Goal: Task Accomplishment & Management: Manage account settings

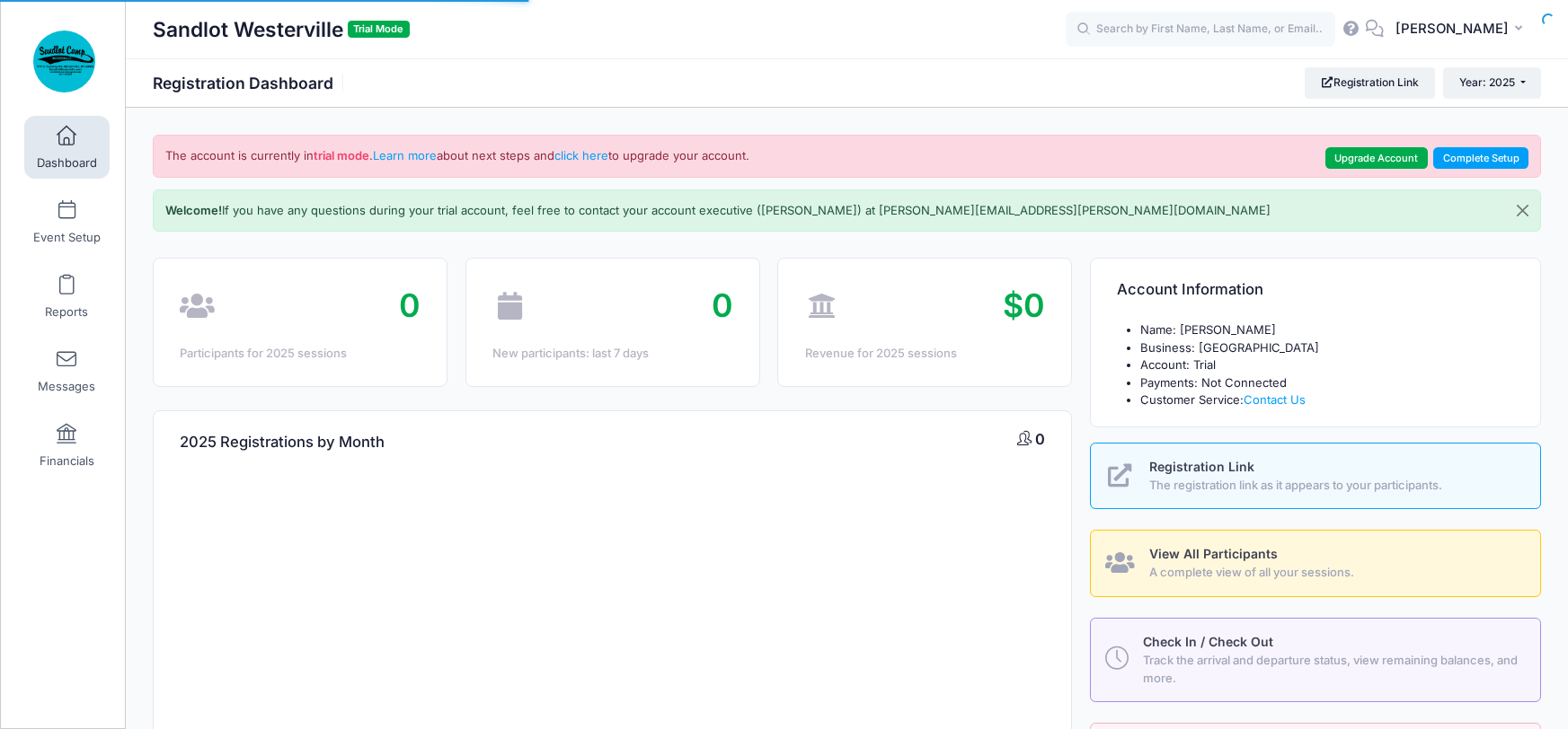
select select
click at [1526, 211] on button "Close" at bounding box center [1523, 210] width 35 height 42
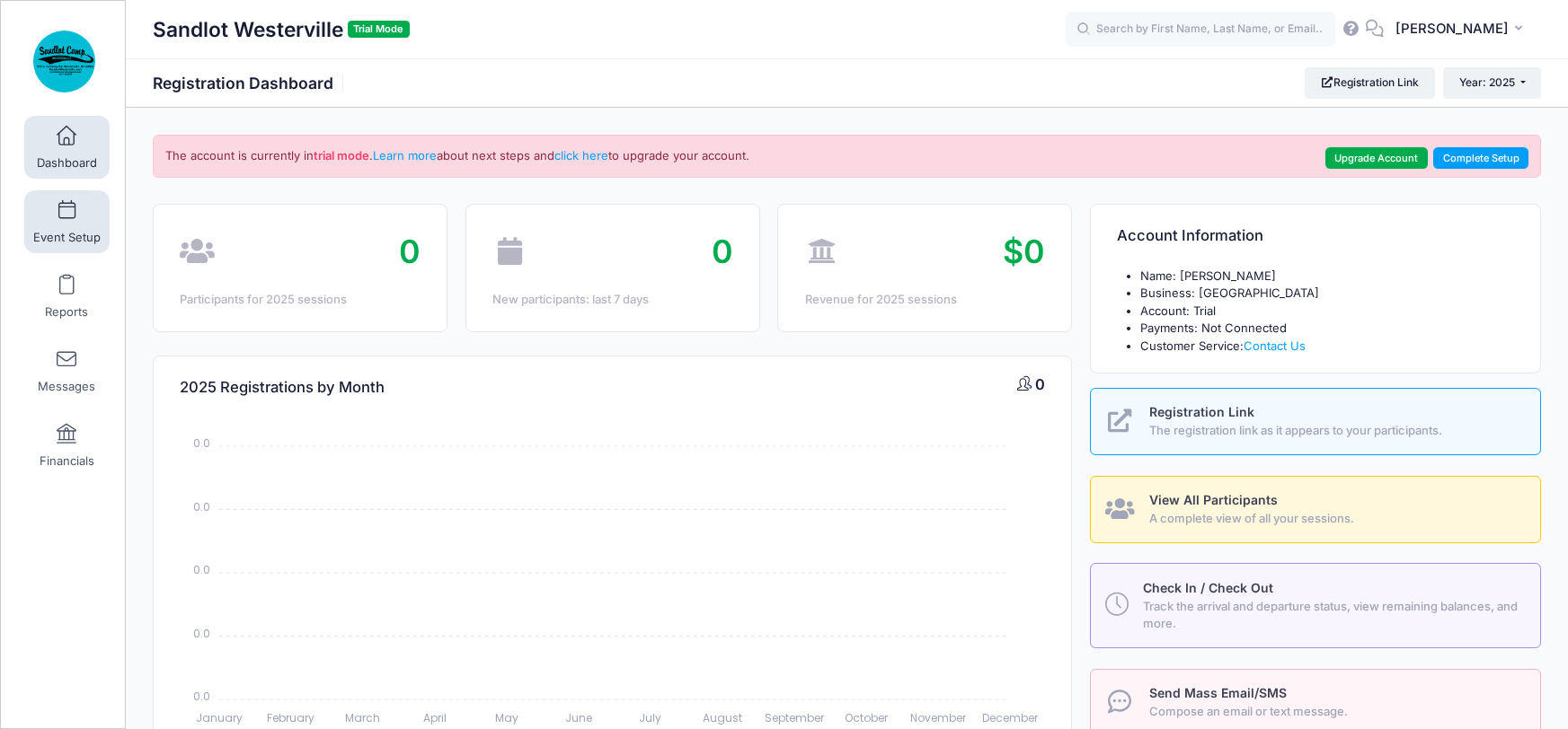
click at [76, 194] on link "Event Setup" at bounding box center [66, 221] width 85 height 63
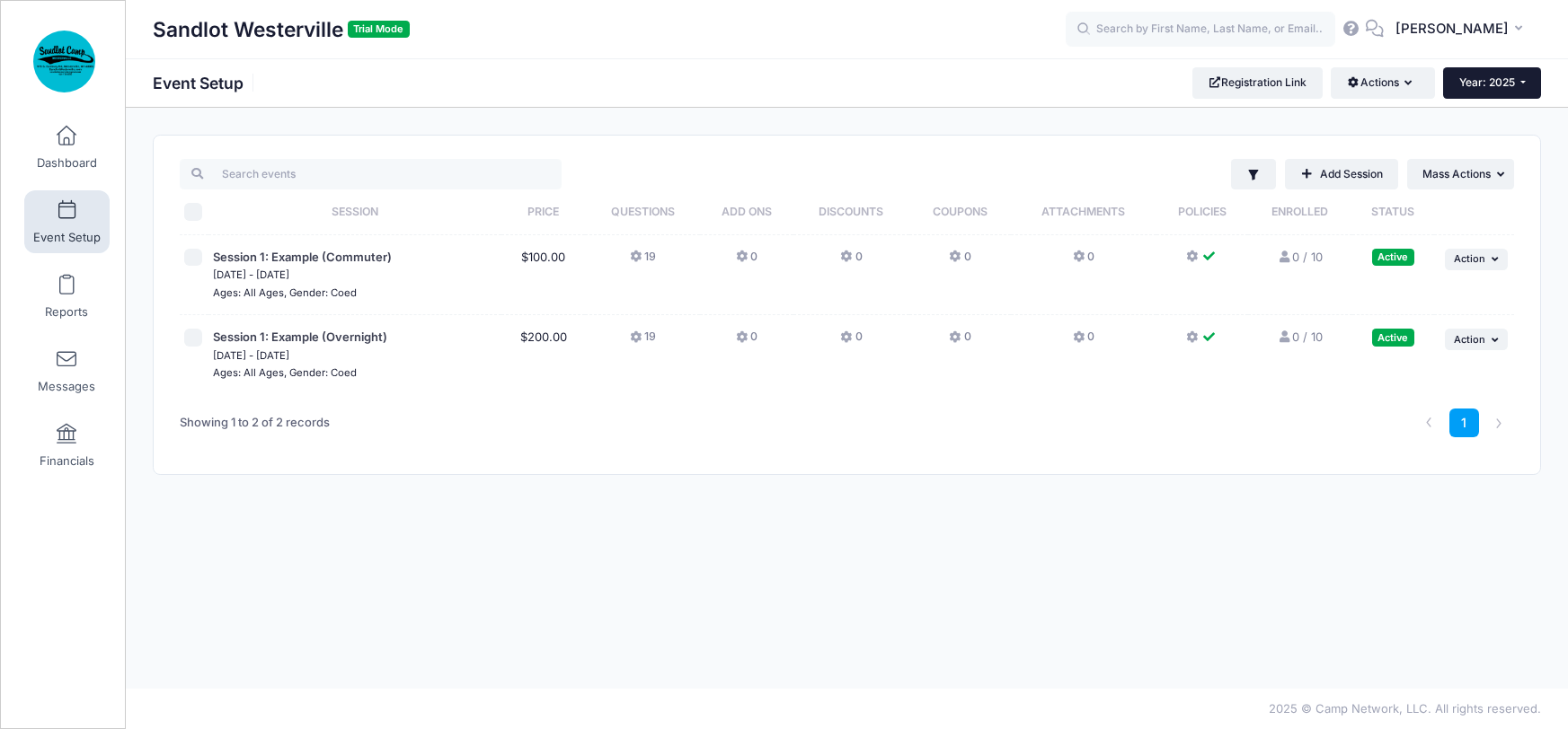
click at [1488, 85] on span "Year: 2025" at bounding box center [1487, 82] width 55 height 14
click at [1483, 112] on link "Year: 2026" at bounding box center [1501, 117] width 117 height 23
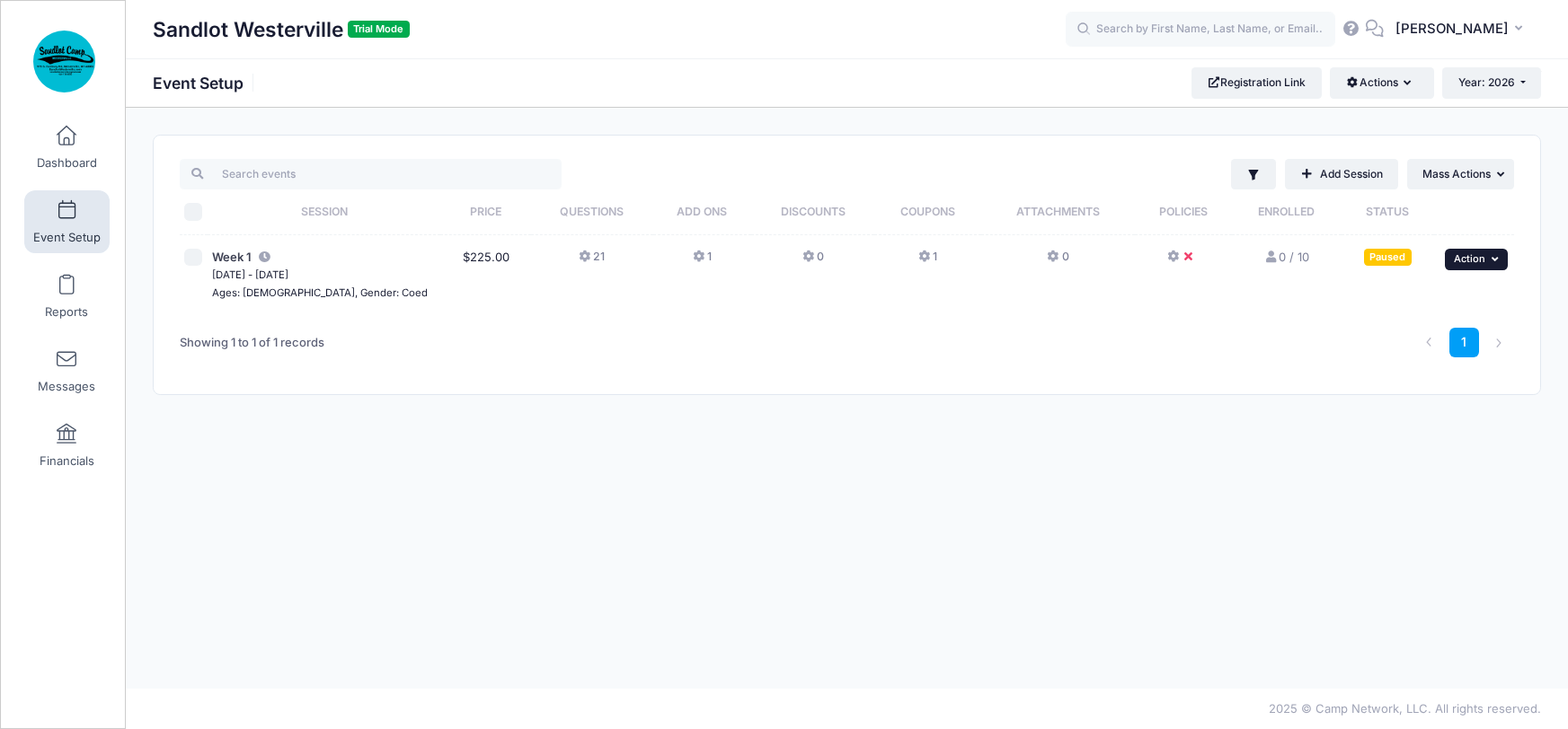
click at [1497, 260] on icon "button" at bounding box center [1497, 259] width 11 height 10
click at [1390, 437] on link "Preview" at bounding box center [1418, 436] width 162 height 34
click at [224, 261] on span "Week 1" at bounding box center [232, 257] width 40 height 15
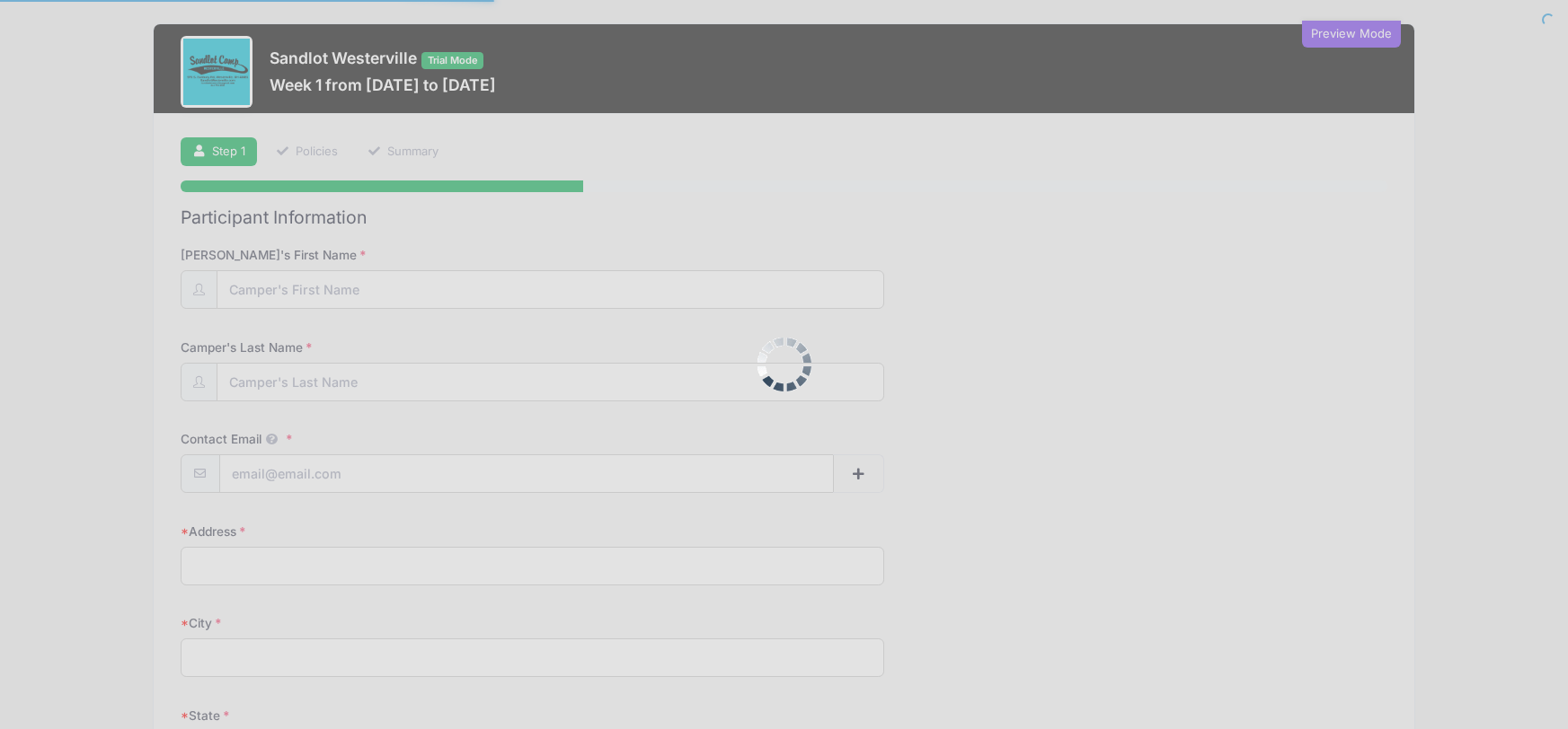
select select
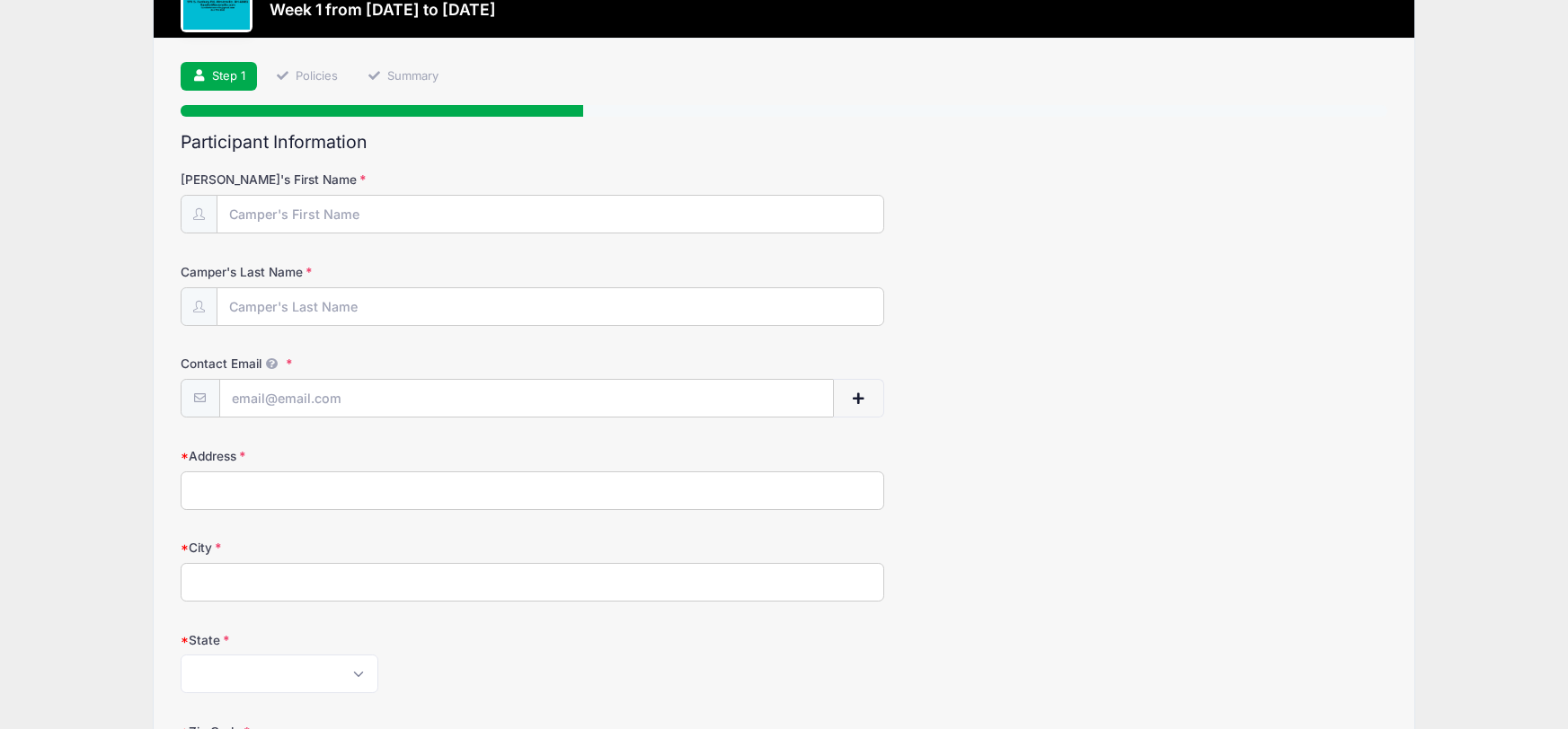
scroll to position [79, 0]
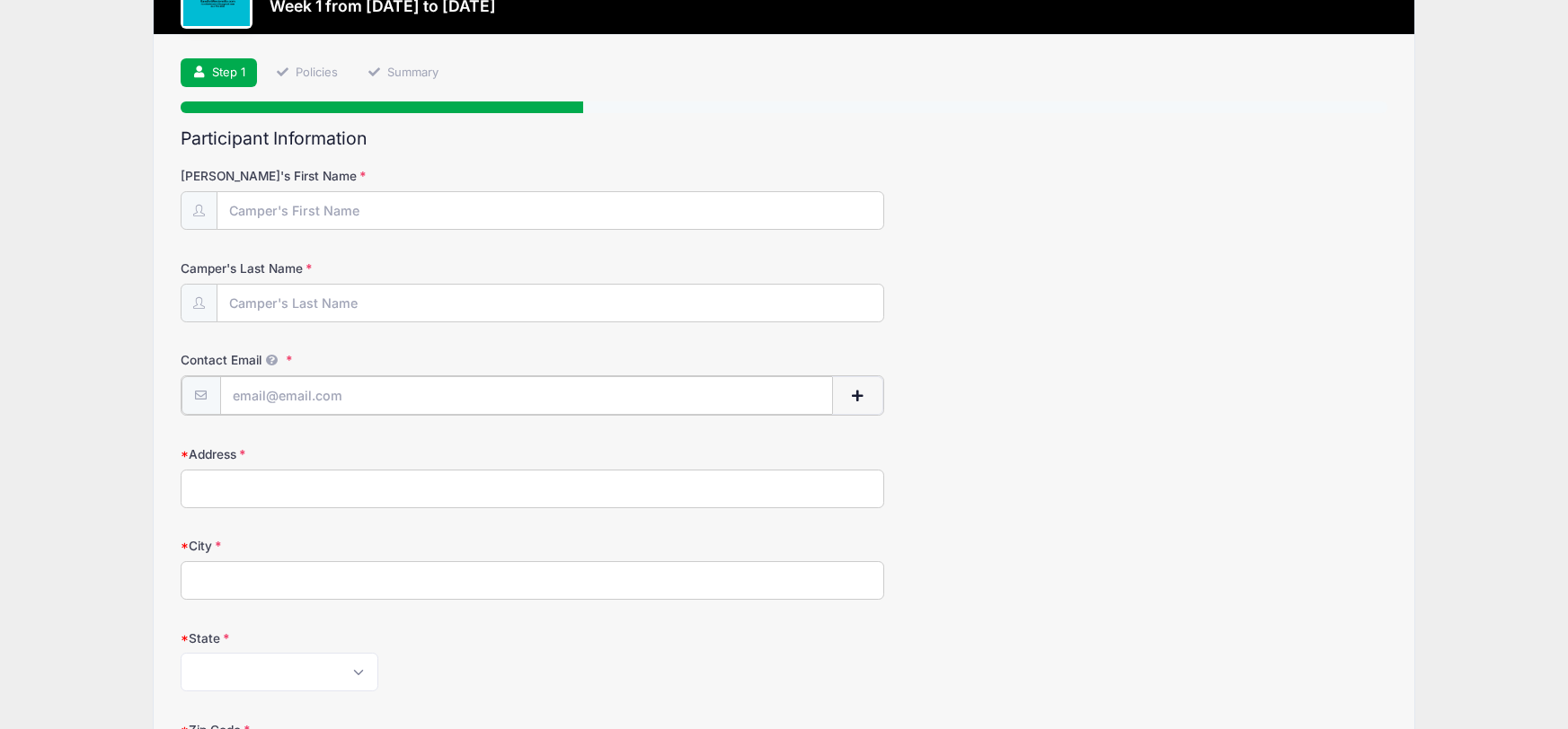
click at [853, 394] on span "button" at bounding box center [857, 397] width 17 height 13
click at [861, 391] on span "button" at bounding box center [857, 397] width 17 height 13
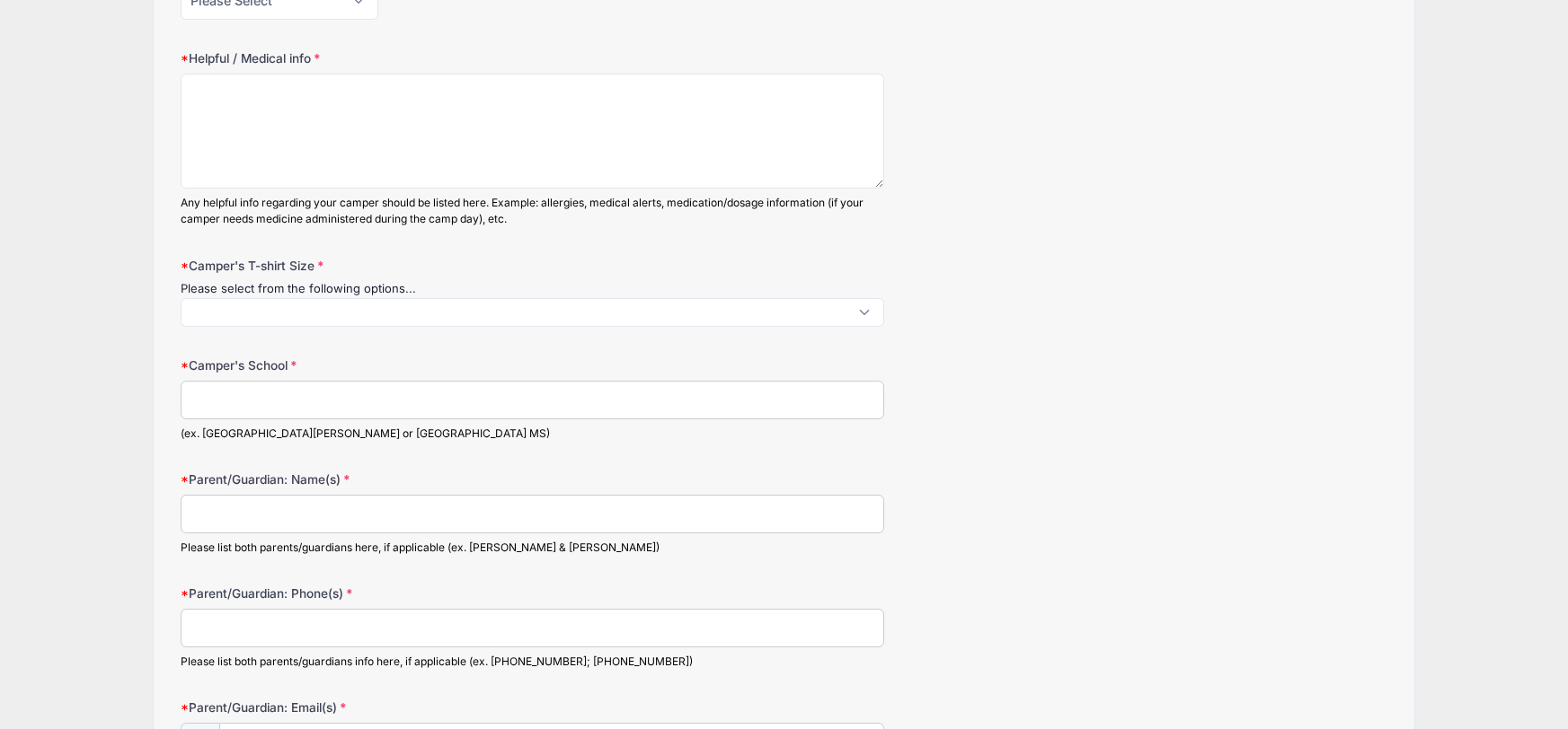
scroll to position [1094, 0]
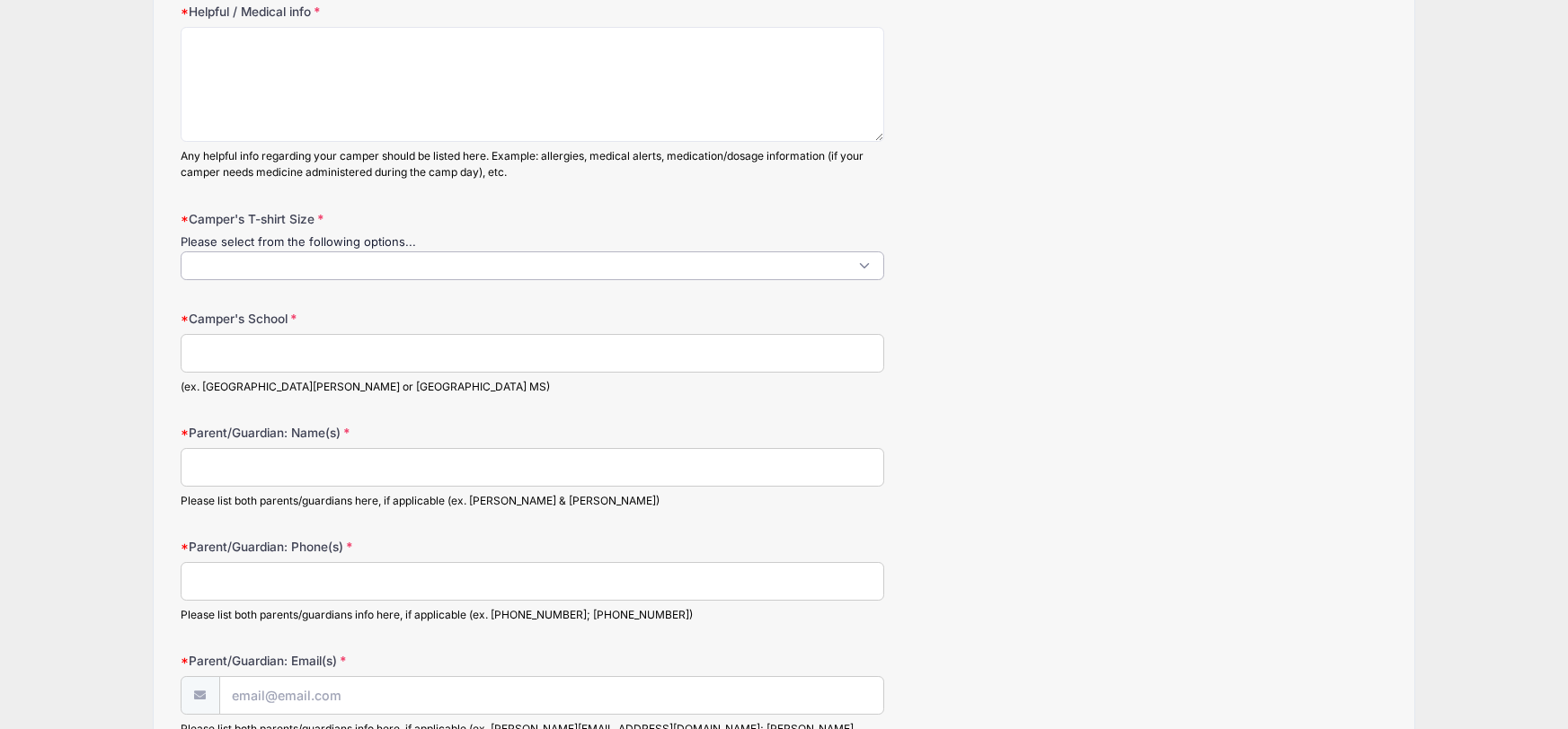
click at [859, 263] on span at bounding box center [533, 266] width 704 height 29
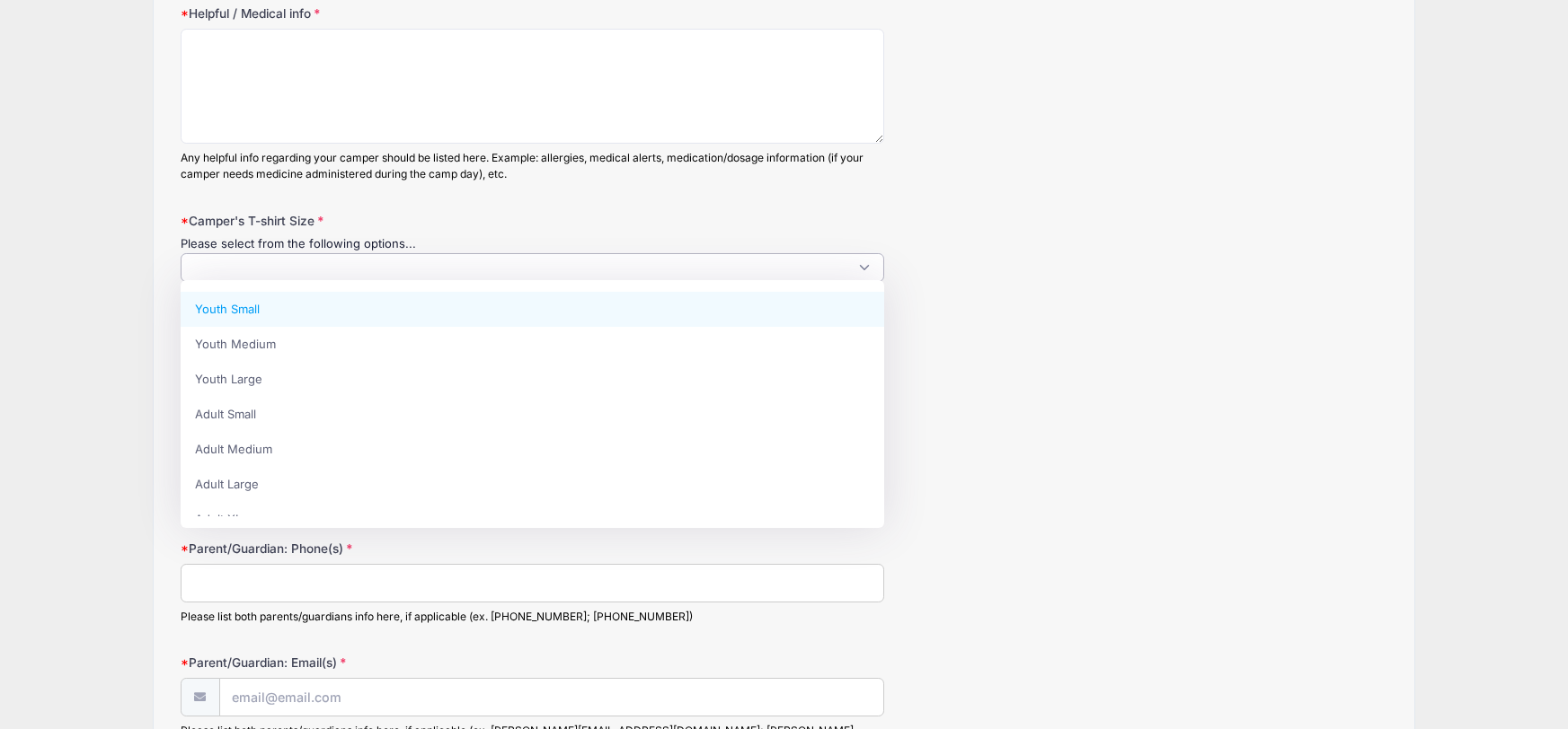
click at [859, 263] on span at bounding box center [533, 268] width 704 height 29
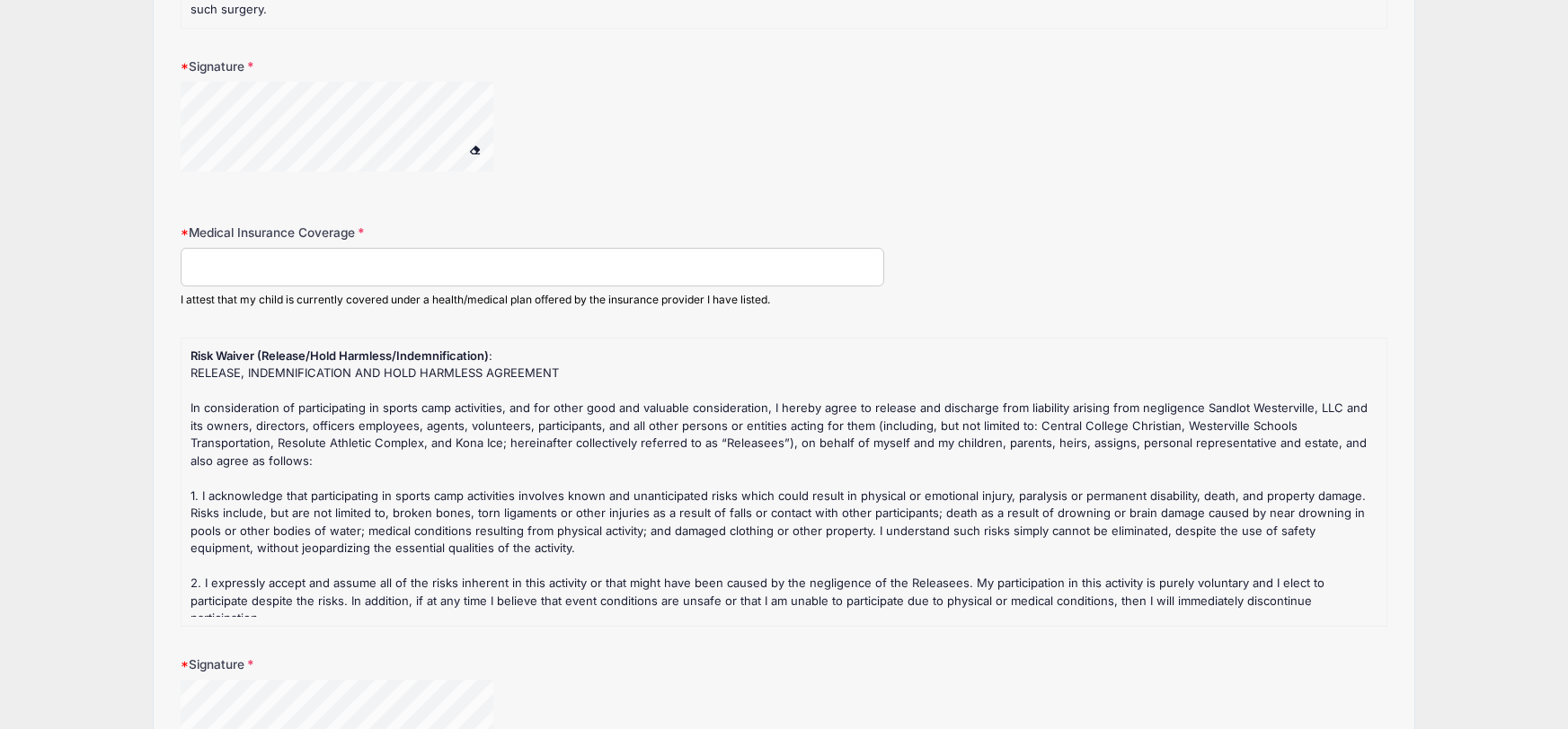
scroll to position [2185, 0]
click at [233, 247] on input "Medical Insurance Coverage" at bounding box center [533, 267] width 704 height 39
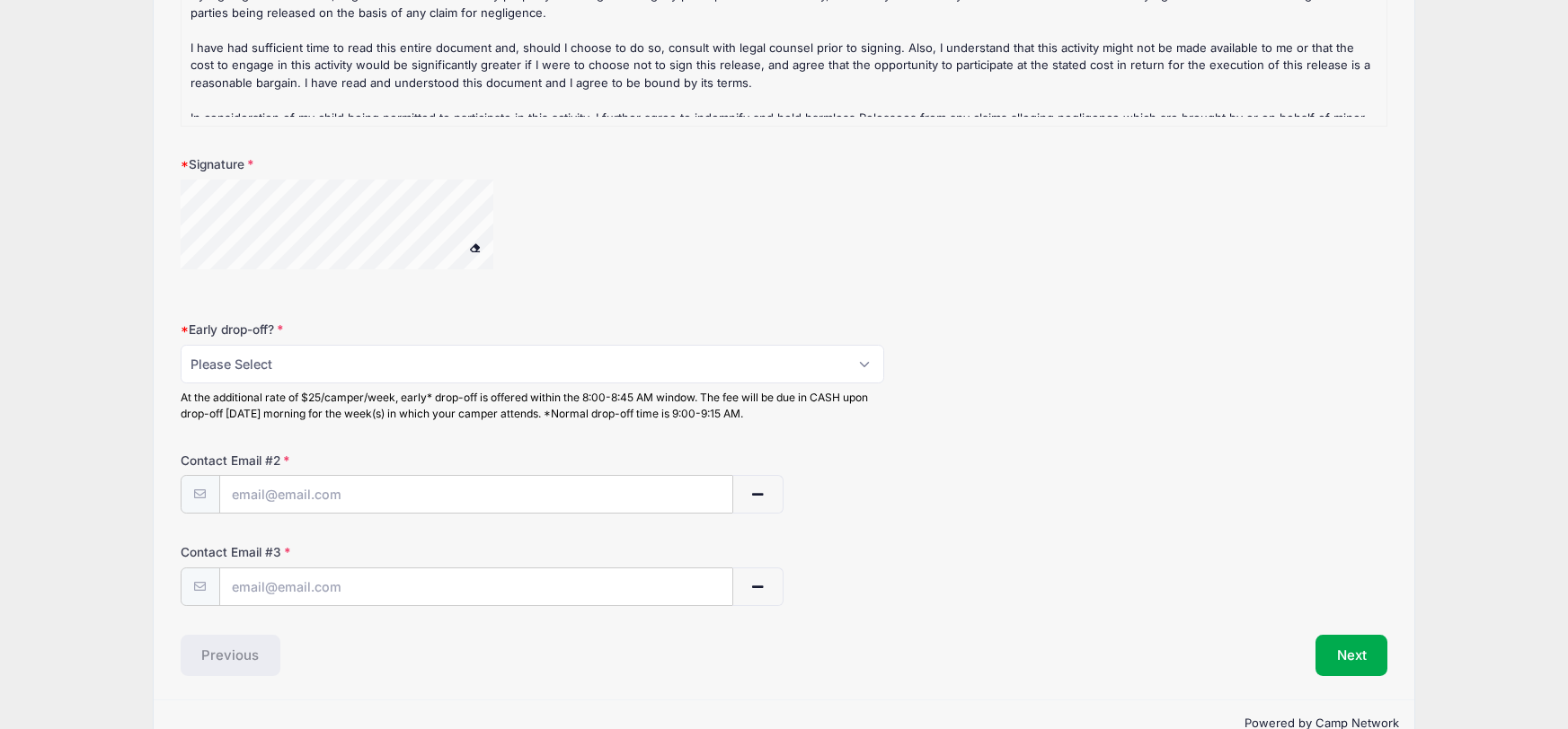
scroll to position [2687, 0]
click at [869, 342] on select "Please Select No Yes" at bounding box center [533, 362] width 704 height 39
click at [1001, 318] on div "Early drop-off? Please Select No Yes At the additional rate of $25/camper/week,…" at bounding box center [784, 369] width 1207 height 102
click at [754, 487] on span "button" at bounding box center [757, 494] width 17 height 13
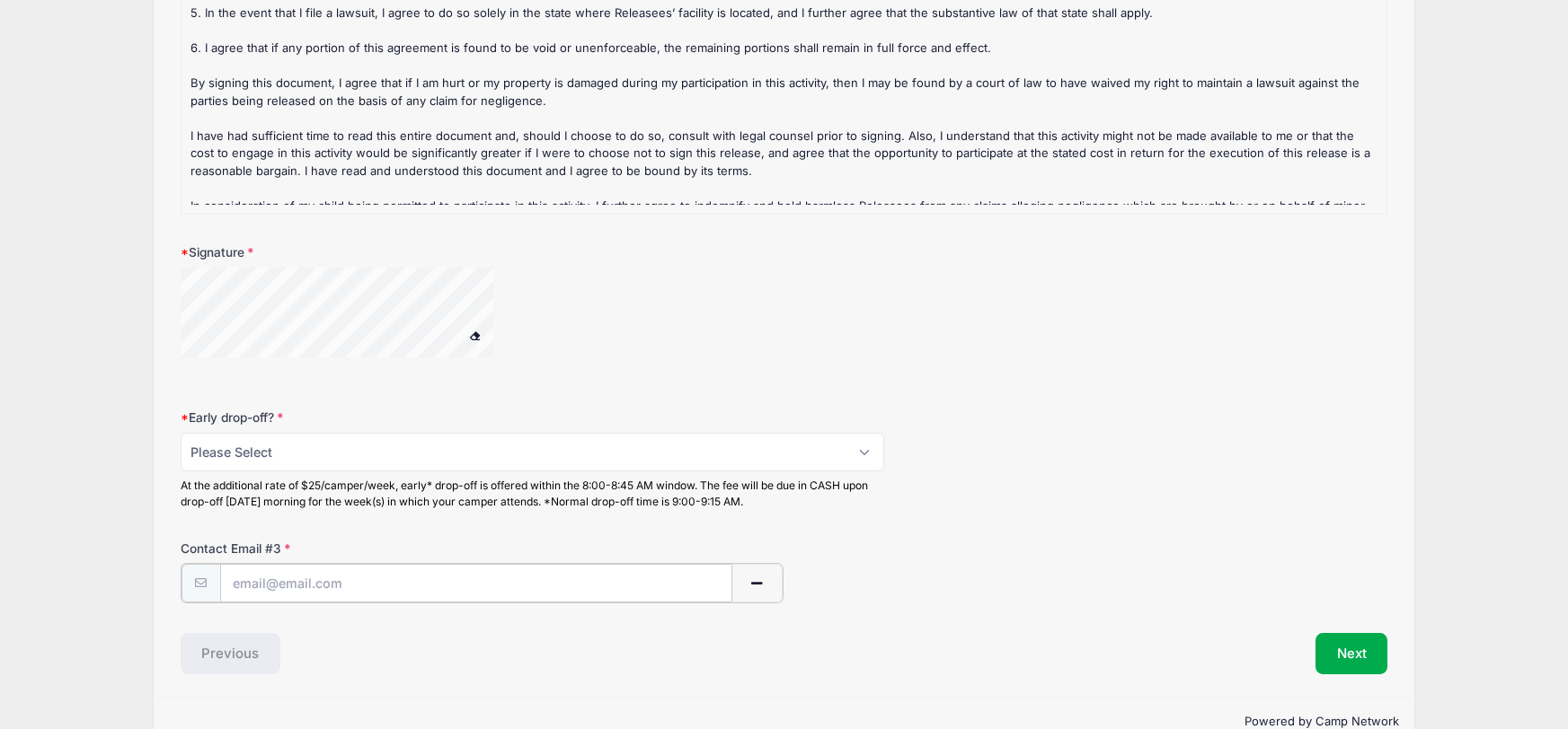
click at [756, 578] on span "button" at bounding box center [757, 584] width 17 height 13
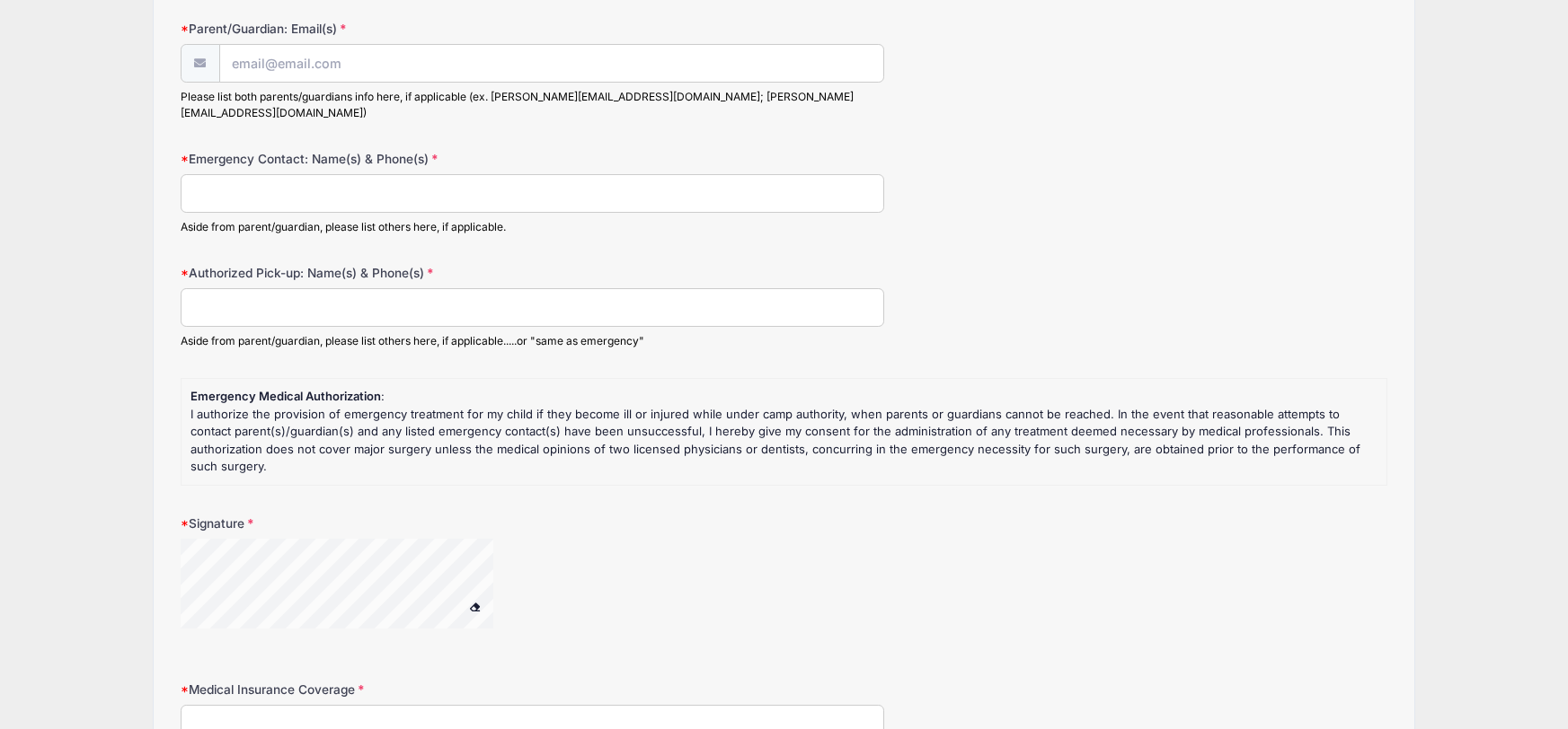
scroll to position [1359, 0]
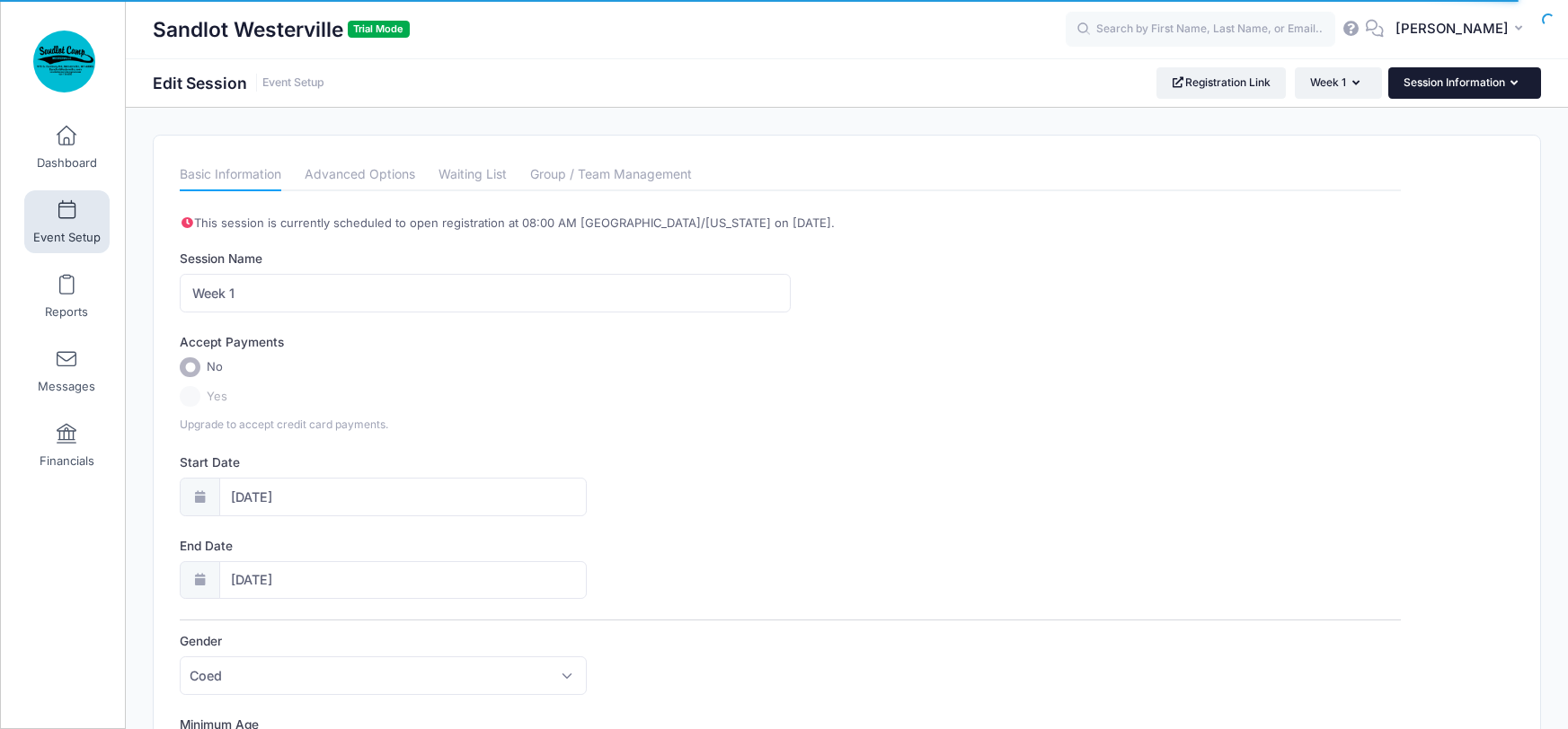
click at [1493, 79] on button "Session Information" at bounding box center [1464, 82] width 152 height 30
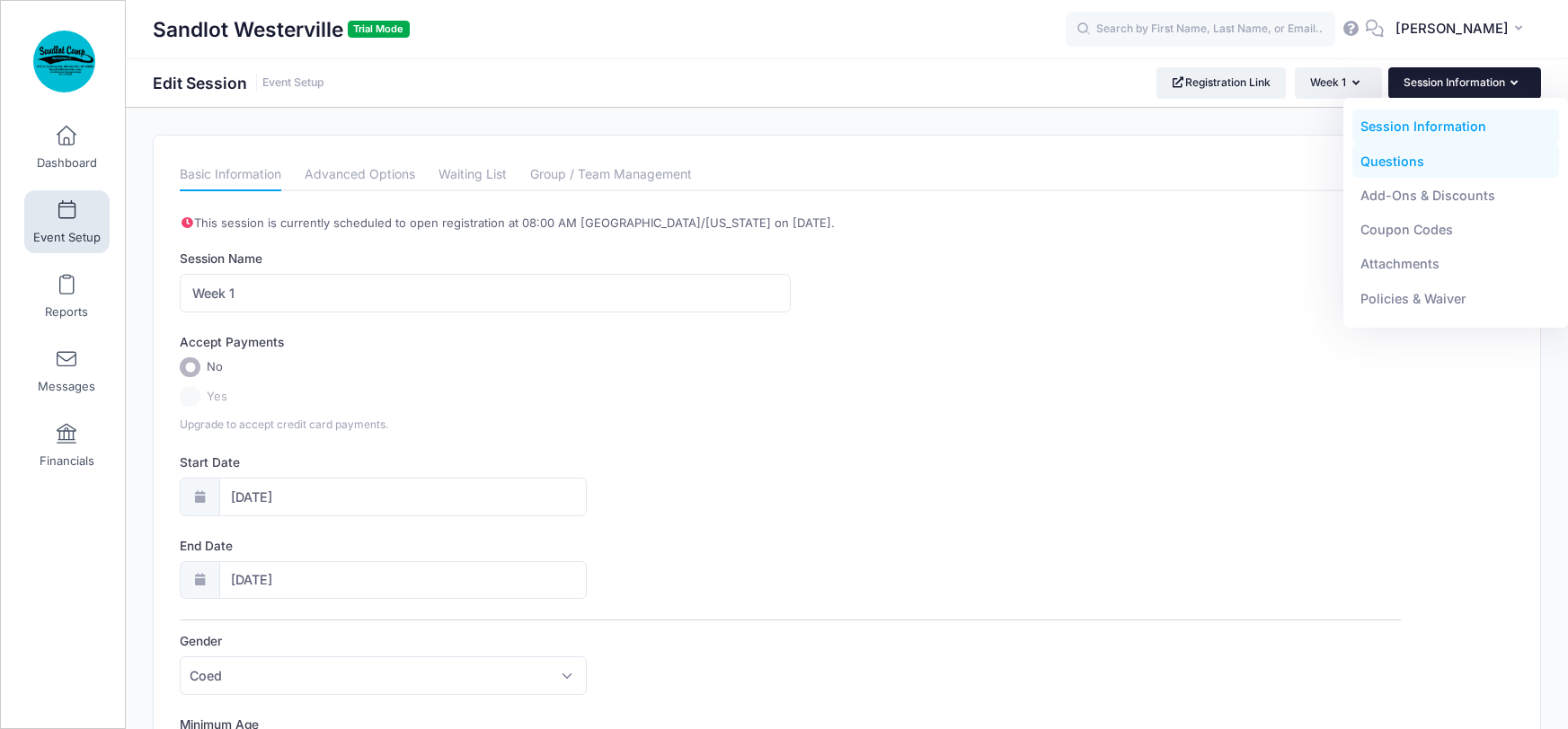
click at [1394, 165] on link "Questions" at bounding box center [1455, 161] width 208 height 34
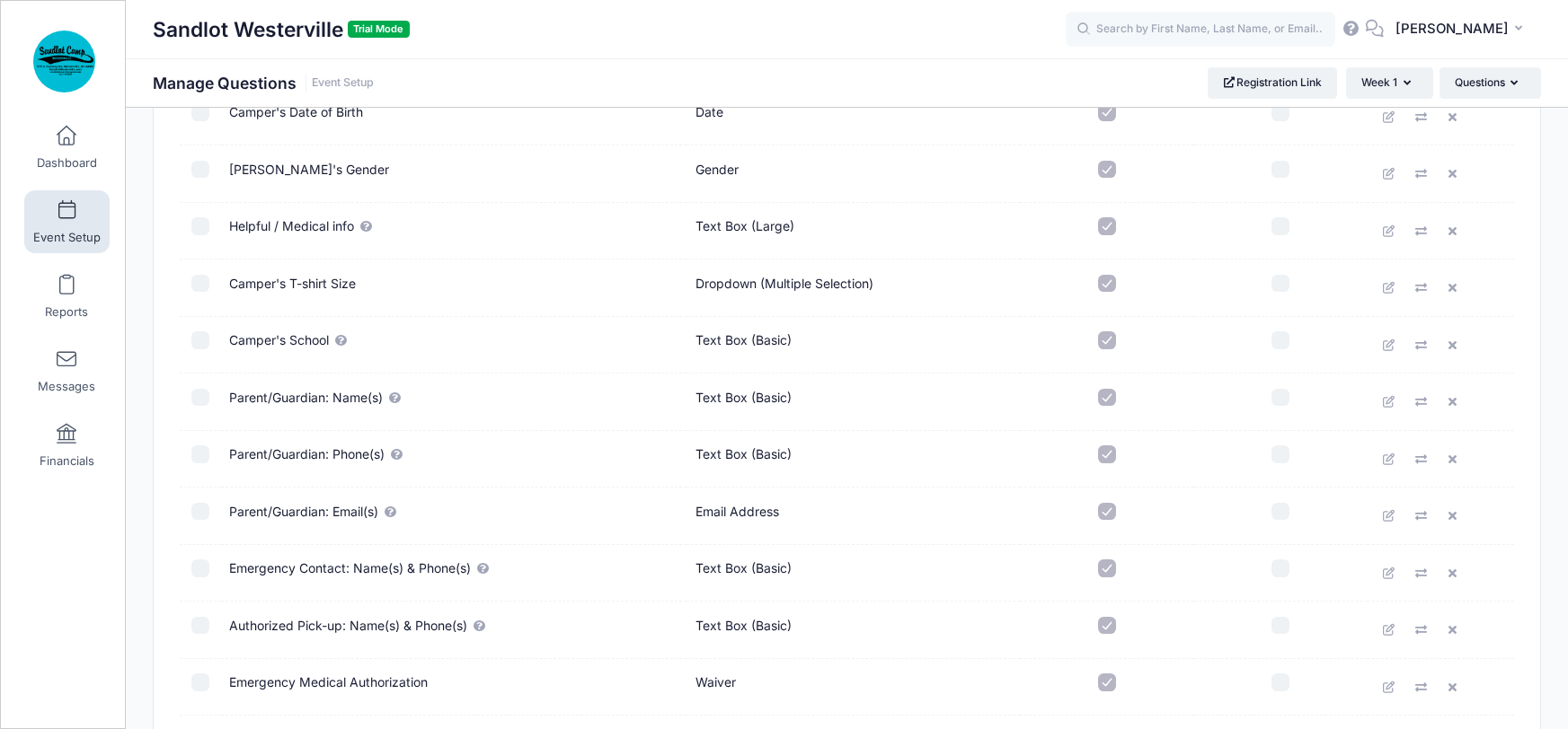
scroll to position [567, 0]
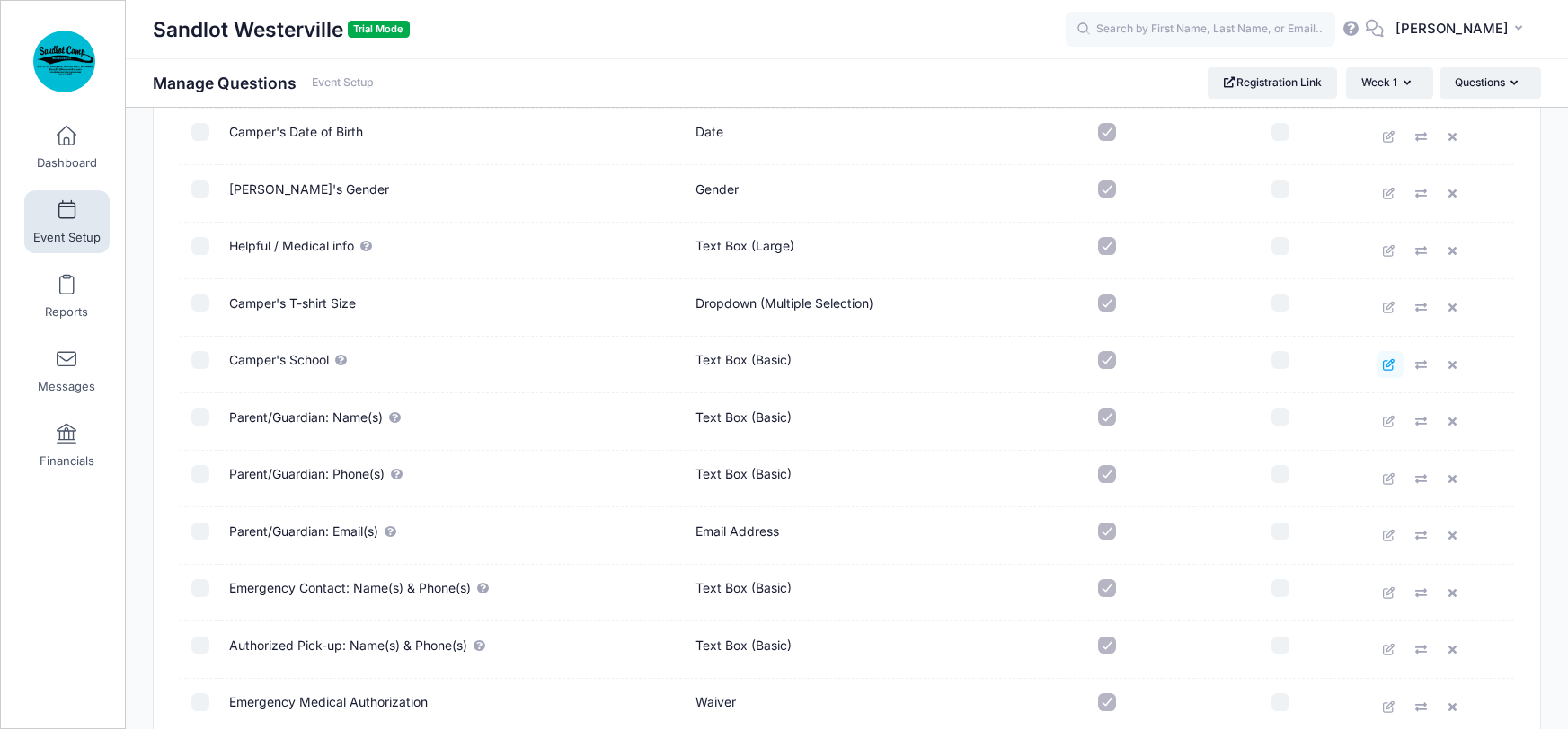
click at [1387, 364] on icon at bounding box center [1390, 364] width 15 height 12
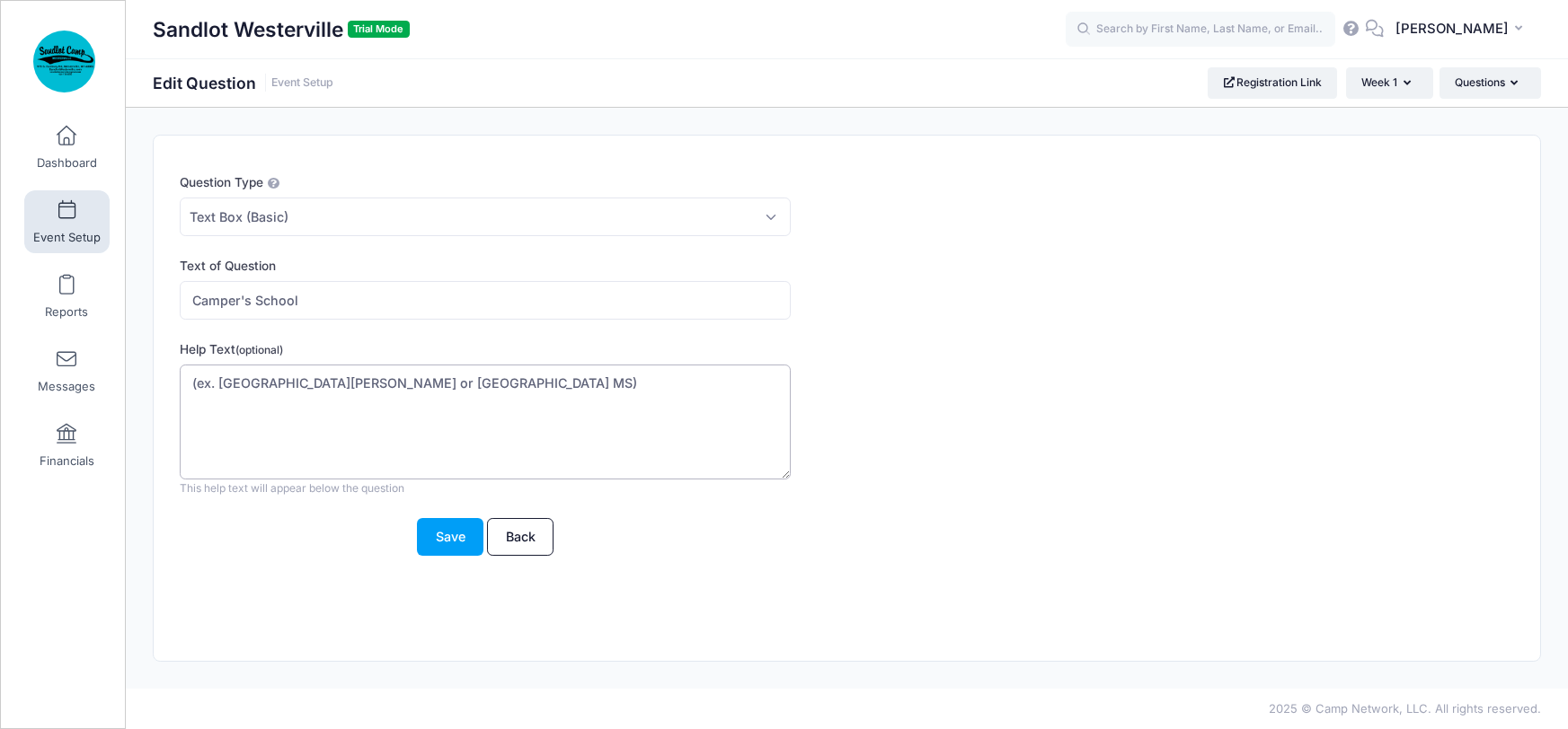
drag, startPoint x: 294, startPoint y: 379, endPoint x: 274, endPoint y: 383, distance: 20.4
click at [274, 383] on textarea "(ex. Alcott ES or Walnut Springs MS)" at bounding box center [485, 423] width 611 height 116
click at [396, 384] on textarea "(ex. Alcott ES or Walnut Springs MS)" at bounding box center [485, 423] width 611 height 116
click at [220, 378] on textarea "(ex. Alcott ES or Walnut Springs MS)" at bounding box center [485, 423] width 611 height 116
drag, startPoint x: 485, startPoint y: 384, endPoint x: 450, endPoint y: 388, distance: 35.2
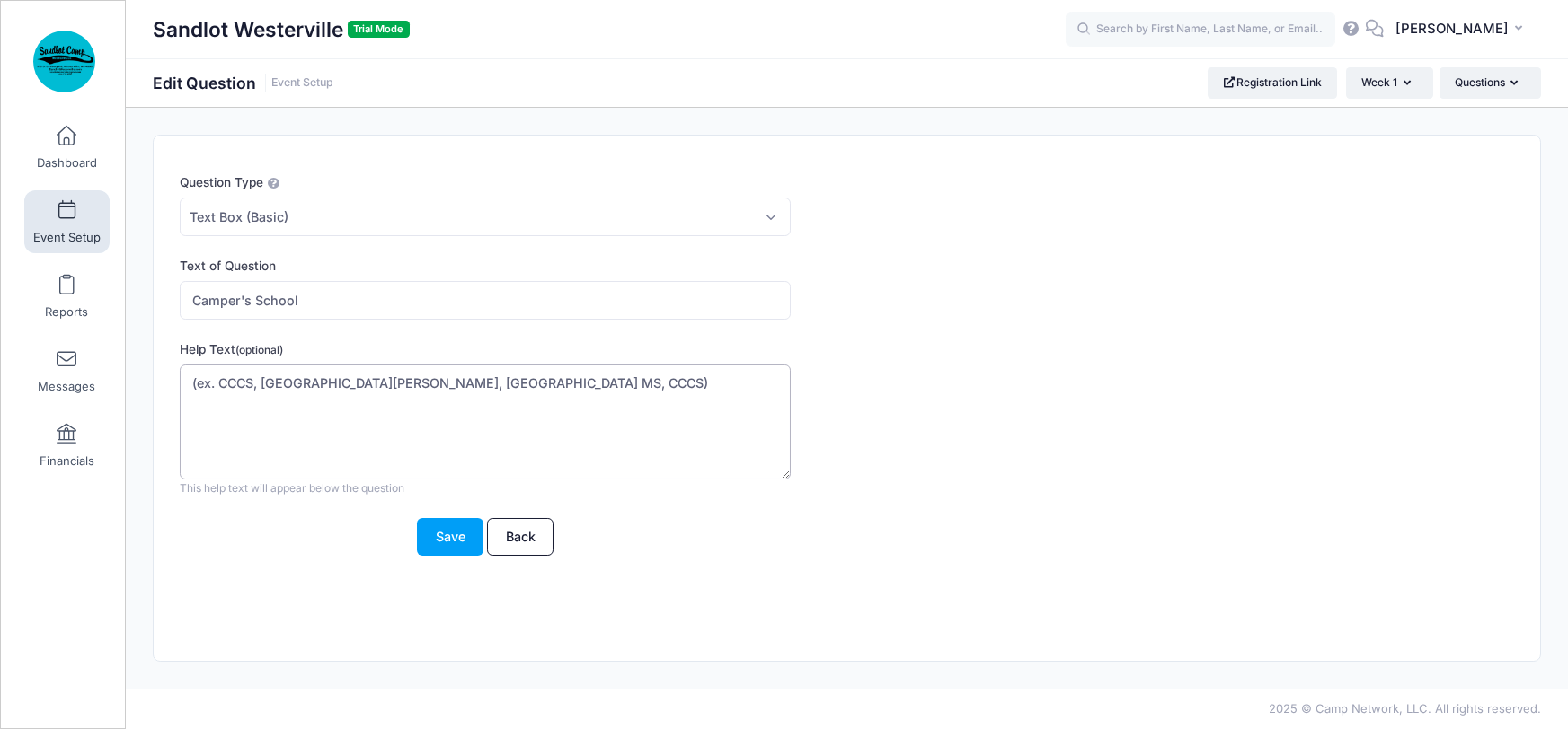
click at [450, 388] on textarea "(ex. Alcott ES or Walnut Springs MS)" at bounding box center [485, 423] width 611 height 116
type textarea "(ex. CCCS, Alcott ES, Walnut Springs MS, etc.)"
click at [451, 538] on button "Save" at bounding box center [450, 538] width 66 height 39
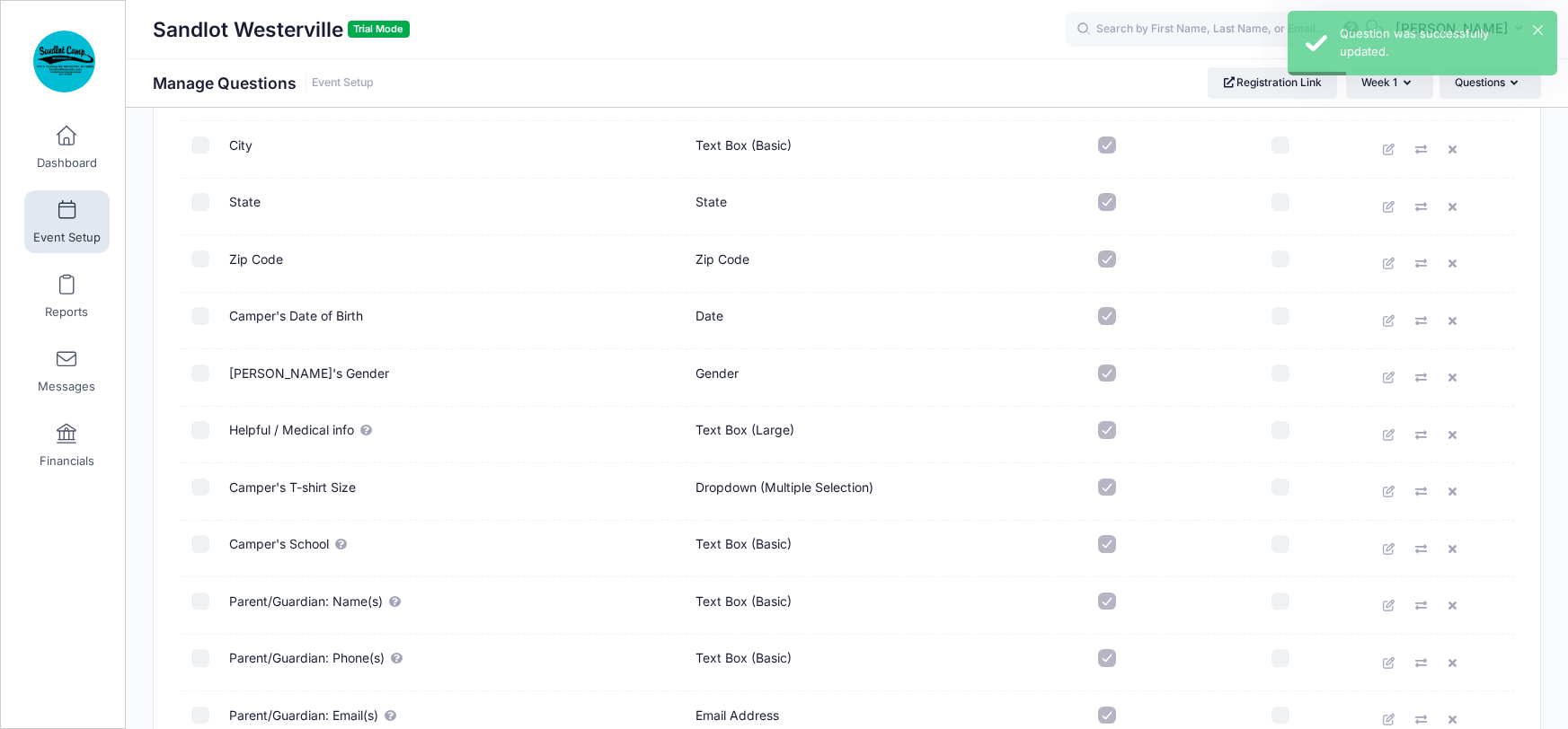
scroll to position [391, 0]
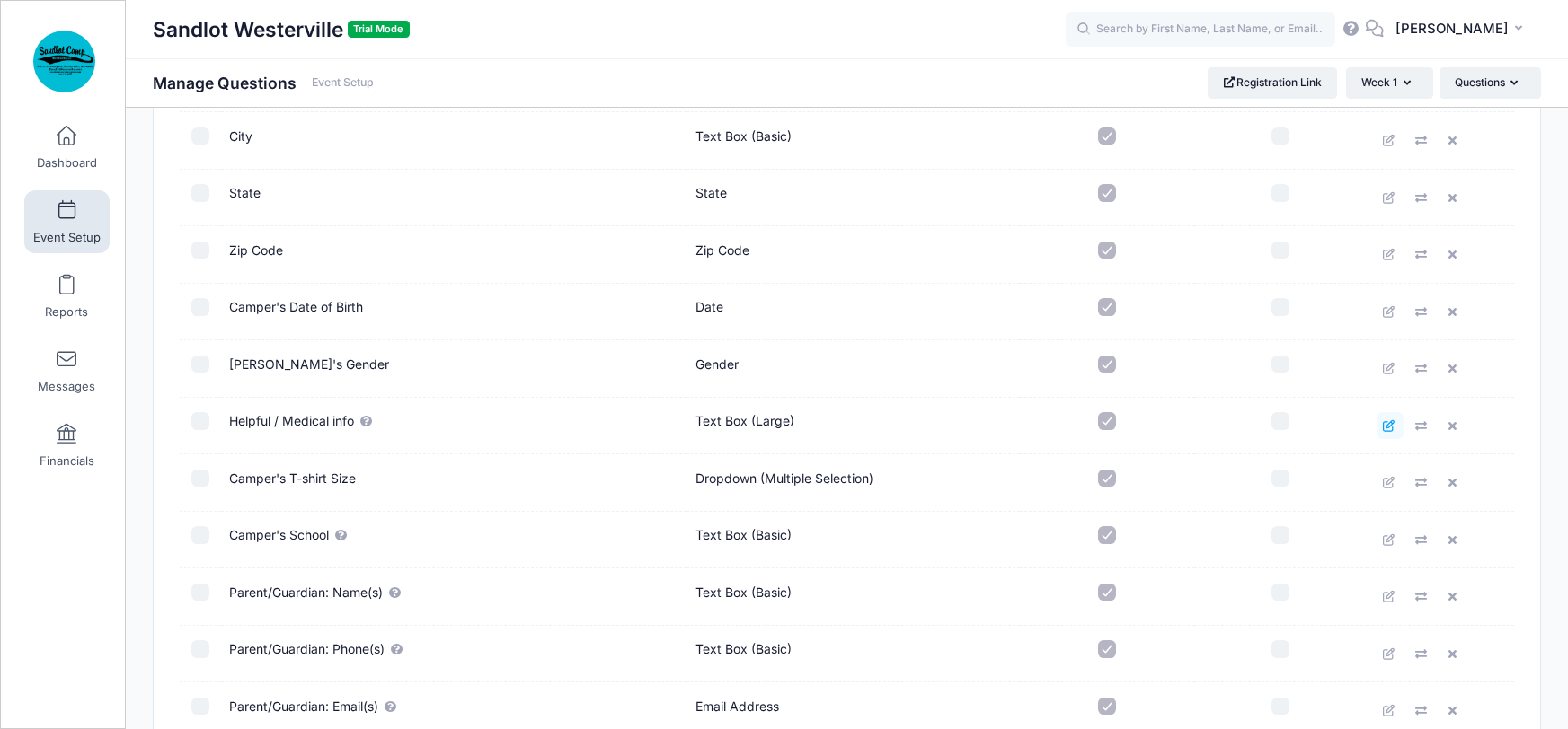
click at [1387, 423] on icon at bounding box center [1390, 426] width 15 height 12
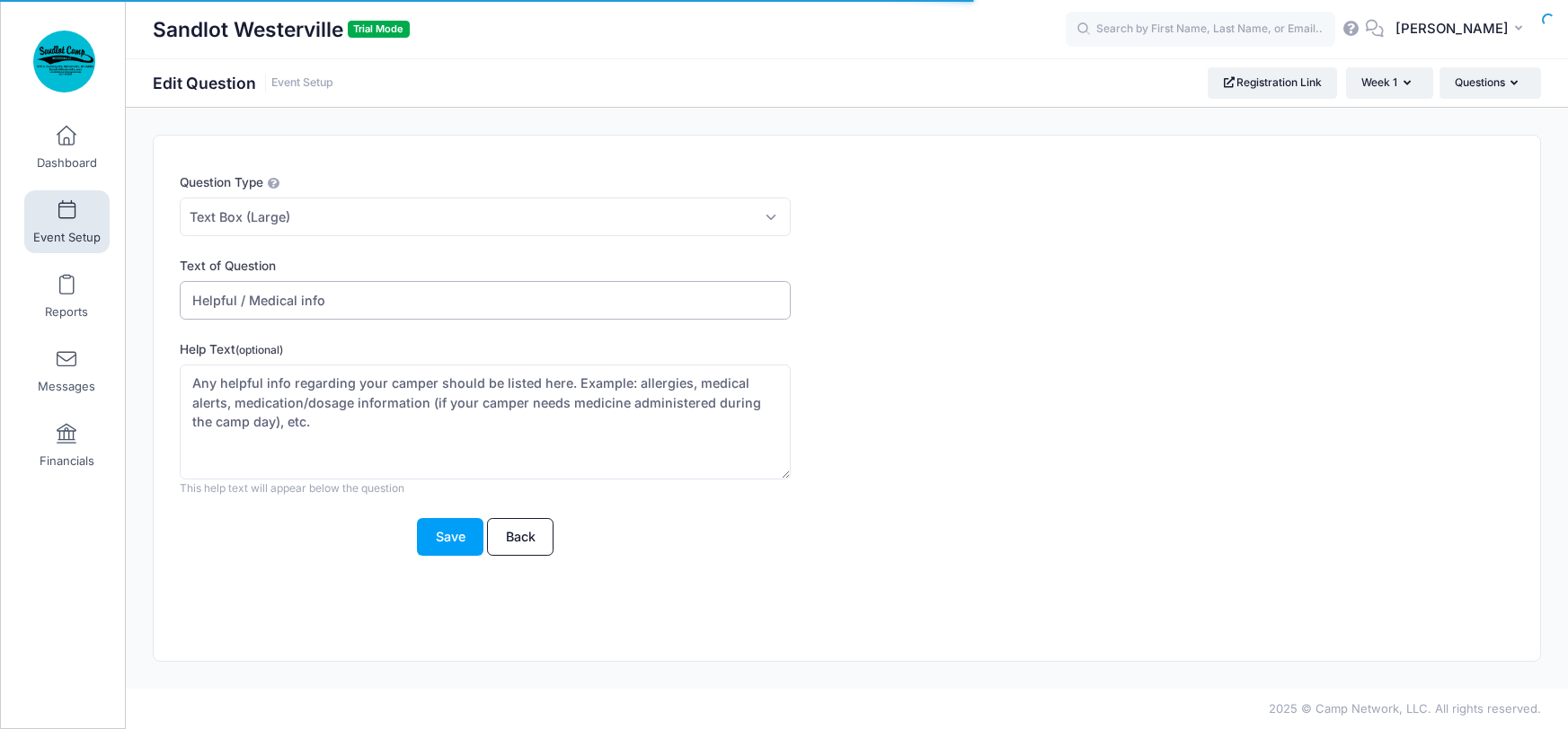
click at [193, 298] on input "Helpful / Medical info" at bounding box center [485, 301] width 611 height 39
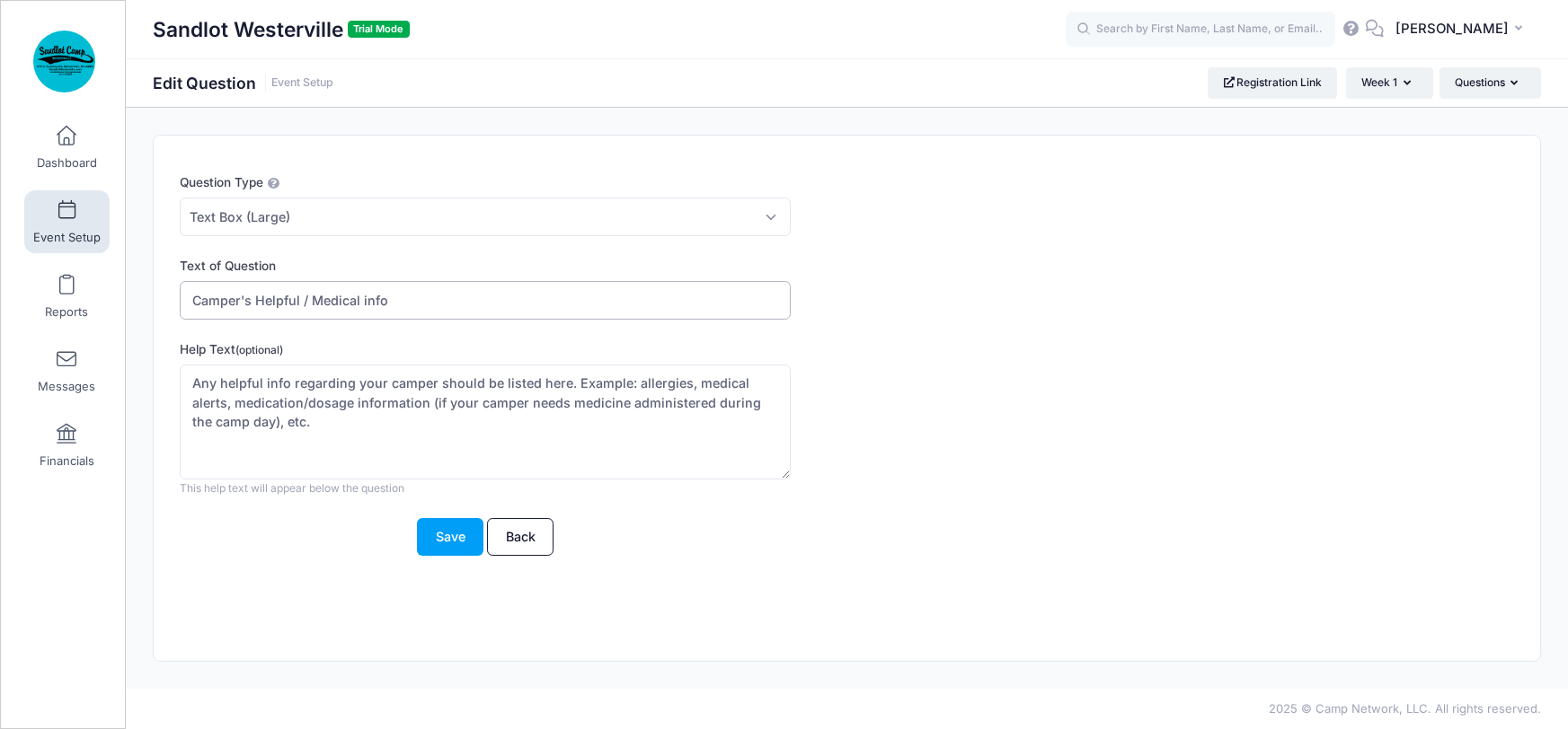
type input "Camper's Helpful / Medical info"
click at [630, 384] on textarea "Any helpful info regarding your camper should be listed here. Example: allergie…" at bounding box center [485, 423] width 611 height 116
click at [664, 380] on textarea "Any helpful info regarding your camper should be listed here. Example: allergie…" at bounding box center [485, 423] width 611 height 116
click at [250, 397] on textarea "Any helpful info regarding your camper should be listed here. Example: allergie…" at bounding box center [485, 423] width 611 height 116
click at [341, 402] on textarea "Any helpful info regarding your camper should be listed here. Example: allergie…" at bounding box center [485, 423] width 611 height 116
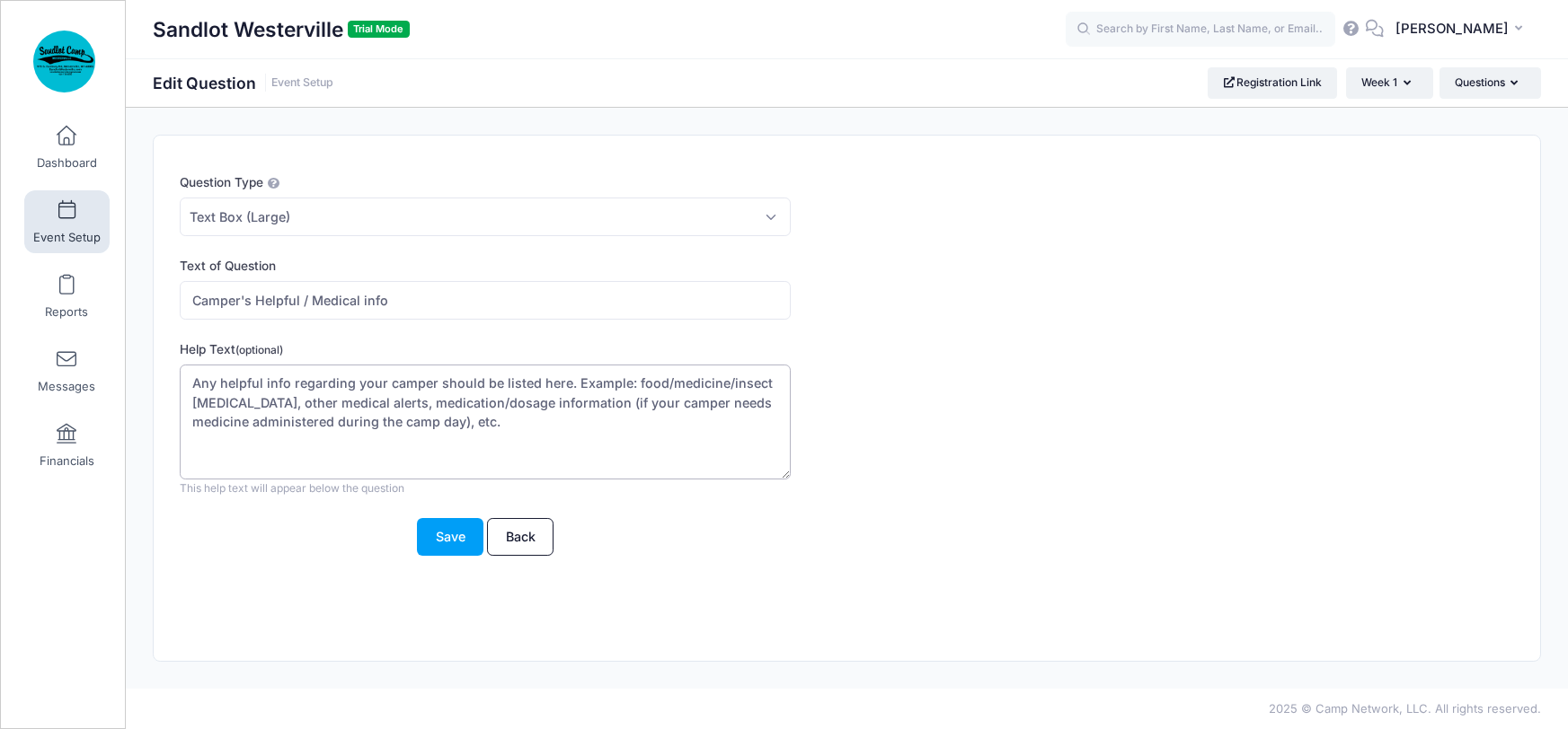
click at [629, 383] on textarea "Any helpful info regarding your camper should be listed here. Example: allergie…" at bounding box center [485, 423] width 611 height 116
click at [990, 437] on div "Help Text (optional) Any helpful info regarding your camper should be listed he…" at bounding box center [790, 419] width 1221 height 157
click at [630, 377] on textarea "Any helpful info regarding your camper should be listed here. Example: allergie…" at bounding box center [485, 423] width 611 height 116
click at [229, 396] on textarea "Any helpful info regarding your camper should be listed here. Example: allergie…" at bounding box center [485, 423] width 611 height 116
click at [253, 400] on textarea "Any helpful info regarding your camper should be listed here. Example: allergie…" at bounding box center [485, 423] width 611 height 116
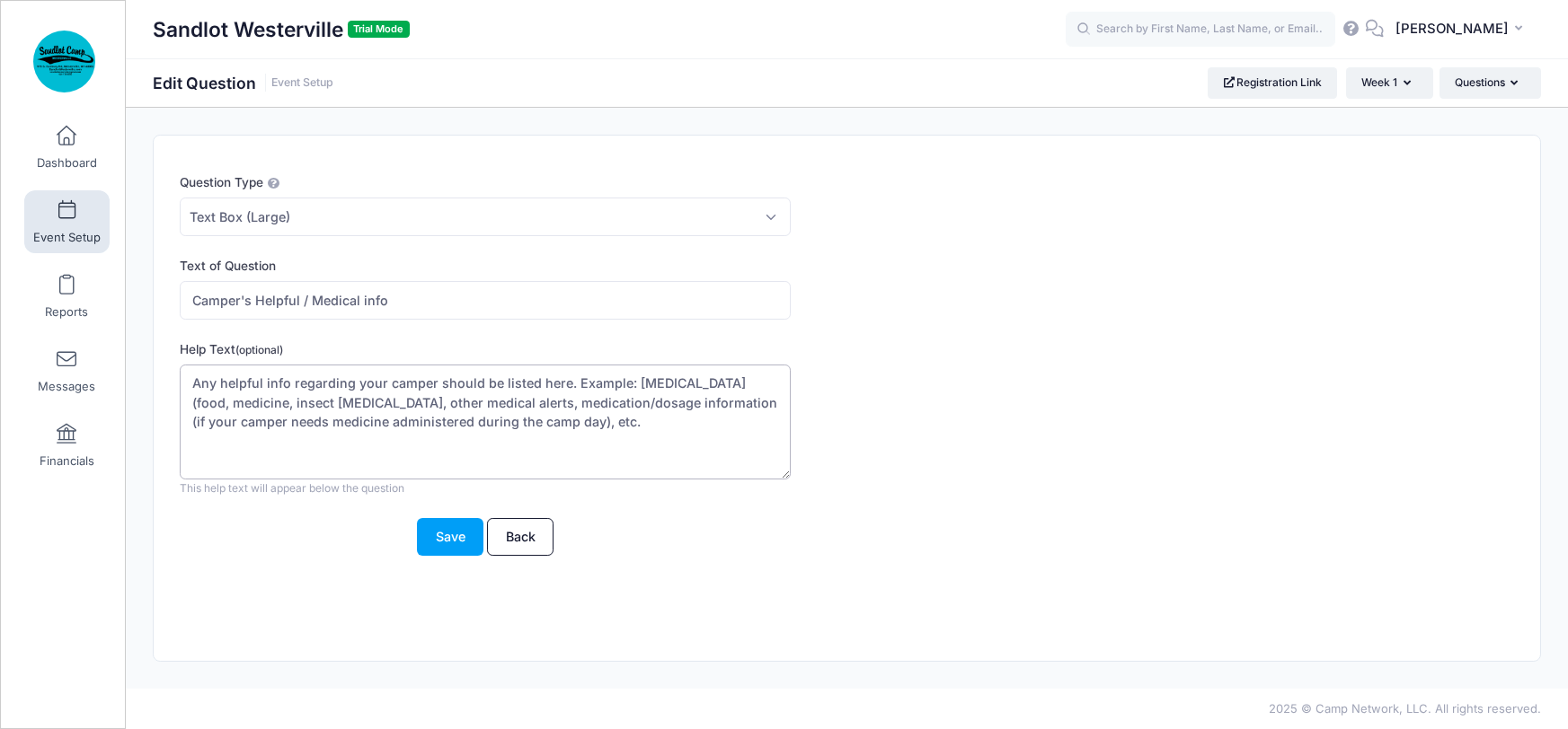
drag, startPoint x: 296, startPoint y: 403, endPoint x: 348, endPoint y: 405, distance: 52.0
click at [348, 405] on textarea "Any helpful info regarding your camper should be listed here. Example: allergie…" at bounding box center [485, 423] width 611 height 116
click at [295, 404] on textarea "Any helpful info regarding your camper should be listed here. Example: allergie…" at bounding box center [485, 423] width 611 height 116
drag, startPoint x: 350, startPoint y: 400, endPoint x: 424, endPoint y: 404, distance: 74.1
click at [424, 404] on textarea "Any helpful info regarding your camper should be listed here. Example: allergie…" at bounding box center [485, 423] width 611 height 116
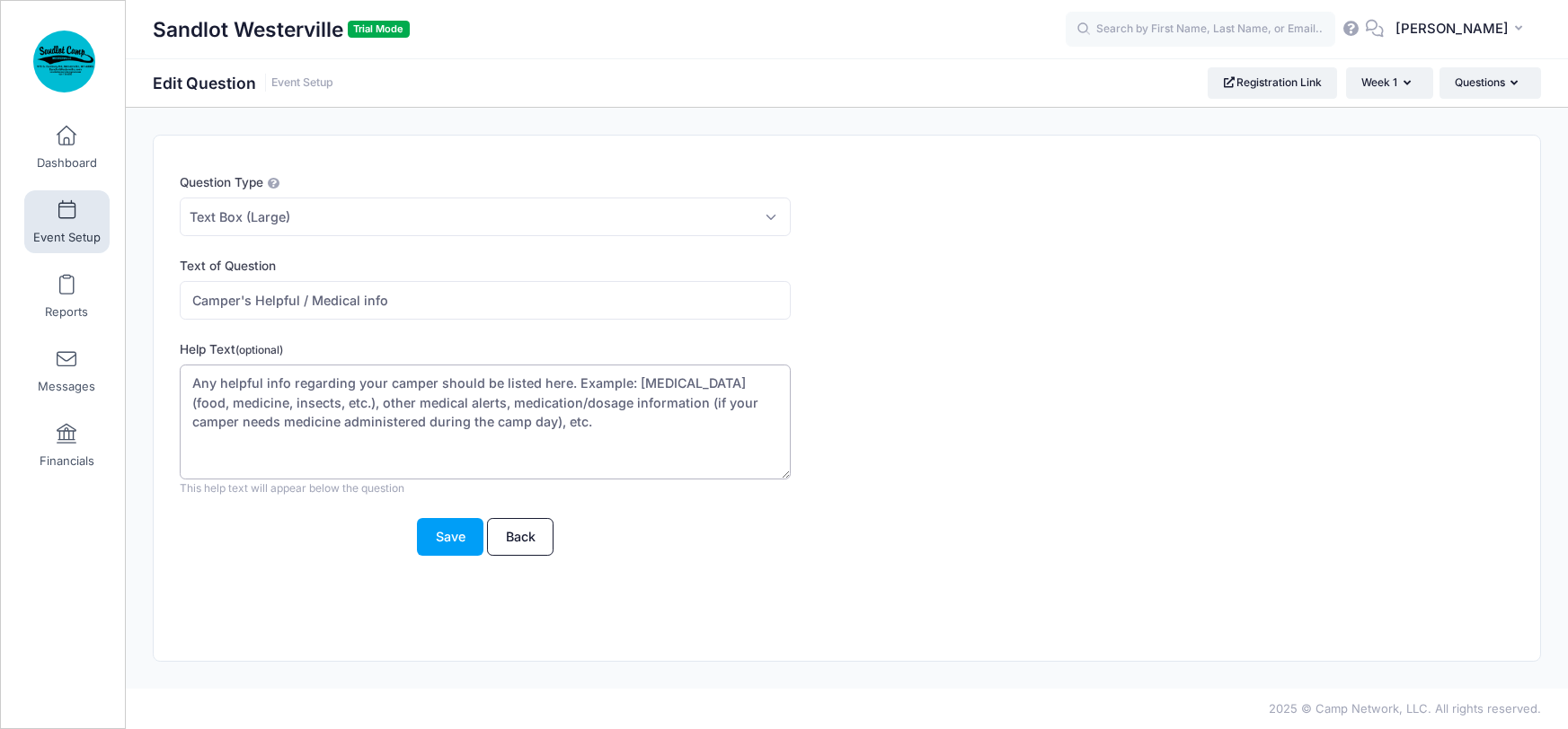
drag, startPoint x: 344, startPoint y: 399, endPoint x: 471, endPoint y: 402, distance: 127.0
click at [471, 402] on textarea "Any helpful info regarding your camper should be listed here. Example: allergie…" at bounding box center [485, 423] width 611 height 116
click at [502, 418] on textarea "Any helpful info regarding your camper should be listed here. Example: allergie…" at bounding box center [485, 423] width 611 height 116
click at [649, 425] on textarea "Any helpful info regarding your camper should be listed here. Example: allergie…" at bounding box center [485, 423] width 611 height 116
click at [403, 420] on textarea "Any helpful info regarding your camper should be listed here. Example: allergie…" at bounding box center [485, 423] width 611 height 116
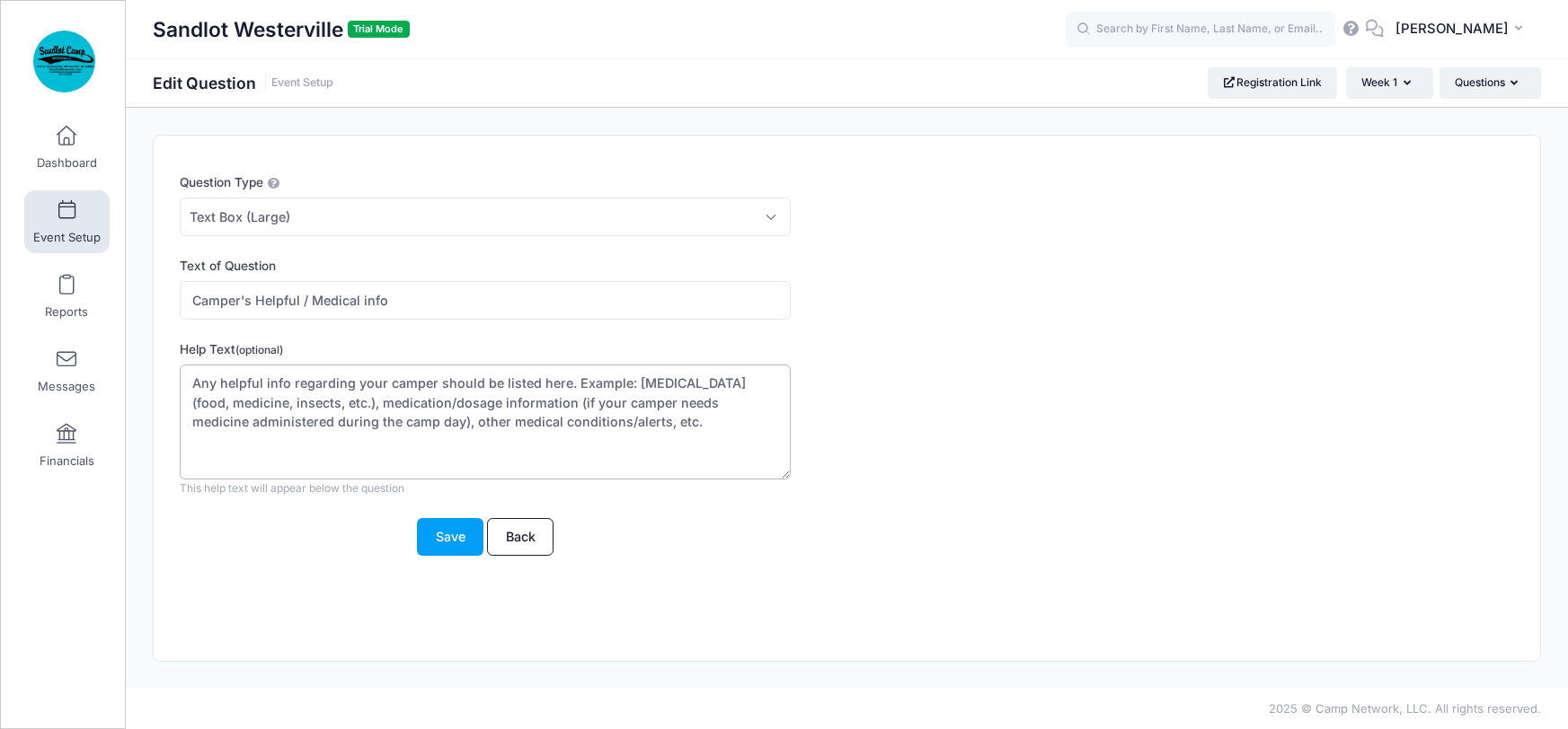
click at [400, 417] on textarea "Any helpful info regarding your camper should be listed here. Example: allergie…" at bounding box center [485, 423] width 611 height 116
click at [343, 439] on textarea "Any helpful info regarding your camper should be listed here. Example: allergie…" at bounding box center [485, 423] width 611 height 116
drag, startPoint x: 677, startPoint y: 424, endPoint x: 292, endPoint y: 439, distance: 385.3
click at [292, 439] on textarea "Any helpful info regarding your camper should be listed here. Example: allergie…" at bounding box center [485, 423] width 611 height 116
click at [297, 403] on textarea "Any helpful info regarding your camper should be listed here. Example: allergie…" at bounding box center [485, 423] width 611 height 116
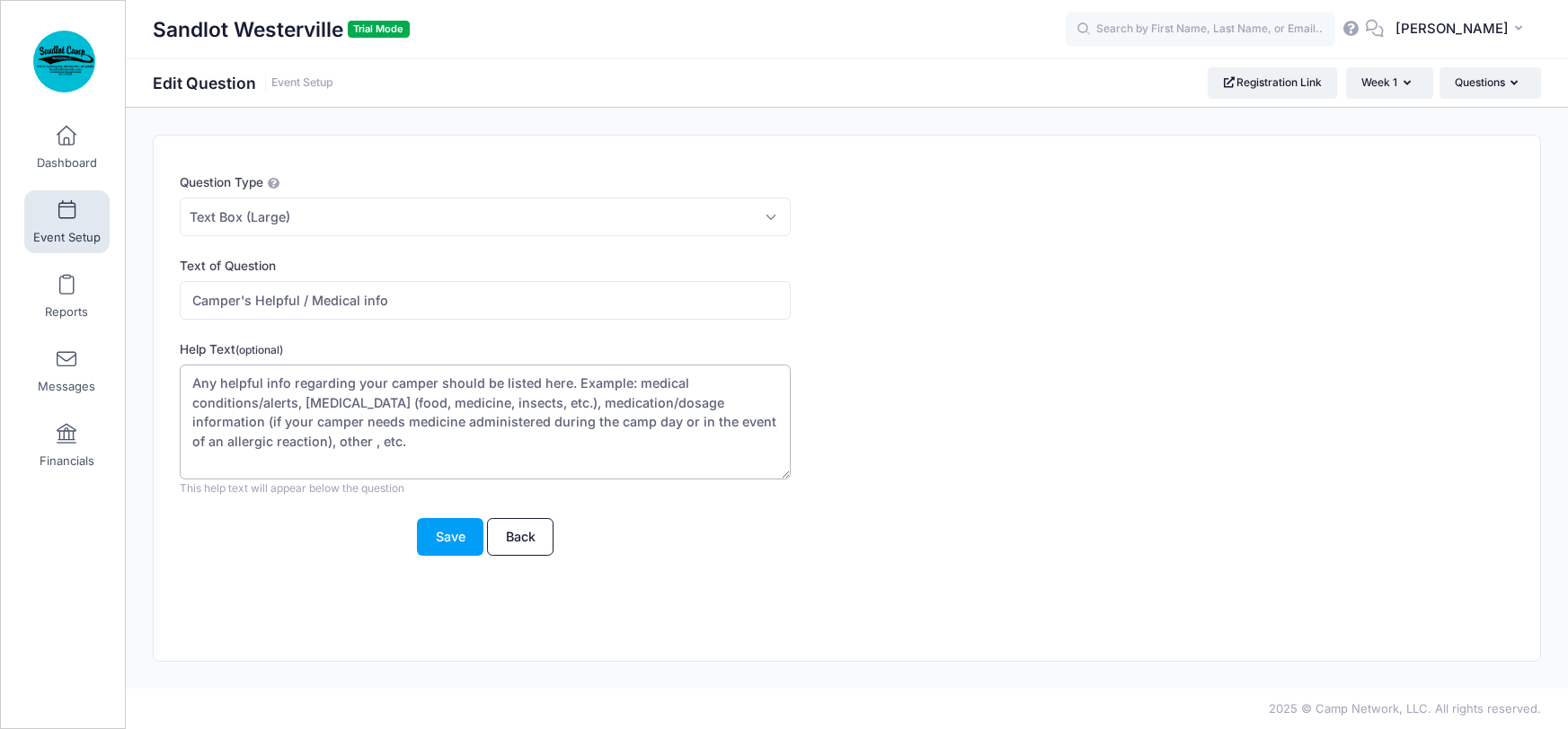
drag, startPoint x: 290, startPoint y: 440, endPoint x: 247, endPoint y: 441, distance: 43.0
click at [247, 441] on textarea "Any helpful info regarding your camper should be listed here. Example: allergie…" at bounding box center [485, 423] width 611 height 116
drag, startPoint x: 604, startPoint y: 416, endPoint x: 245, endPoint y: 440, distance: 359.8
click at [245, 440] on textarea "Any helpful info regarding your camper should be listed here. Example: allergie…" at bounding box center [485, 423] width 611 height 116
click at [317, 435] on textarea "Any helpful info regarding your camper should be listed here. Example: allergie…" at bounding box center [485, 423] width 611 height 116
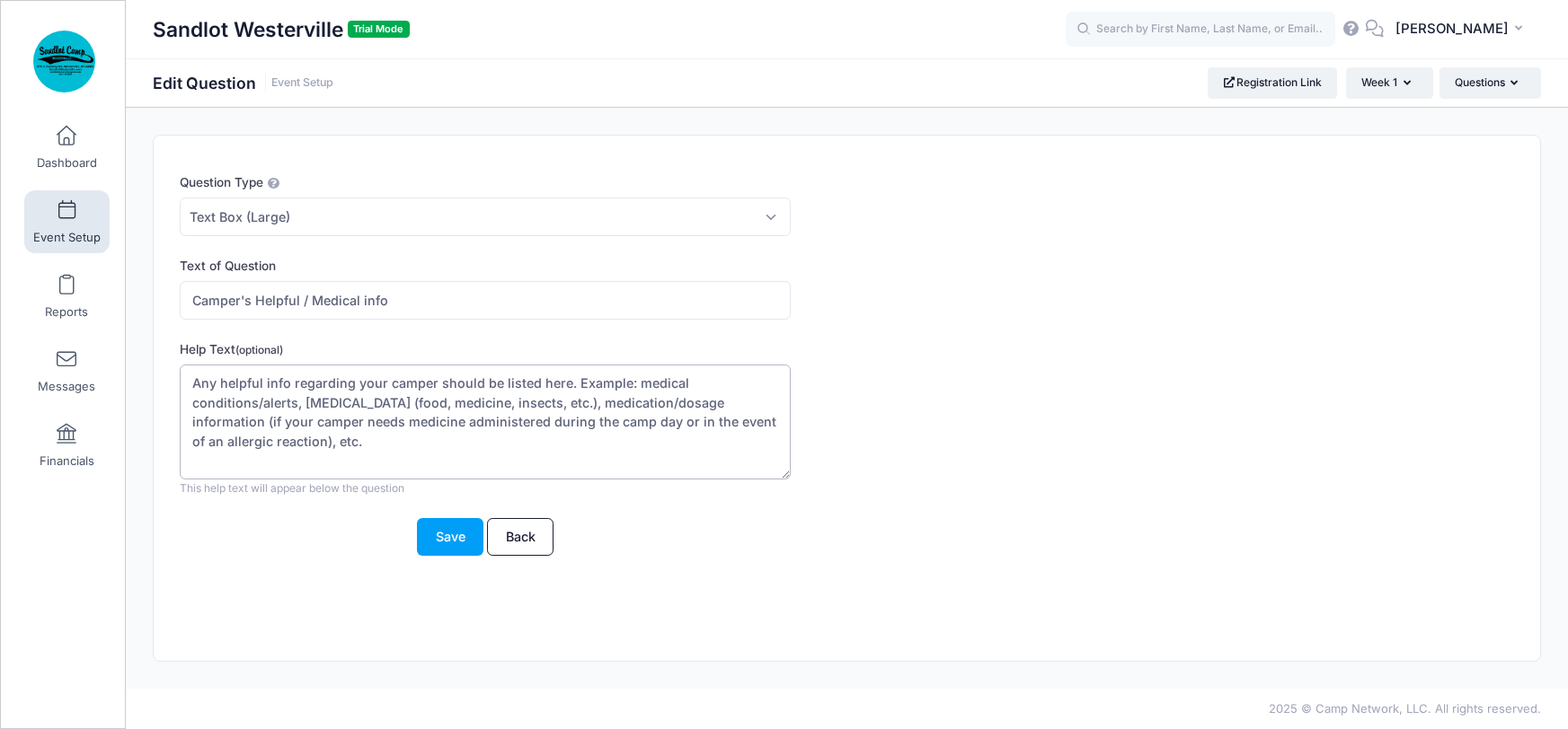
click at [321, 461] on textarea "Any helpful info regarding your camper should be listed here. Example: allergie…" at bounding box center [485, 423] width 611 height 116
type textarea "Any helpful info regarding your camper should be listed here. Example: medical …"
click at [437, 534] on button "Save" at bounding box center [450, 538] width 66 height 39
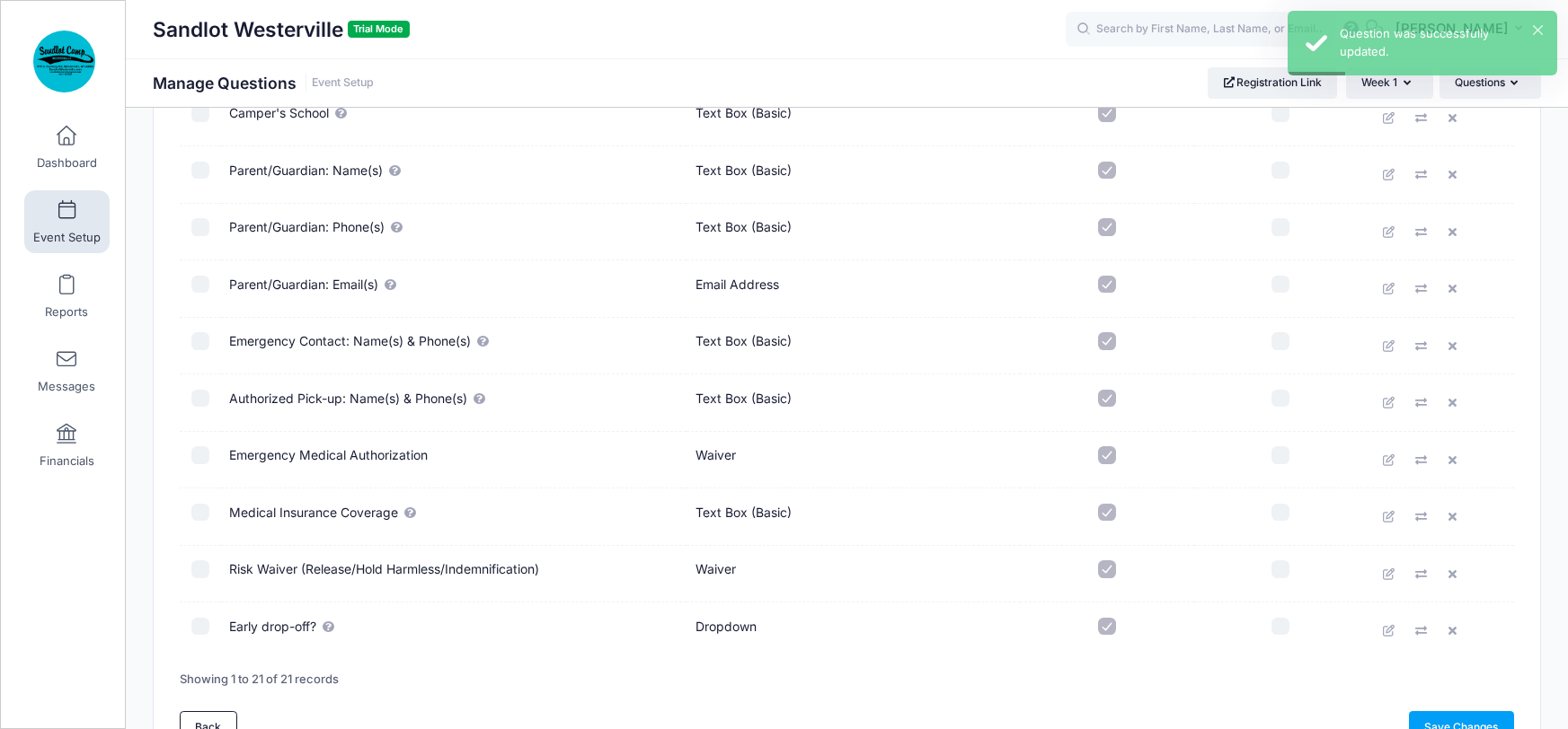
scroll to position [915, 0]
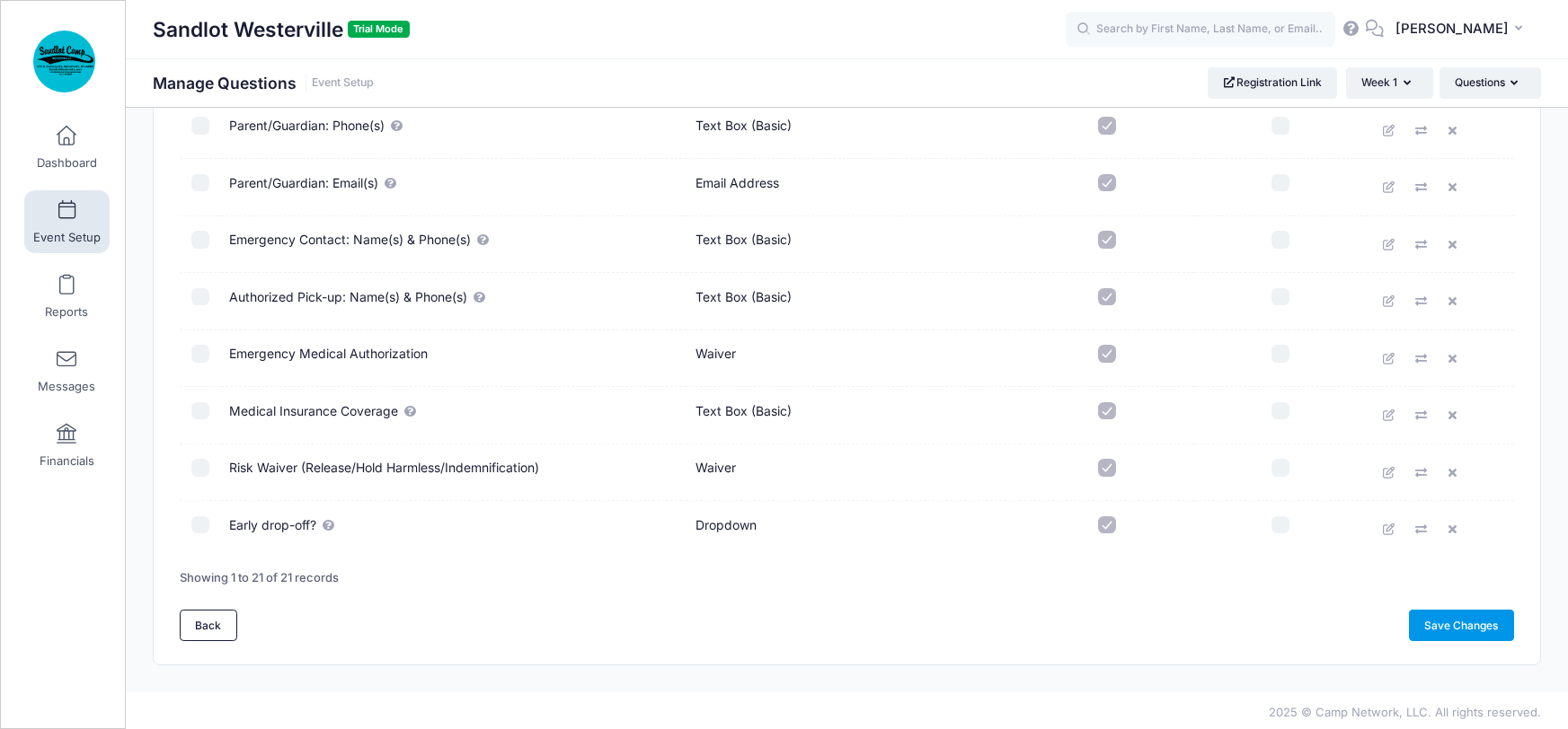
click at [1465, 627] on link "Save Changes" at bounding box center [1461, 625] width 105 height 30
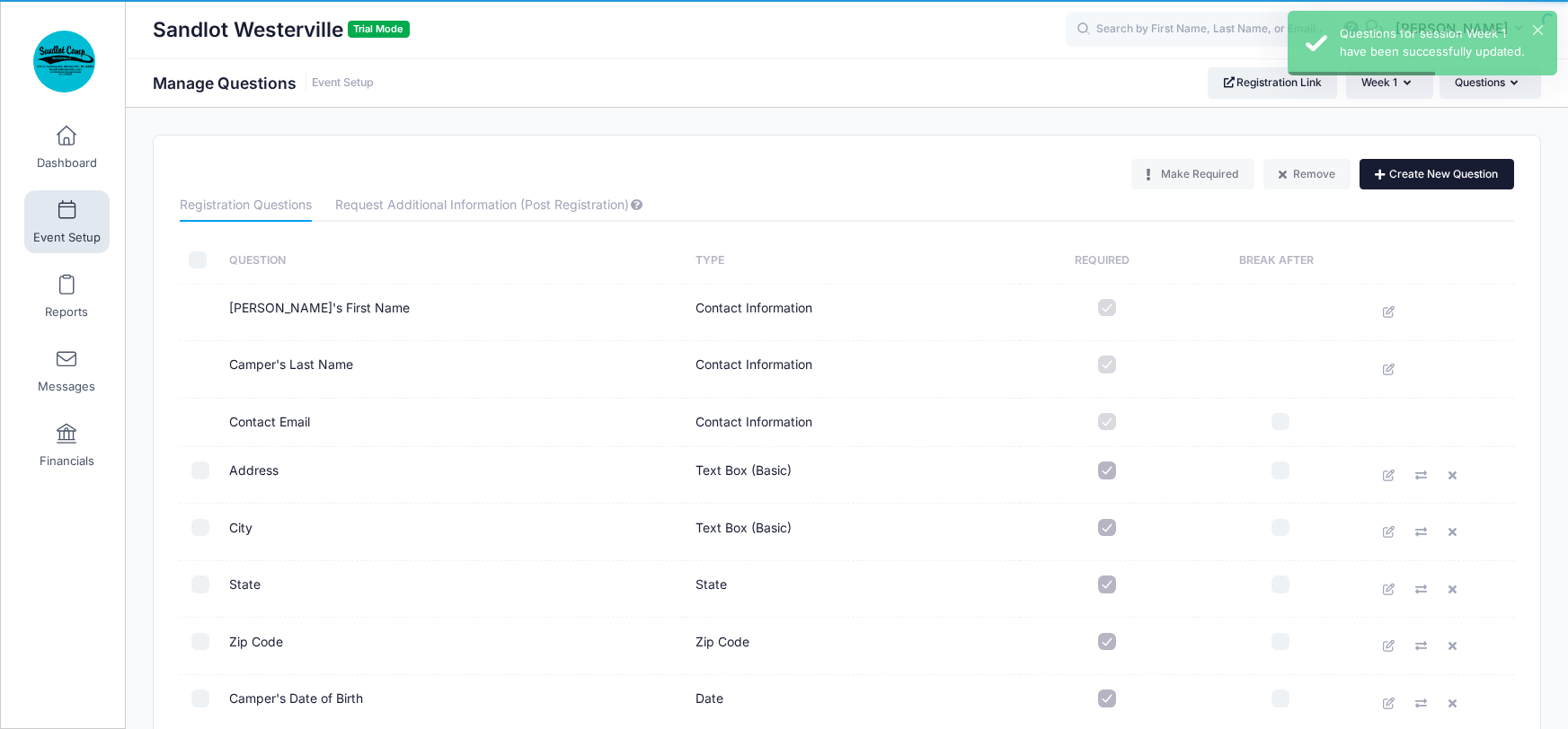
click at [1406, 169] on button "Create New Question" at bounding box center [1436, 173] width 154 height 30
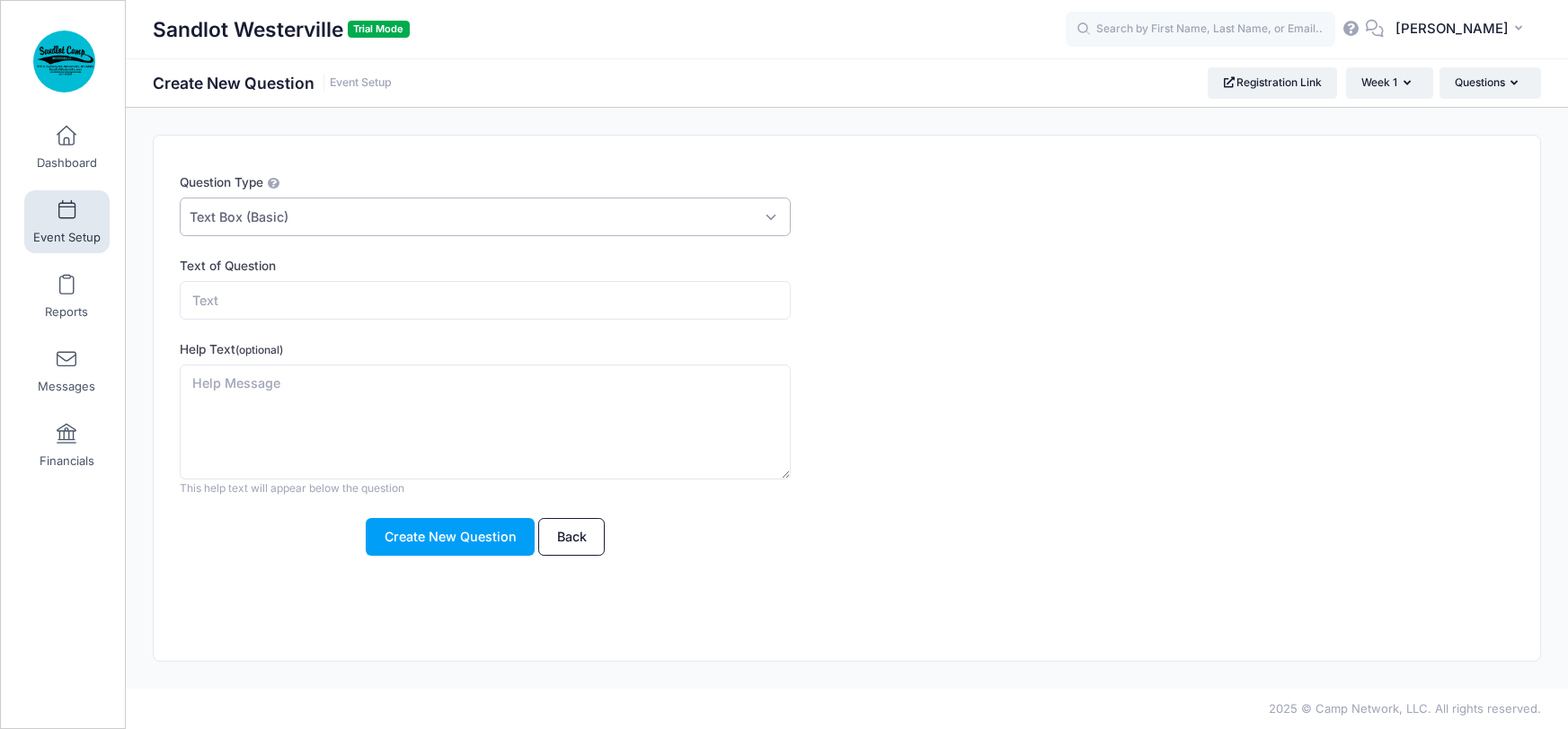
click at [760, 213] on span "Text Box (Basic)" at bounding box center [485, 217] width 611 height 39
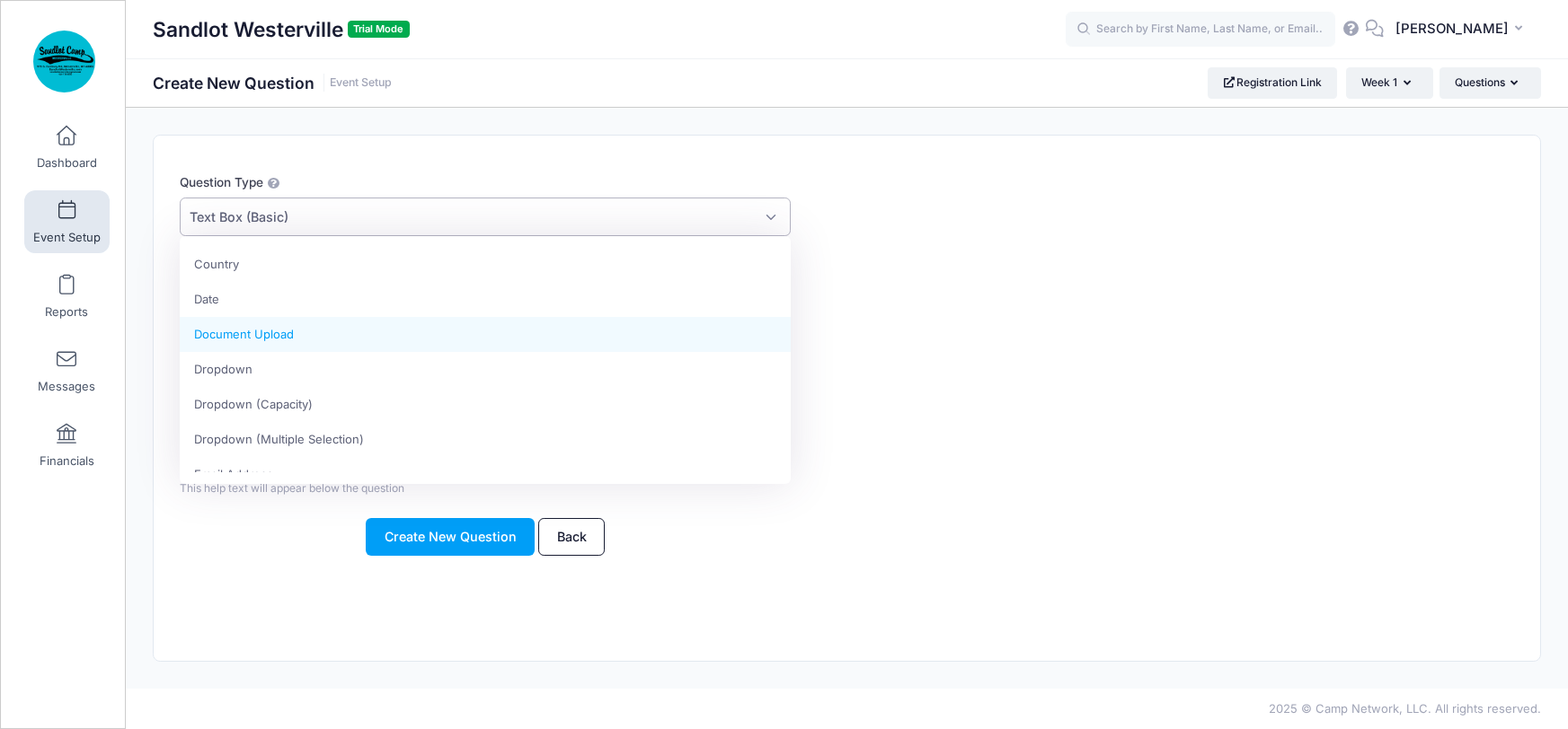
scroll to position [77, 0]
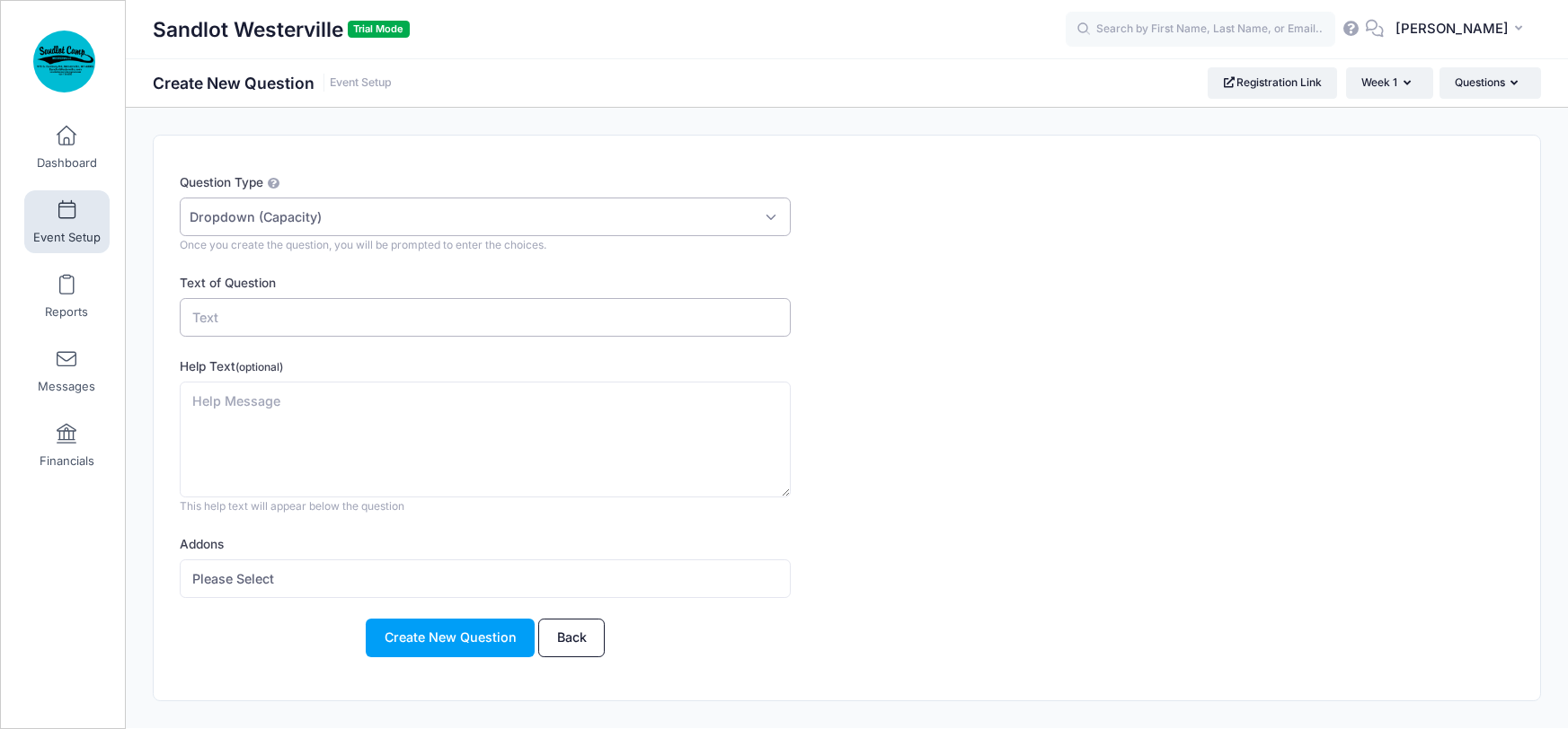
click at [316, 305] on input "Text of Question" at bounding box center [485, 317] width 611 height 39
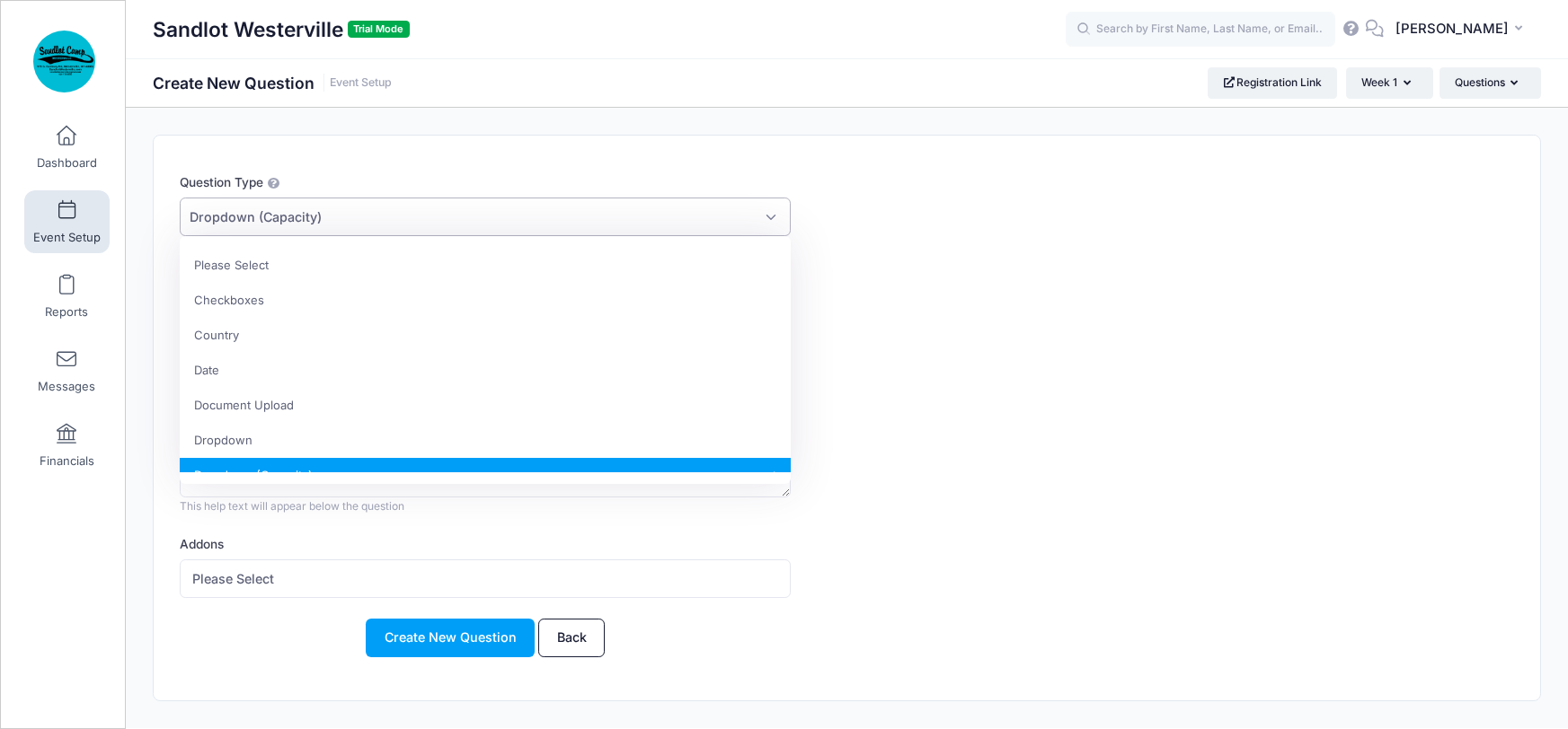
click at [430, 211] on span "Dropdown (Capacity)" at bounding box center [485, 217] width 611 height 39
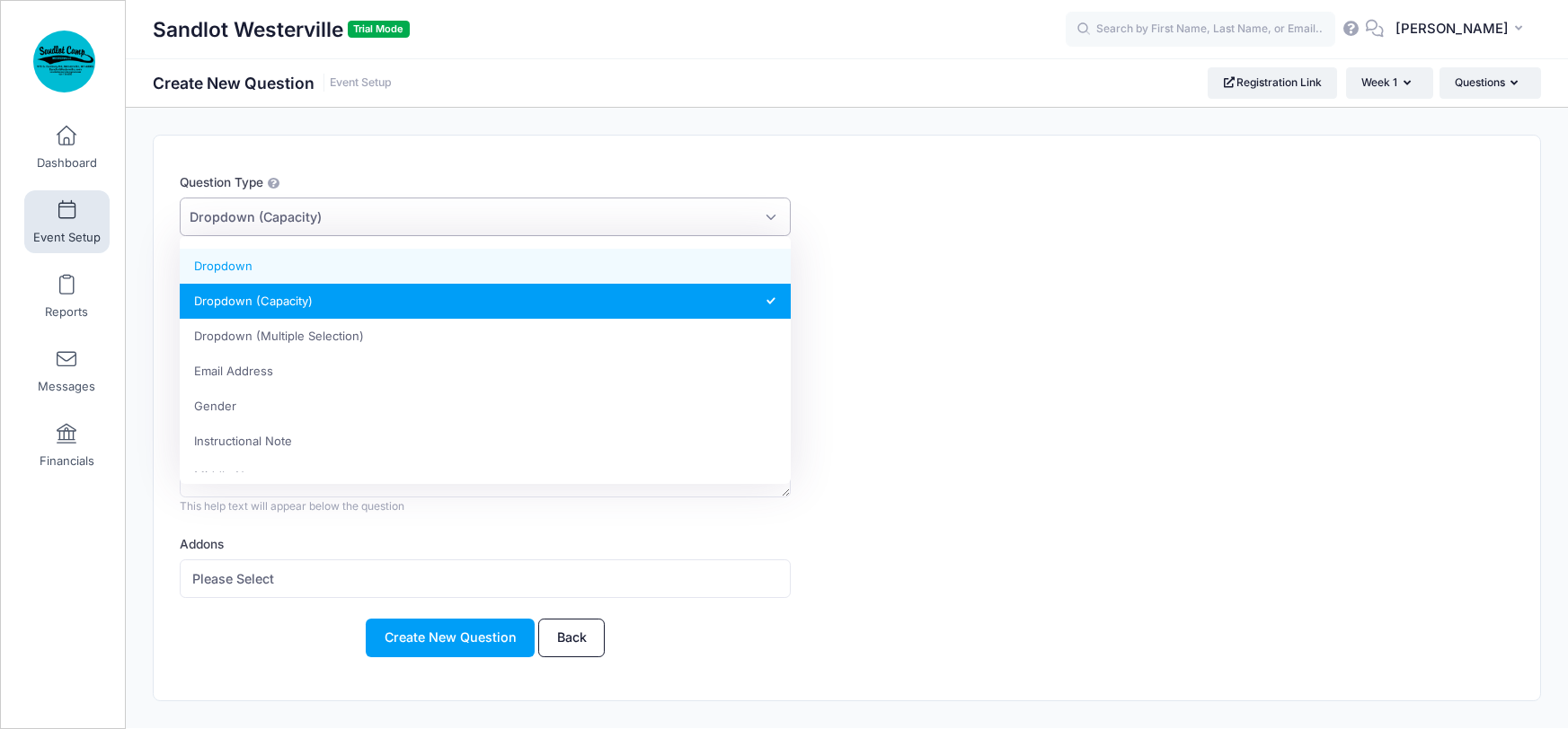
select select "dropdown_select"
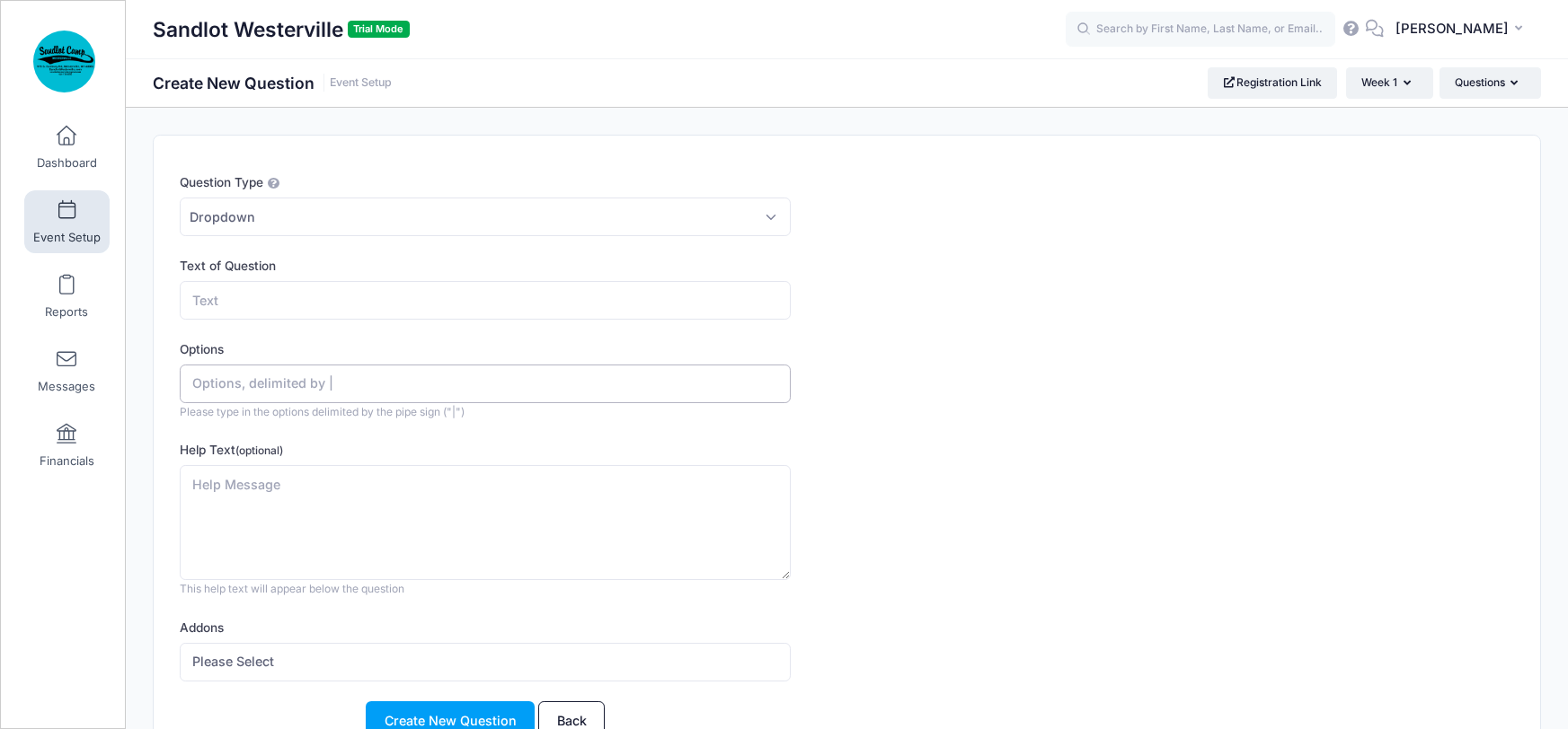
click at [222, 382] on input "Options" at bounding box center [485, 384] width 611 height 39
type input "No | Yes"
click at [221, 300] on input "Text of Question" at bounding box center [485, 301] width 611 height 39
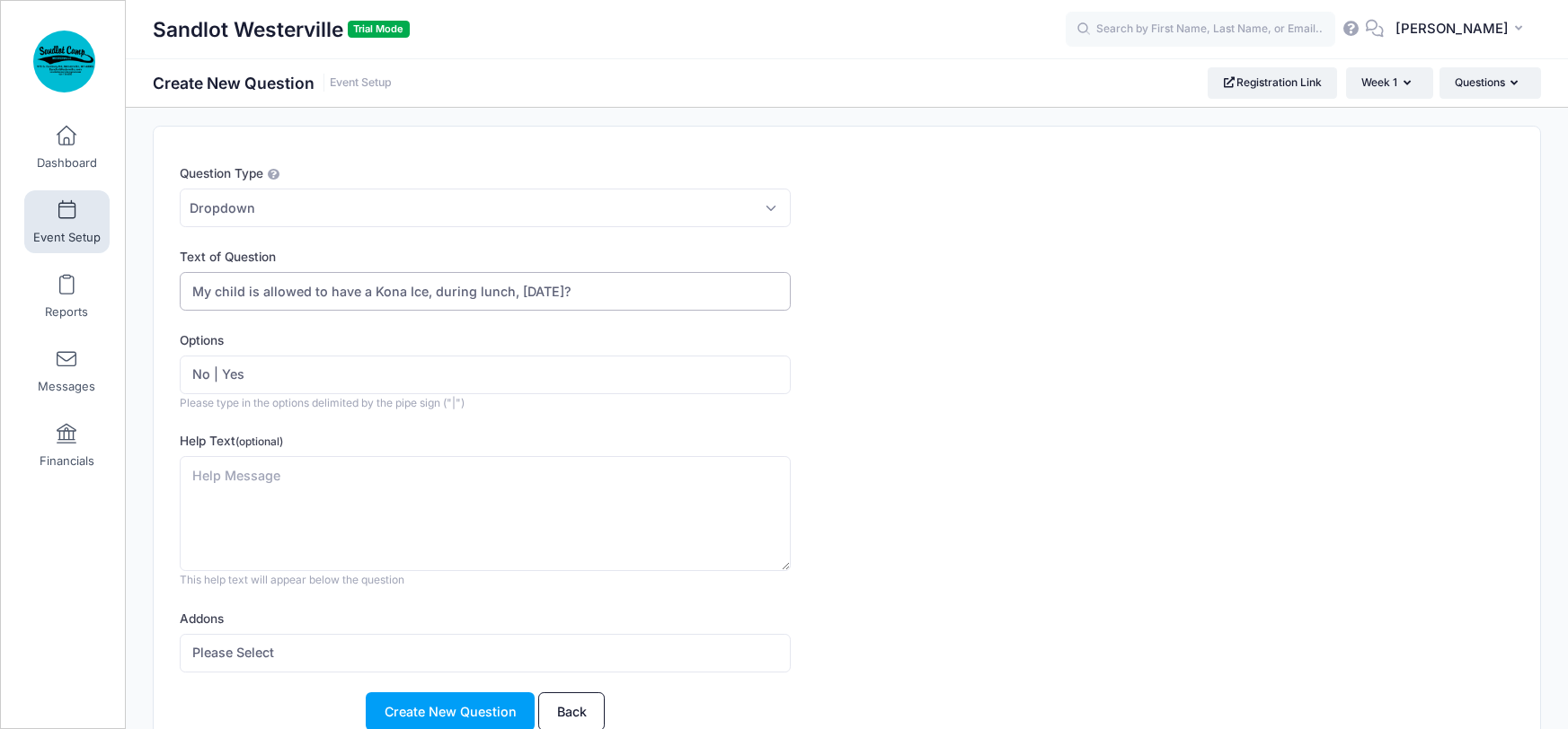
scroll to position [51, 0]
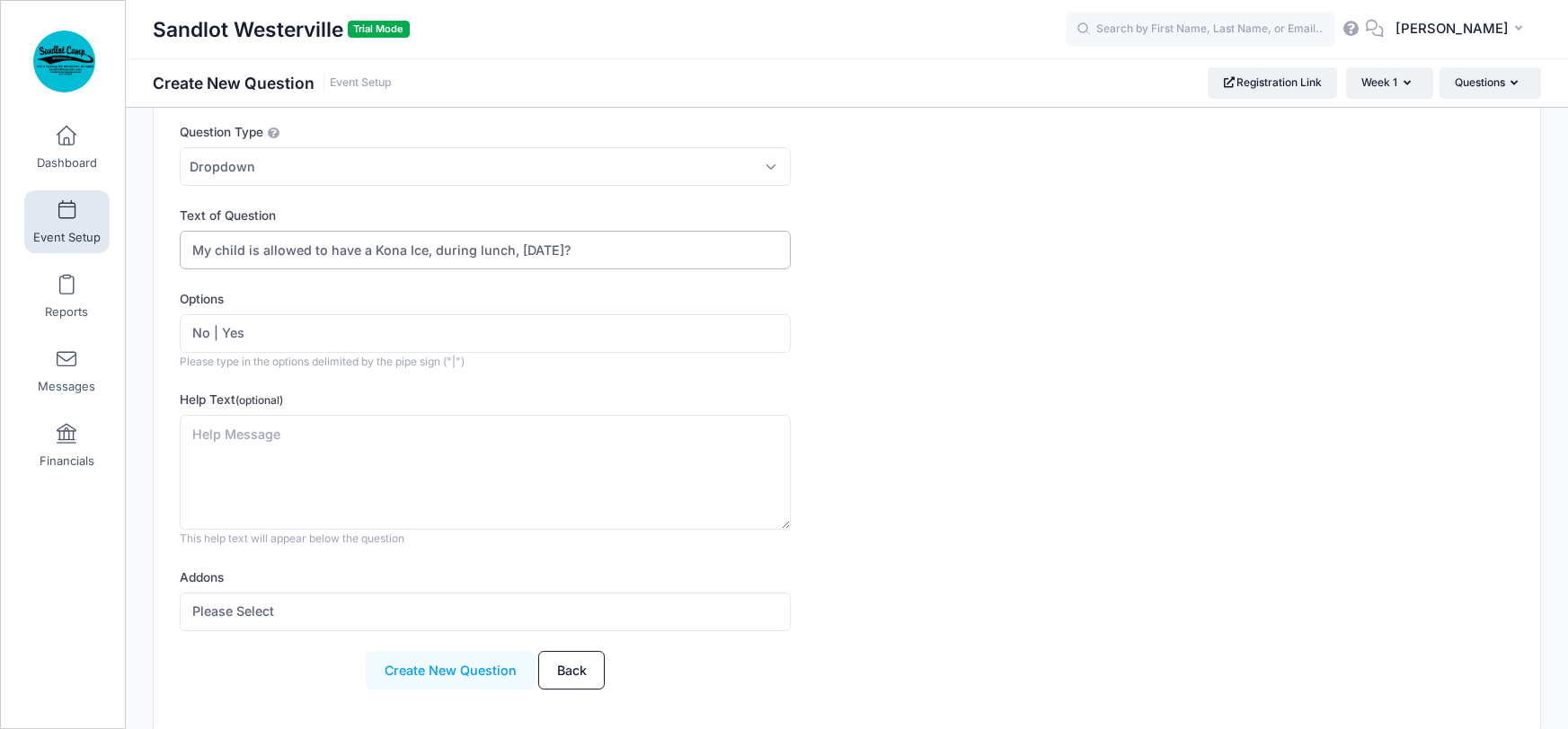
type input "My child is allowed to have a Kona Ice, during lunch, on Friday?"
click at [453, 664] on button "Create New Question" at bounding box center [449, 671] width 169 height 39
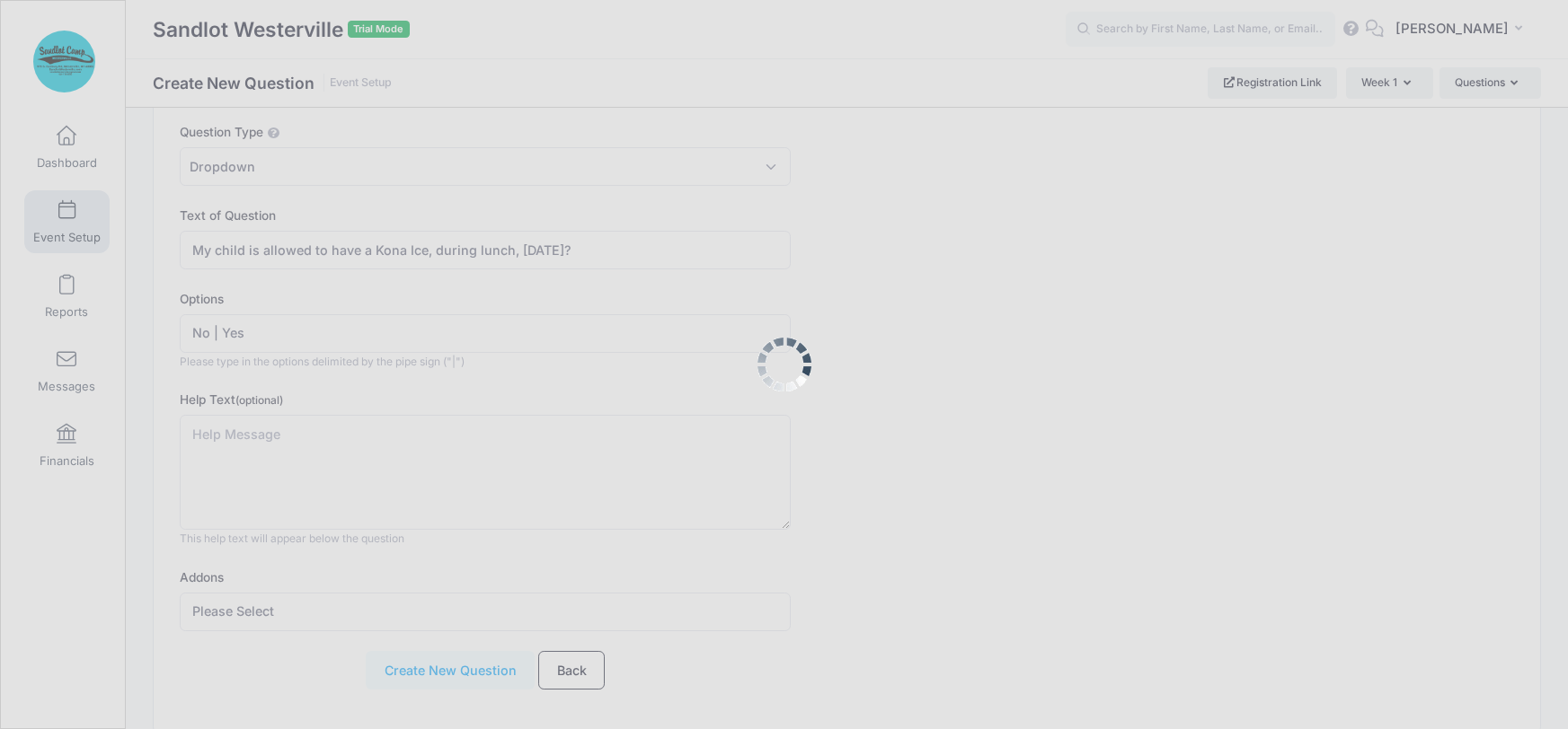
scroll to position [0, 0]
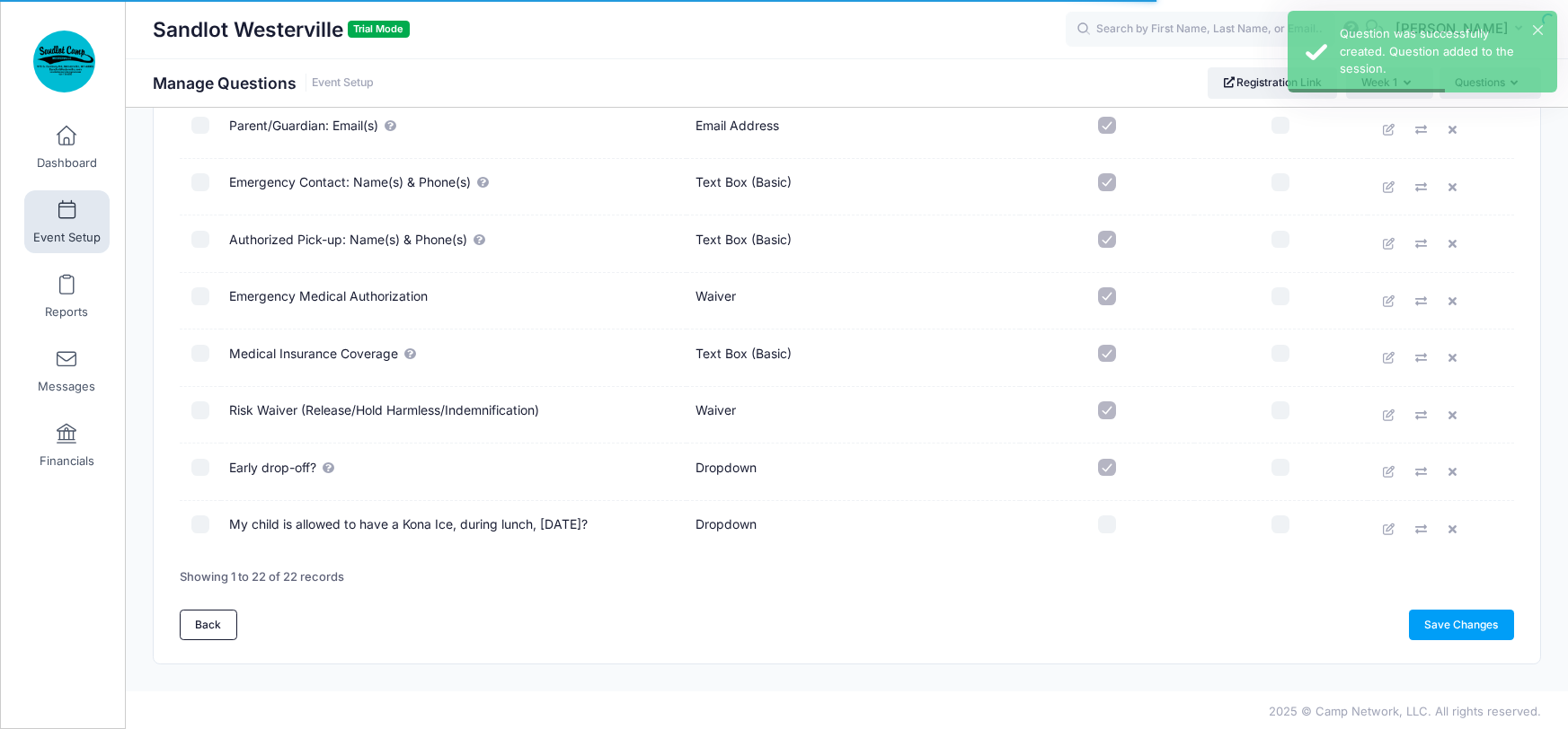
click at [1104, 524] on input "checkbox" at bounding box center [1107, 524] width 18 height 18
checkbox input "true"
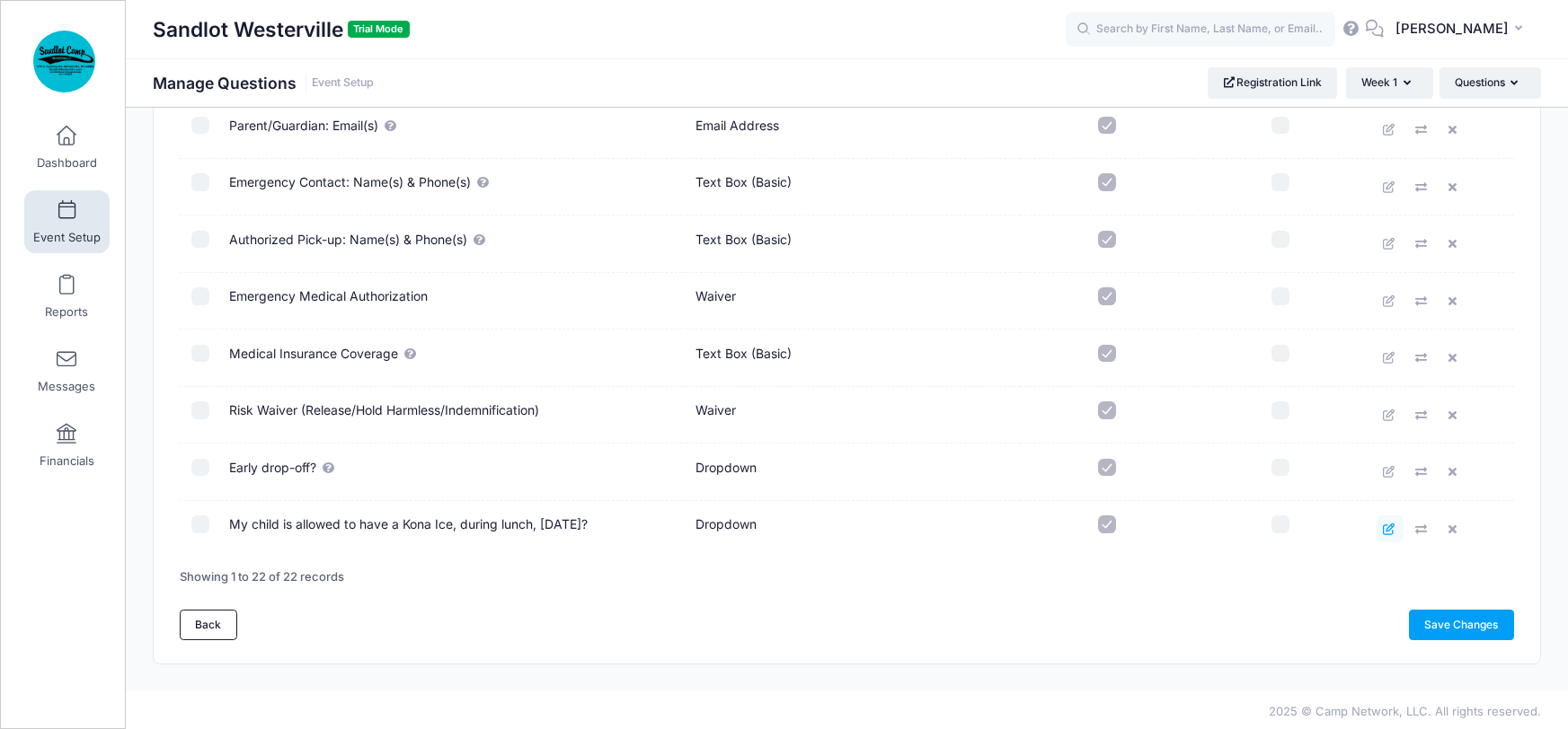
click at [1388, 524] on icon at bounding box center [1390, 530] width 15 height 12
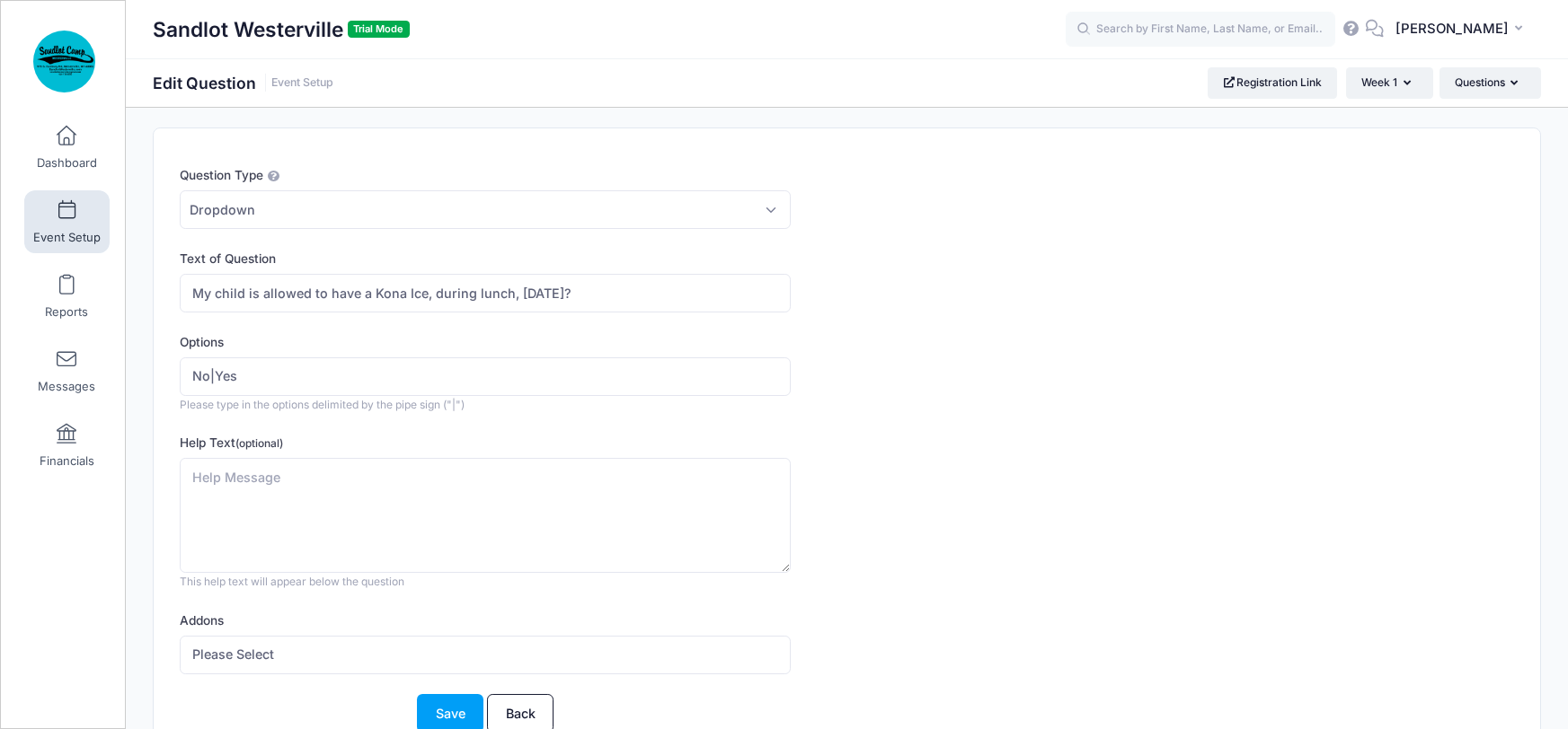
scroll to position [27, 0]
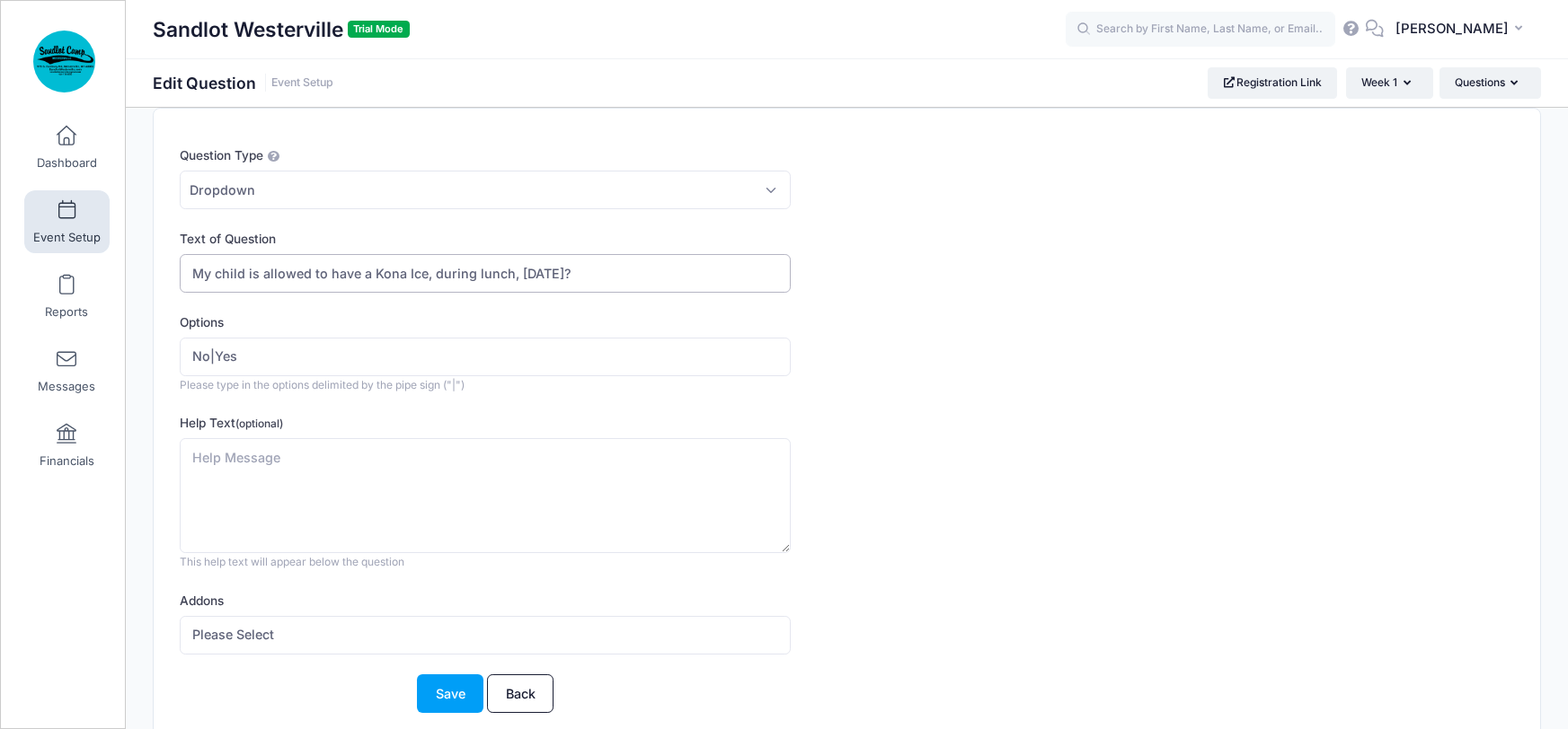
drag, startPoint x: 373, startPoint y: 271, endPoint x: 120, endPoint y: 268, distance: 253.0
click at [120, 268] on div "My Events Dashboard Reports" at bounding box center [784, 400] width 1568 height 854
click at [620, 276] on input "My child is allowed to have a Kona Ice, during lunch, [DATE]?" at bounding box center [485, 274] width 611 height 39
drag, startPoint x: 613, startPoint y: 267, endPoint x: 183, endPoint y: 258, distance: 430.1
click at [183, 258] on input "My child is allowed to have a Kona Ice, during lunch, [DATE]?" at bounding box center [485, 274] width 611 height 39
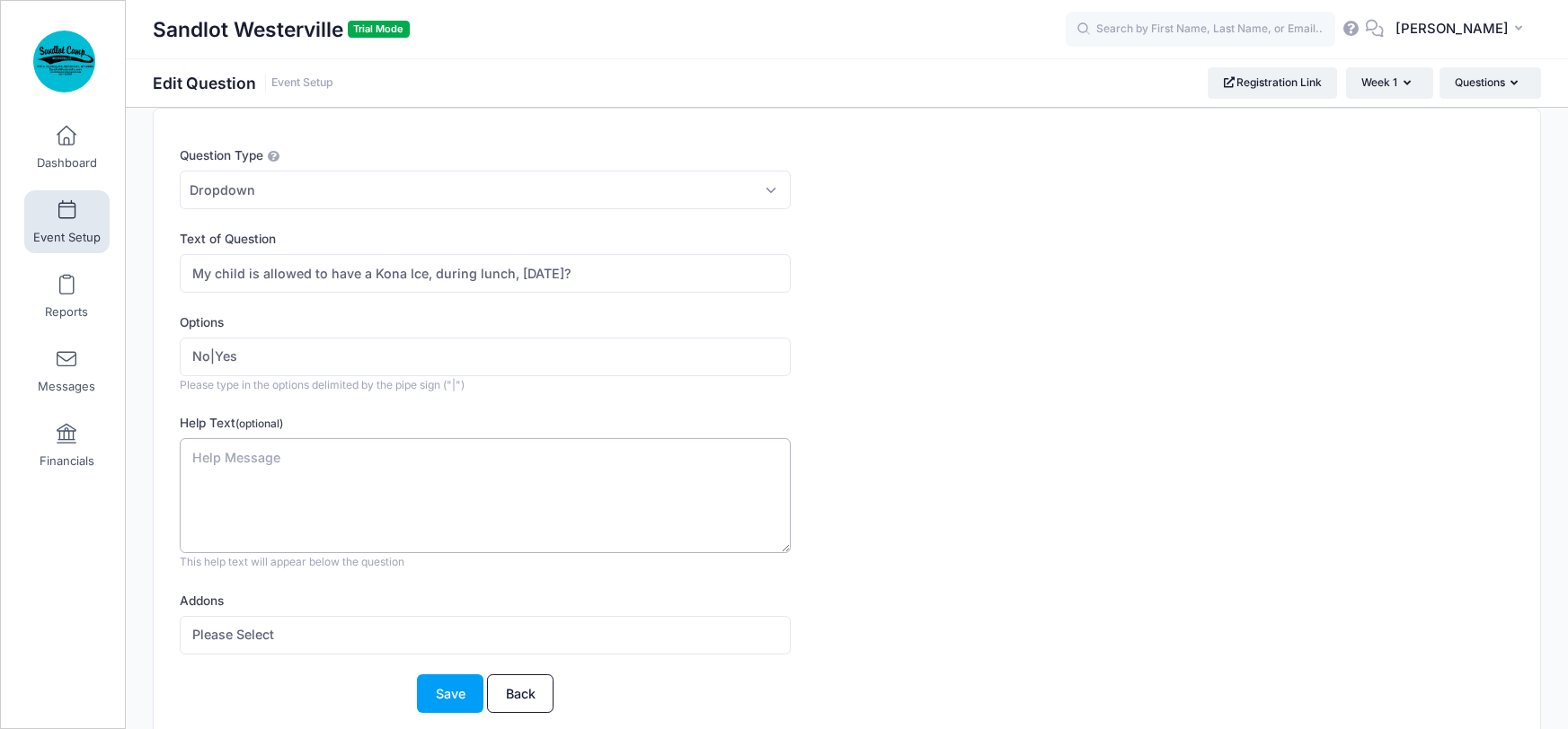
click at [233, 503] on textarea "Help Text (optional)" at bounding box center [485, 496] width 611 height 116
paste textarea "My child is allowed to have a Kona Ice, during lunch, [DATE]?"
type textarea "My child is allowed to have a Kona Ice, during lunch, [DATE]?"
drag, startPoint x: 371, startPoint y: 269, endPoint x: 54, endPoint y: 261, distance: 317.1
click at [54, 261] on div "My Events Dashboard Reports" at bounding box center [784, 400] width 1568 height 854
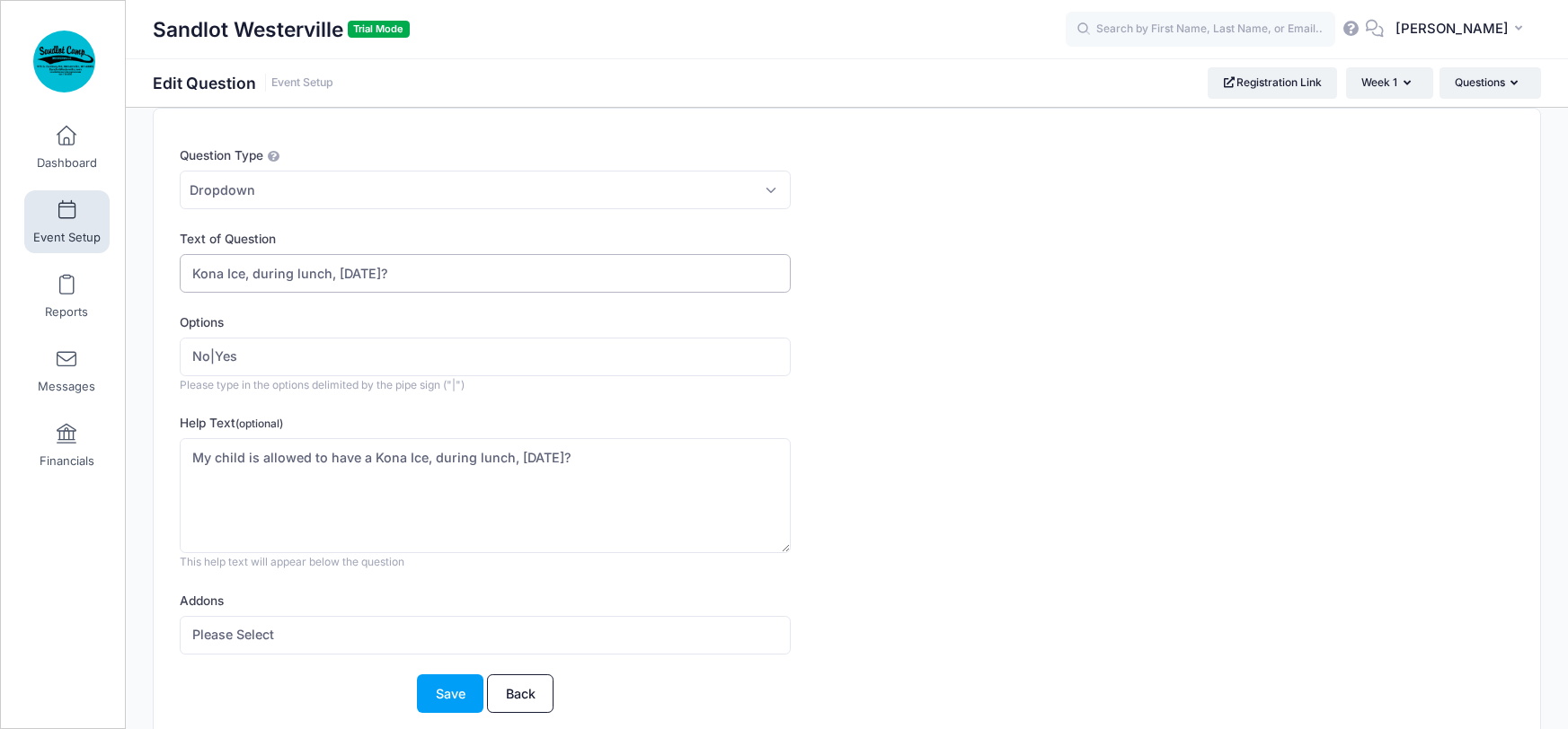
drag, startPoint x: 392, startPoint y: 273, endPoint x: 246, endPoint y: 275, distance: 146.0
click at [246, 275] on input "Kona Ice, during lunch, [DATE]?" at bounding box center [485, 274] width 611 height 39
type input "Kona Ice?"
click at [332, 451] on textarea "My child is allowed to have a Kona Ice, during lunch, [DATE]?" at bounding box center [485, 496] width 611 height 116
drag, startPoint x: 330, startPoint y: 453, endPoint x: 366, endPoint y: 453, distance: 36.0
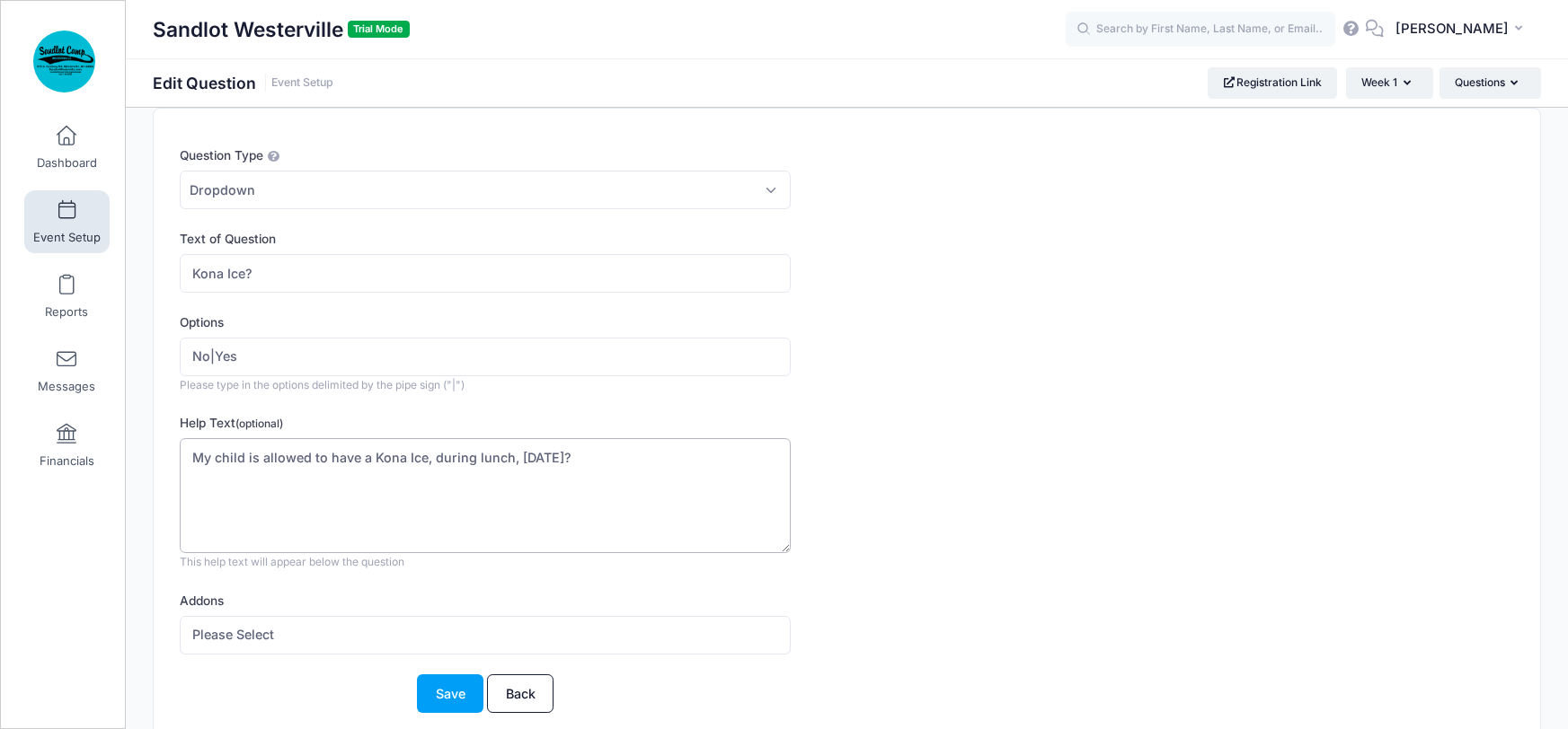
click at [366, 453] on textarea "My child is allowed to have a Kona Ice, during lunch, on Friday?" at bounding box center [485, 496] width 611 height 116
type textarea "My child is allowed to eat Kona Ice, during lunch, on Friday?"
click at [445, 693] on button "Save" at bounding box center [450, 694] width 66 height 39
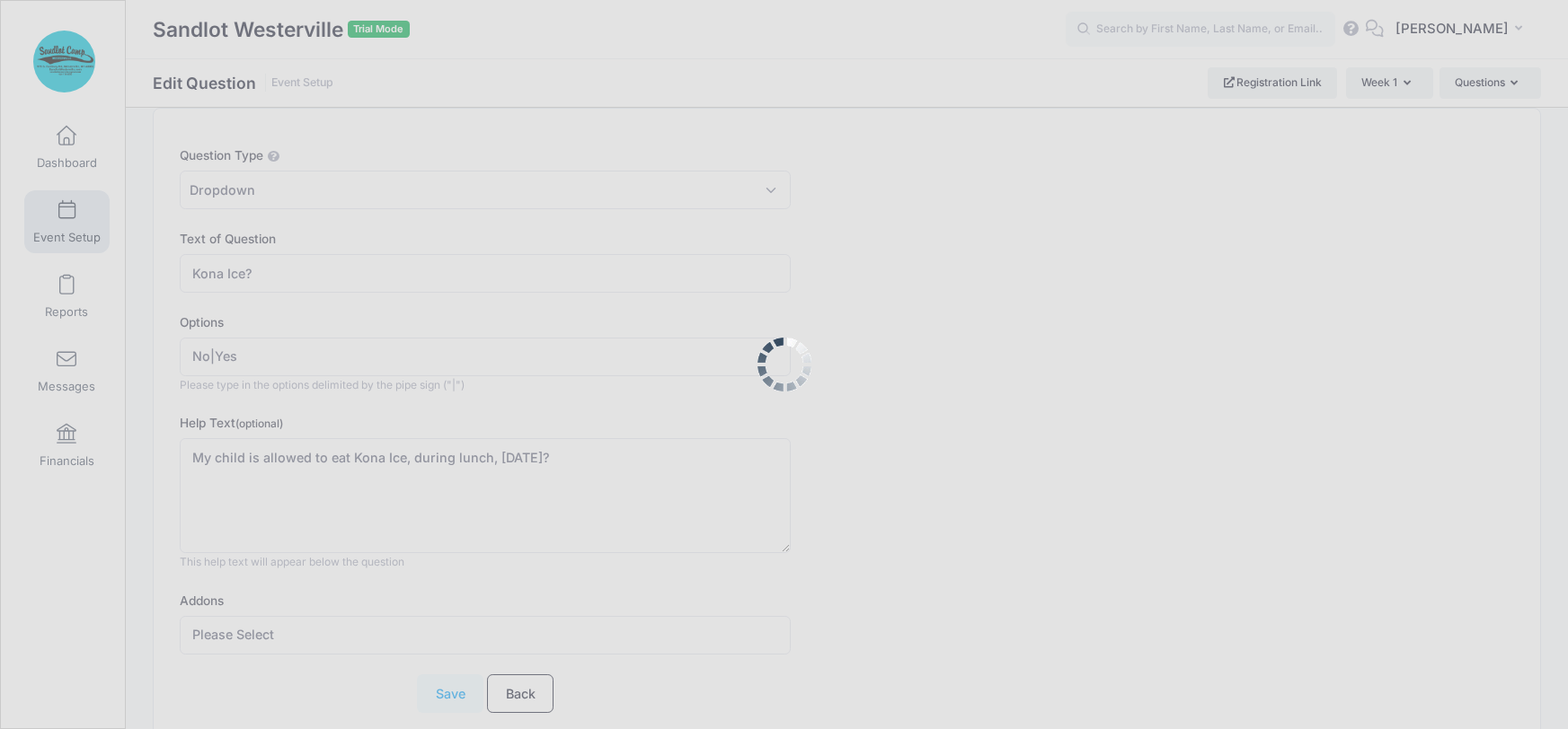
scroll to position [0, 0]
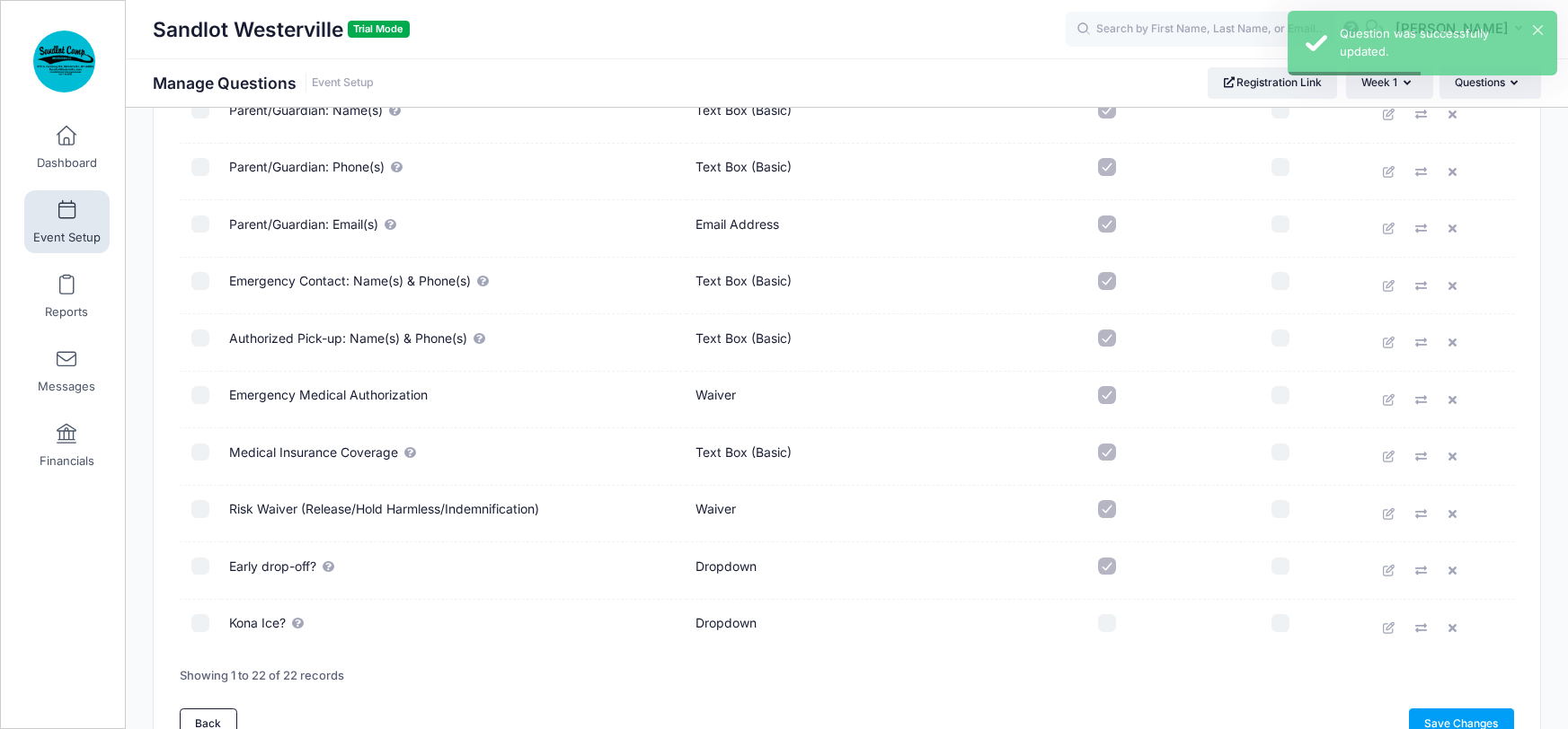
scroll to position [973, 0]
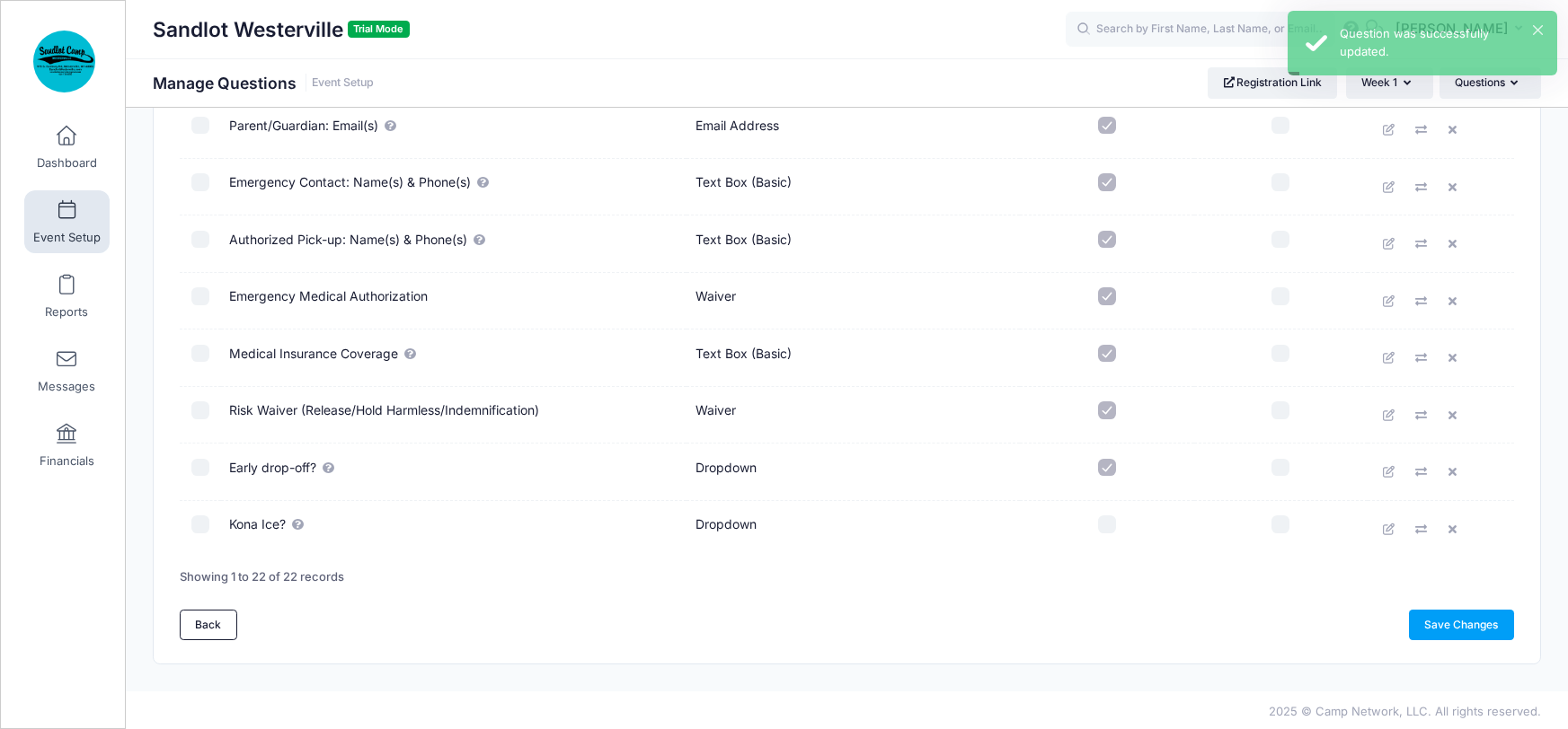
click at [1104, 523] on input "checkbox" at bounding box center [1107, 524] width 18 height 18
checkbox input "true"
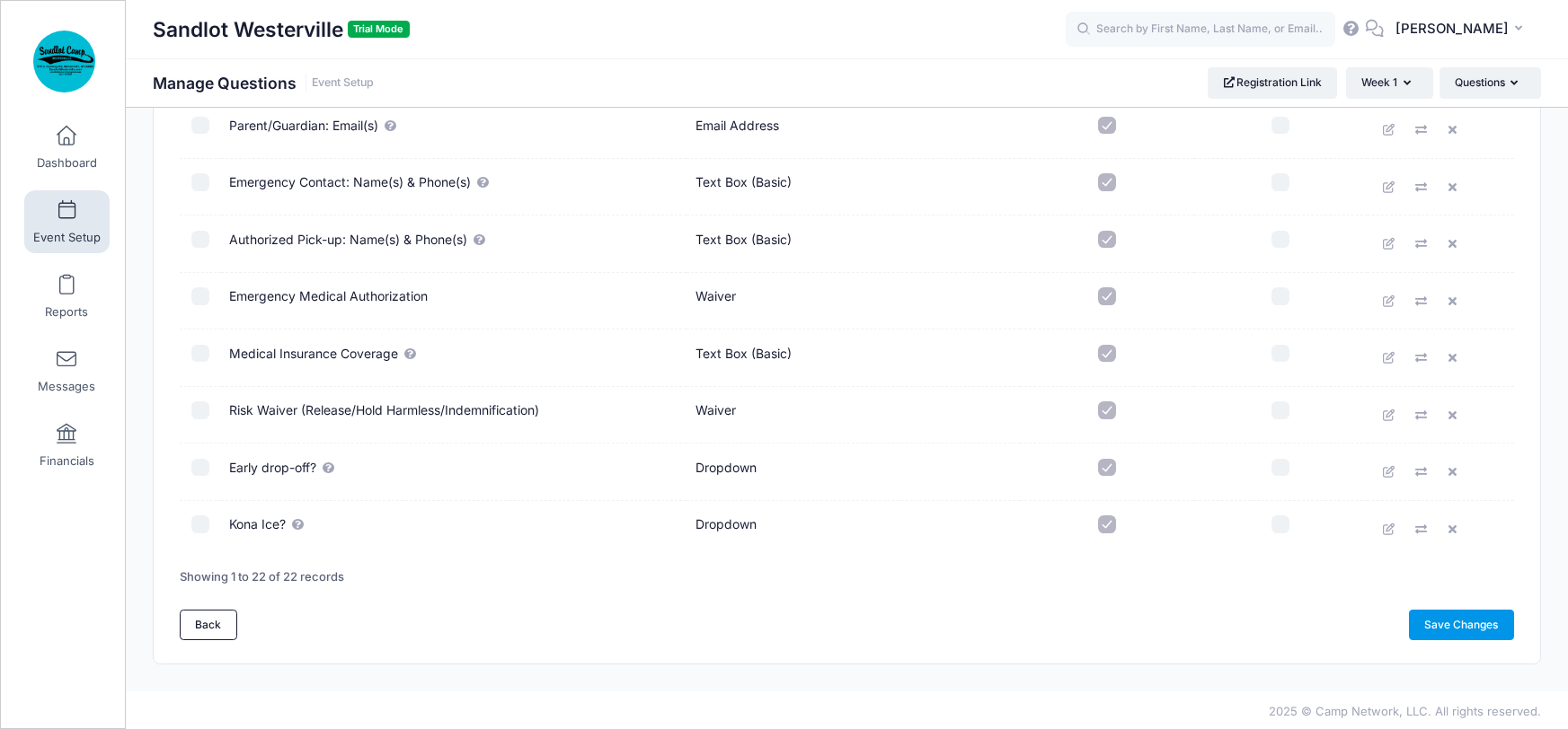
click at [1485, 621] on link "Save Changes" at bounding box center [1461, 625] width 105 height 30
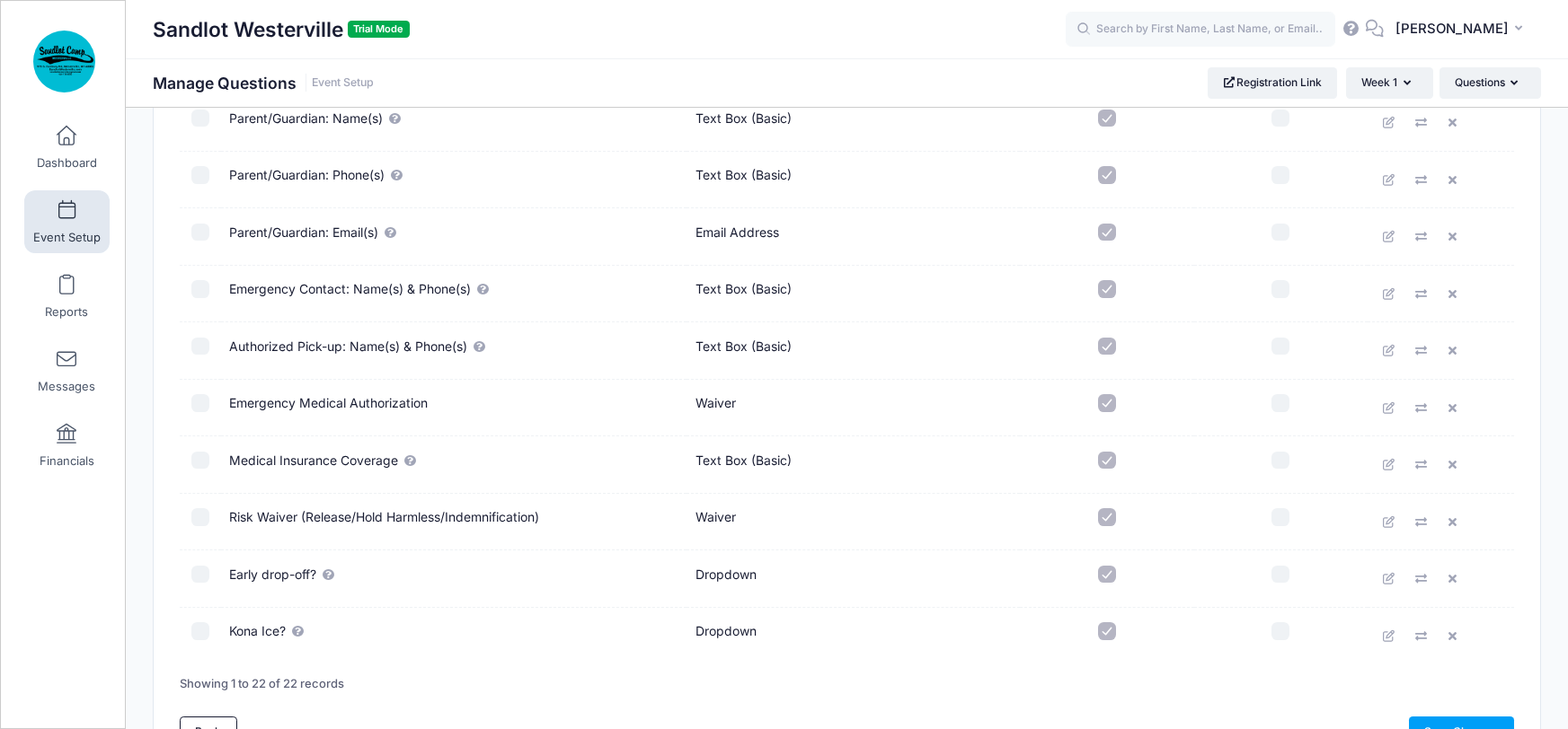
scroll to position [973, 0]
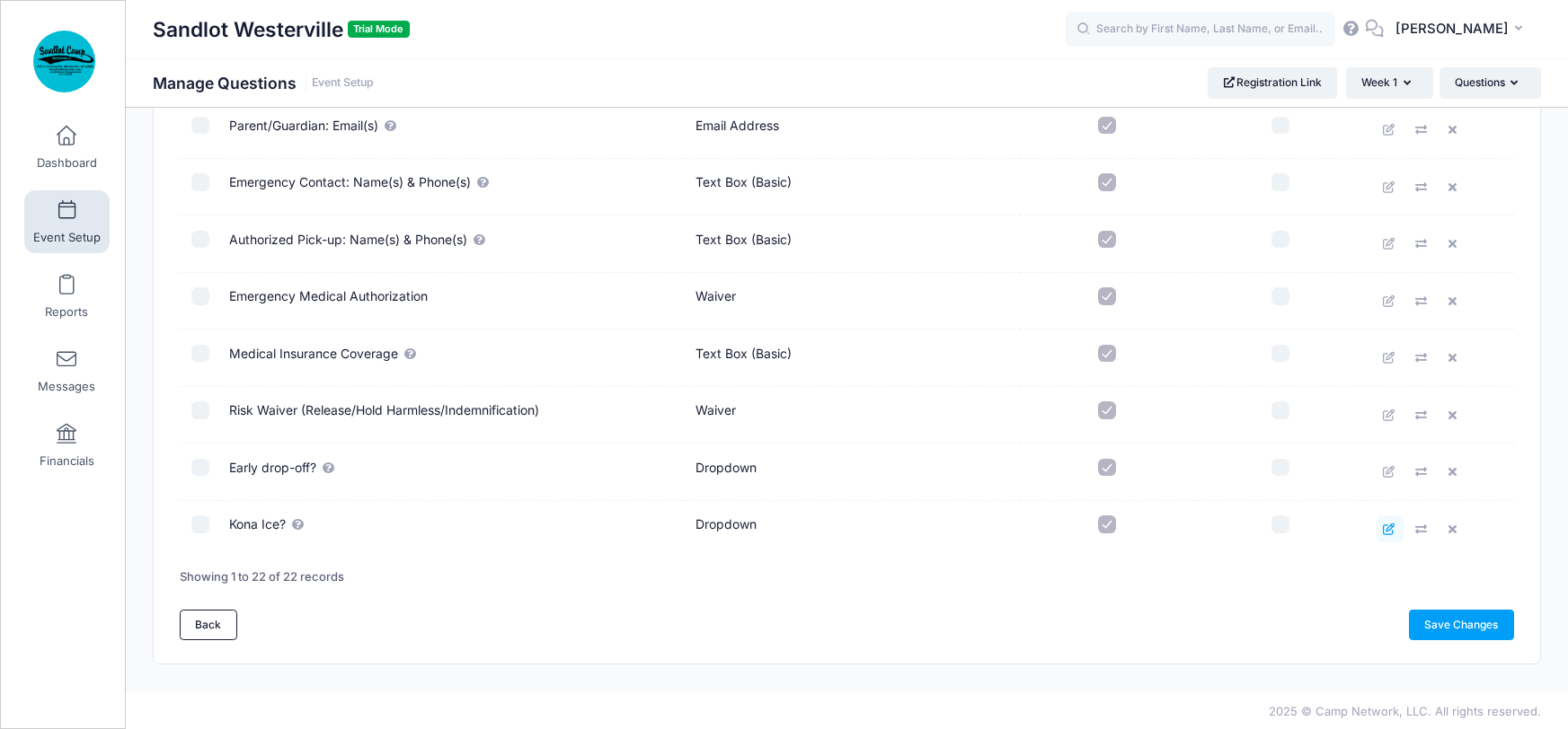
click at [1389, 529] on icon at bounding box center [1390, 530] width 15 height 12
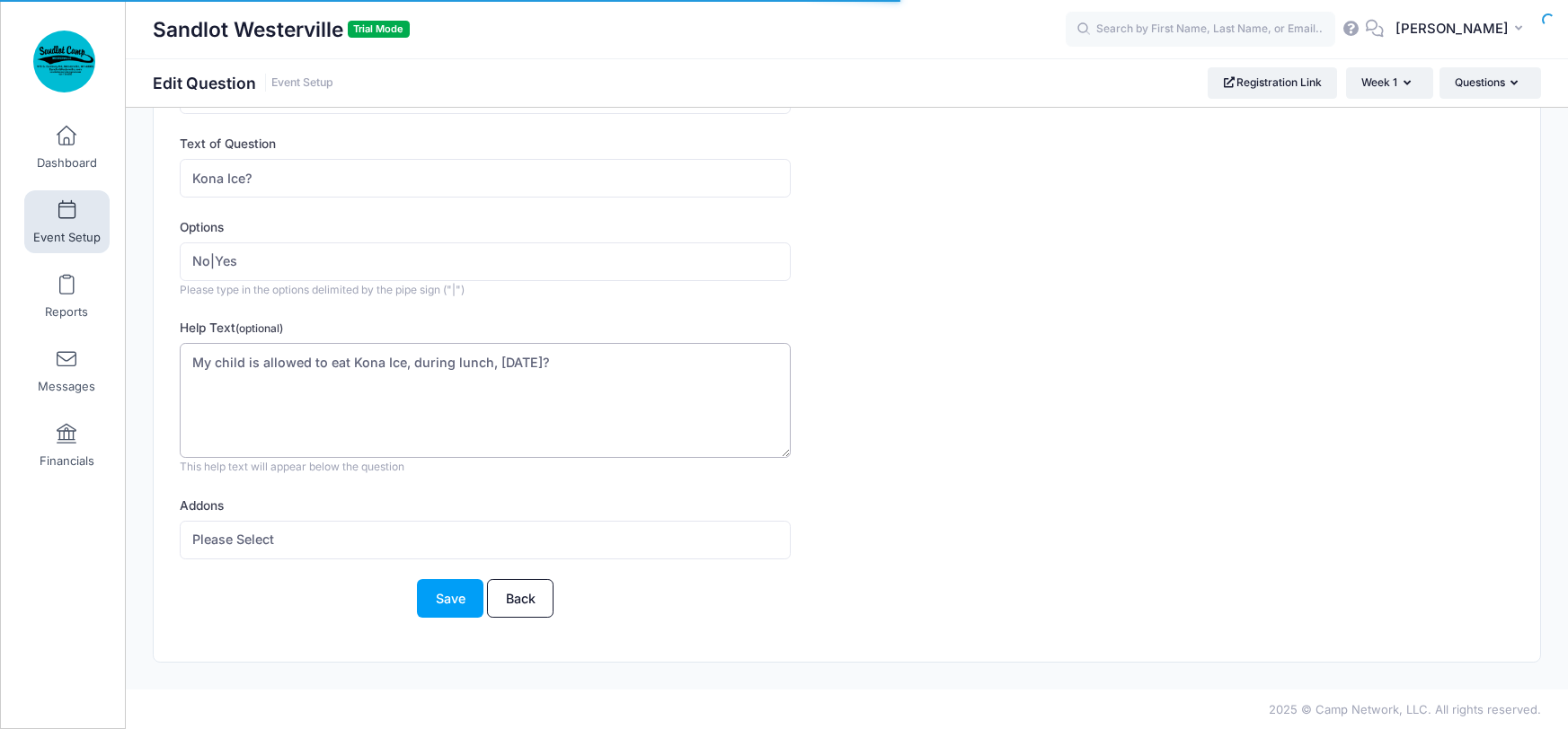
click at [585, 357] on textarea "My child is allowed to eat Kona Ice, during lunch, [DATE]?" at bounding box center [485, 401] width 611 height 116
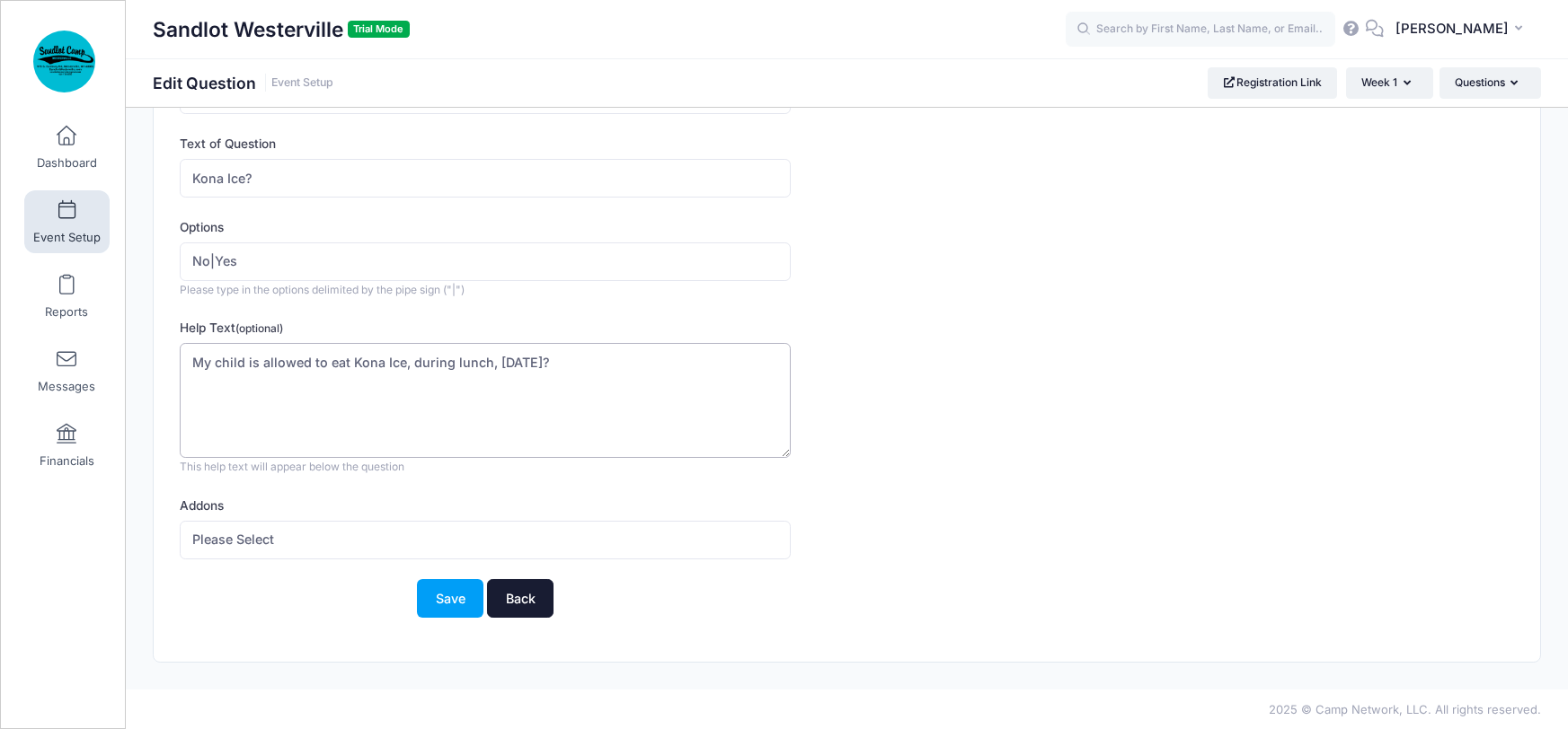
type textarea "My child is allowed to eat Kona Ice, during lunch, [DATE]?"
click at [521, 604] on link "Back" at bounding box center [521, 599] width 66 height 39
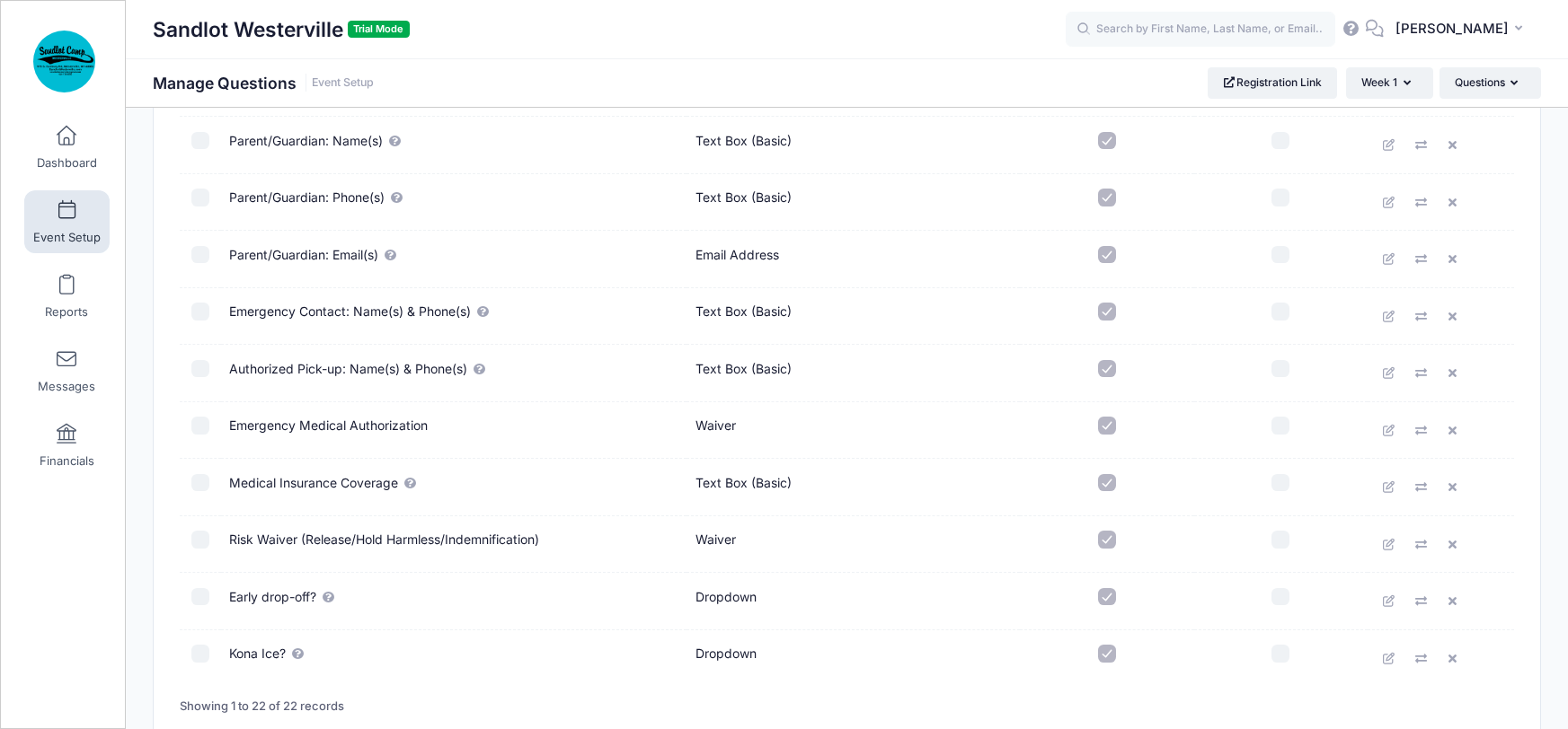
scroll to position [973, 0]
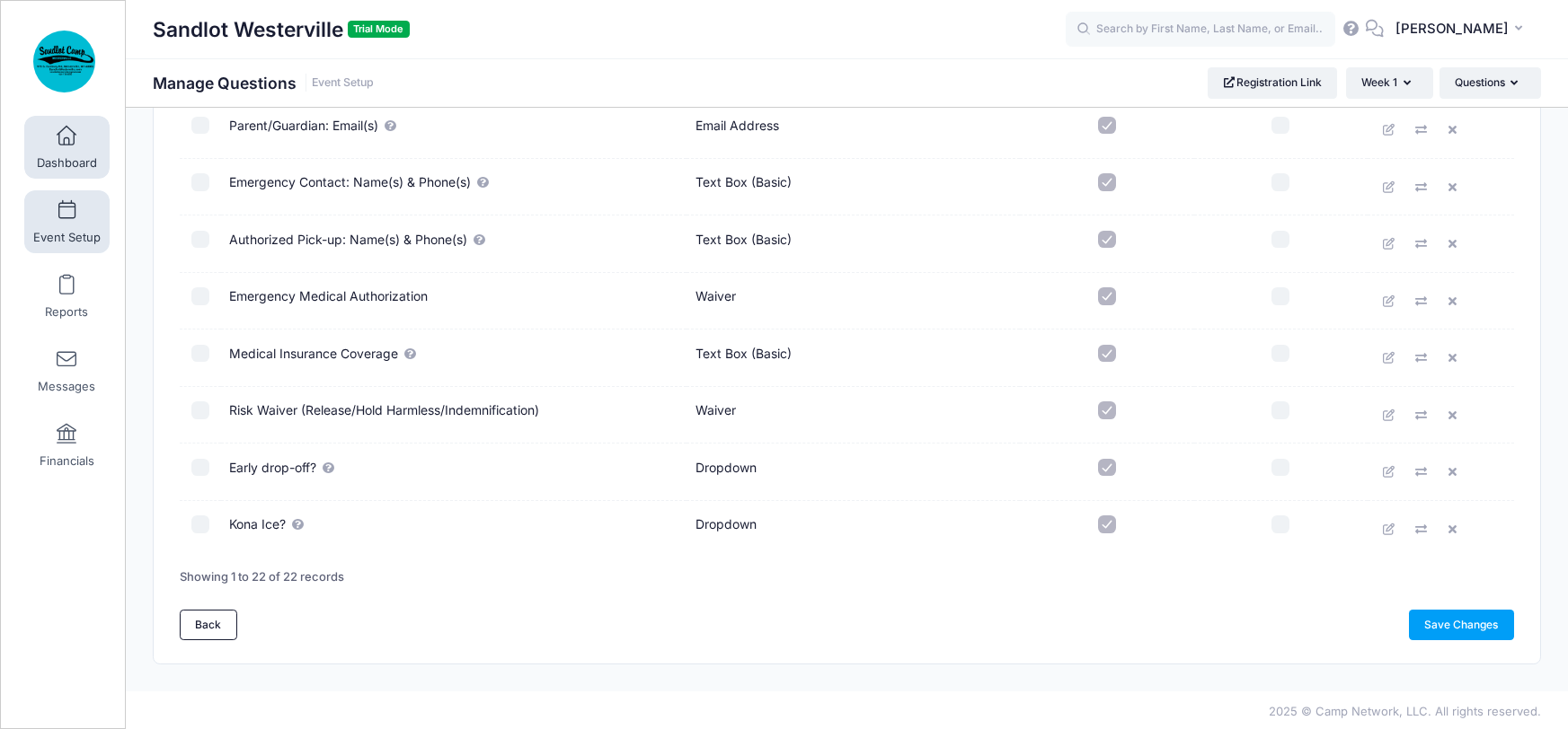
click at [54, 146] on link "Dashboard" at bounding box center [66, 148] width 85 height 63
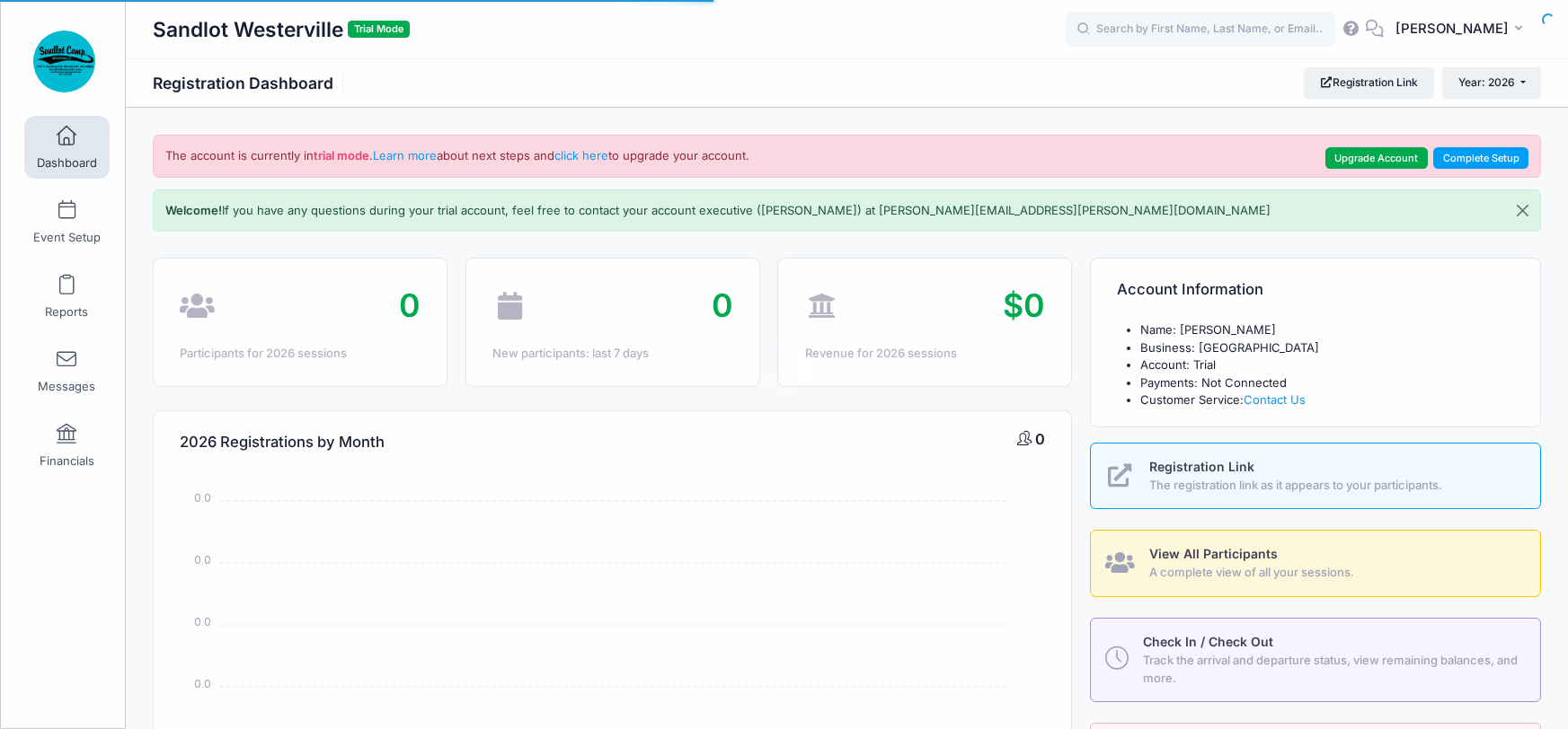
select select
click at [66, 220] on span at bounding box center [66, 210] width 0 height 19
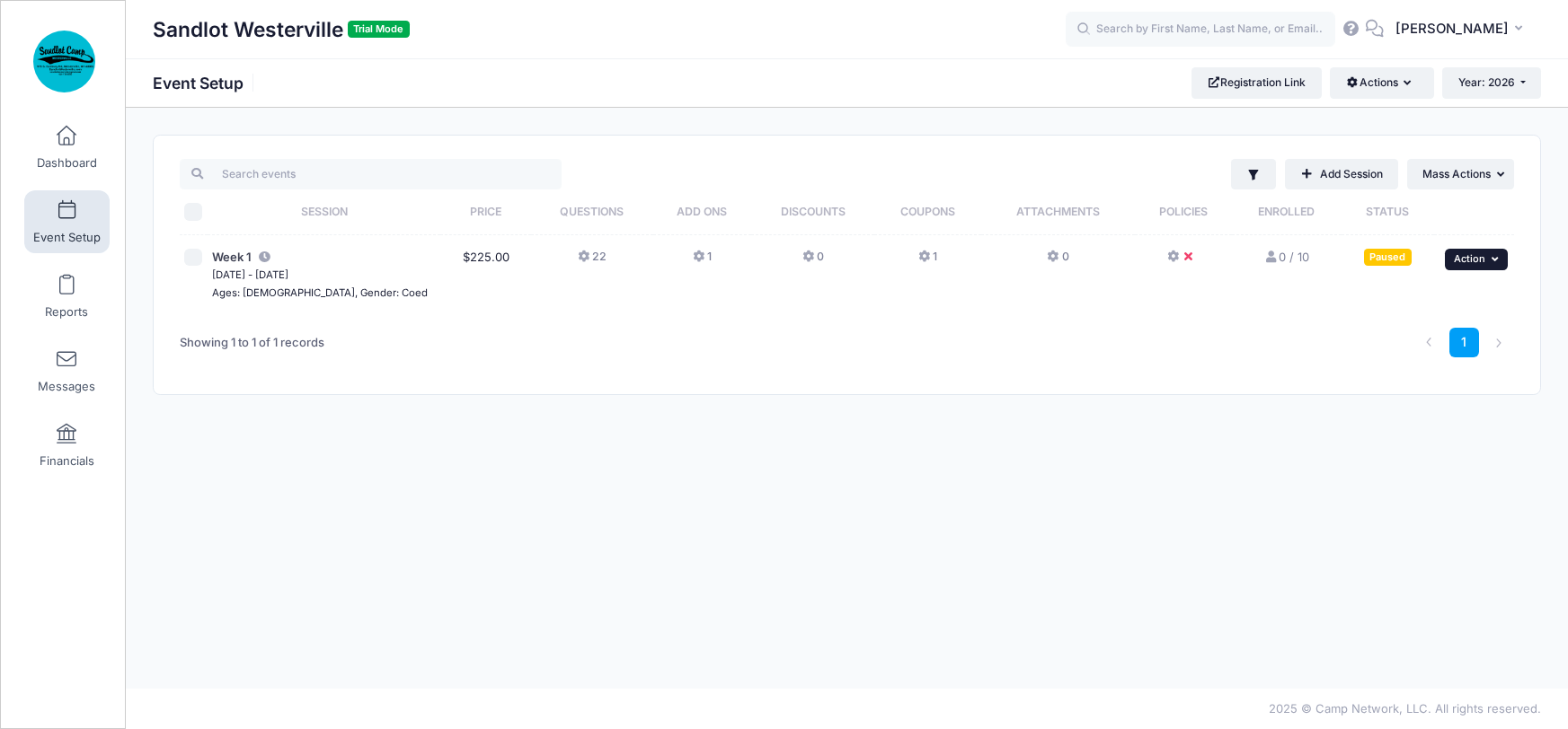
click at [1495, 259] on icon "button" at bounding box center [1497, 259] width 11 height 10
click at [1399, 441] on link "Preview" at bounding box center [1418, 436] width 162 height 34
click at [1277, 221] on th "Enrolled" at bounding box center [1287, 212] width 110 height 46
click at [239, 255] on span "Week 1" at bounding box center [232, 257] width 40 height 15
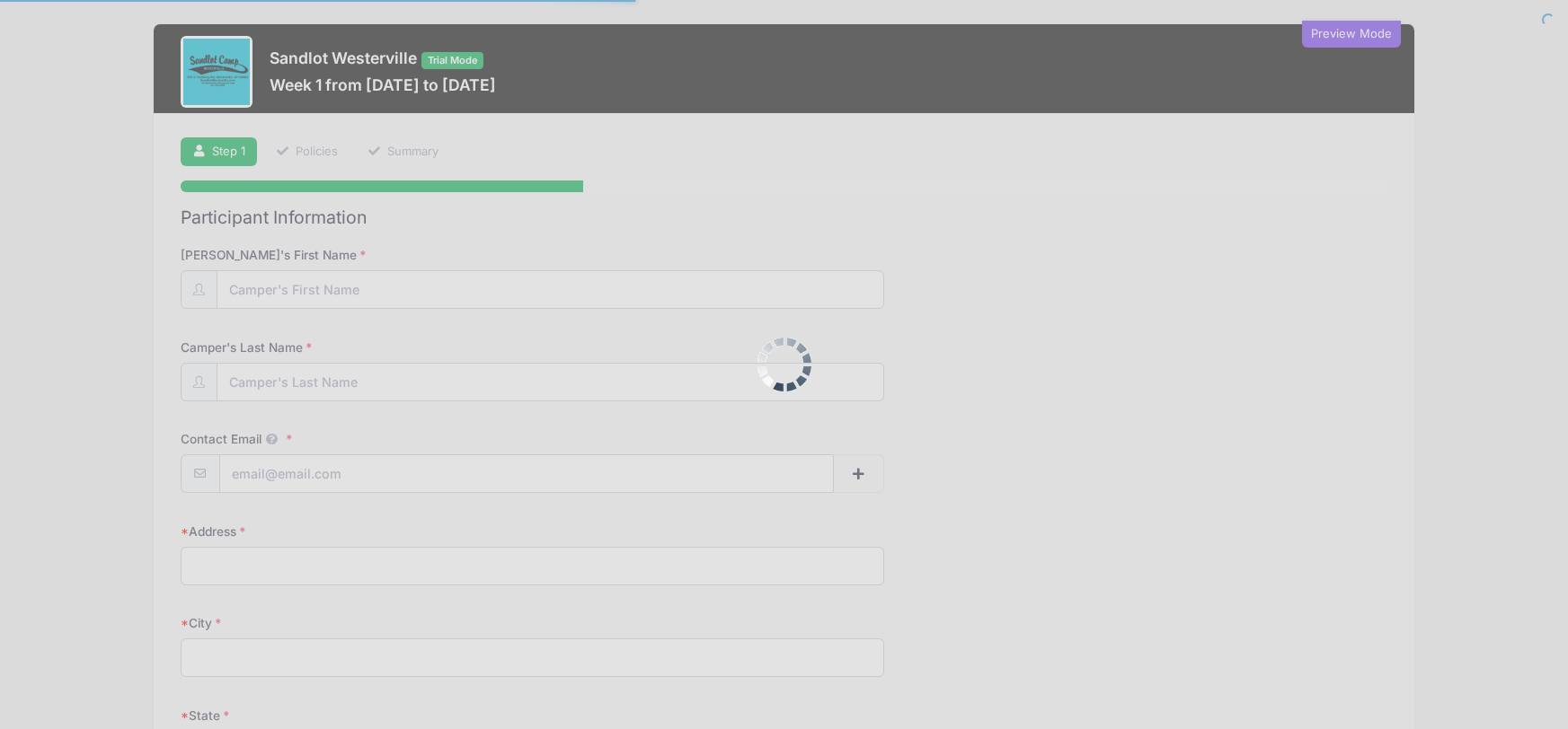
select select
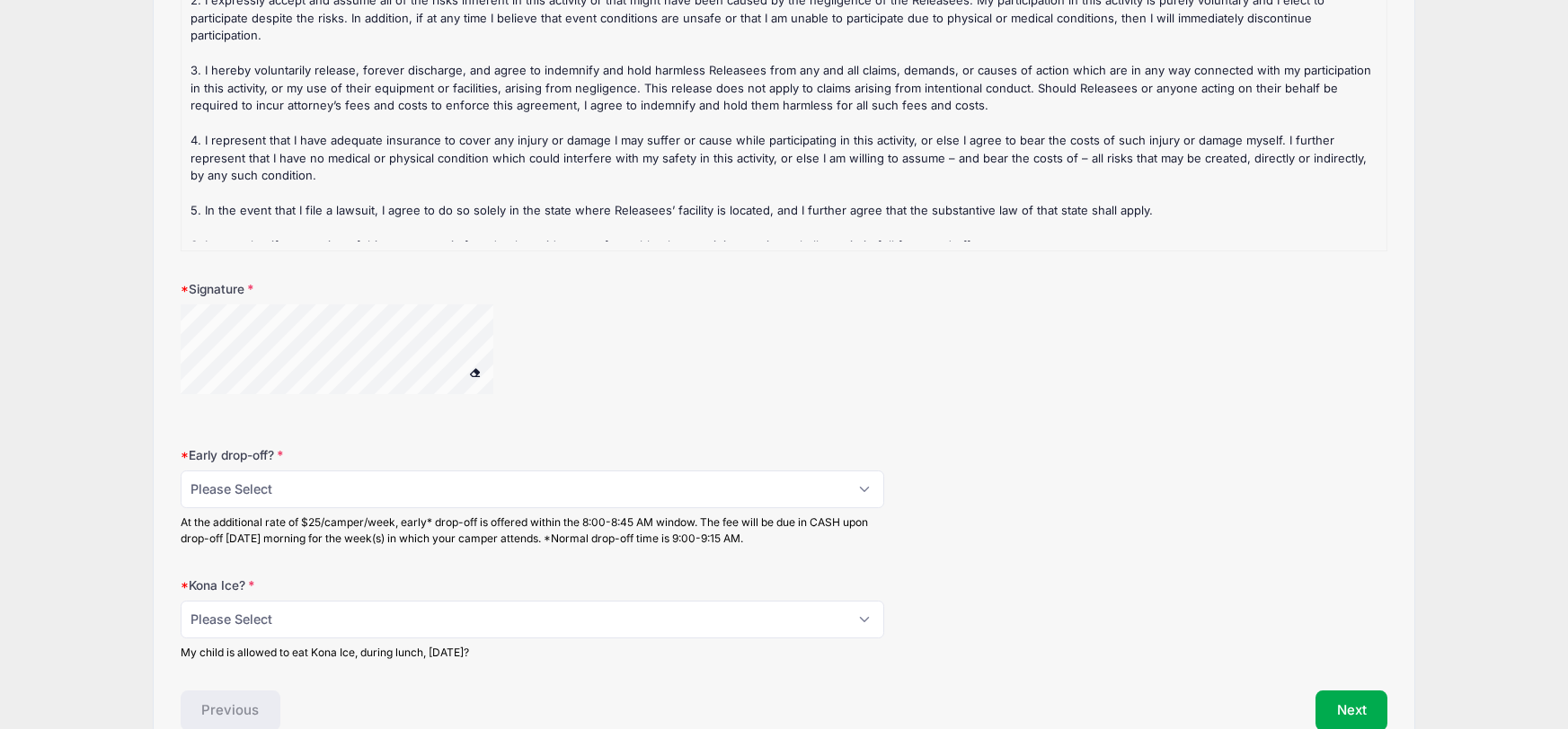
scroll to position [2633, 0]
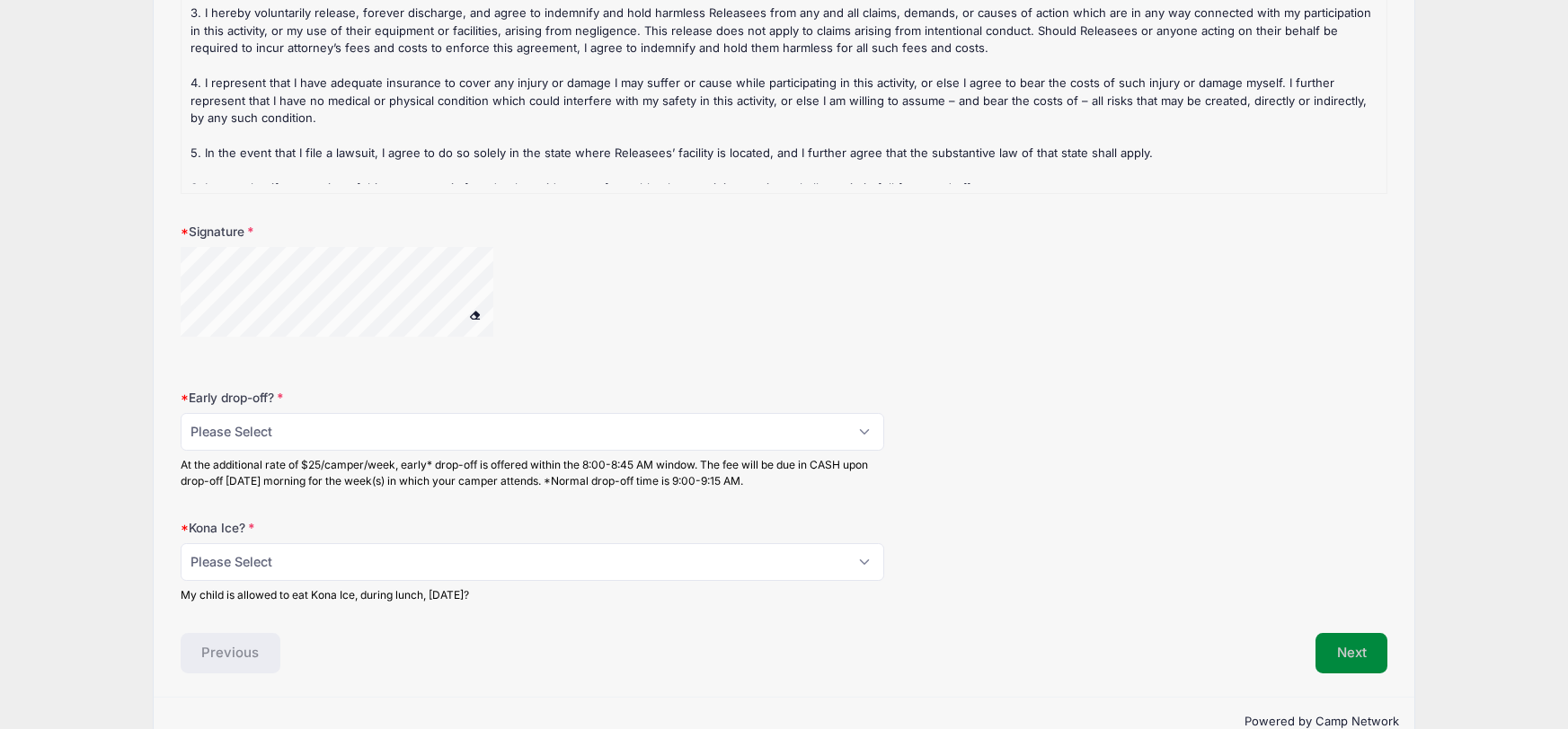
click at [1362, 633] on button "Next" at bounding box center [1351, 653] width 73 height 42
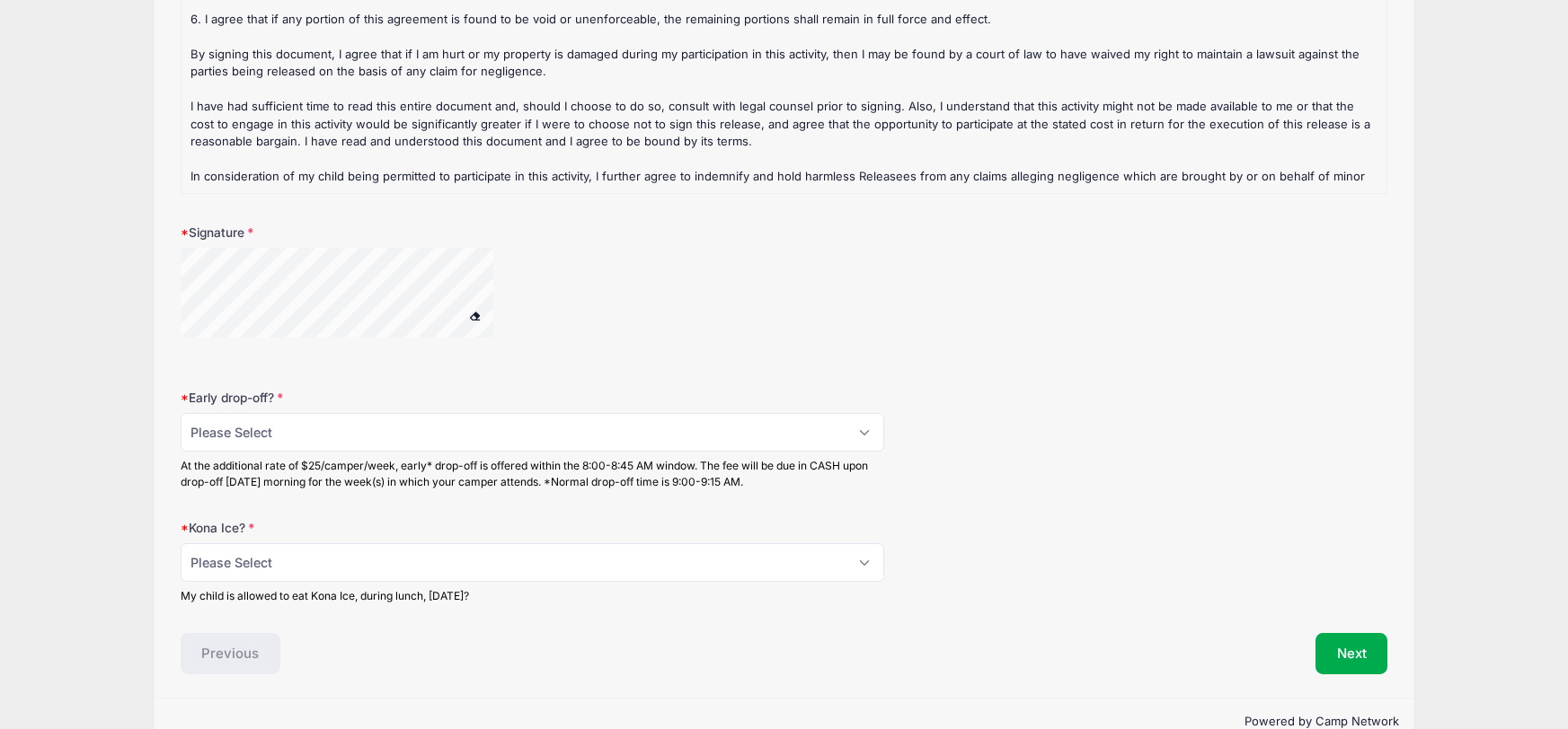
scroll to position [2699, 0]
click at [855, 543] on select "Please Select No Yes" at bounding box center [533, 562] width 704 height 39
click at [976, 519] on div "Kona Ice? Please Select No Yes My child is allowed to eat Kona Ice, during lunc…" at bounding box center [784, 561] width 1207 height 85
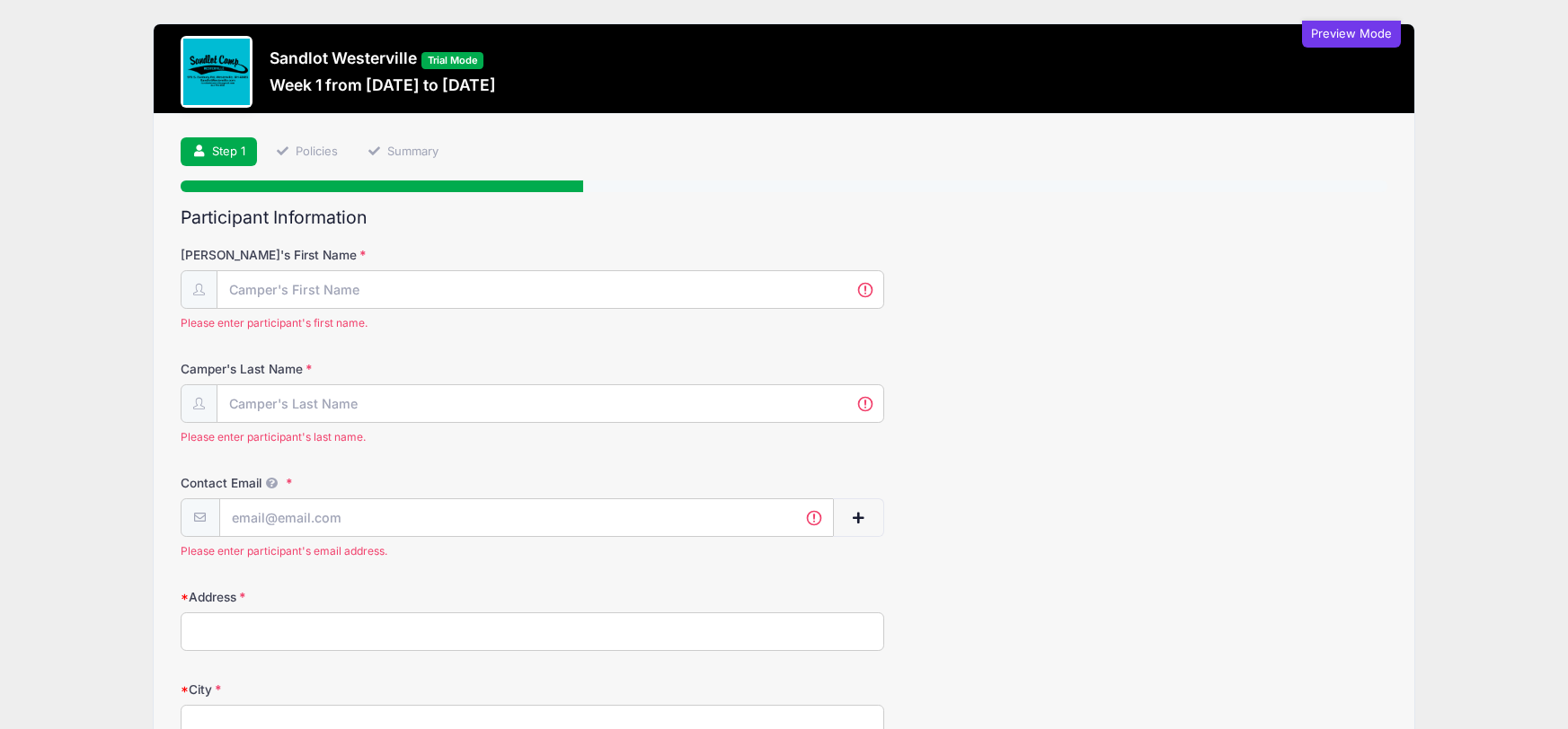
scroll to position [0, 0]
click at [1346, 33] on div "Preview Mode" at bounding box center [1351, 33] width 99 height 27
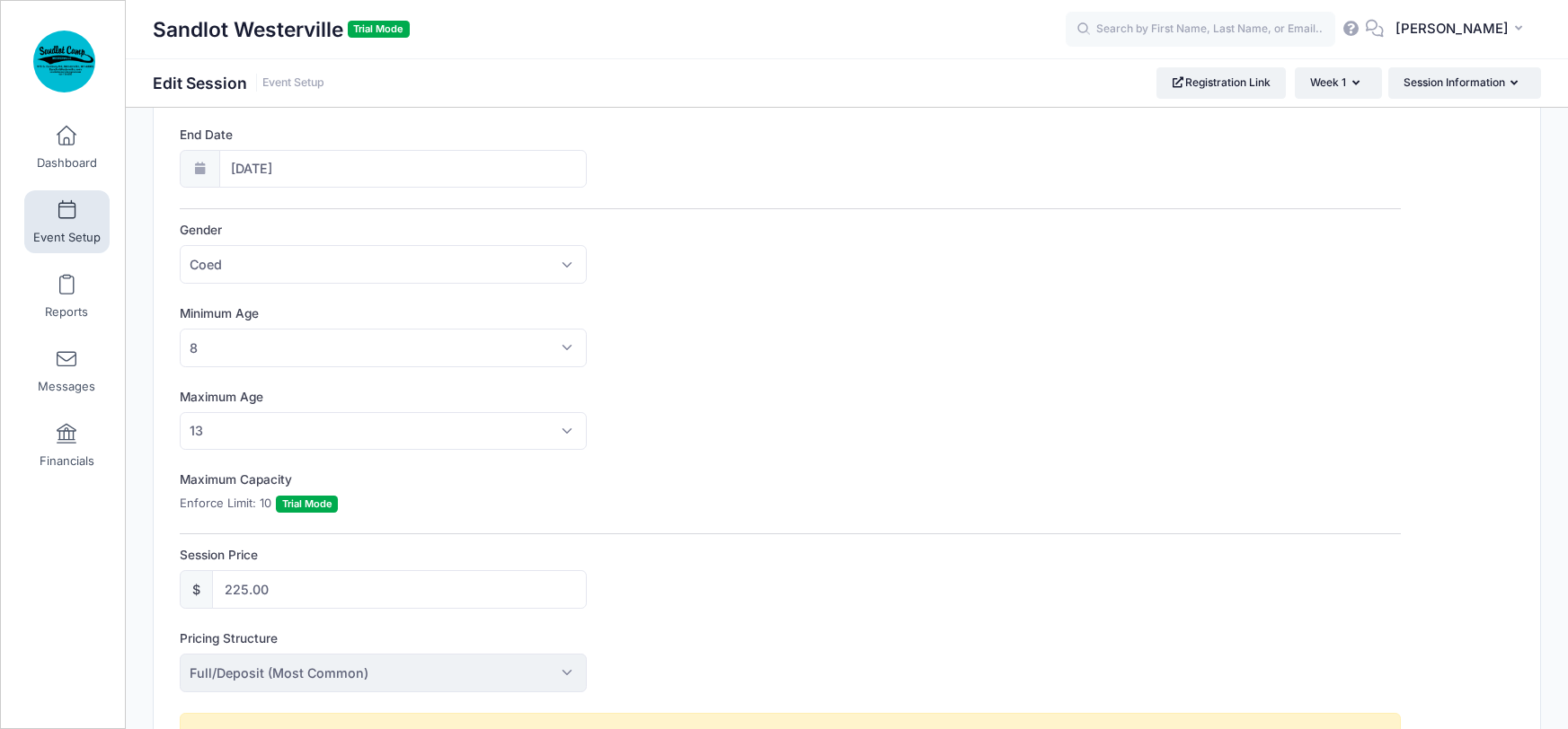
scroll to position [413, 0]
click at [310, 500] on span "Trial Mode" at bounding box center [306, 502] width 62 height 17
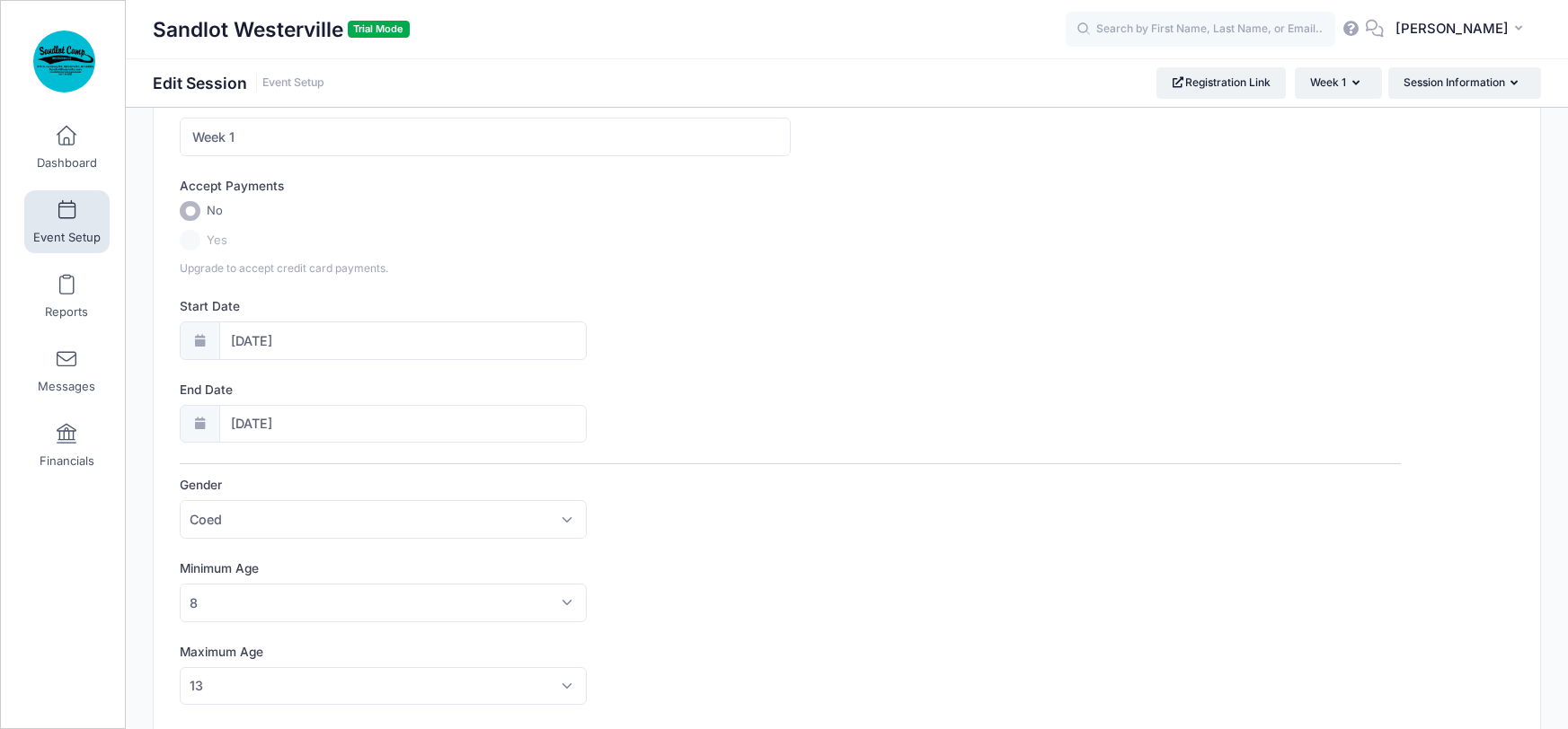
scroll to position [0, 0]
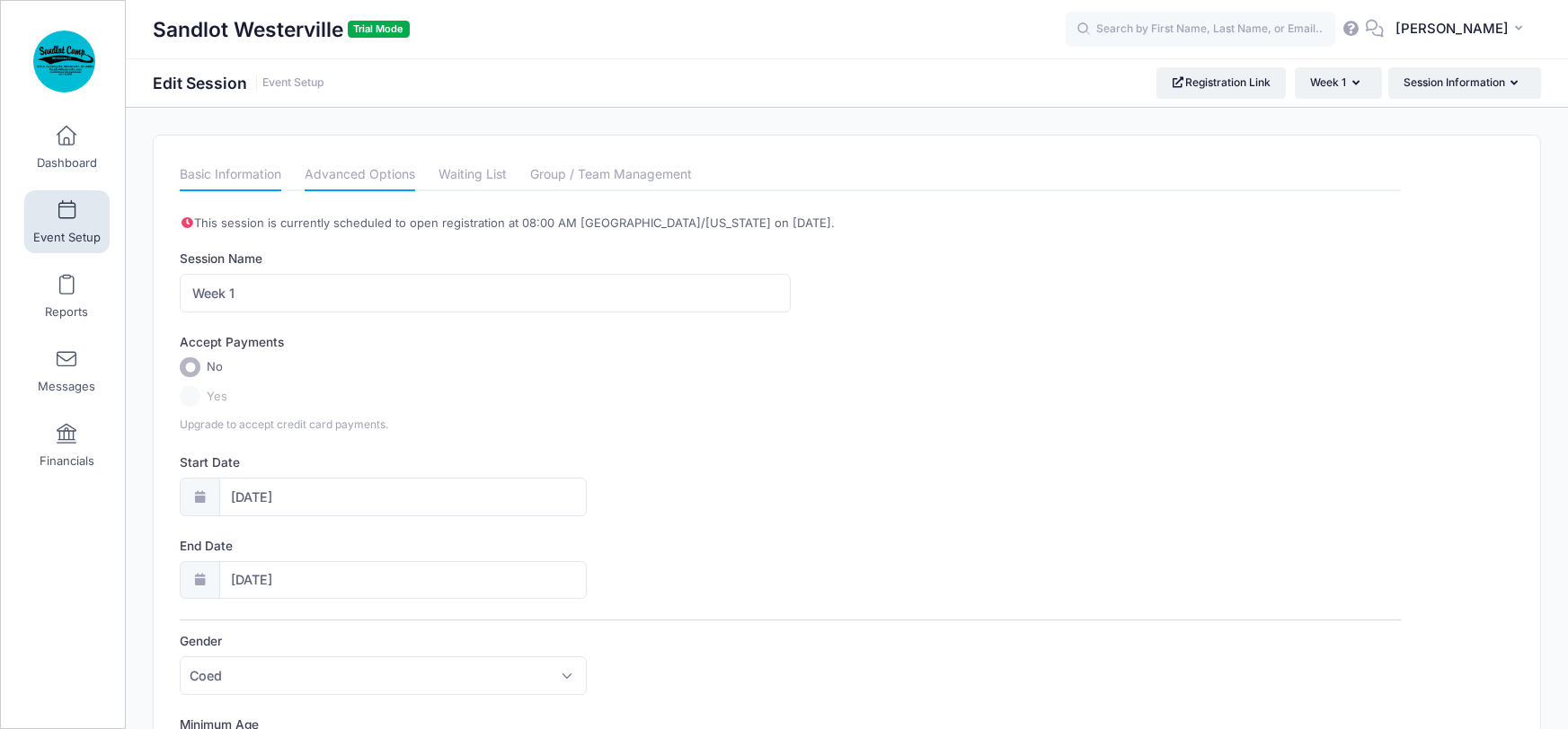
click at [376, 172] on link "Advanced Options" at bounding box center [360, 174] width 111 height 32
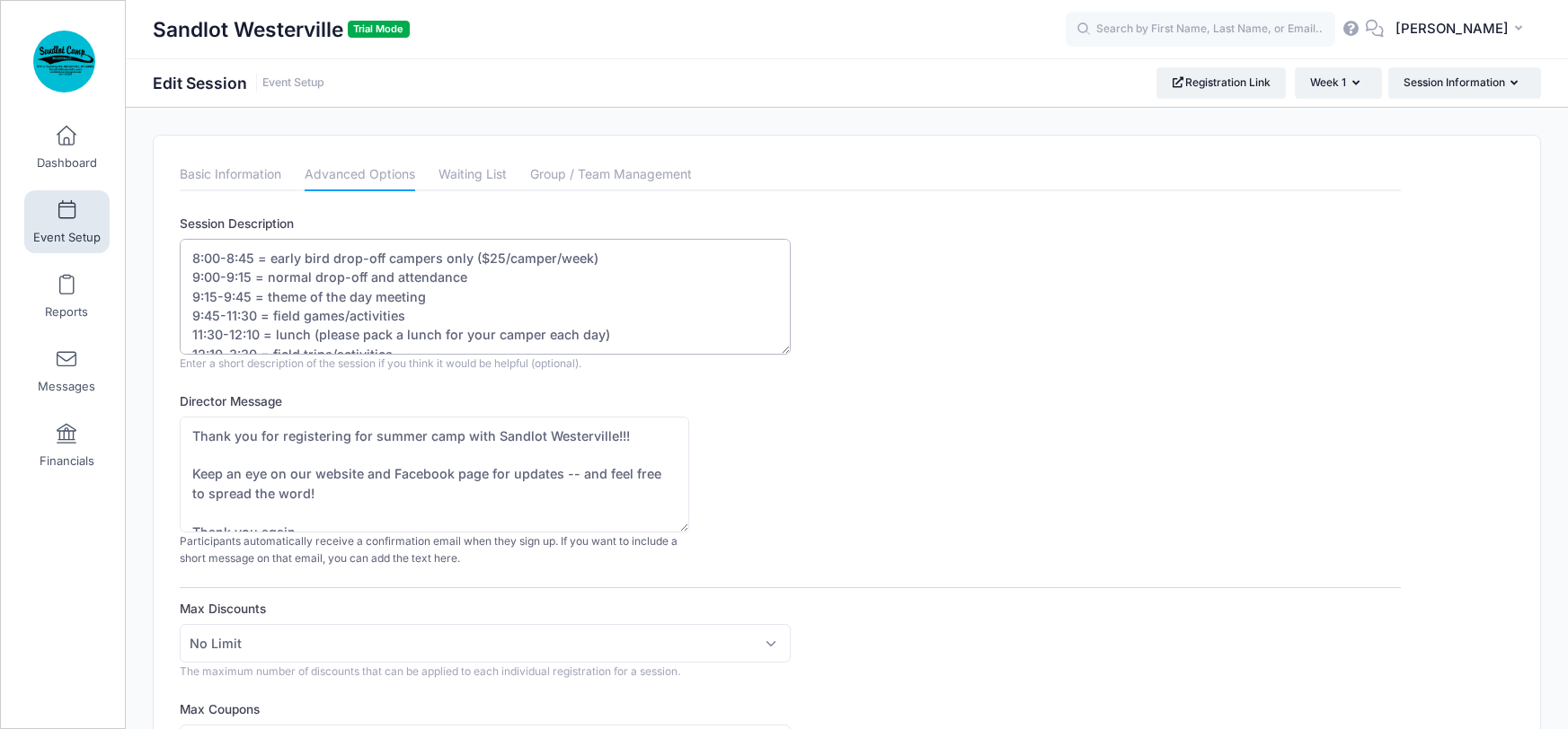
click at [191, 257] on textarea "8:00-8:45 = early bird drop-off campers only ($25/camper/week) 9:00-9:15 = norm…" at bounding box center [485, 297] width 611 height 116
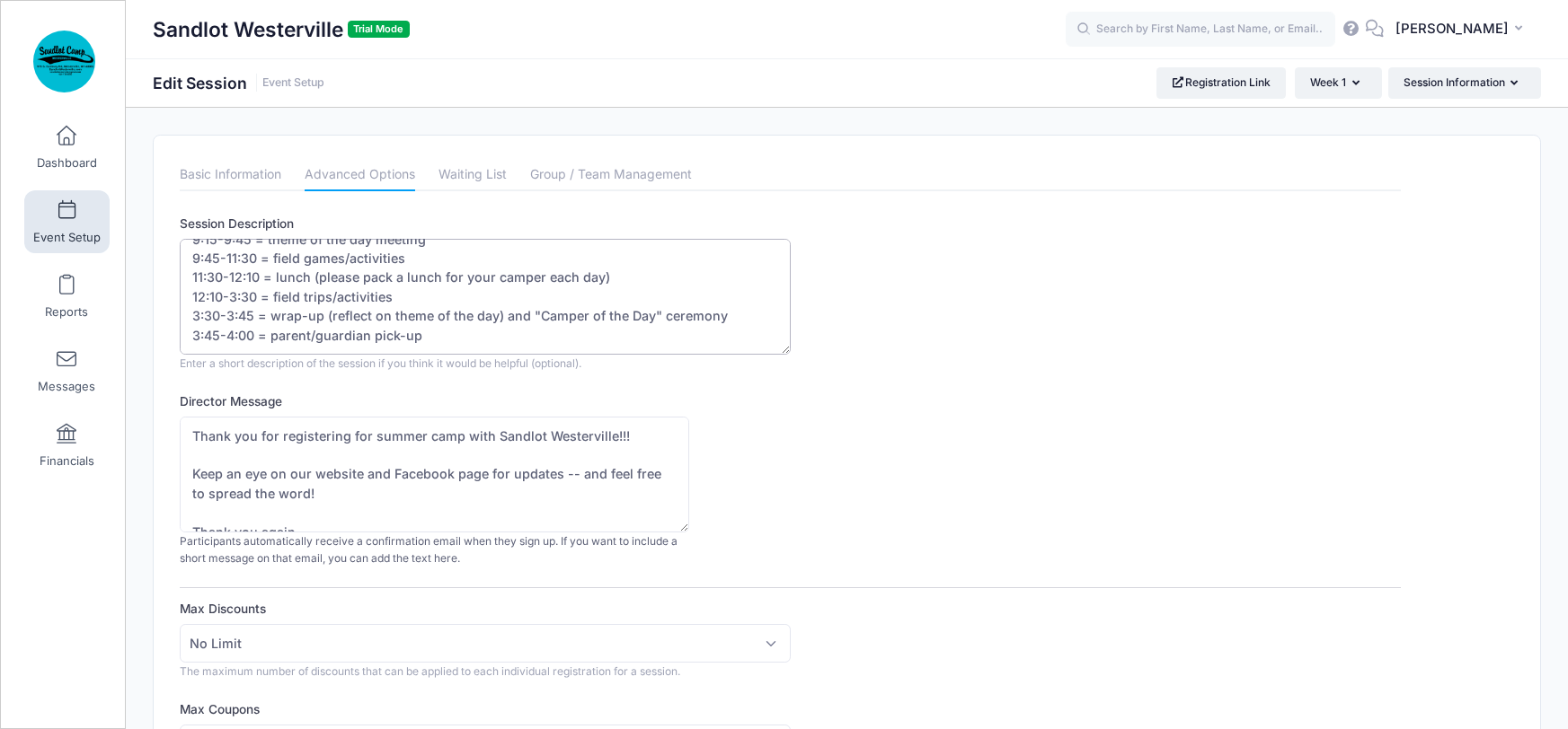
drag, startPoint x: 193, startPoint y: 255, endPoint x: 669, endPoint y: 401, distance: 497.9
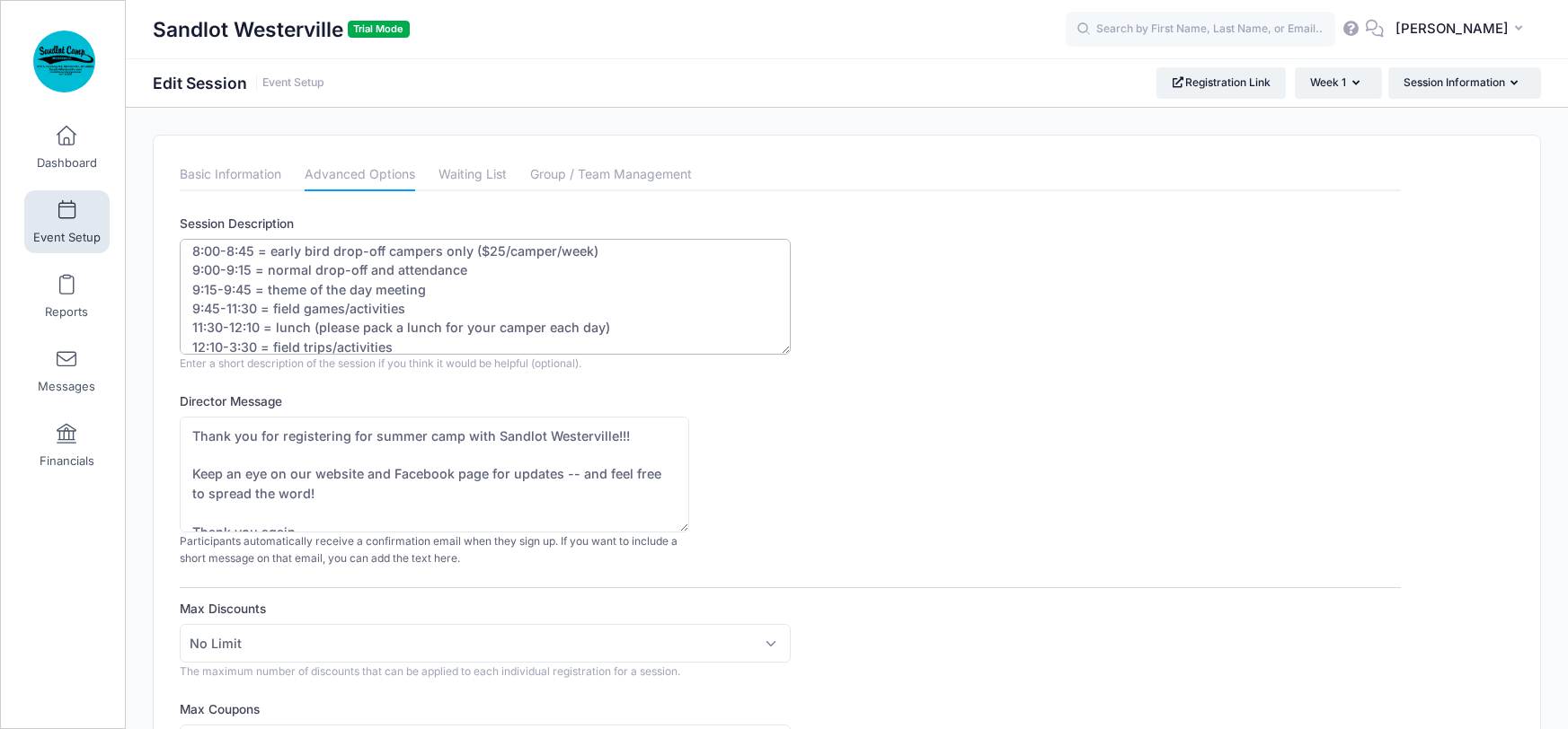
scroll to position [0, 0]
click at [305, 274] on textarea "8:00-8:45 = early bird drop-off campers only ($25/camper/week) 9:00-9:15 = norm…" at bounding box center [485, 297] width 611 height 116
drag, startPoint x: 316, startPoint y: 272, endPoint x: 268, endPoint y: 278, distance: 48.4
click at [268, 278] on textarea "8:00-8:45 = early bird drop-off campers only ($25/camper/week) 9:00-9:15 = norm…" at bounding box center [485, 297] width 611 height 116
drag, startPoint x: 475, startPoint y: 255, endPoint x: 604, endPoint y: 261, distance: 129.1
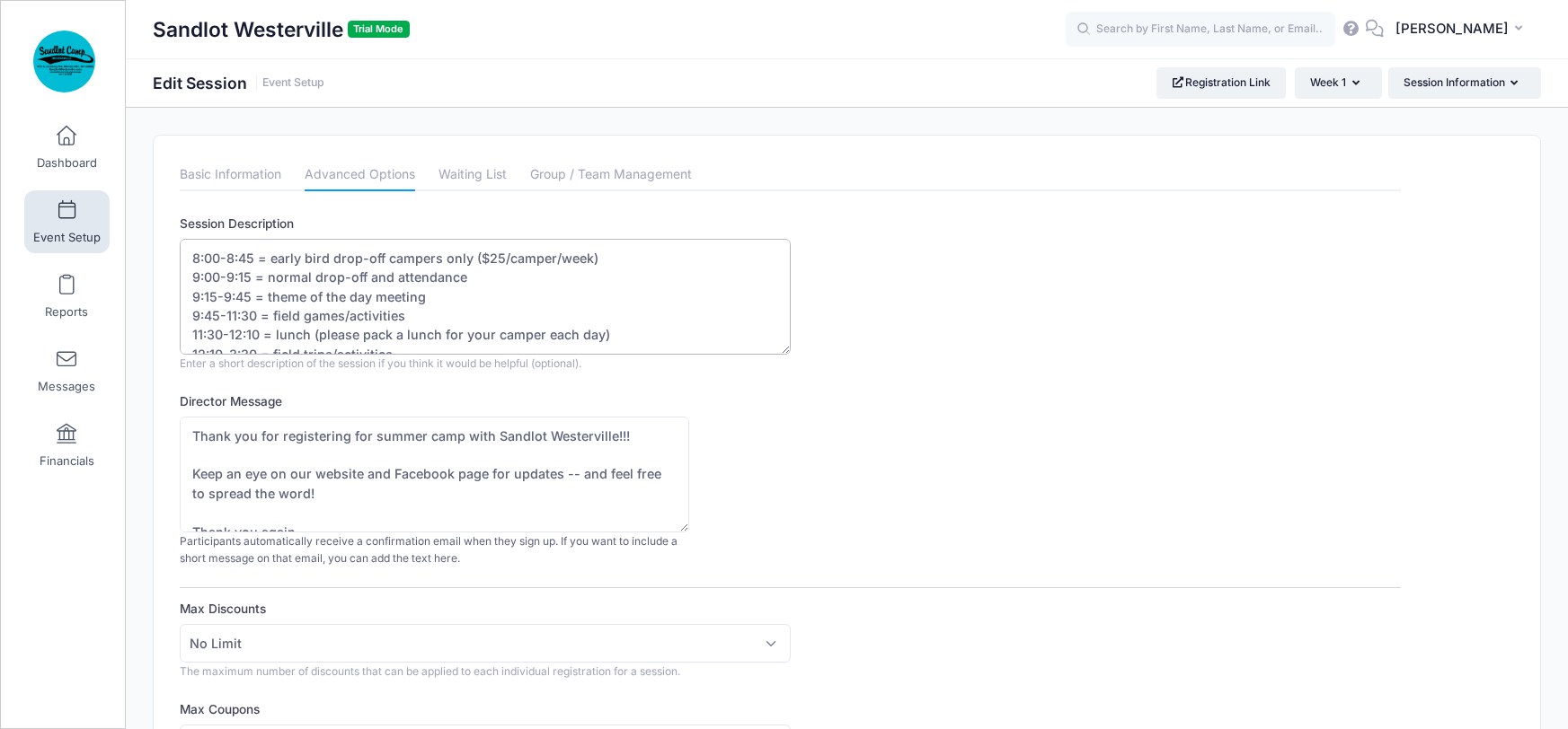
click at [514, 257] on textarea "8:00-8:45 = early bird drop-off campers only ($25/camper/week) 9:00-9:15 = norm…" at bounding box center [485, 297] width 611 height 116
drag, startPoint x: 602, startPoint y: 257, endPoint x: 475, endPoint y: 257, distance: 127.0
click at [475, 257] on textarea "8:00-8:45 = early bird drop-off campers only ($25/camper/week) 9:00-9:15 = norm…" at bounding box center [485, 297] width 611 height 116
click at [279, 257] on textarea "8:00-8:45 = early bird drop-off campers only ($25/camper/week) 9:00-9:15 = norm…" at bounding box center [485, 297] width 611 height 116
drag, startPoint x: 189, startPoint y: 255, endPoint x: 750, endPoint y: 255, distance: 561.0
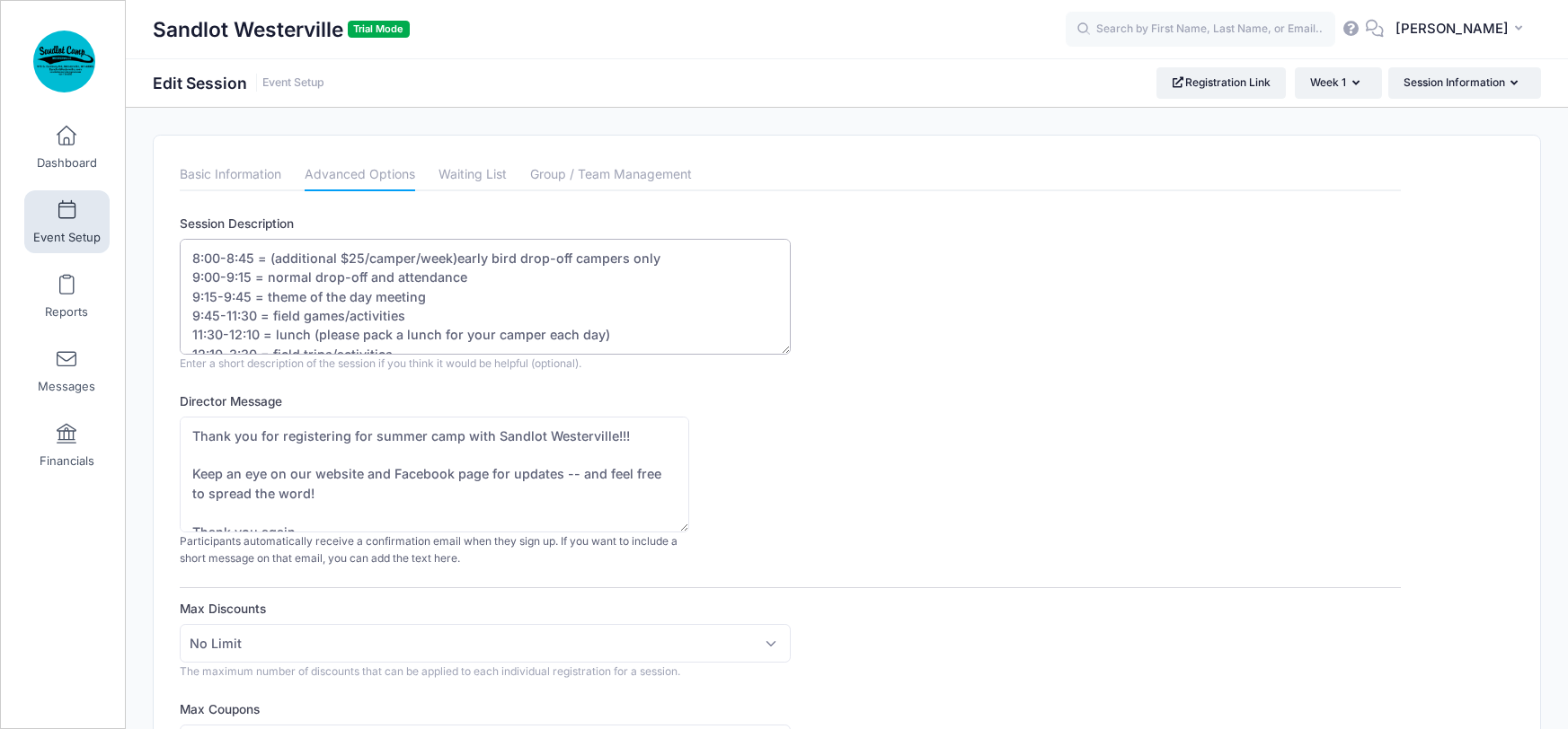
click at [750, 255] on textarea "8:00-8:45 = early bird drop-off campers only ($25/camper/week) 9:00-9:15 = norm…" at bounding box center [485, 297] width 611 height 116
drag, startPoint x: 315, startPoint y: 255, endPoint x: 278, endPoint y: 254, distance: 37.0
click at [270, 258] on textarea "8:00-8:45 = early bird drop-off campers only ($25/camper/week) 9:00-9:15 = norm…" at bounding box center [485, 297] width 611 height 116
drag, startPoint x: 428, startPoint y: 275, endPoint x: 417, endPoint y: 276, distance: 11.0
click at [417, 276] on textarea "8:00-8:45 = early bird drop-off campers only ($25/camper/week) 9:00-9:15 = norm…" at bounding box center [485, 297] width 611 height 116
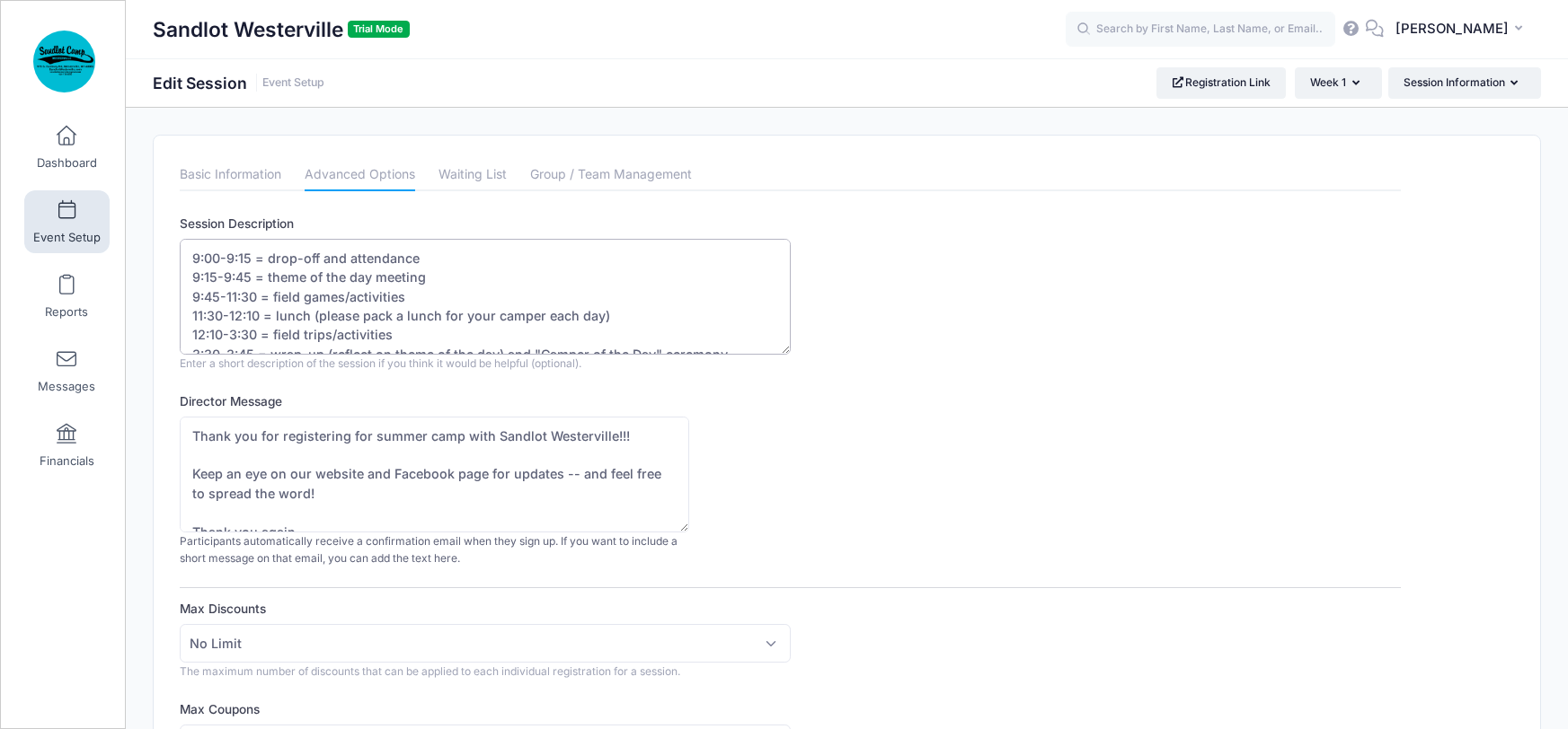
drag, startPoint x: 267, startPoint y: 269, endPoint x: 369, endPoint y: 276, distance: 102.2
click at [369, 276] on textarea "8:00-8:45 = early bird drop-off campers only ($25/camper/week) 9:00-9:15 = norm…" at bounding box center [485, 297] width 611 height 116
click at [432, 279] on textarea "8:00-8:45 = early bird drop-off campers only ($25/camper/week) 9:00-9:15 = norm…" at bounding box center [485, 297] width 611 height 116
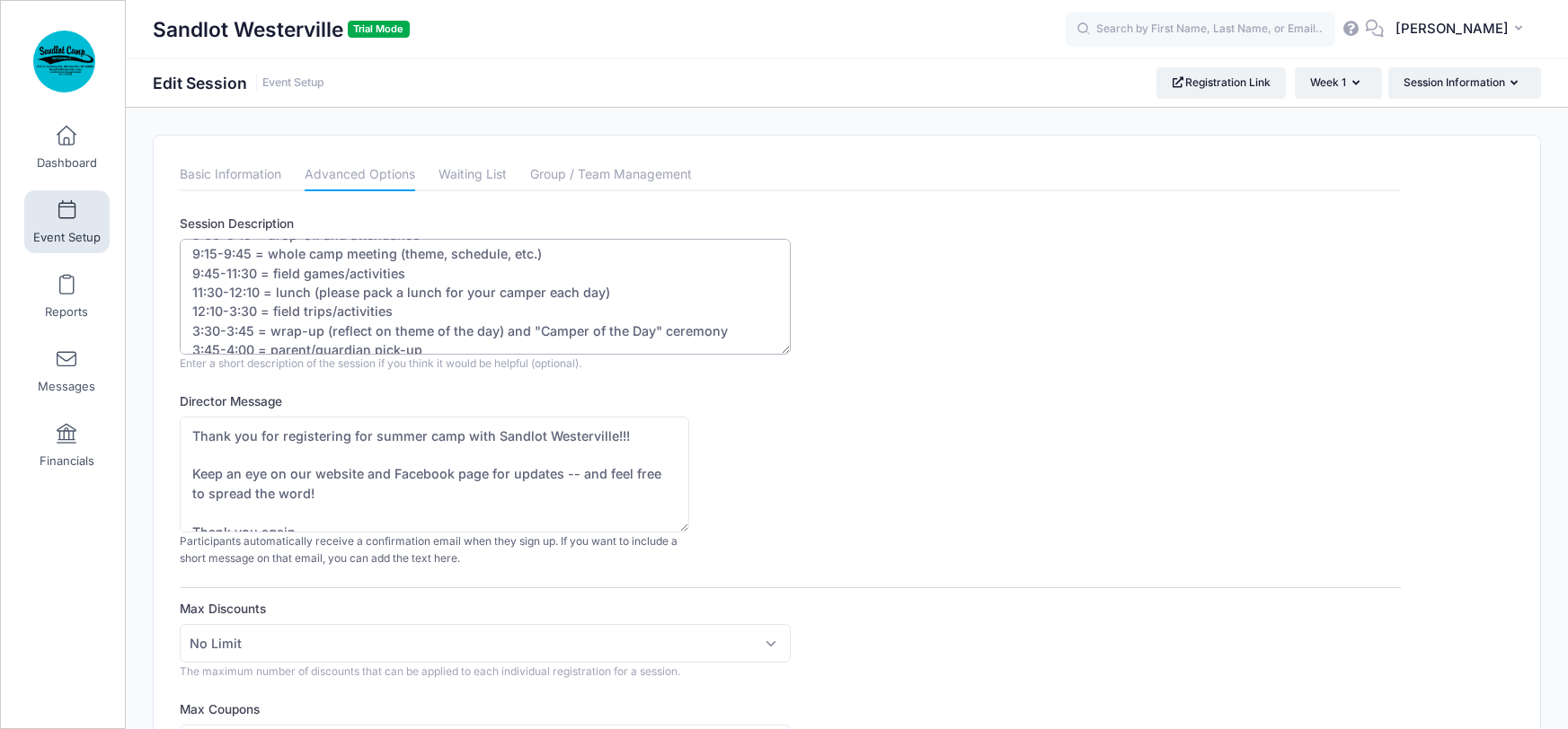
scroll to position [27, 0]
click at [336, 303] on textarea "8:00-8:45 = early bird drop-off campers only ($25/camper/week) 9:00-9:15 = norm…" at bounding box center [485, 297] width 611 height 116
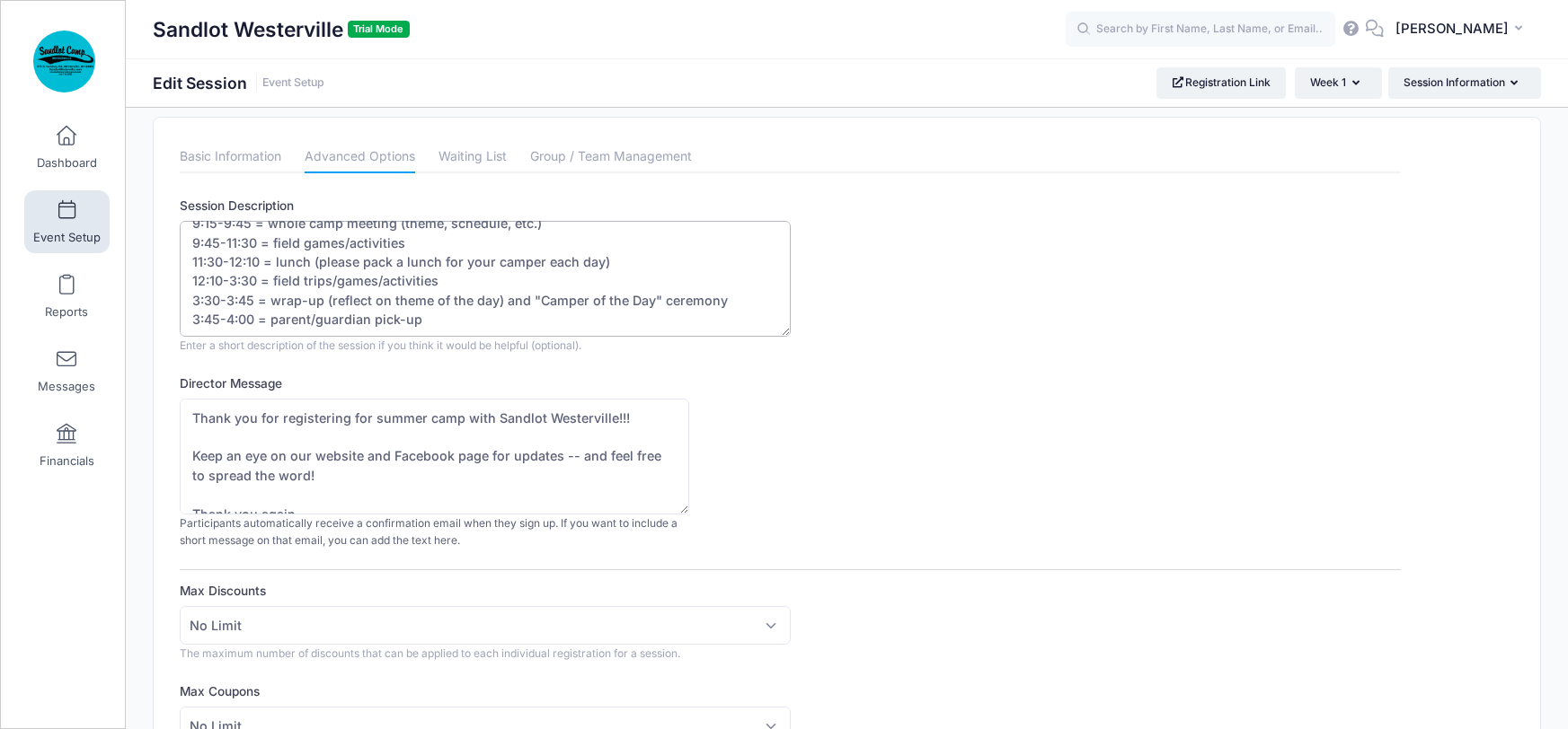
scroll to position [39, 0]
click at [374, 311] on textarea "8:00-8:45 = early bird drop-off campers only ($25/camper/week) 9:00-9:15 = norm…" at bounding box center [485, 279] width 611 height 116
drag, startPoint x: 374, startPoint y: 313, endPoint x: 271, endPoint y: 319, distance: 103.2
click at [271, 319] on textarea "8:00-8:45 = early bird drop-off campers only ($25/camper/week) 9:00-9:15 = norm…" at bounding box center [485, 279] width 611 height 116
type textarea "9:00-9:15 = drop-off and attendance 9:15-9:45 = whole camp meeting (theme, sche…"
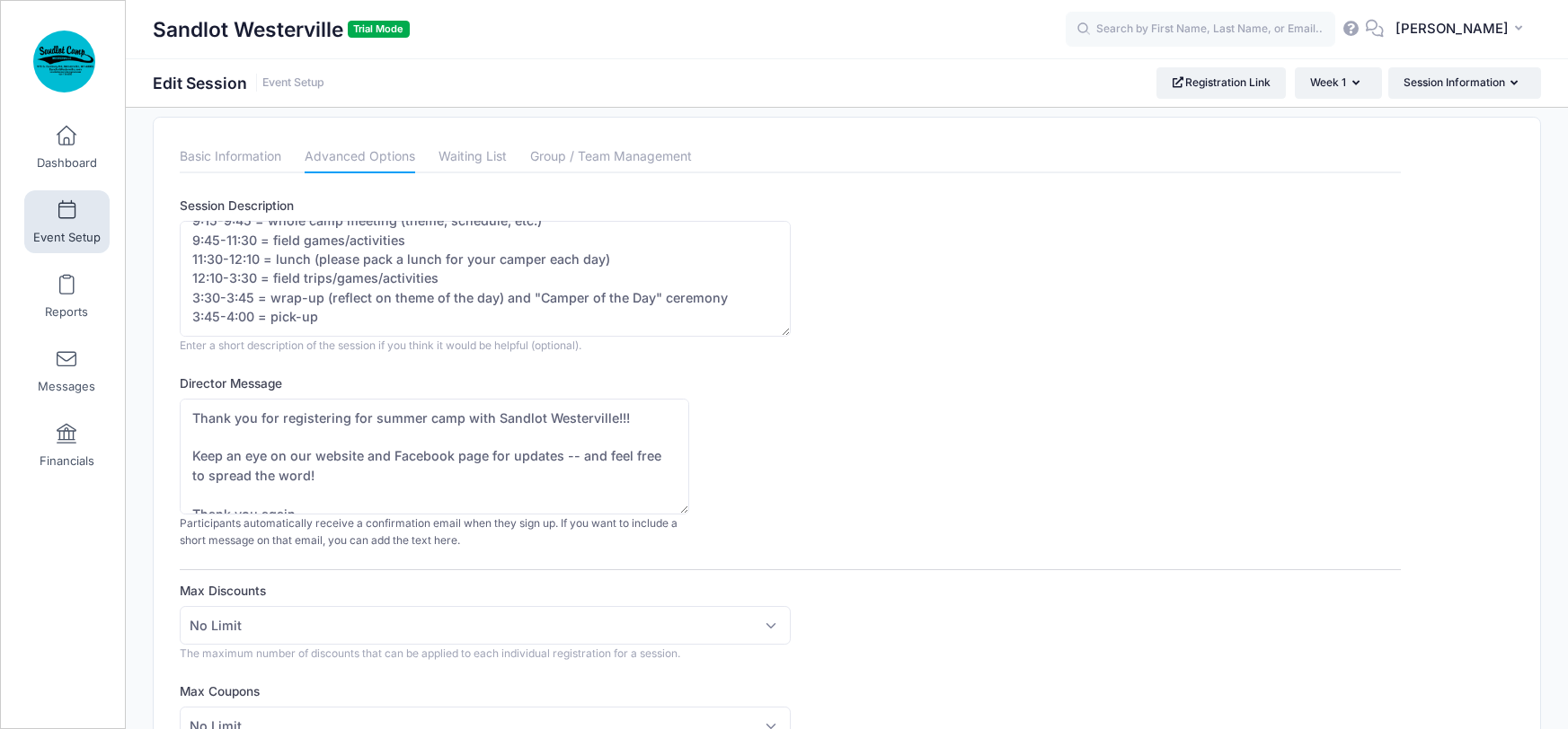
drag, startPoint x: 948, startPoint y: 339, endPoint x: 940, endPoint y: 332, distance: 10.6
click at [947, 338] on div "Session Description 8:00-8:45 = early bird drop-off campers only ($25/camper/we…" at bounding box center [790, 275] width 1221 height 157
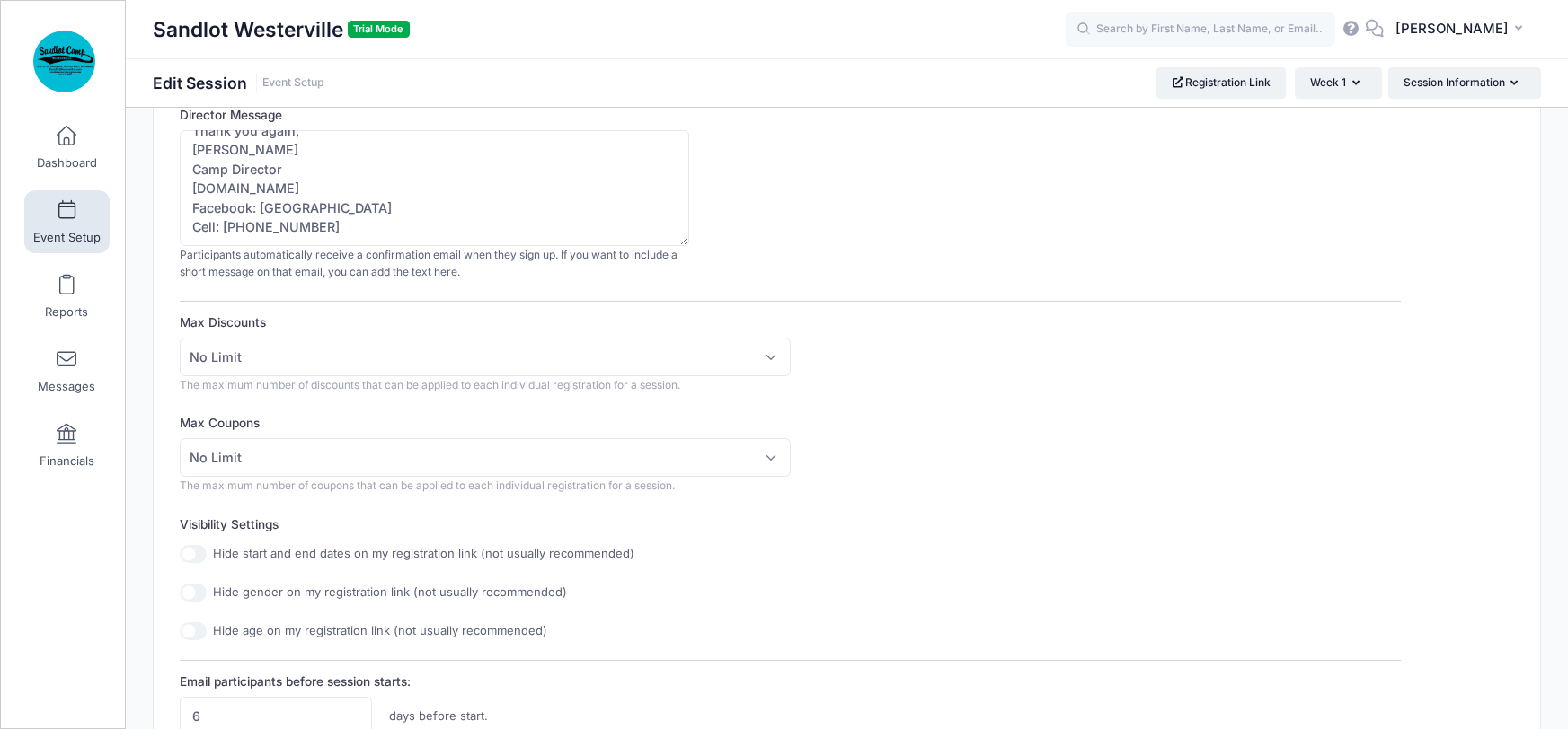
scroll to position [306, 0]
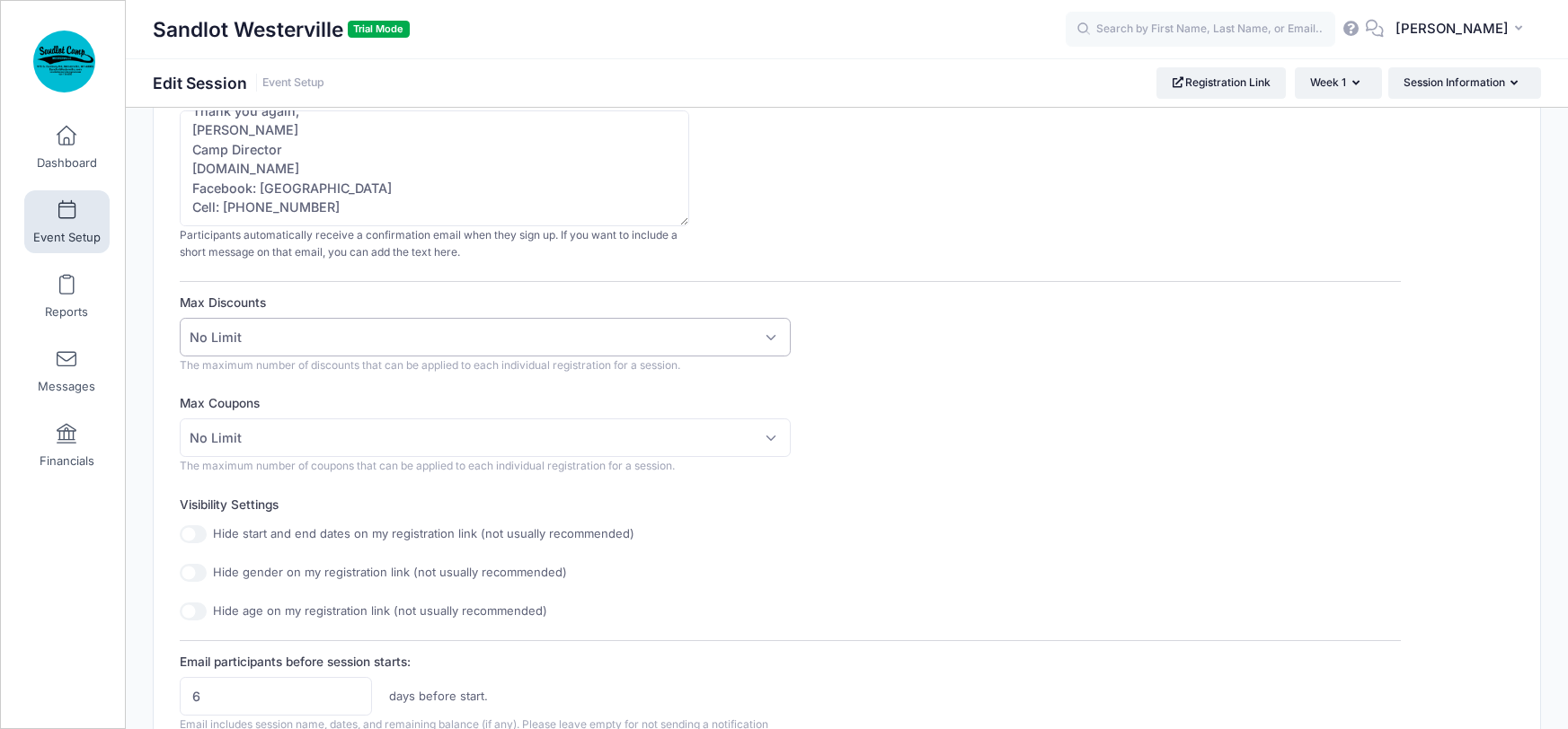
click at [770, 337] on span "No Limit" at bounding box center [485, 338] width 611 height 39
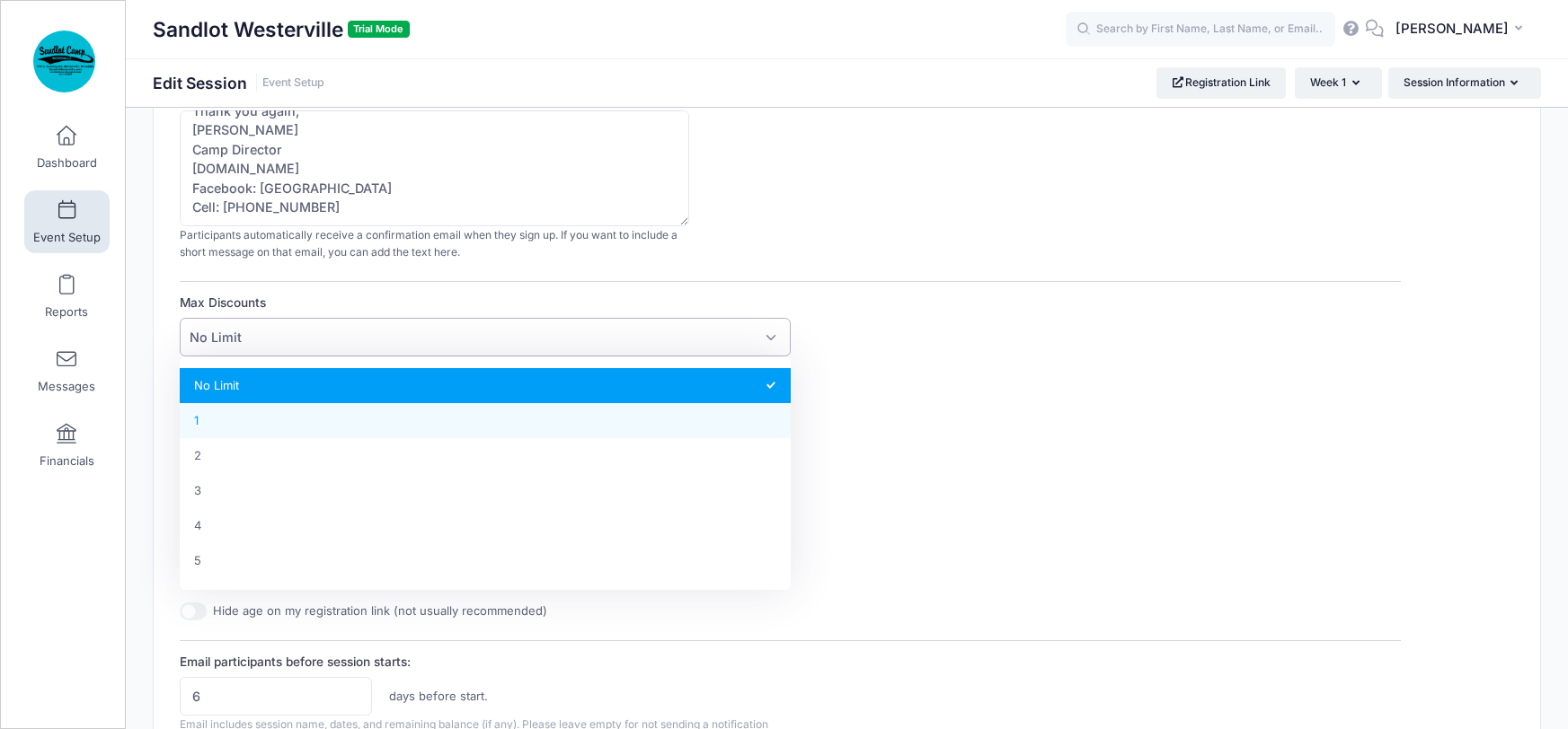
select select "1"
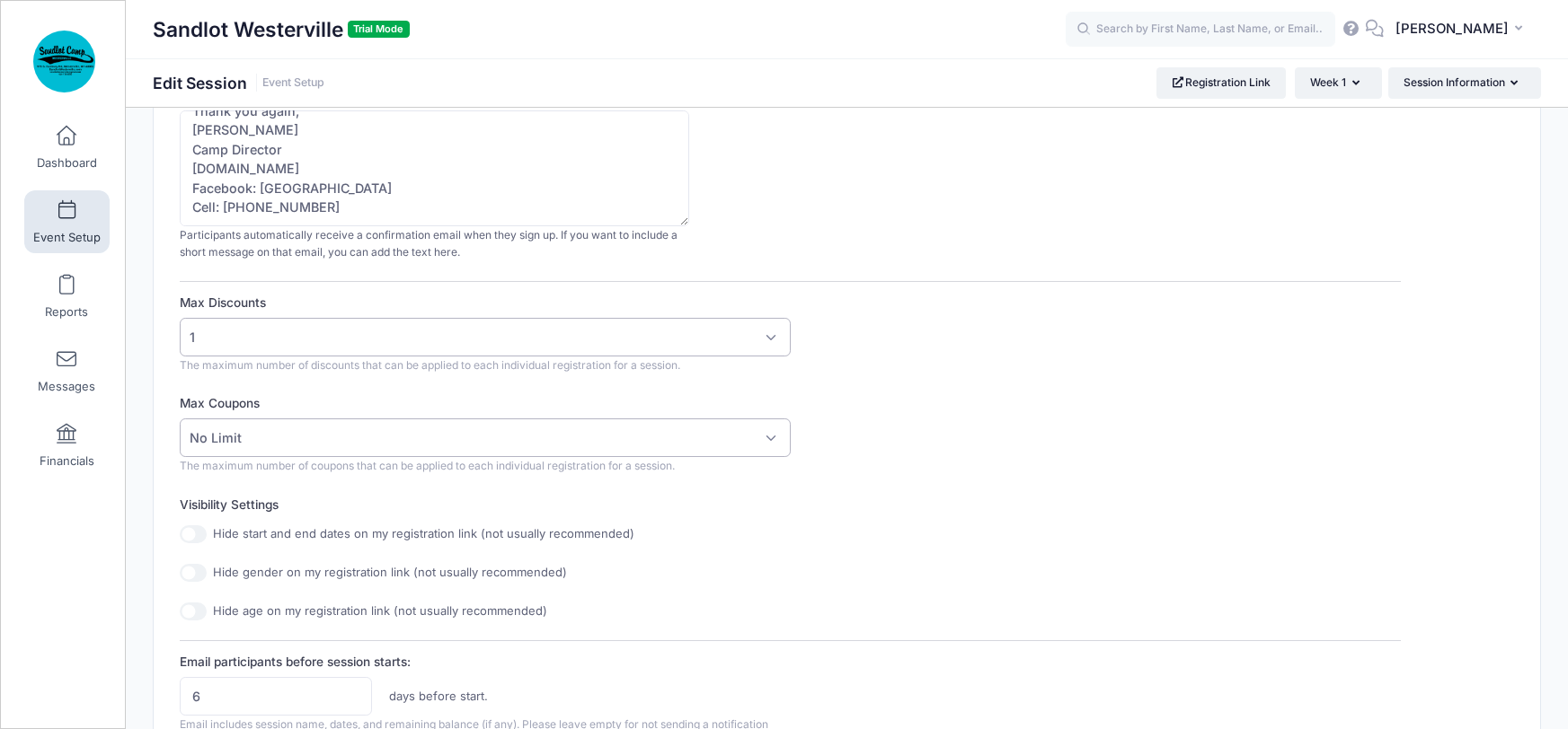
click at [773, 439] on span "No Limit" at bounding box center [485, 438] width 611 height 39
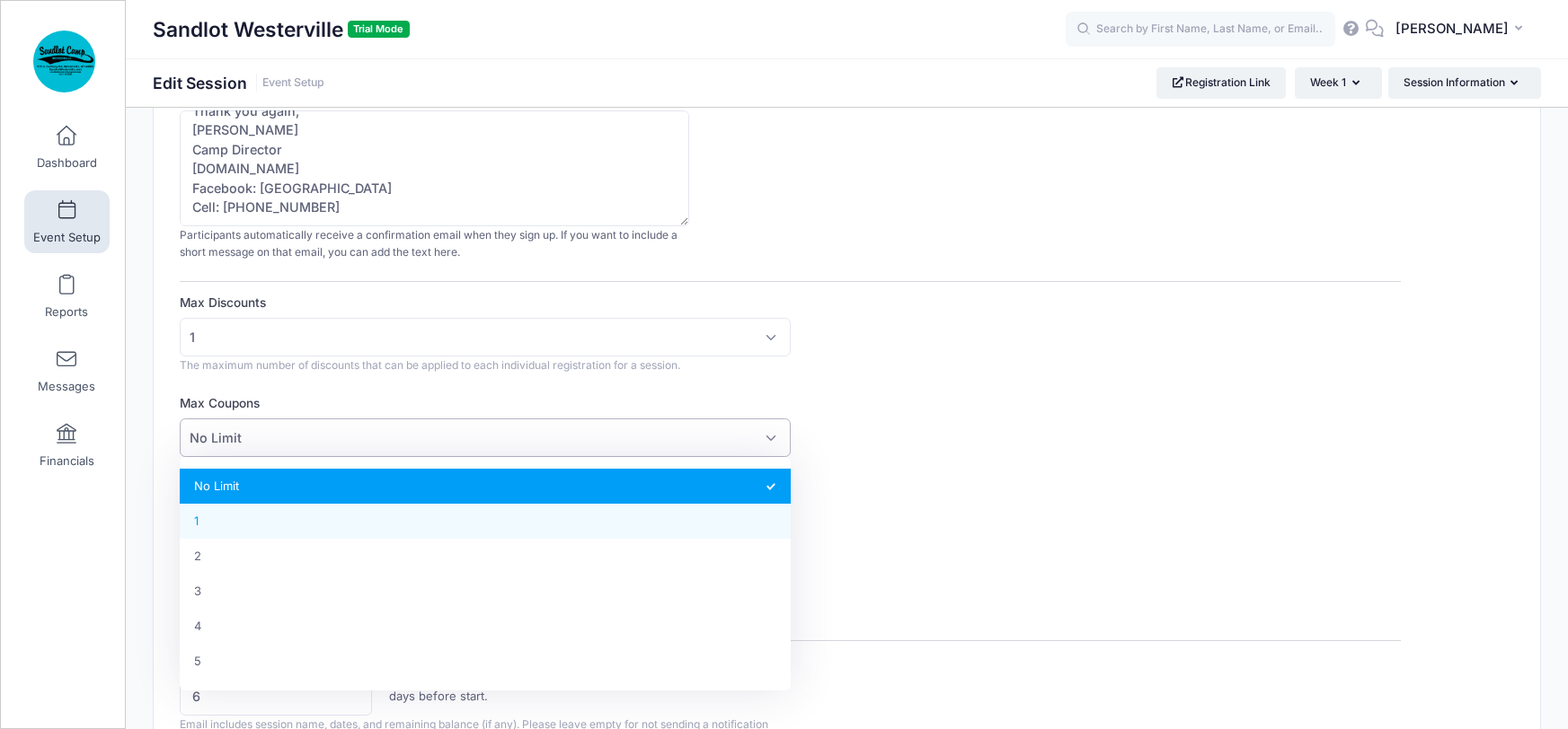
select select "1"
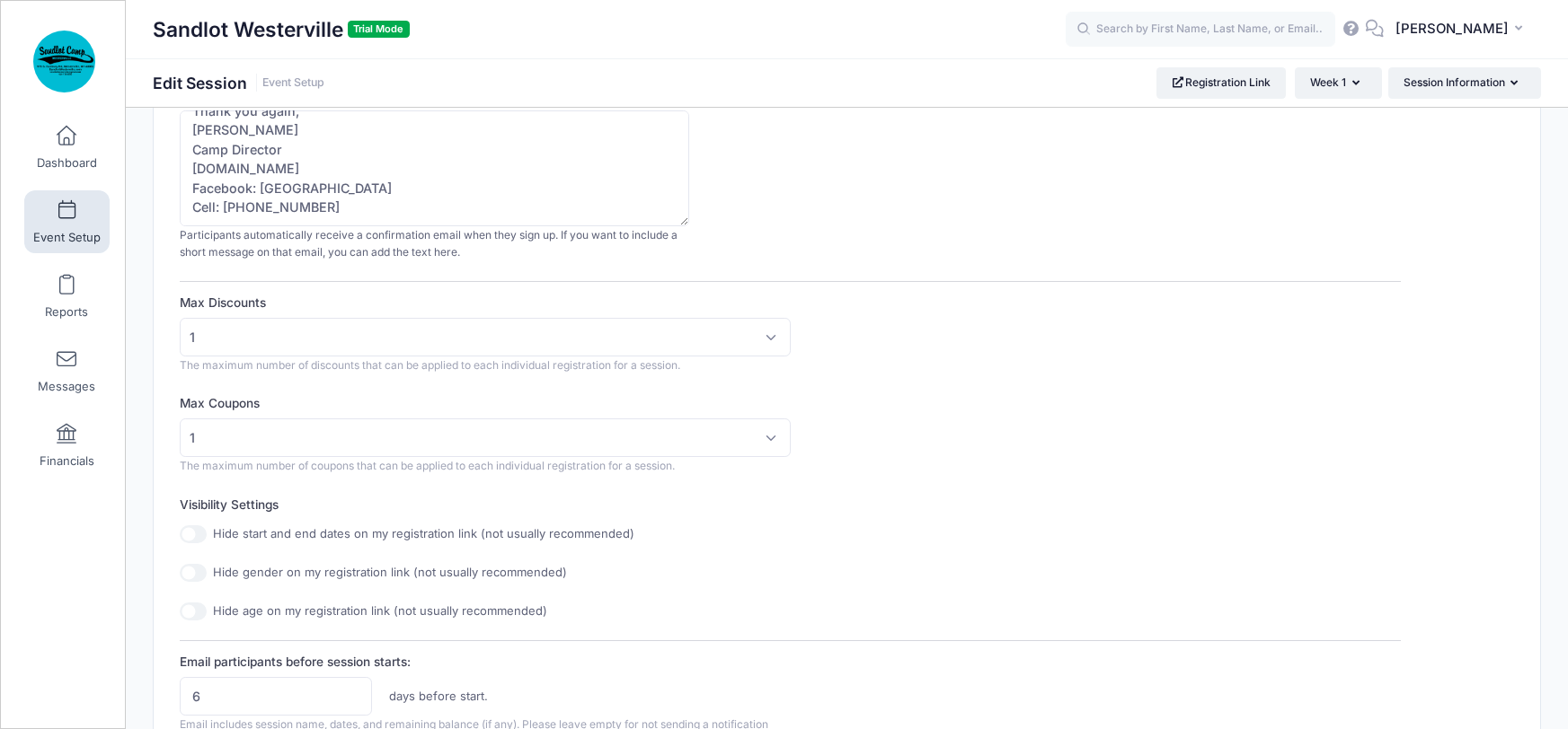
click at [919, 452] on div "Max Coupons No Limit 1 2 3 4 5 1 The maximum number of coupons that can be appl…" at bounding box center [790, 434] width 1221 height 80
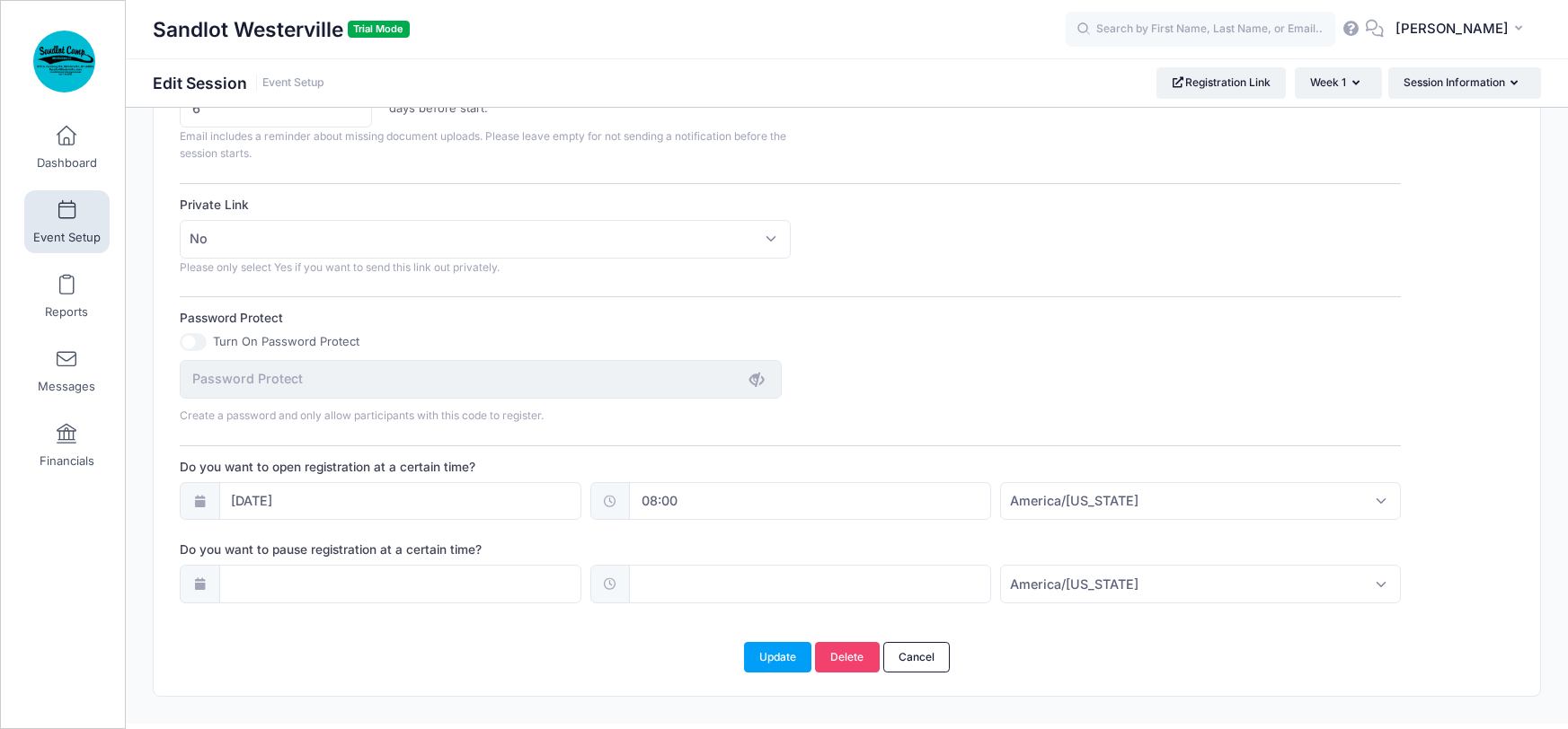
scroll to position [1048, 0]
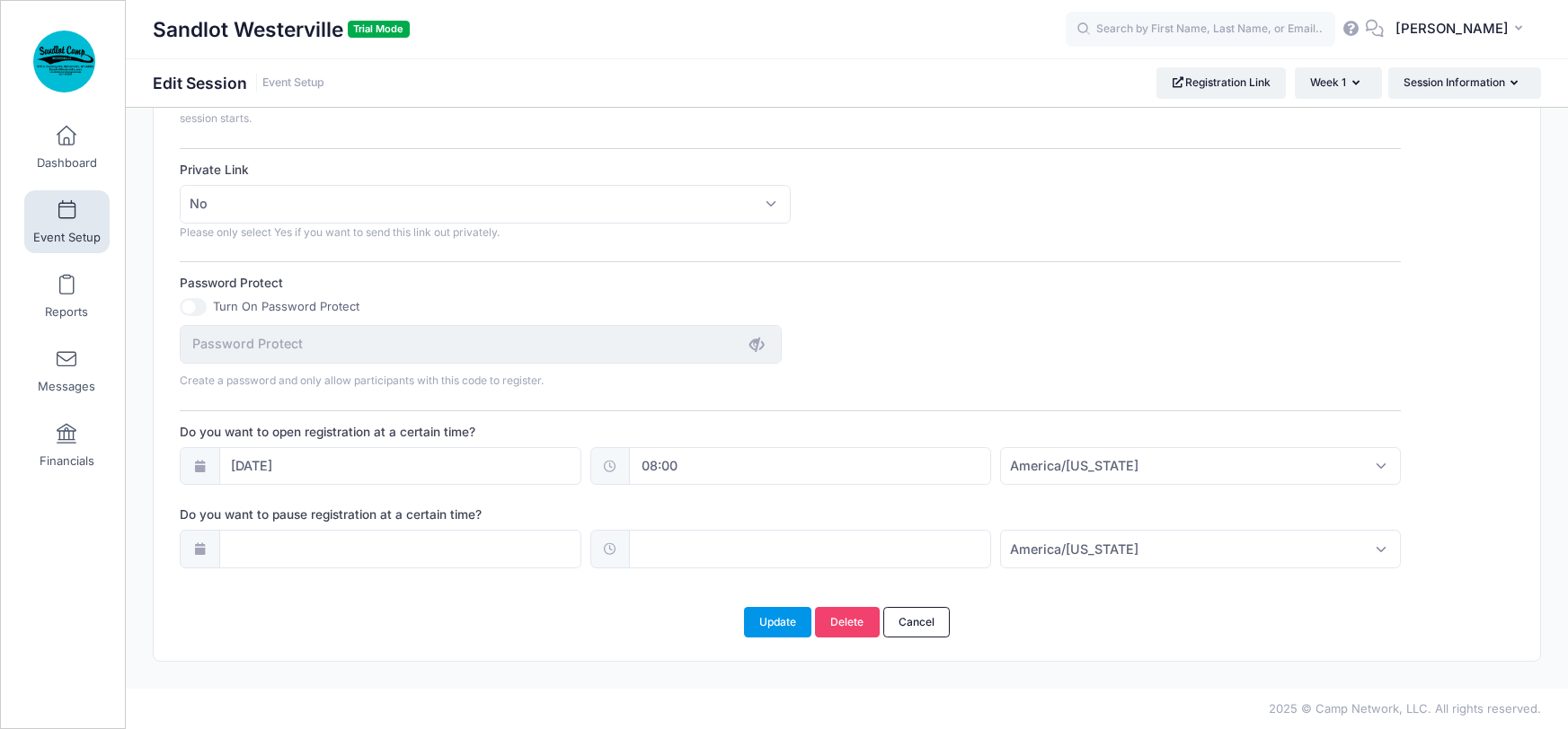
click at [767, 623] on button "Update" at bounding box center [778, 622] width 68 height 30
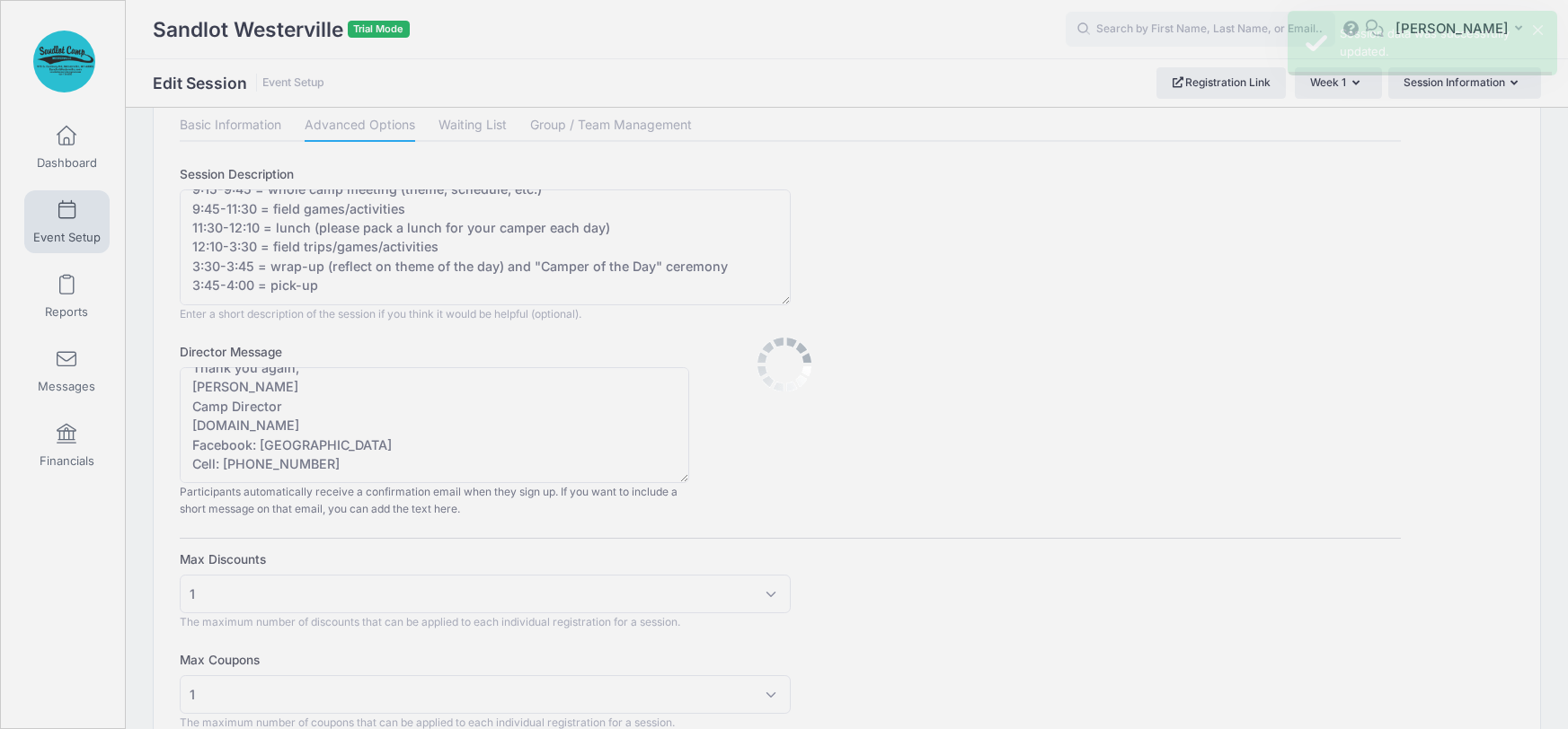
scroll to position [0, 0]
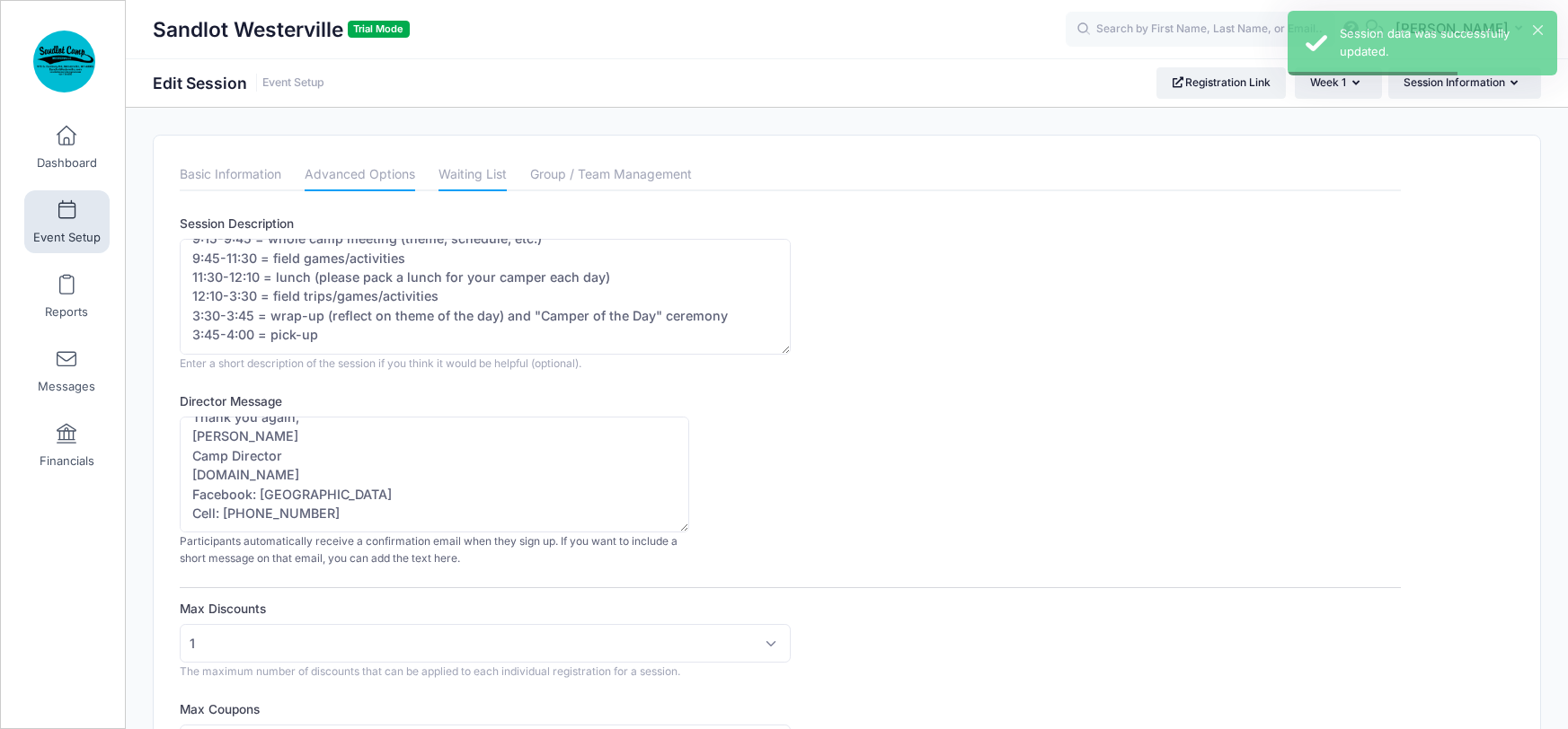
click at [480, 177] on link "Waiting List" at bounding box center [473, 174] width 68 height 32
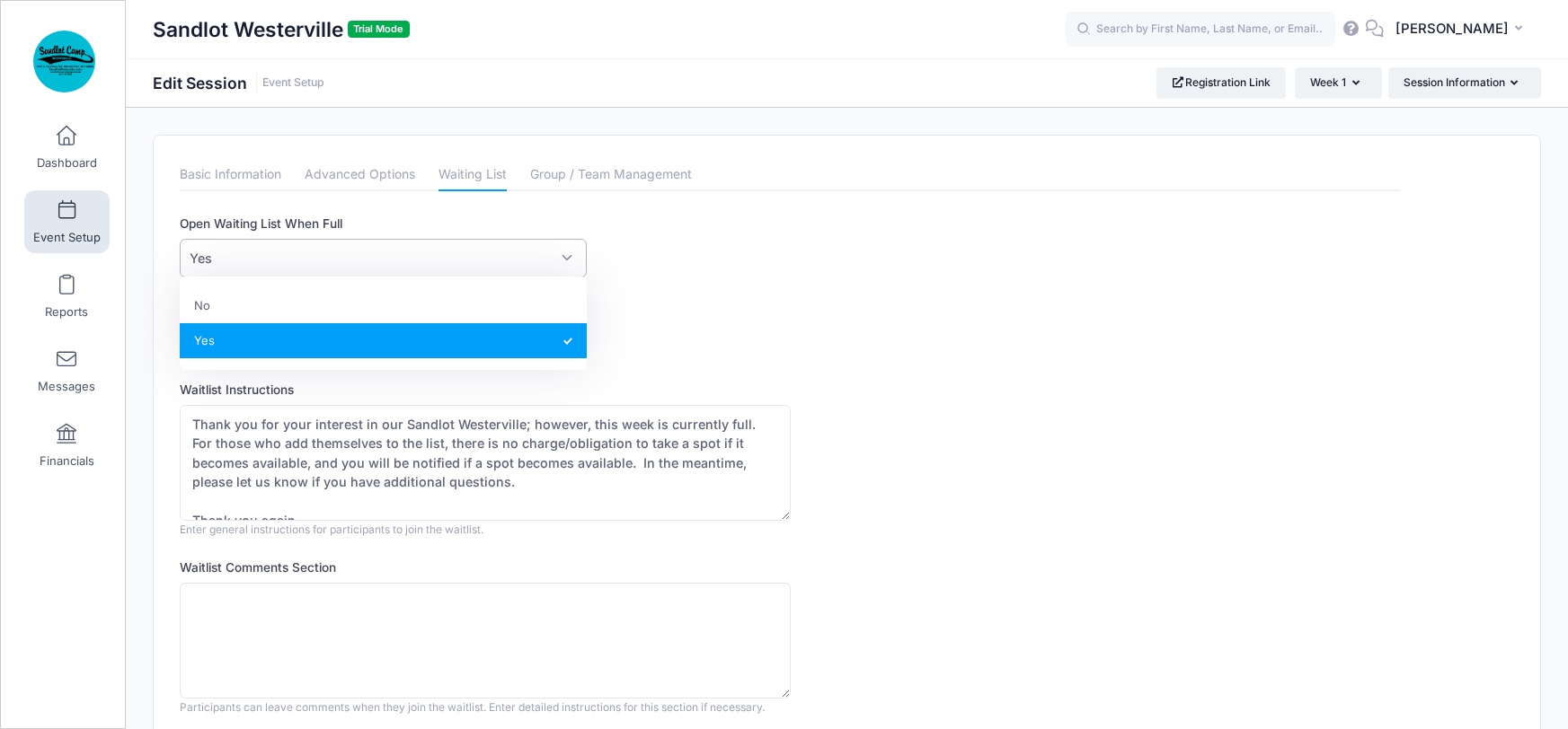
click at [560, 254] on span "Yes" at bounding box center [383, 258] width 407 height 39
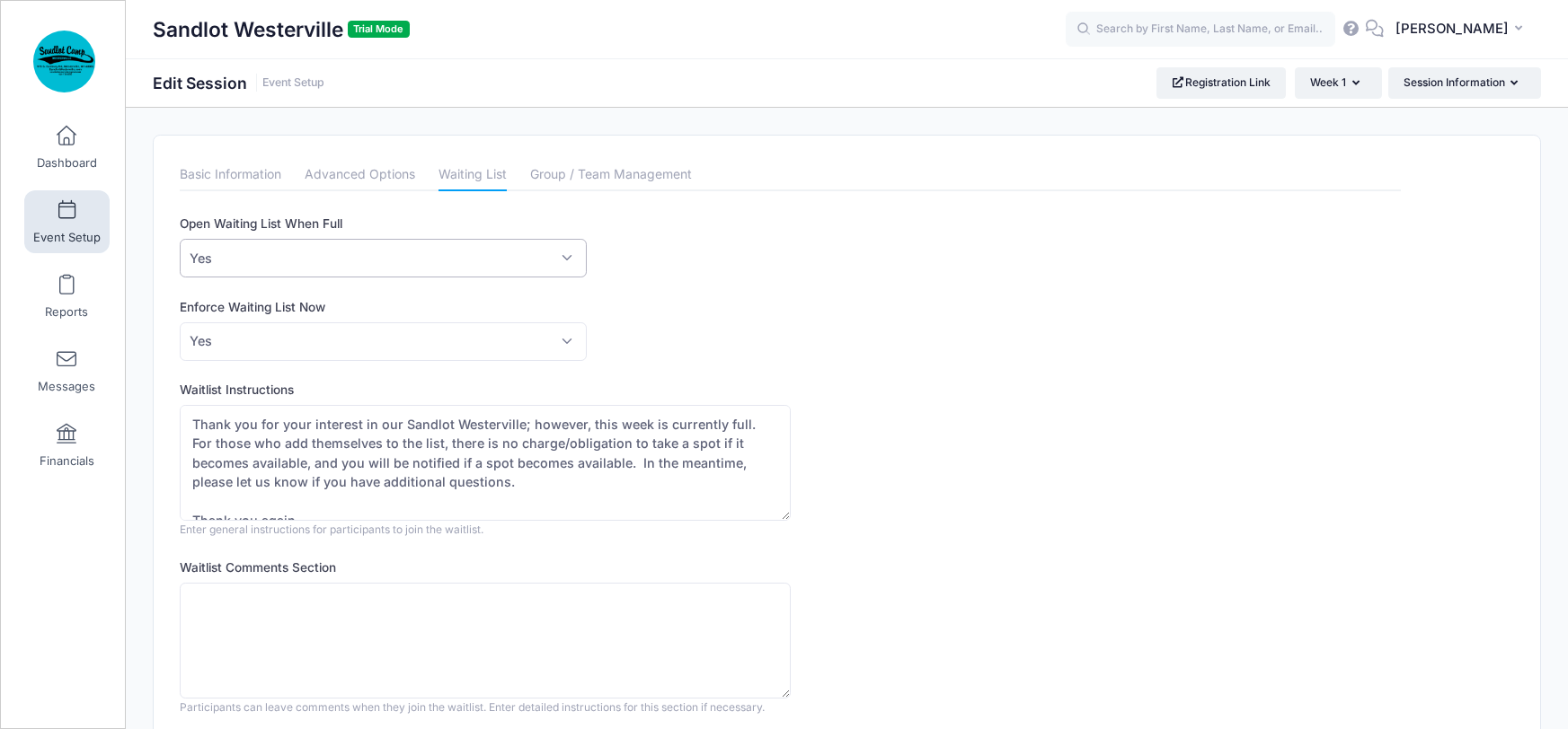
click at [560, 254] on span "Yes" at bounding box center [383, 258] width 407 height 39
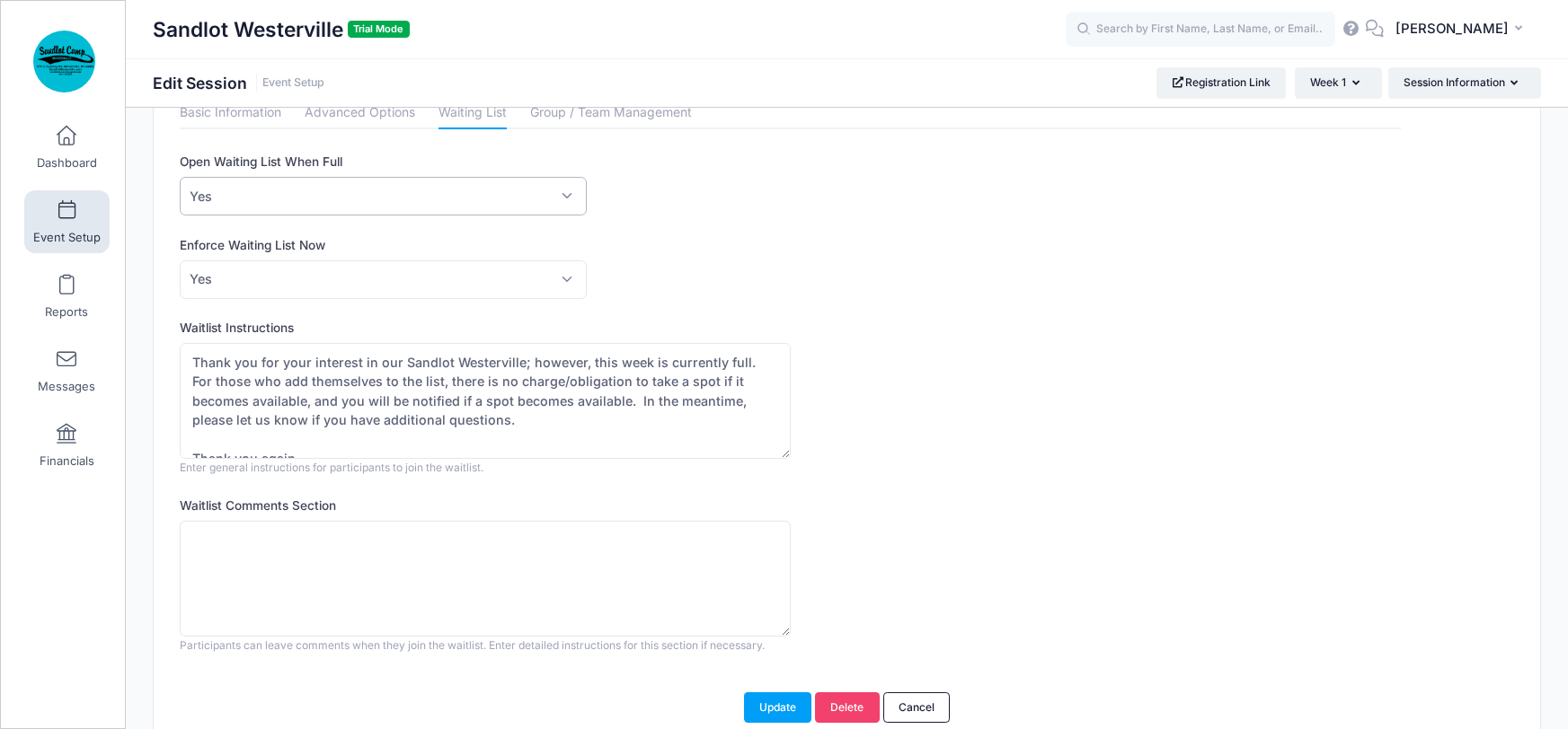
scroll to position [75, 0]
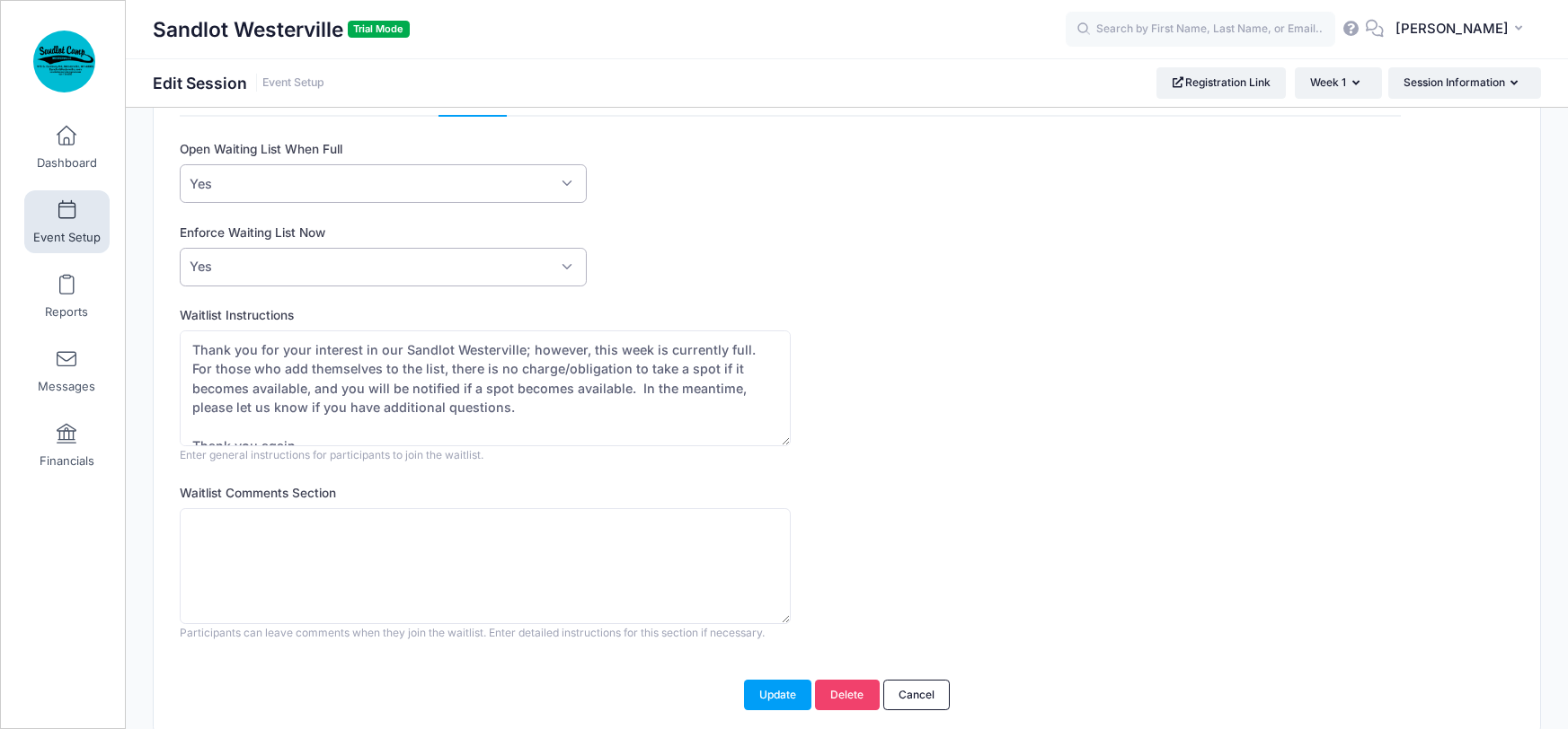
click at [568, 265] on span "Yes" at bounding box center [383, 268] width 407 height 39
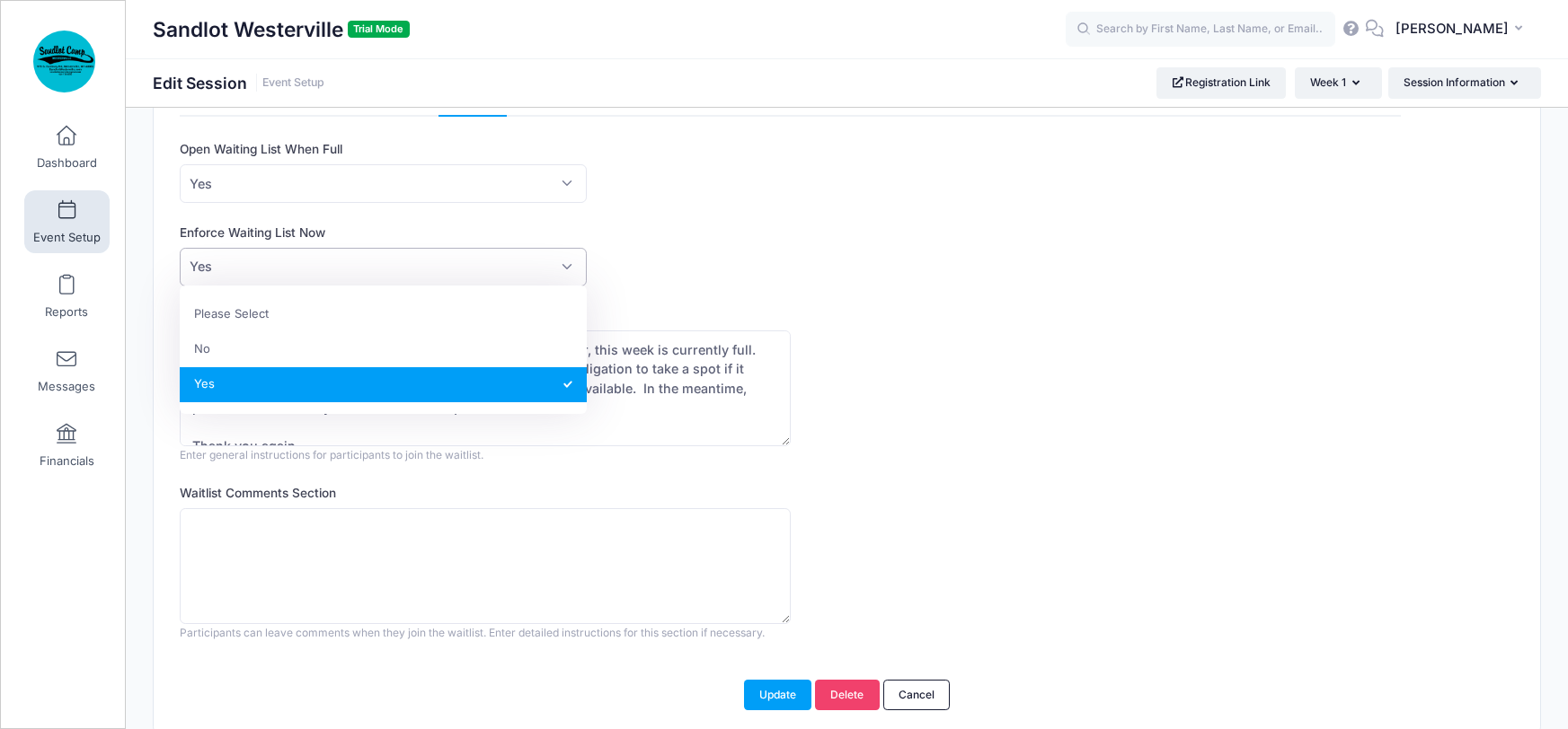
click at [568, 265] on span "Yes" at bounding box center [383, 268] width 407 height 39
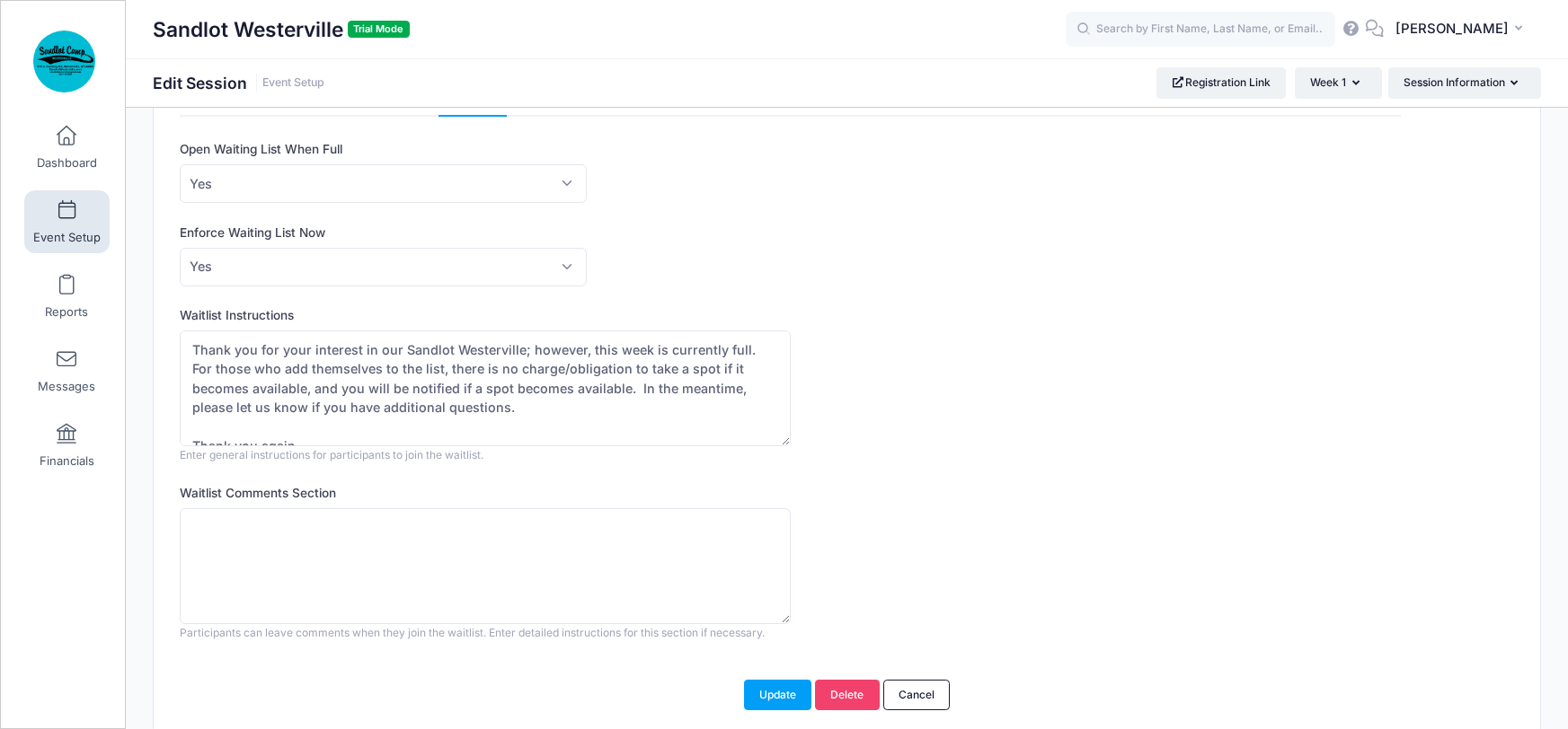
click at [857, 273] on div "Enforce Waiting List Now Please Select No Yes Yes" at bounding box center [790, 255] width 1221 height 63
drag, startPoint x: 285, startPoint y: 381, endPoint x: 565, endPoint y: 391, distance: 280.2
click at [565, 391] on textarea "Thank you for your interest in our Sandlot Westerville; however, this week is c…" at bounding box center [485, 388] width 611 height 116
click at [425, 366] on textarea "Thank you for your interest in our Sandlot Westerville; however, this week is c…" at bounding box center [485, 388] width 611 height 116
click at [702, 363] on textarea "Thank you for your interest in our Sandlot Westerville; however, this week is c…" at bounding box center [485, 388] width 611 height 116
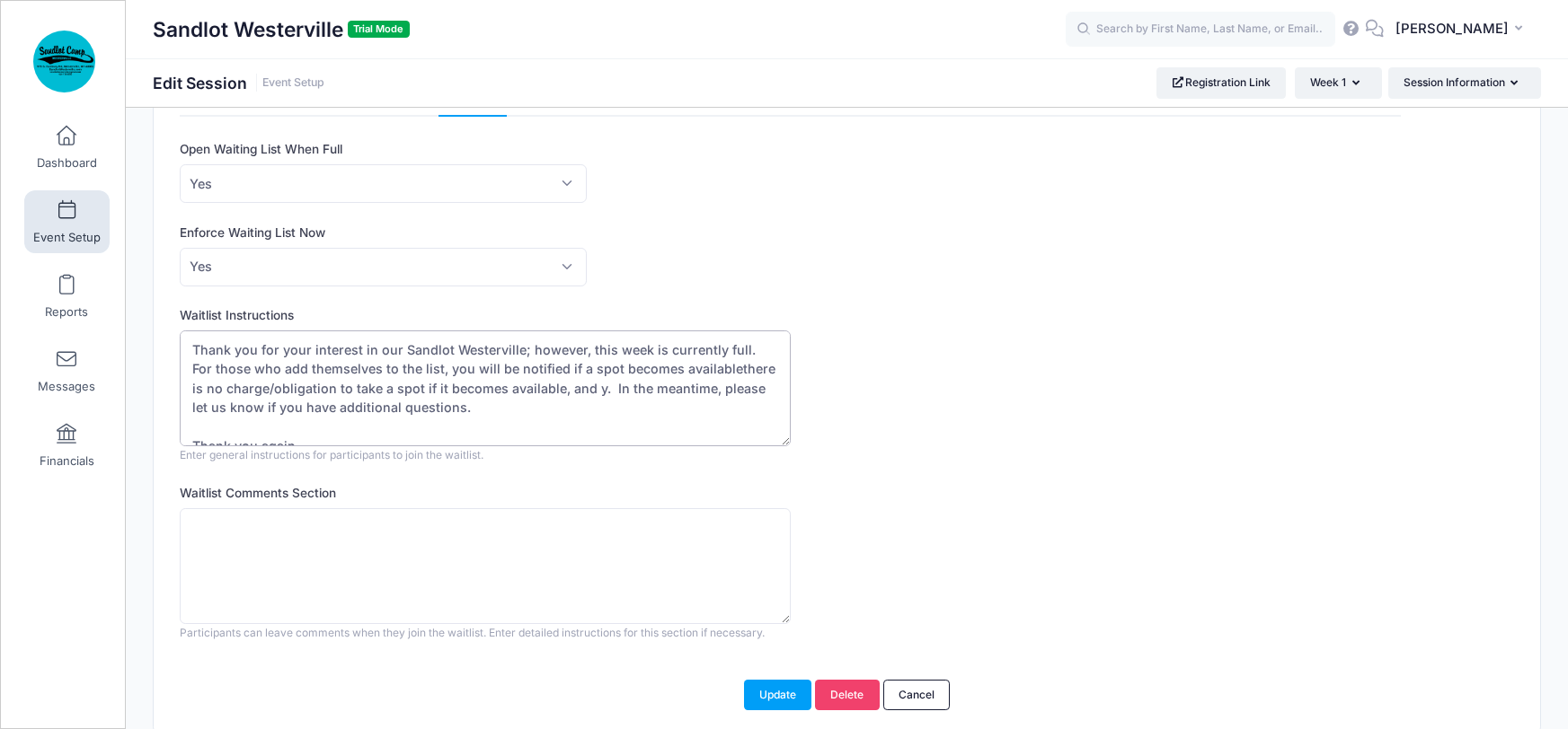
click at [709, 363] on textarea "Thank you for your interest in our Sandlot Westerville; however, this week is c…" at bounding box center [485, 388] width 611 height 116
click at [418, 387] on textarea "Thank you for your interest in our Sandlot Westerville; however, this week is c…" at bounding box center [485, 388] width 611 height 116
drag, startPoint x: 367, startPoint y: 387, endPoint x: 633, endPoint y: 388, distance: 266.0
click at [633, 388] on textarea "Thank you for your interest in our Sandlot Westerville; however, this week is c…" at bounding box center [485, 388] width 611 height 116
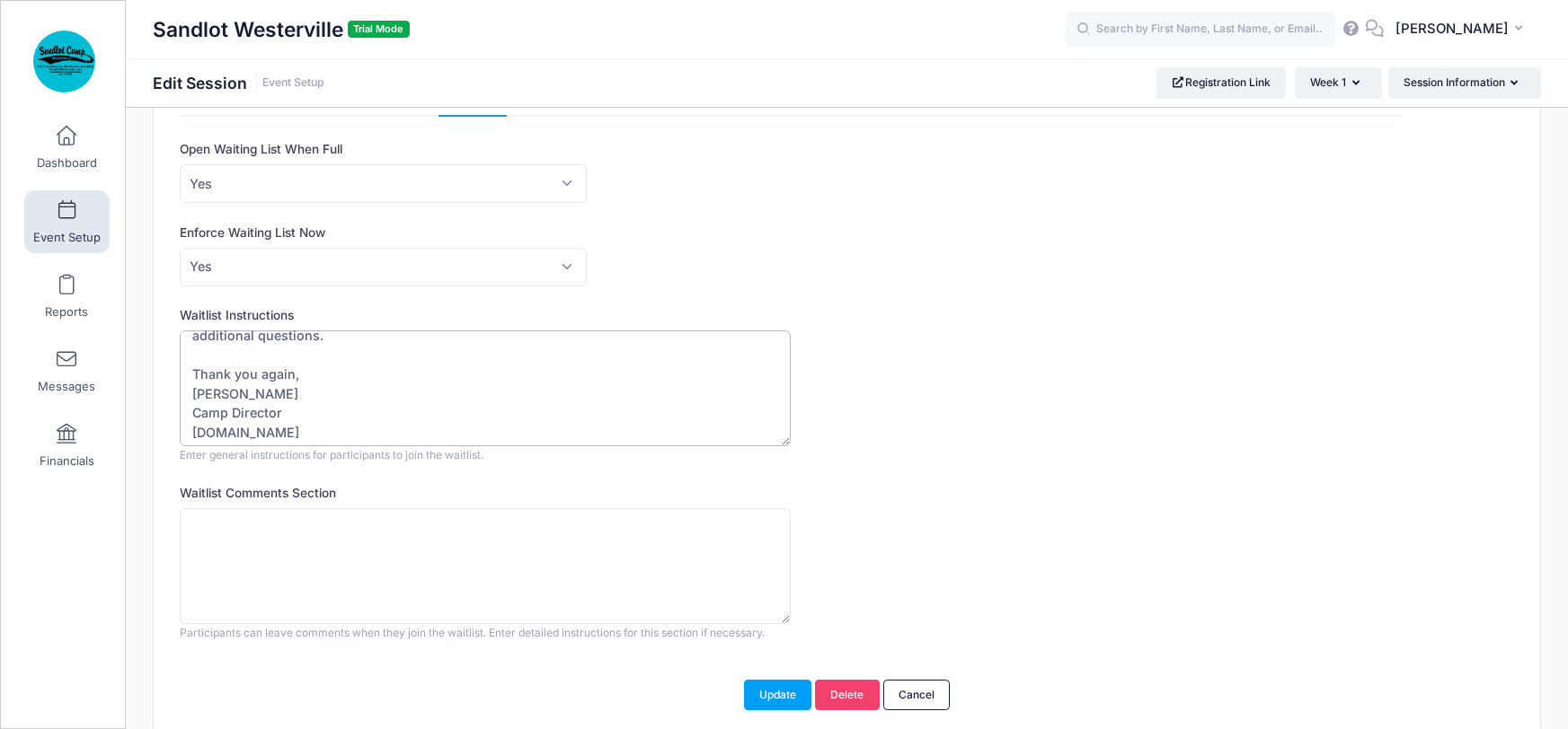
scroll to position [115, 0]
type textarea "Thank you for your interest in our Sandlot Westerville; however, this week is c…"
click at [783, 694] on button "Update" at bounding box center [778, 695] width 68 height 30
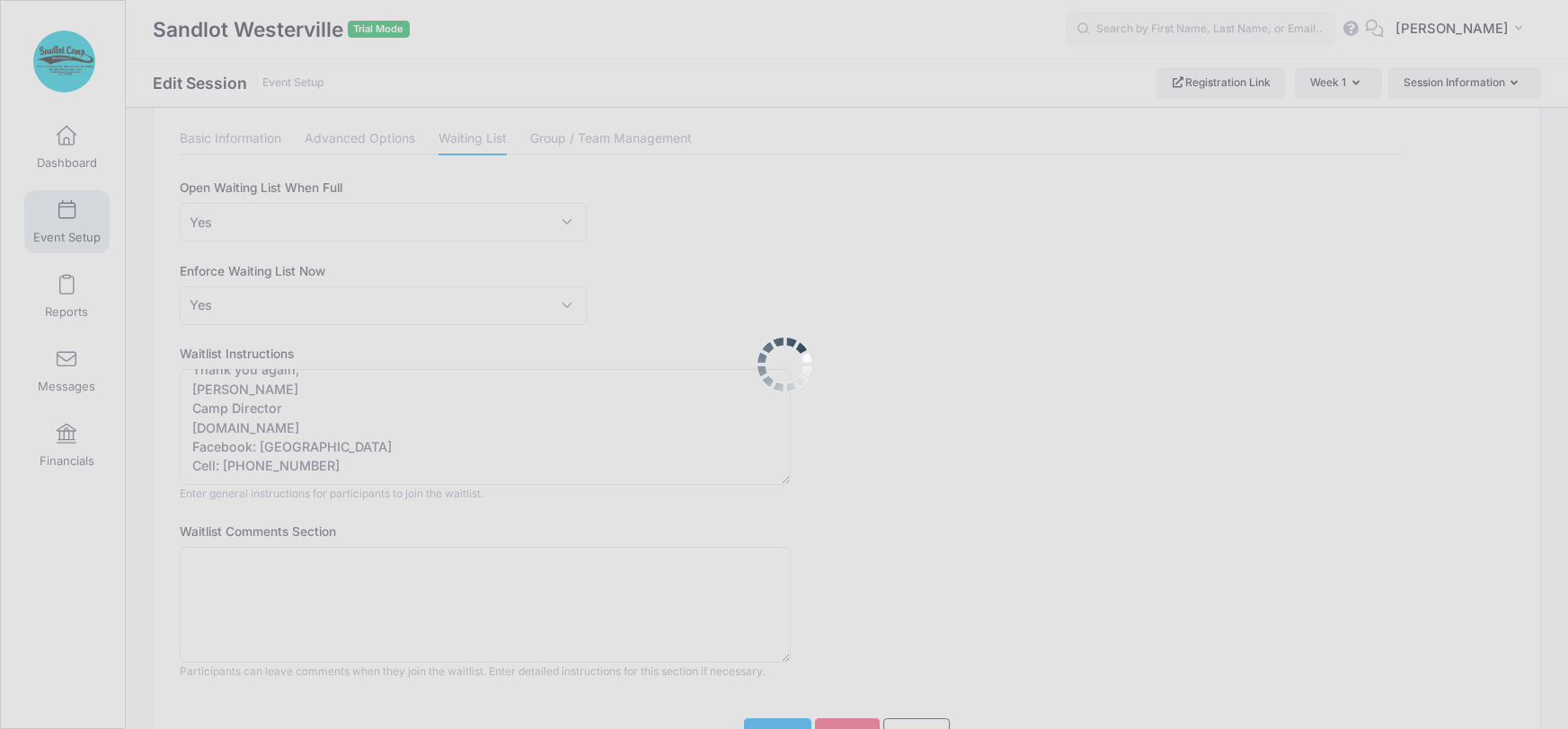
scroll to position [0, 0]
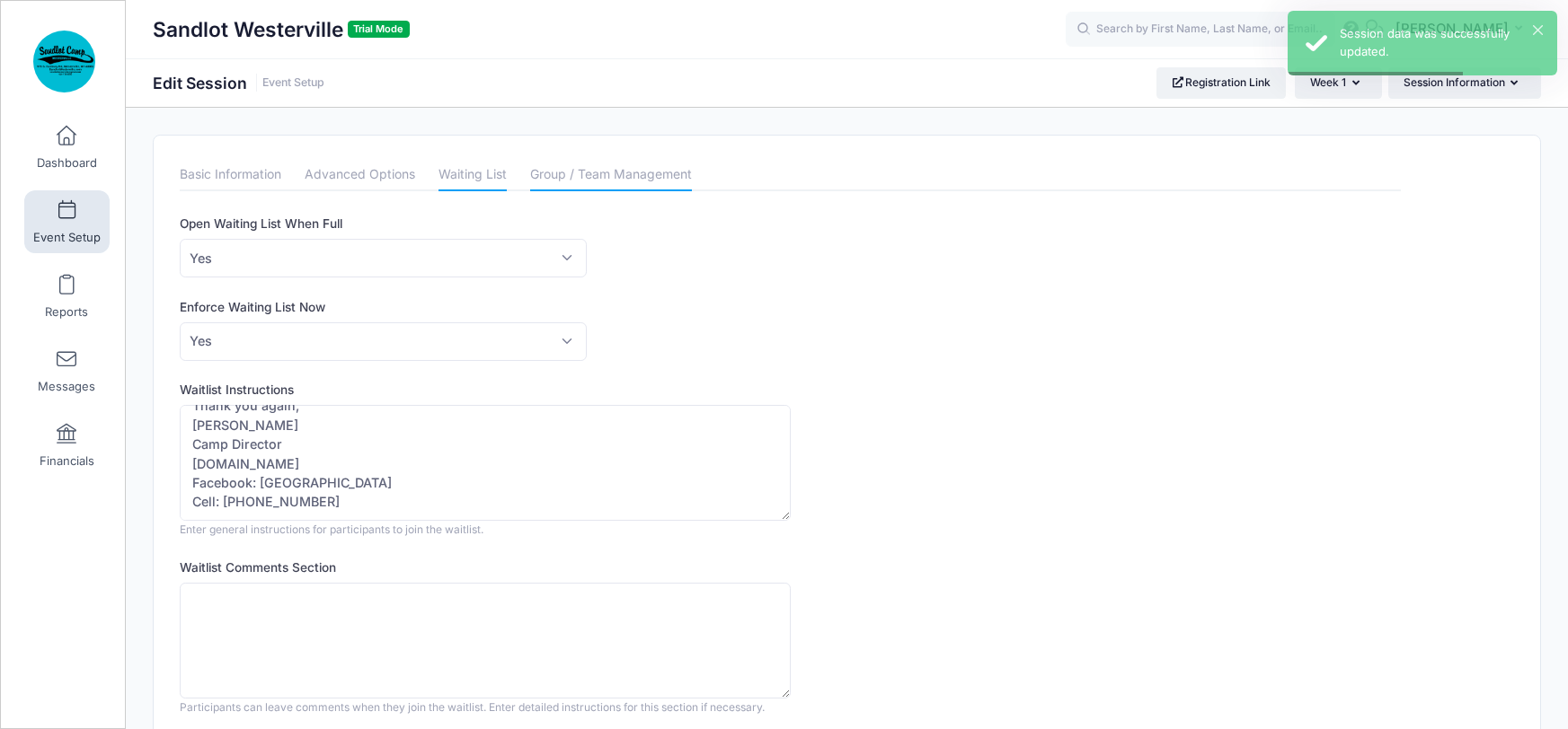
click at [625, 177] on link "Group / Team Management" at bounding box center [610, 174] width 162 height 32
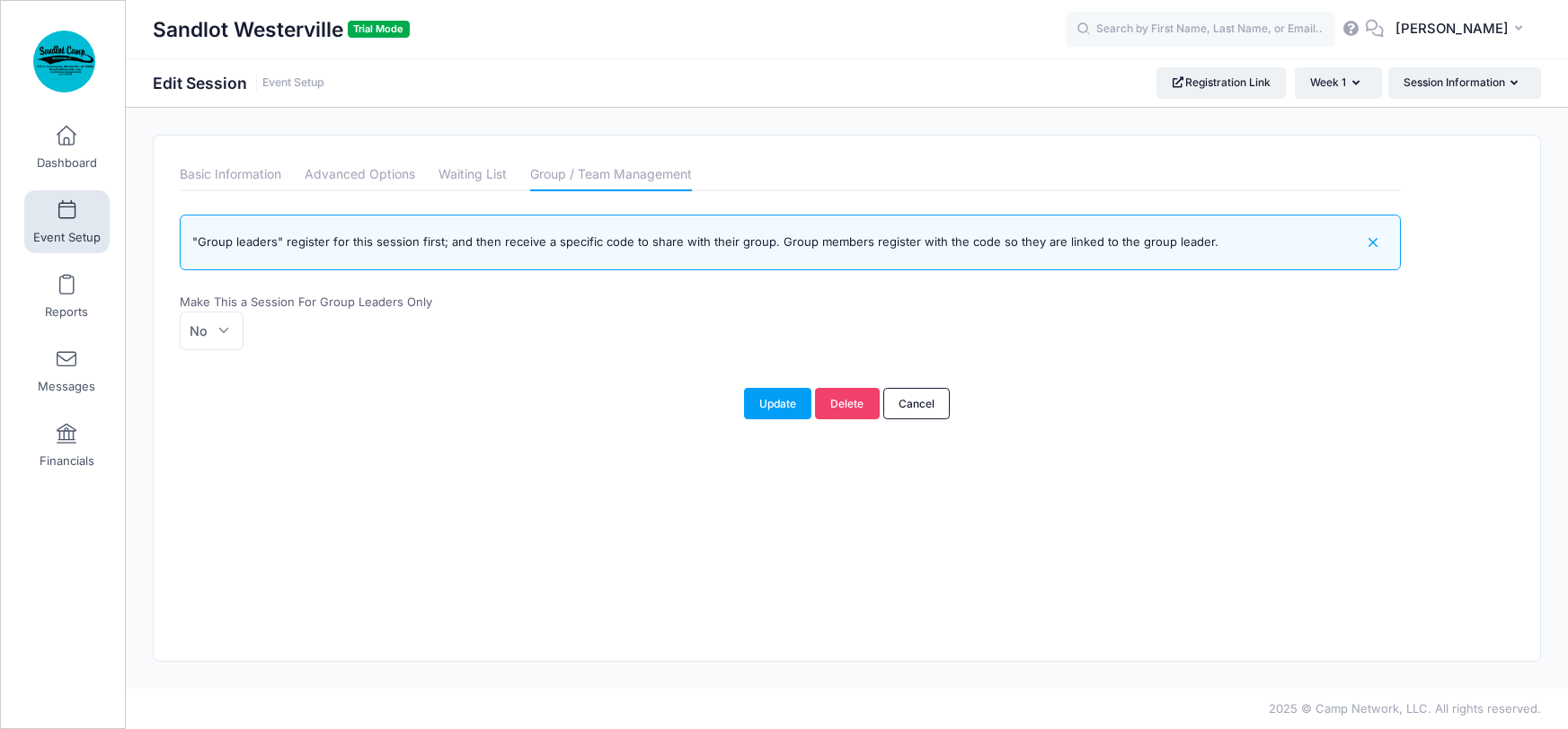
drag, startPoint x: 1373, startPoint y: 245, endPoint x: 1359, endPoint y: 245, distance: 14.0
click at [1373, 245] on icon "button" at bounding box center [1373, 243] width 20 height 20
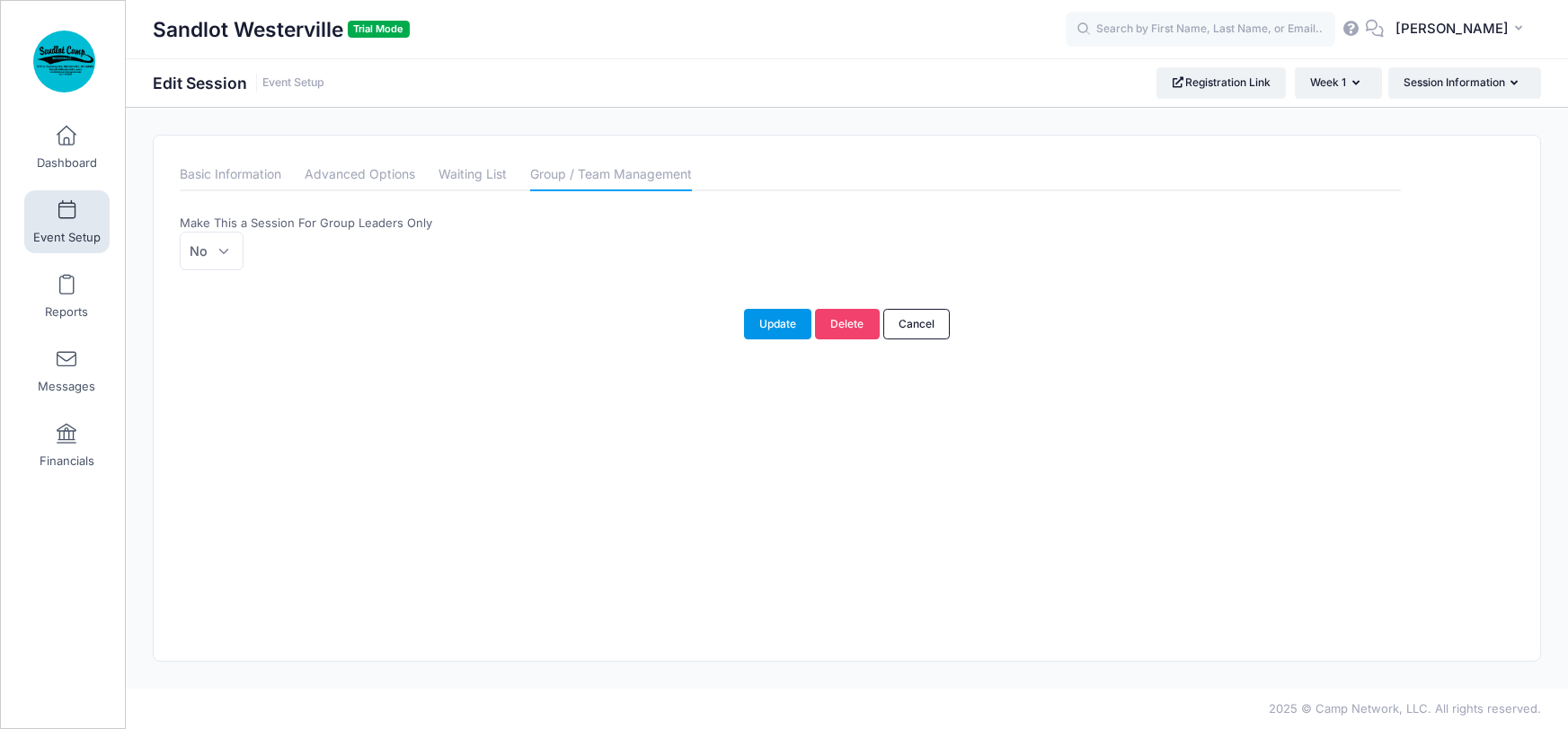
click at [766, 322] on button "Update" at bounding box center [778, 324] width 68 height 30
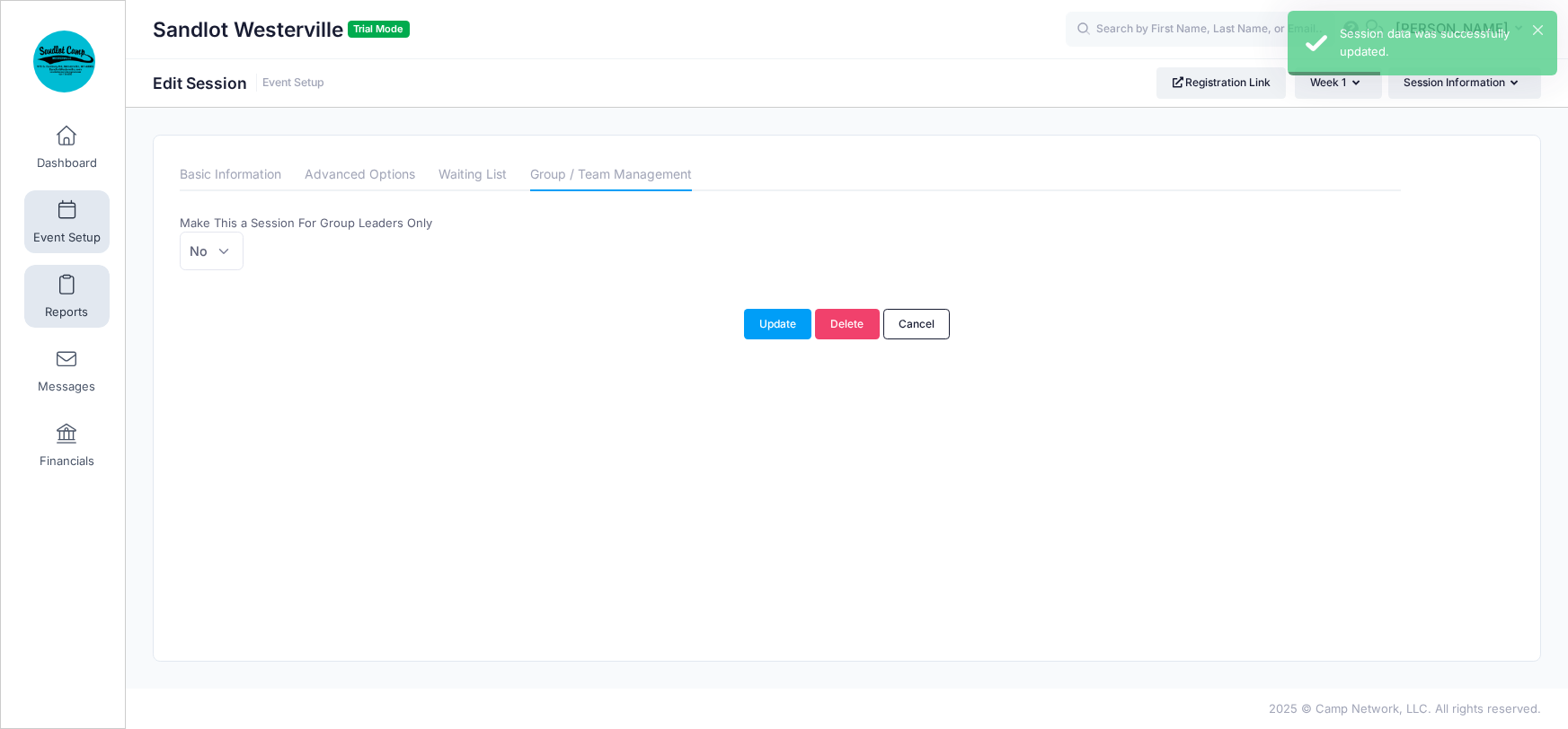
click at [57, 296] on link "Reports" at bounding box center [66, 296] width 85 height 63
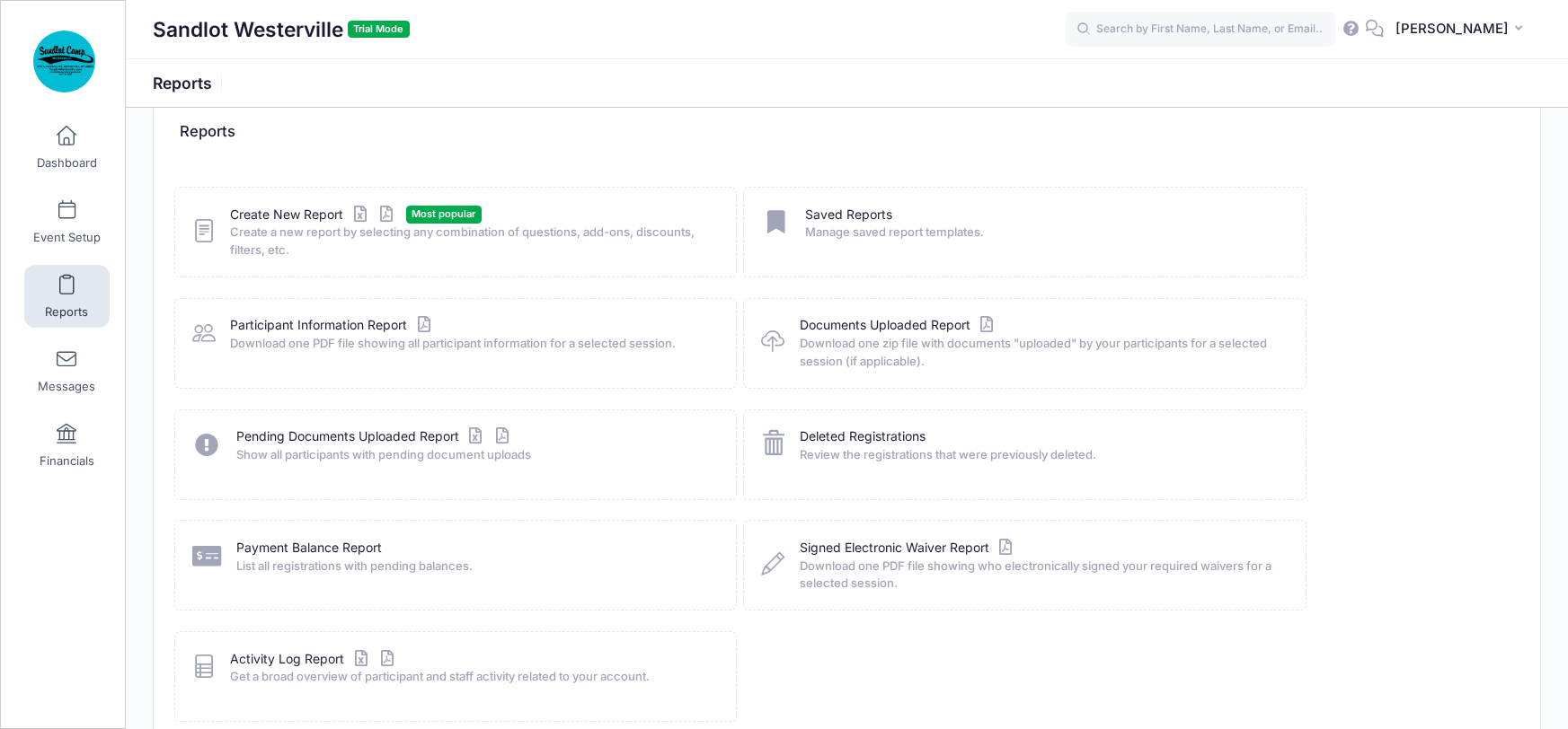
scroll to position [35, 0]
click at [64, 369] on link "Messages" at bounding box center [66, 371] width 85 height 63
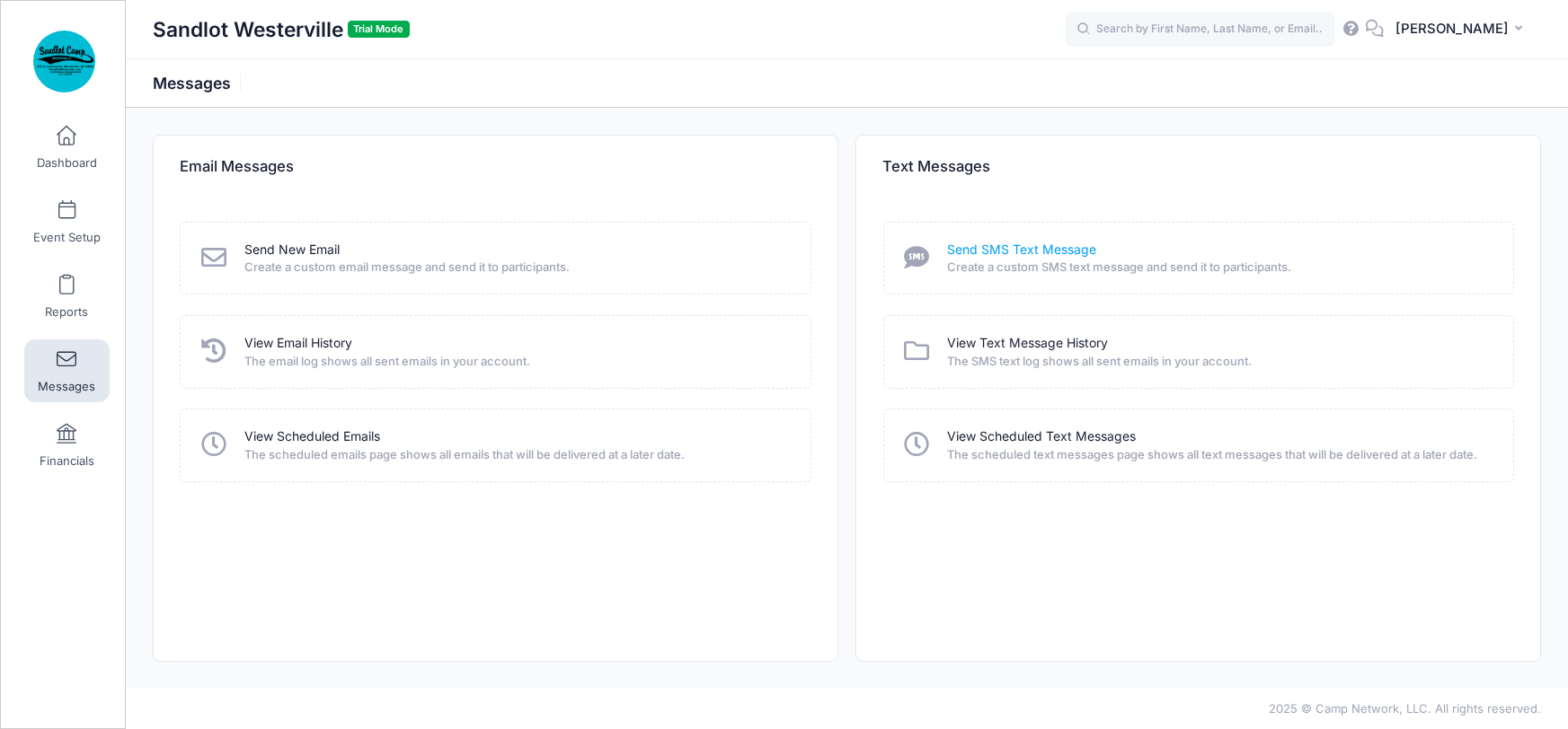
click at [1070, 251] on link "Send SMS Text Message" at bounding box center [1022, 250] width 150 height 18
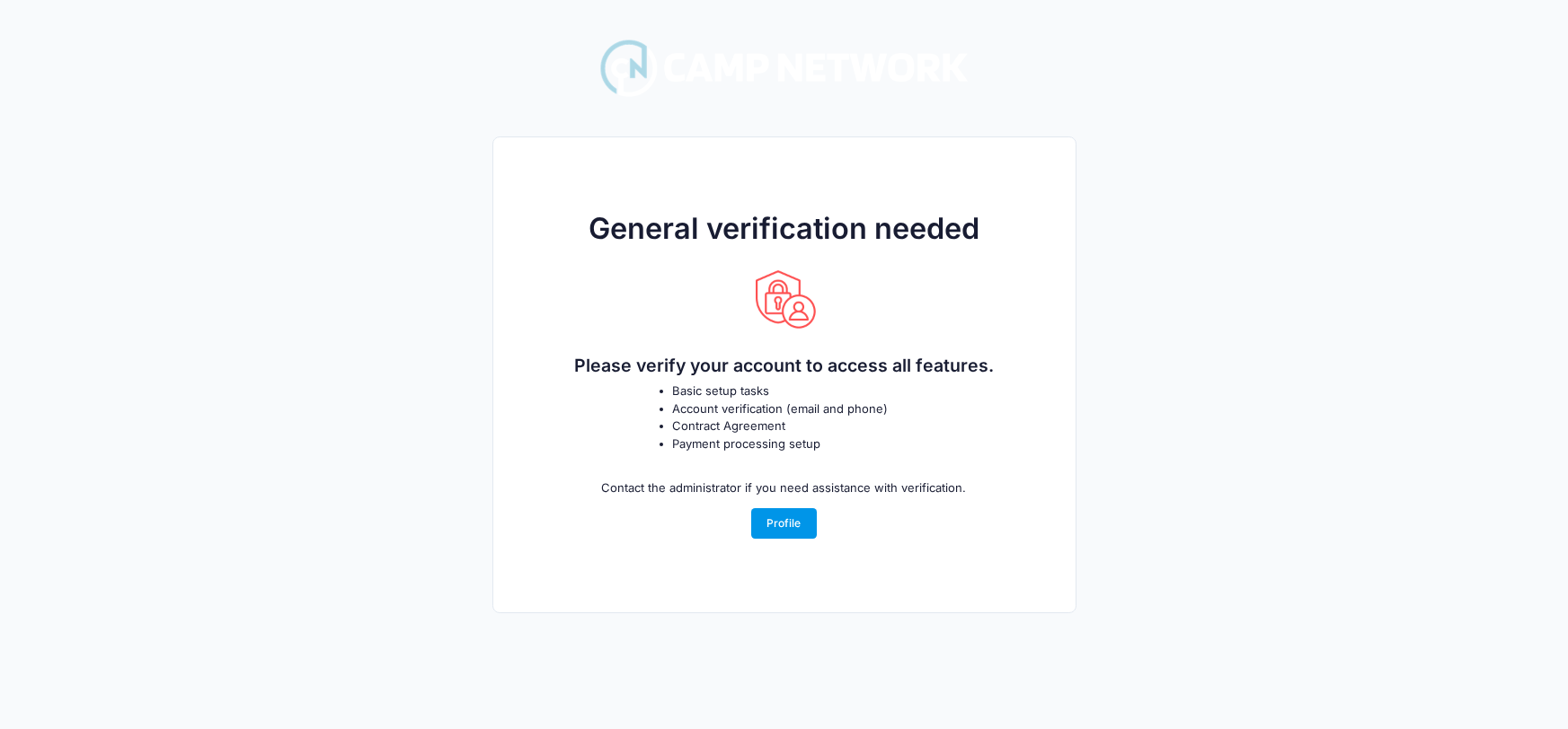
click at [779, 521] on link "Profile" at bounding box center [784, 523] width 66 height 30
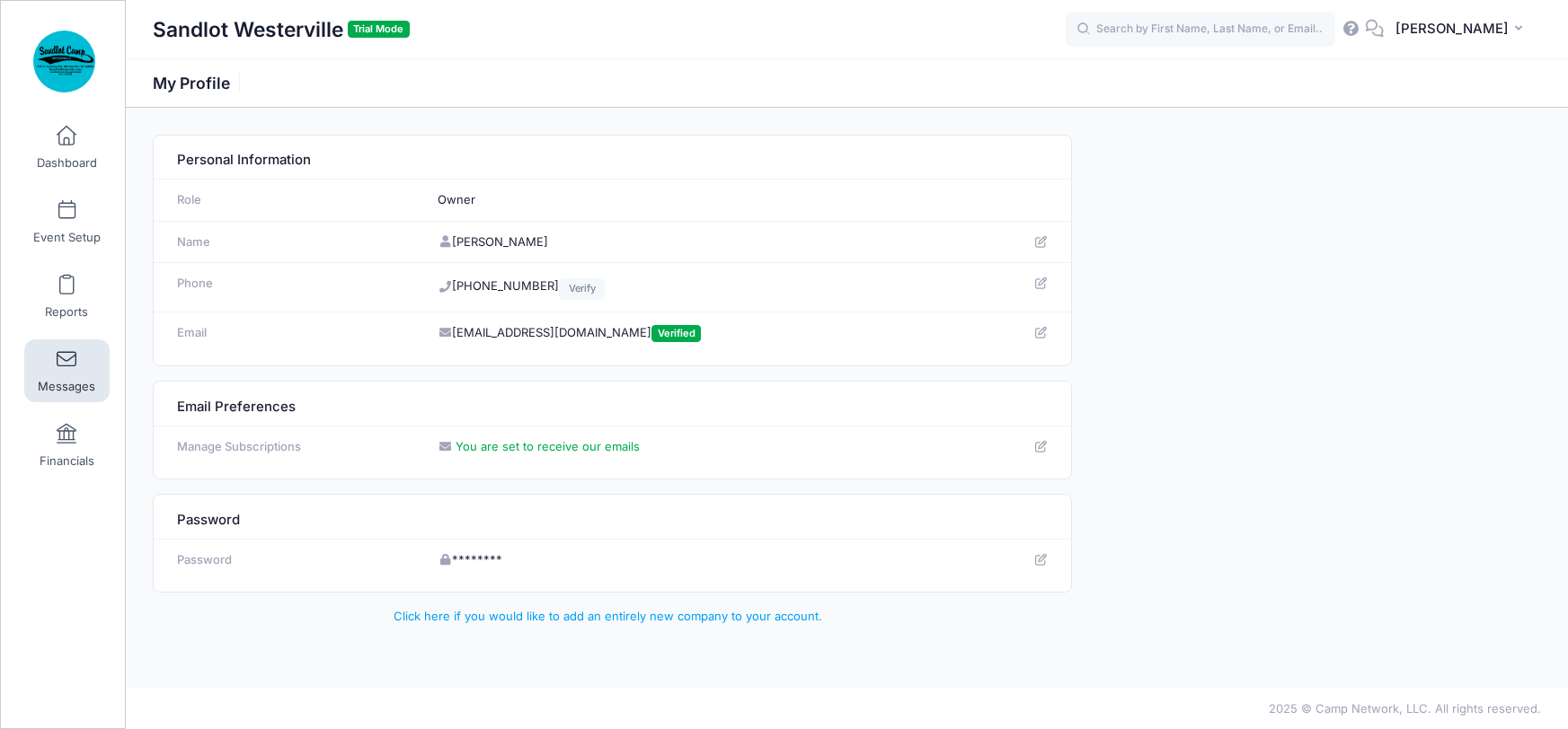
click at [66, 364] on span at bounding box center [66, 360] width 0 height 19
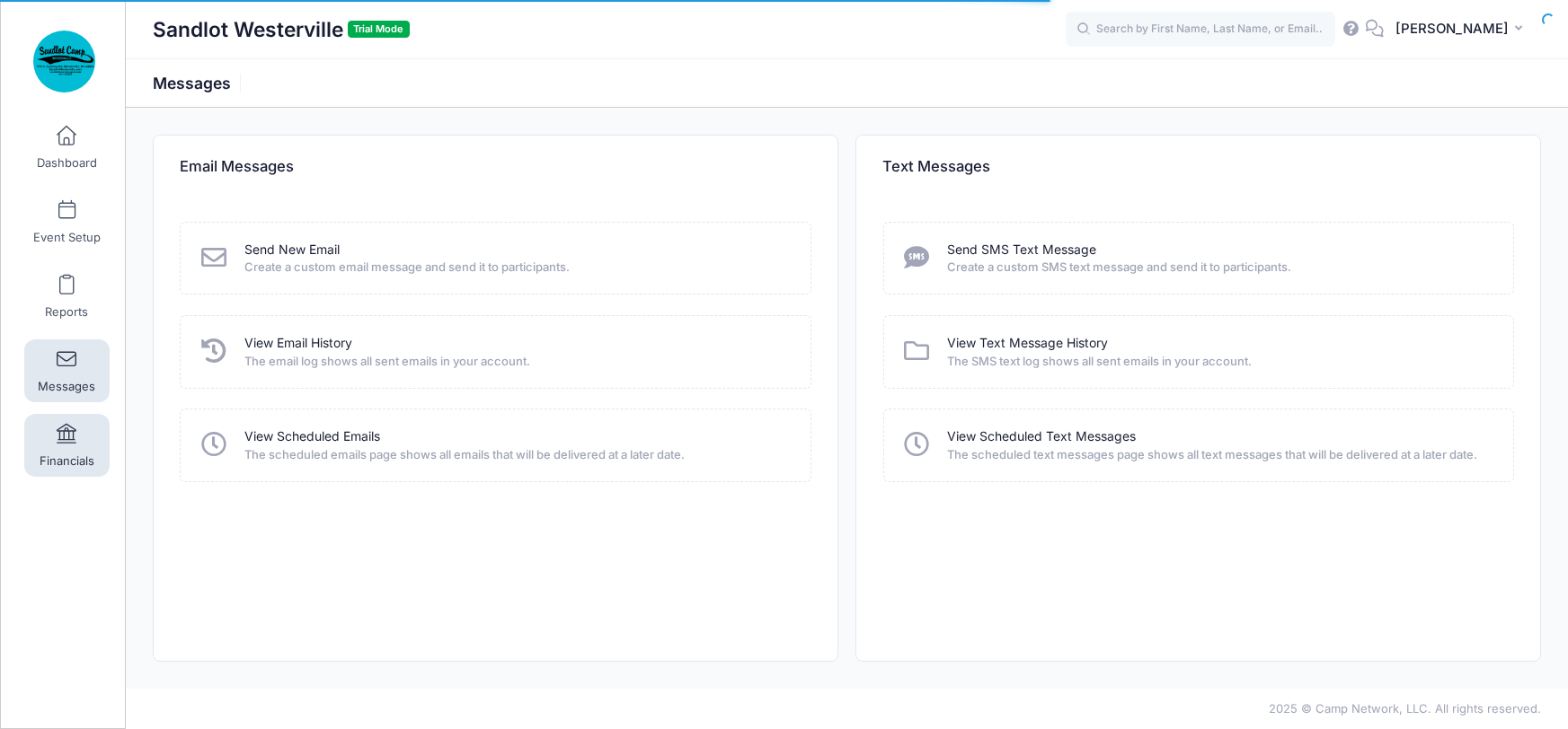
click at [66, 441] on span at bounding box center [66, 434] width 0 height 19
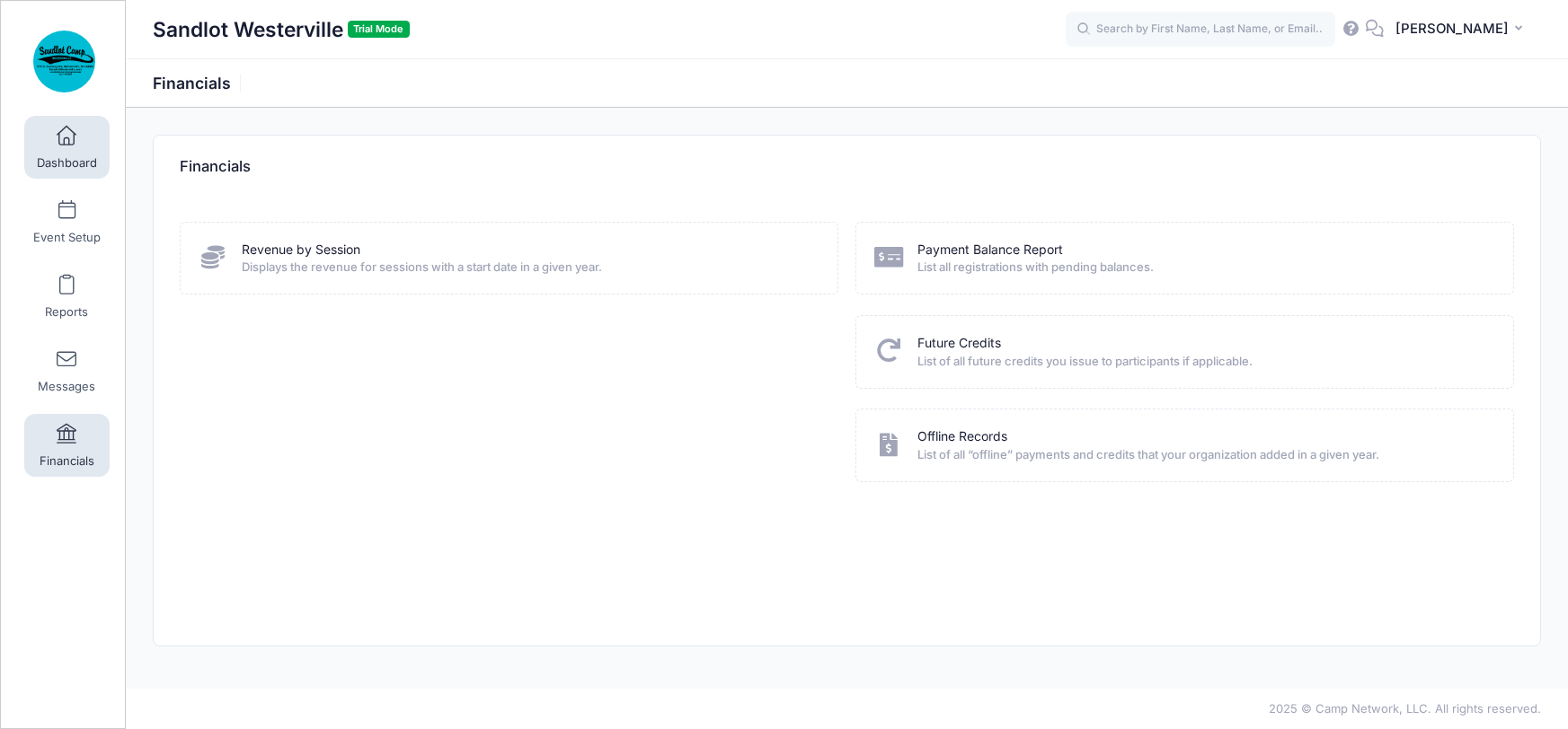
click at [51, 141] on link "Dashboard" at bounding box center [66, 148] width 85 height 63
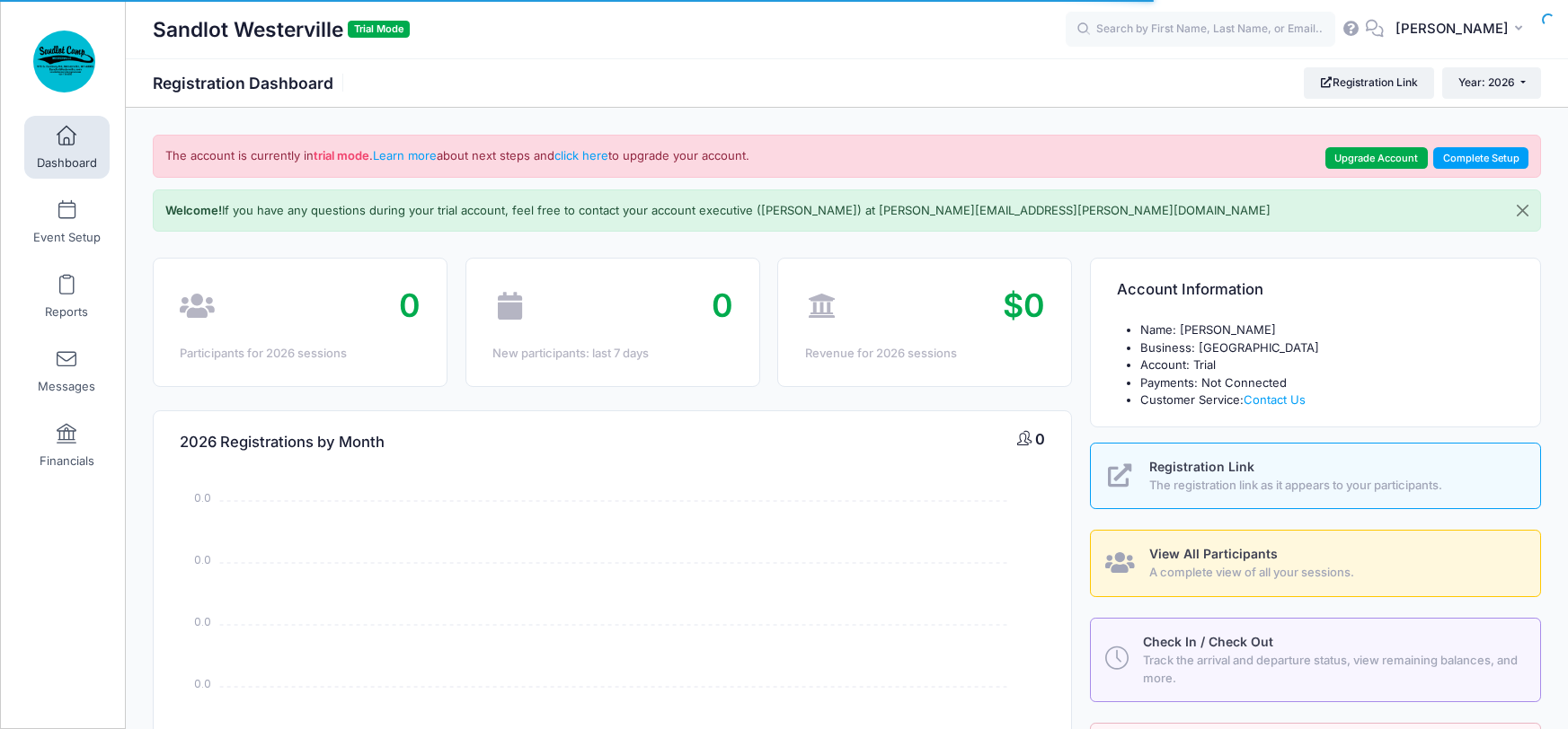
select select
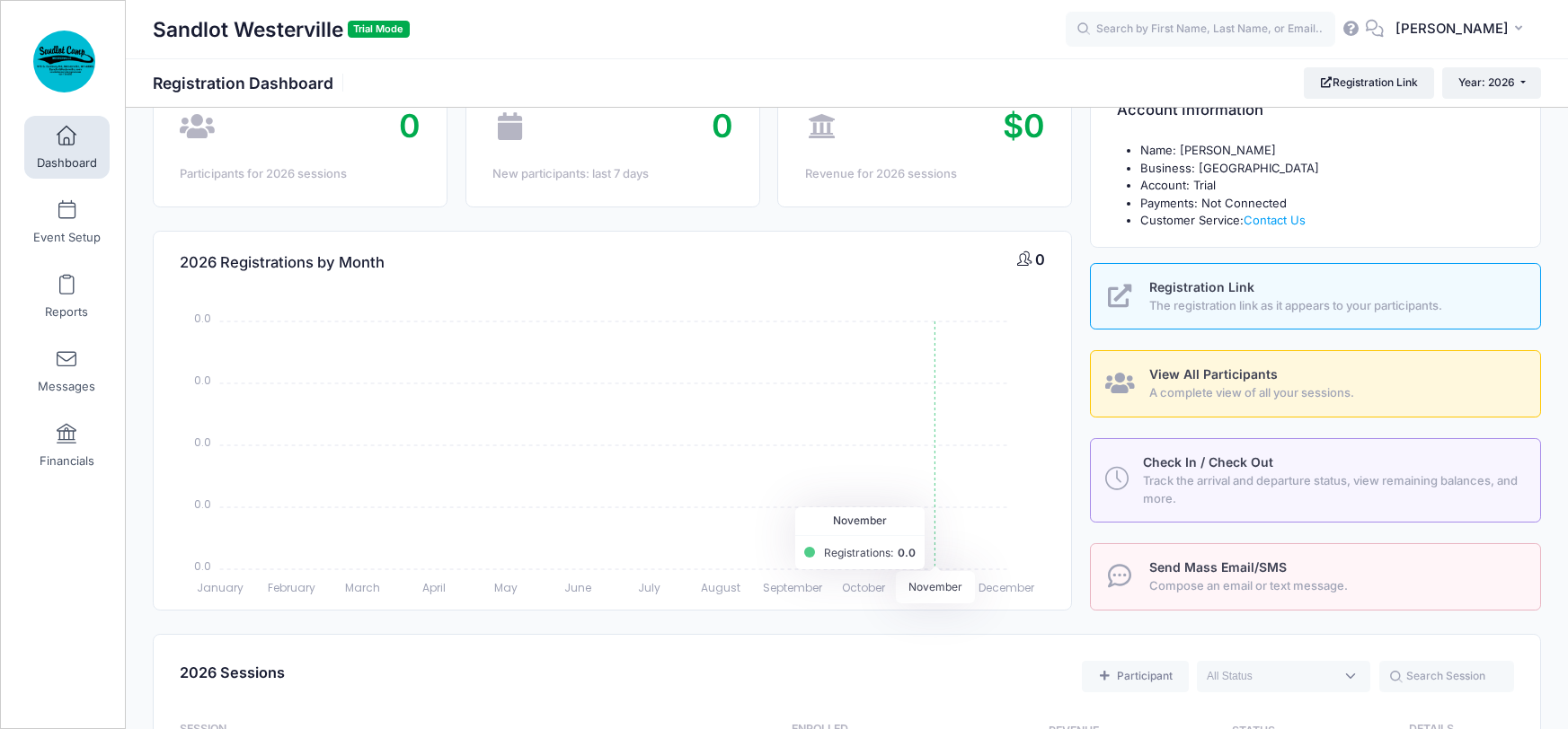
scroll to position [183, 0]
click at [1218, 462] on span "Check In / Check Out" at bounding box center [1207, 460] width 130 height 16
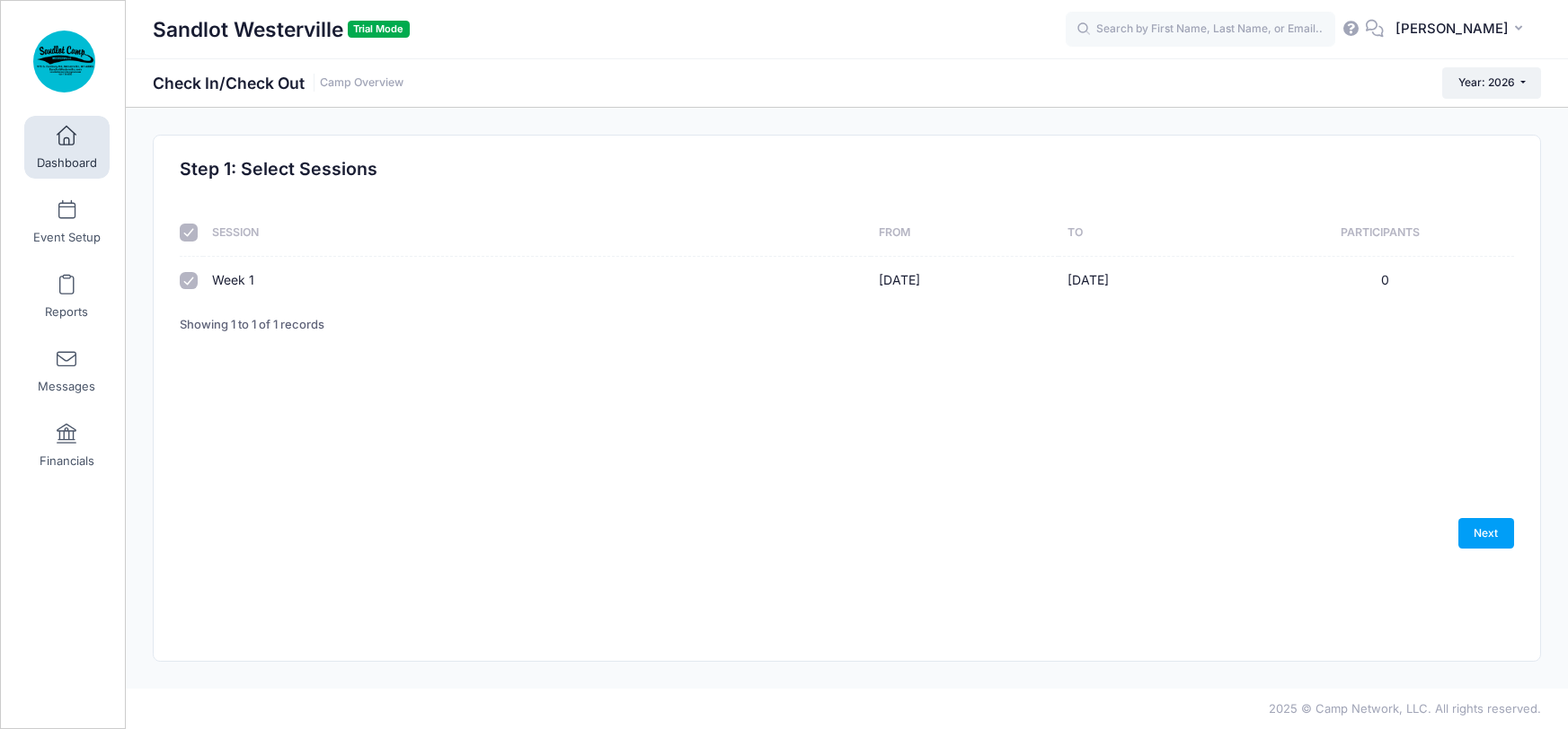
click at [66, 129] on span at bounding box center [66, 136] width 0 height 19
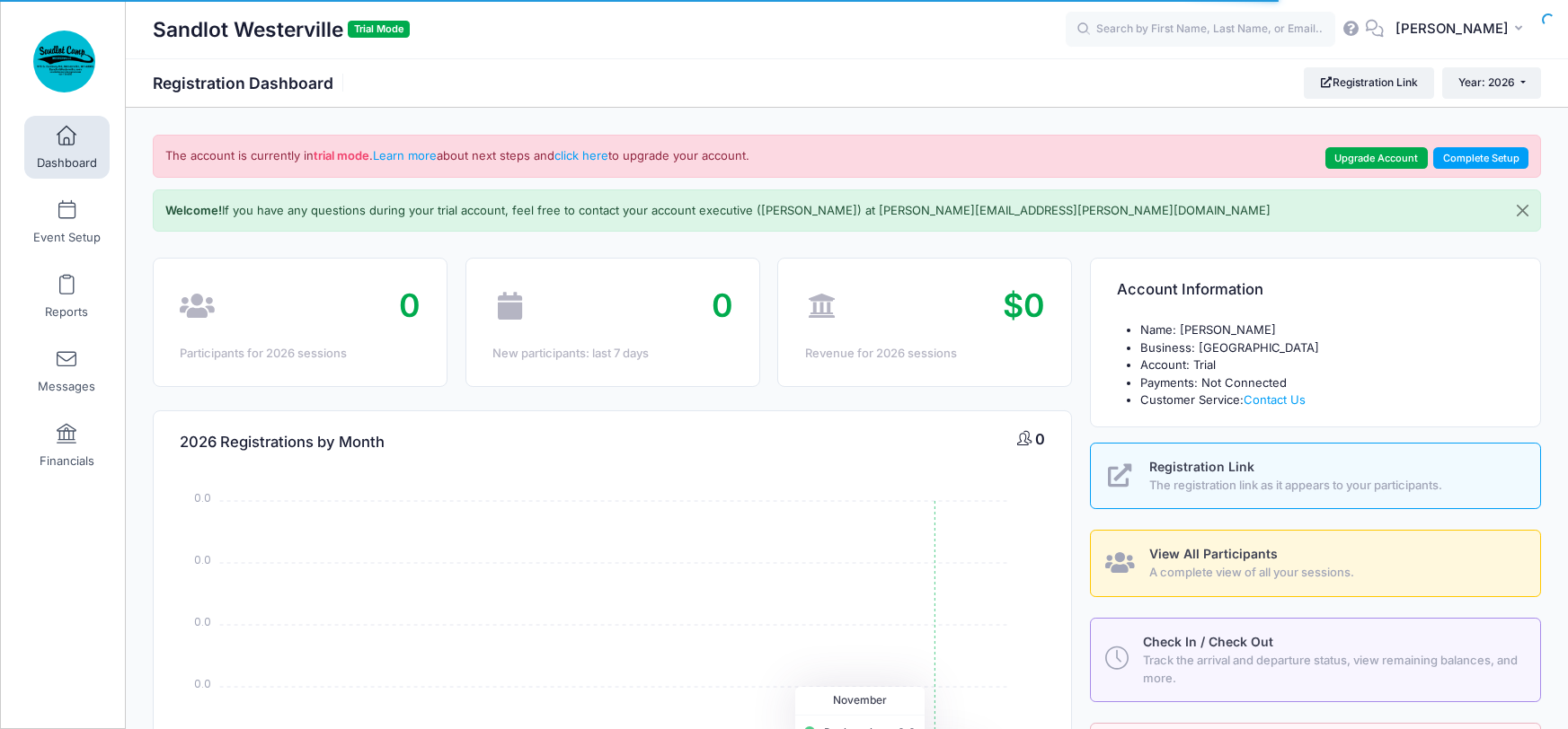
select select
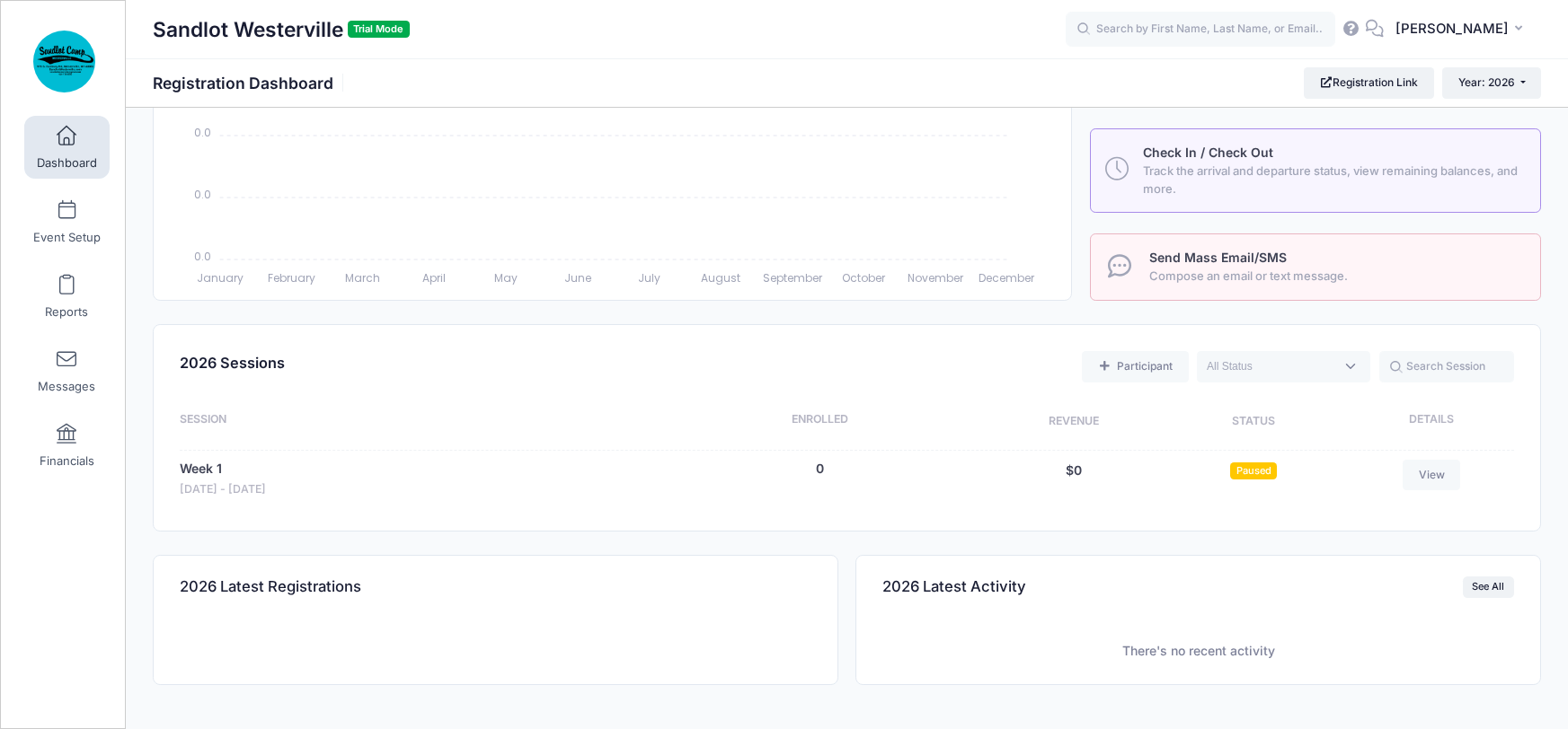
scroll to position [535, 0]
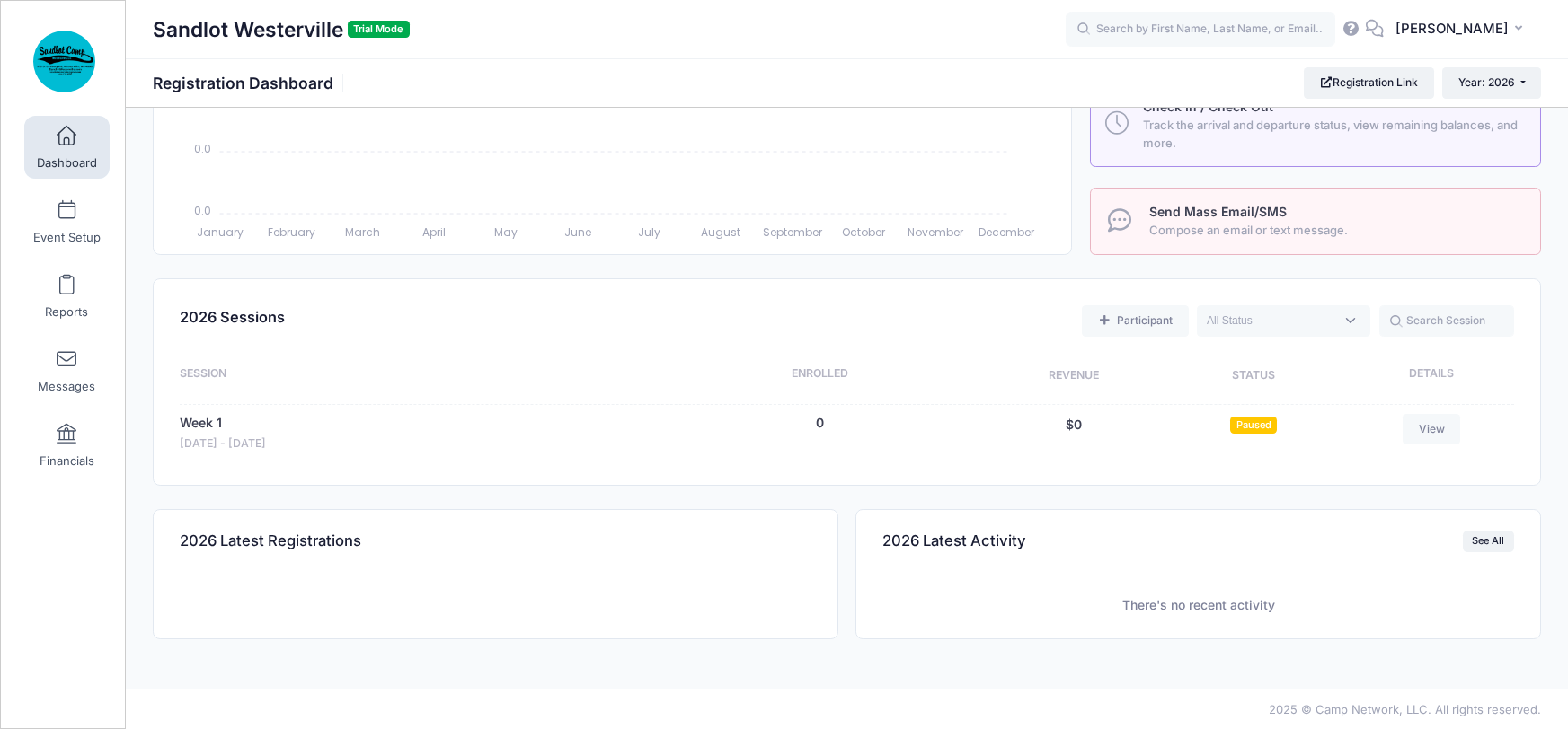
click at [1207, 207] on span "Send Mass Email/SMS" at bounding box center [1217, 211] width 138 height 16
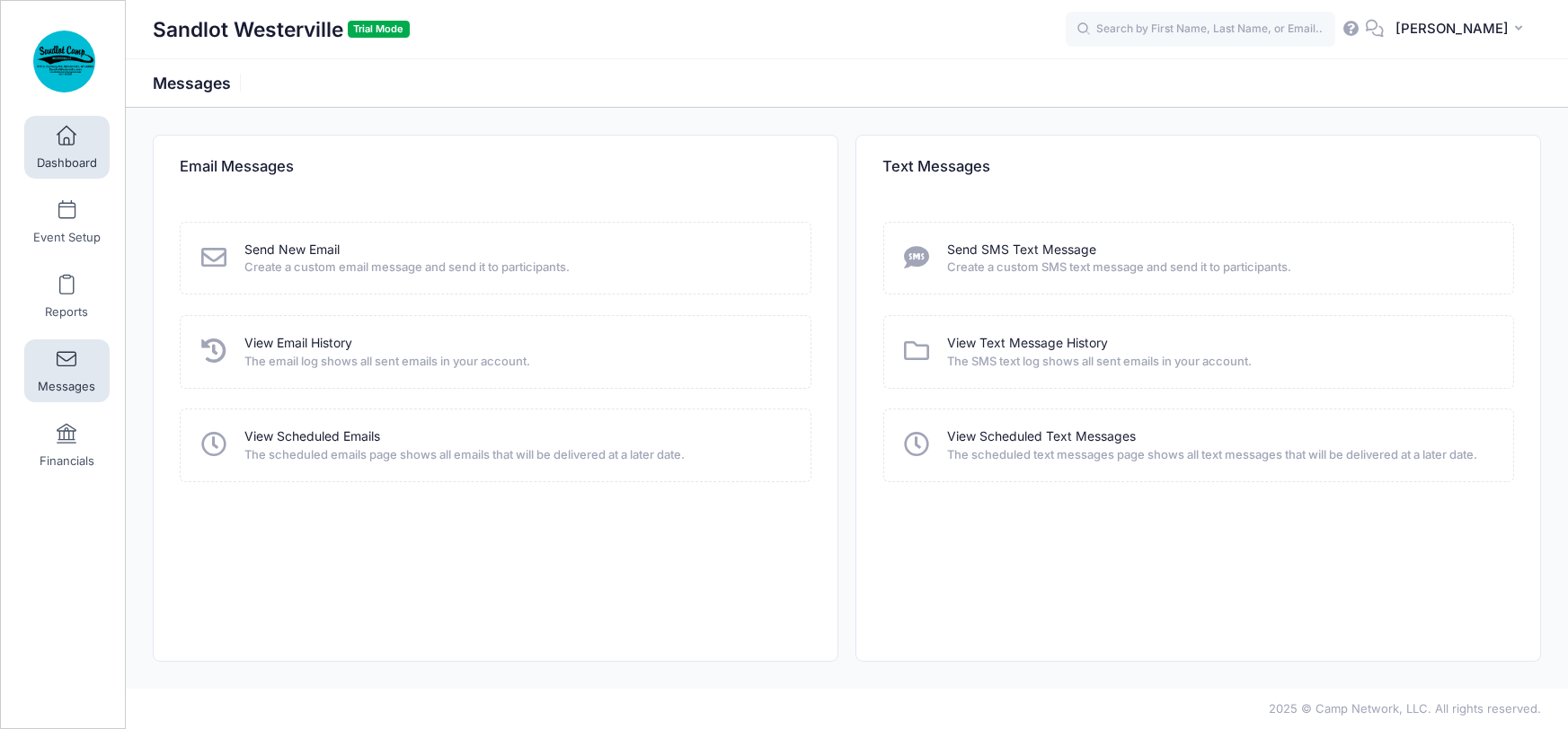
click at [71, 149] on link "Dashboard" at bounding box center [66, 148] width 85 height 63
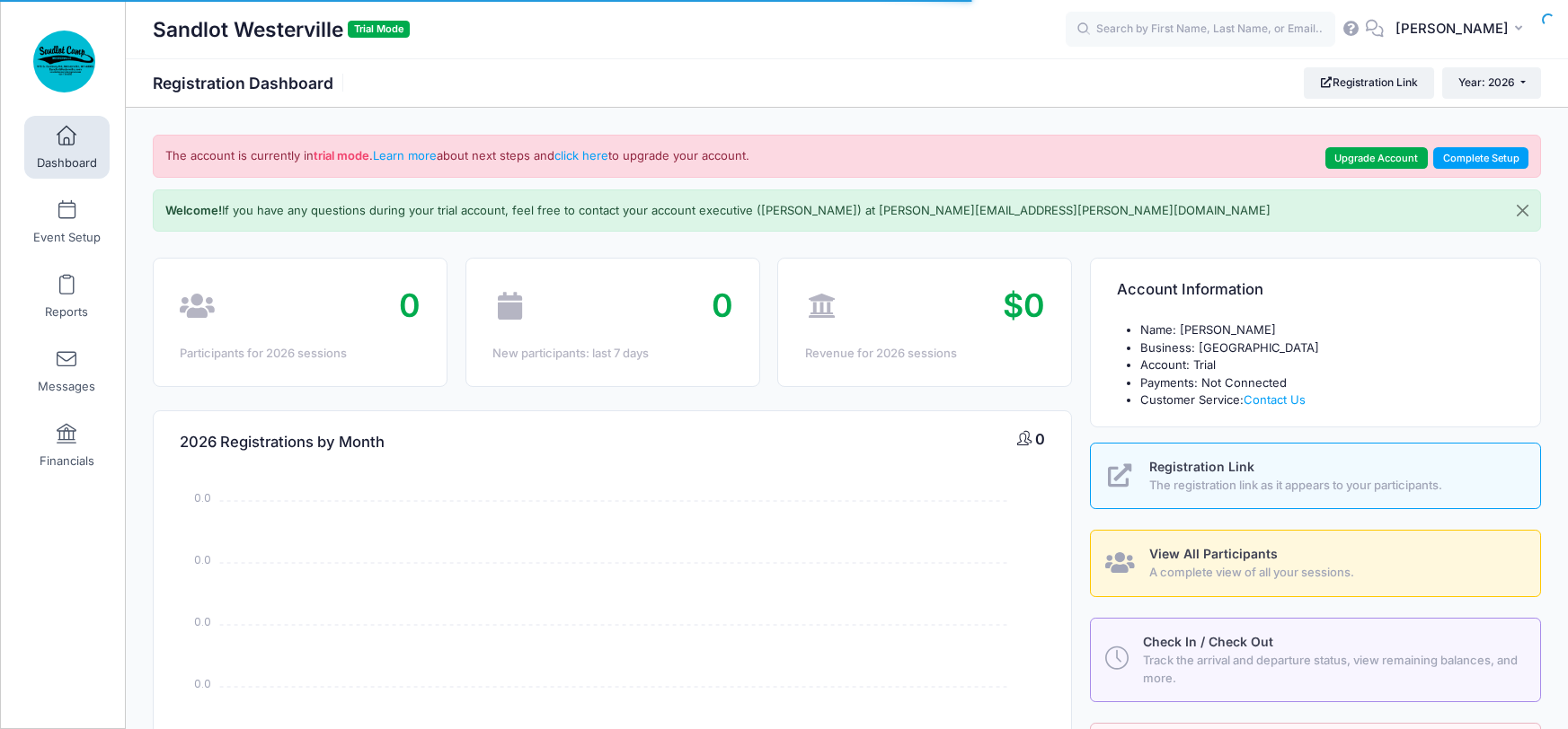
select select
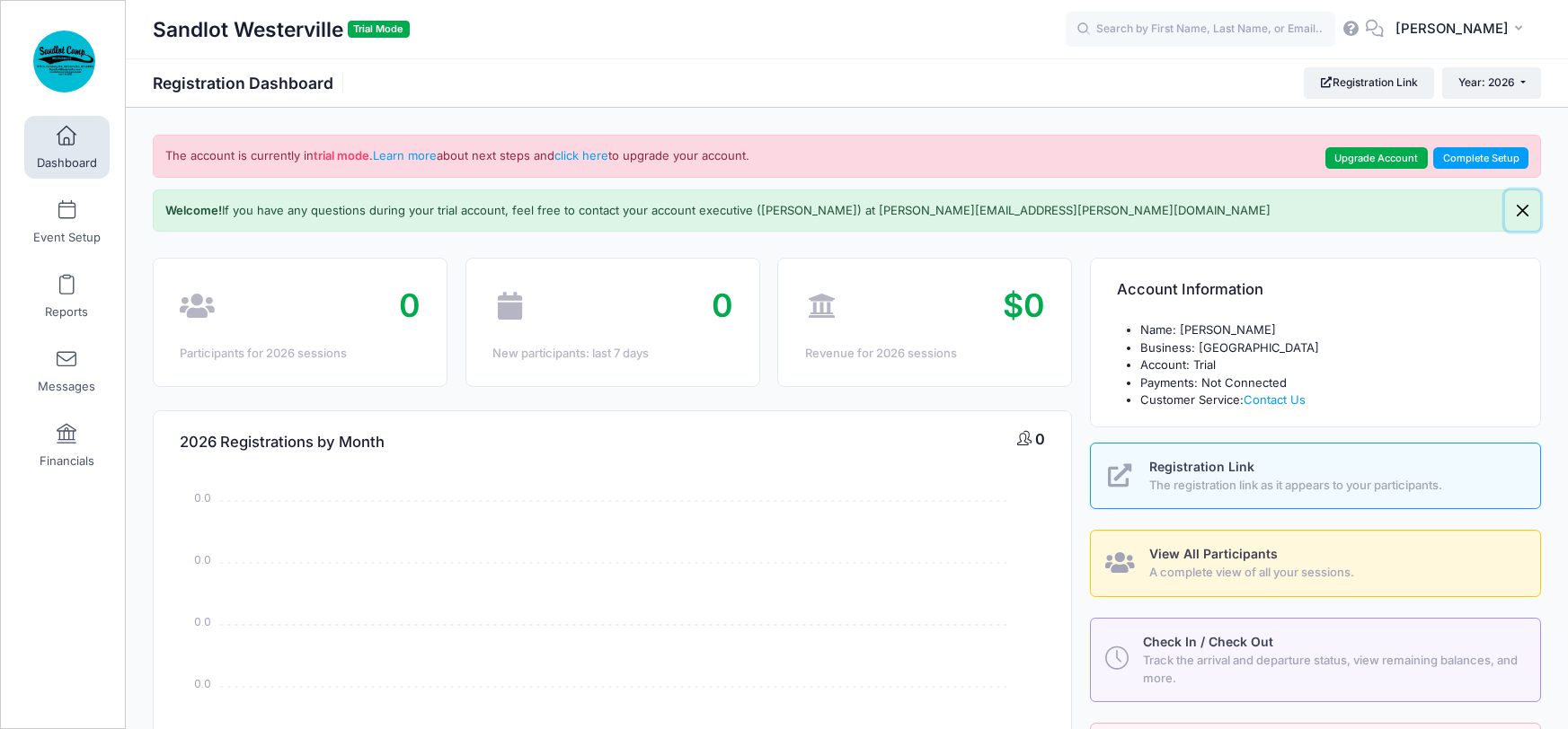
click at [1531, 207] on button "Close" at bounding box center [1523, 210] width 35 height 42
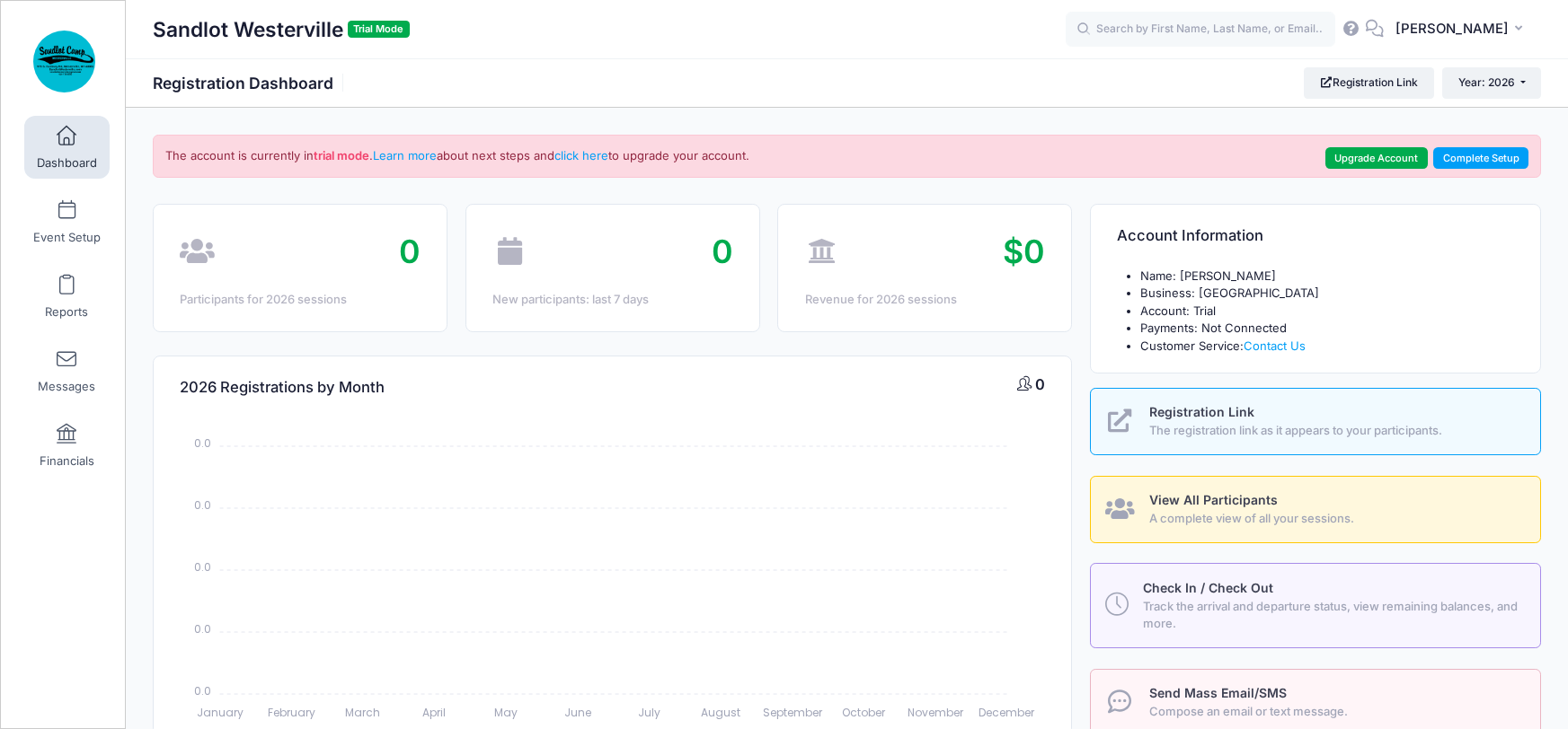
click at [1219, 430] on span "The registration link as it appears to your participants." at bounding box center [1334, 431] width 370 height 18
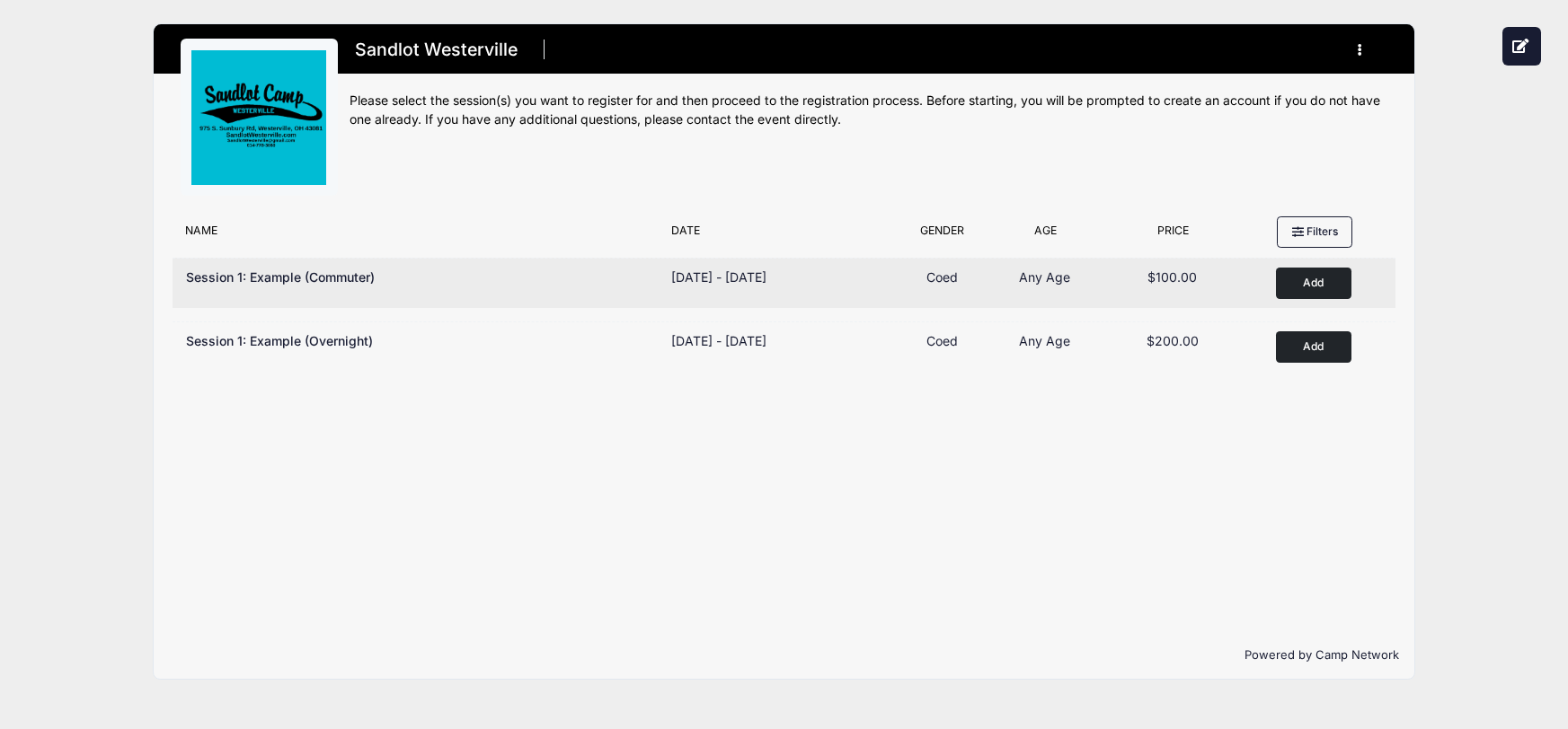
click at [1308, 280] on button "Add to Cart" at bounding box center [1313, 283] width 76 height 31
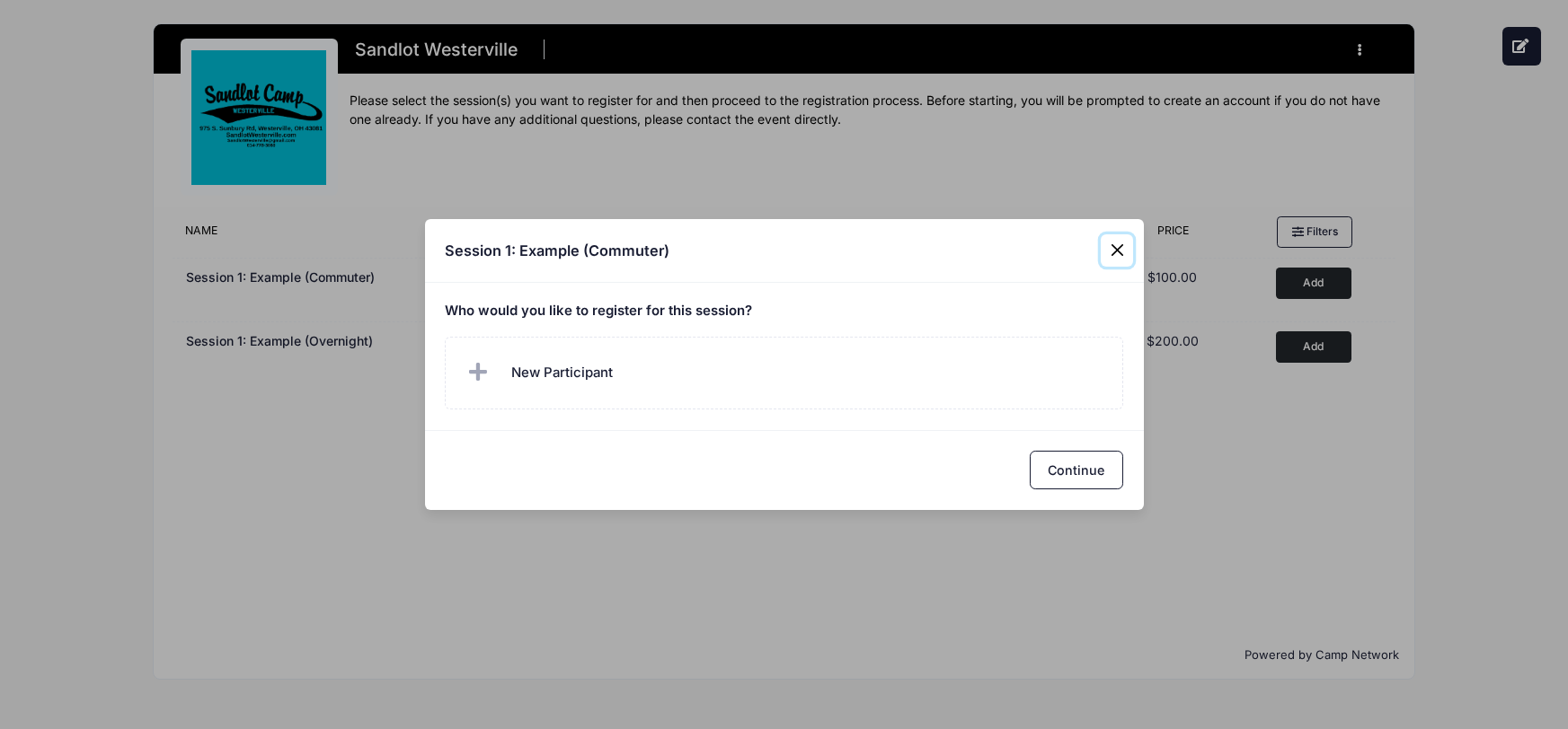
drag, startPoint x: 1117, startPoint y: 249, endPoint x: 1107, endPoint y: 249, distance: 10.0
click at [1116, 249] on button "Close" at bounding box center [1117, 250] width 32 height 32
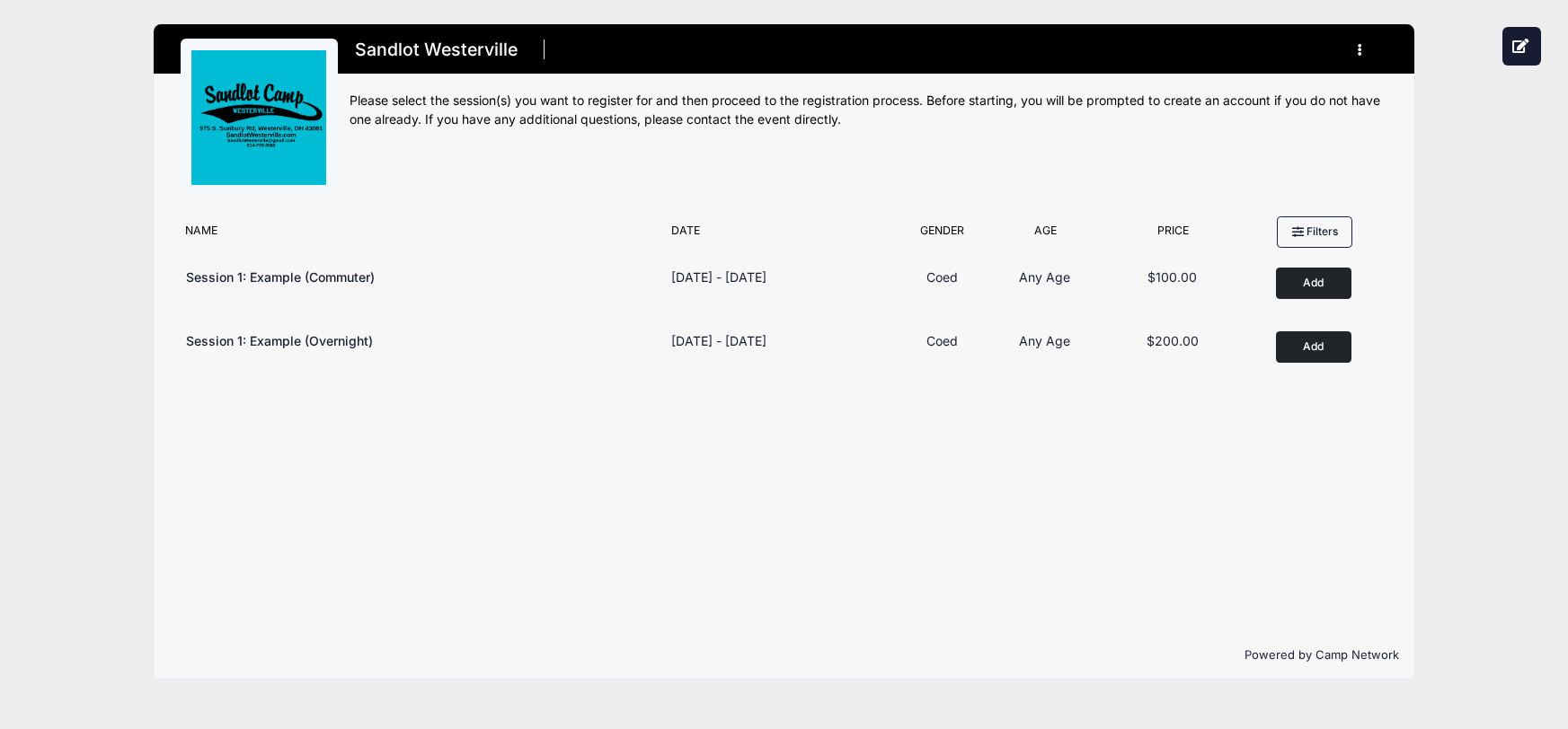
click at [1363, 48] on button "button" at bounding box center [1364, 50] width 49 height 31
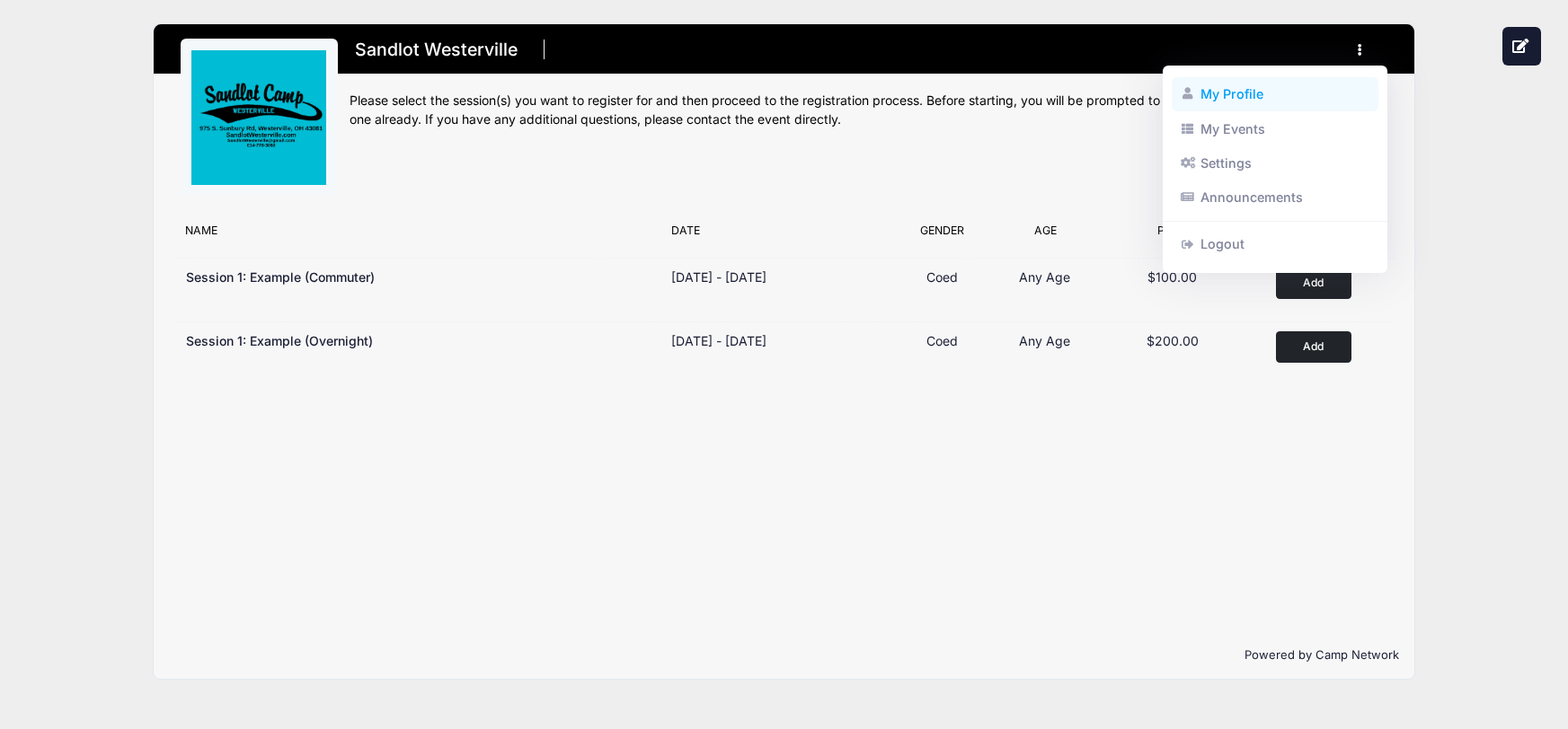
click at [1233, 92] on link "My Profile" at bounding box center [1275, 94] width 208 height 34
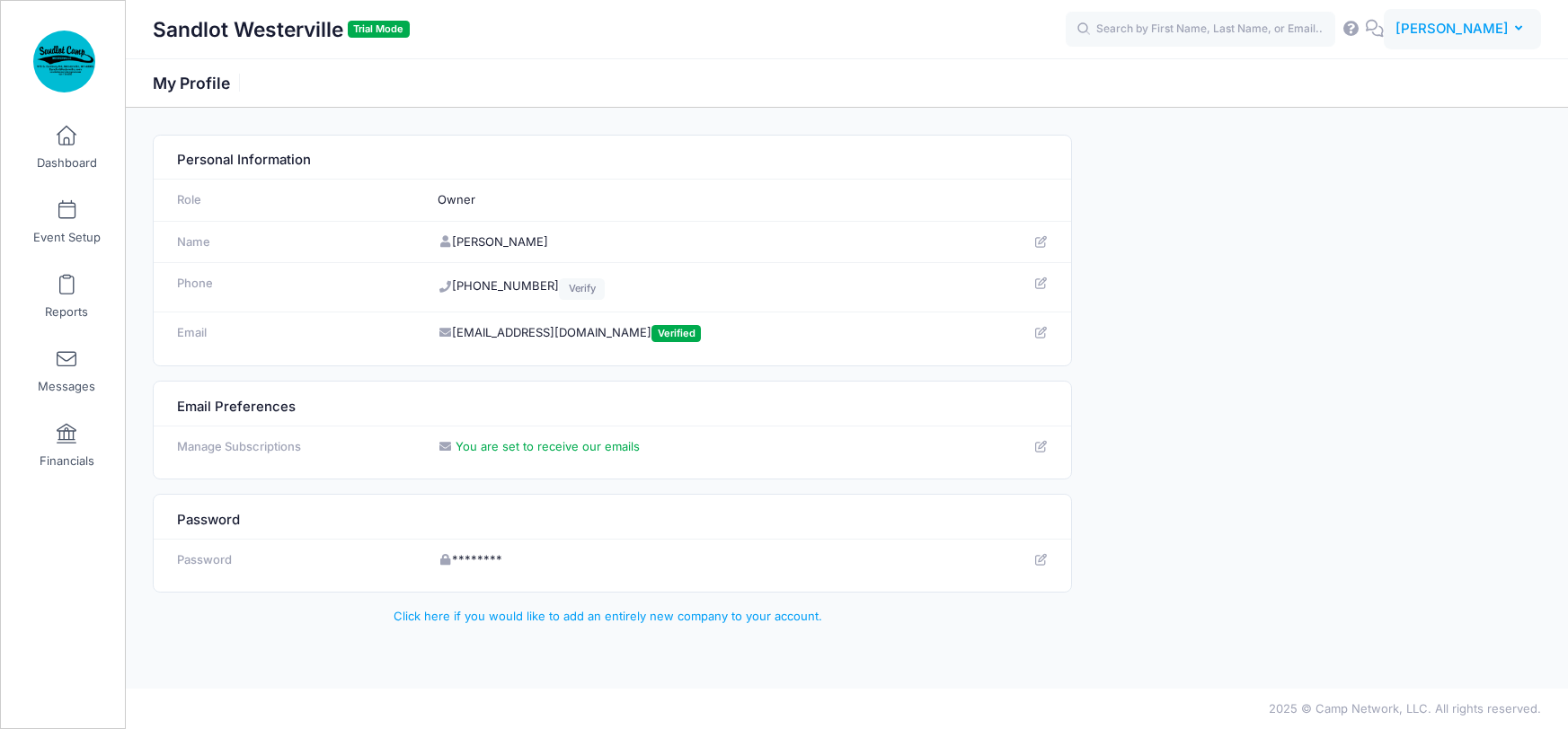
click at [1519, 29] on icon "button" at bounding box center [1522, 29] width 15 height 0
click at [1386, 110] on link "My Events" at bounding box center [1417, 113] width 219 height 34
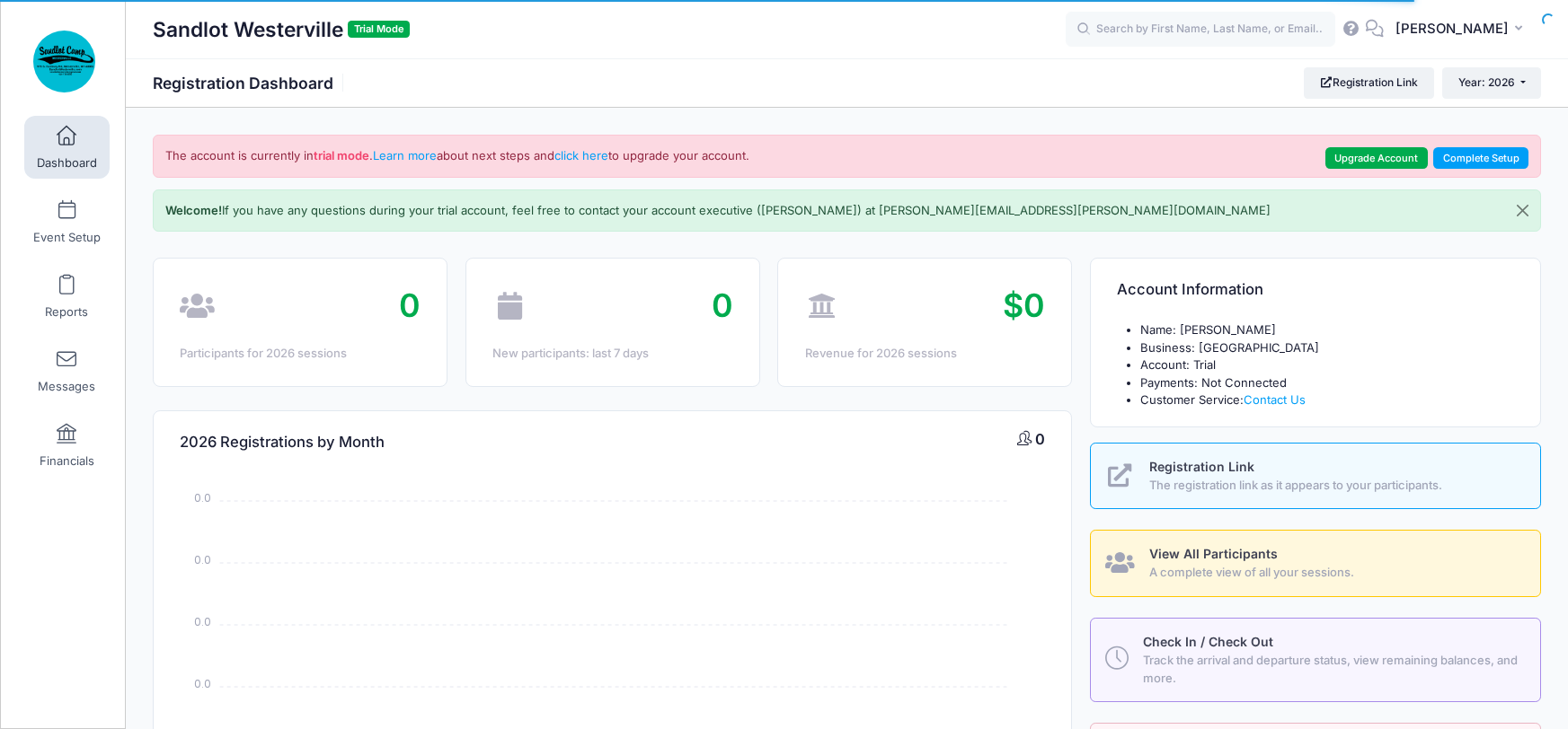
select select
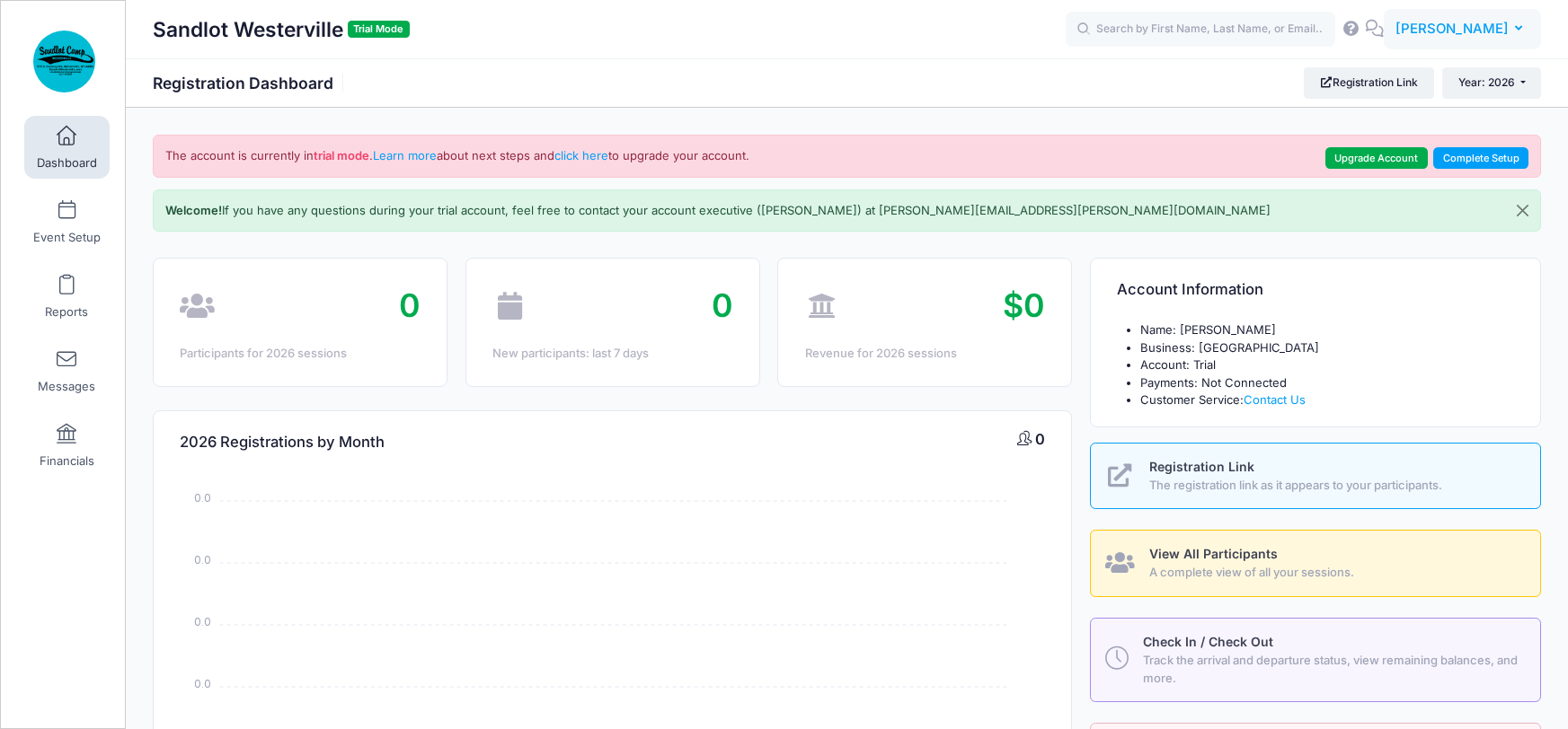
click at [1517, 29] on icon "button" at bounding box center [1522, 29] width 15 height 0
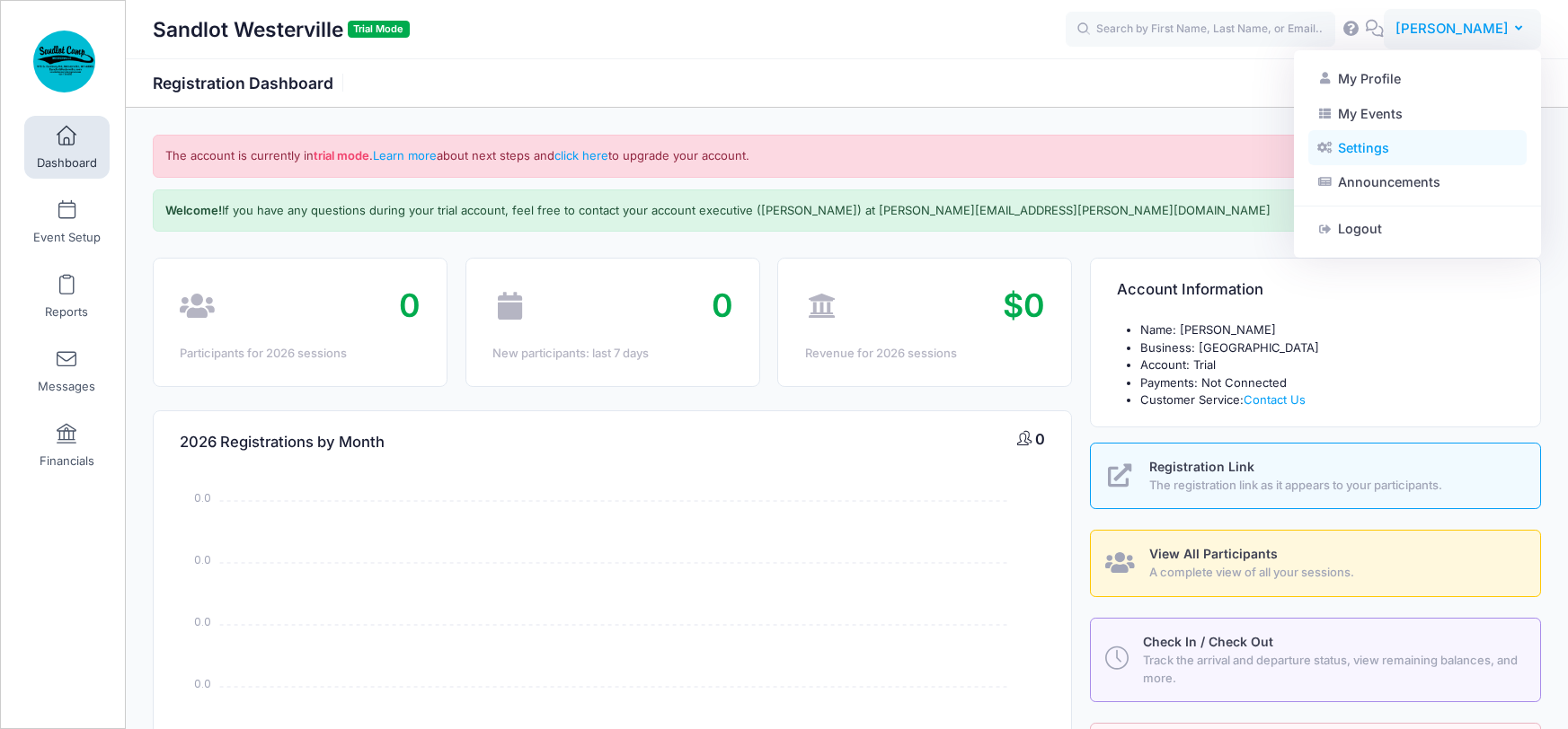
click at [1357, 148] on link "Settings" at bounding box center [1417, 148] width 219 height 34
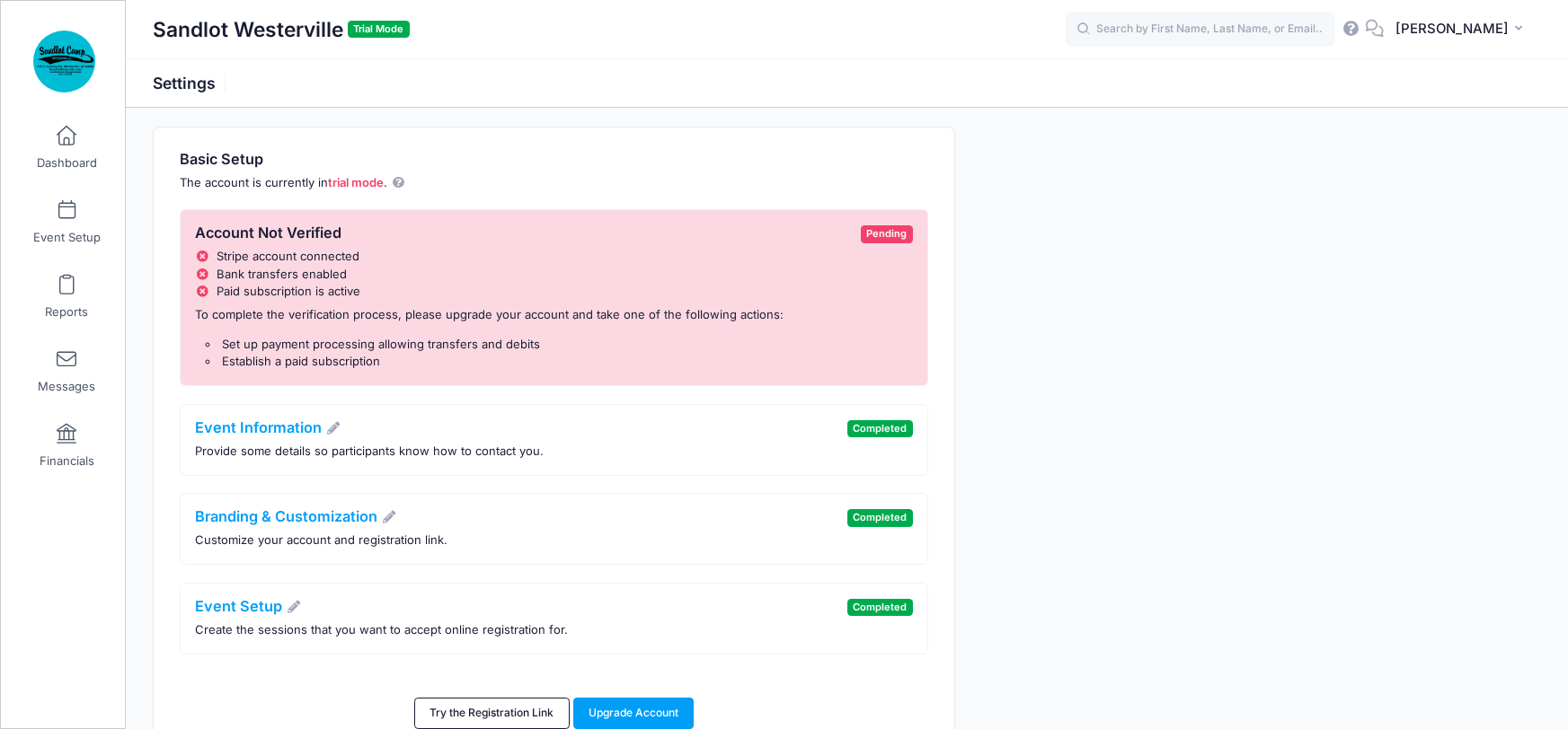
scroll to position [53, 0]
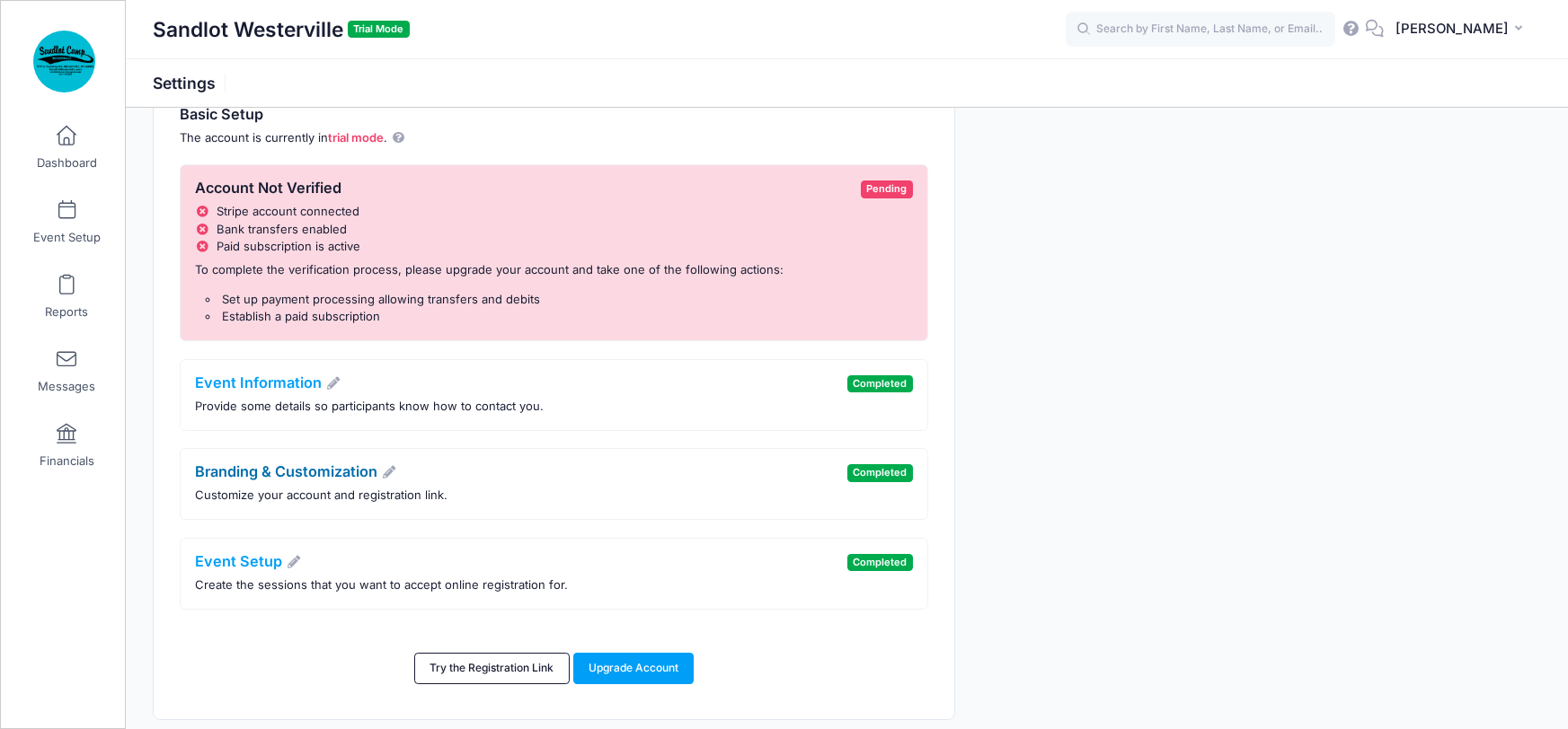
click at [359, 472] on link "Branding & Customization" at bounding box center [296, 471] width 201 height 18
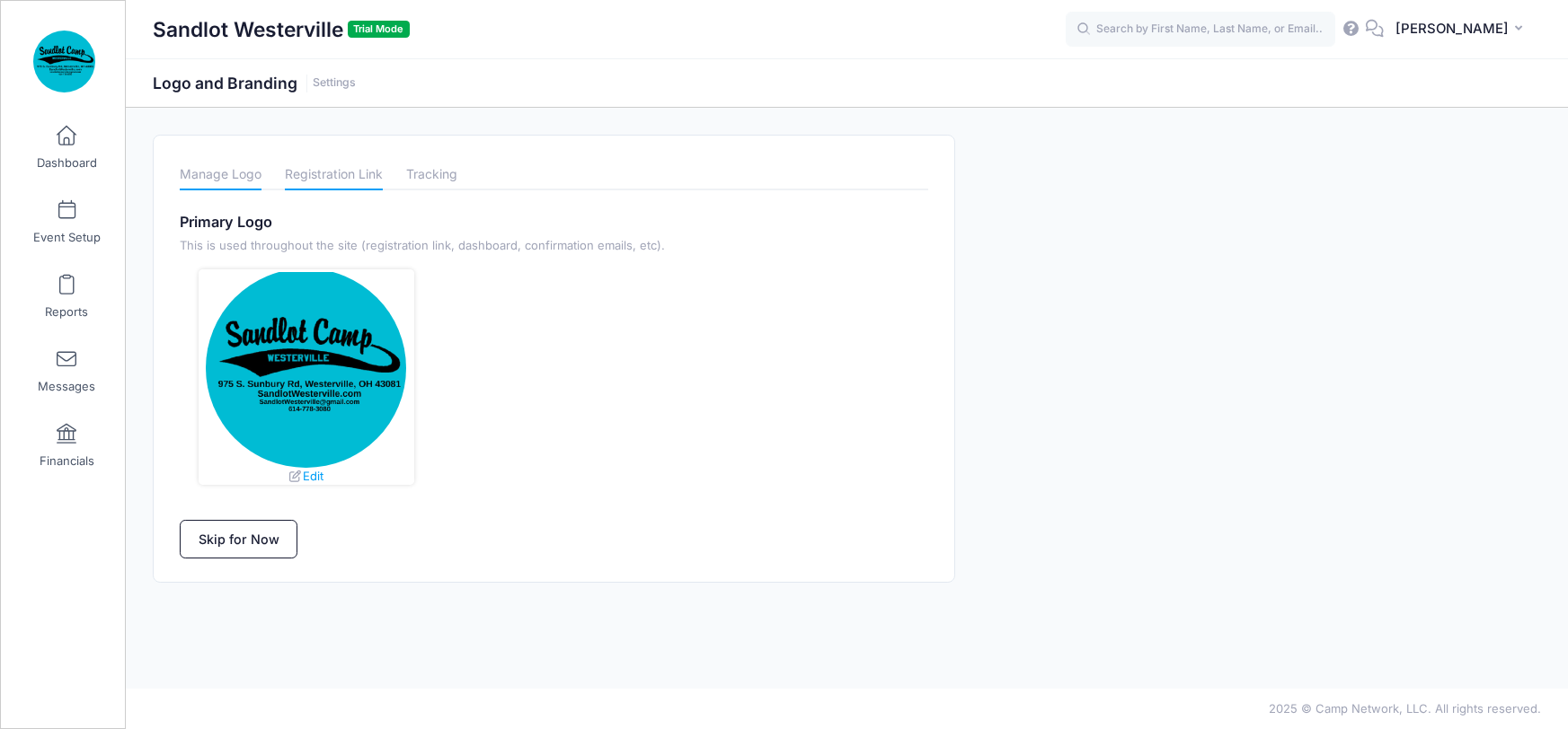
click at [343, 178] on link "Registration Link" at bounding box center [334, 174] width 98 height 31
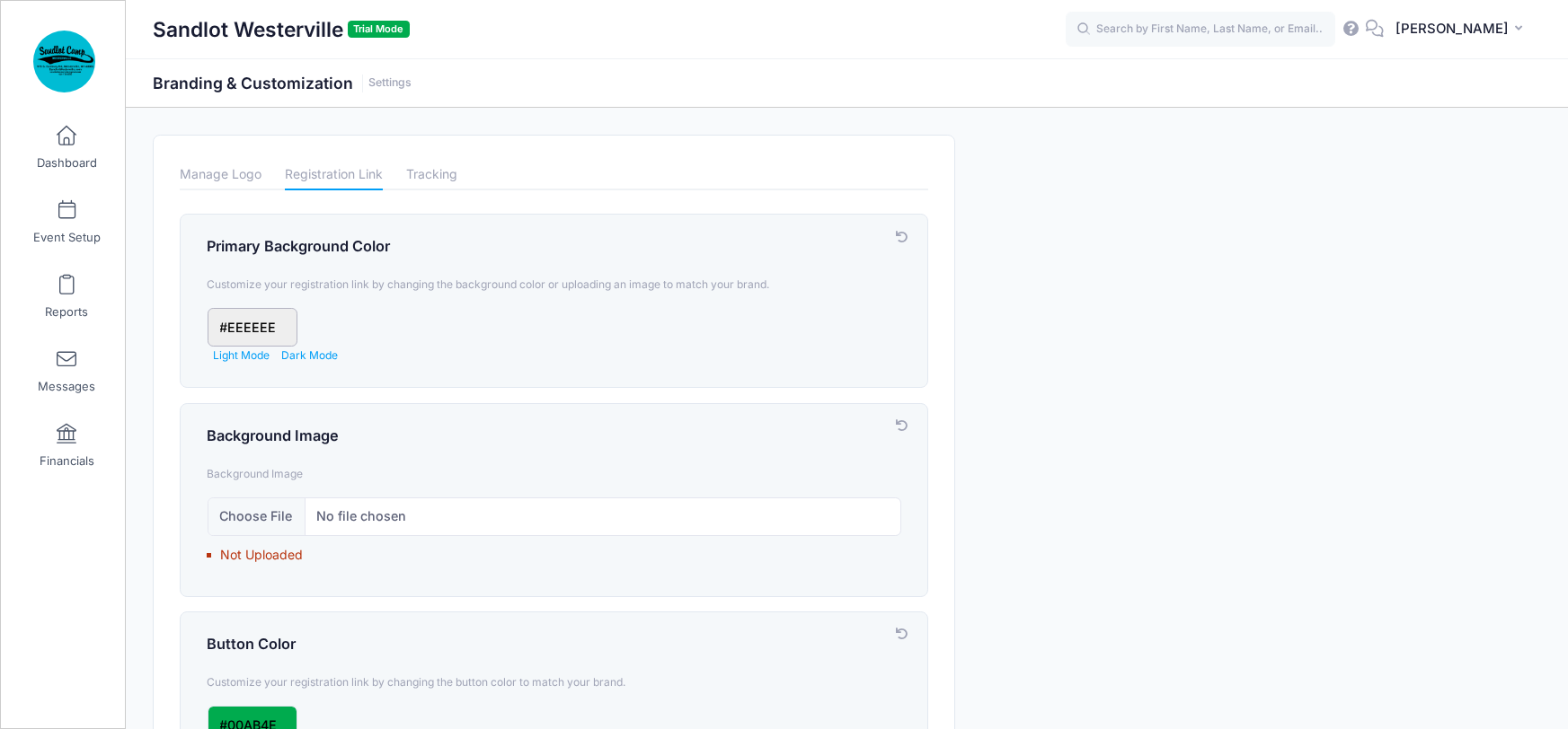
click at [285, 329] on input "input" at bounding box center [252, 328] width 90 height 39
drag, startPoint x: 284, startPoint y: 329, endPoint x: 231, endPoint y: 328, distance: 53.0
click at [231, 328] on input "input" at bounding box center [252, 328] width 90 height 39
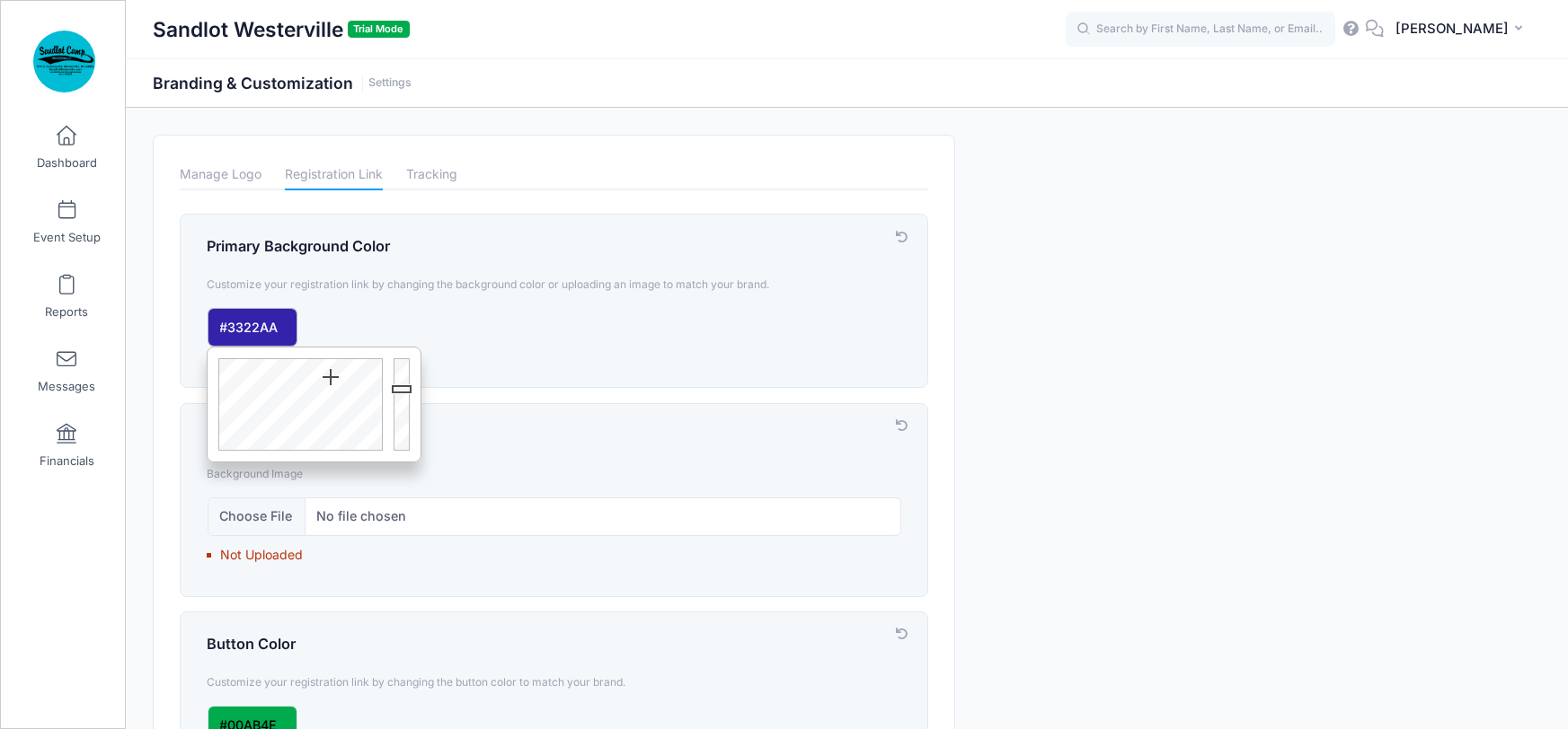
drag, startPoint x: 236, startPoint y: 325, endPoint x: 306, endPoint y: 324, distance: 70.0
click at [298, 324] on div "Light Mode Dark Mode" at bounding box center [554, 336] width 712 height 55
drag, startPoint x: 235, startPoint y: 328, endPoint x: 224, endPoint y: 319, distance: 14.2
click at [314, 331] on div "Light Mode Dark Mode" at bounding box center [554, 336] width 712 height 55
click at [233, 320] on input "input" at bounding box center [252, 328] width 90 height 39
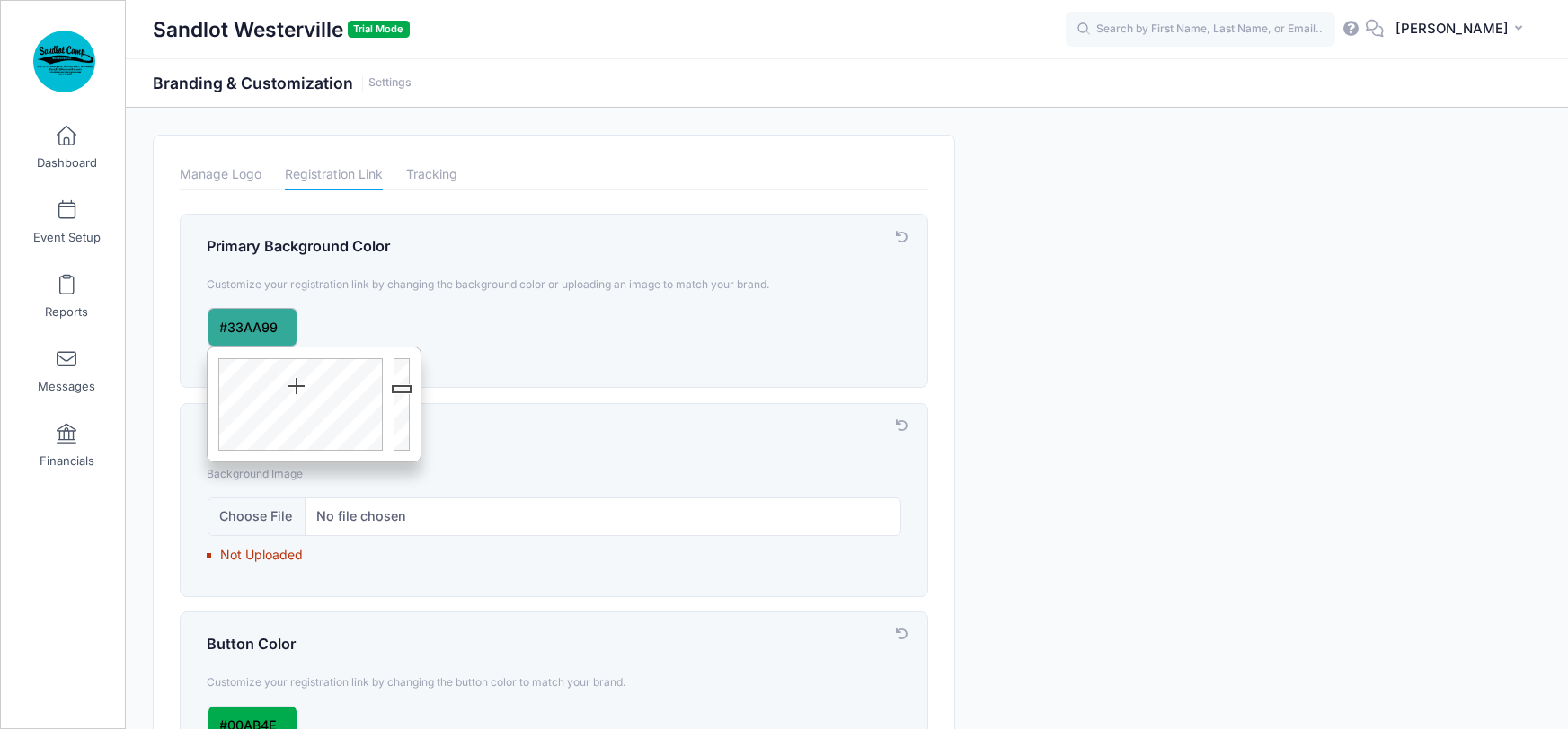
drag, startPoint x: 234, startPoint y: 320, endPoint x: 380, endPoint y: 334, distance: 146.7
click at [371, 332] on div "Light Mode Dark Mode" at bounding box center [554, 336] width 712 height 55
type input "#3A96B8"
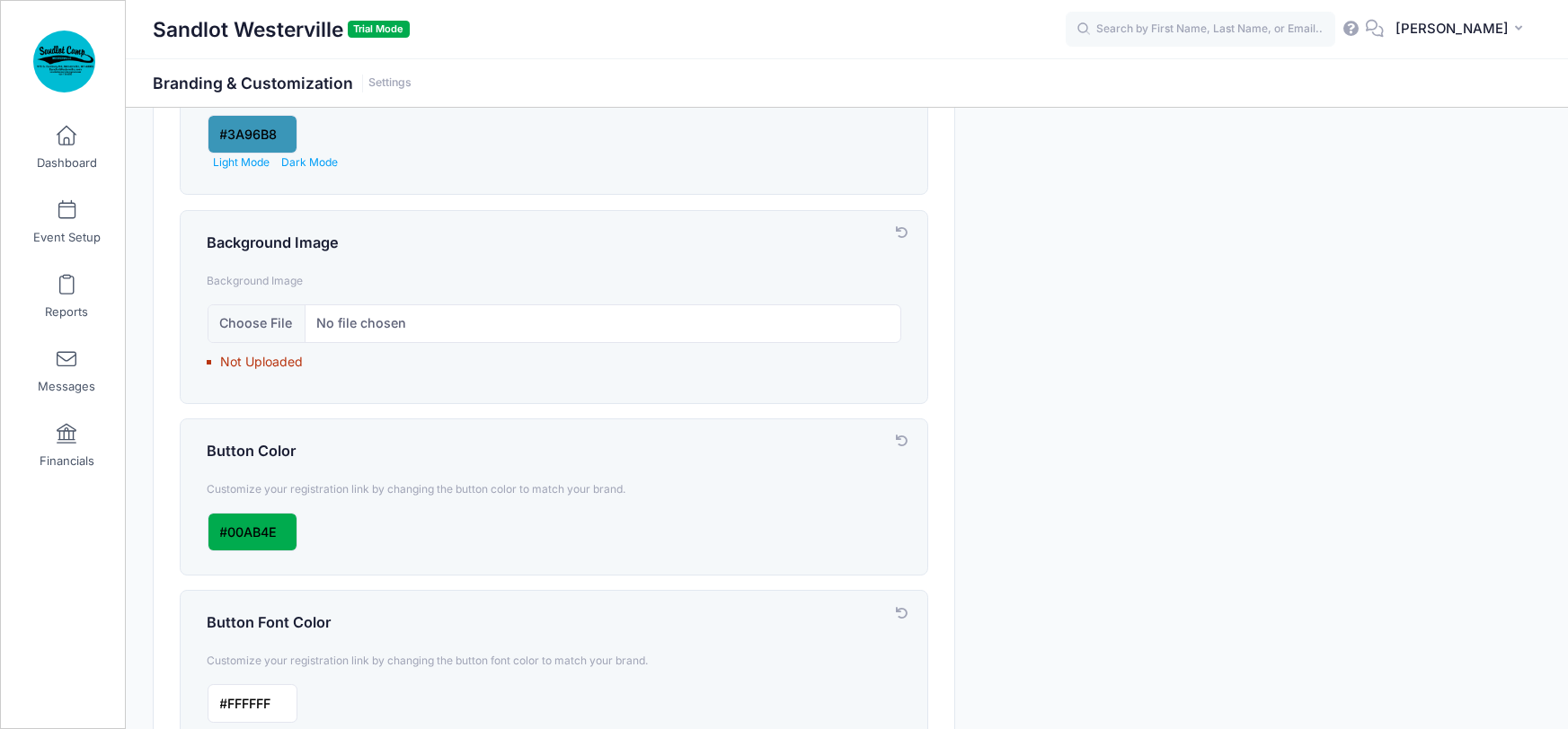
scroll to position [221, 0]
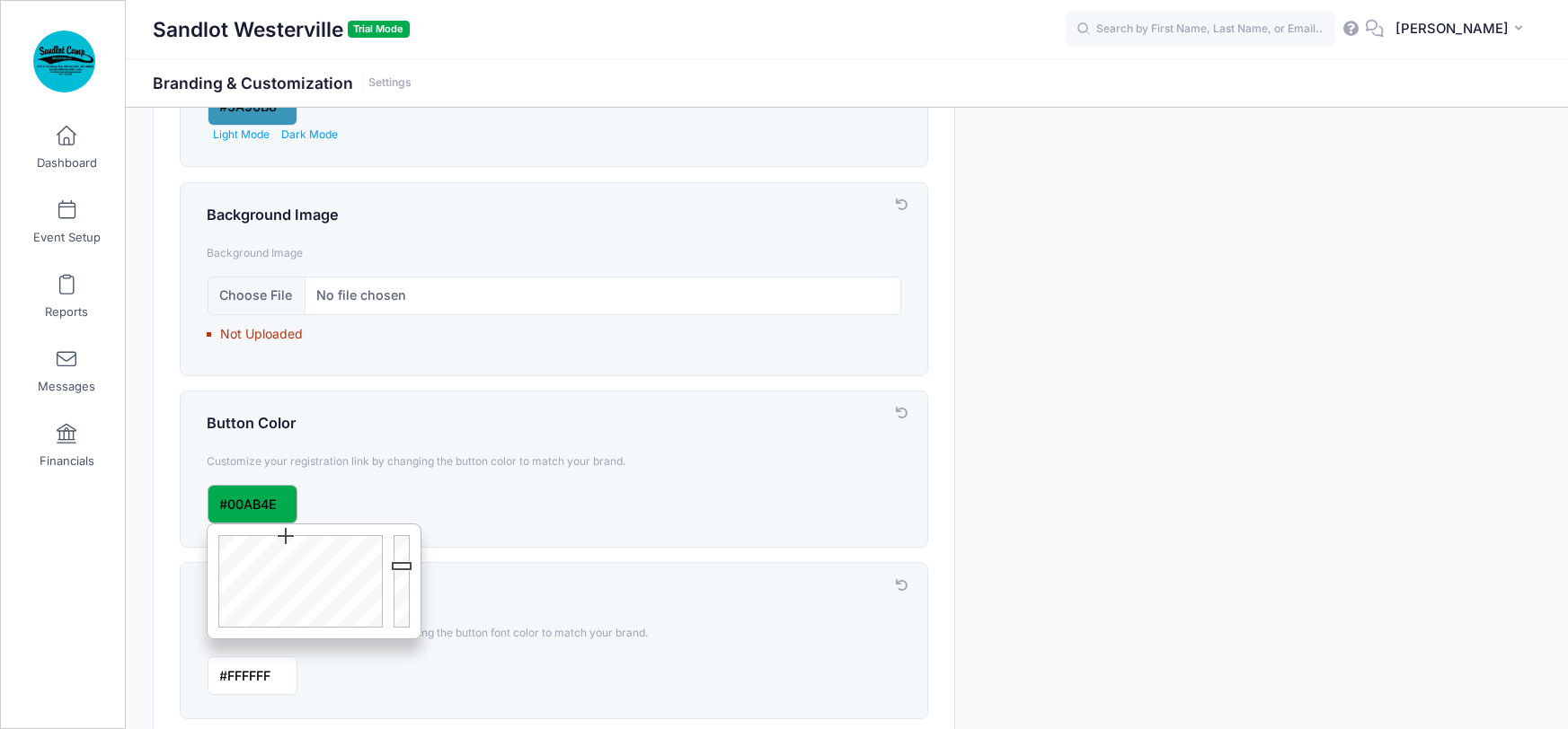
click at [284, 499] on input "input" at bounding box center [252, 505] width 90 height 39
drag, startPoint x: 231, startPoint y: 499, endPoint x: 310, endPoint y: 499, distance: 79.0
click at [310, 499] on div at bounding box center [554, 505] width 712 height 39
type input "#32A93B"
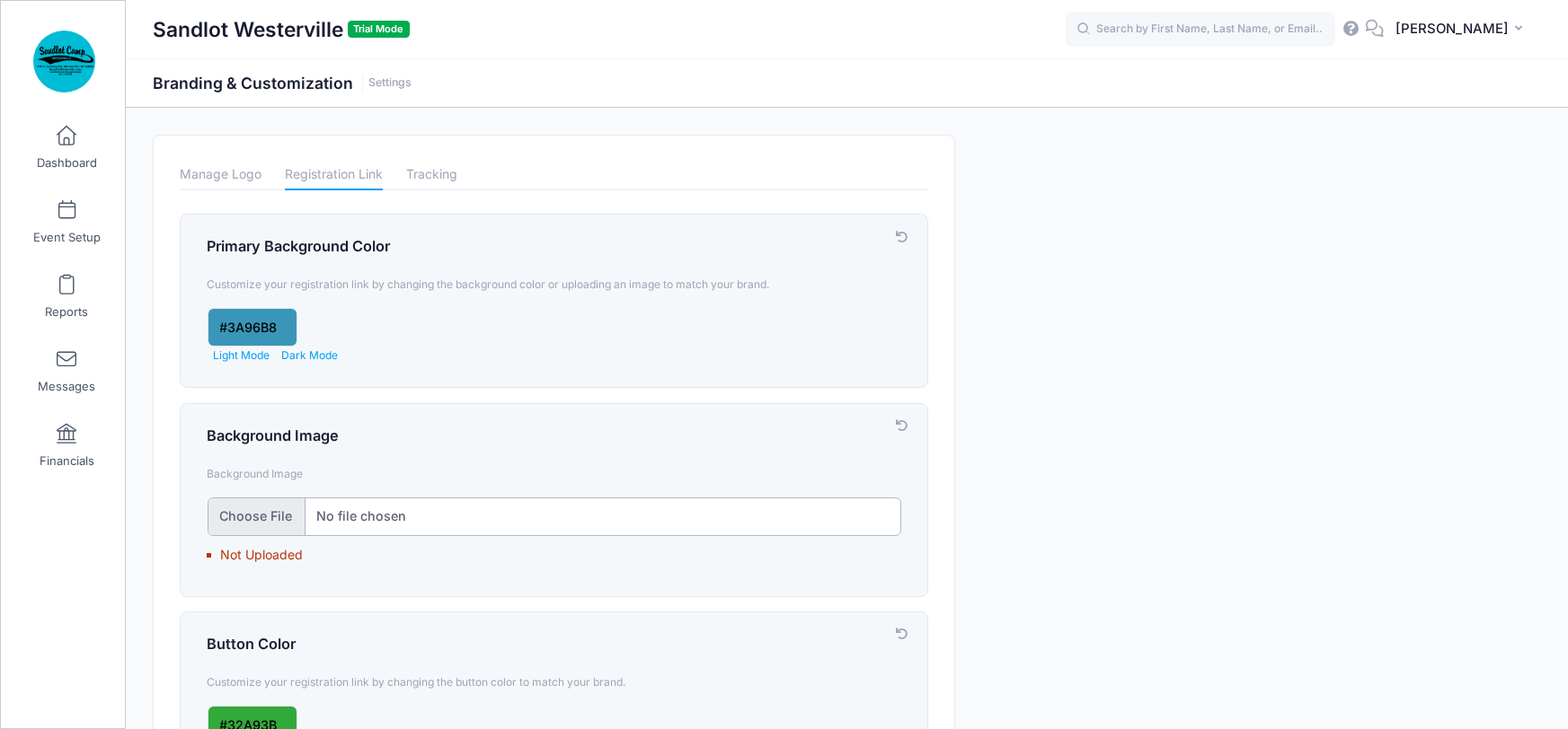
click at [261, 510] on input "file" at bounding box center [555, 517] width 694 height 39
type input "C:\fakepath\SL_logo__icon_-removebg-preview.png"
click at [1013, 509] on div "Branding & Customization Customize your account and registration link. Manage L…" at bounding box center [847, 738] width 1406 height 1208
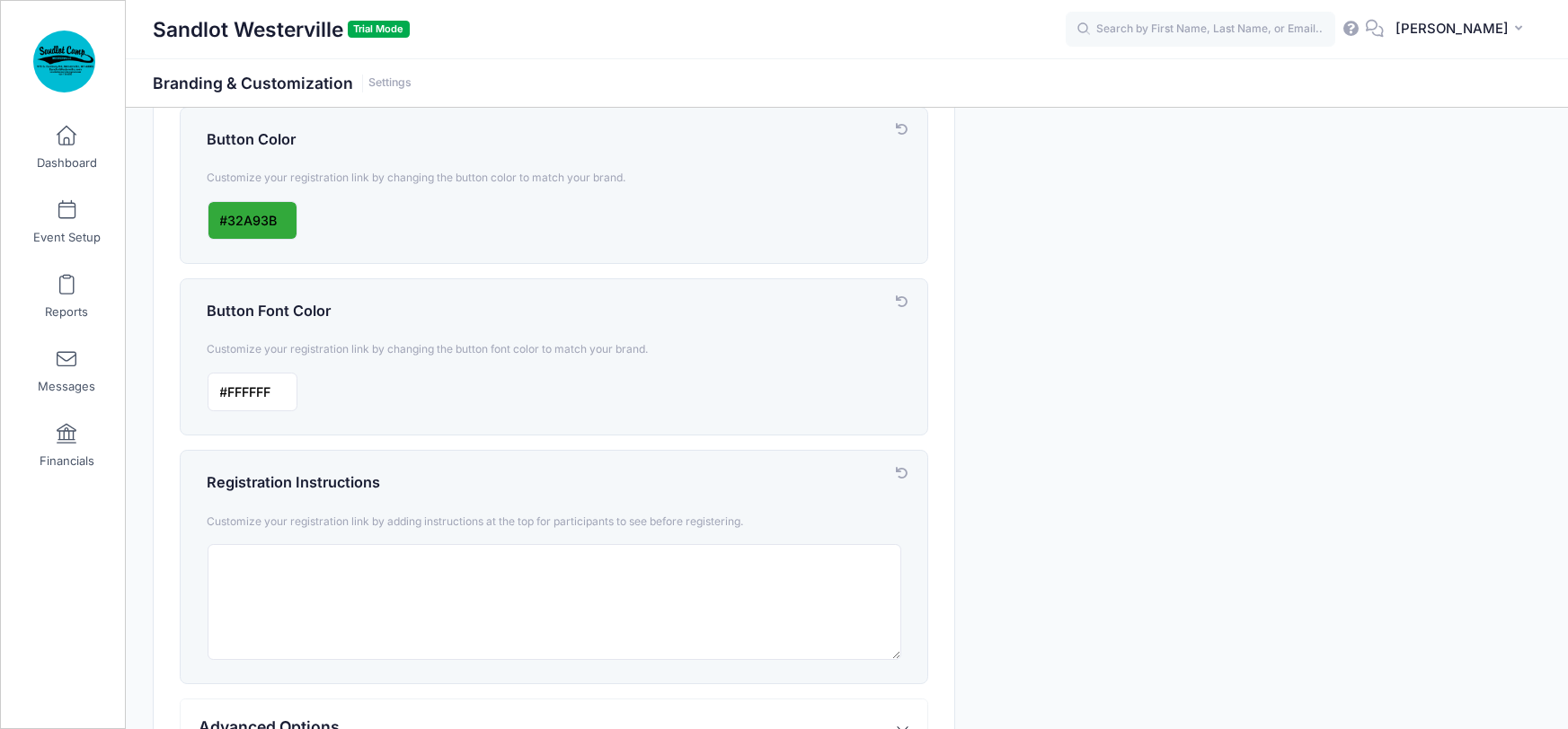
scroll to position [680, 0]
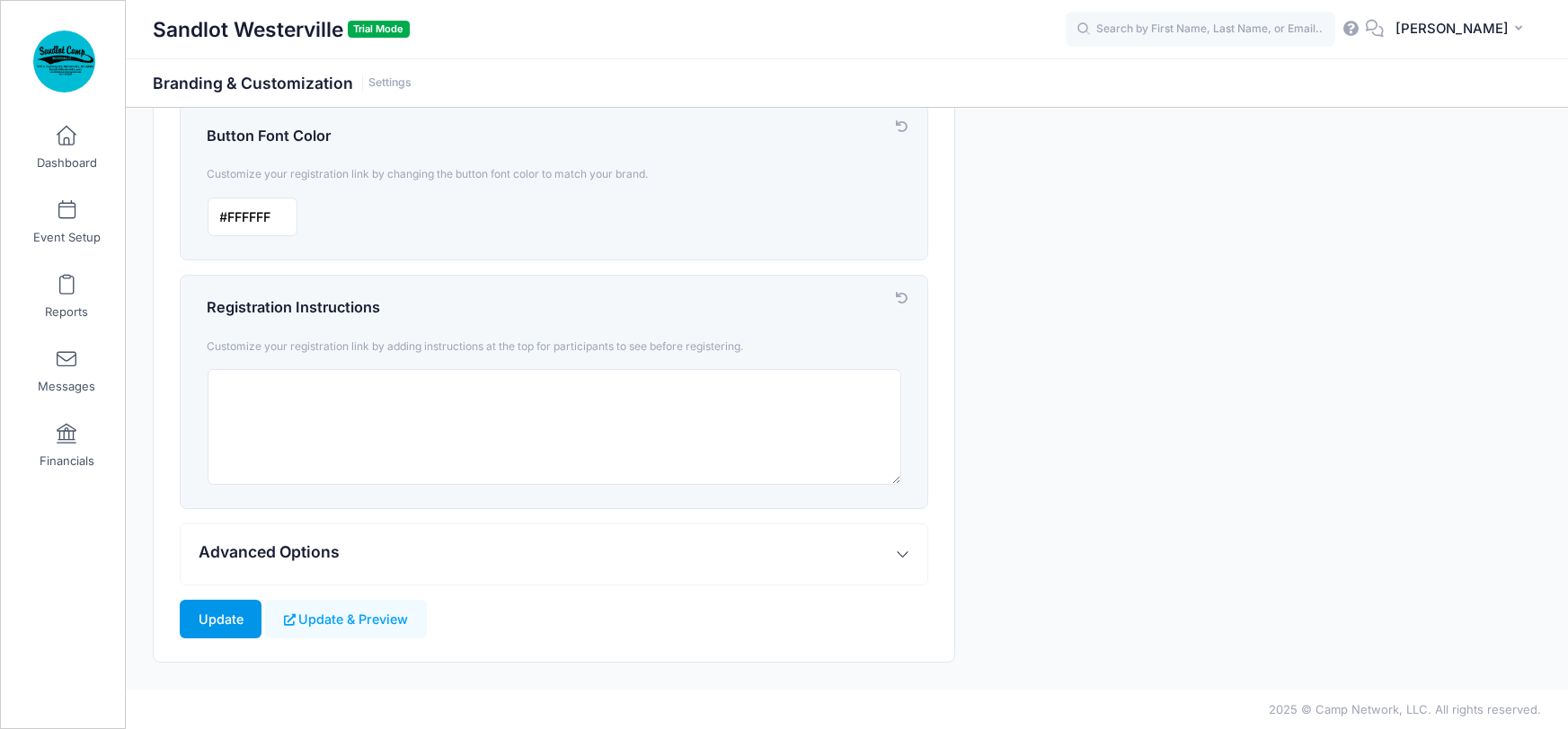
click at [210, 615] on input "Update" at bounding box center [221, 619] width 82 height 39
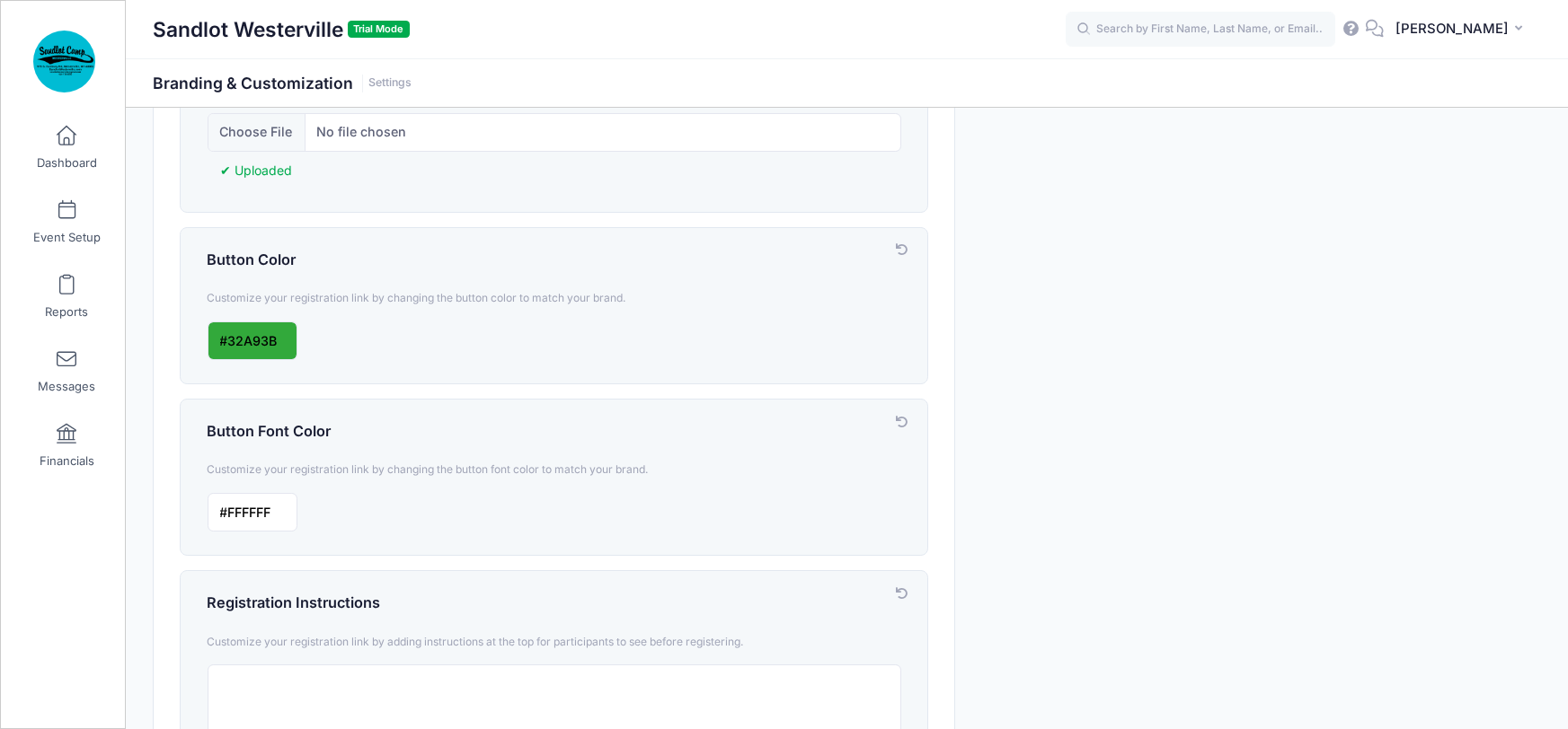
scroll to position [412, 0]
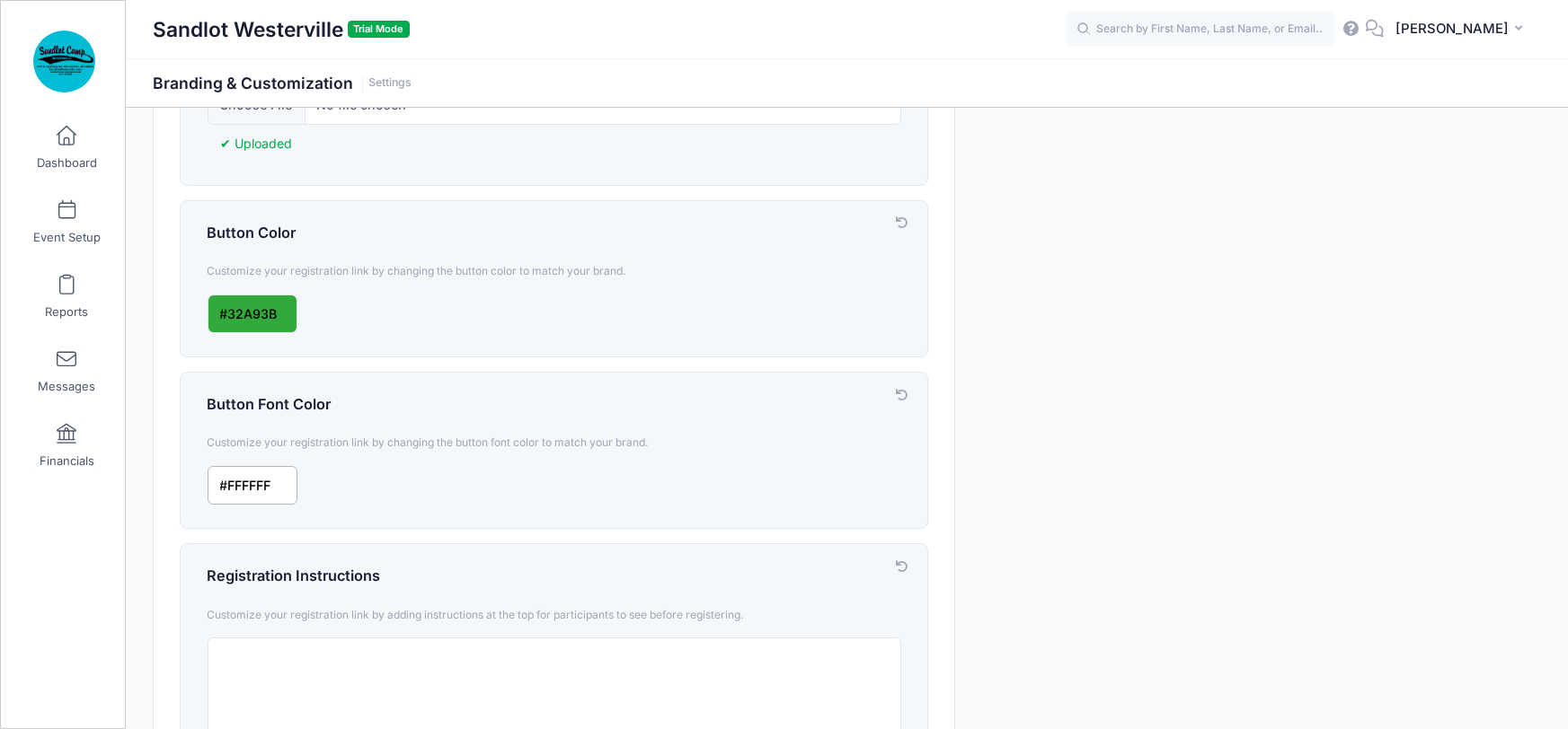
click at [283, 486] on input "input" at bounding box center [252, 485] width 90 height 39
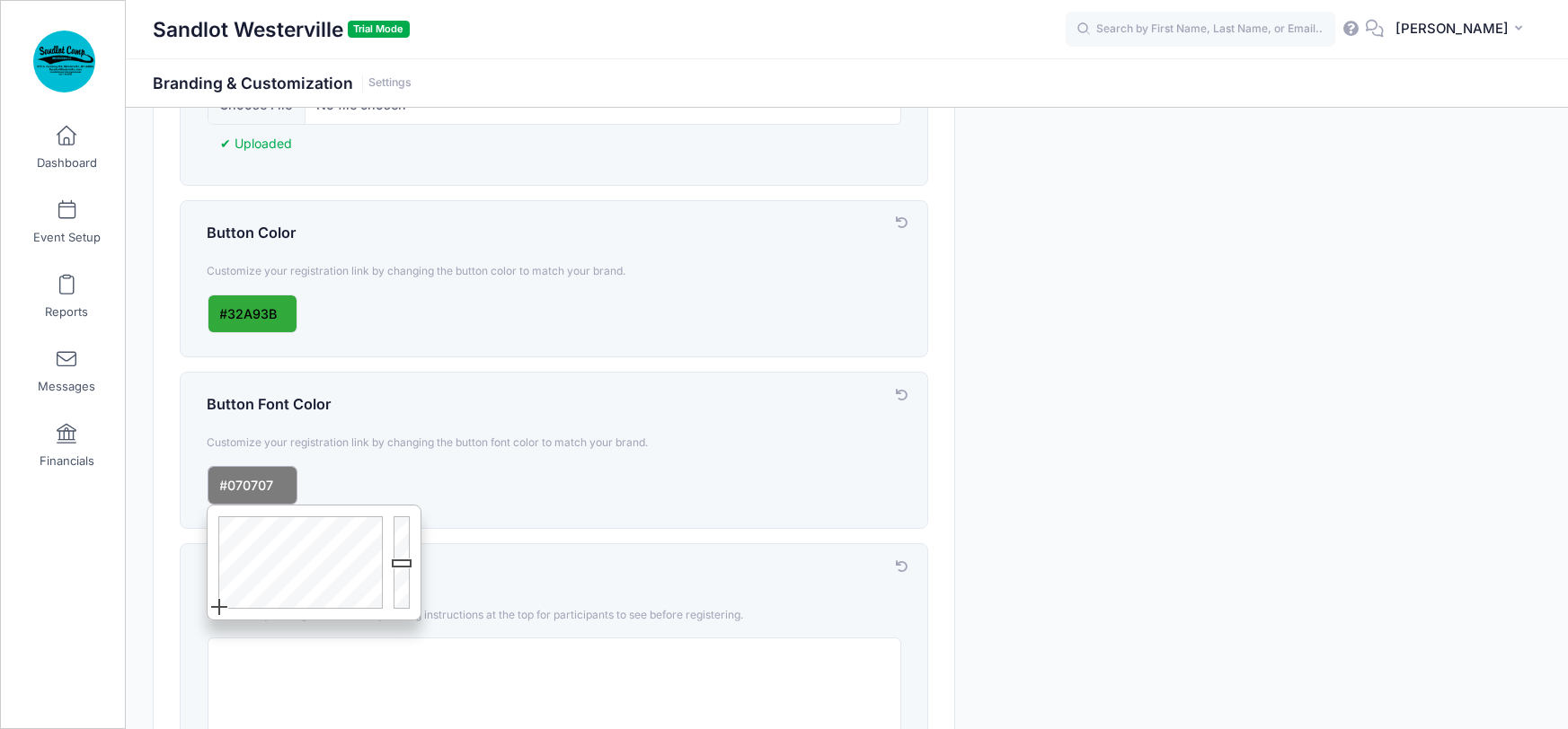
type input "#000000"
drag, startPoint x: 401, startPoint y: 517, endPoint x: 403, endPoint y: 623, distance: 106.0
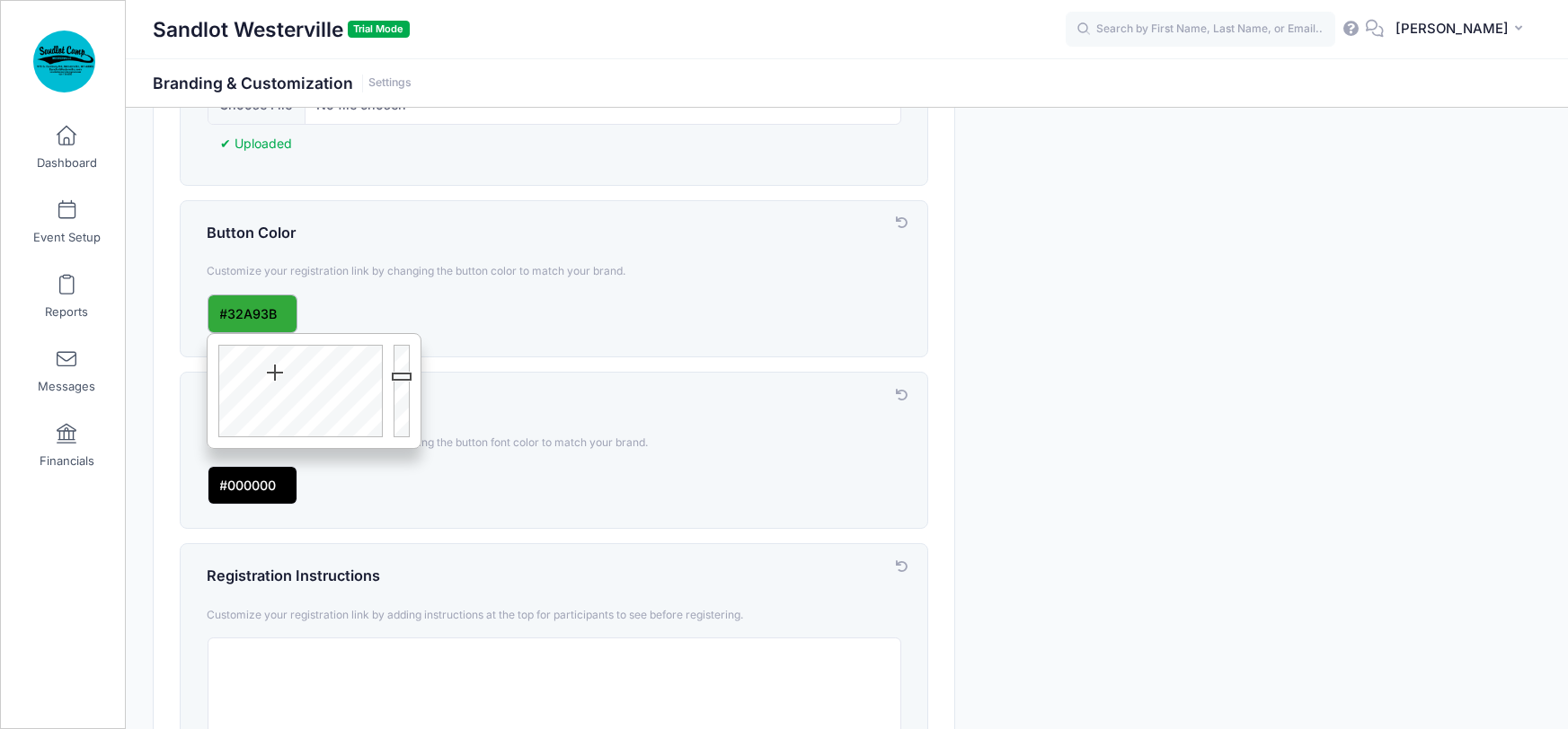
click at [228, 307] on input "input" at bounding box center [252, 314] width 90 height 39
click at [380, 433] on div at bounding box center [298, 391] width 181 height 114
click at [402, 374] on div at bounding box center [404, 391] width 32 height 114
type input "#AAA5A6"
click at [401, 376] on div at bounding box center [404, 391] width 32 height 114
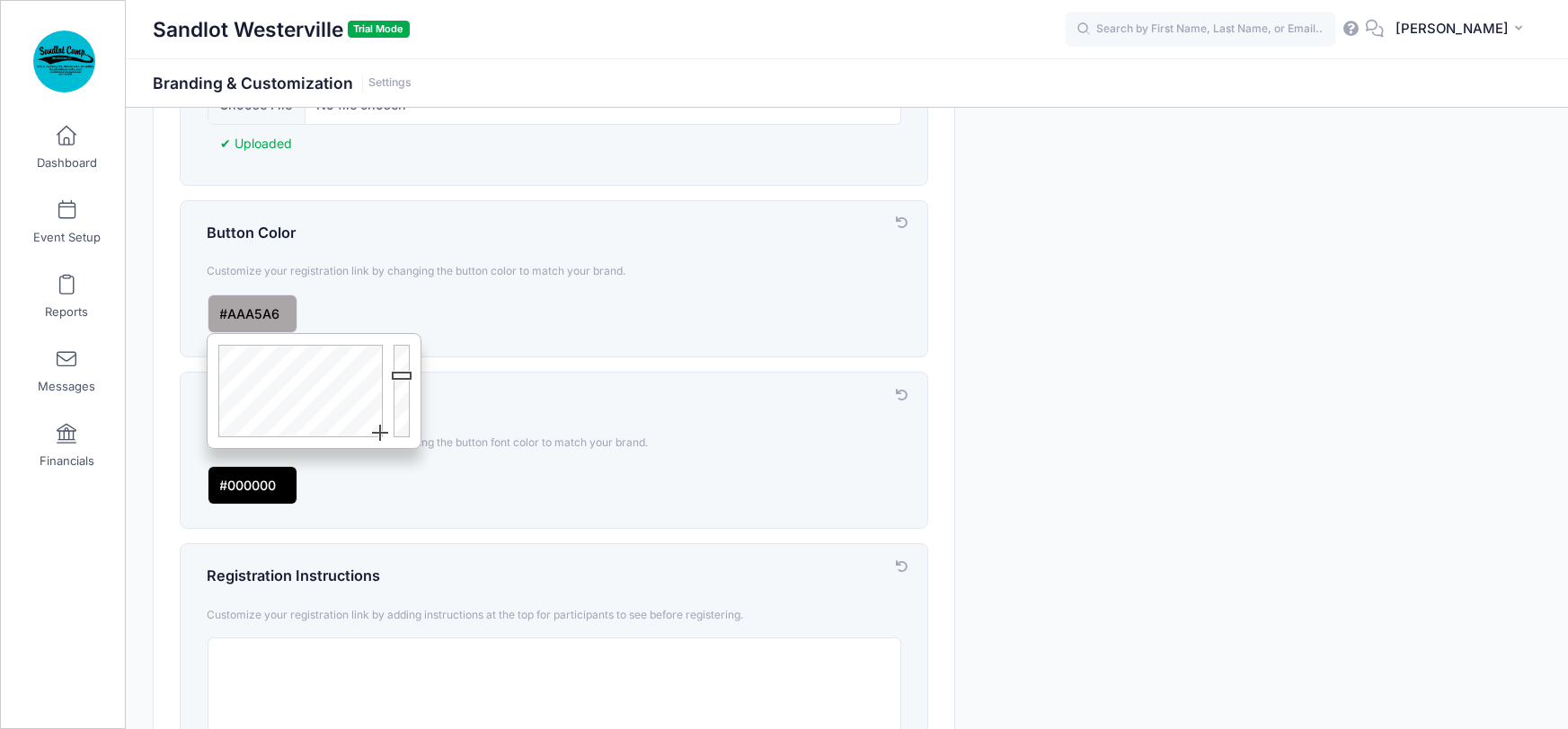
click at [1206, 335] on div "Branding & Customization Customize your account and registration link. Manage L…" at bounding box center [847, 327] width 1406 height 1208
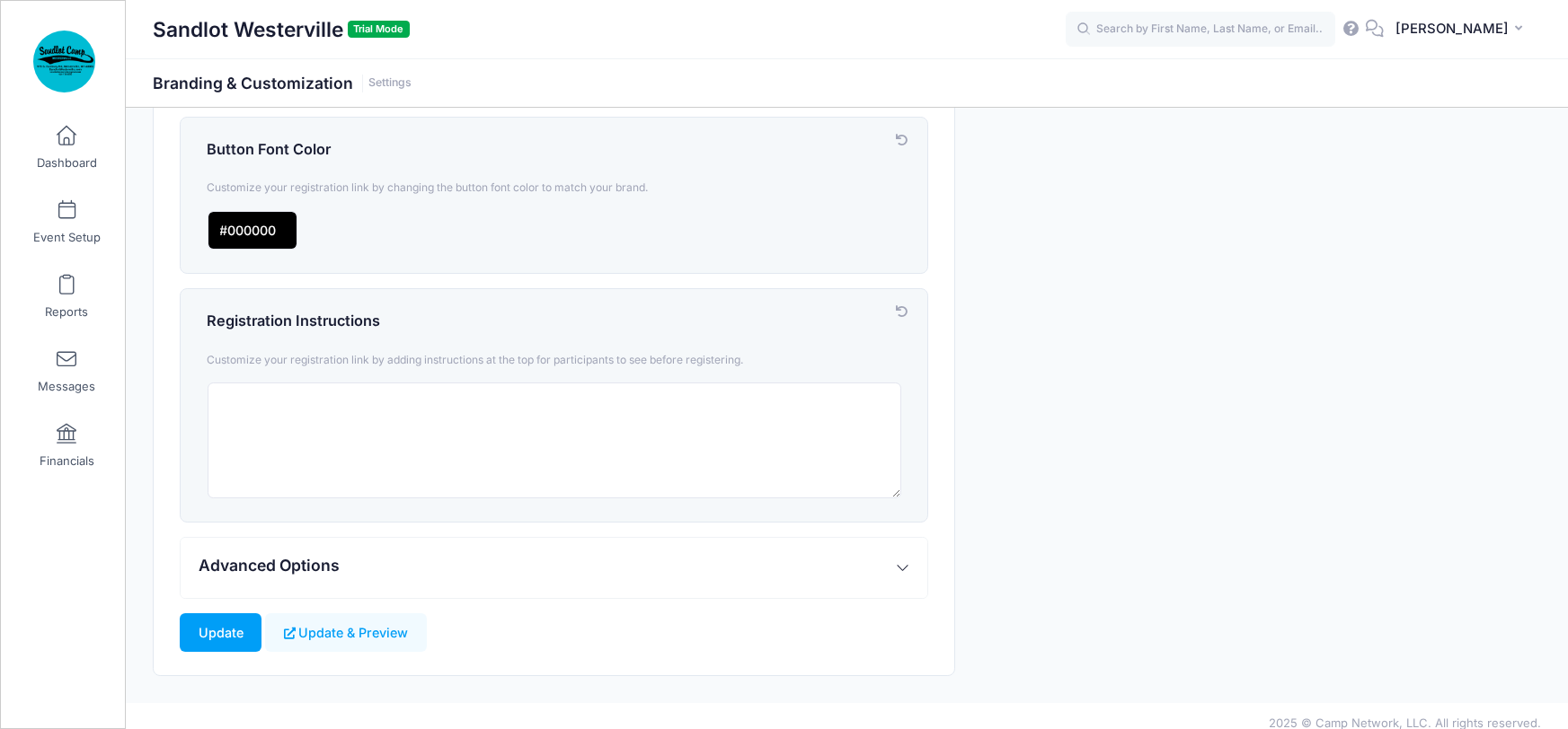
scroll to position [680, 0]
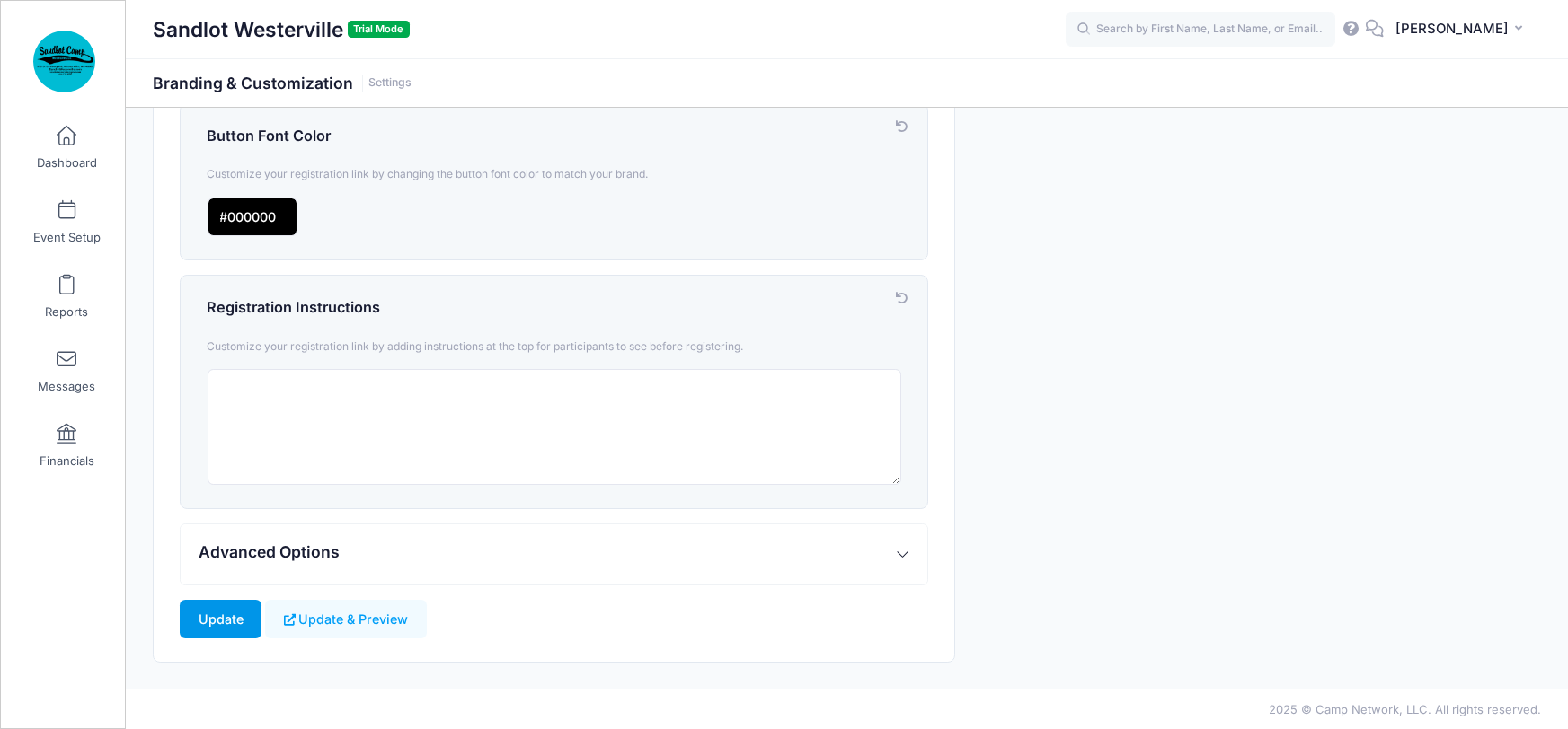
click at [214, 619] on input "Update" at bounding box center [221, 619] width 82 height 39
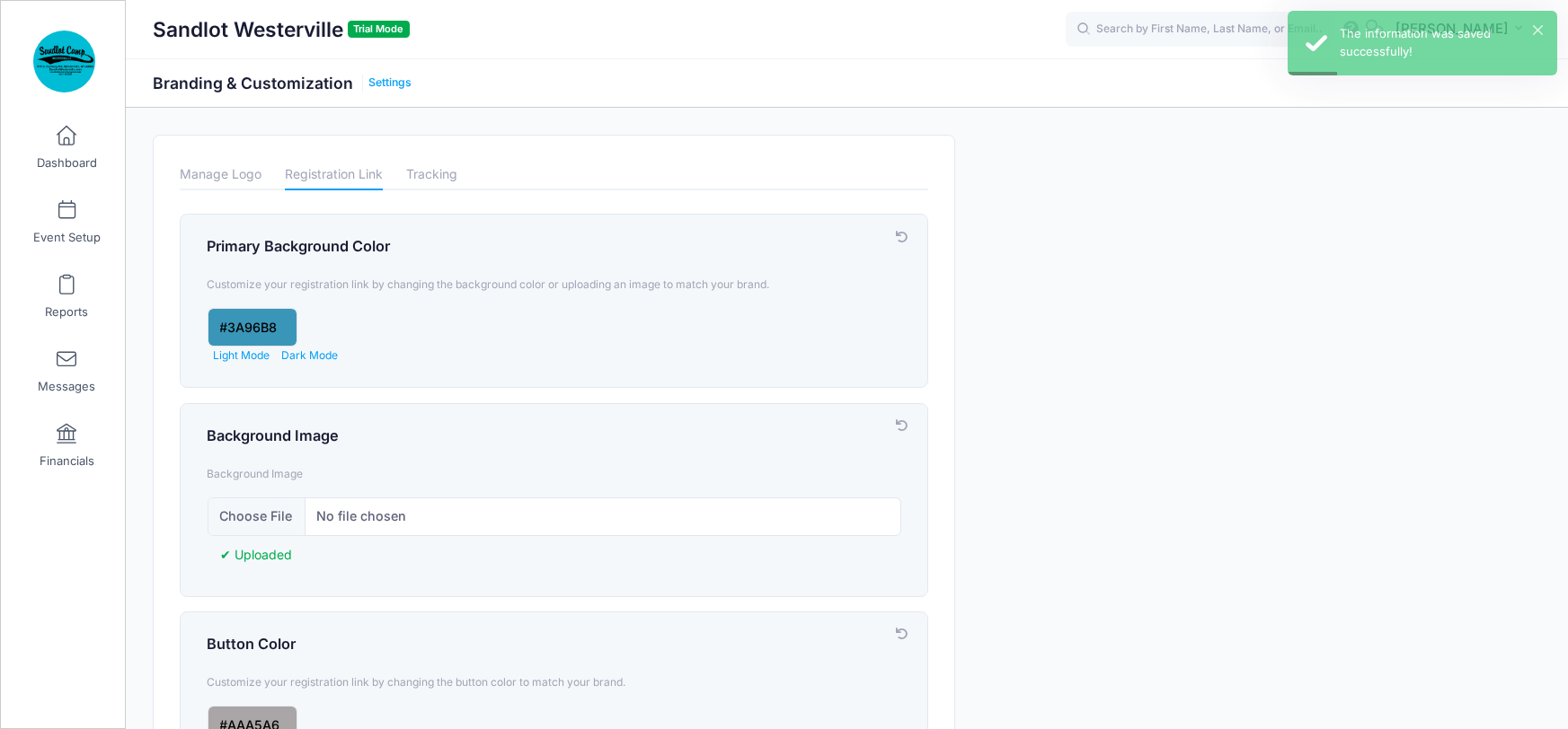
click at [388, 79] on link "Settings" at bounding box center [389, 83] width 43 height 14
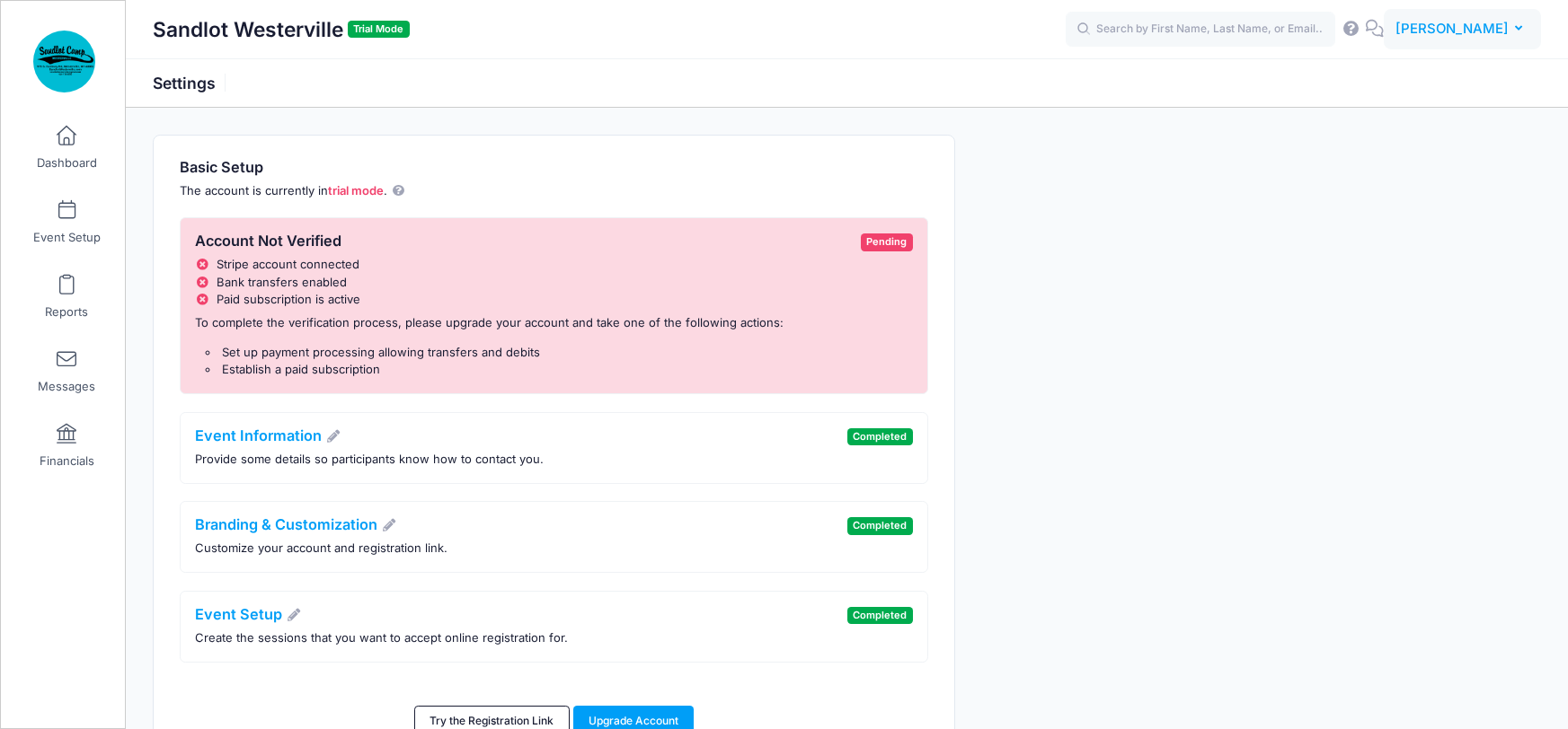
click at [1519, 29] on icon "button" at bounding box center [1522, 29] width 15 height 0
click at [1376, 149] on link "Settings" at bounding box center [1417, 148] width 219 height 34
click at [342, 524] on link "Branding & Customization" at bounding box center [296, 524] width 201 height 18
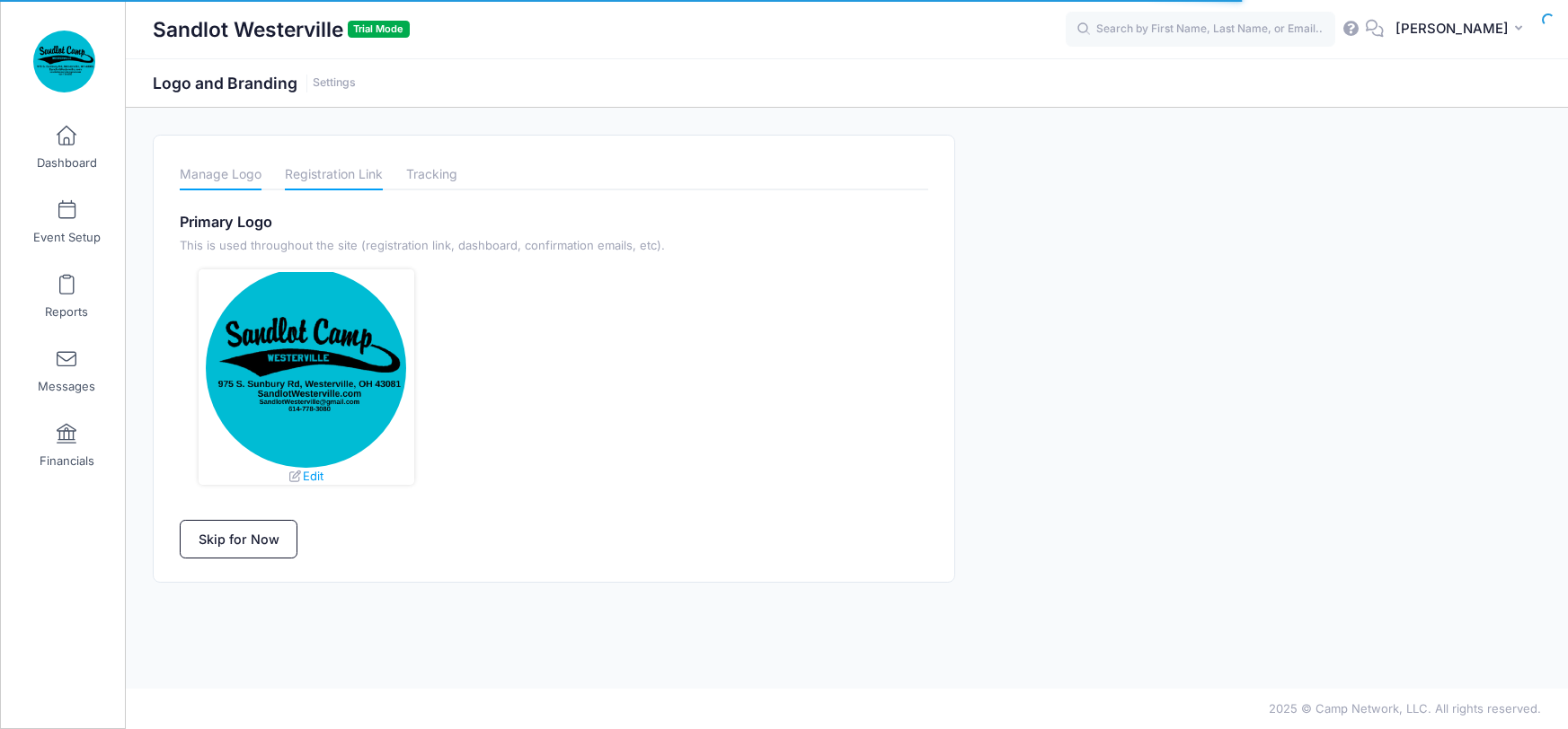
click at [339, 177] on link "Registration Link" at bounding box center [334, 174] width 98 height 31
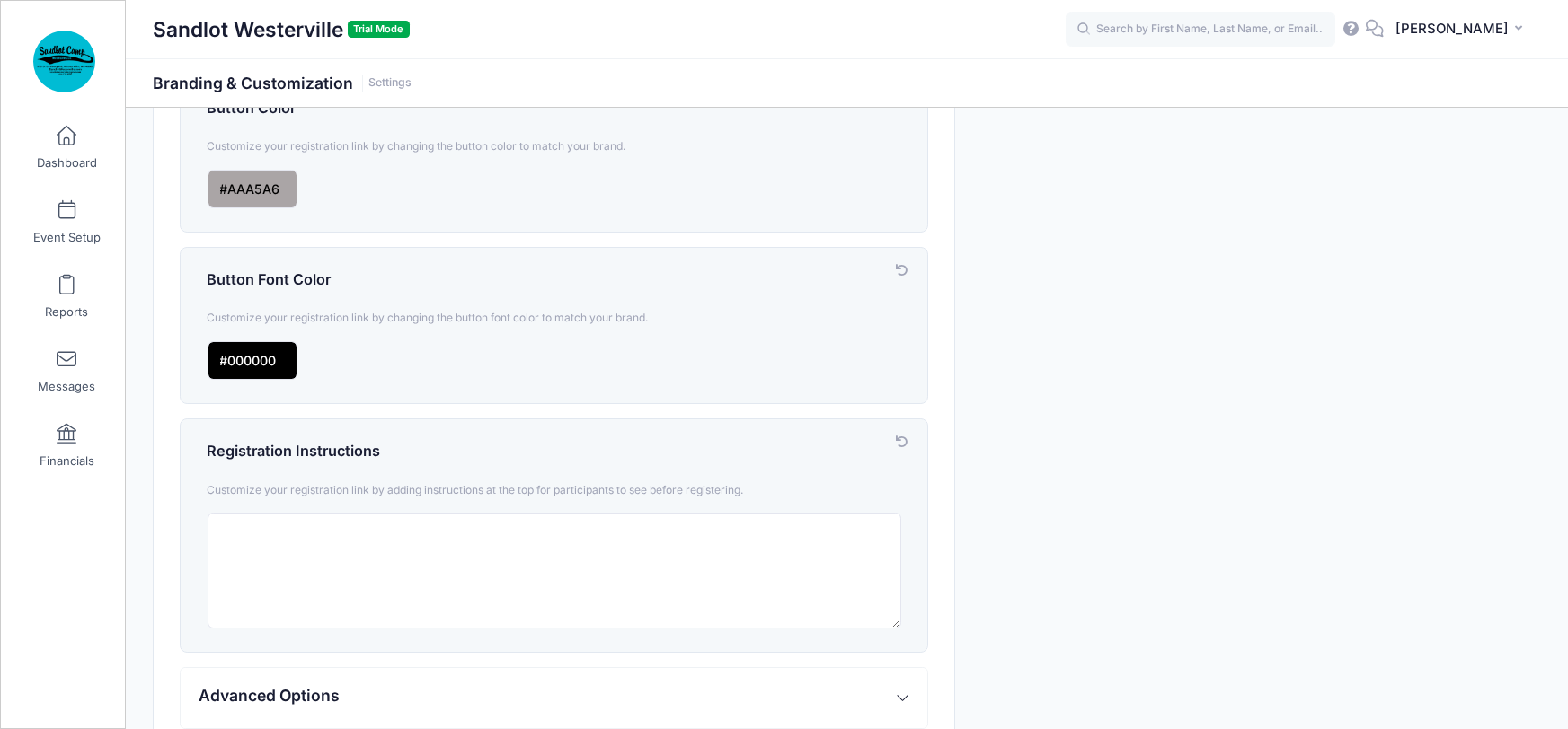
scroll to position [580, 0]
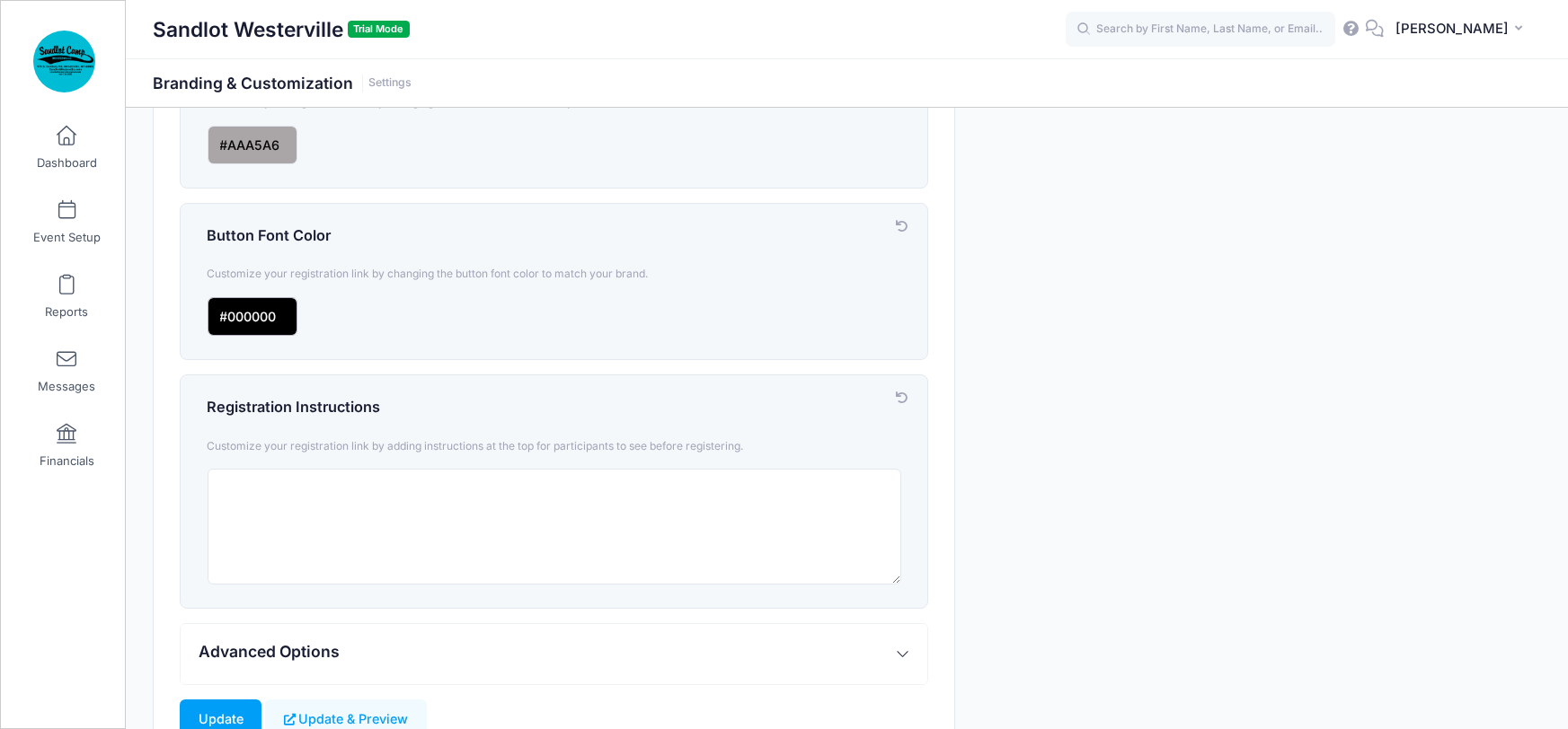
click at [277, 309] on input "input" at bounding box center [252, 317] width 90 height 39
click at [1085, 270] on div "Branding & Customization Customize your account and registration link. Manage L…" at bounding box center [847, 158] width 1406 height 1208
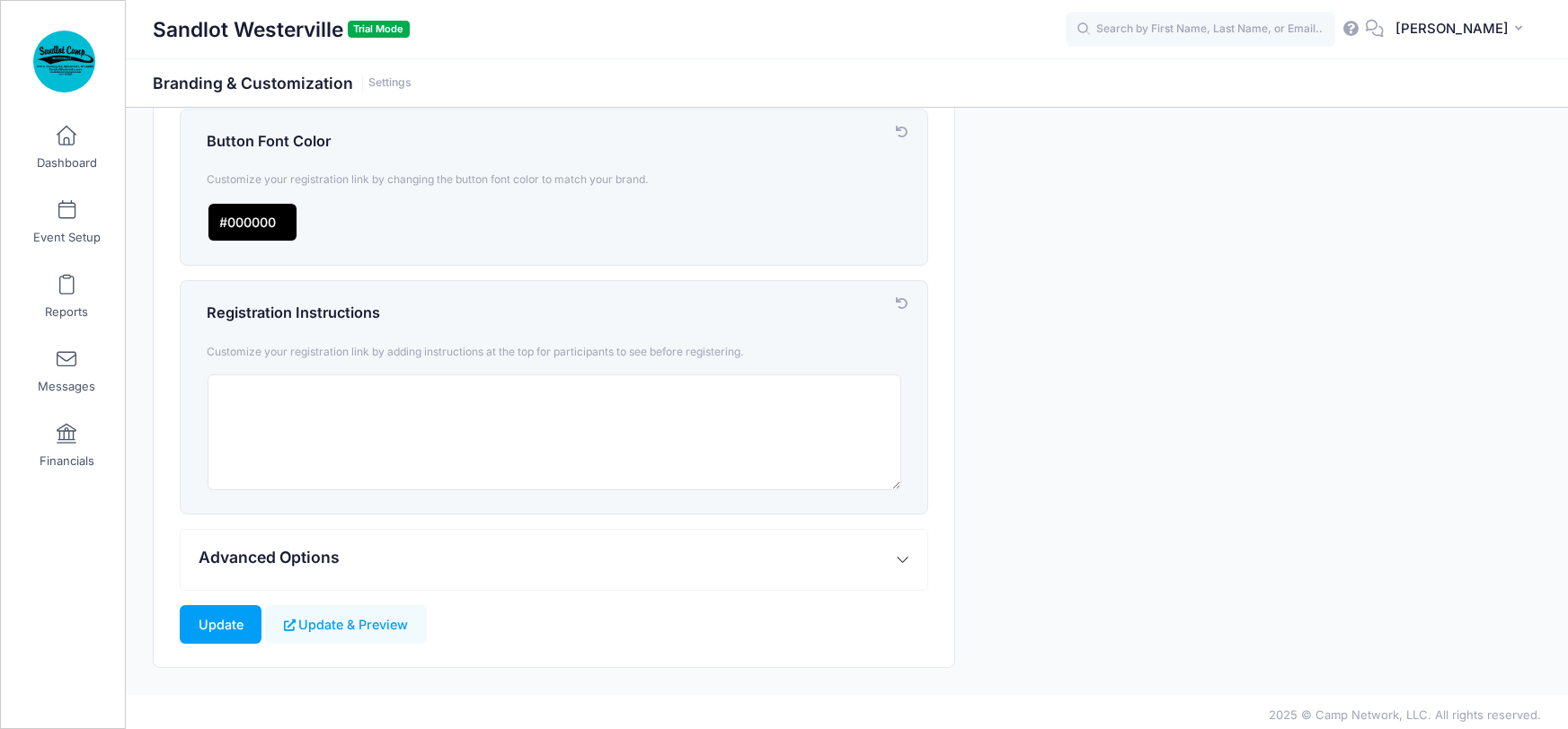
scroll to position [680, 0]
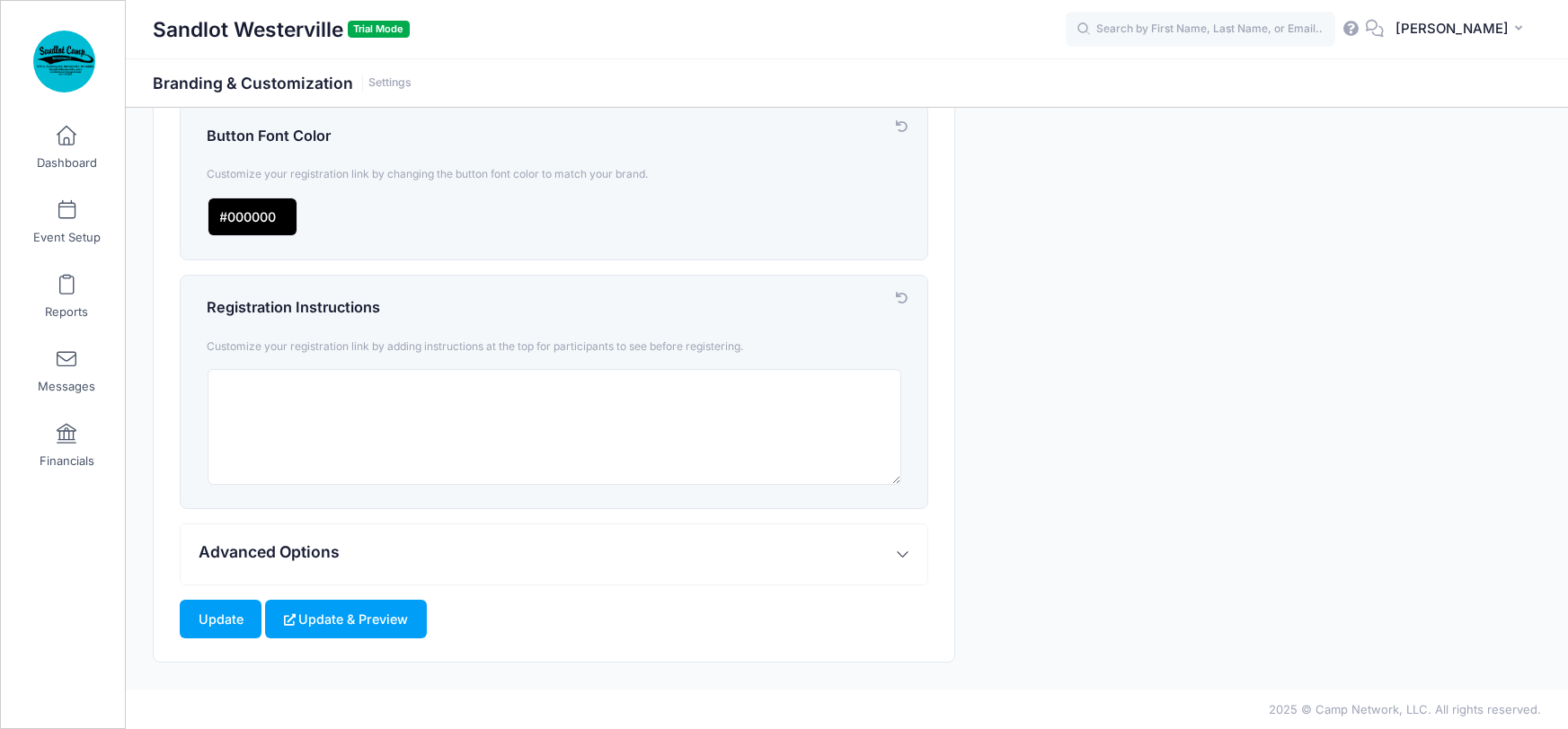
click at [351, 618] on button "Update & Preview" at bounding box center [345, 619] width 161 height 39
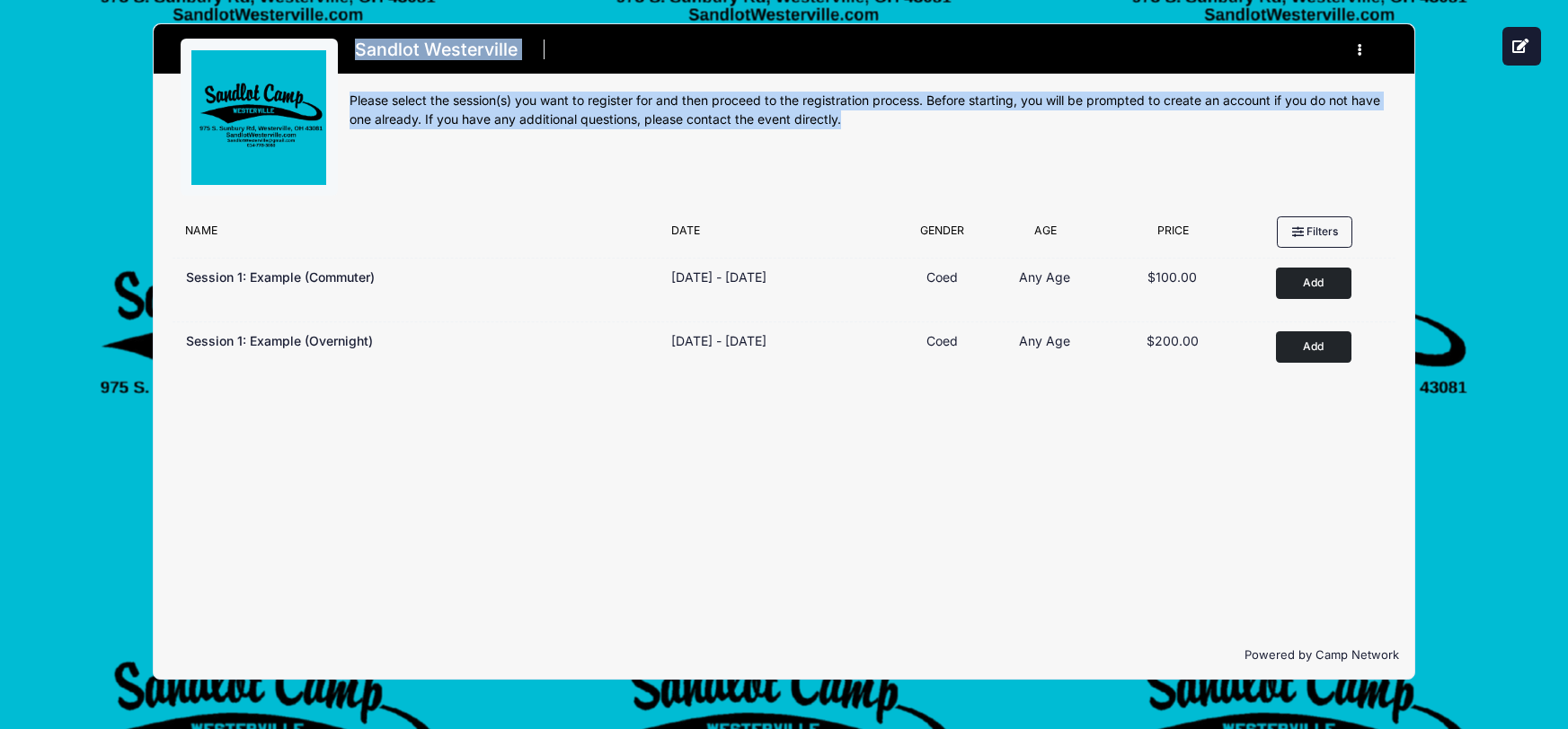
drag, startPoint x: 843, startPoint y: 116, endPoint x: 367, endPoint y: 103, distance: 476.2
click at [332, 110] on div "Sandlot Westerville Register My Profile My Events Settings Announcements Logout" at bounding box center [783, 115] width 1260 height 184
click at [368, 109] on div "Please select the session(s) you want to register for and then proceed to the r…" at bounding box center [868, 110] width 1038 height 38
drag, startPoint x: 352, startPoint y: 102, endPoint x: 851, endPoint y: 131, distance: 499.8
click at [851, 131] on div "Sandlot Westerville Register My Profile My Events Settings Announcements Logout" at bounding box center [868, 123] width 1038 height 169
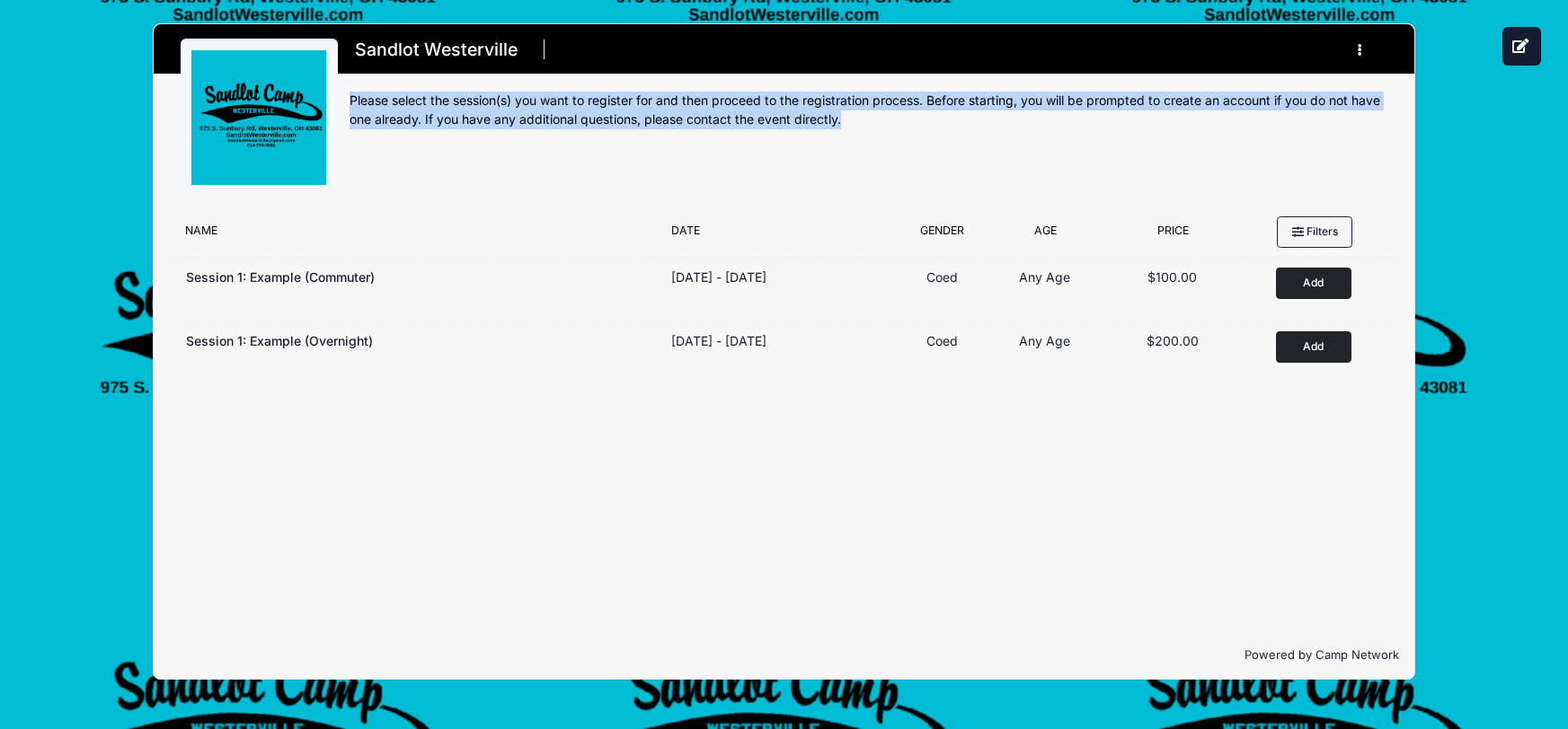
copy div "Please select the session(s) you want to register for and then proceed to the r…"
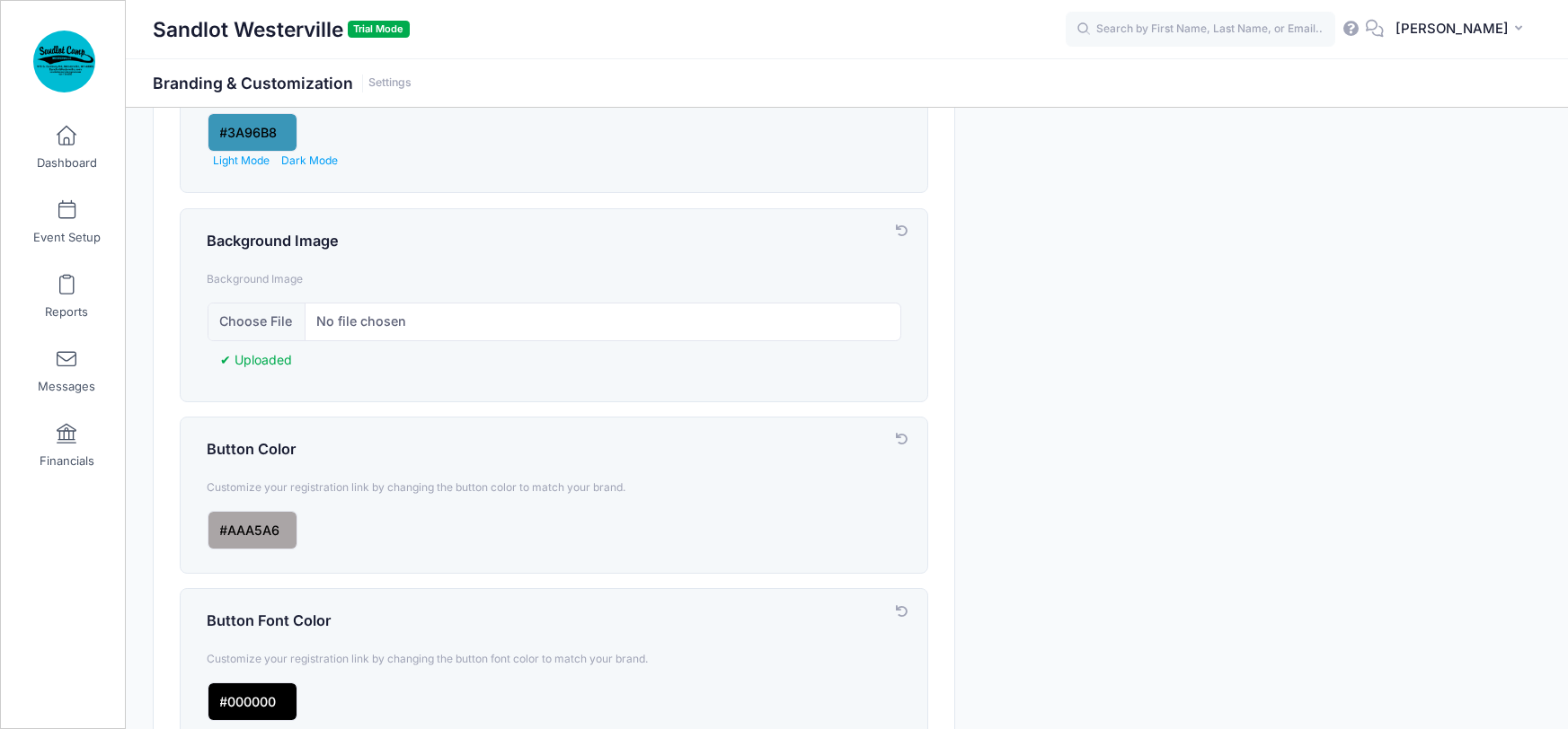
scroll to position [509, 0]
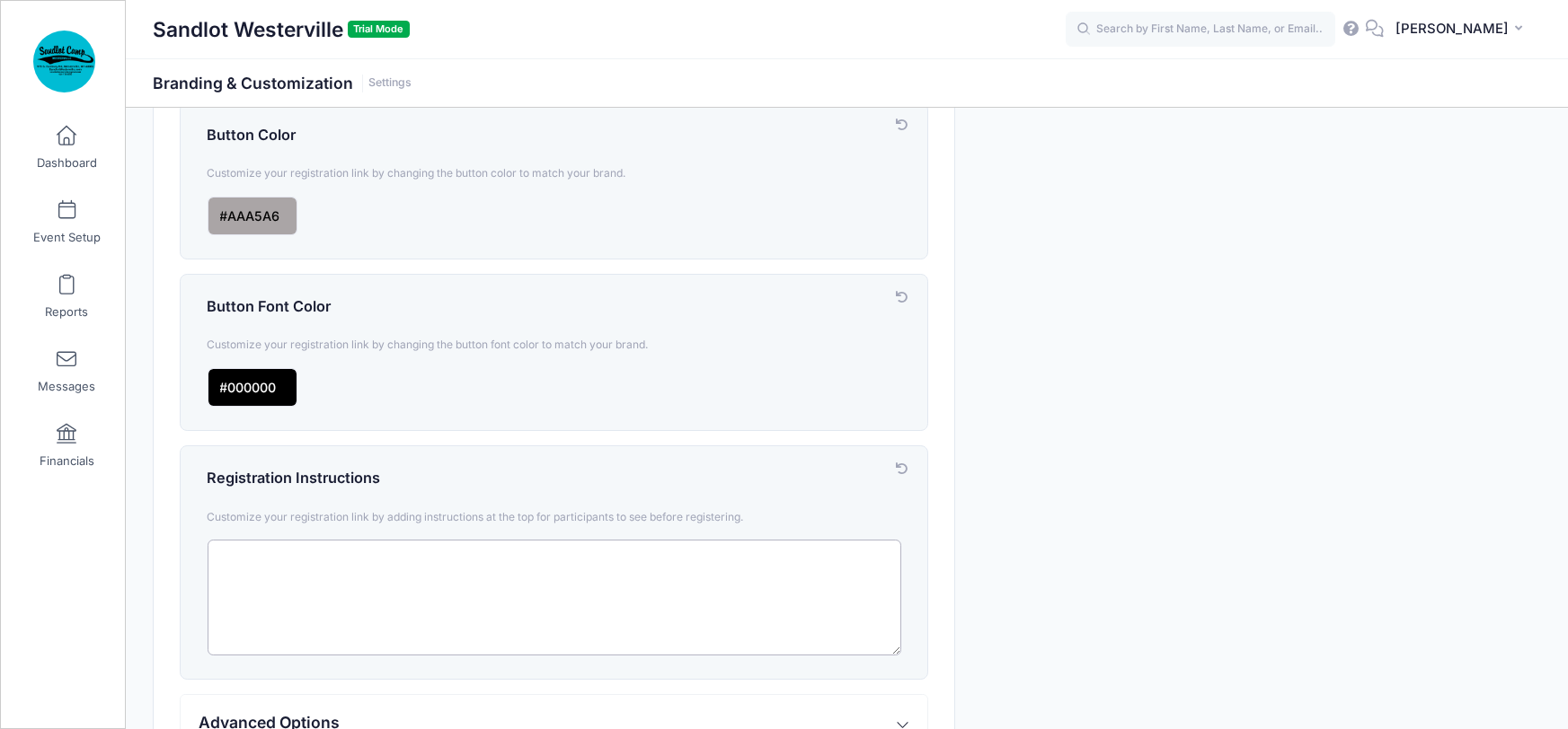
click at [303, 543] on textarea at bounding box center [555, 598] width 694 height 116
paste textarea "Please select the session(s) you want to register for and then proceed to the r…"
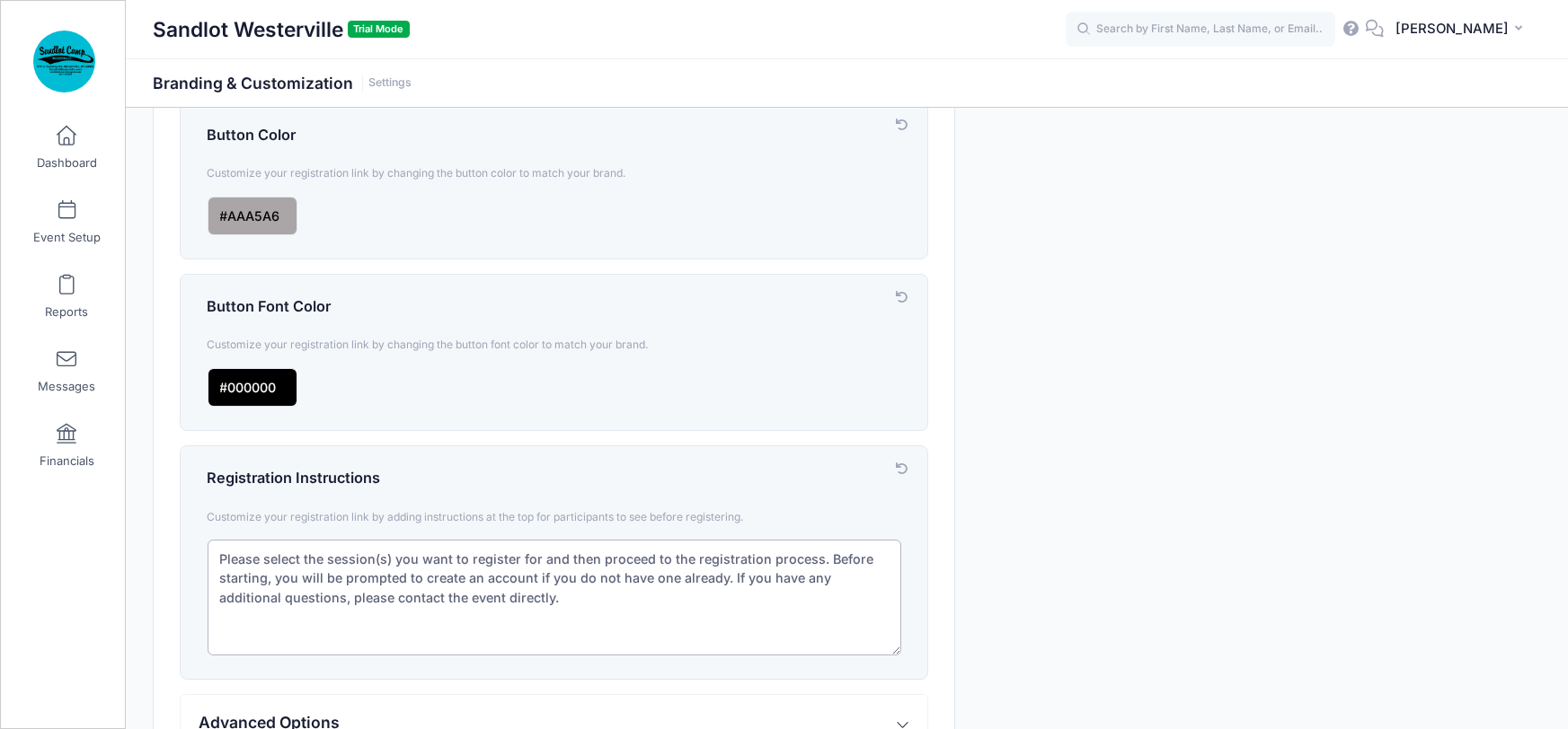
drag, startPoint x: 430, startPoint y: 558, endPoint x: 449, endPoint y: 556, distance: 19.1
click at [449, 556] on textarea "Please select the session(s) you want to register for and then proceed to the r…" at bounding box center [555, 598] width 694 height 116
drag, startPoint x: 570, startPoint y: 556, endPoint x: 595, endPoint y: 554, distance: 25.1
click at [595, 554] on textarea "Please select the session(s) you would like to register for and then proceed to…" at bounding box center [555, 598] width 694 height 116
drag, startPoint x: 834, startPoint y: 555, endPoint x: 279, endPoint y: 580, distance: 555.6
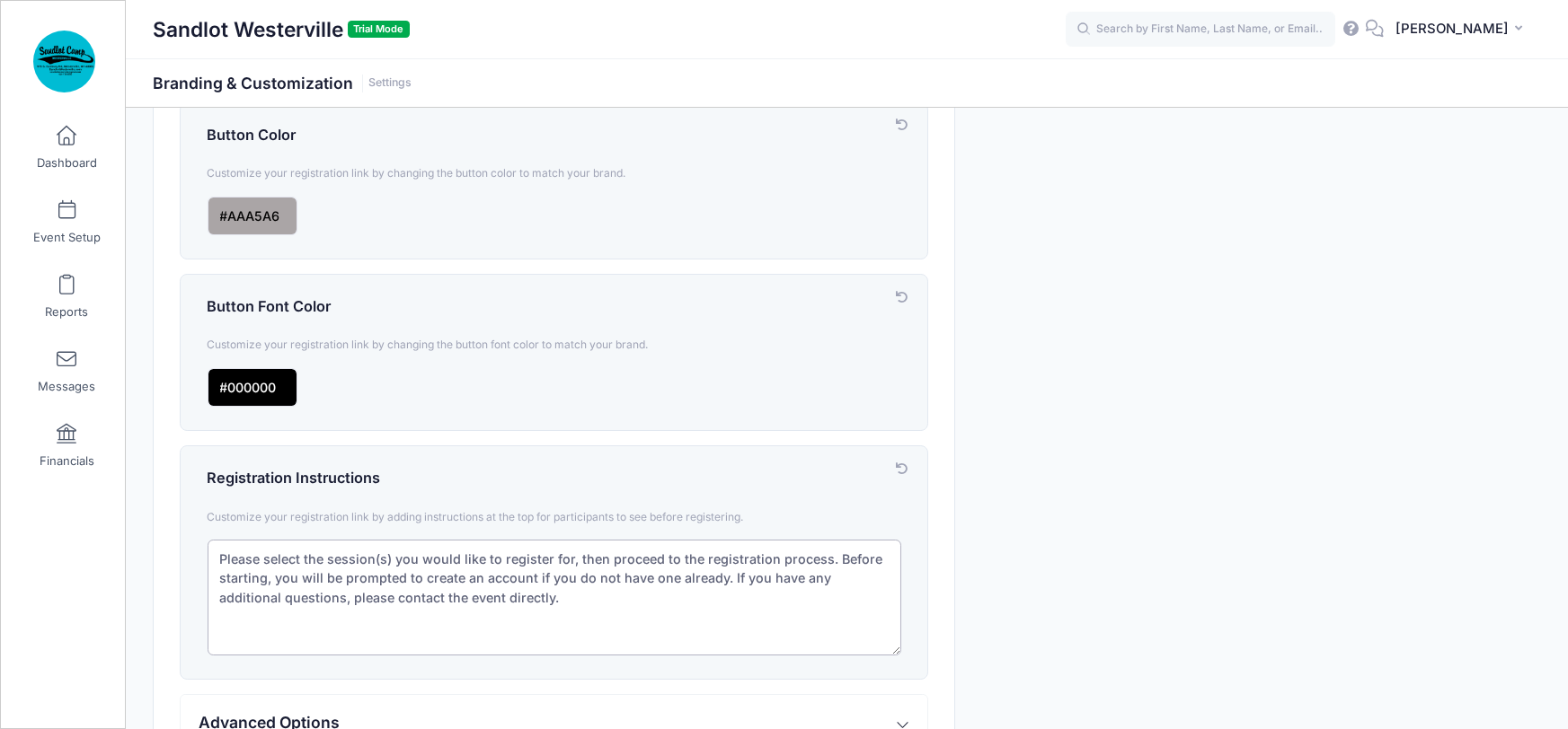
click at [279, 580] on textarea "Please select the session(s) you would like to register for, then proceed to th…" at bounding box center [555, 598] width 694 height 116
drag, startPoint x: 314, startPoint y: 596, endPoint x: 418, endPoint y: 602, distance: 104.2
click at [417, 603] on textarea "Please select the session(s) you would like to register for, then proceed to th…" at bounding box center [555, 598] width 694 height 116
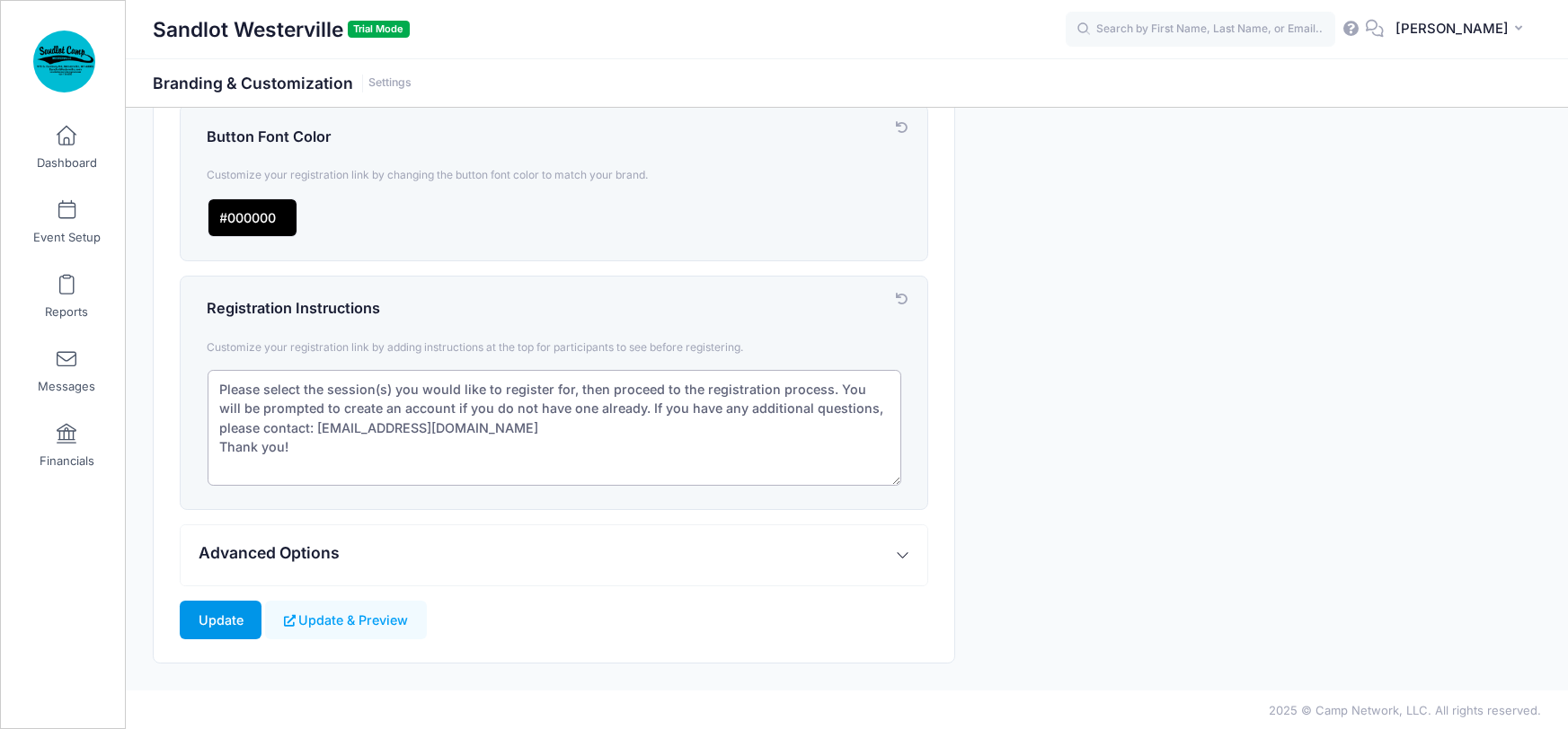
scroll to position [680, 0]
type textarea "Please select the session(s) you would like to register for, then proceed to th…"
click at [343, 616] on button "Update & Preview" at bounding box center [345, 619] width 161 height 39
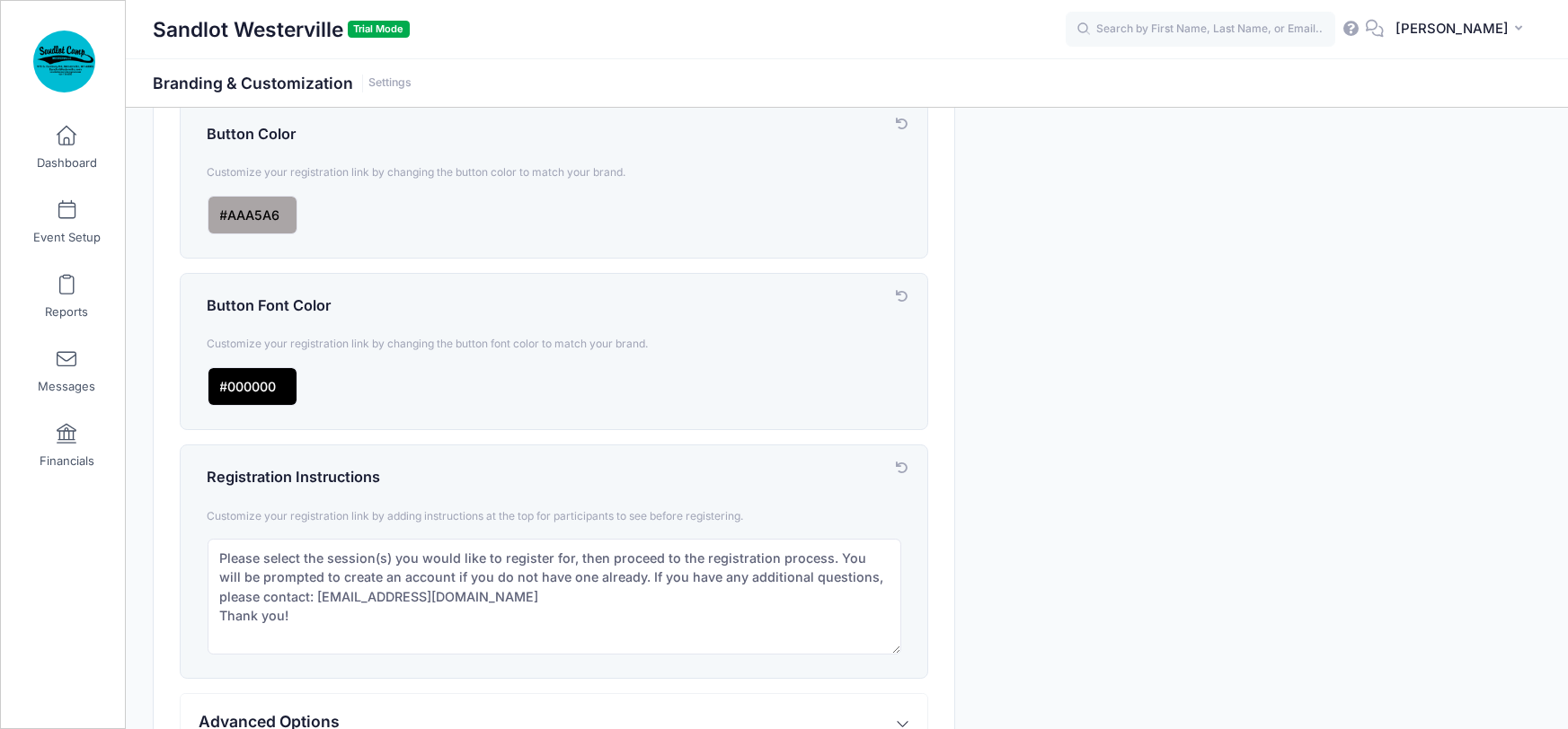
scroll to position [680, 0]
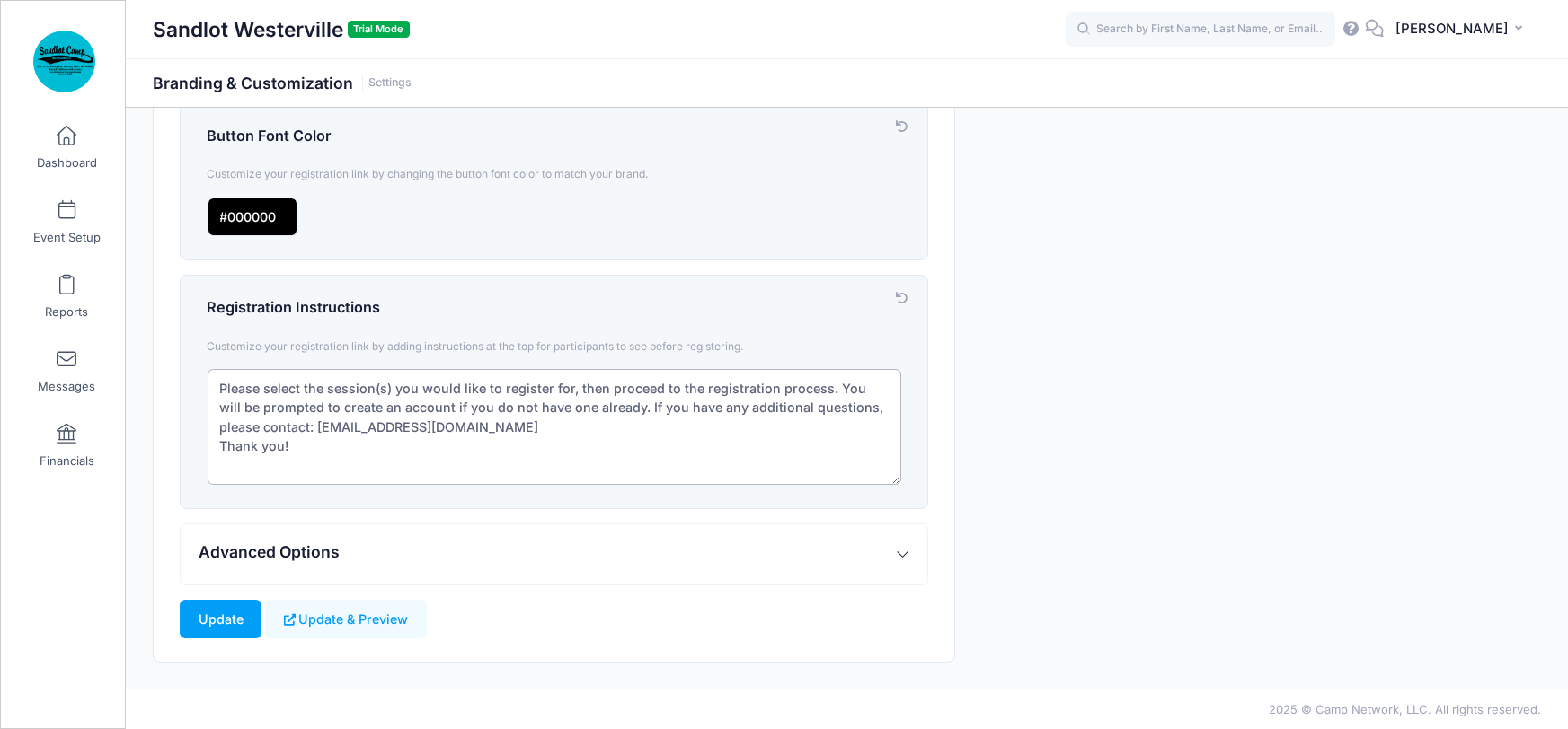
click at [395, 387] on textarea "Please select the session(s) you would like to register for, then proceed to th…" at bounding box center [555, 427] width 694 height 116
drag, startPoint x: 601, startPoint y: 387, endPoint x: 620, endPoint y: 388, distance: 19.0
click at [620, 388] on textarea "Please select the session(s) you would like to register for, then proceed to th…" at bounding box center [555, 427] width 694 height 116
type textarea "Please select the session(s) in which you would like to register, then proceed …"
click at [347, 616] on button "Update & Preview" at bounding box center [345, 619] width 161 height 39
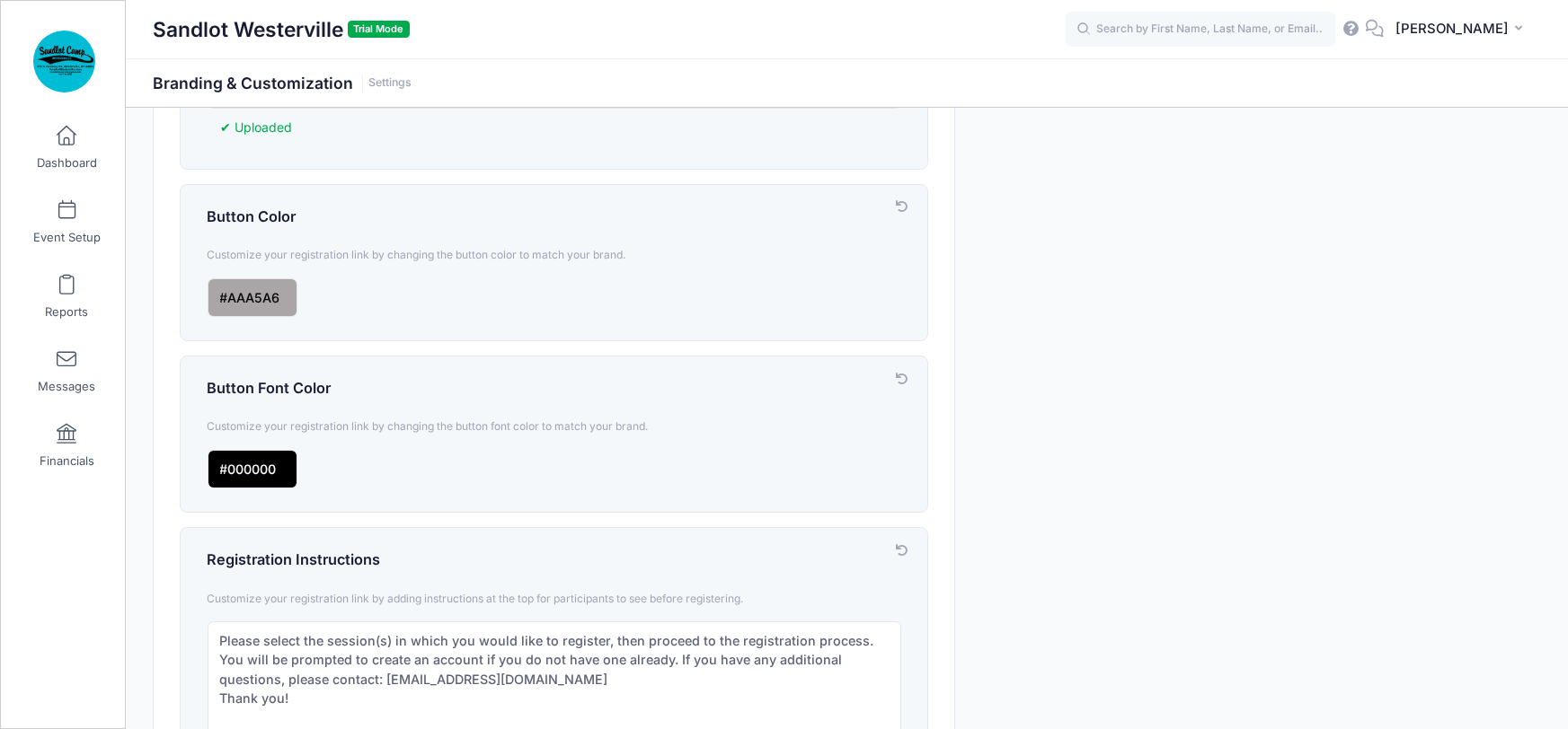
scroll to position [680, 0]
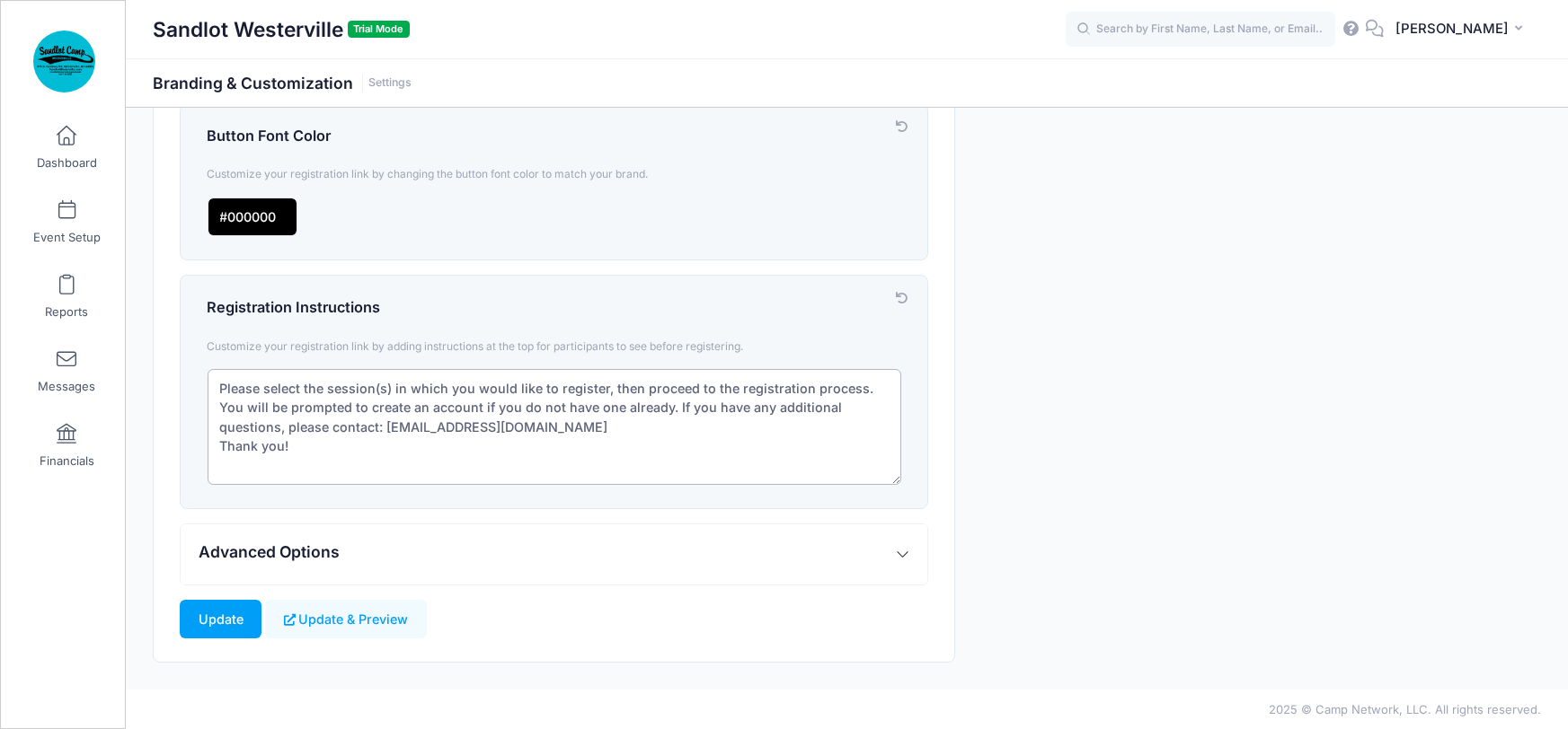
click at [610, 387] on textarea "Please select the session(s) in which you would like to register, then proceed …" at bounding box center [555, 427] width 694 height 116
drag, startPoint x: 609, startPoint y: 386, endPoint x: 633, endPoint y: 383, distance: 24.2
click at [633, 383] on textarea "Please select the session(s) in which you would like to register, then proceed …" at bounding box center [555, 427] width 694 height 116
click at [745, 385] on textarea "Please select the session(s) in which you would like to register, then proceed …" at bounding box center [555, 427] width 694 height 116
click at [611, 388] on textarea "Please select the session(s) in which you would like to register, then proceed …" at bounding box center [555, 427] width 694 height 116
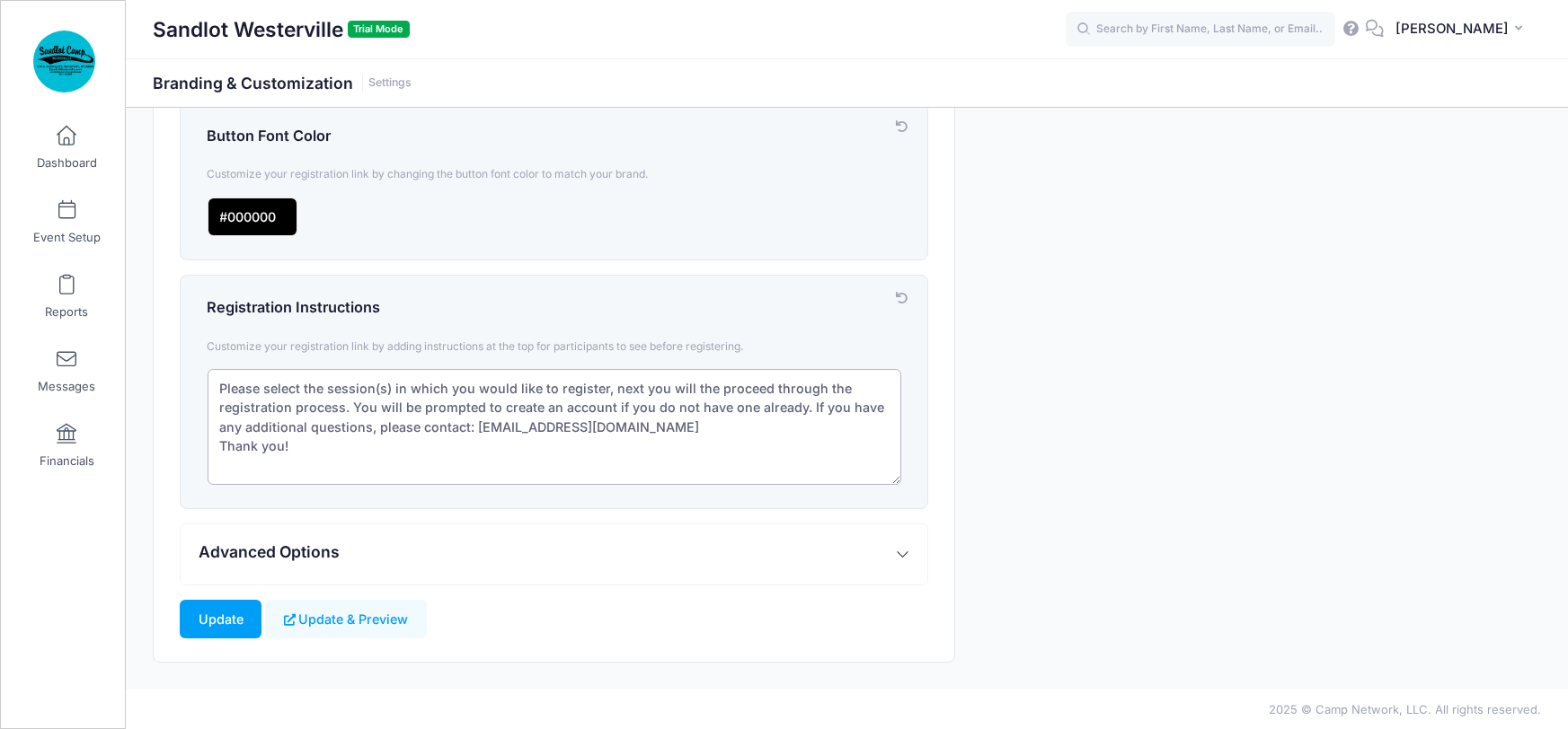
drag, startPoint x: 688, startPoint y: 390, endPoint x: 343, endPoint y: 402, distance: 345.2
click at [343, 402] on textarea "Please select the session(s) in which you would like to register, then proceed …" at bounding box center [555, 427] width 694 height 116
drag, startPoint x: 329, startPoint y: 389, endPoint x: 373, endPoint y: 386, distance: 44.1
click at [373, 386] on textarea "Please select the session(s) in which you would like to register, then proceed …" at bounding box center [555, 427] width 694 height 116
type textarea "Please select the week(s) in which you would like to register, next you will be…"
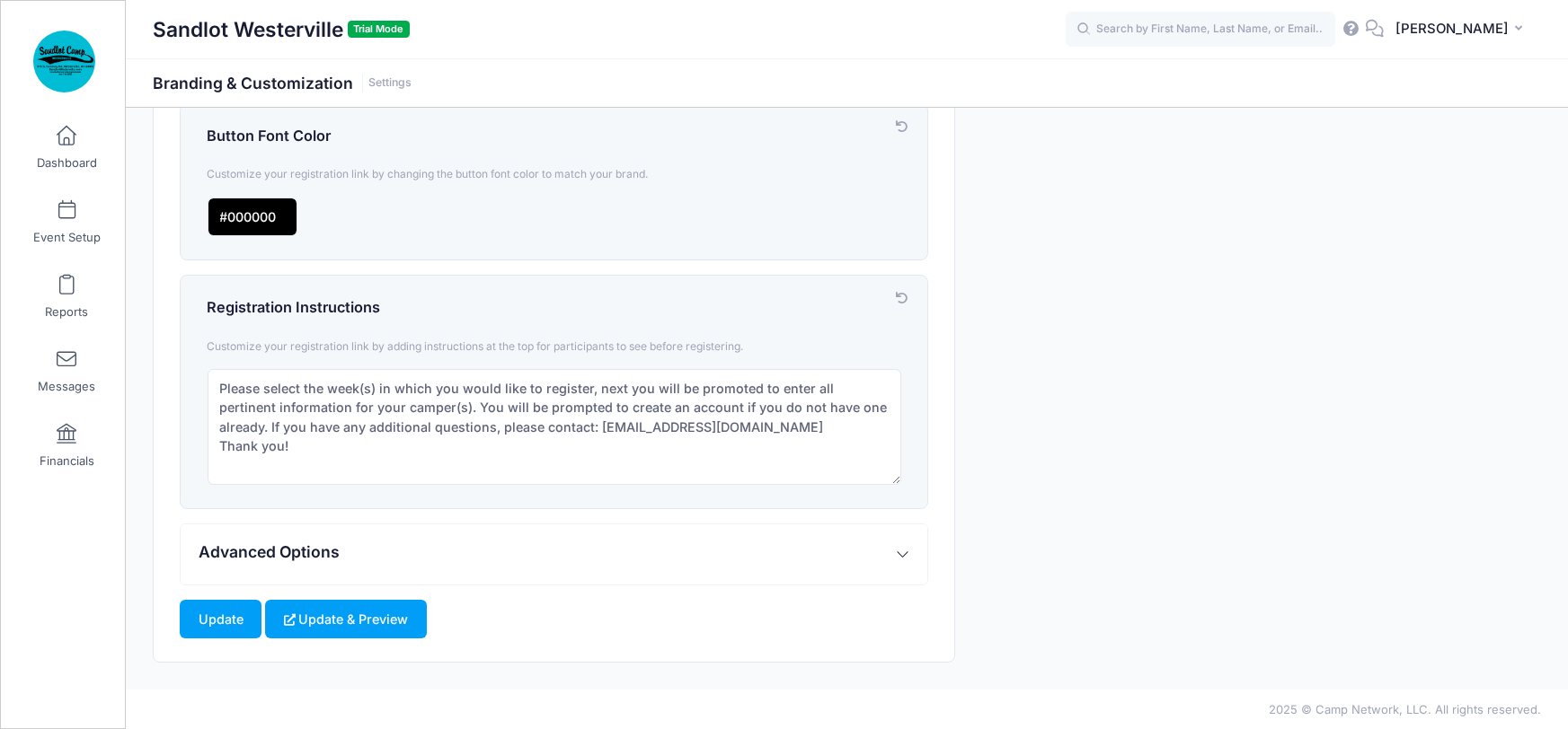
click at [331, 623] on button "Update & Preview" at bounding box center [345, 619] width 161 height 39
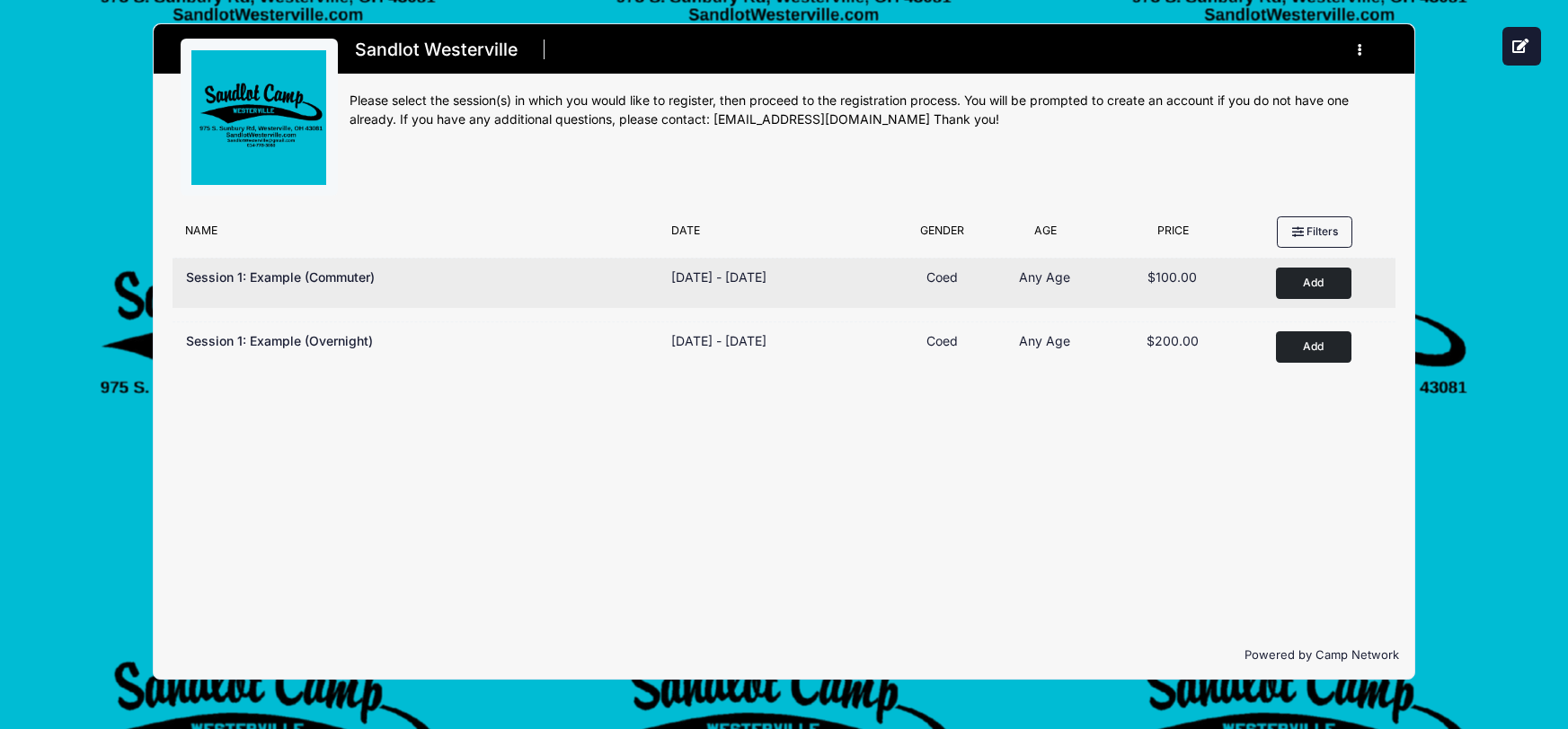
click at [1308, 277] on button "Add to Cart" at bounding box center [1313, 283] width 76 height 31
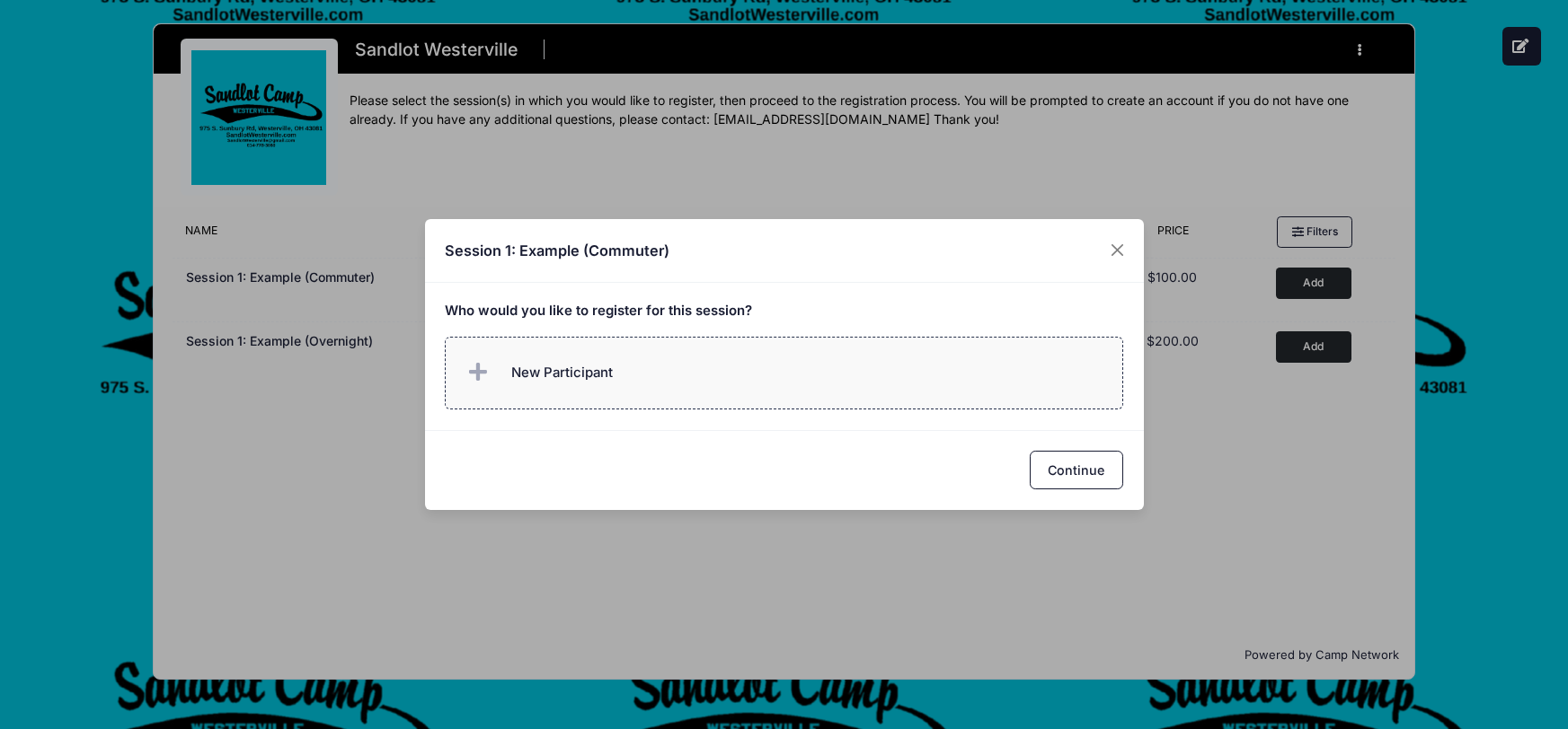
click at [504, 368] on span "New Participant" at bounding box center [538, 373] width 150 height 36
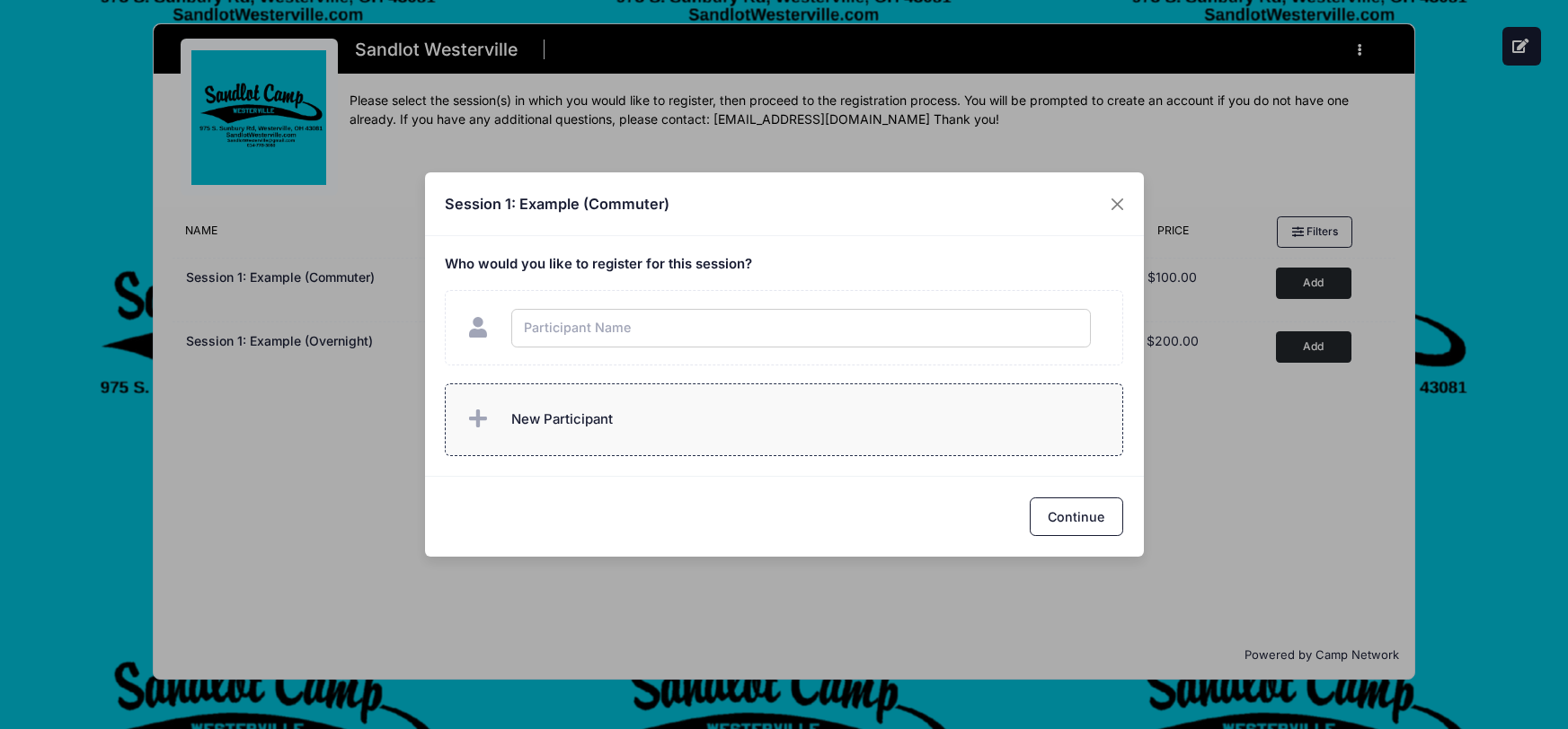
click at [474, 427] on div "Who would you like to register for this session?" at bounding box center [784, 356] width 719 height 240
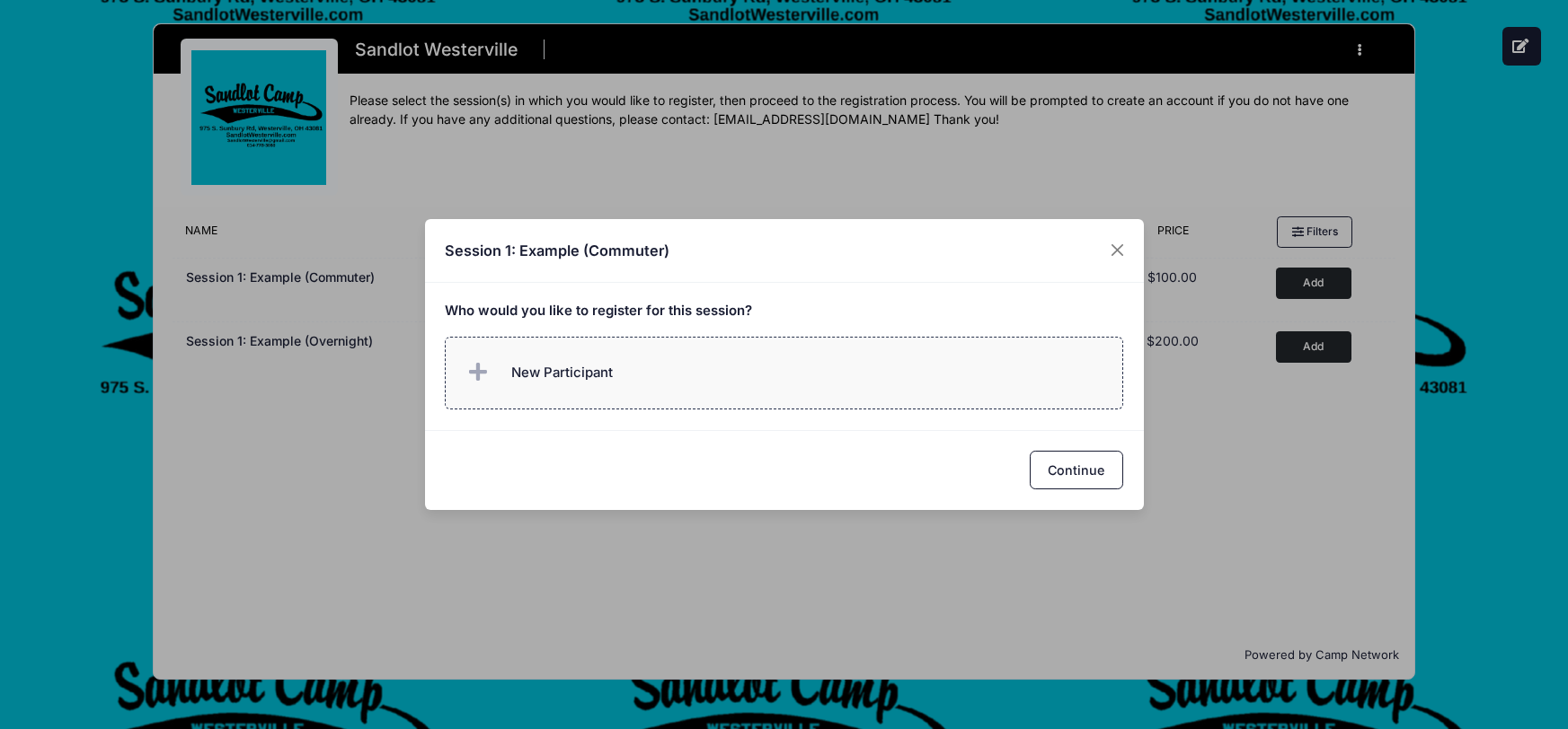
click at [489, 375] on span at bounding box center [481, 373] width 36 height 36
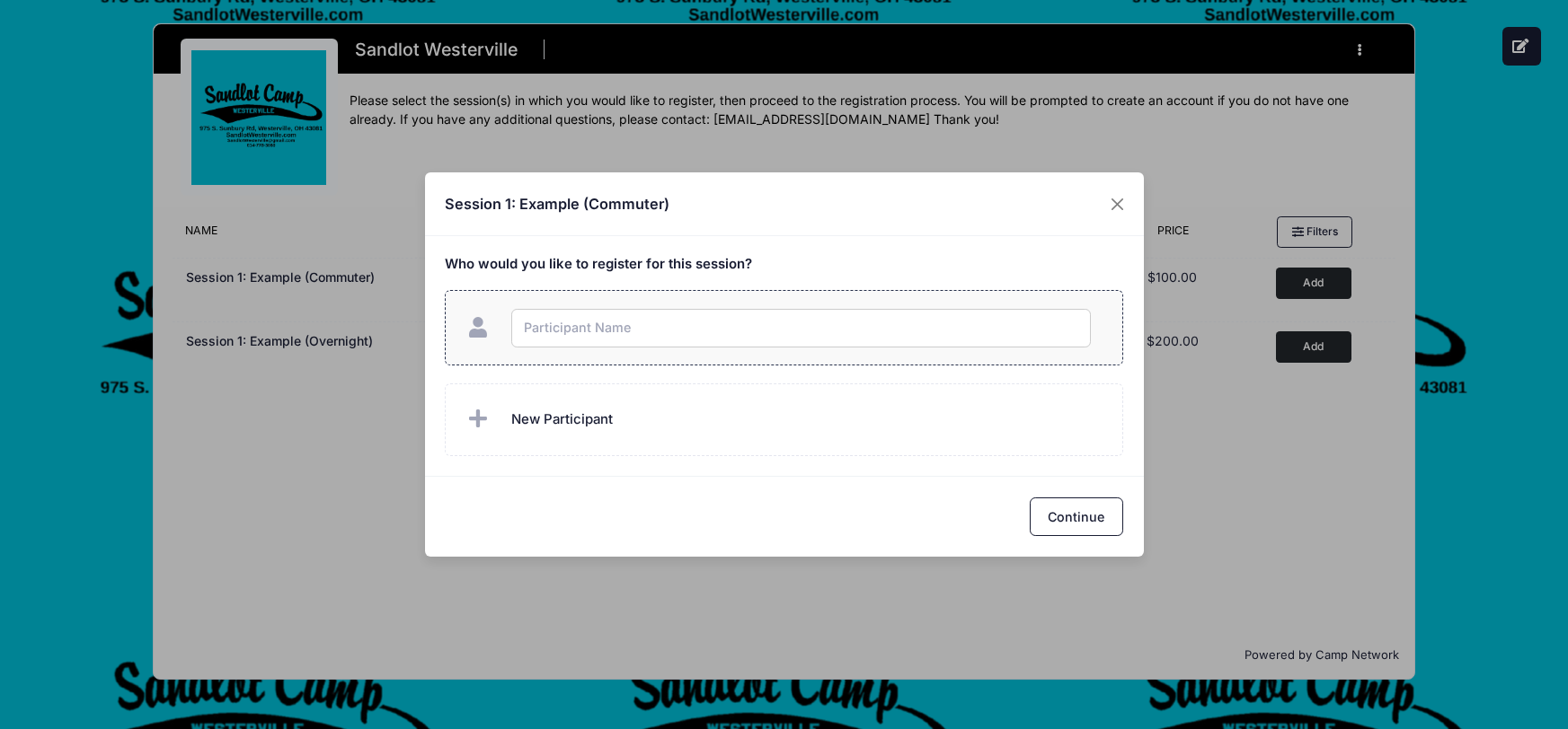
click at [567, 321] on input "text" at bounding box center [801, 329] width 580 height 39
type input "g"
checkbox input "true"
click at [475, 420] on icon at bounding box center [481, 420] width 25 height 0
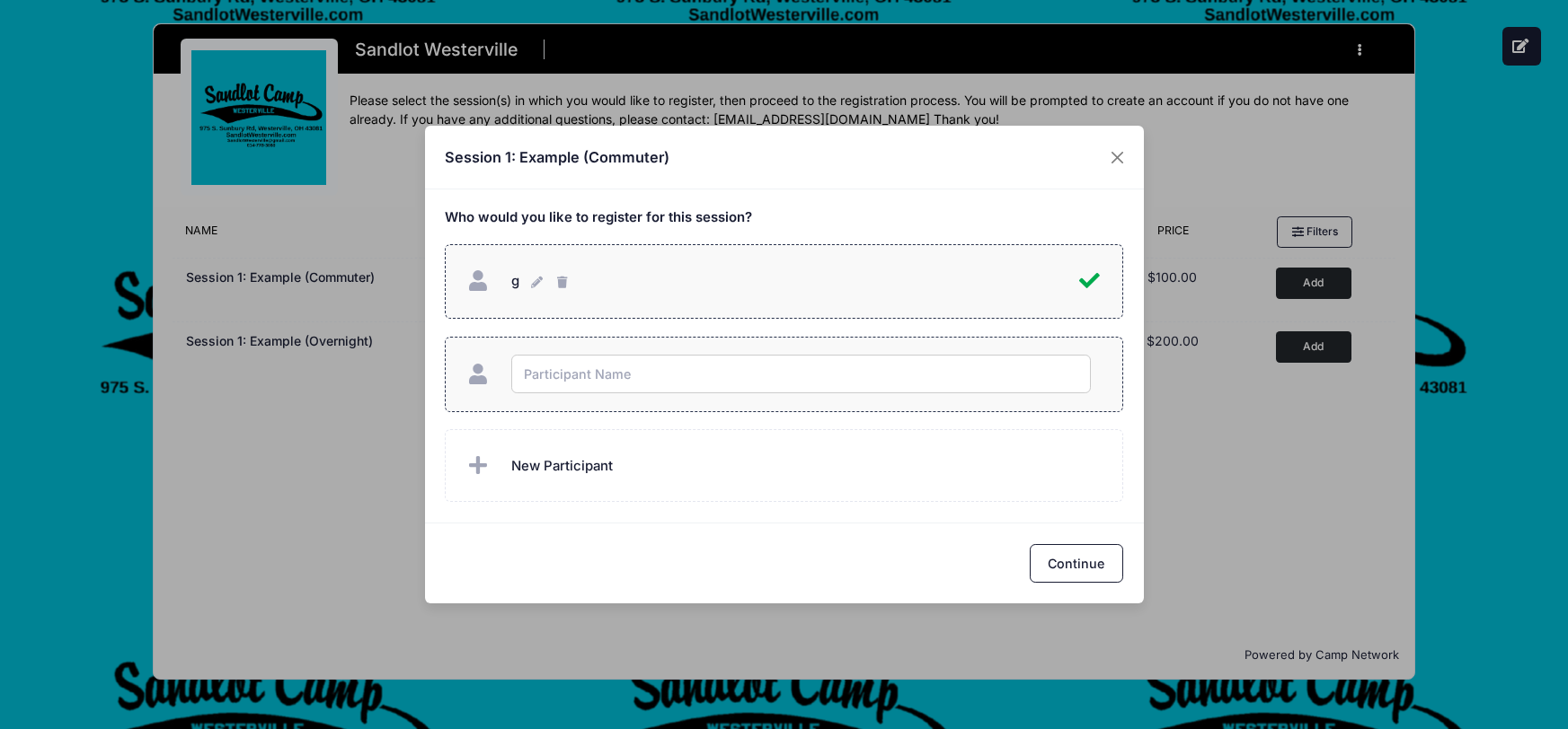
type input "f"
checkbox input "true"
click at [487, 460] on span at bounding box center [481, 466] width 36 height 36
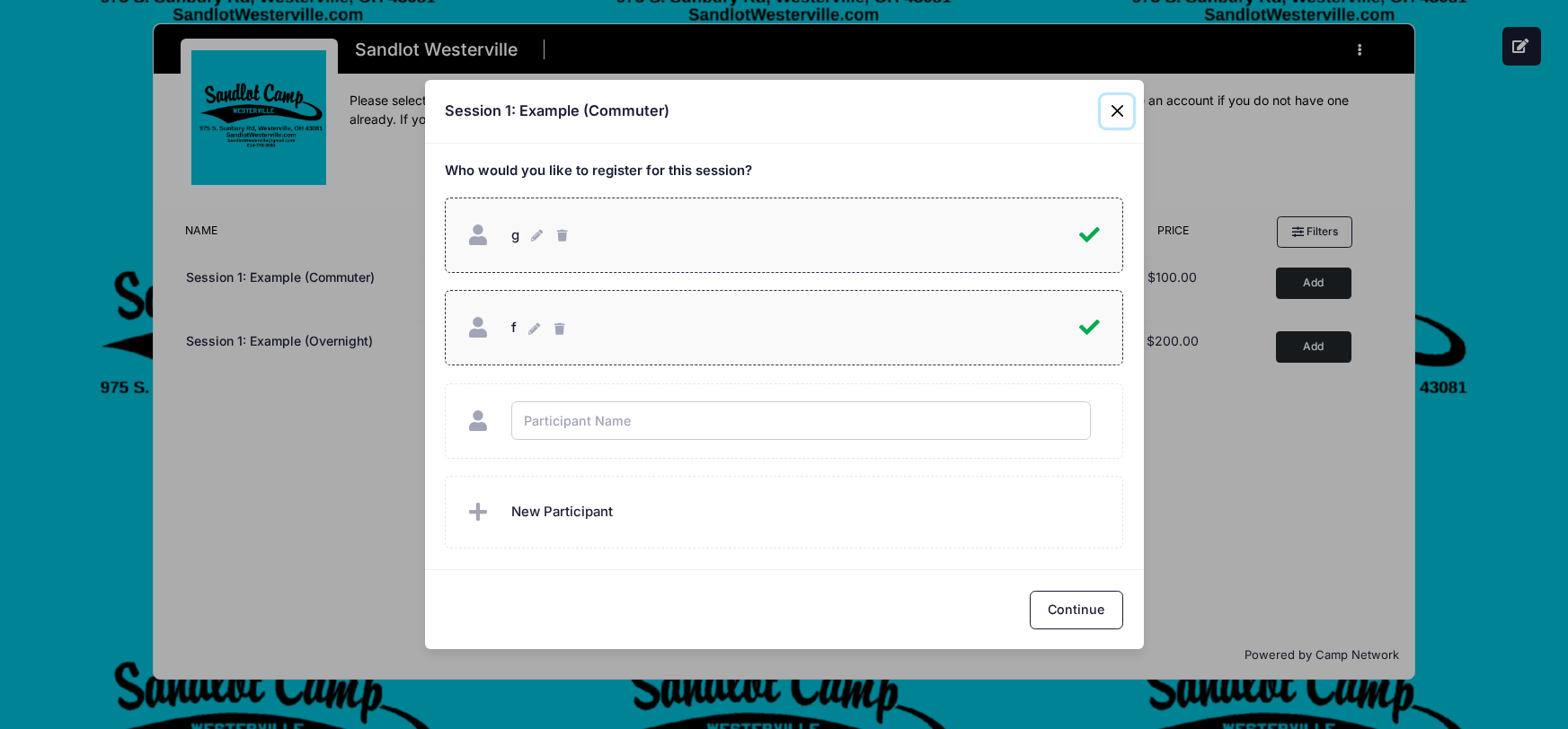
click at [1121, 112] on div "Session 1: Example (Commuter) Who would you like to register for this session? …" at bounding box center [784, 364] width 1568 height 729
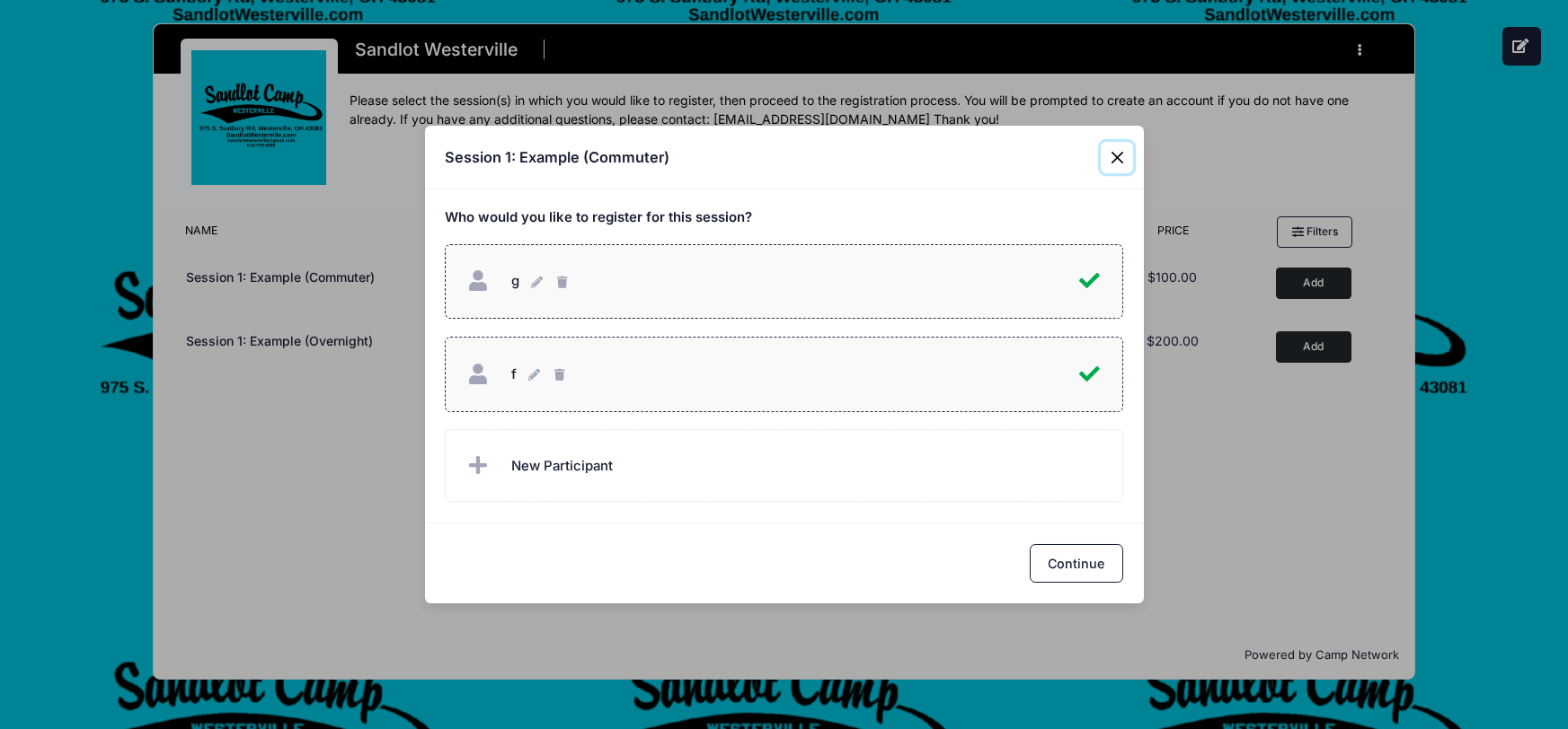
click at [1118, 149] on button "Close" at bounding box center [1117, 158] width 32 height 32
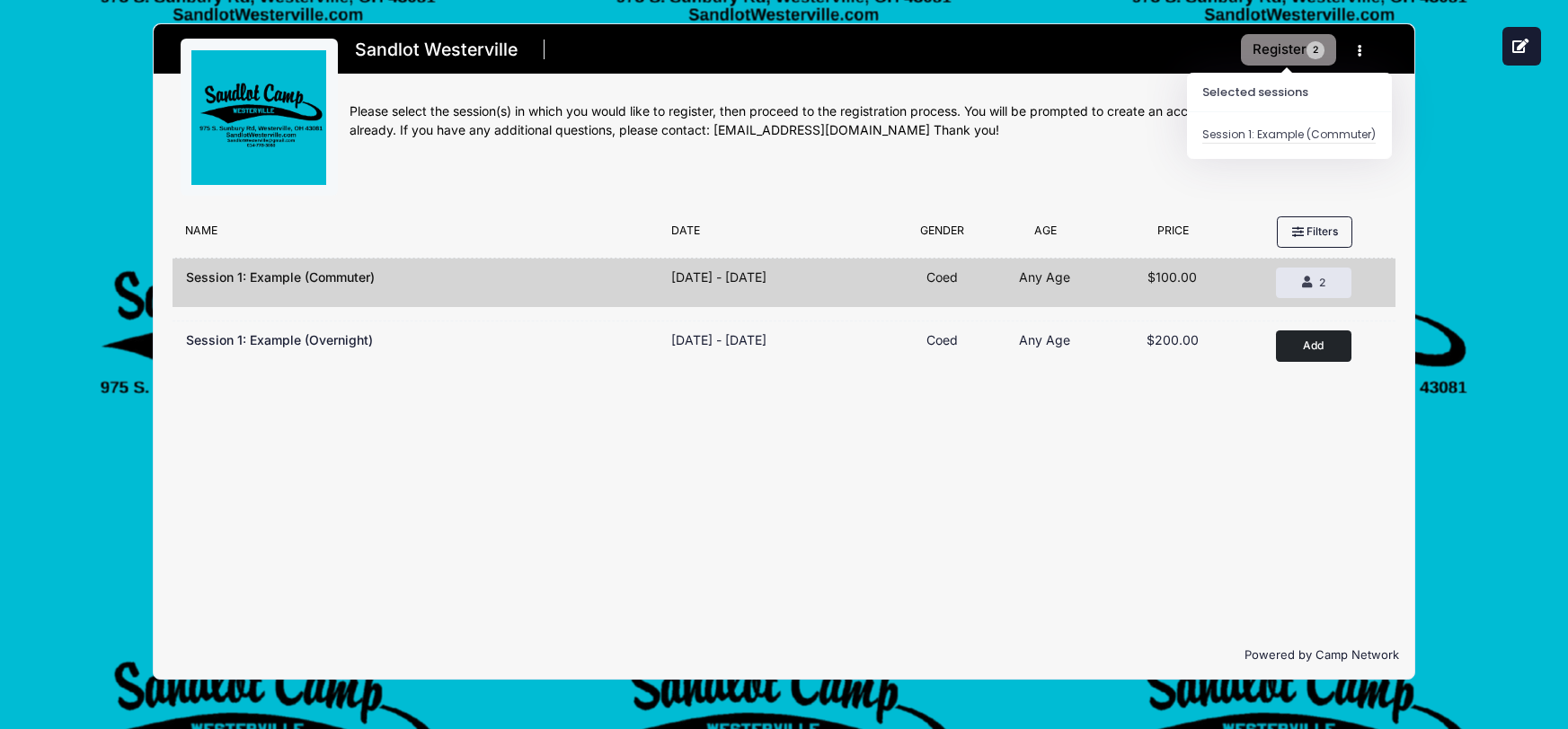
click at [1298, 46] on button "Register 2" at bounding box center [1287, 50] width 95 height 31
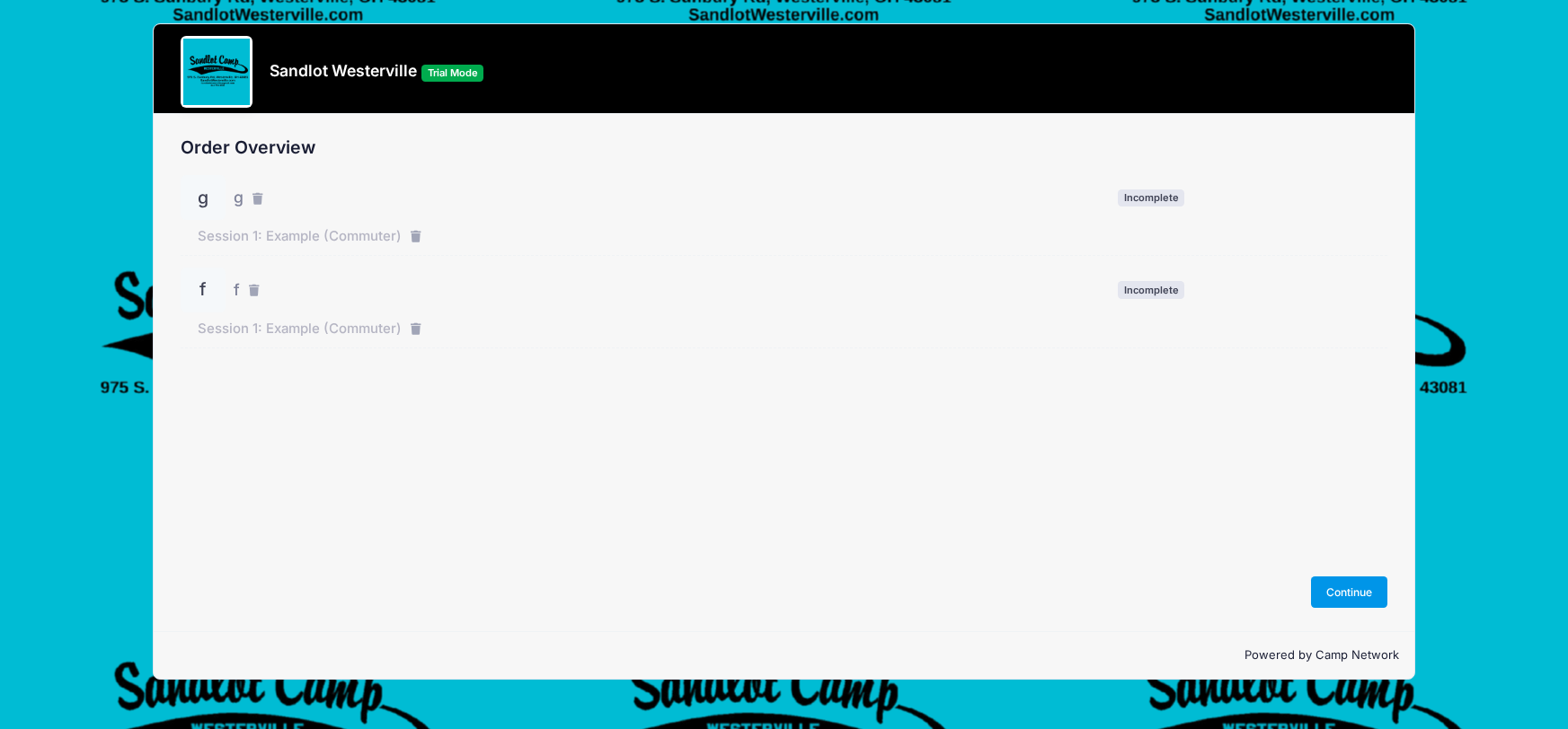
click at [1350, 587] on button "Continue" at bounding box center [1349, 592] width 78 height 30
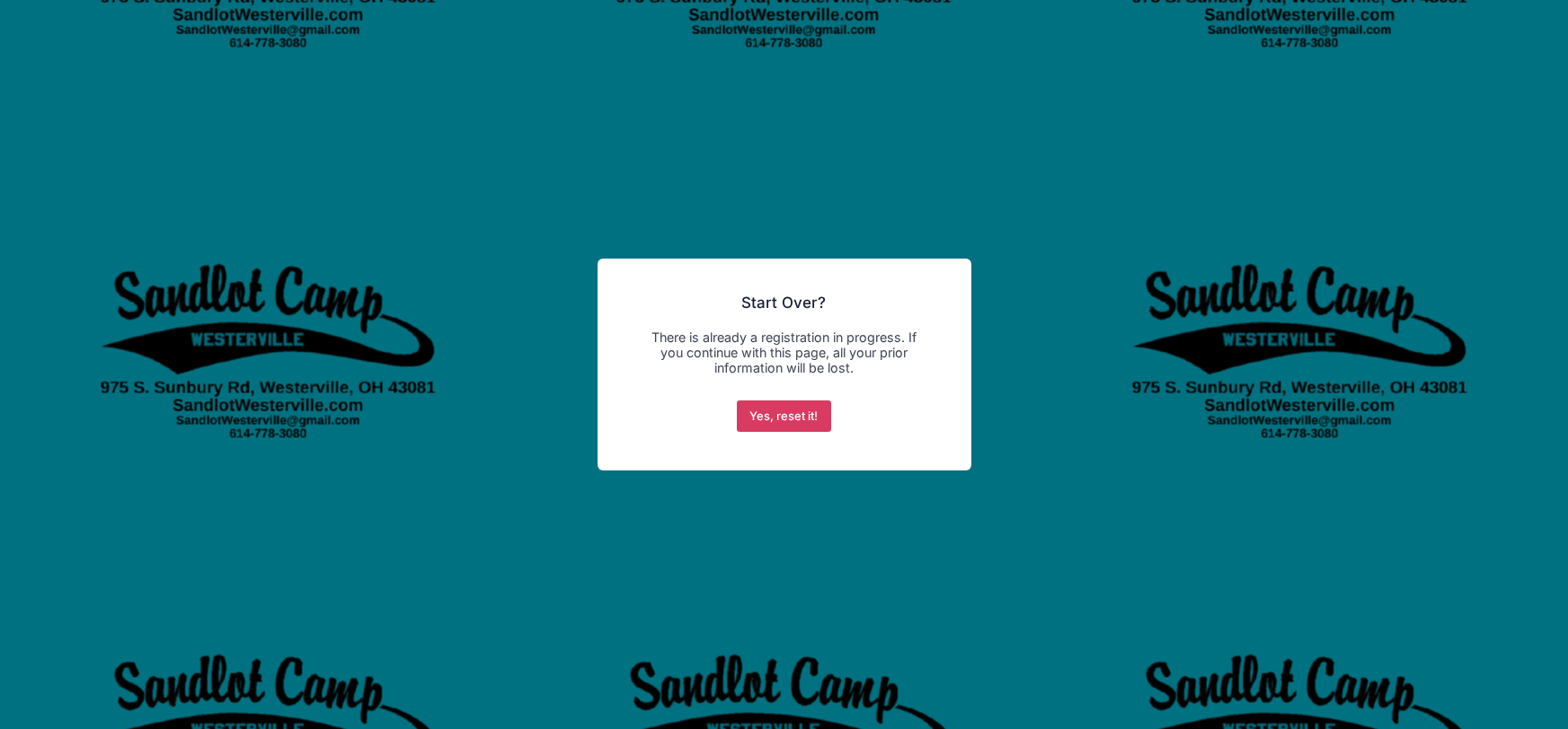
click at [769, 413] on button "Yes, reset it!" at bounding box center [784, 416] width 94 height 32
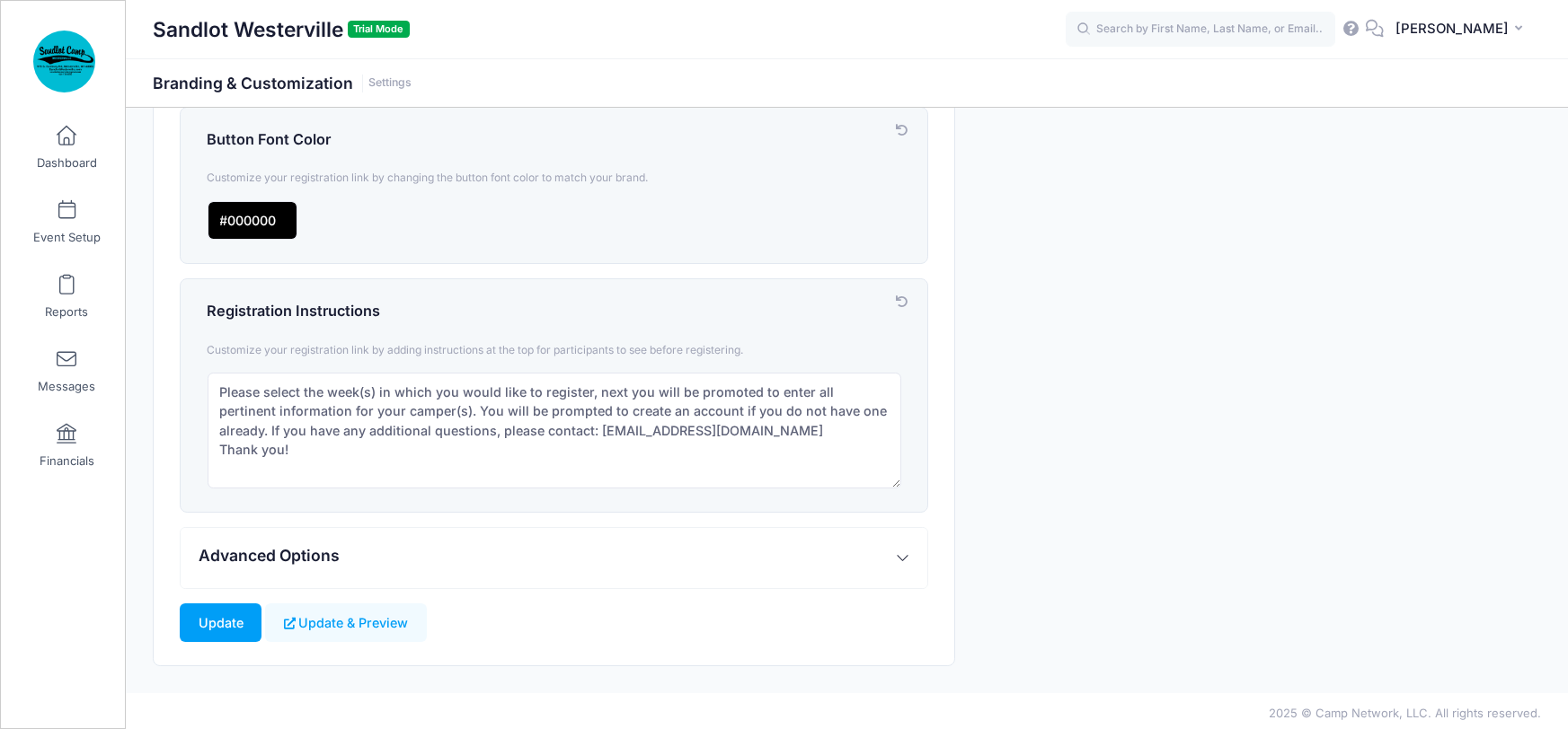
scroll to position [680, 0]
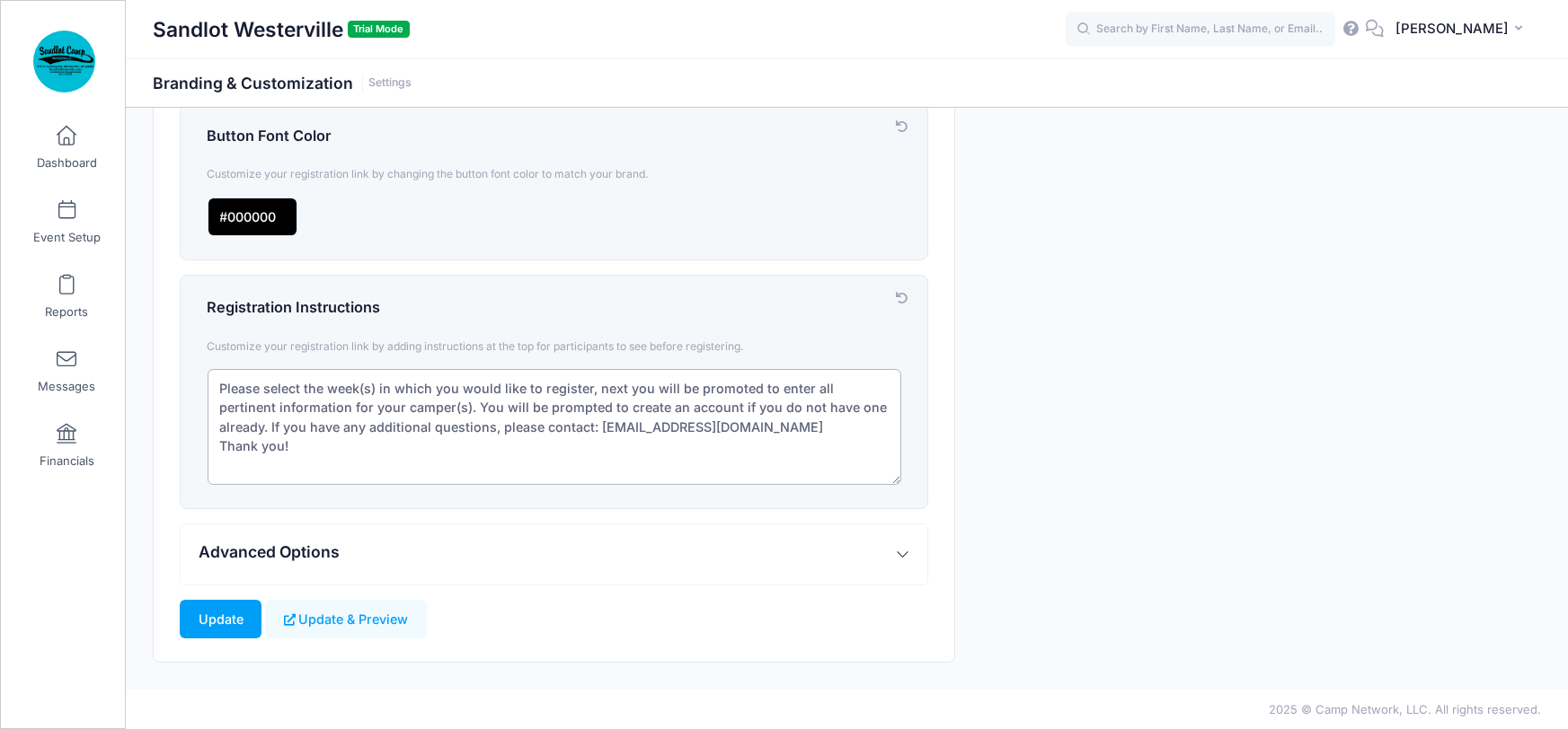
click at [596, 385] on textarea "Please select the week(s) in which you would like to register, next you will be…" at bounding box center [555, 427] width 694 height 116
click at [787, 390] on textarea "Please select the week(s) in which you would like to register, next you will be…" at bounding box center [555, 427] width 694 height 116
click at [808, 389] on textarea "Please select the week(s) in which you would like to register, next you will be…" at bounding box center [555, 427] width 694 height 116
click at [217, 402] on textarea "Please select the week(s) in which you would like to register, next you will be…" at bounding box center [555, 427] width 694 height 116
drag, startPoint x: 264, startPoint y: 406, endPoint x: 424, endPoint y: 407, distance: 160.0
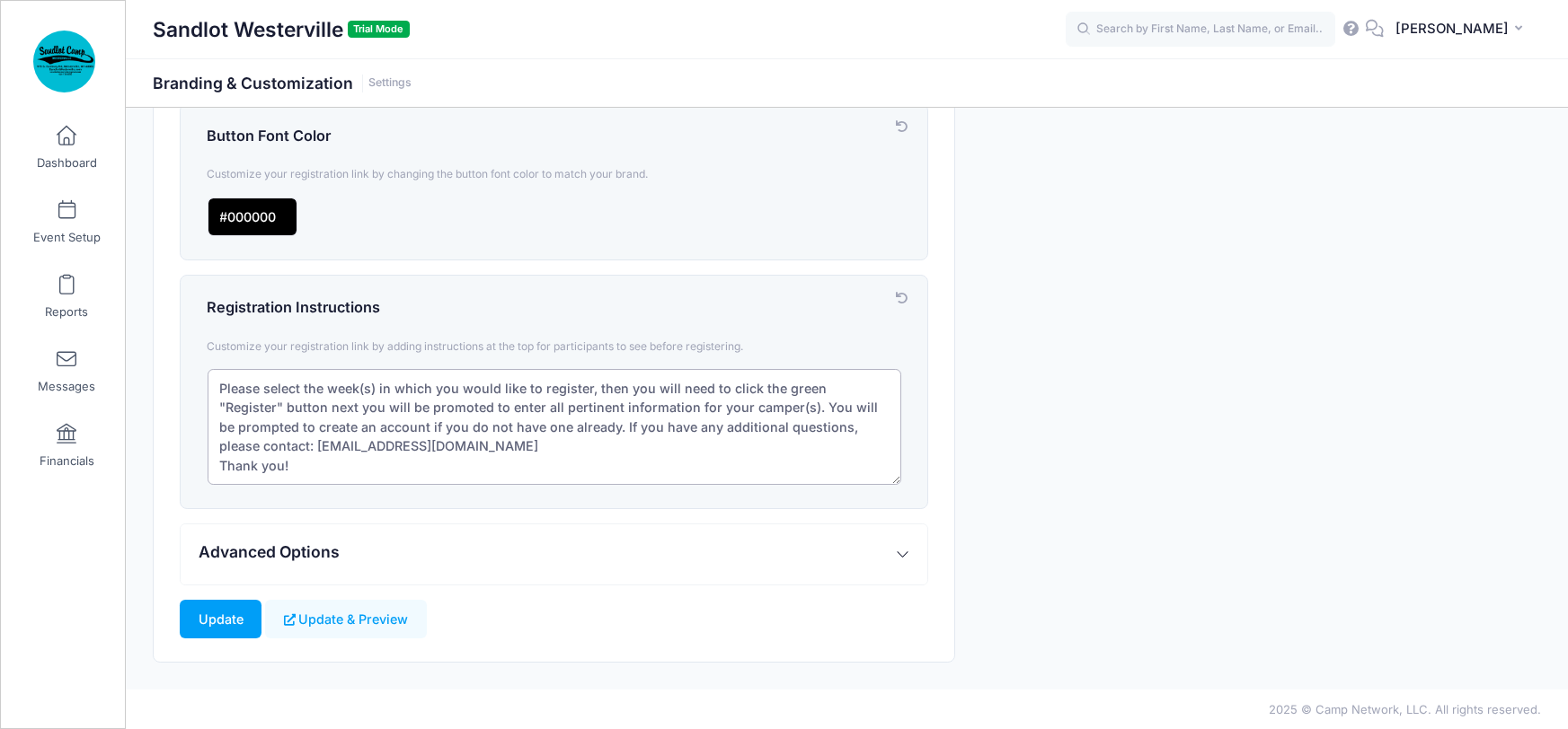
click at [424, 407] on textarea "Please select the week(s) in which you would like to register, next you will be…" at bounding box center [555, 427] width 694 height 116
click at [578, 409] on textarea "Please select the week(s) in which you would like to register, next you will be…" at bounding box center [555, 427] width 694 height 116
drag, startPoint x: 610, startPoint y: 409, endPoint x: 707, endPoint y: 409, distance: 97.0
click at [707, 409] on textarea "Please select the week(s) in which you would like to register, next you will be…" at bounding box center [555, 427] width 694 height 116
drag, startPoint x: 587, startPoint y: 404, endPoint x: 374, endPoint y: 426, distance: 214.1
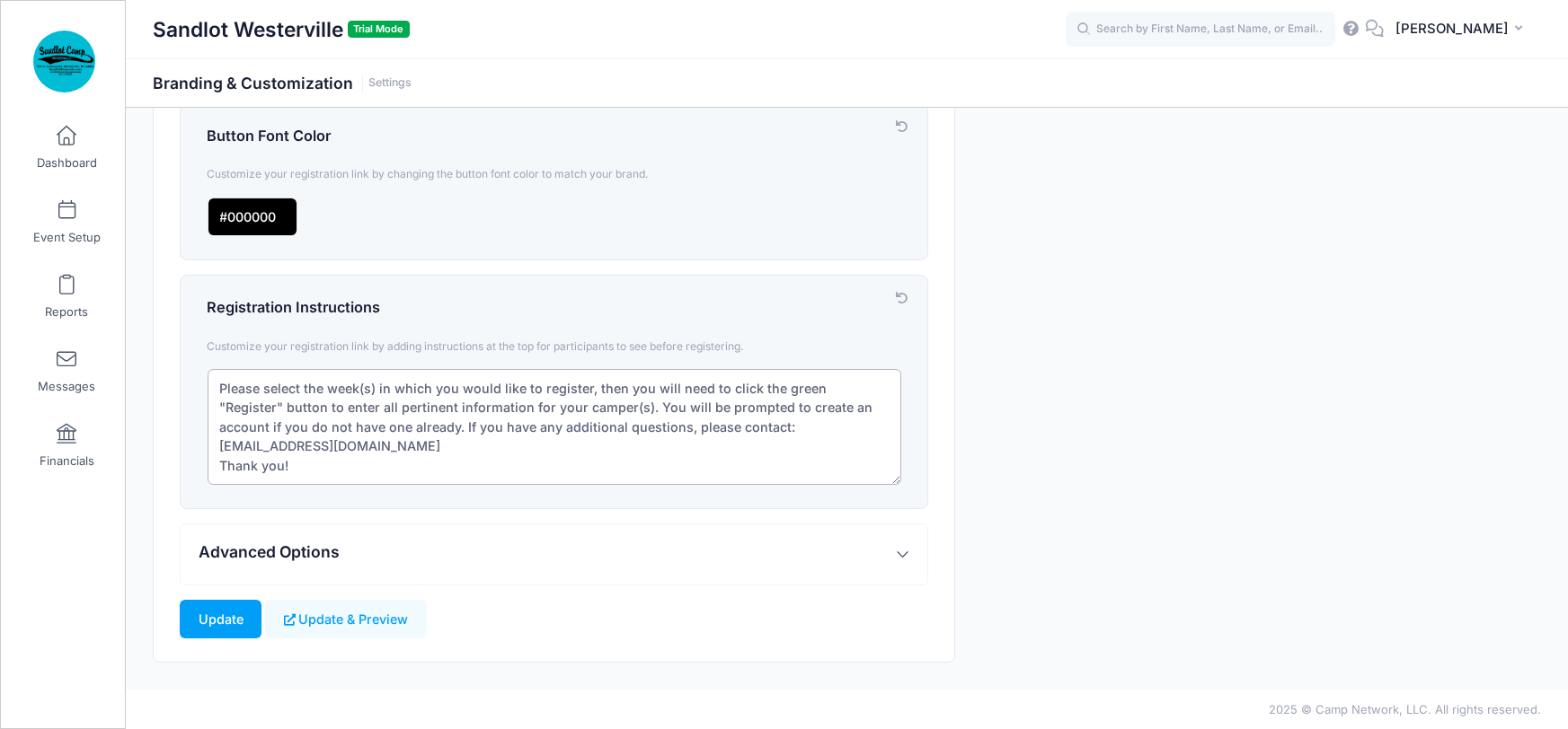
click at [374, 426] on textarea "Please select the week(s) in which you would like to register, next you will be…" at bounding box center [555, 427] width 694 height 116
type textarea "Please select the week(s) in which you would like to register, then you will ne…"
click at [207, 618] on input "Update" at bounding box center [221, 619] width 82 height 39
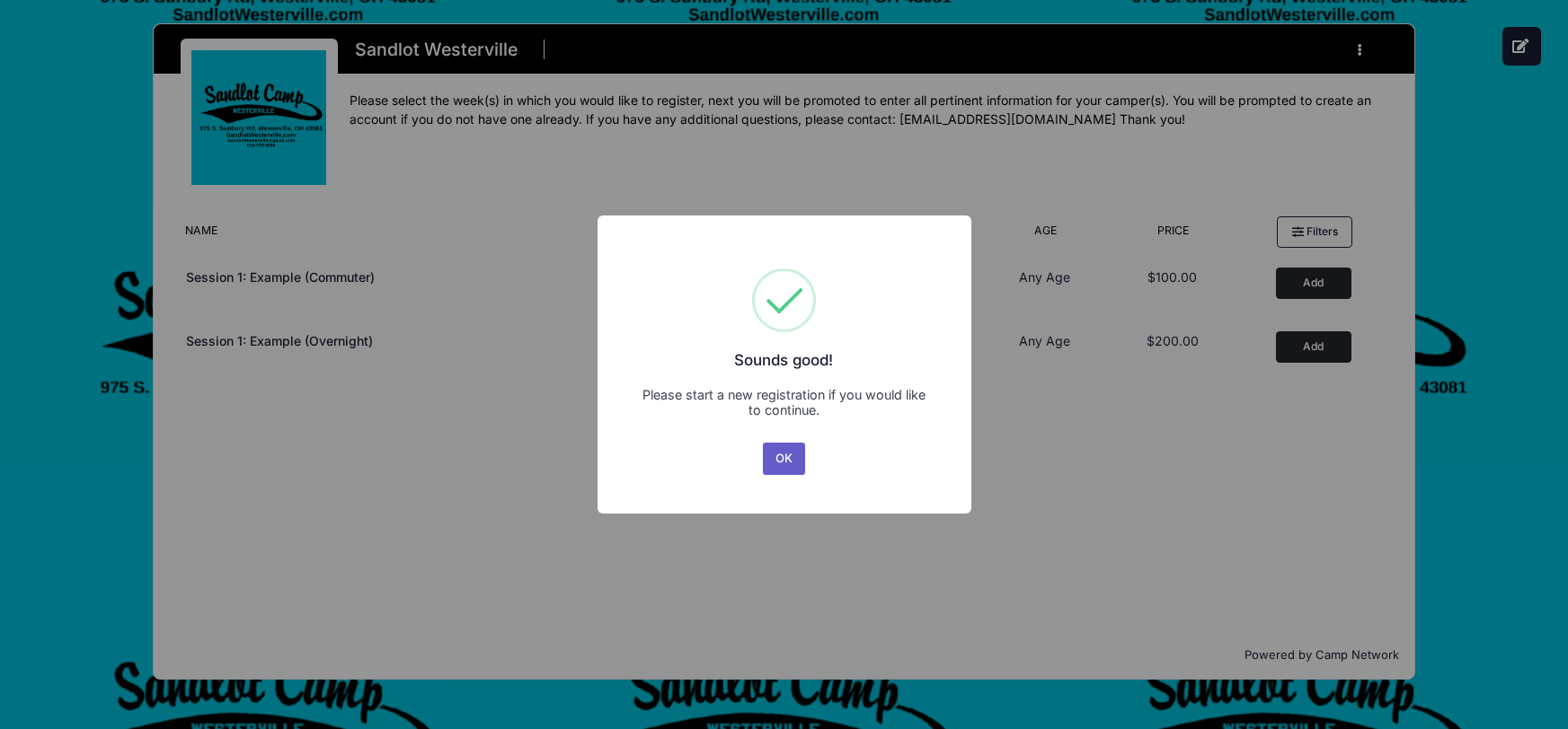
click at [783, 458] on button "OK" at bounding box center [784, 459] width 43 height 32
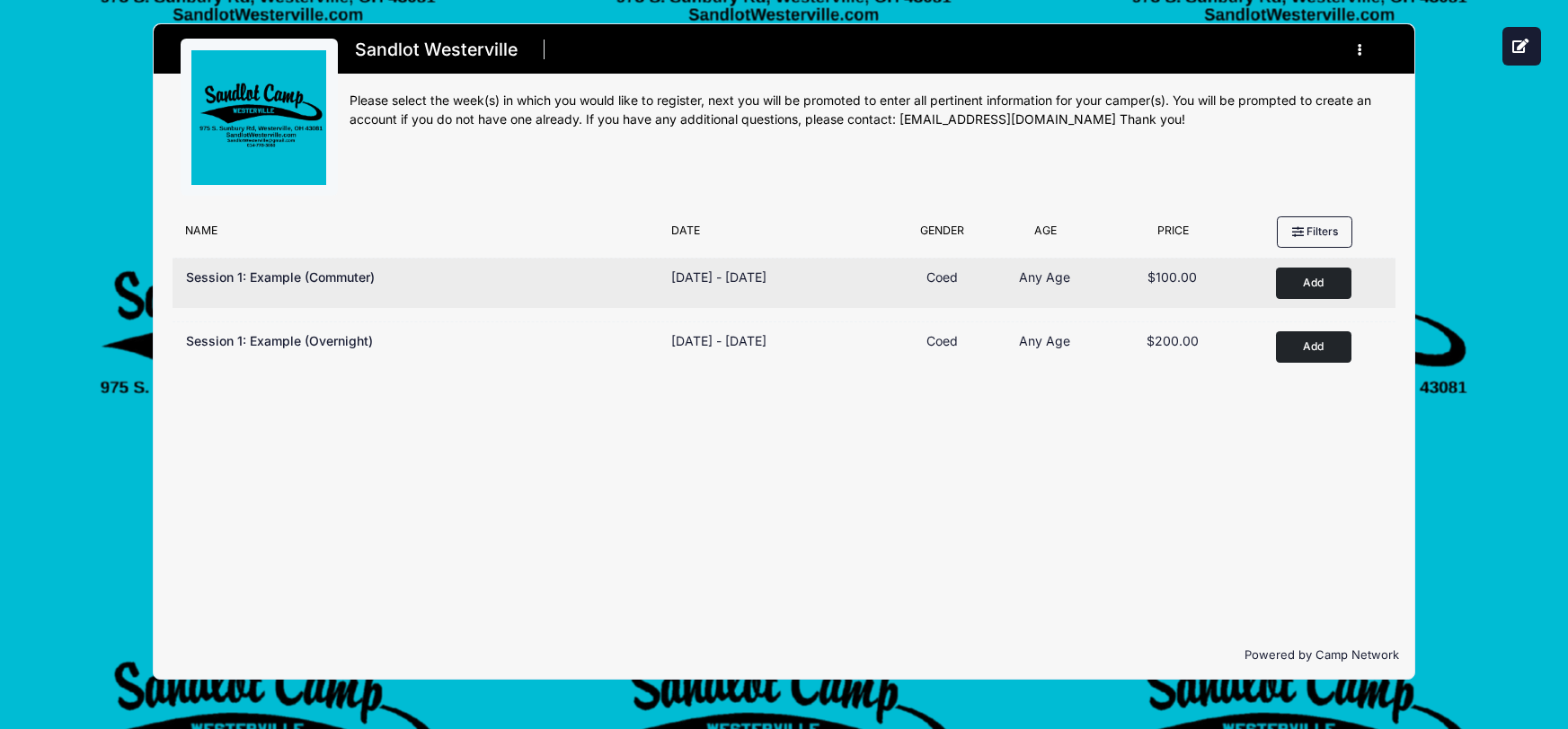
click at [1299, 282] on button "Add to Cart" at bounding box center [1313, 283] width 76 height 31
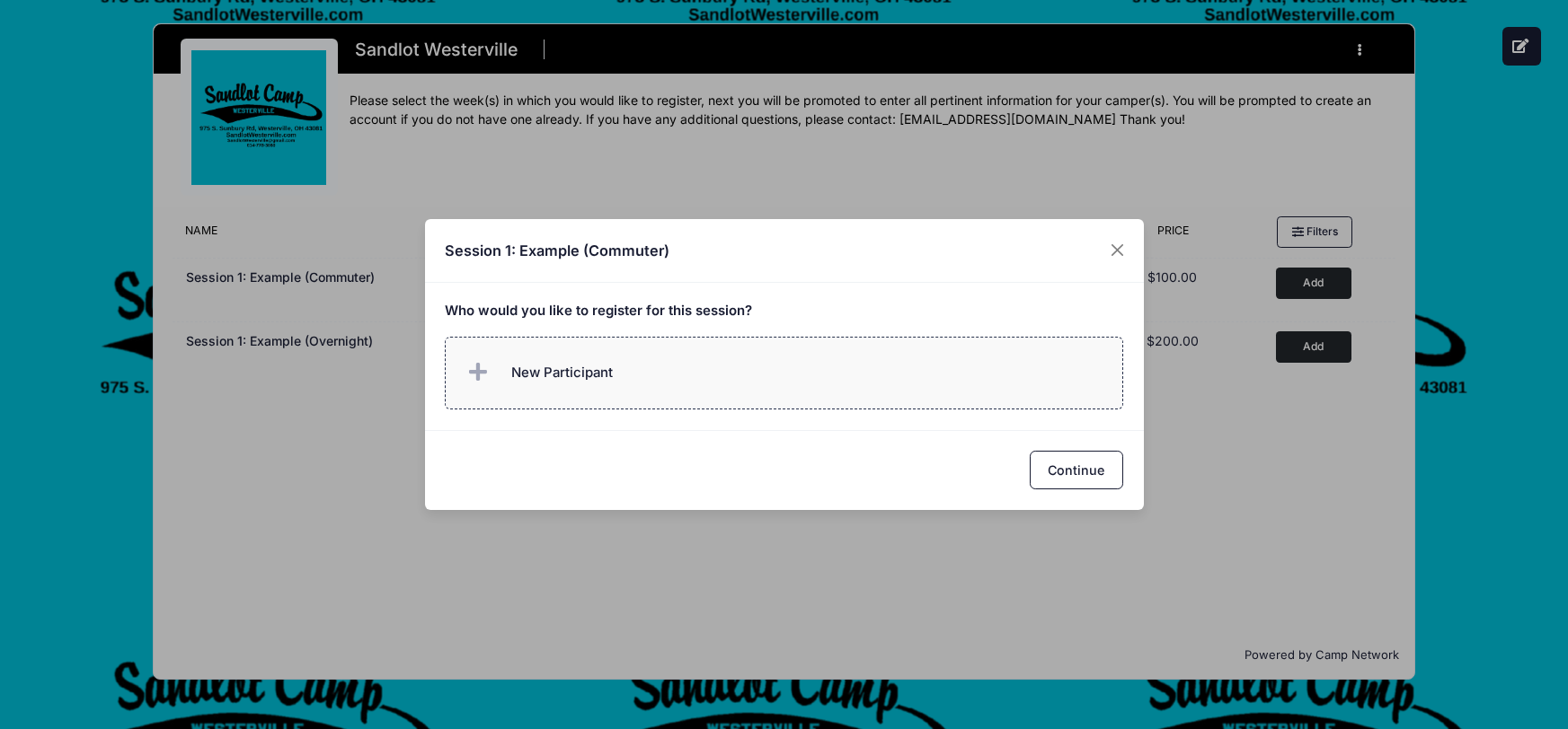
click at [532, 377] on span "New Participant" at bounding box center [562, 372] width 102 height 19
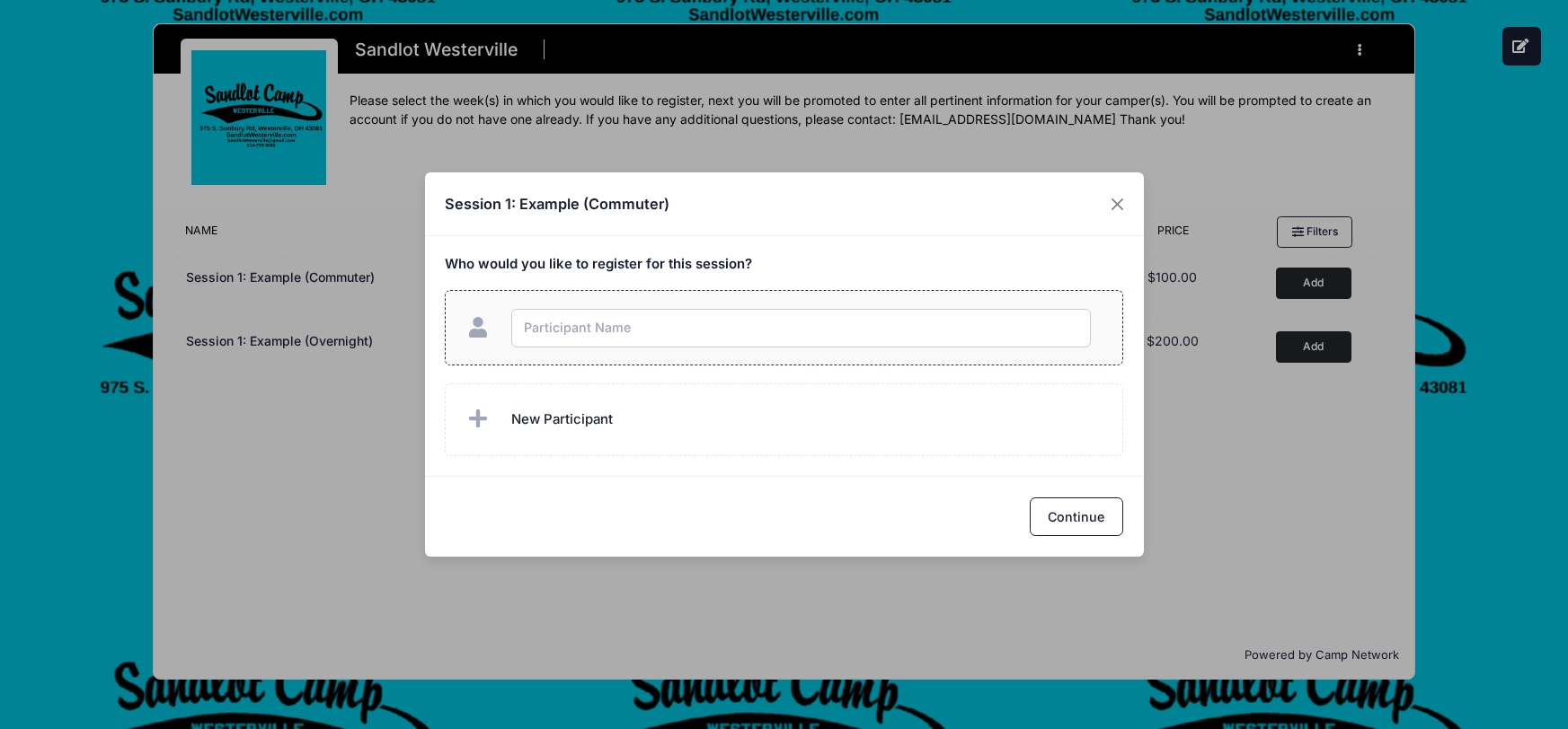
type input "f"
checkbox input "true"
click at [1082, 520] on button "Continue" at bounding box center [1076, 517] width 93 height 39
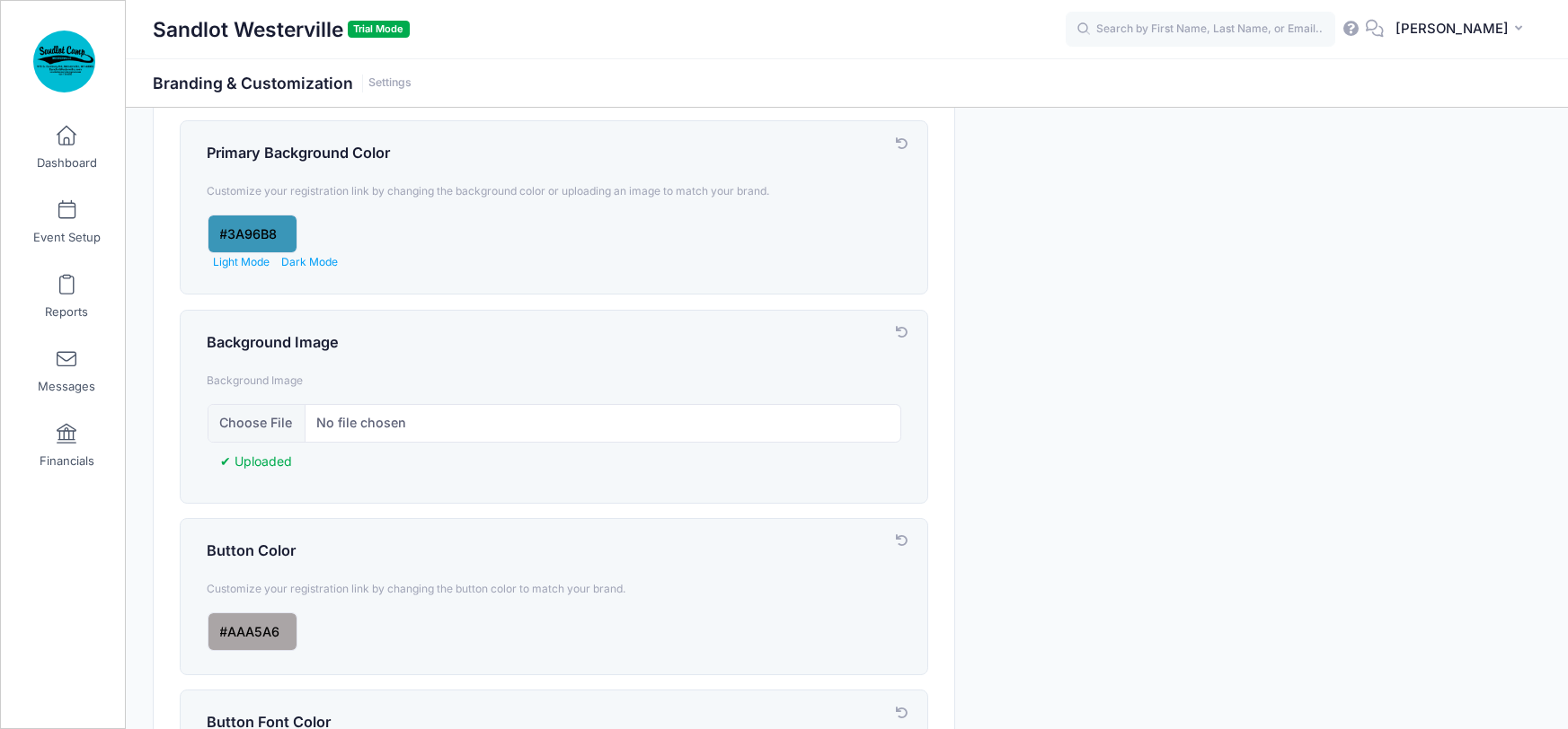
scroll to position [353, 0]
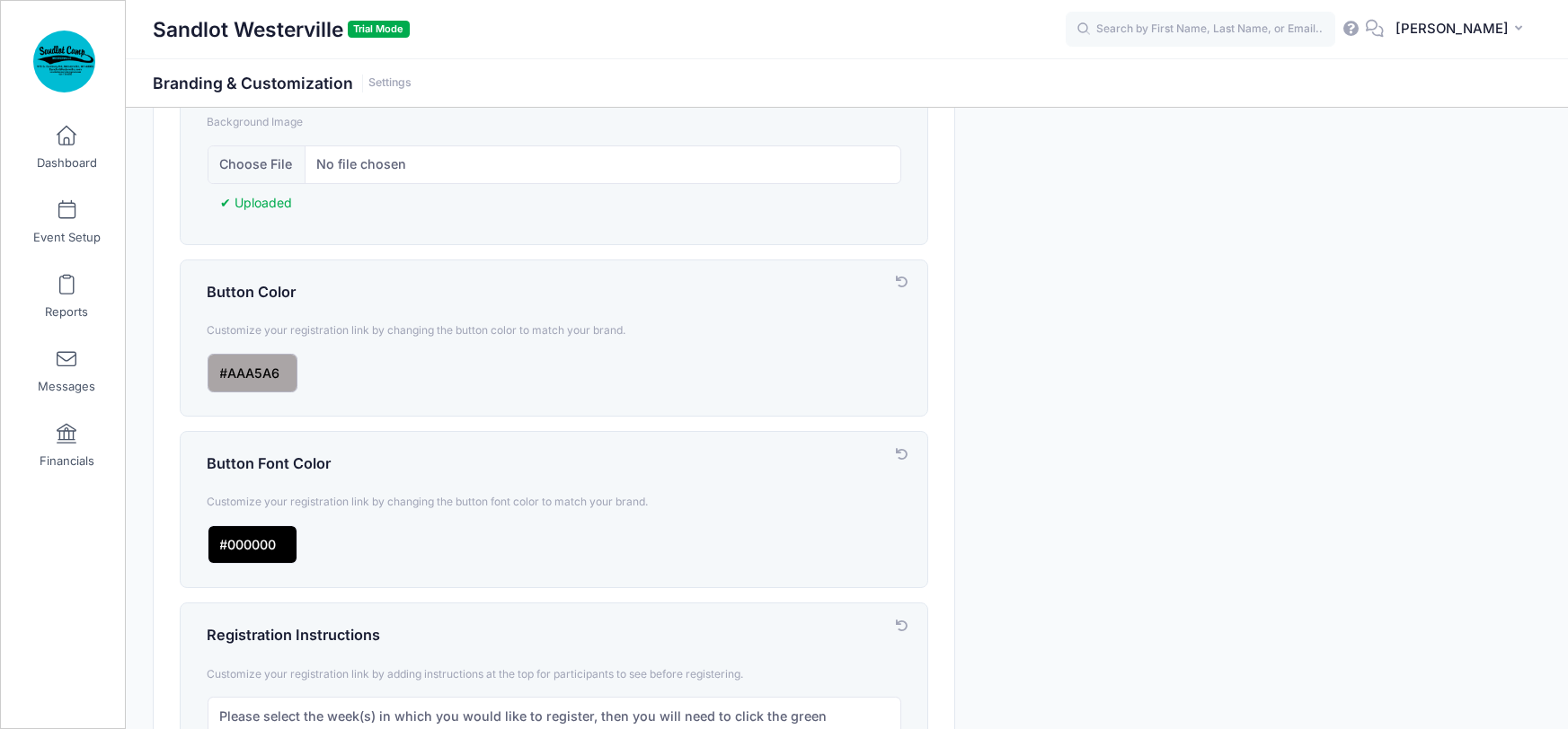
click at [262, 360] on input "input" at bounding box center [252, 374] width 90 height 39
click at [1160, 350] on div "Branding & Customization Customize your account and registration link. Manage L…" at bounding box center [847, 386] width 1406 height 1208
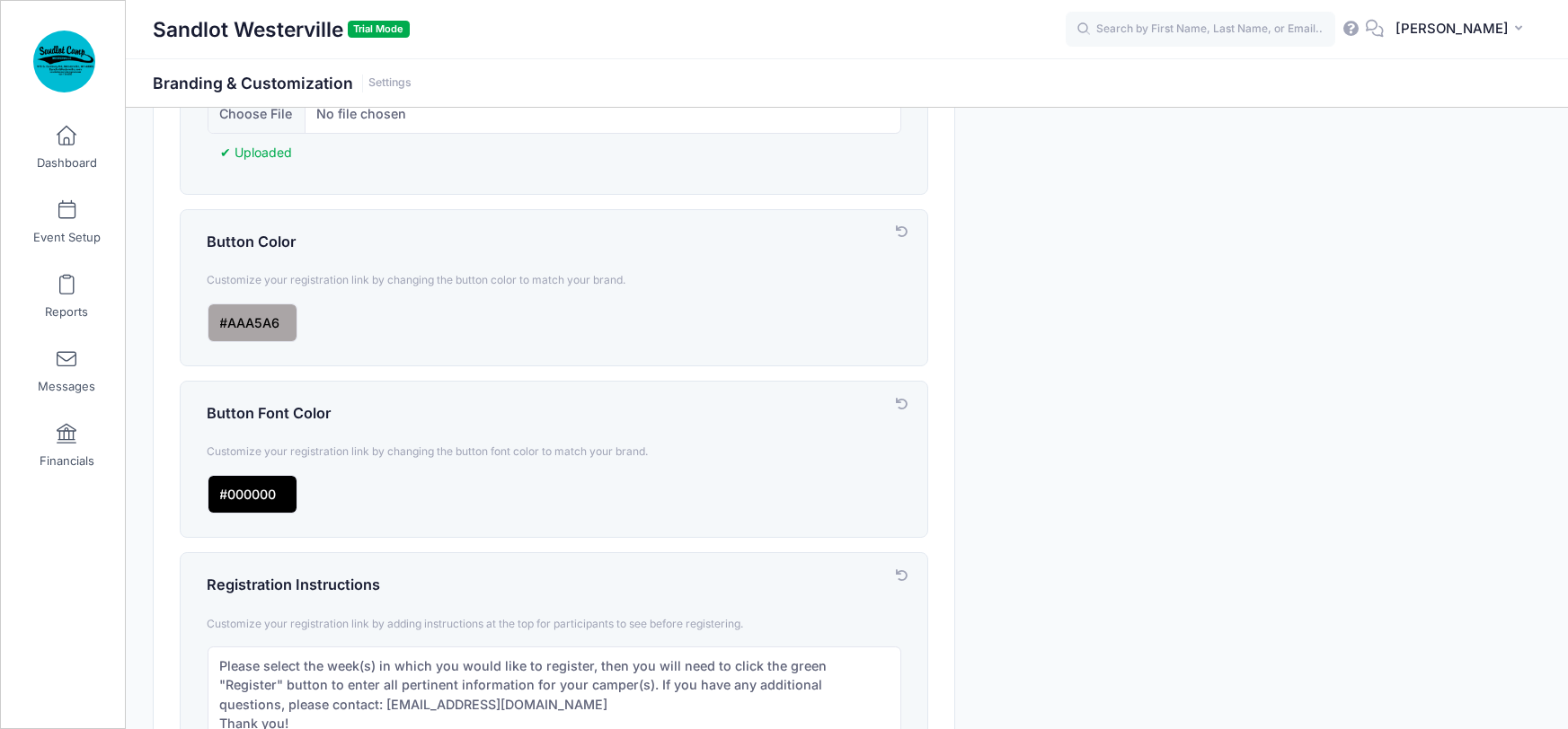
scroll to position [410, 0]
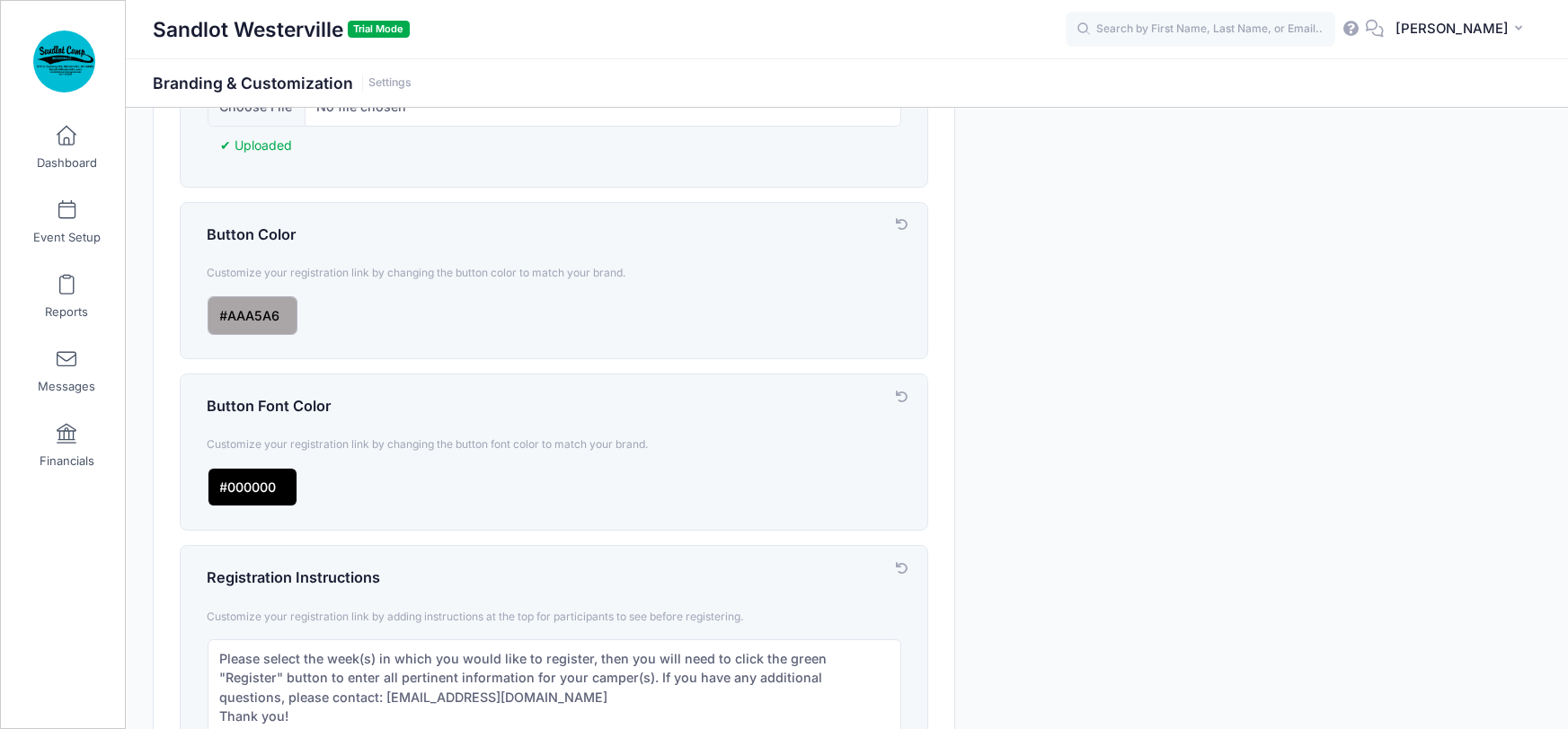
click at [285, 309] on input "input" at bounding box center [252, 316] width 90 height 39
click at [271, 356] on div at bounding box center [298, 393] width 181 height 114
click at [268, 352] on div at bounding box center [298, 393] width 181 height 114
click at [277, 348] on div at bounding box center [298, 393] width 181 height 114
click at [280, 341] on div at bounding box center [298, 393] width 181 height 114
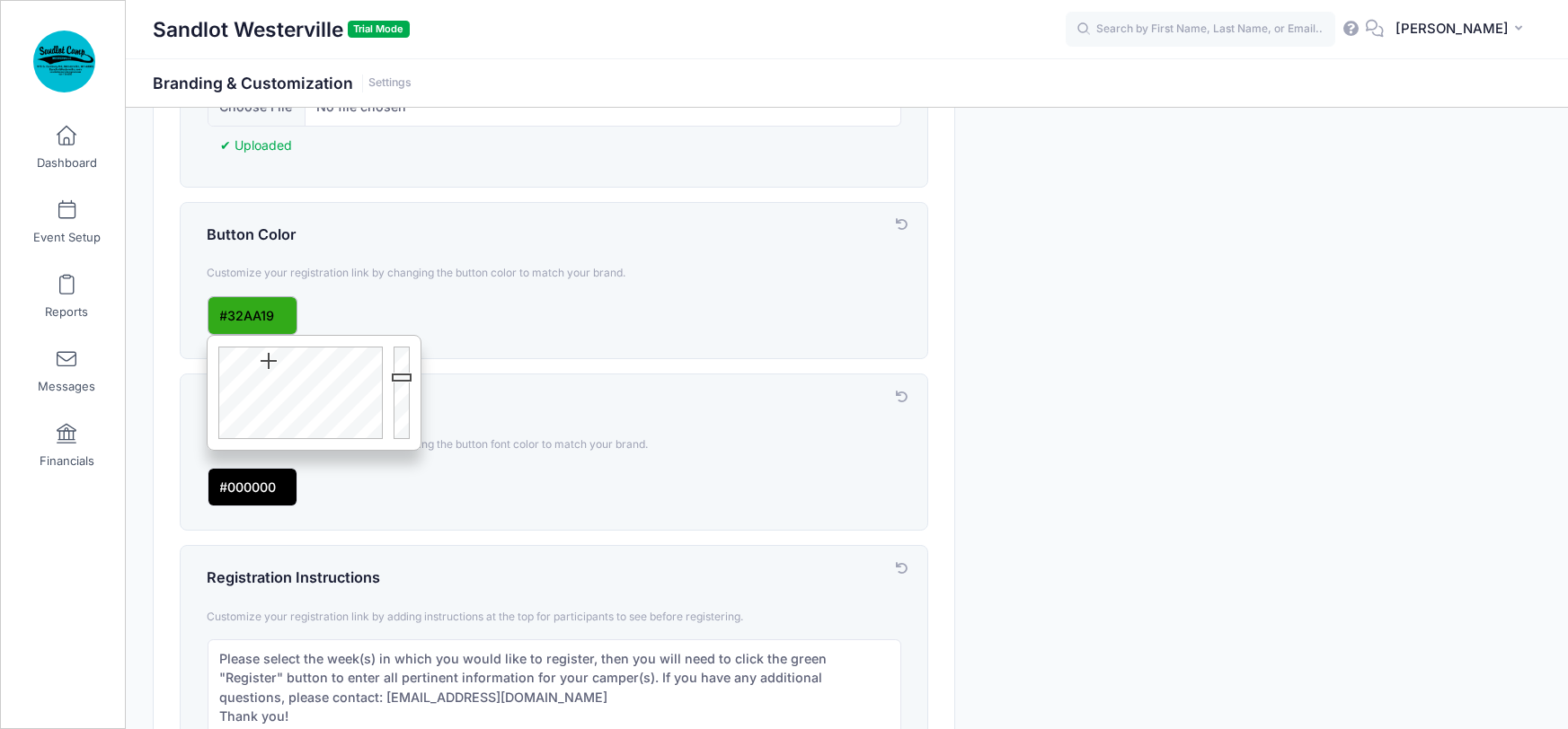
click at [269, 360] on div at bounding box center [298, 393] width 181 height 114
click at [269, 361] on div at bounding box center [298, 393] width 181 height 114
click at [260, 369] on div at bounding box center [298, 393] width 181 height 114
click at [263, 361] on div at bounding box center [298, 393] width 181 height 114
drag, startPoint x: 262, startPoint y: 356, endPoint x: 284, endPoint y: 345, distance: 24.6
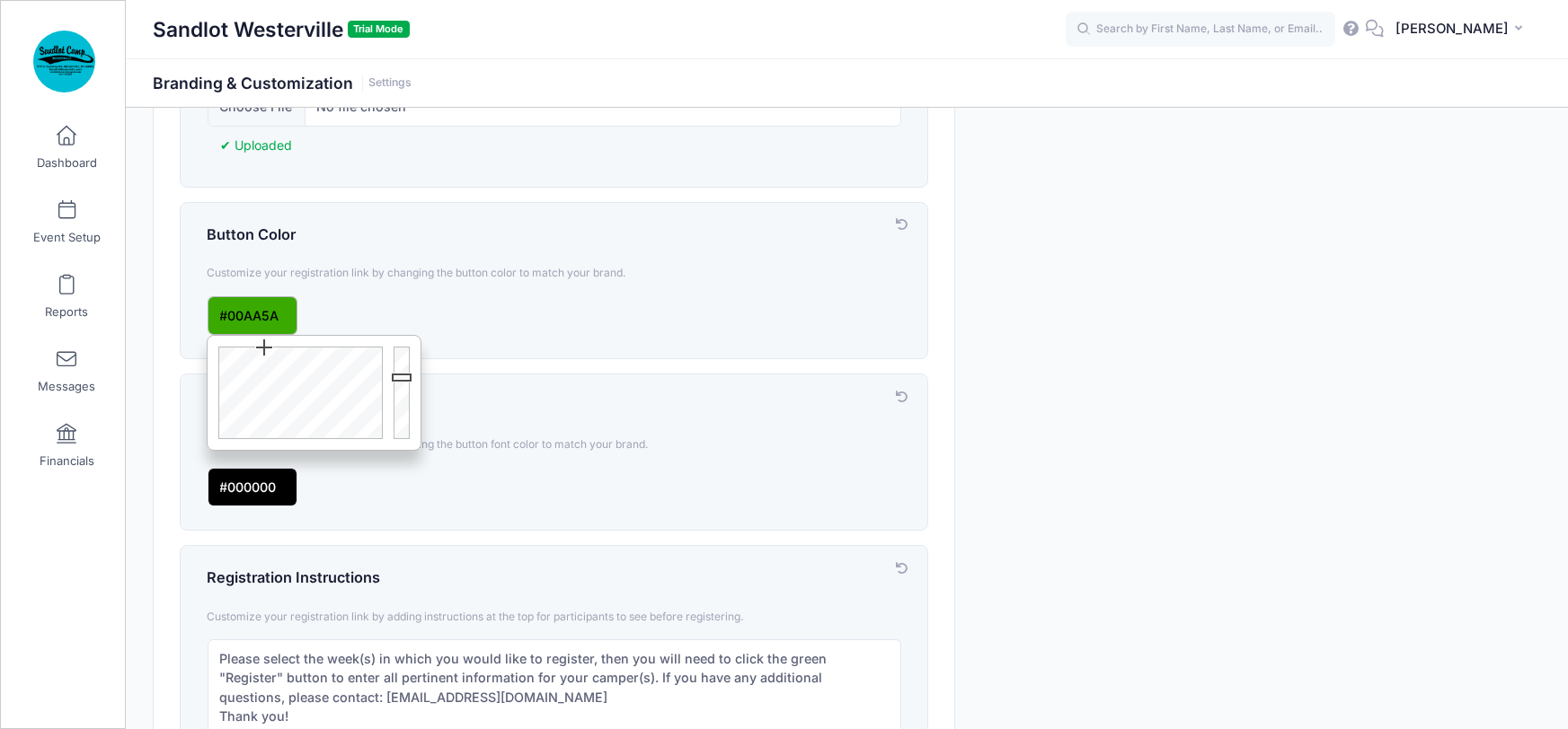
click at [288, 343] on div at bounding box center [298, 393] width 181 height 114
type input "#09AA03"
click at [272, 349] on div at bounding box center [298, 393] width 181 height 114
click at [1209, 360] on div "Branding & Customization Customize your account and registration link. Manage L…" at bounding box center [847, 329] width 1406 height 1208
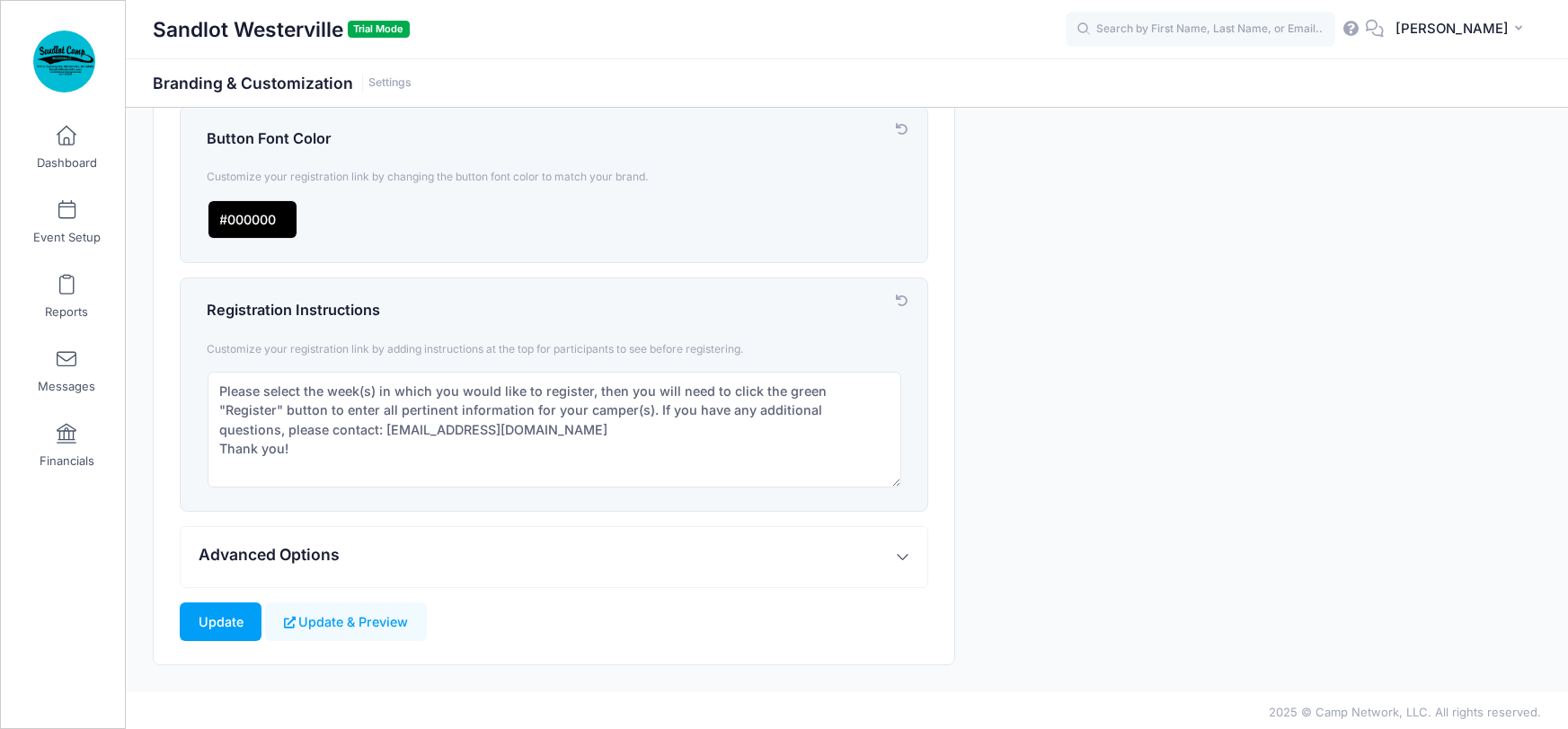
scroll to position [680, 0]
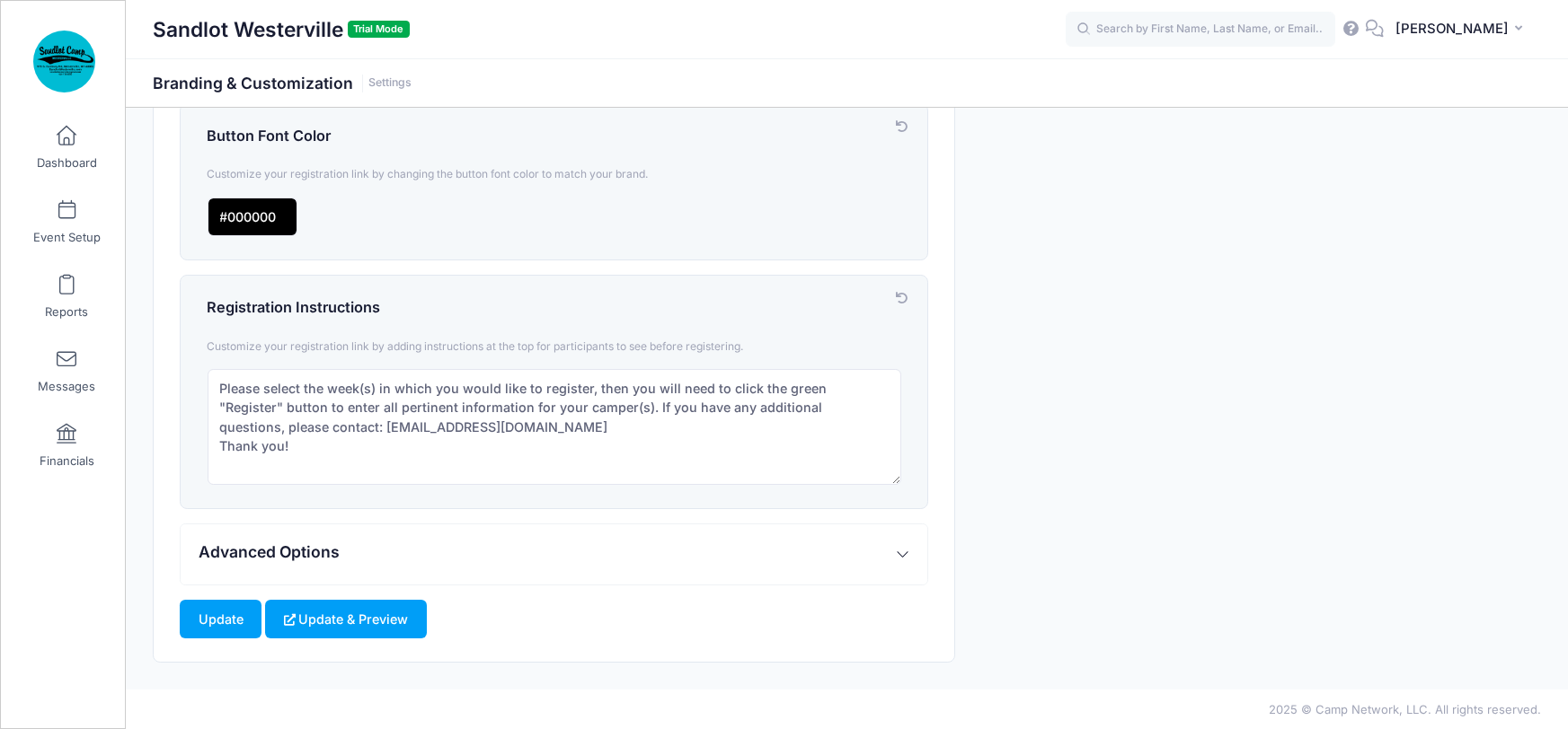
click at [367, 612] on button "Update & Preview" at bounding box center [345, 619] width 161 height 39
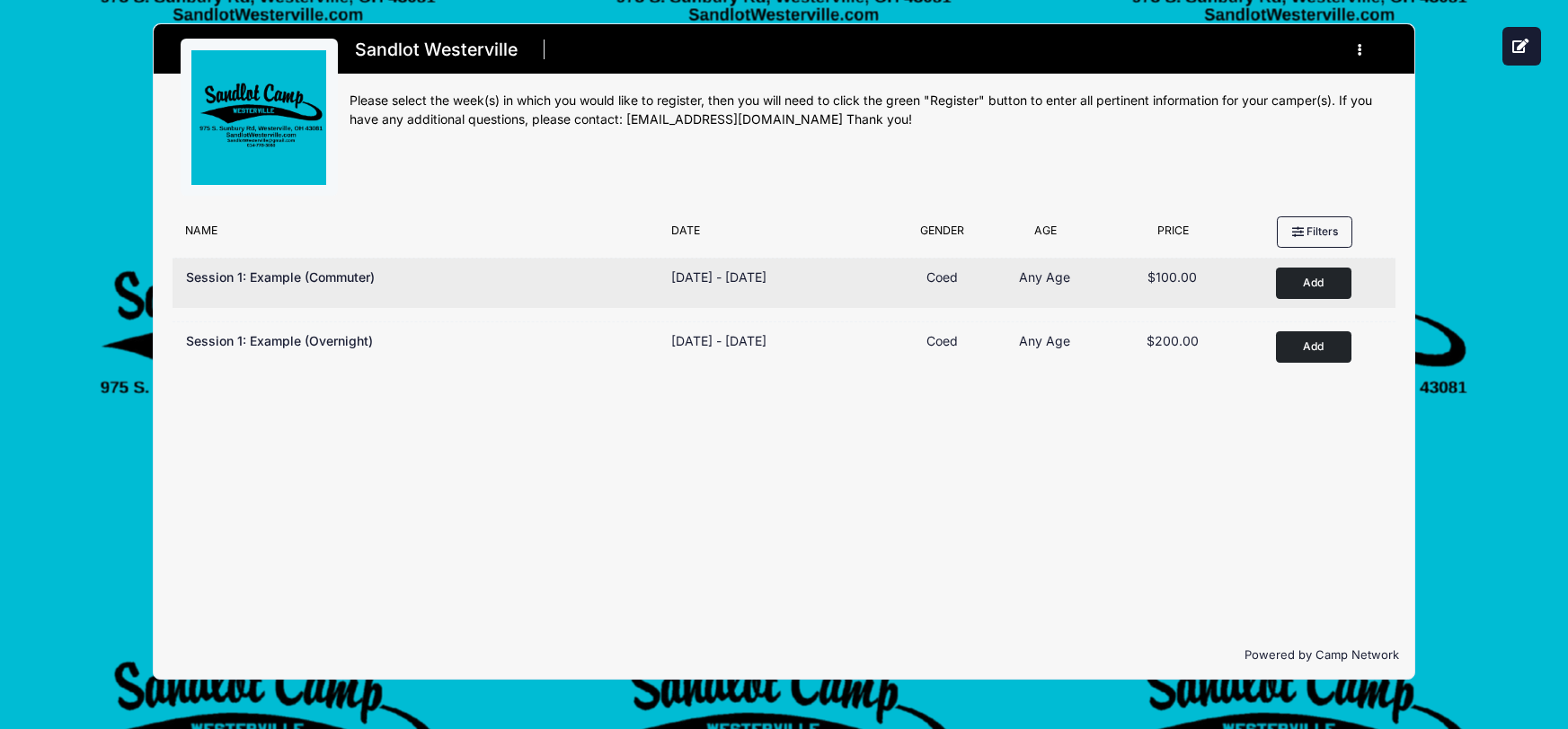
click at [1303, 284] on button "Add to Cart" at bounding box center [1313, 283] width 76 height 31
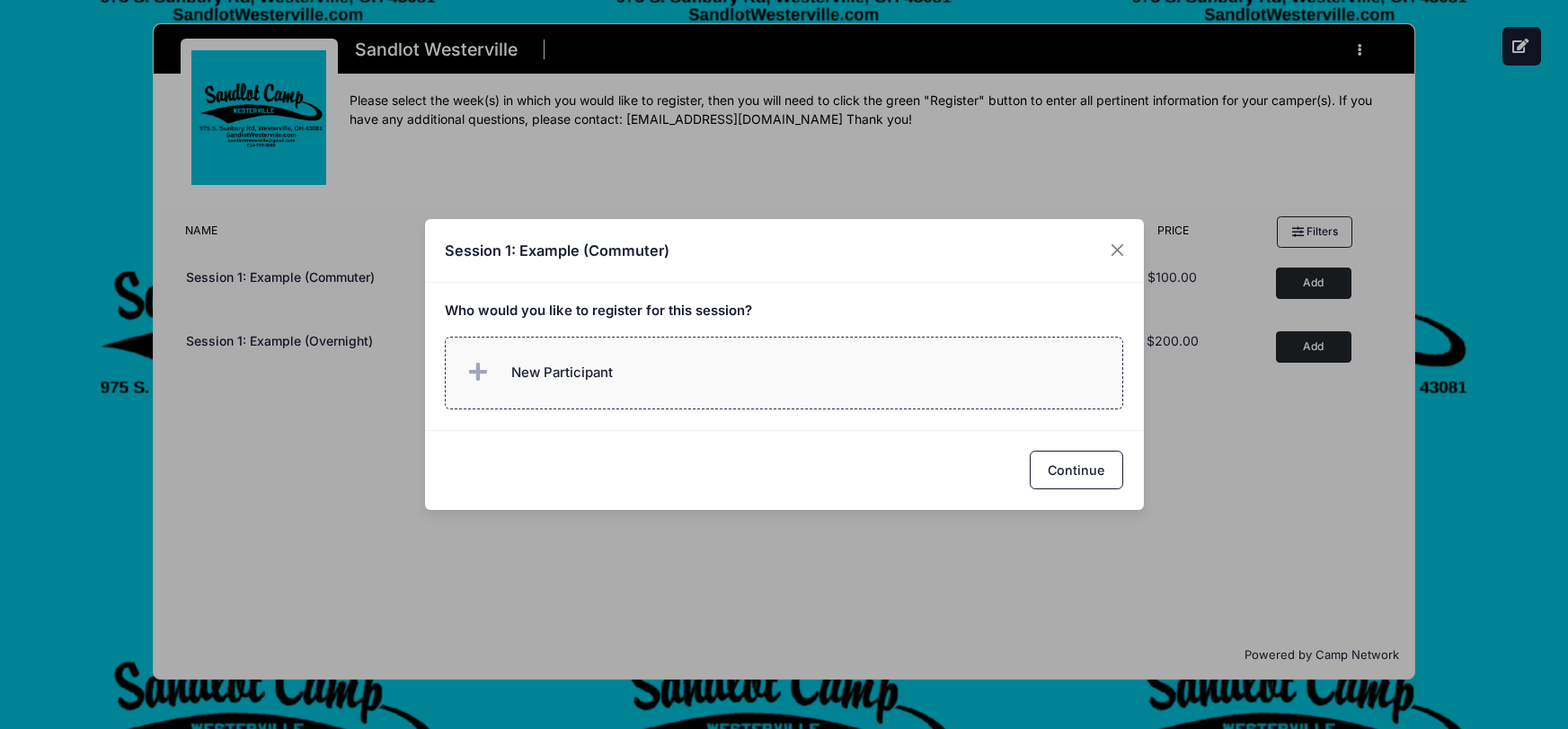
click at [545, 366] on span "New Participant" at bounding box center [562, 372] width 102 height 19
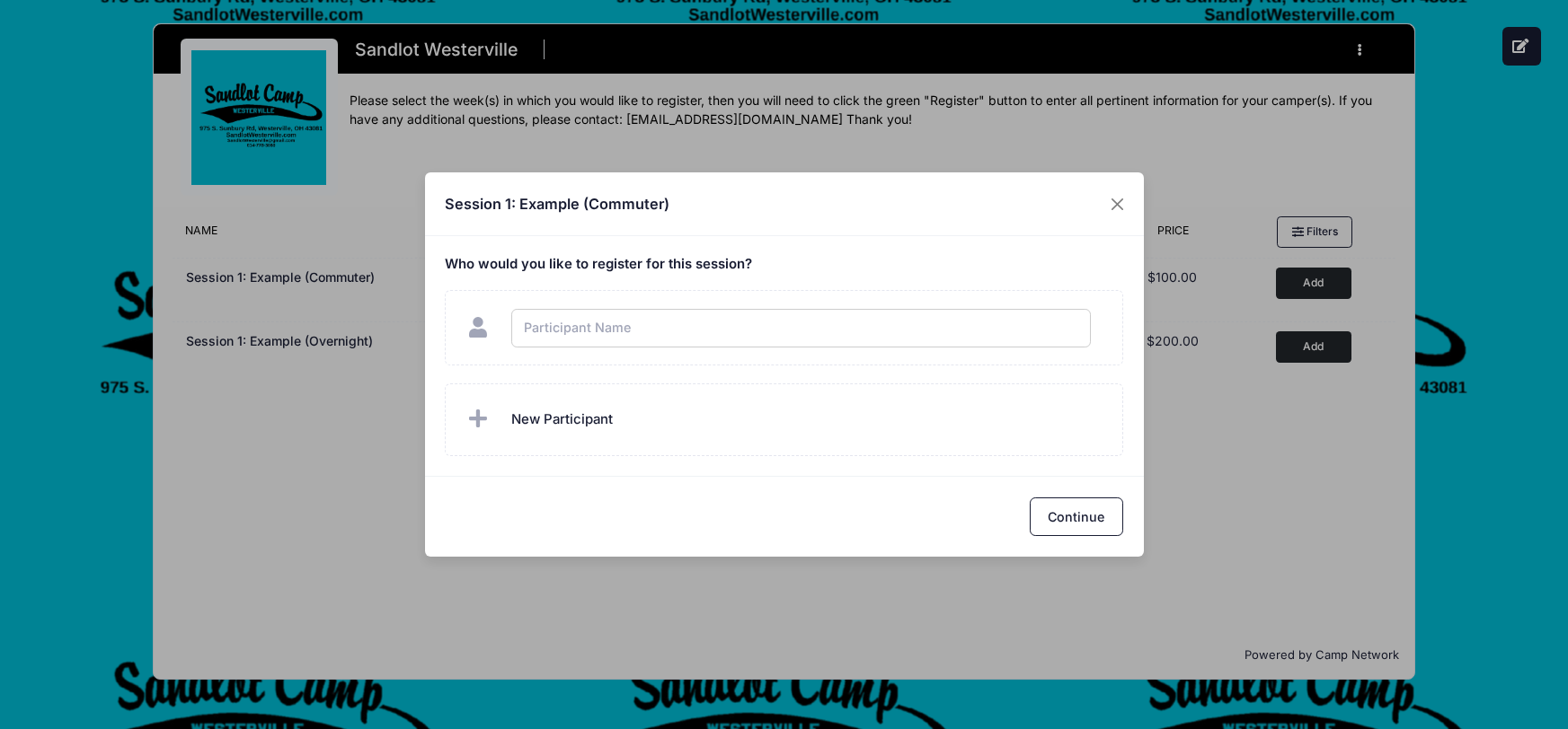
type input "f"
checkbox input "true"
click at [1062, 518] on button "Continue" at bounding box center [1076, 517] width 93 height 39
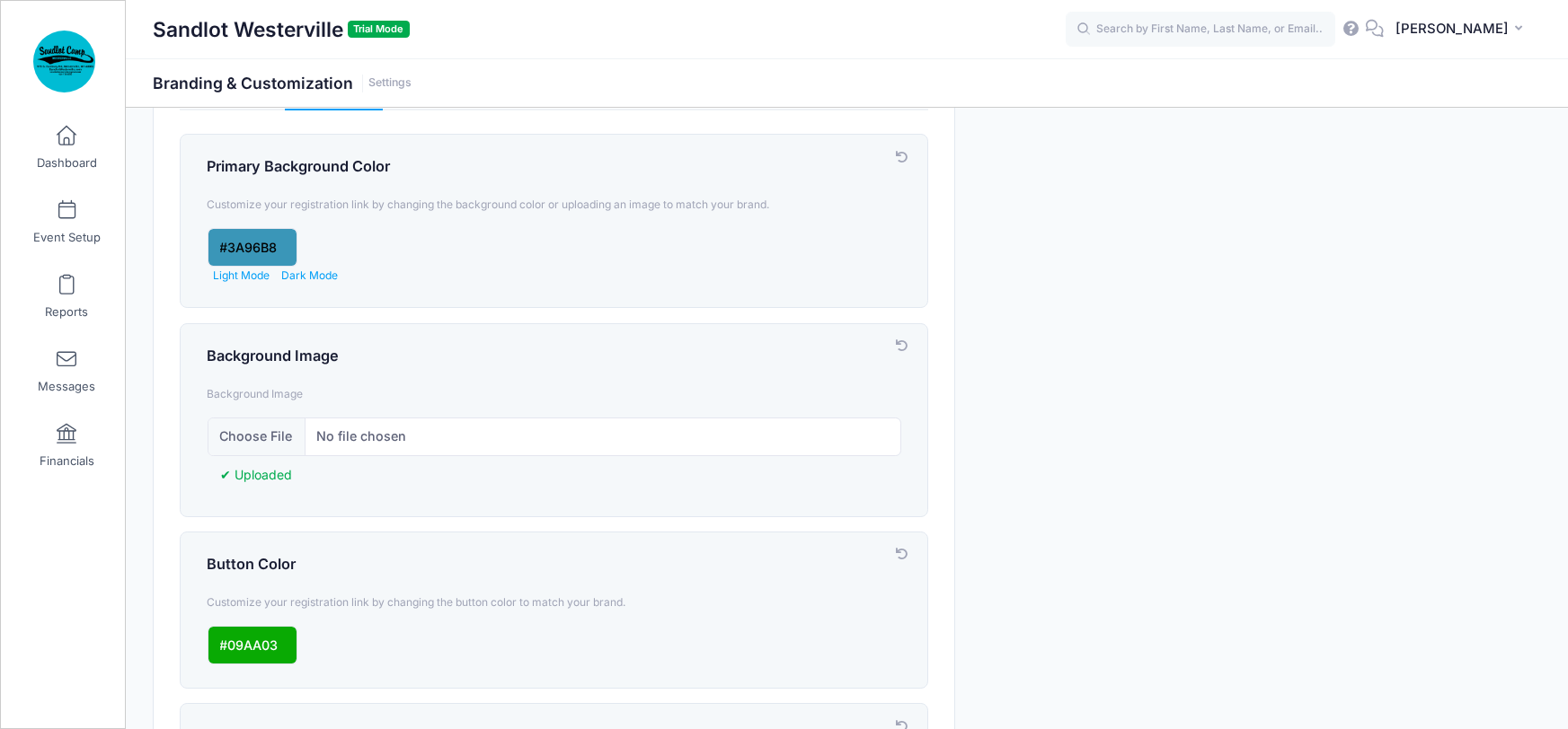
scroll to position [85, 0]
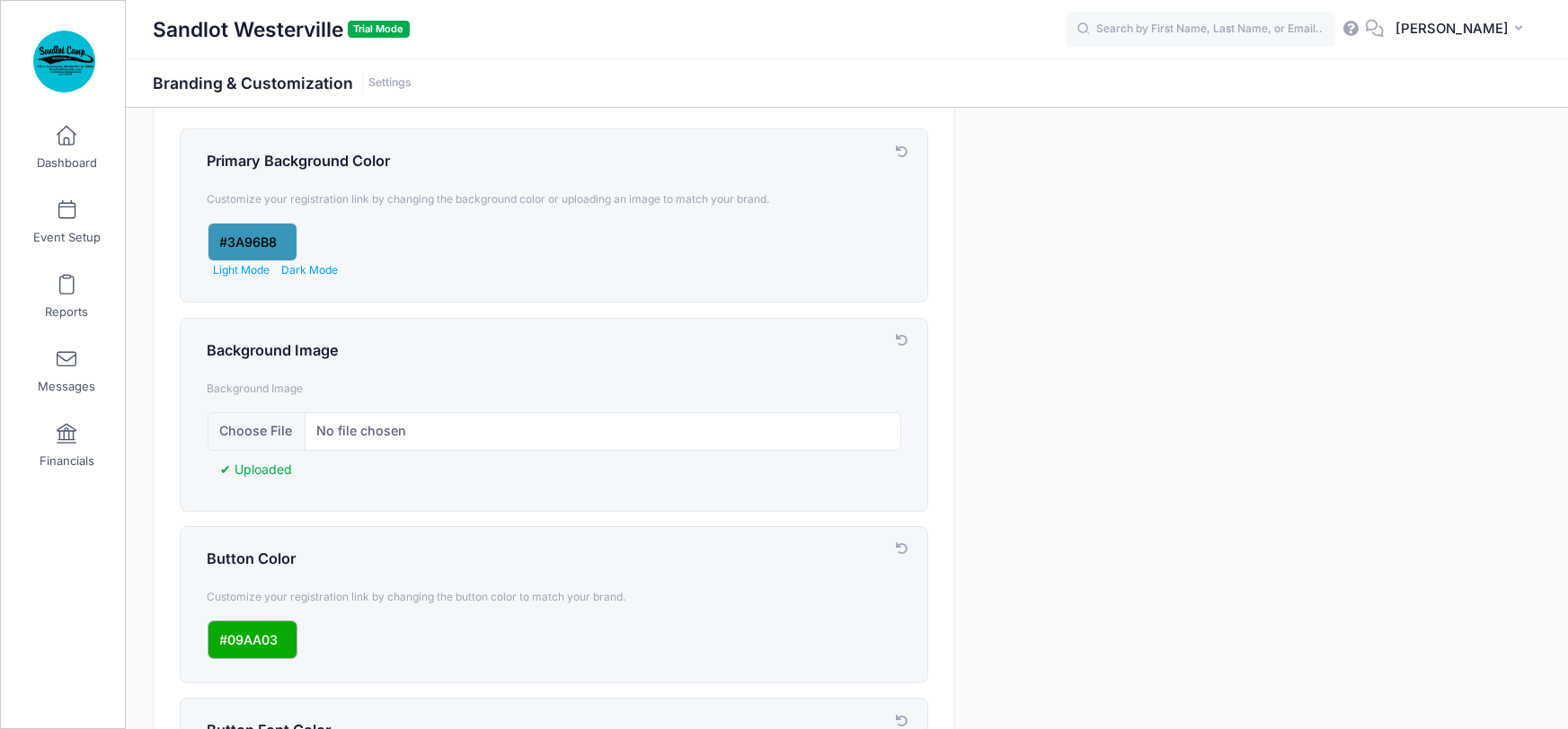
click at [265, 637] on input "input" at bounding box center [252, 640] width 90 height 39
click at [222, 519] on div at bounding box center [298, 563] width 181 height 114
drag, startPoint x: 222, startPoint y: 518, endPoint x: 212, endPoint y: 515, distance: 10.4
click at [212, 515] on div at bounding box center [298, 563] width 181 height 114
type input "#FF0000"
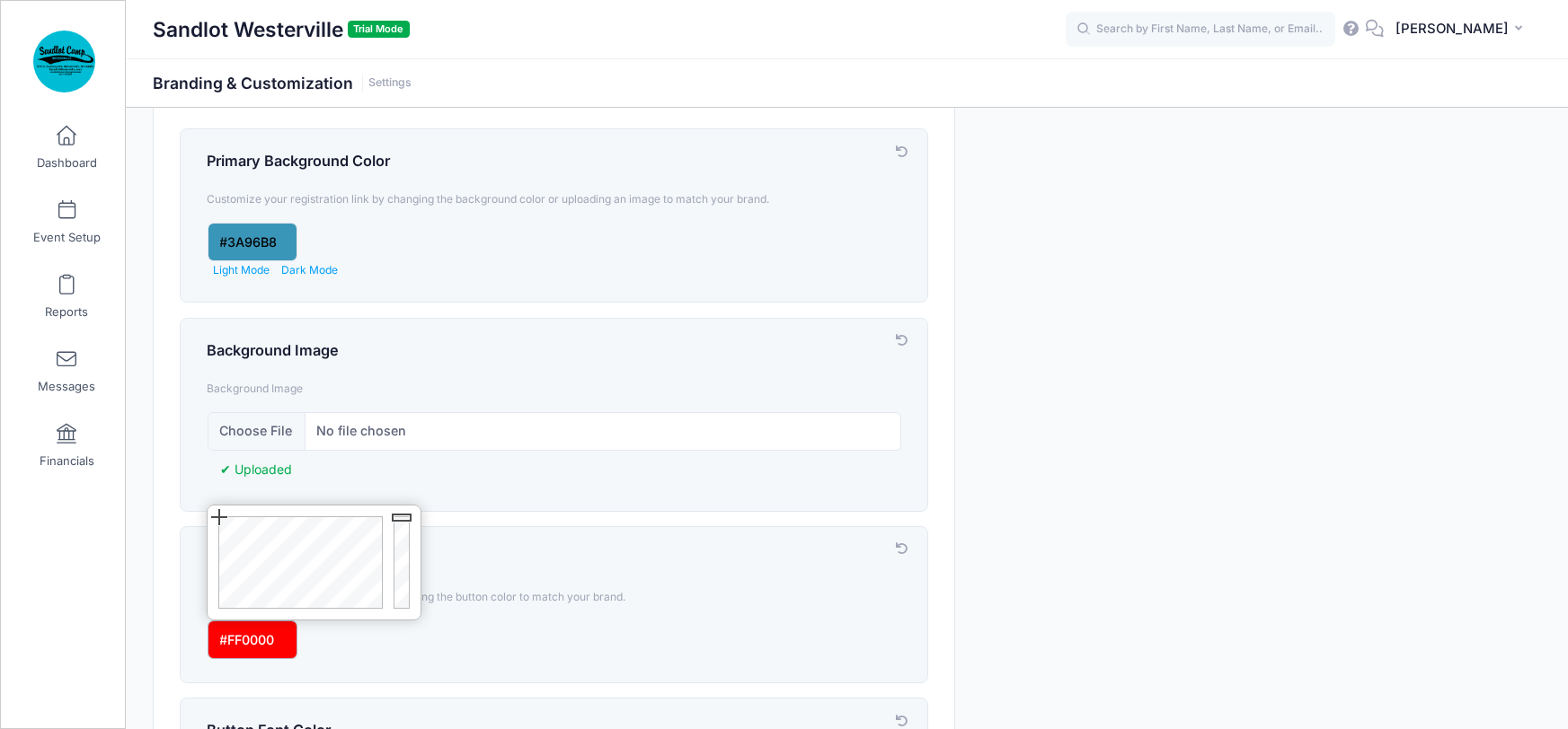
drag, startPoint x: 403, startPoint y: 548, endPoint x: 405, endPoint y: 508, distance: 40.0
click at [404, 510] on div at bounding box center [404, 563] width 32 height 114
click at [1060, 447] on div "Branding & Customization Customize your account and registration link. Manage L…" at bounding box center [847, 653] width 1406 height 1208
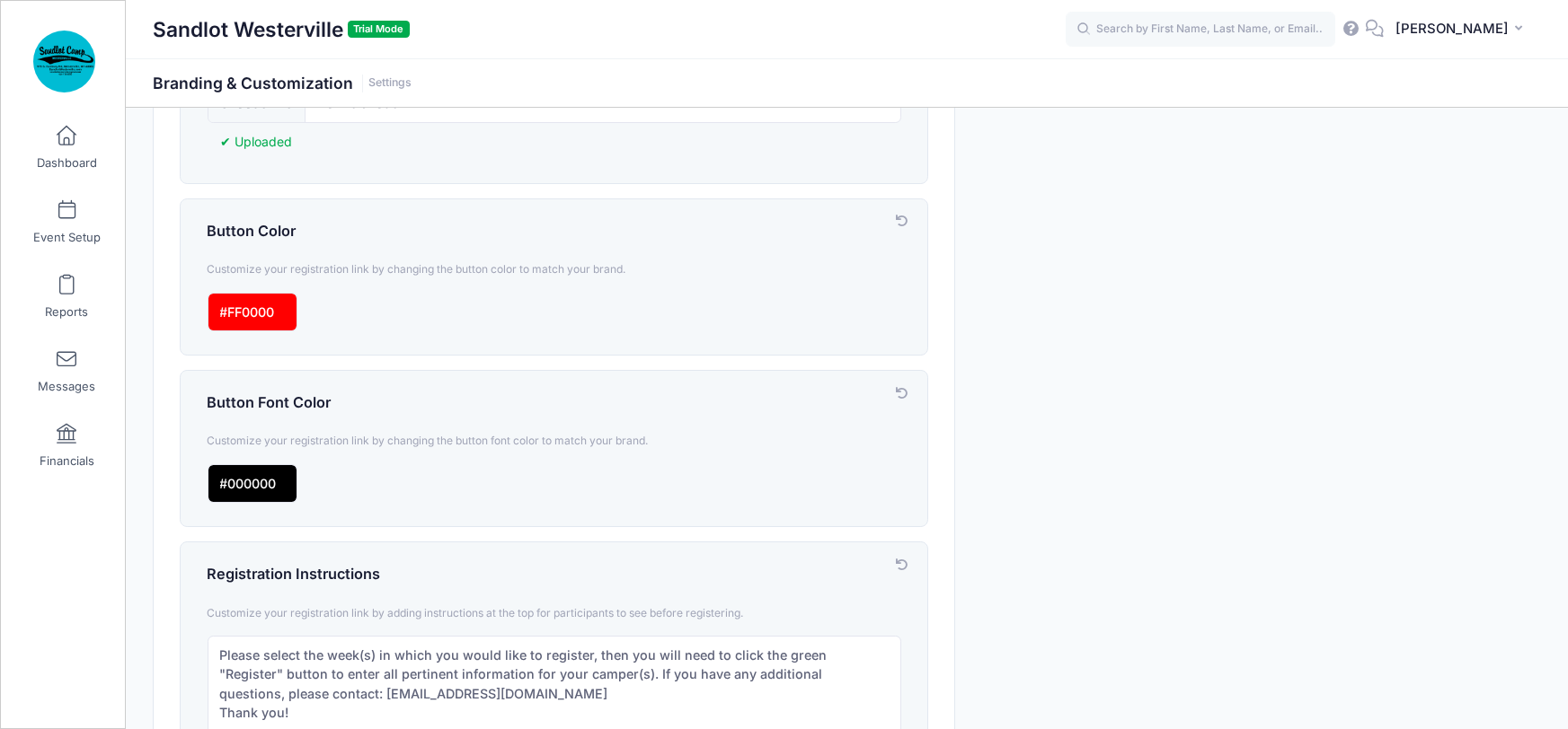
scroll to position [680, 0]
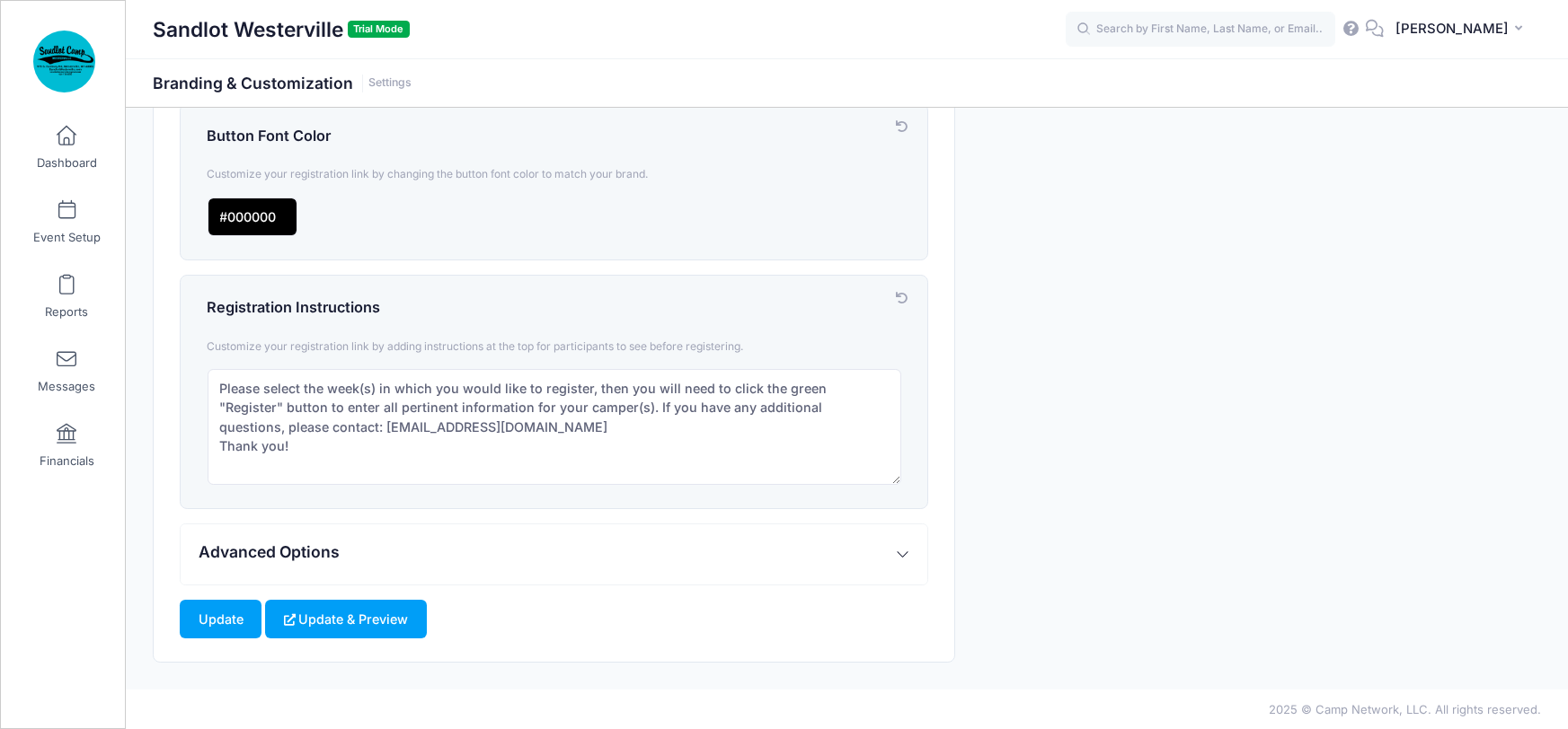
click at [358, 615] on button "Update & Preview" at bounding box center [345, 619] width 161 height 39
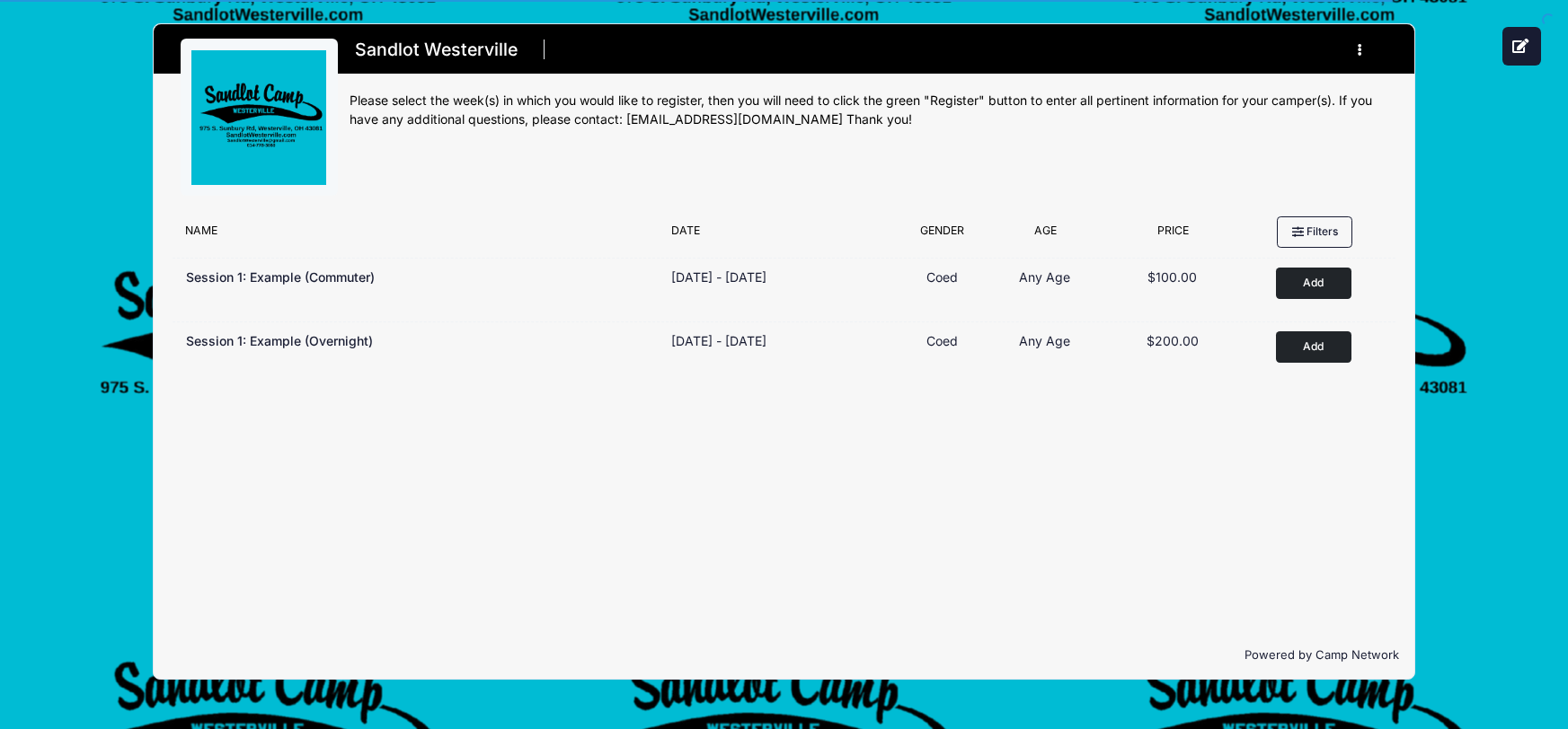
click at [1303, 281] on button "Add to Cart" at bounding box center [1313, 283] width 76 height 31
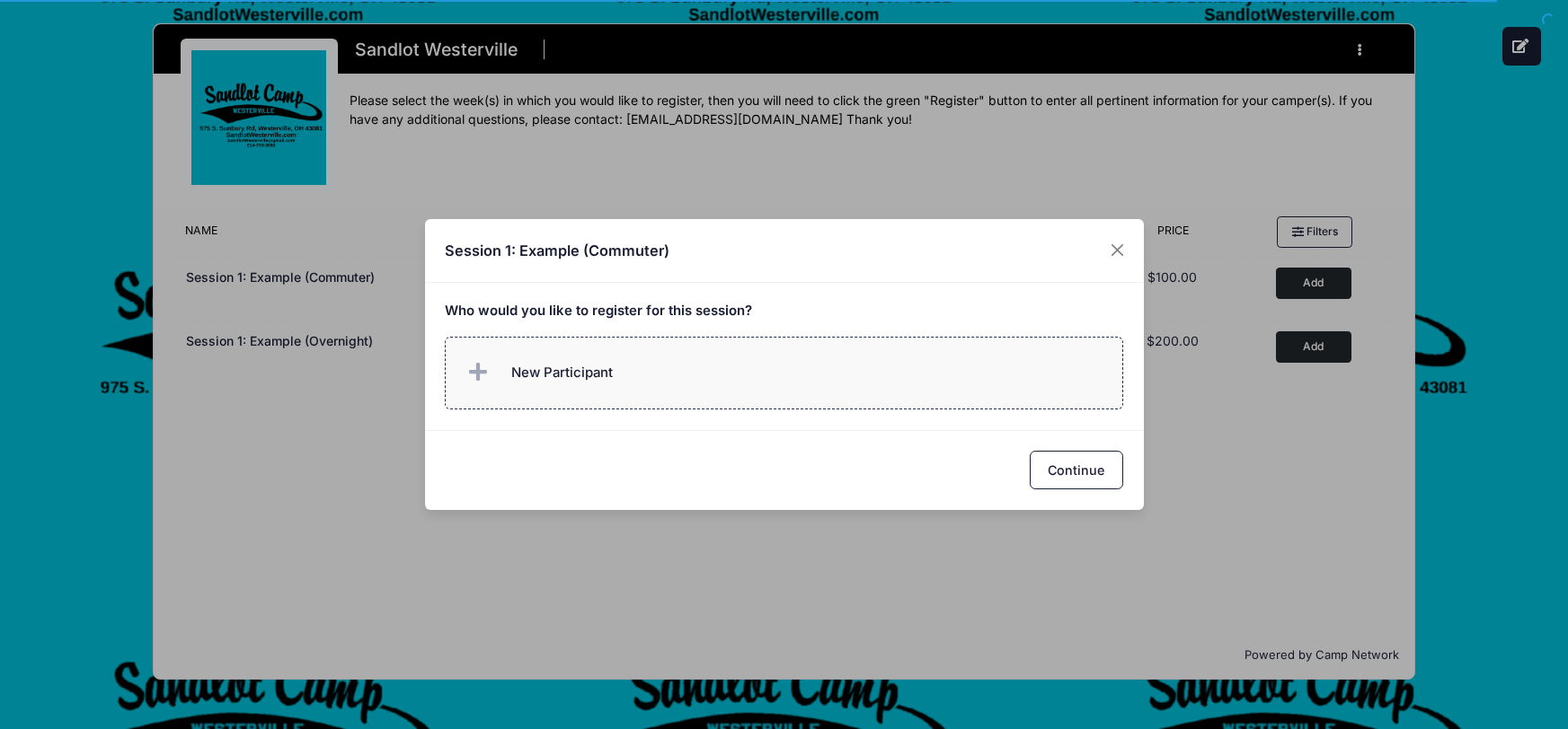
click at [551, 382] on span "New Participant" at bounding box center [562, 372] width 102 height 19
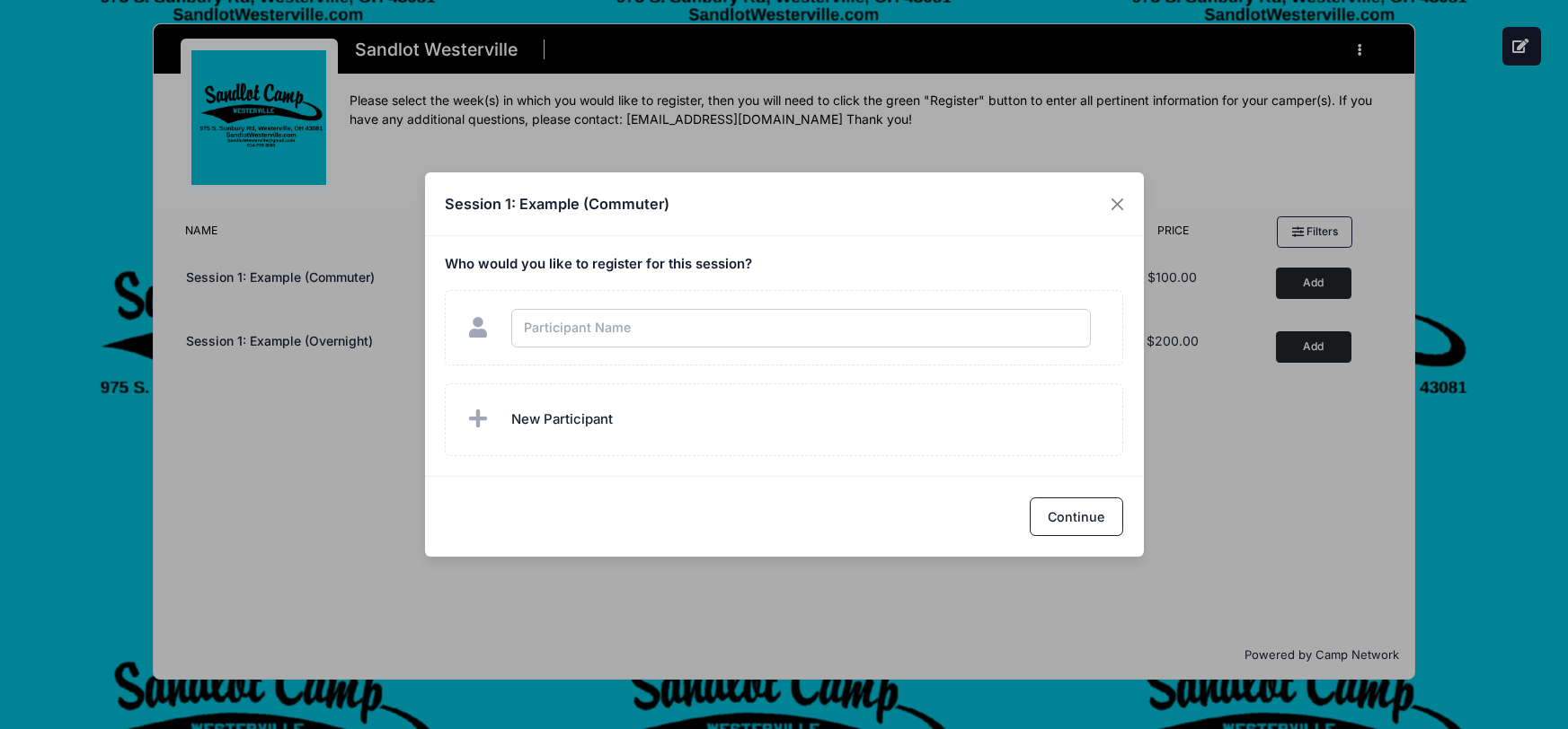
type input "e"
checkbox input "true"
click at [1084, 513] on button "Continue" at bounding box center [1076, 517] width 93 height 39
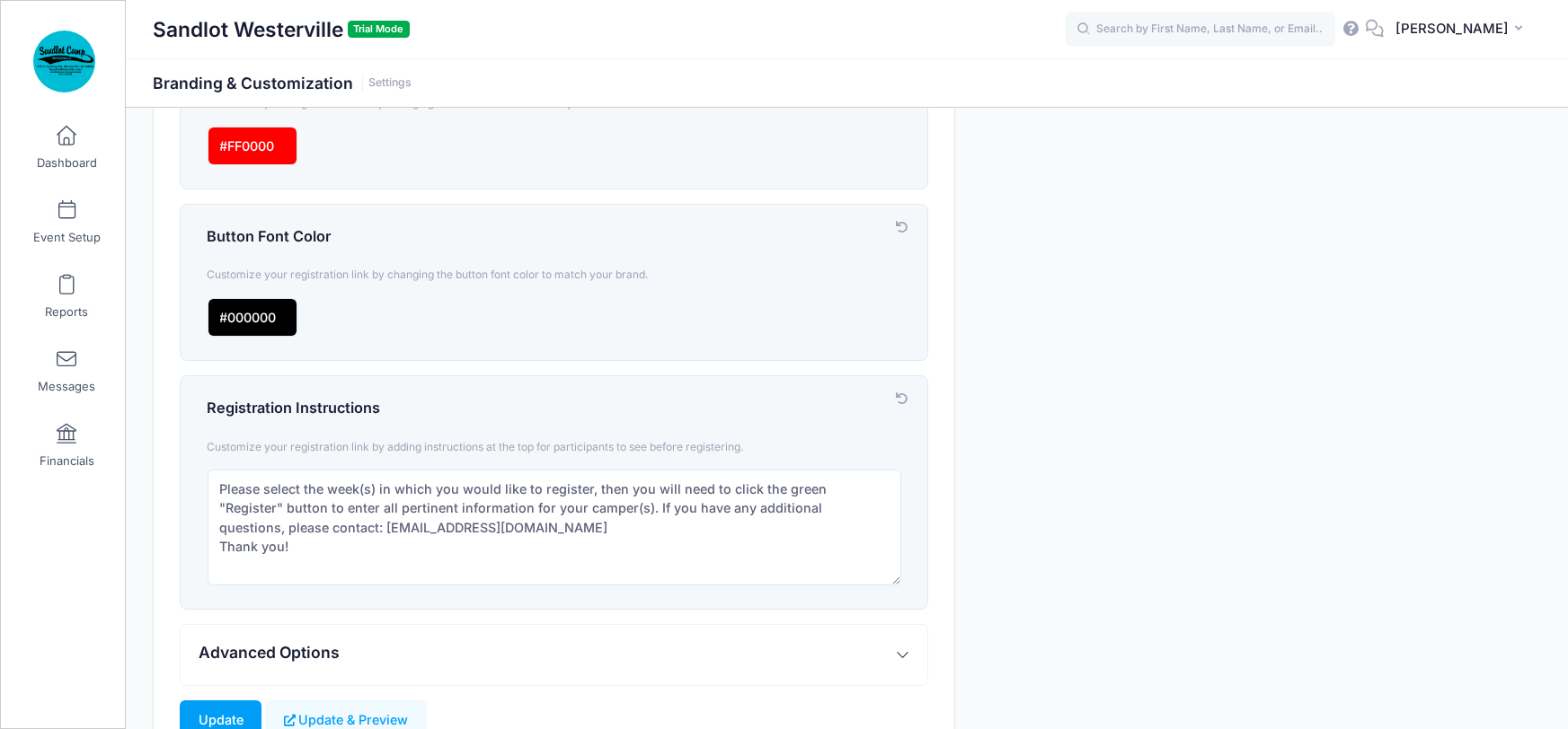
scroll to position [591, 0]
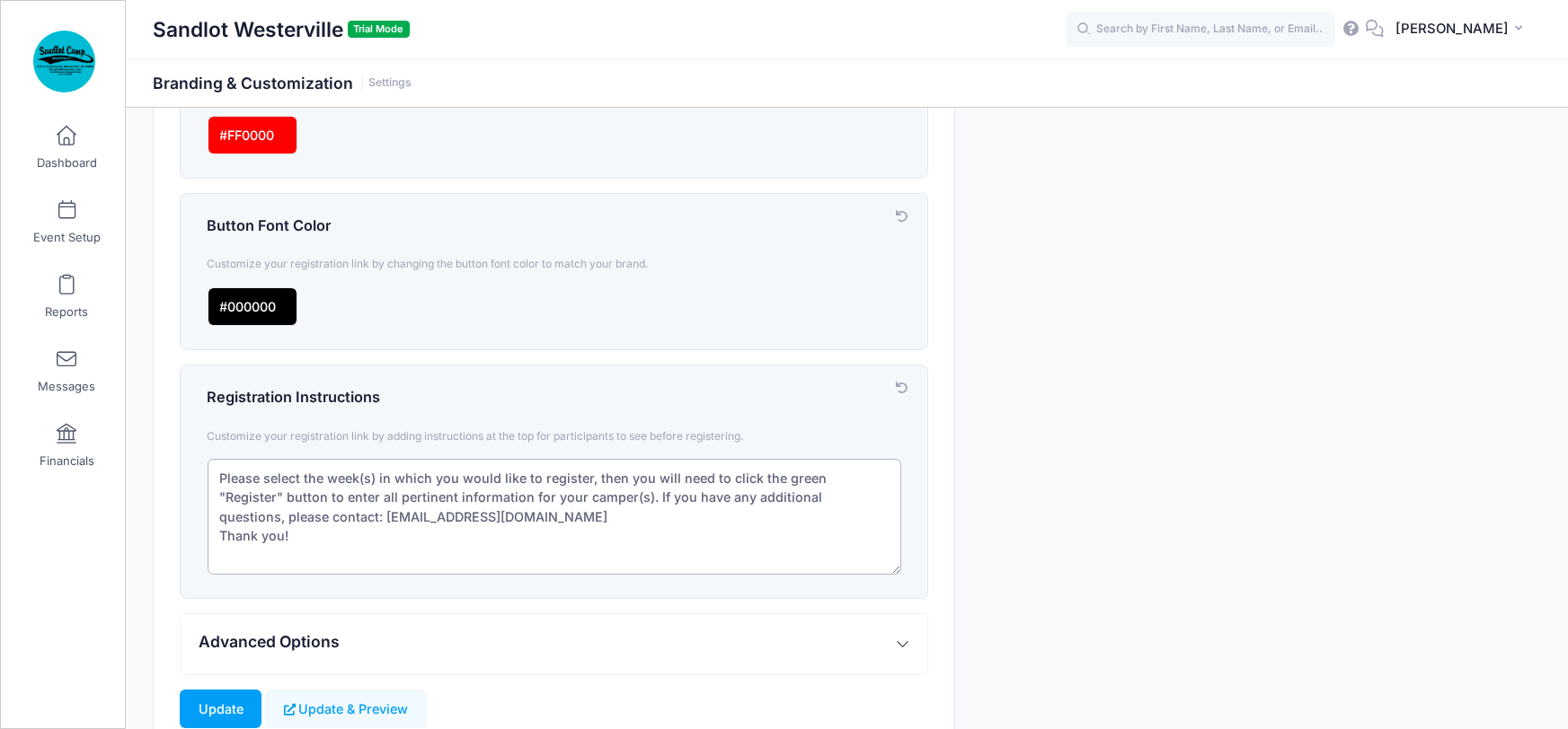
drag, startPoint x: 781, startPoint y: 475, endPoint x: 811, endPoint y: 473, distance: 30.1
click at [811, 473] on textarea "Please select the week(s) in which you would like to register, then you will ne…" at bounding box center [555, 517] width 694 height 116
click at [1094, 517] on div "Branding & Customization Customize your account and registration link. Manage L…" at bounding box center [847, 148] width 1406 height 1208
click at [781, 477] on textarea "Please select the week(s) in which you would like to register, then you will ne…" at bounding box center [555, 517] width 694 height 116
drag, startPoint x: 780, startPoint y: 477, endPoint x: 804, endPoint y: 472, distance: 24.5
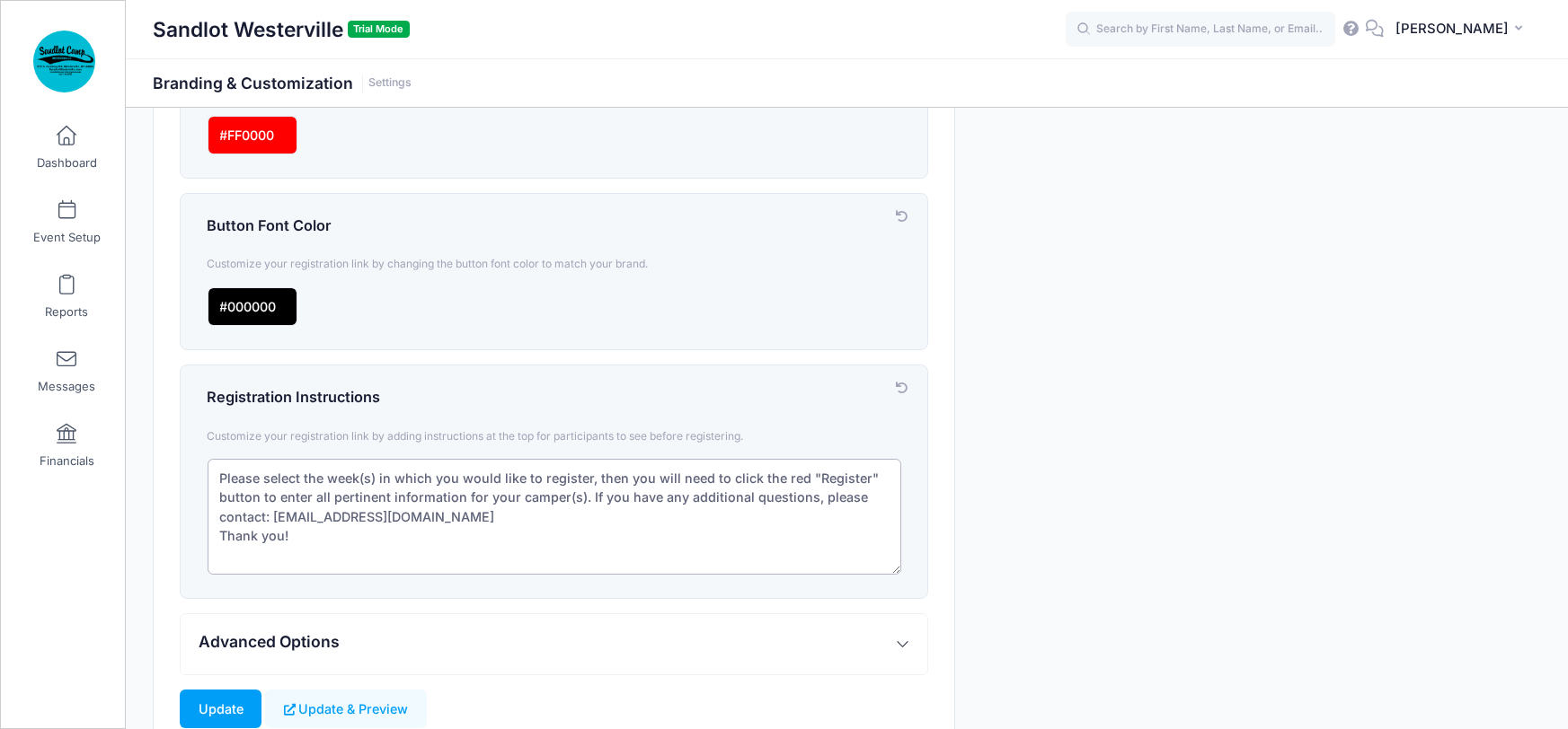
click at [804, 472] on textarea "Please select the week(s) in which you would like to register, then you will ne…" at bounding box center [555, 517] width 694 height 116
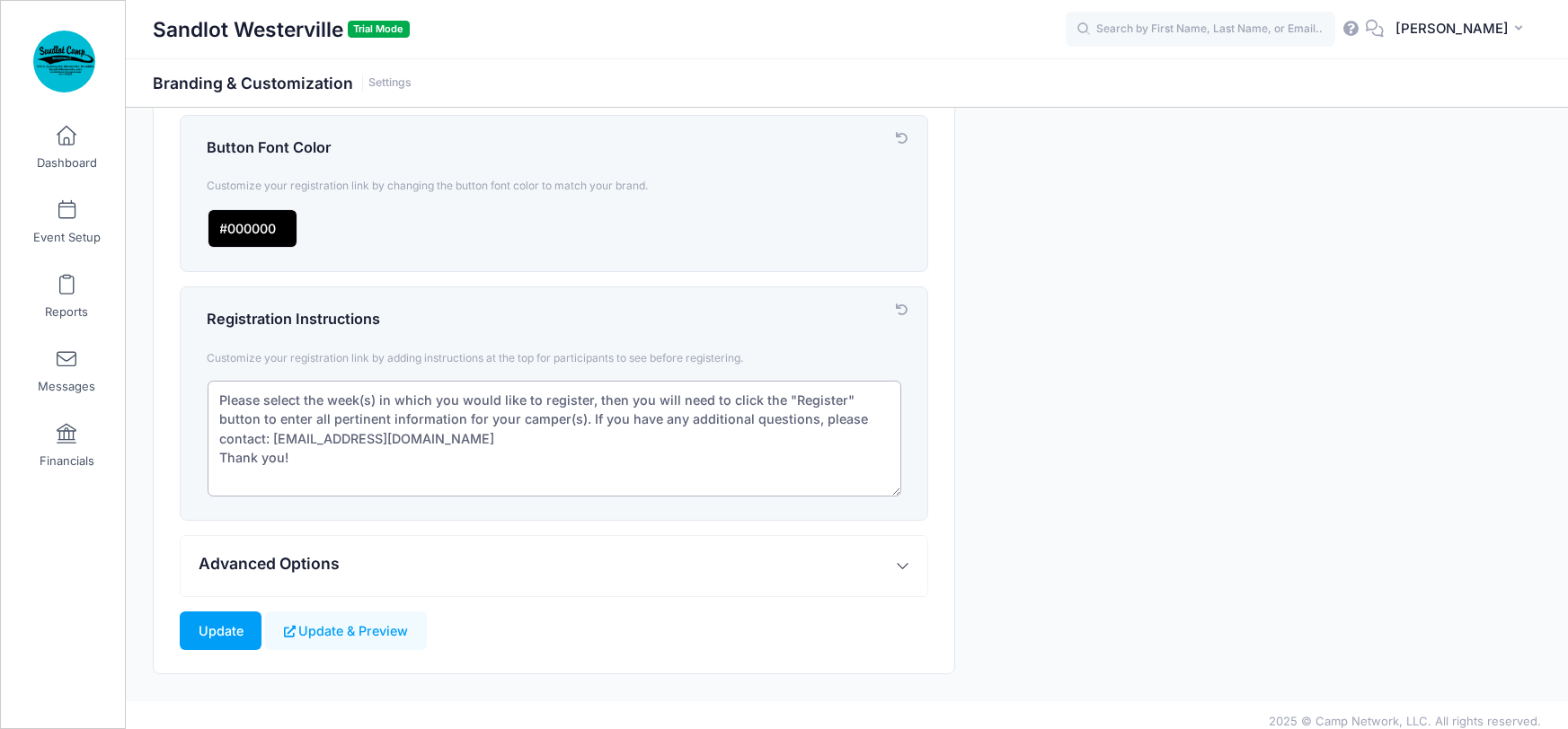
scroll to position [680, 0]
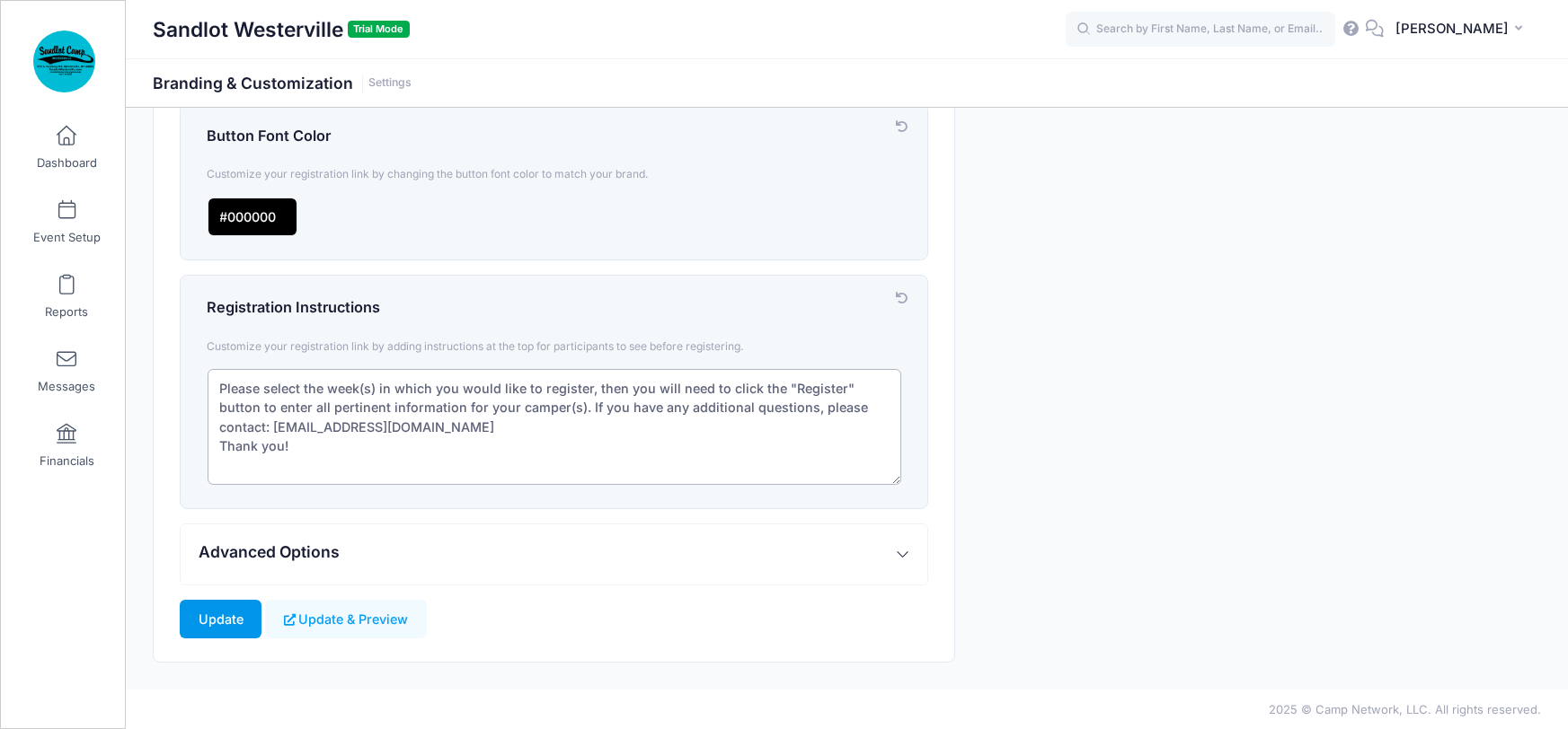
type textarea "Please select the week(s) in which you would like to register, then you will ne…"
click at [220, 621] on input "Update" at bounding box center [221, 619] width 82 height 39
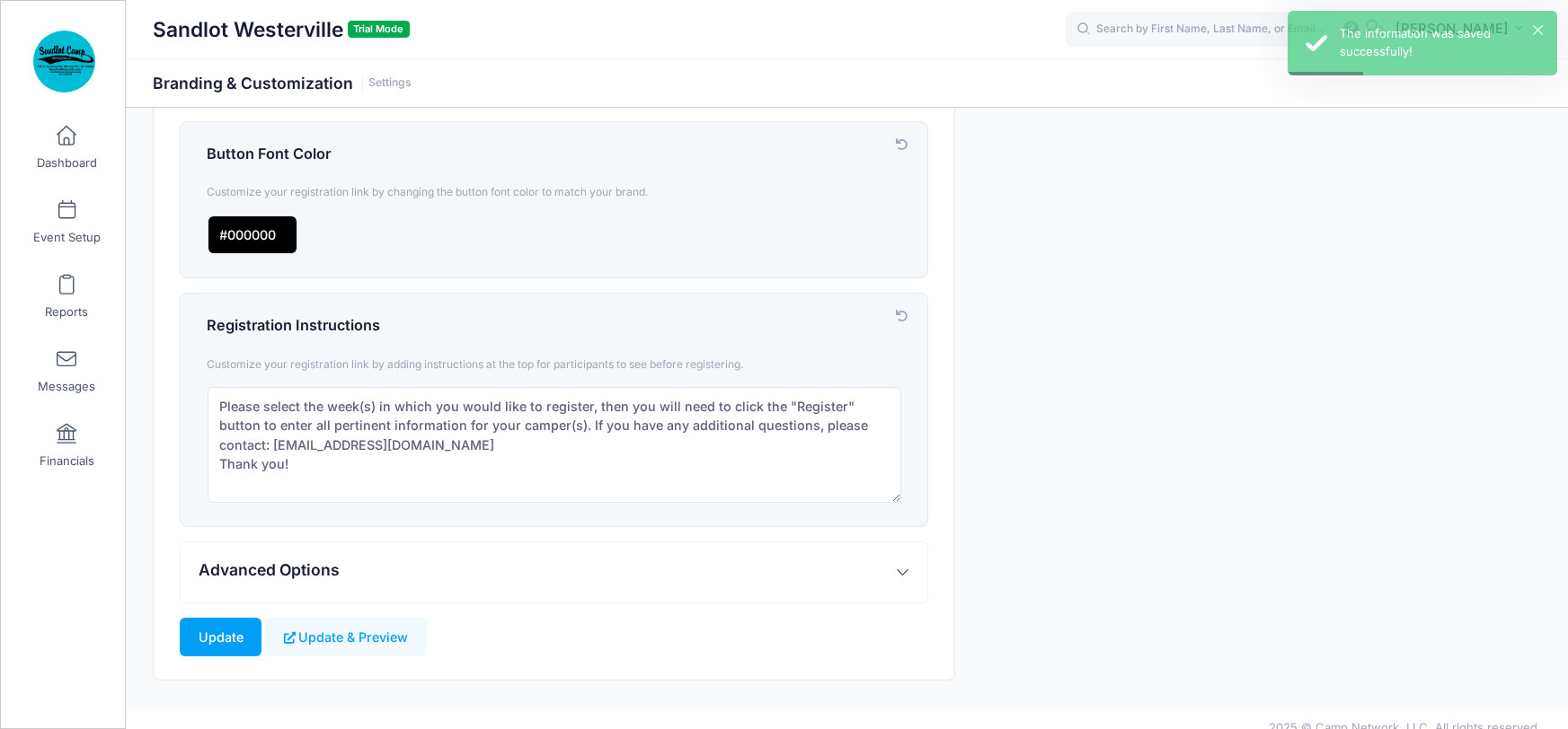
scroll to position [680, 0]
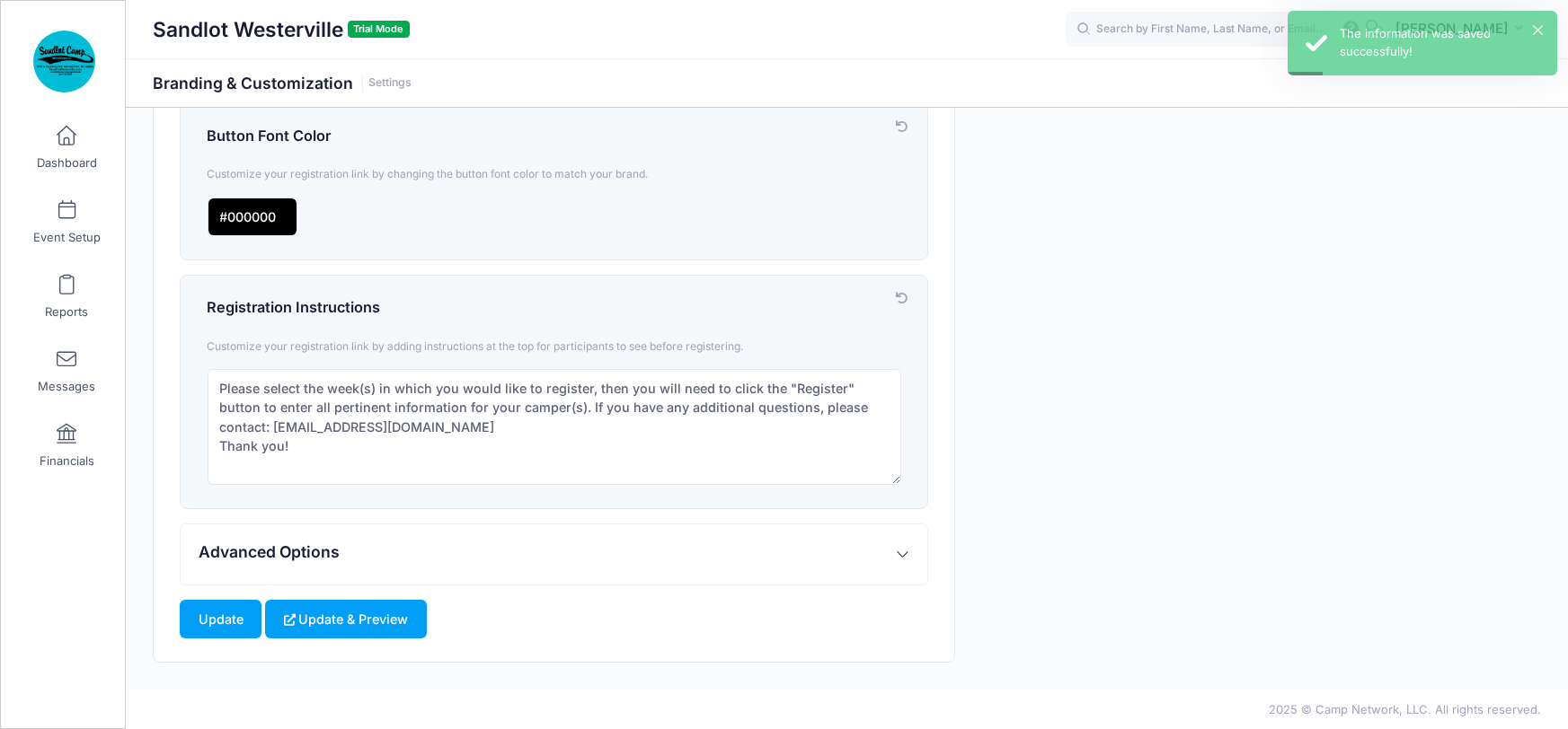
click at [353, 615] on button "Update & Preview" at bounding box center [345, 619] width 161 height 39
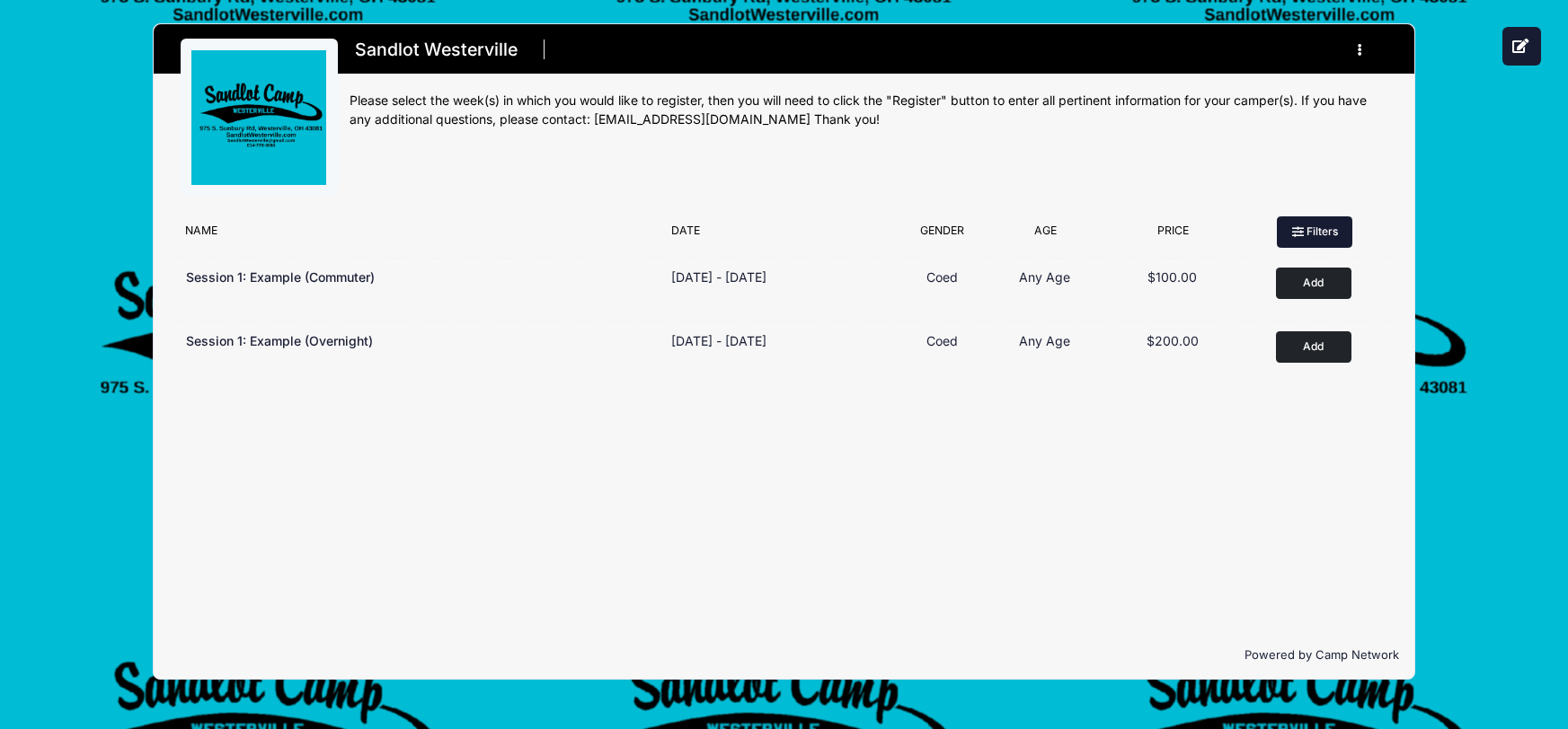
click at [1303, 223] on button "Filters" at bounding box center [1314, 232] width 76 height 30
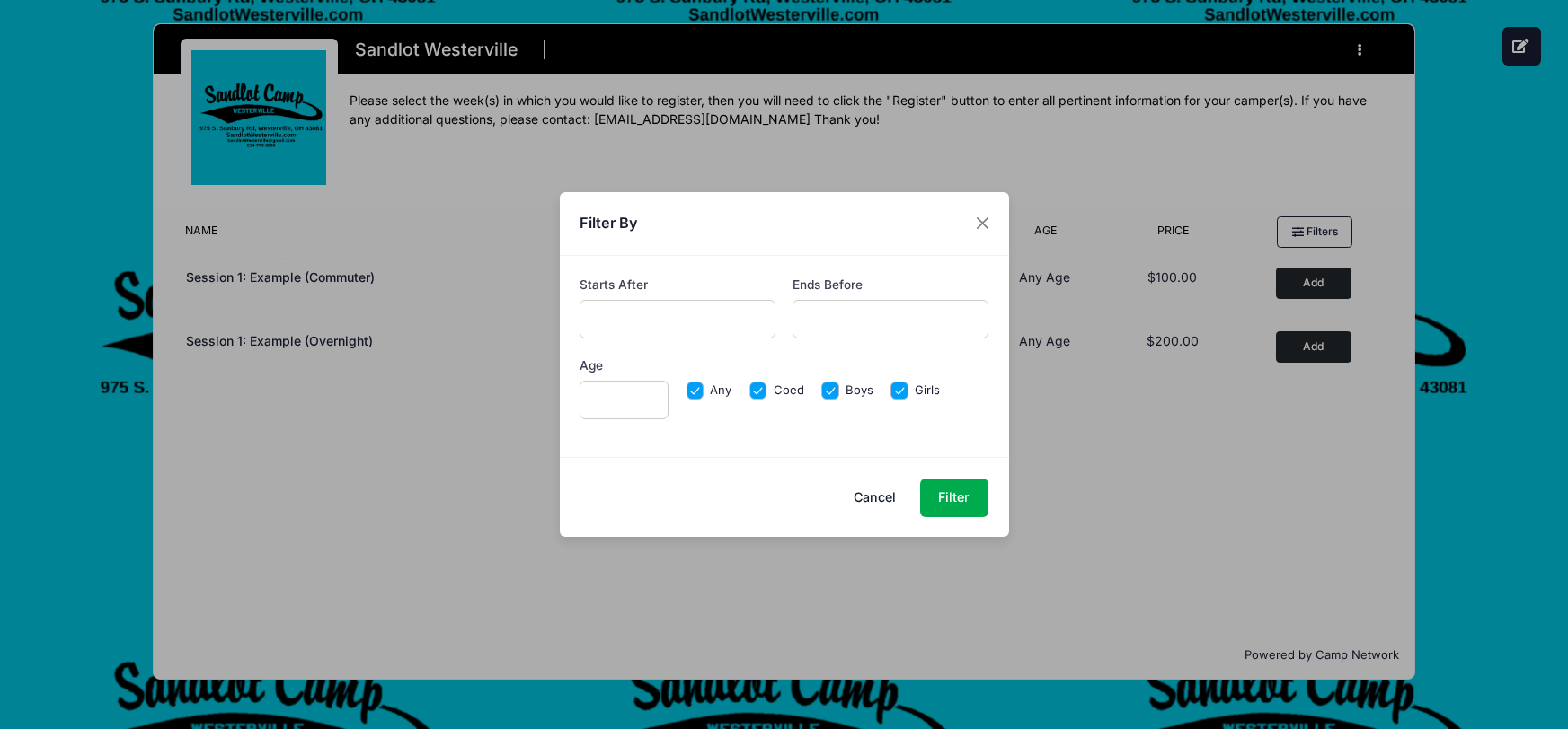
click at [757, 389] on input "Coed" at bounding box center [758, 390] width 18 height 18
checkbox input "false"
click at [696, 388] on input "Any" at bounding box center [695, 390] width 18 height 18
checkbox input "false"
click at [893, 385] on input "Girls" at bounding box center [899, 390] width 18 height 18
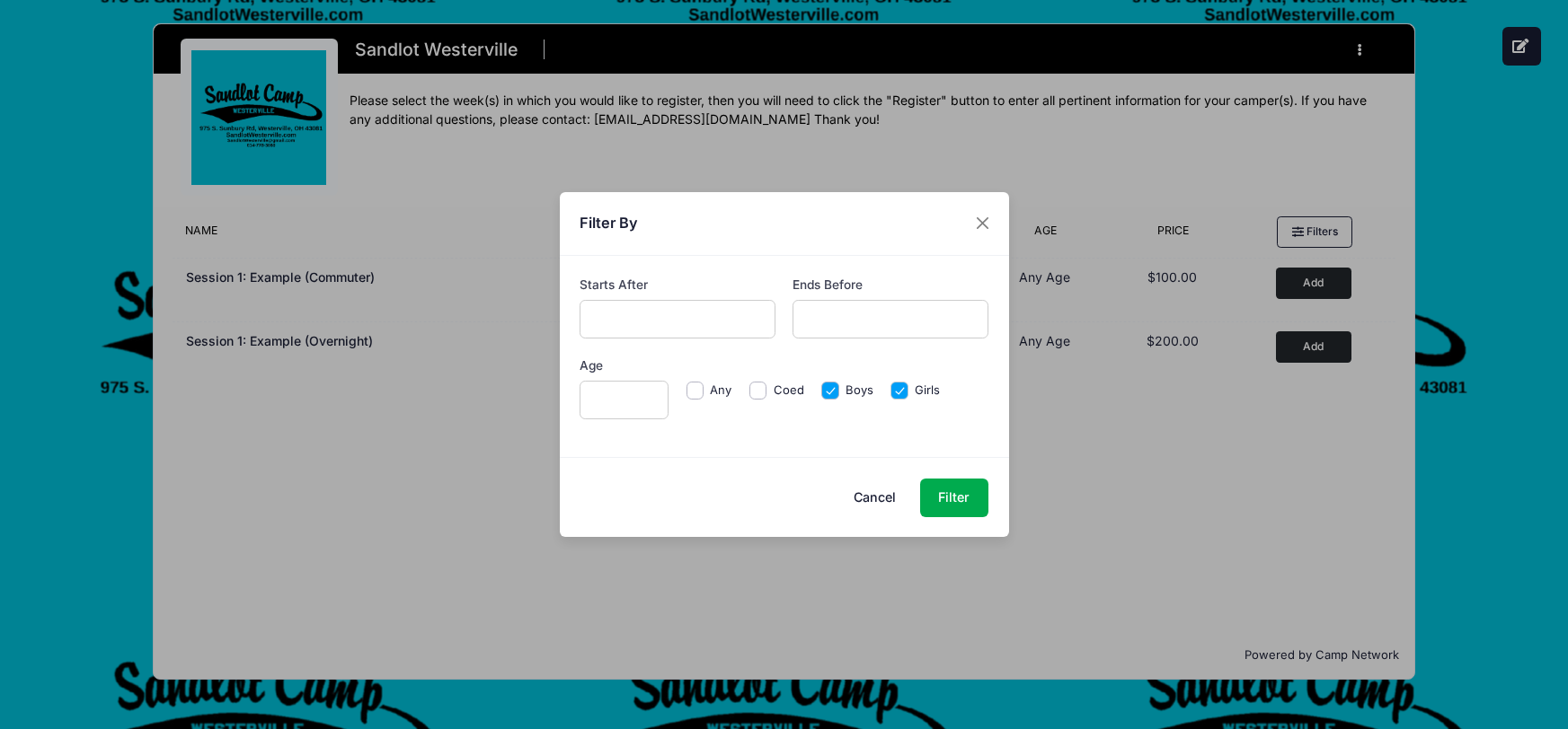
checkbox input "false"
click at [621, 402] on input "Age" at bounding box center [624, 400] width 89 height 39
type input "7"
click at [952, 499] on button "Filter" at bounding box center [954, 498] width 68 height 39
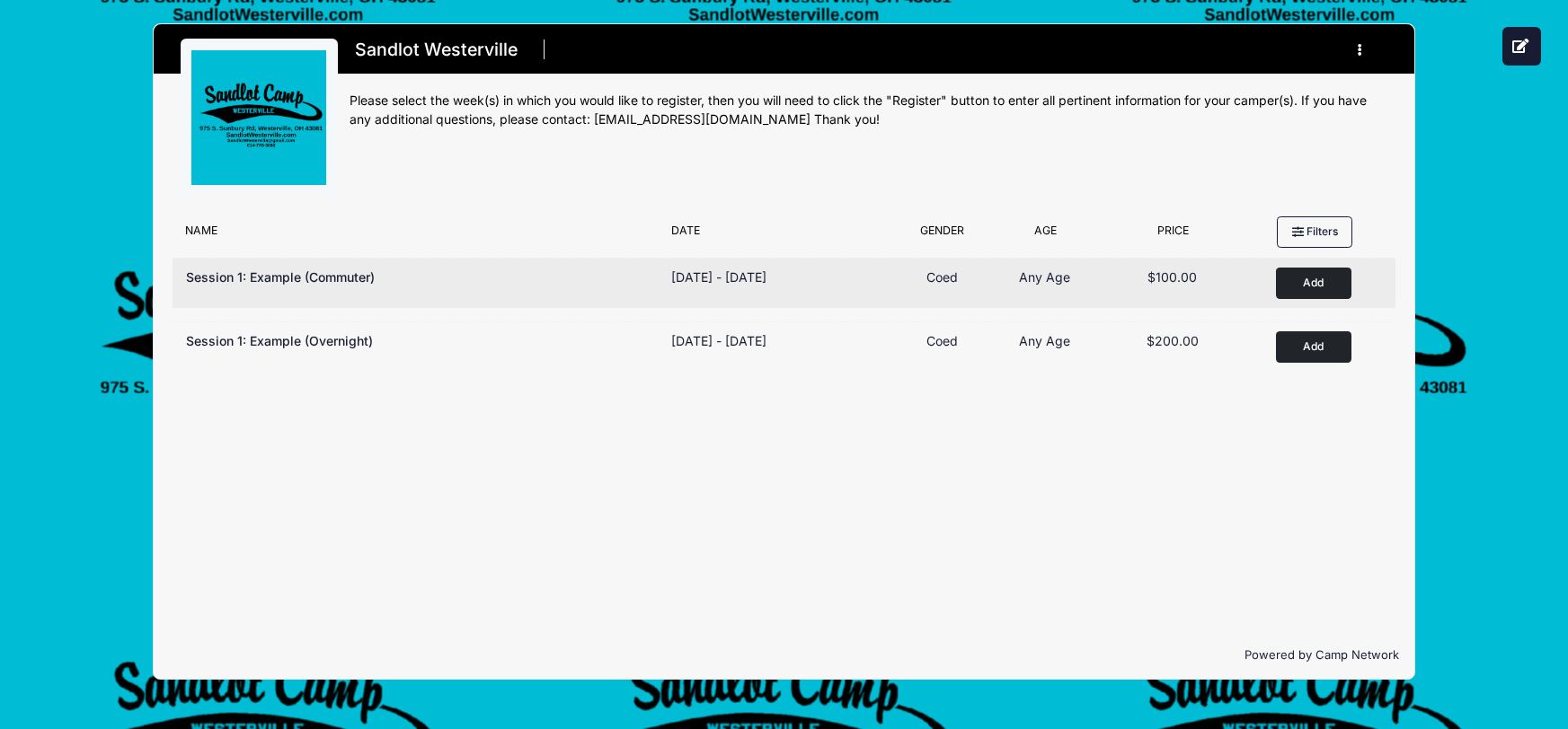
click at [1308, 281] on button "Add to Cart" at bounding box center [1313, 283] width 76 height 31
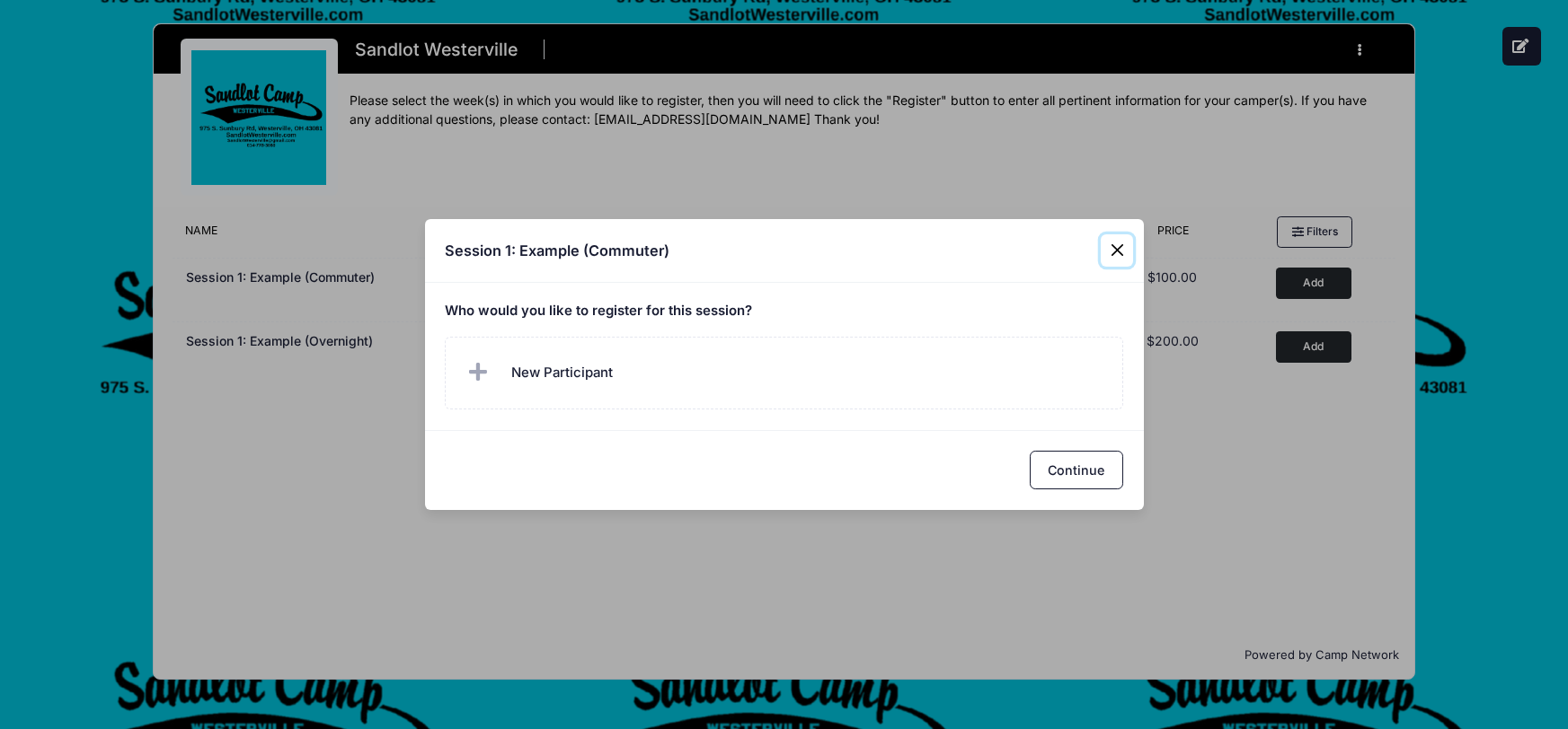
click at [1111, 249] on button "Close" at bounding box center [1117, 250] width 32 height 32
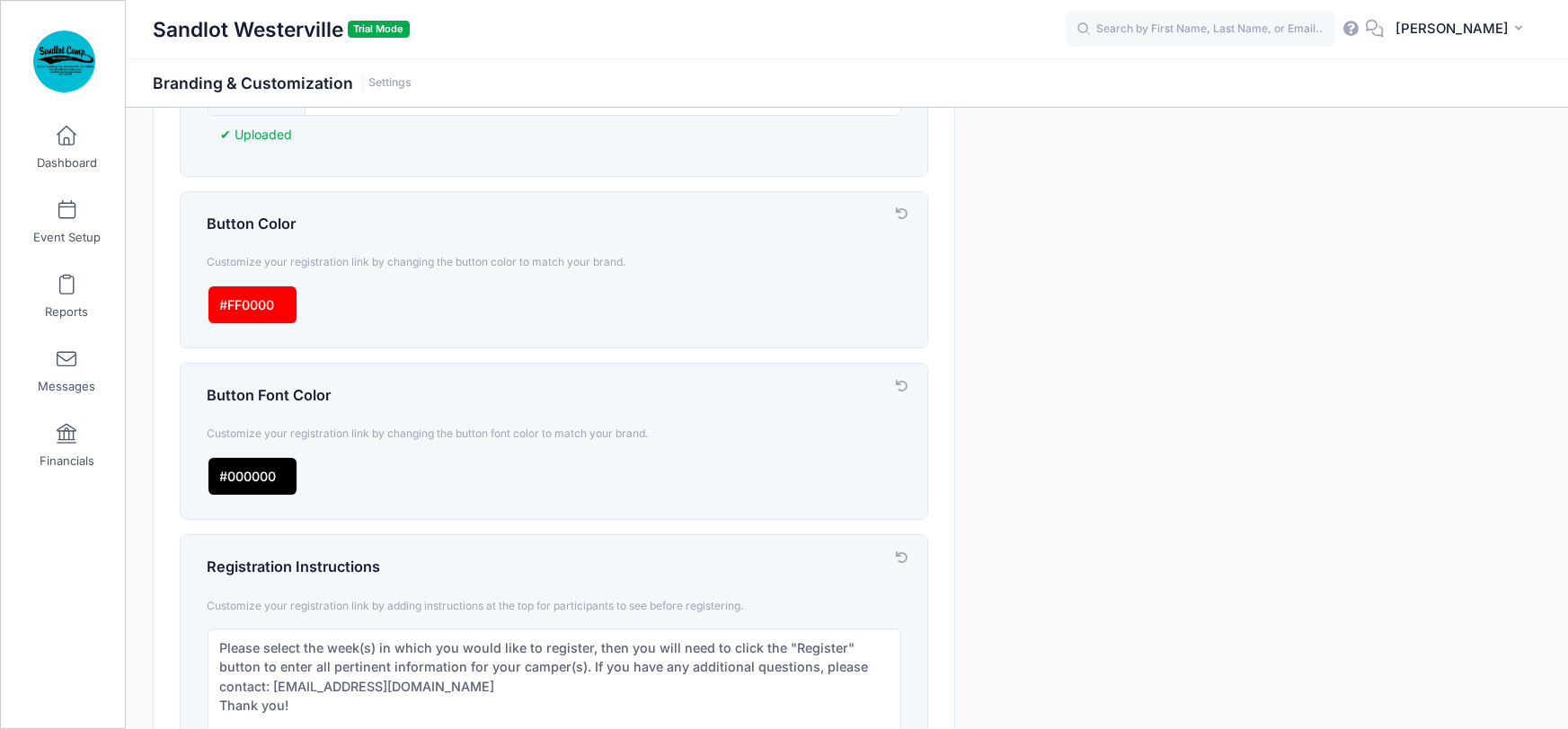
scroll to position [624, 0]
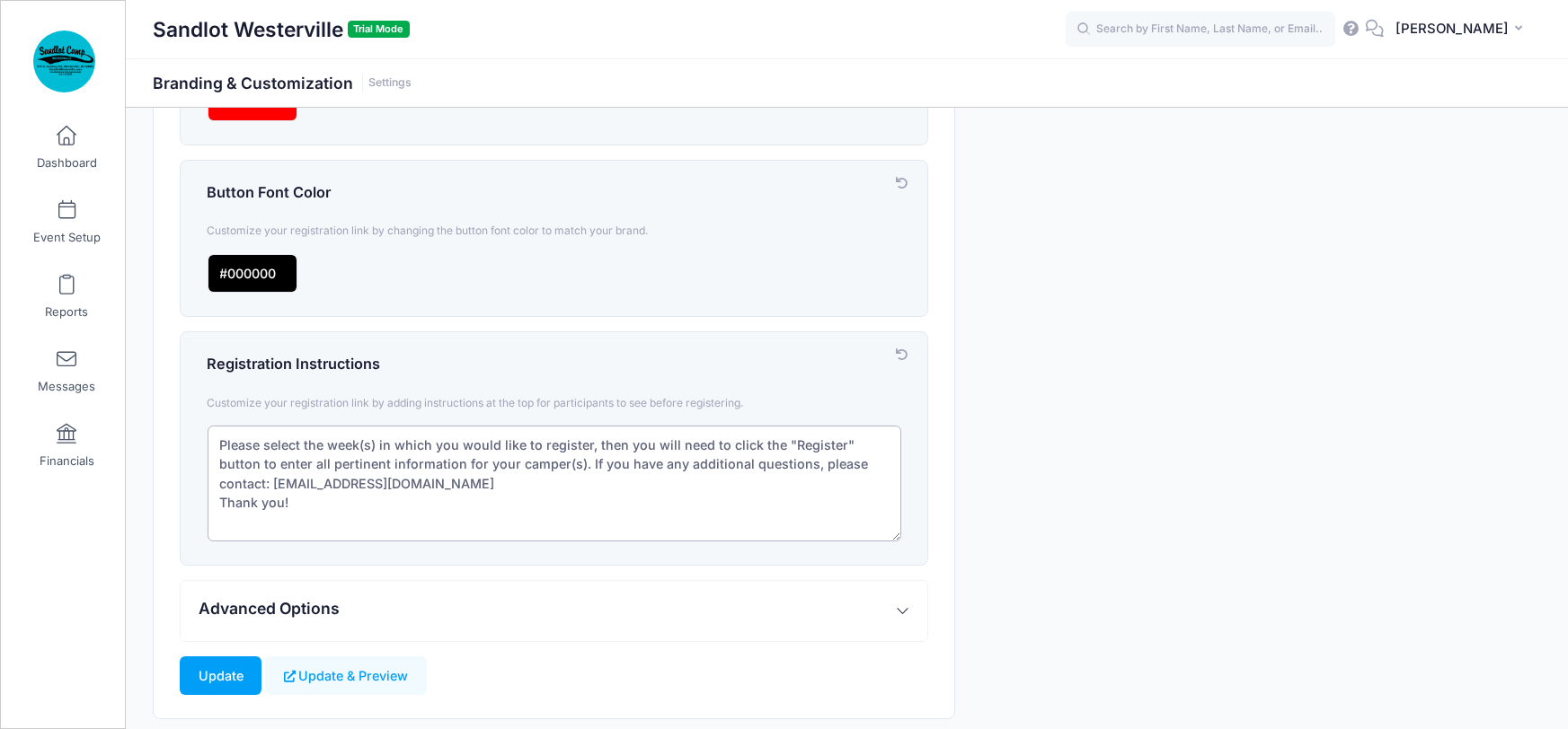
drag, startPoint x: 264, startPoint y: 446, endPoint x: 298, endPoint y: 444, distance: 34.1
click at [298, 444] on textarea "Please select the week(s) in which you would like to register, then you will ne…" at bounding box center [555, 484] width 694 height 116
type textarea "Please "Add" the week(s) in which you would like to register, then you will nee…"
click at [327, 681] on button "Update & Preview" at bounding box center [345, 676] width 161 height 39
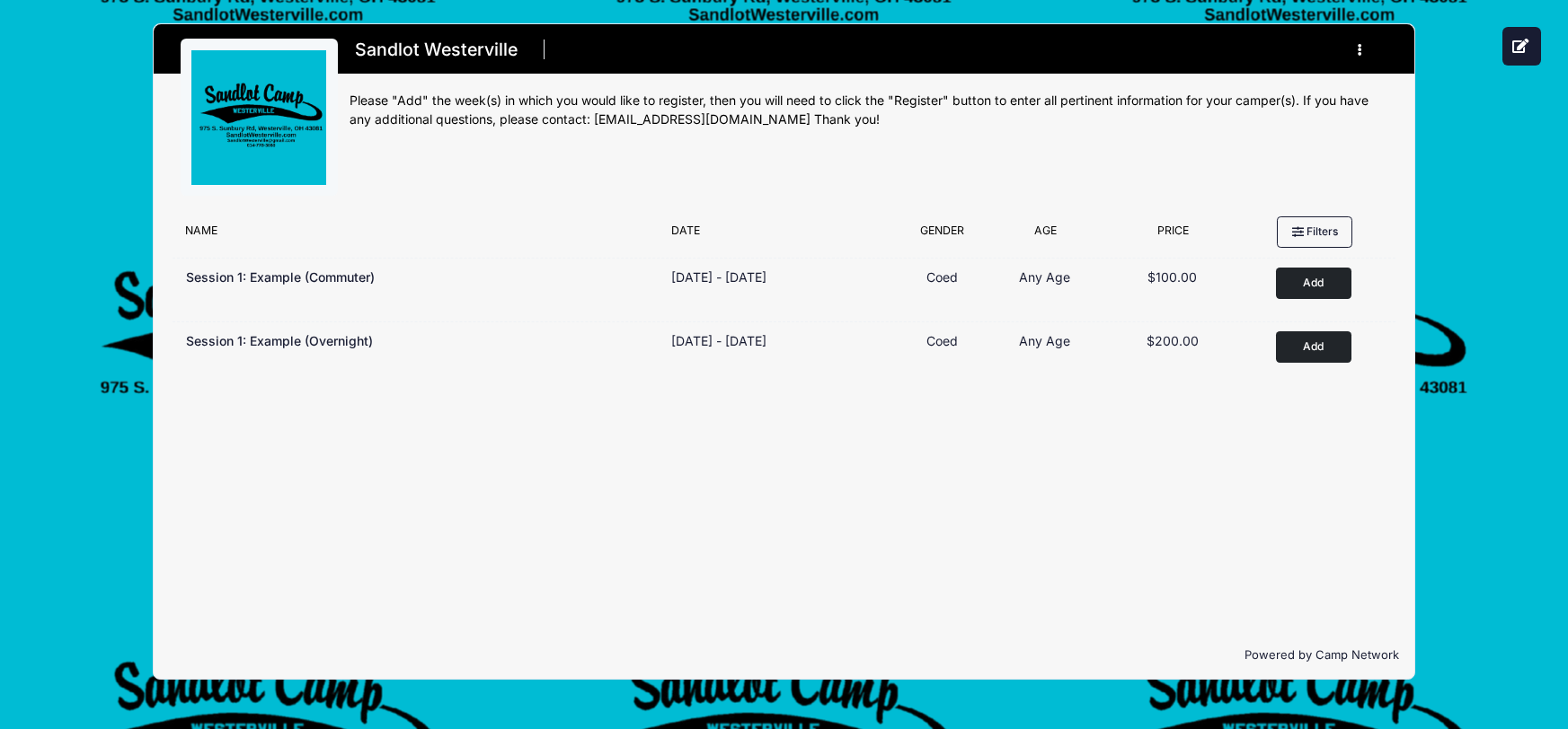
click at [1359, 51] on icon "button" at bounding box center [1365, 51] width 15 height 0
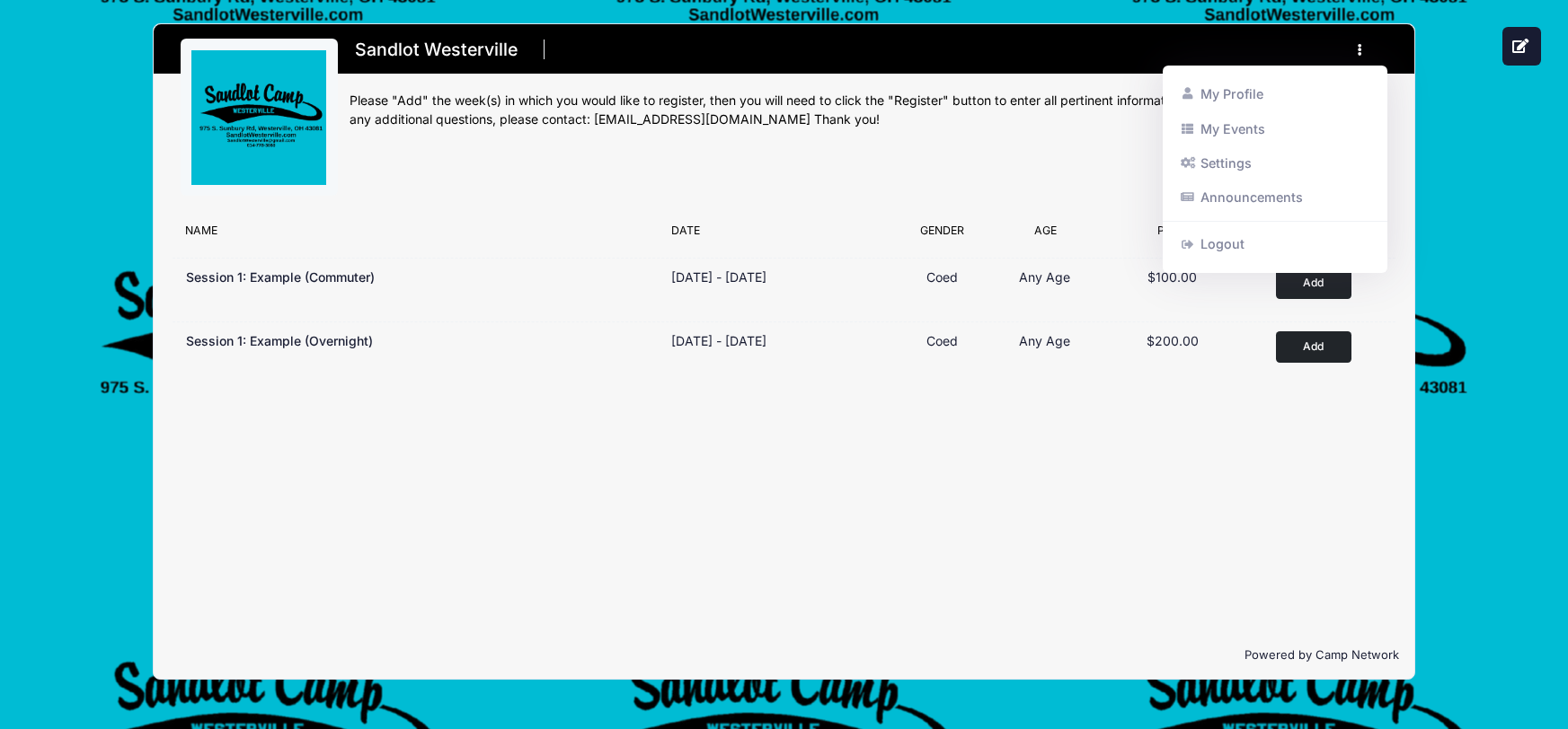
click at [1359, 51] on icon "button" at bounding box center [1365, 51] width 15 height 0
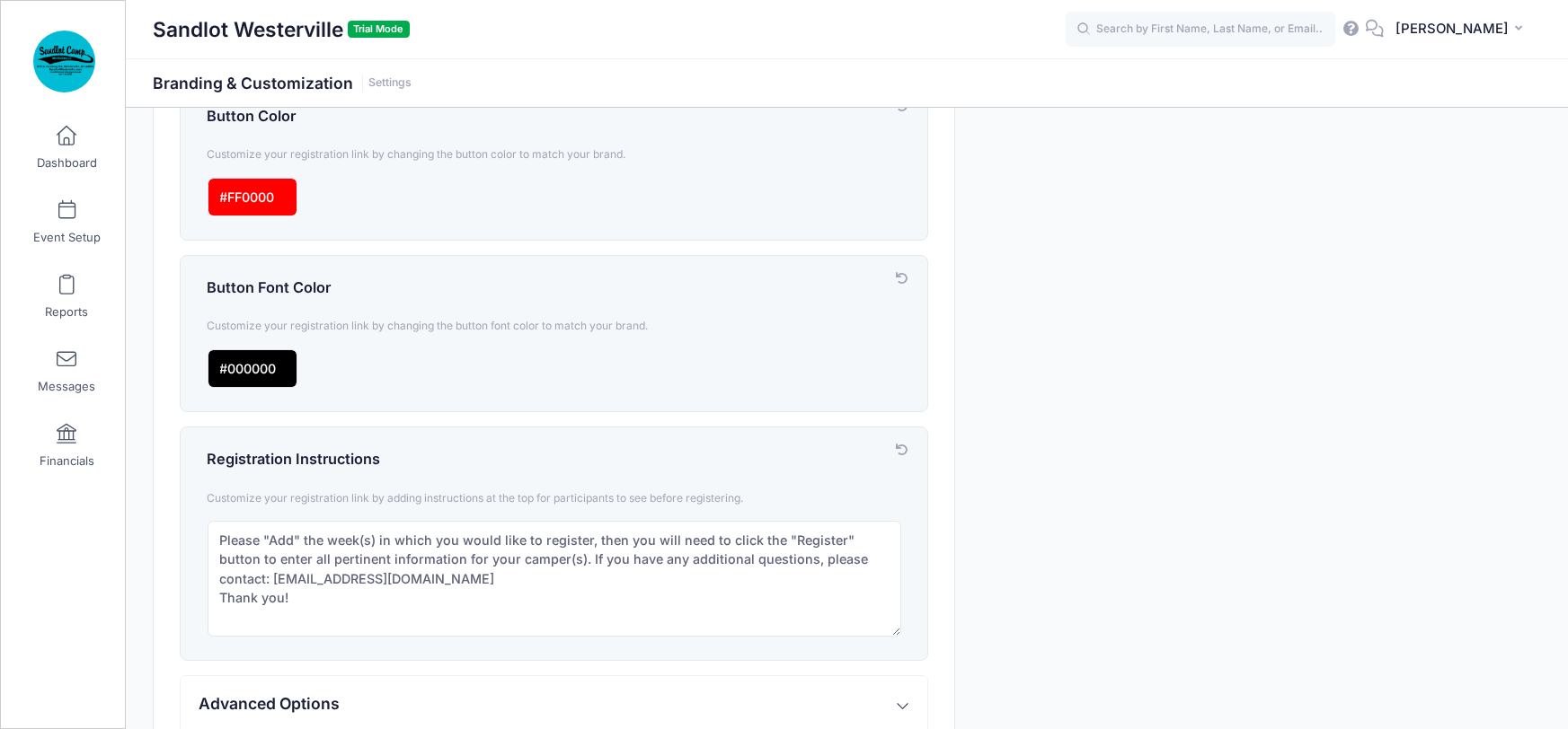
scroll to position [680, 0]
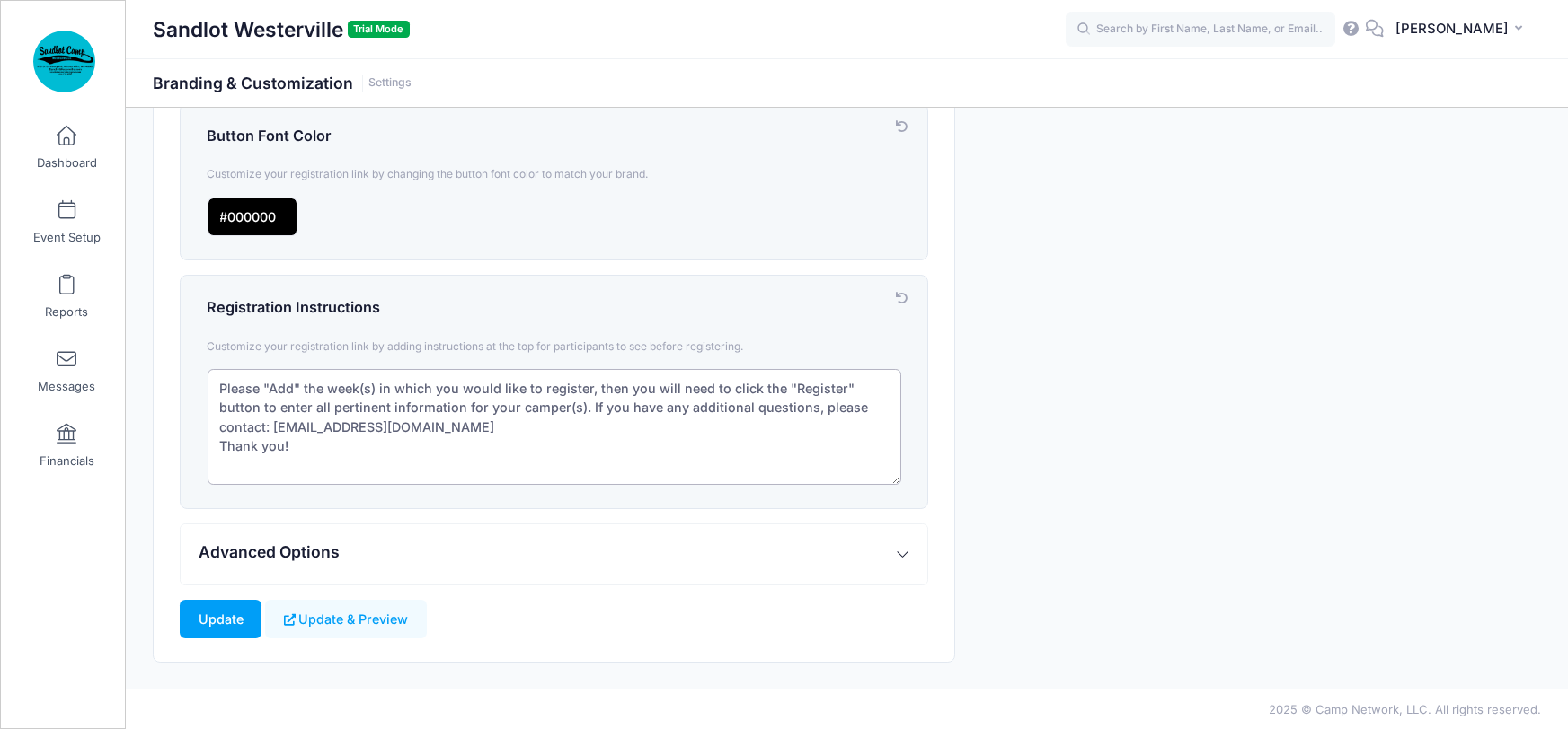
drag, startPoint x: 542, startPoint y: 404, endPoint x: 524, endPoint y: 430, distance: 31.6
click at [524, 430] on textarea "Please "Add" the week(s) in which you would like to register, then you will nee…" at bounding box center [555, 427] width 694 height 116
drag, startPoint x: 604, startPoint y: 417, endPoint x: 545, endPoint y: 422, distance: 59.2
click at [545, 422] on textarea "Please "Add" the week(s) in which you would like to register, then you will nee…" at bounding box center [555, 427] width 694 height 116
type textarea "Please "Add" the week(s) in which you would like to register, then you will nee…"
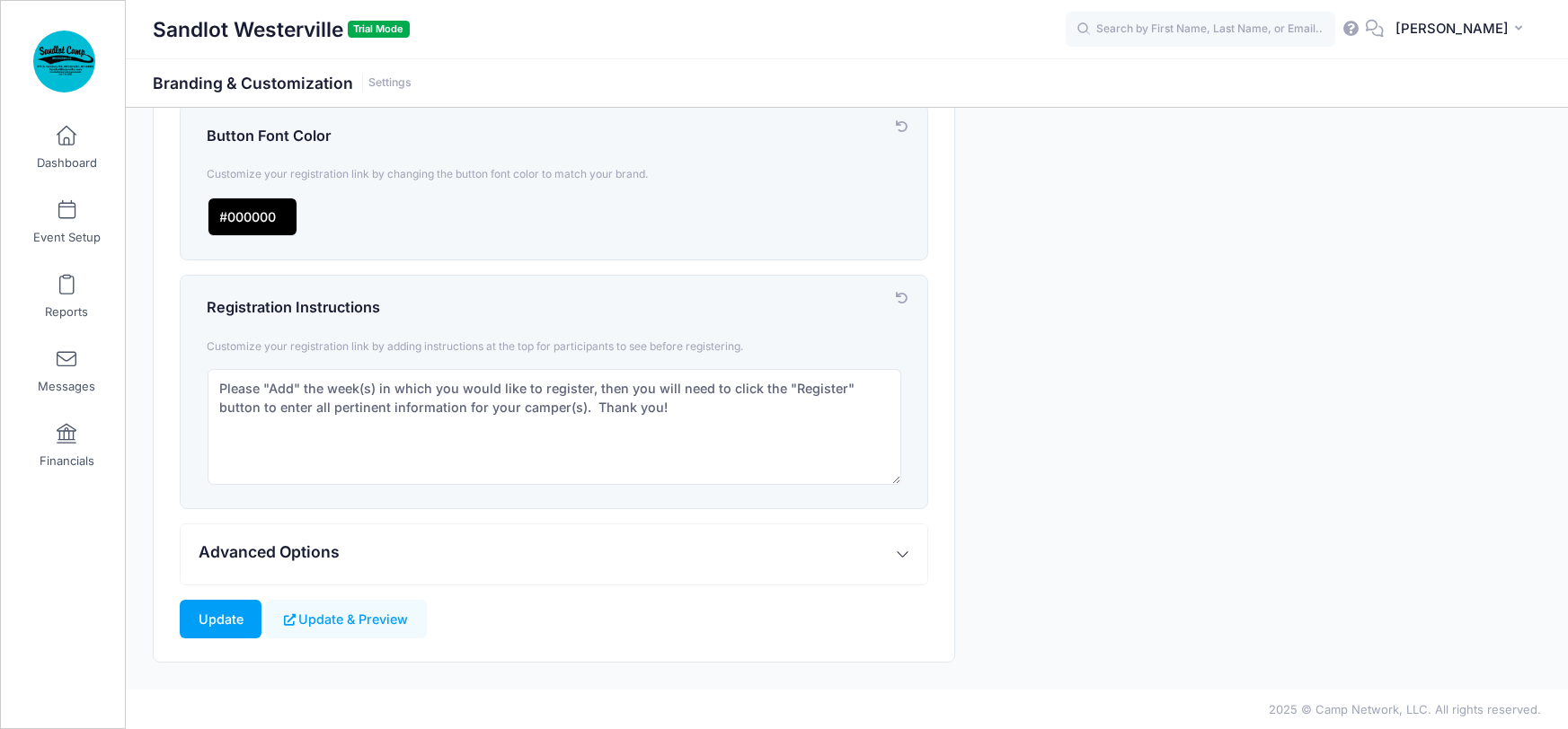
click at [1055, 409] on div "Branding & Customization Customize your account and registration link. Manage L…" at bounding box center [847, 58] width 1406 height 1208
click at [338, 616] on button "Update & Preview" at bounding box center [345, 619] width 161 height 39
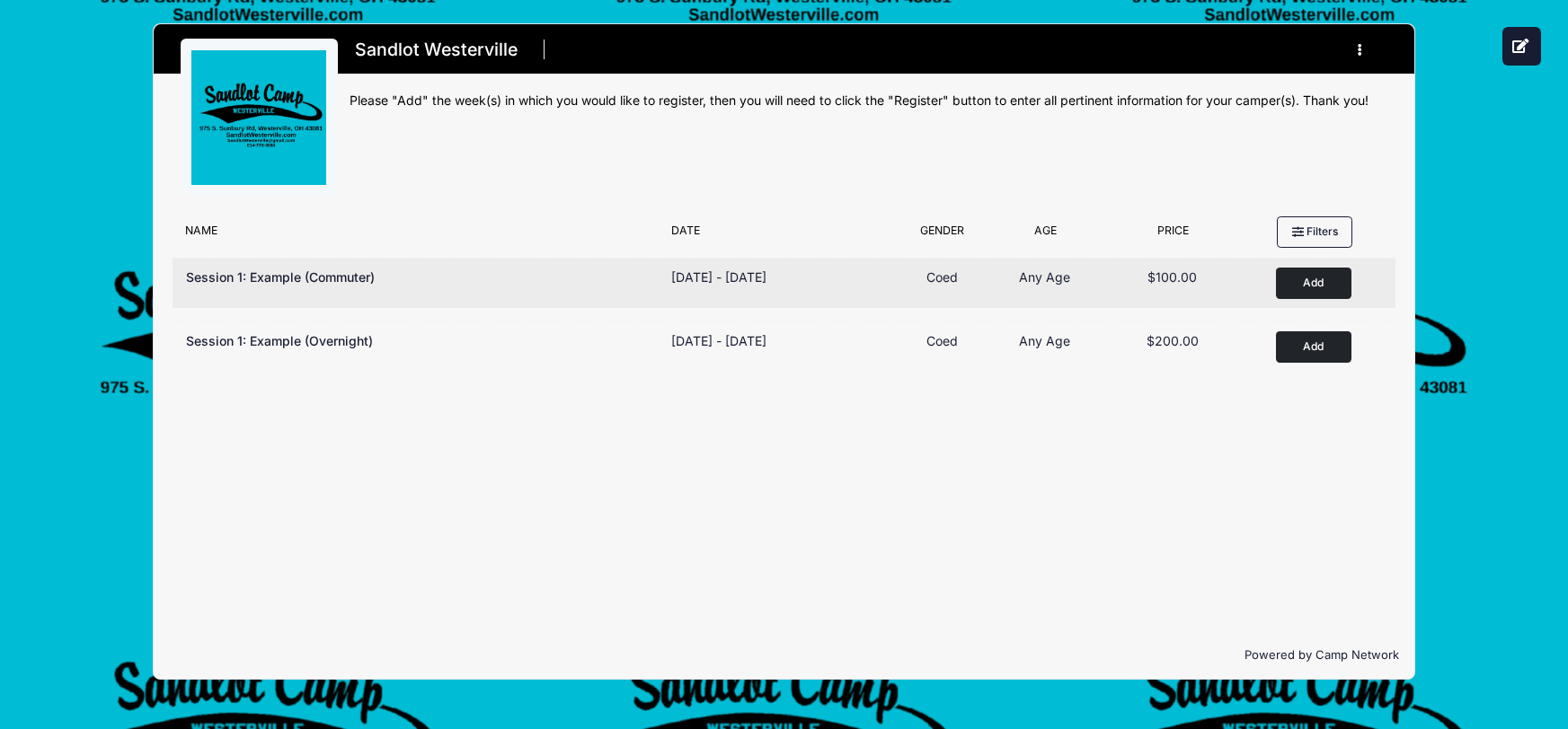
click at [1311, 273] on button "Add to Cart" at bounding box center [1313, 283] width 76 height 31
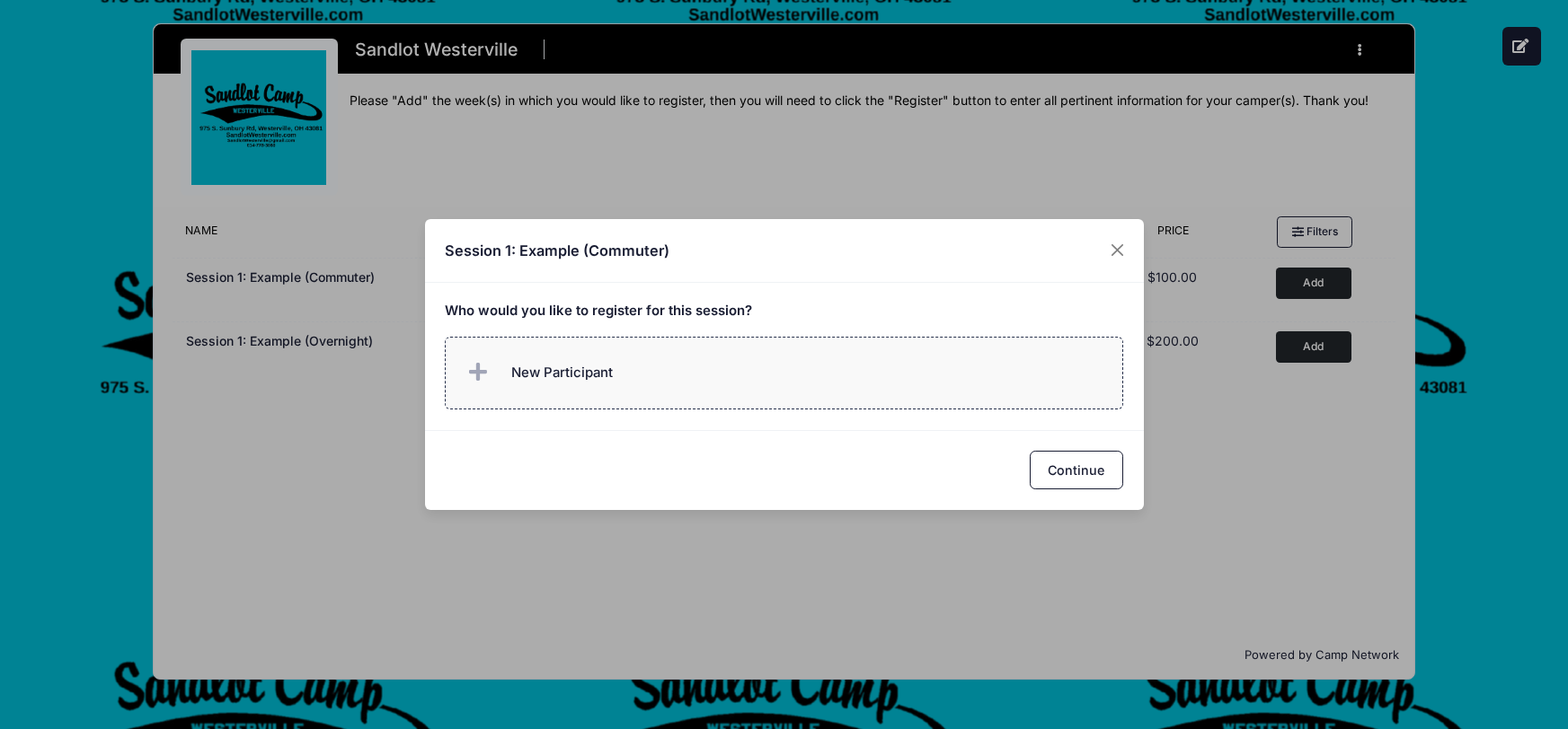
click at [493, 380] on span at bounding box center [481, 373] width 36 height 36
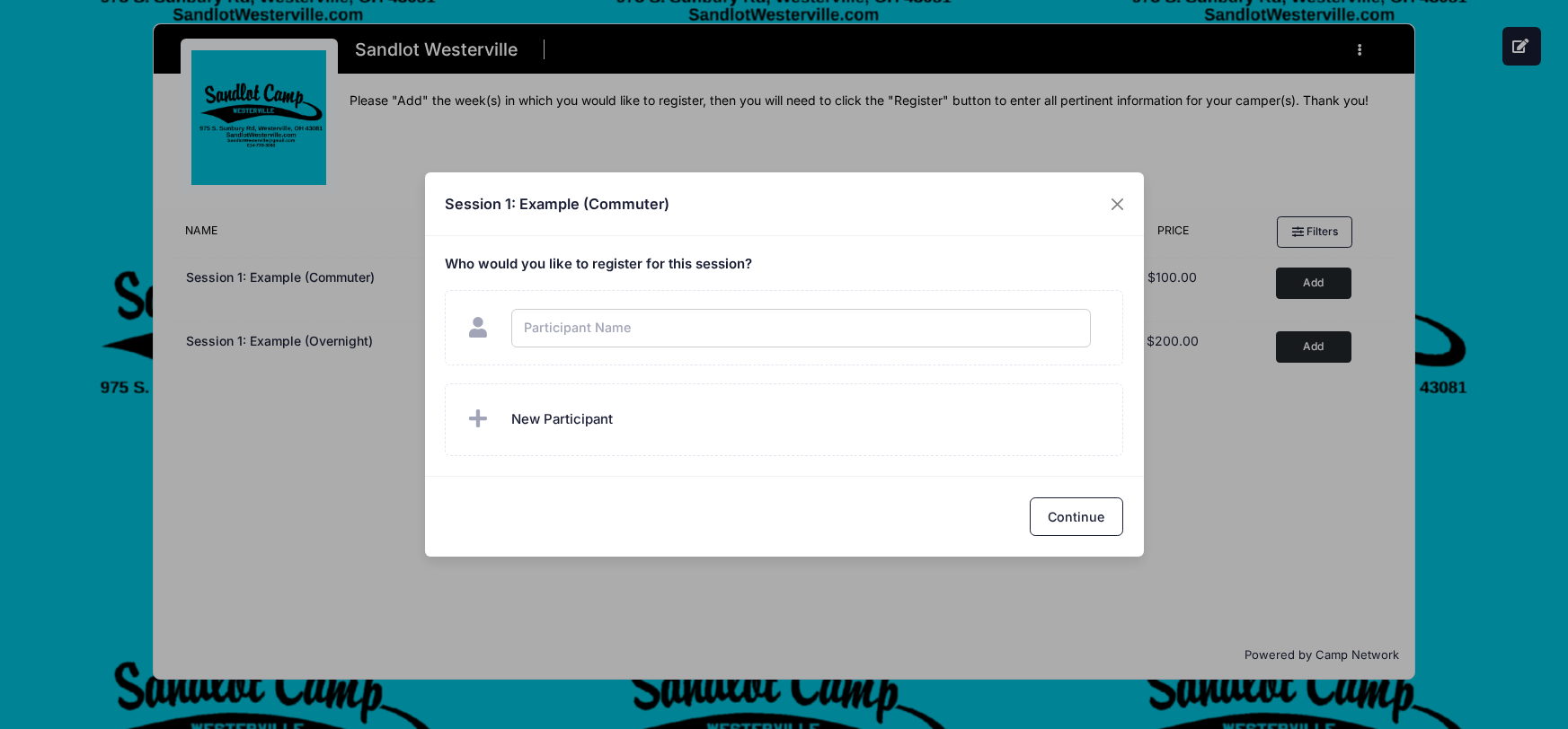
type input "f"
checkbox input "true"
click at [590, 415] on span "New Participant" at bounding box center [562, 419] width 102 height 19
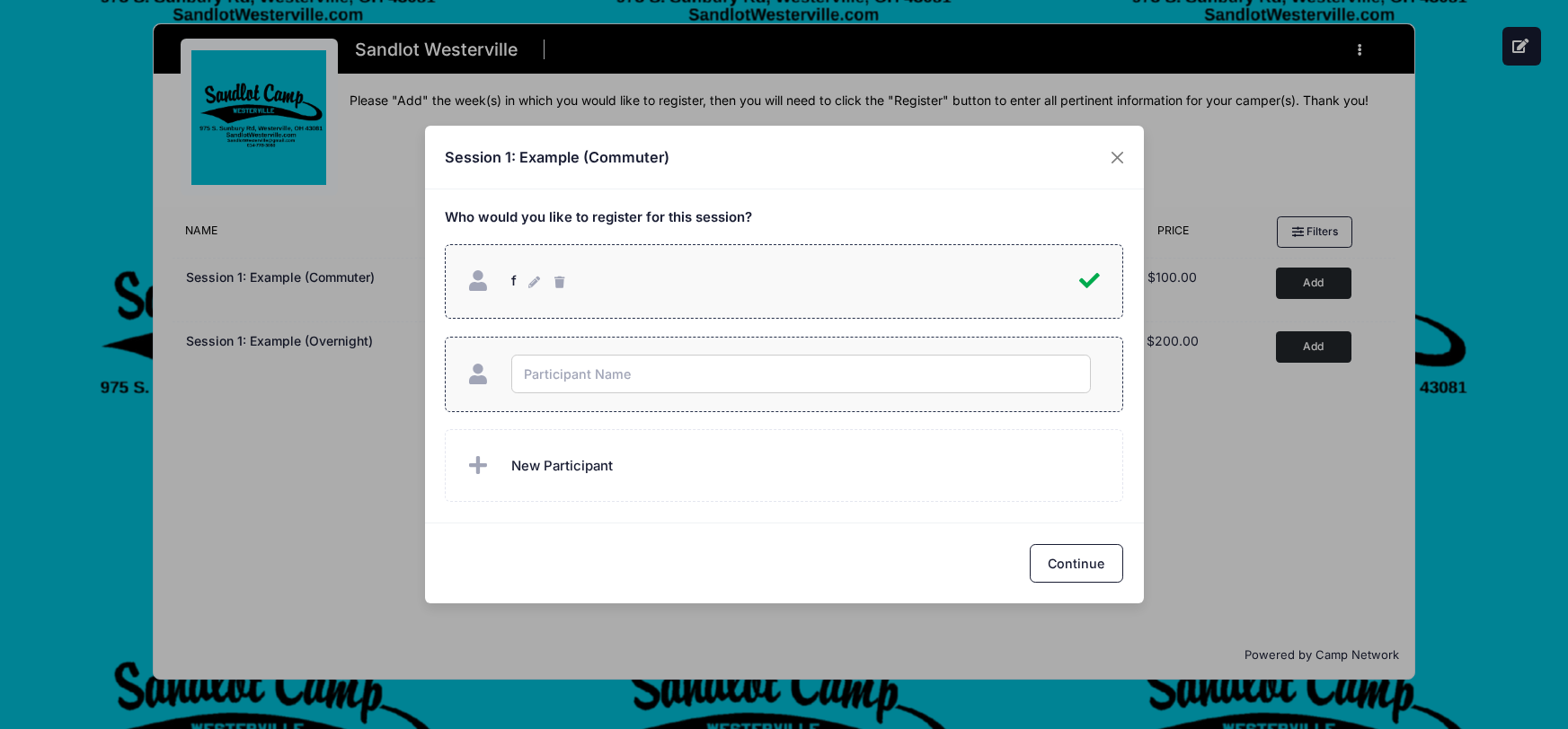
type input "g"
checkbox input "true"
click at [1084, 566] on button "Continue" at bounding box center [1076, 564] width 93 height 39
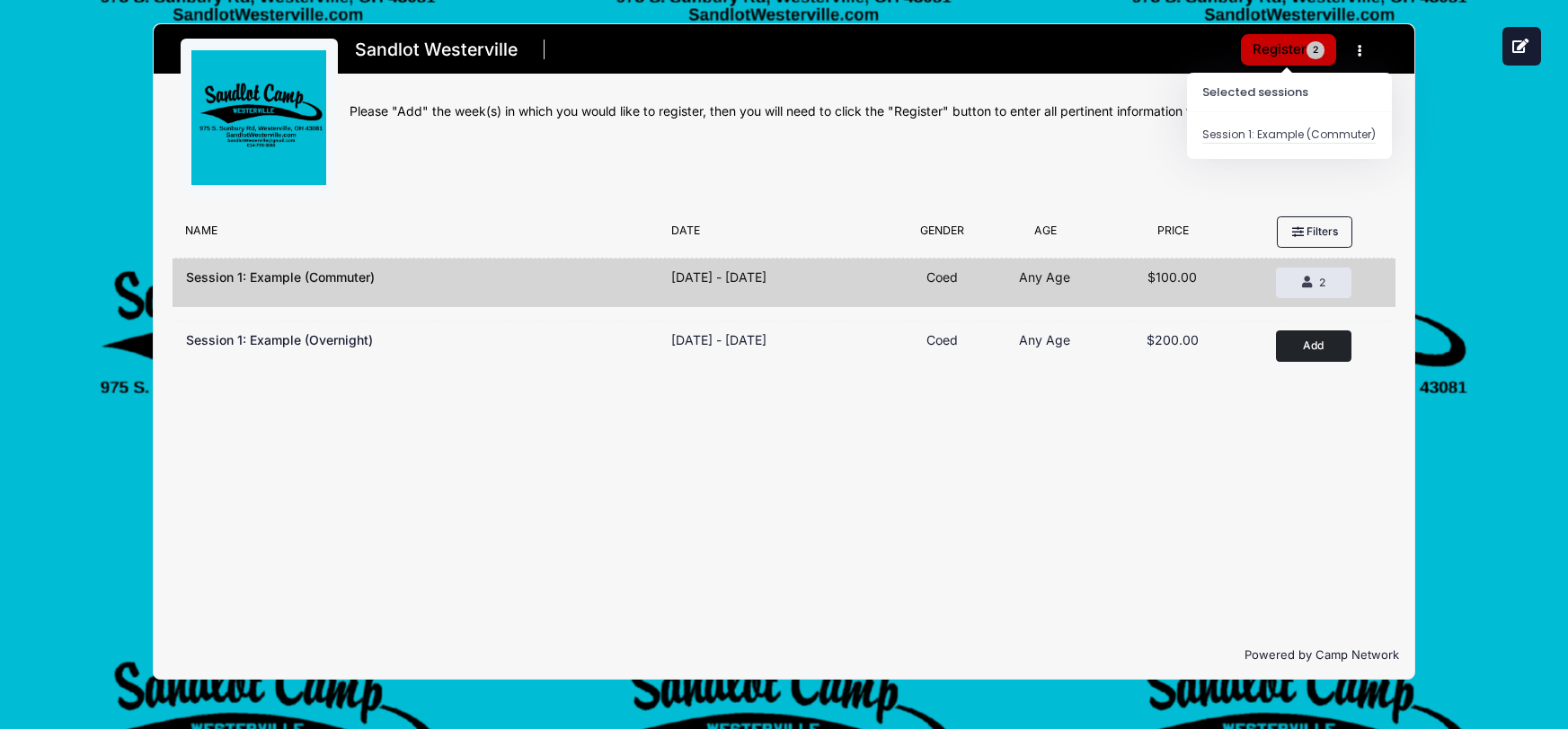
click at [1278, 47] on button "Register 2" at bounding box center [1287, 50] width 95 height 31
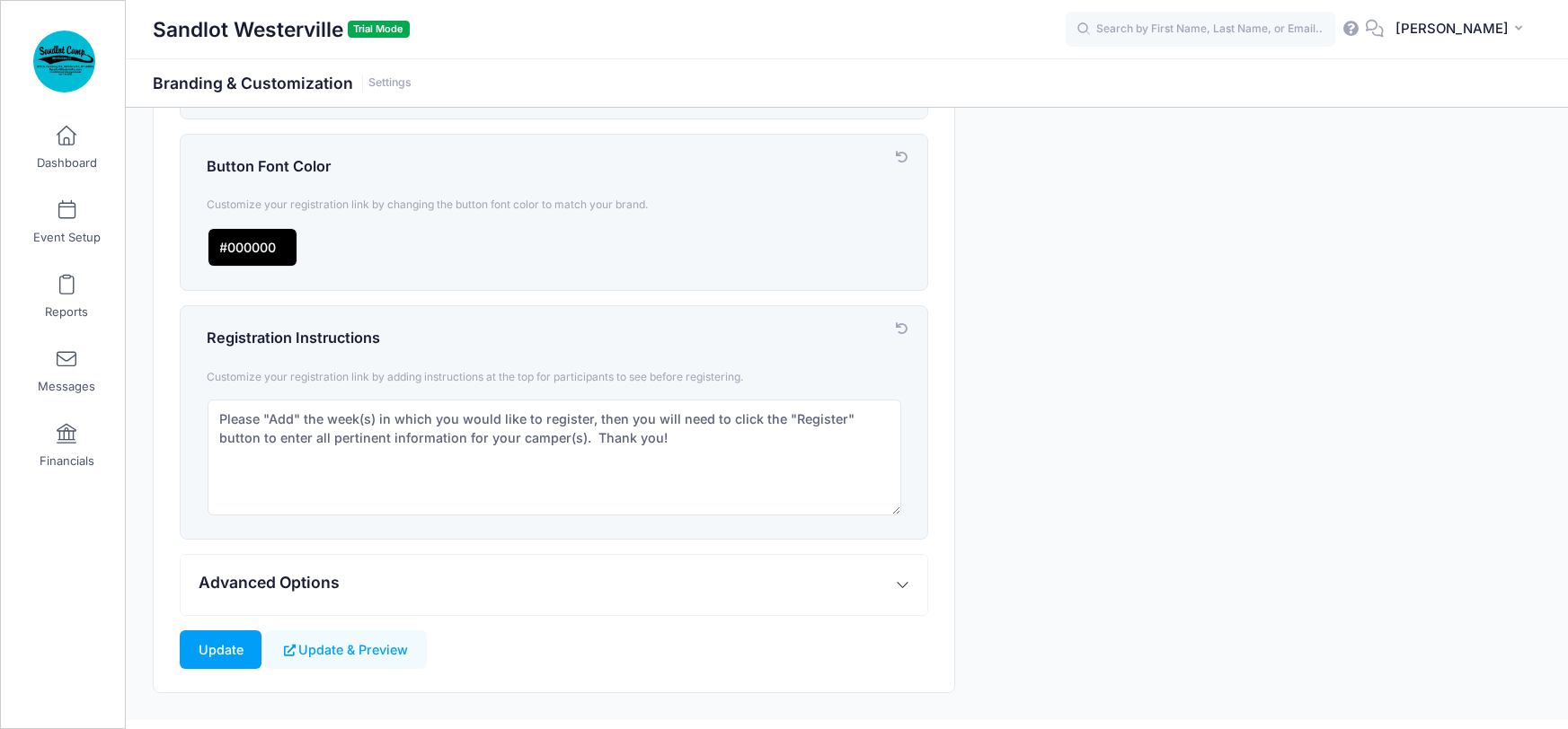
scroll to position [680, 0]
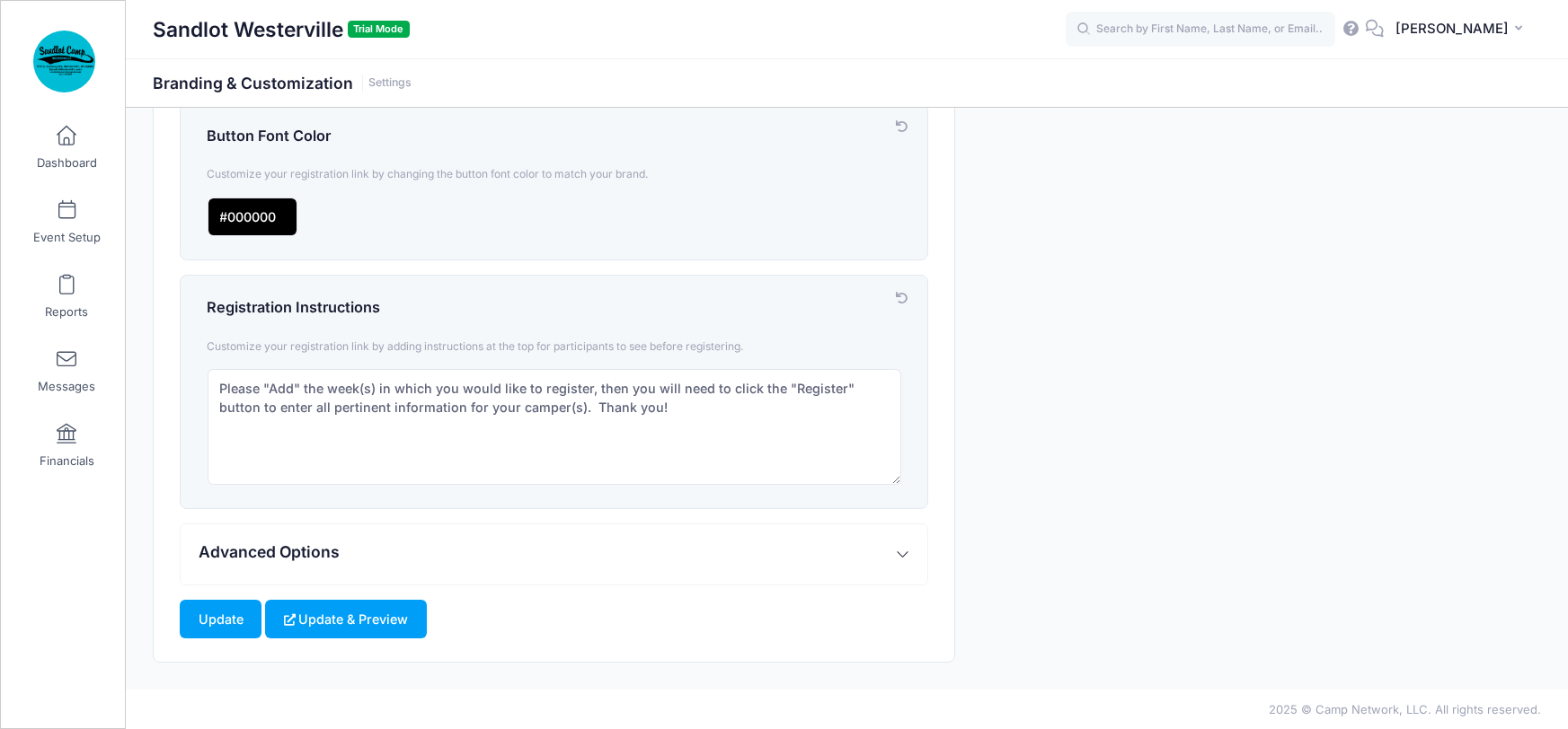
click at [354, 627] on button "Update & Preview" at bounding box center [345, 619] width 161 height 39
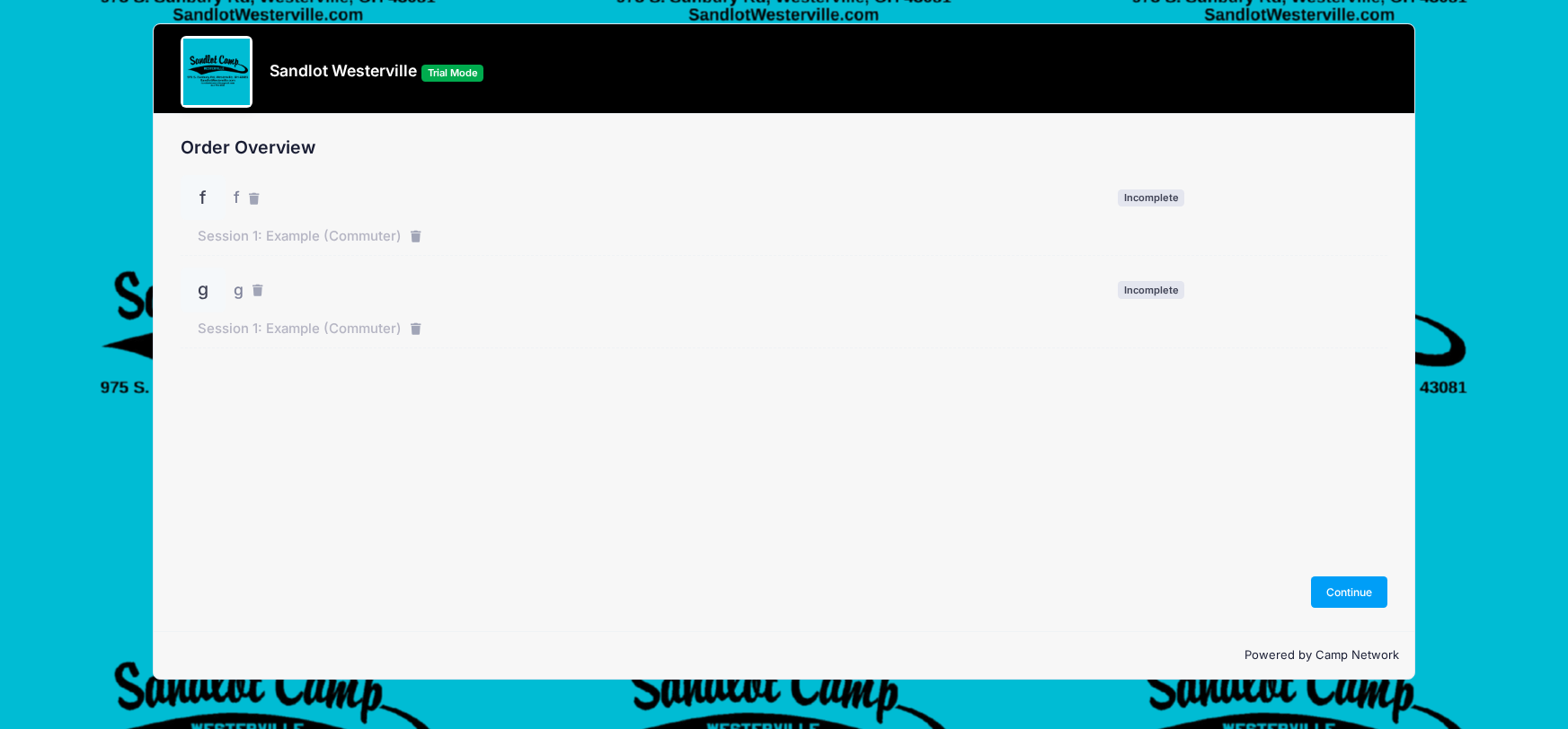
click at [335, 237] on span "Session 1: Example (Commuter)" at bounding box center [299, 235] width 204 height 19
click at [1370, 593] on button "Continue" at bounding box center [1349, 592] width 78 height 30
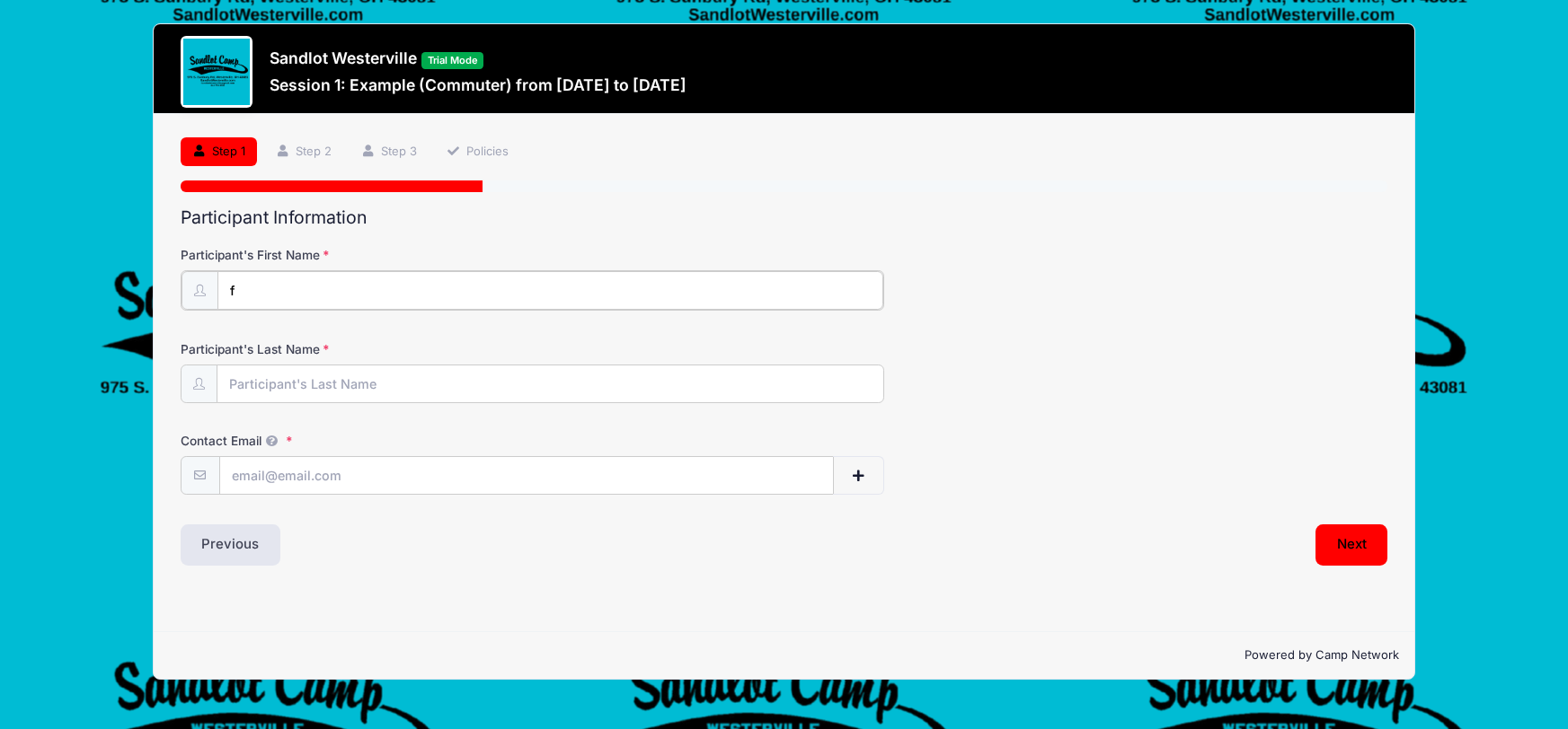
click at [249, 288] on input "f" at bounding box center [551, 291] width 666 height 39
click at [254, 376] on input "Participant's Last Name" at bounding box center [551, 383] width 666 height 39
type input "f"
click at [263, 480] on input "Contact Email" at bounding box center [527, 475] width 613 height 39
click at [1353, 548] on button "Next" at bounding box center [1351, 544] width 73 height 42
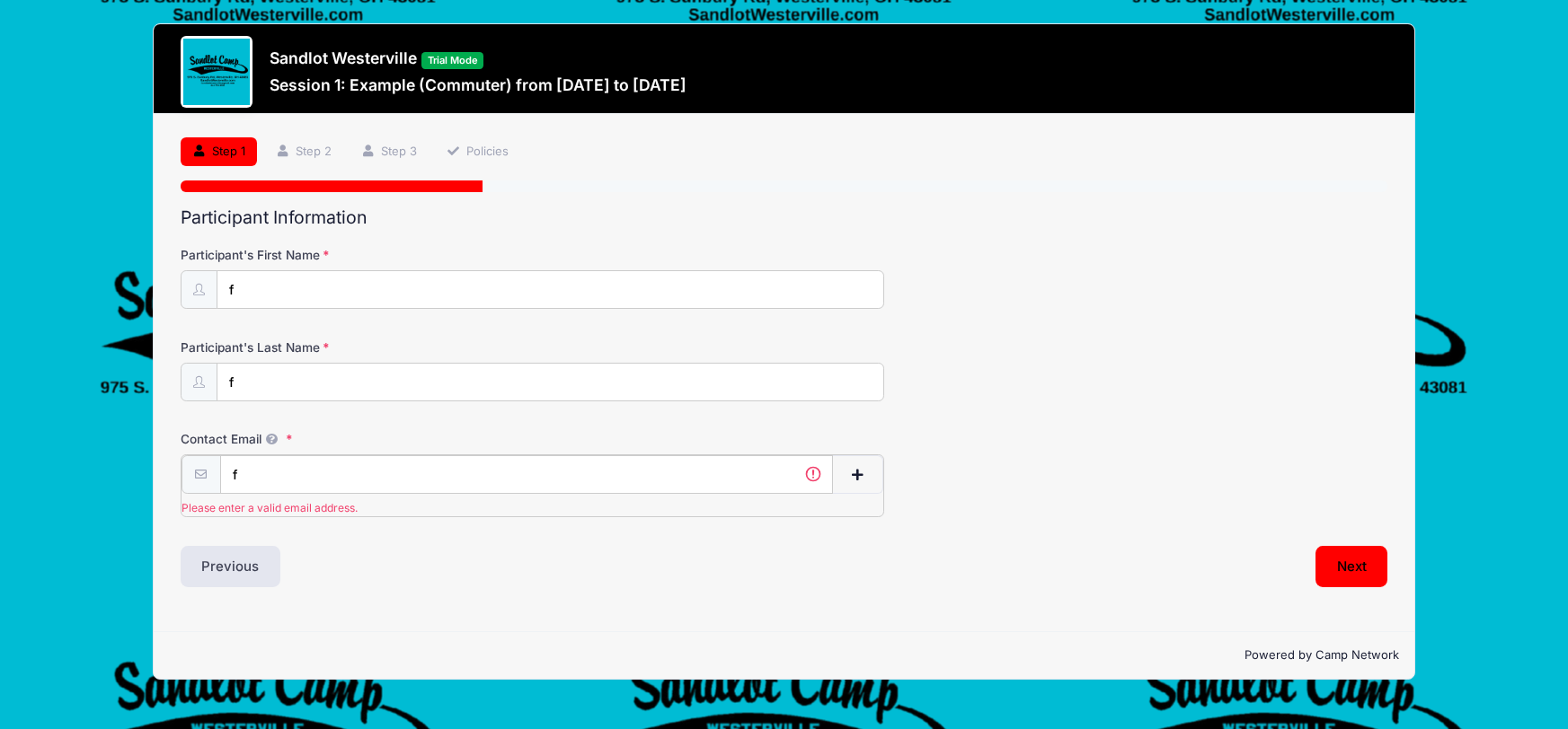
click at [339, 468] on input "f" at bounding box center [527, 475] width 613 height 39
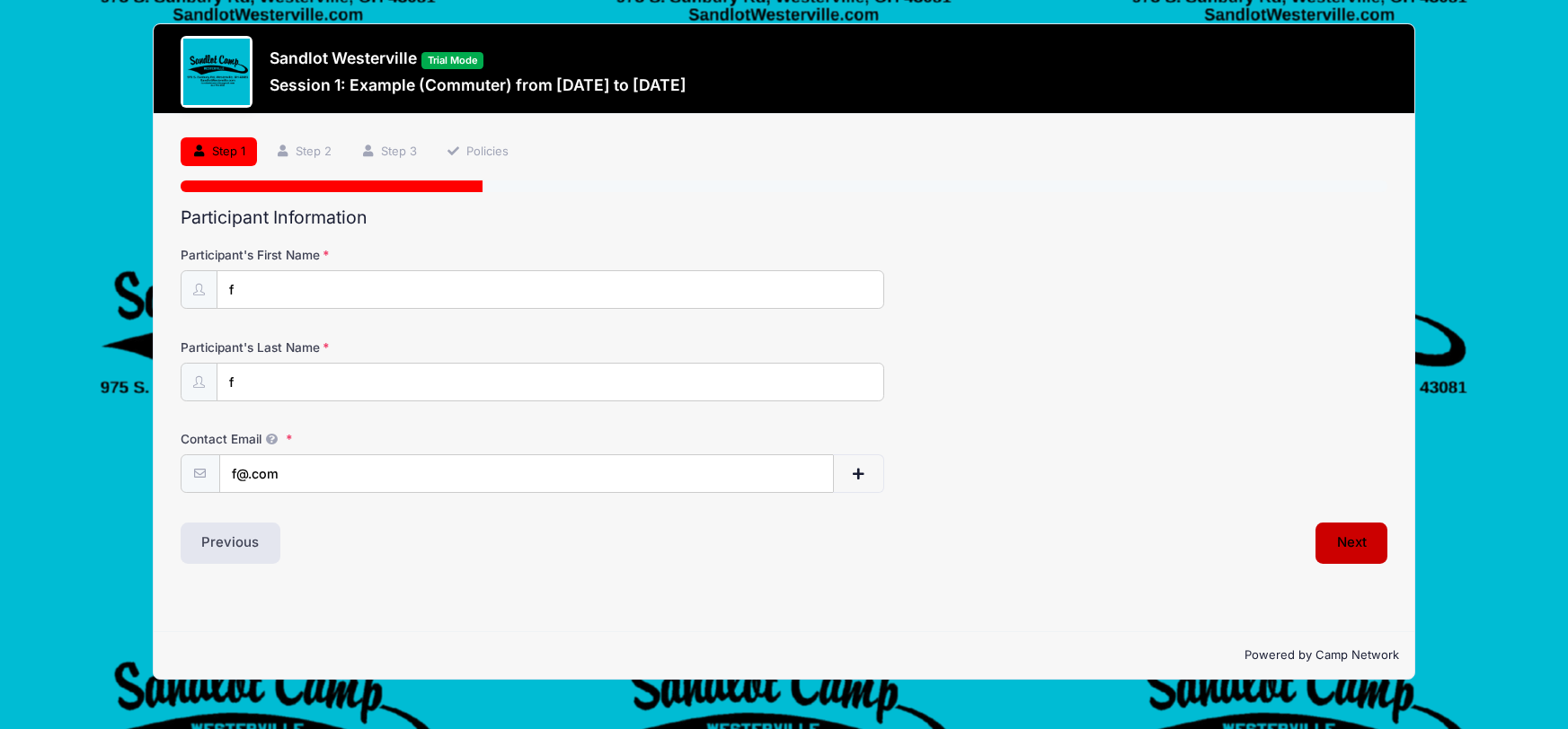
click at [1355, 546] on button "Next" at bounding box center [1351, 544] width 73 height 42
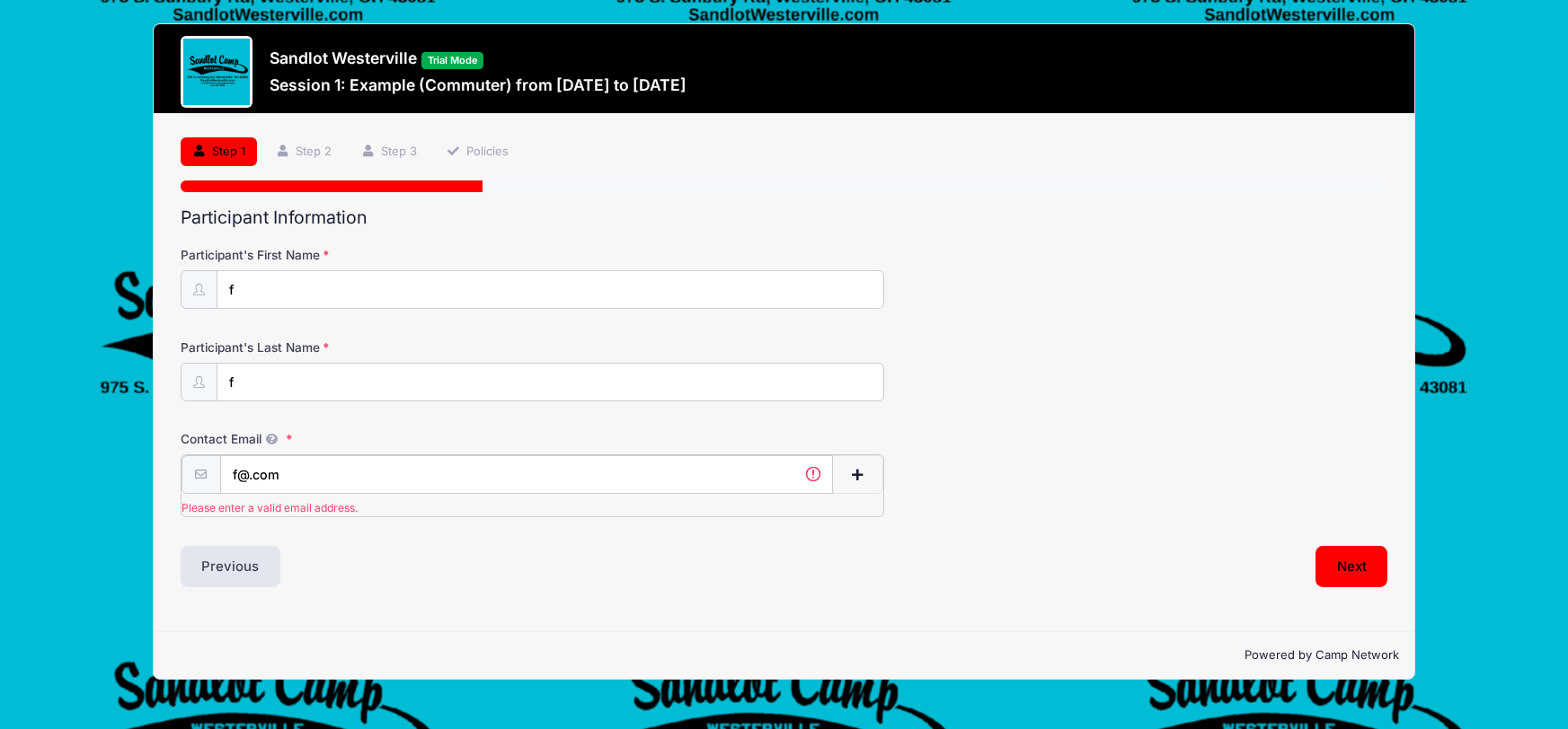
click at [248, 472] on input "f@.com" at bounding box center [527, 475] width 613 height 39
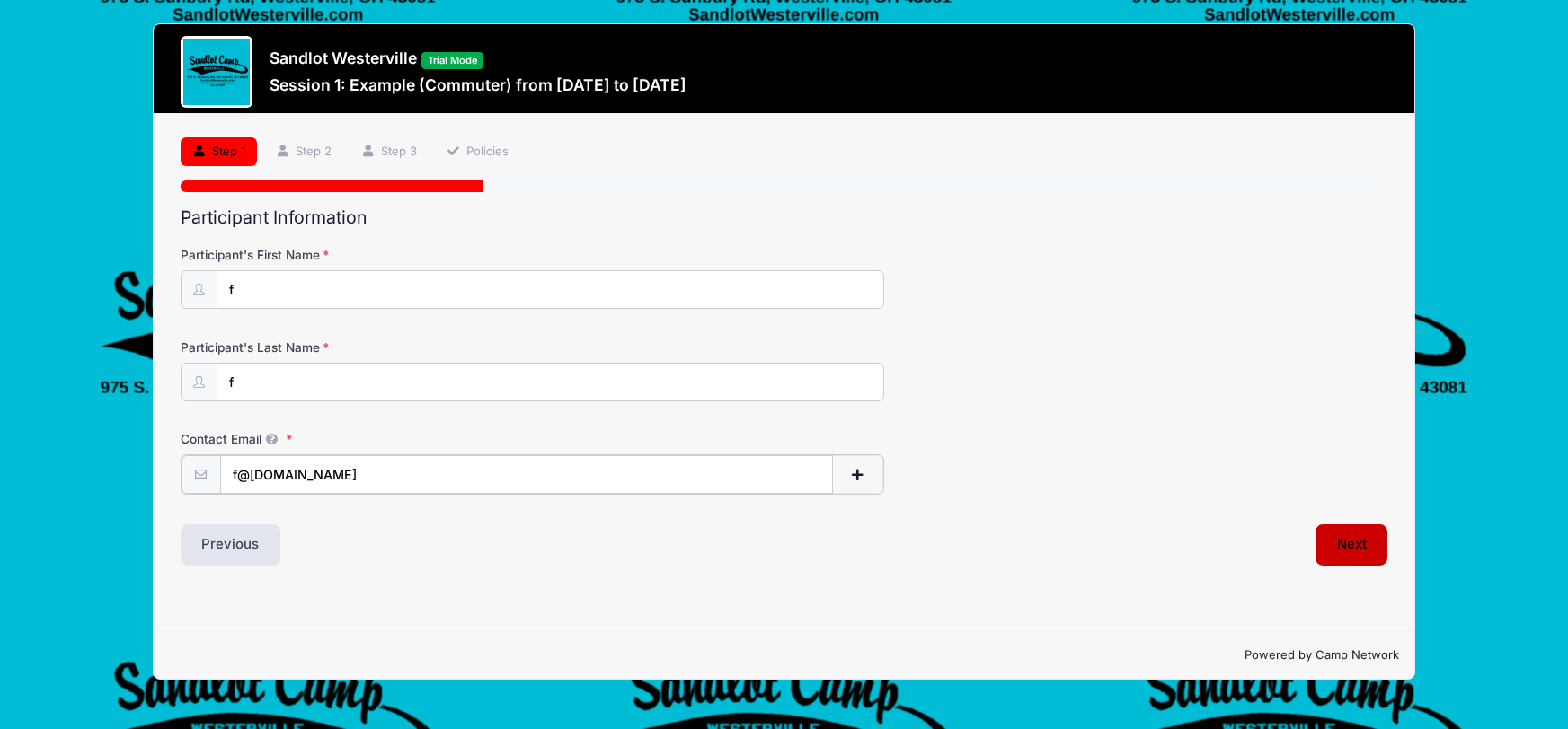
type input "f@e.com"
click at [1359, 538] on button "Next" at bounding box center [1351, 544] width 73 height 42
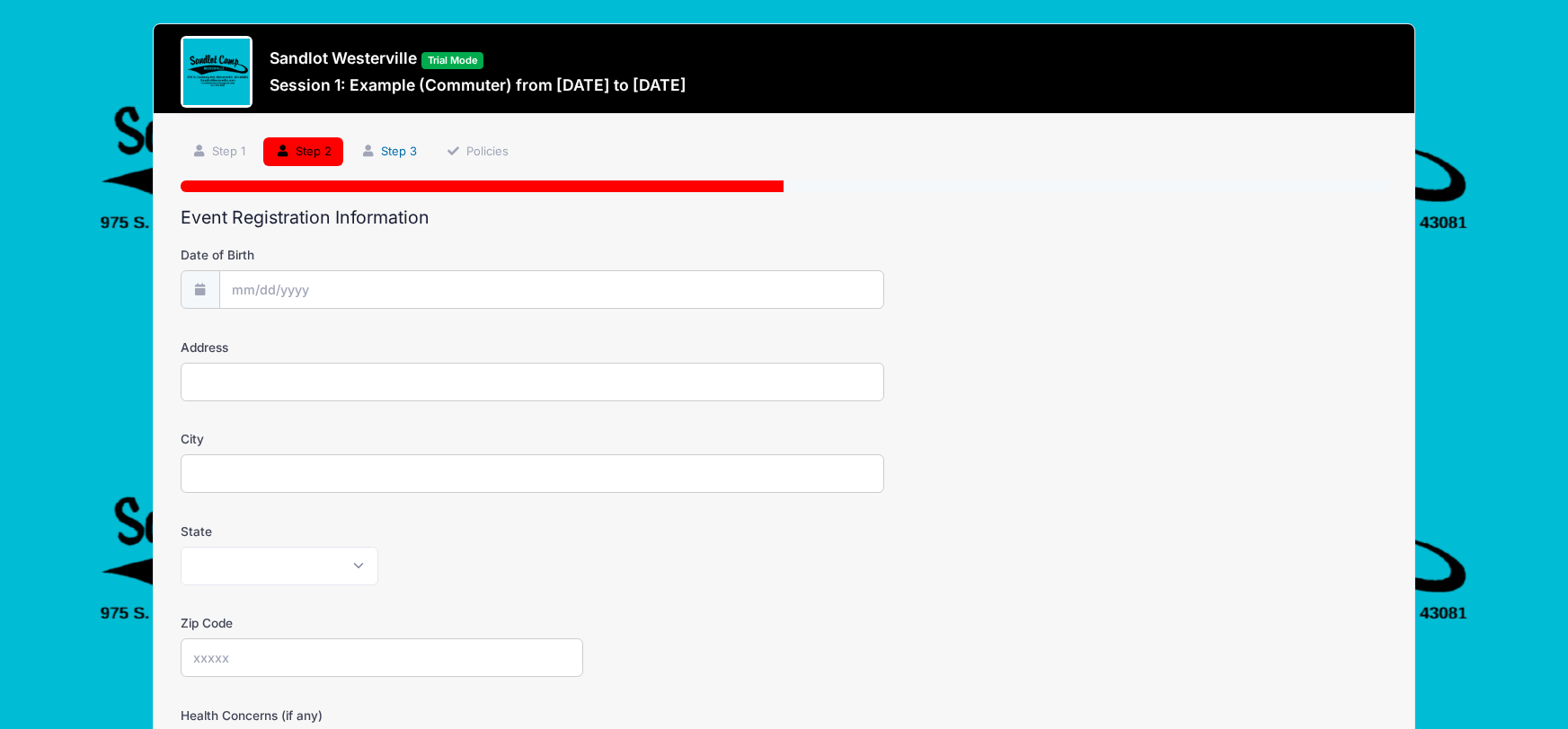
click at [386, 147] on link "Step 3" at bounding box center [389, 152] width 80 height 30
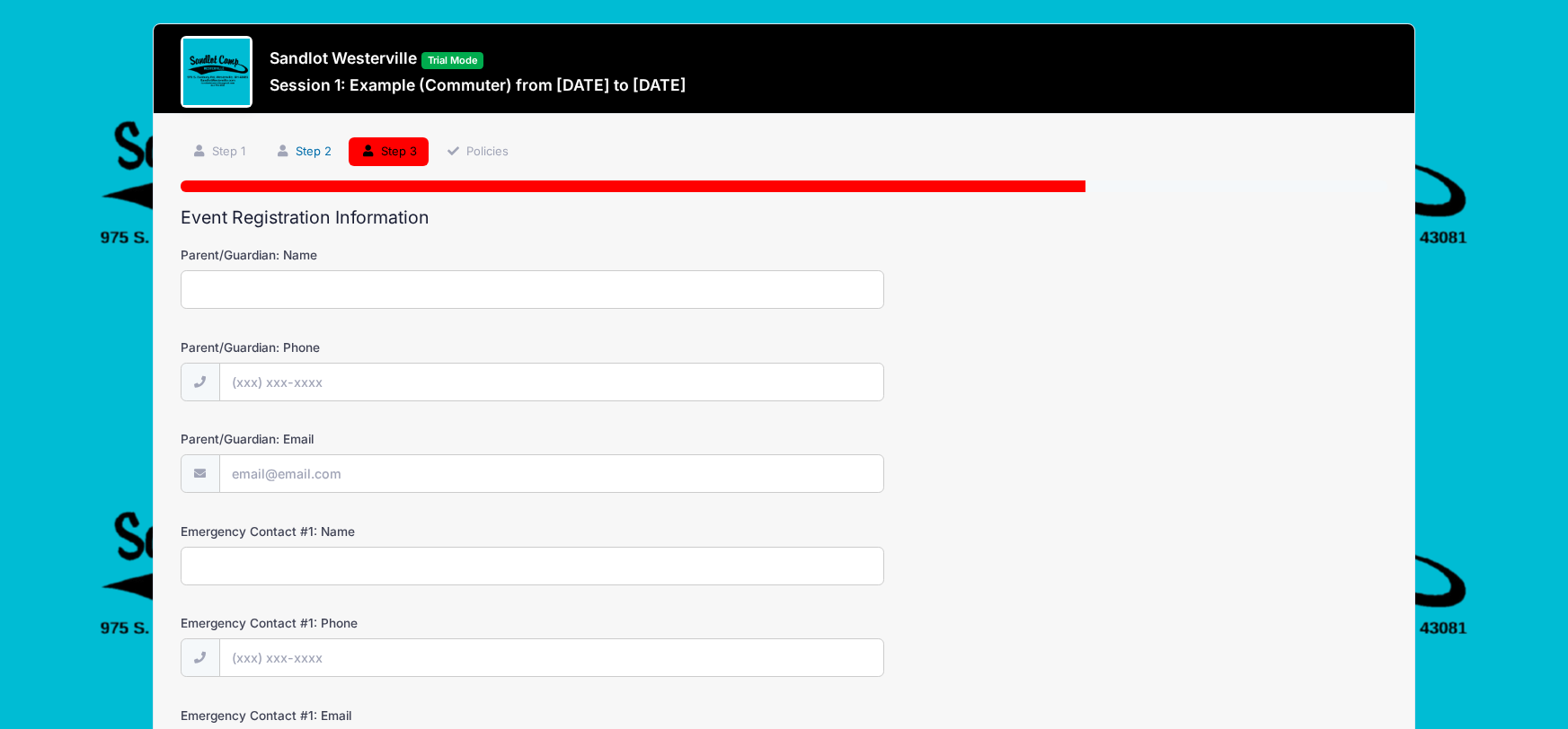
click at [314, 143] on link "Step 2" at bounding box center [303, 152] width 80 height 30
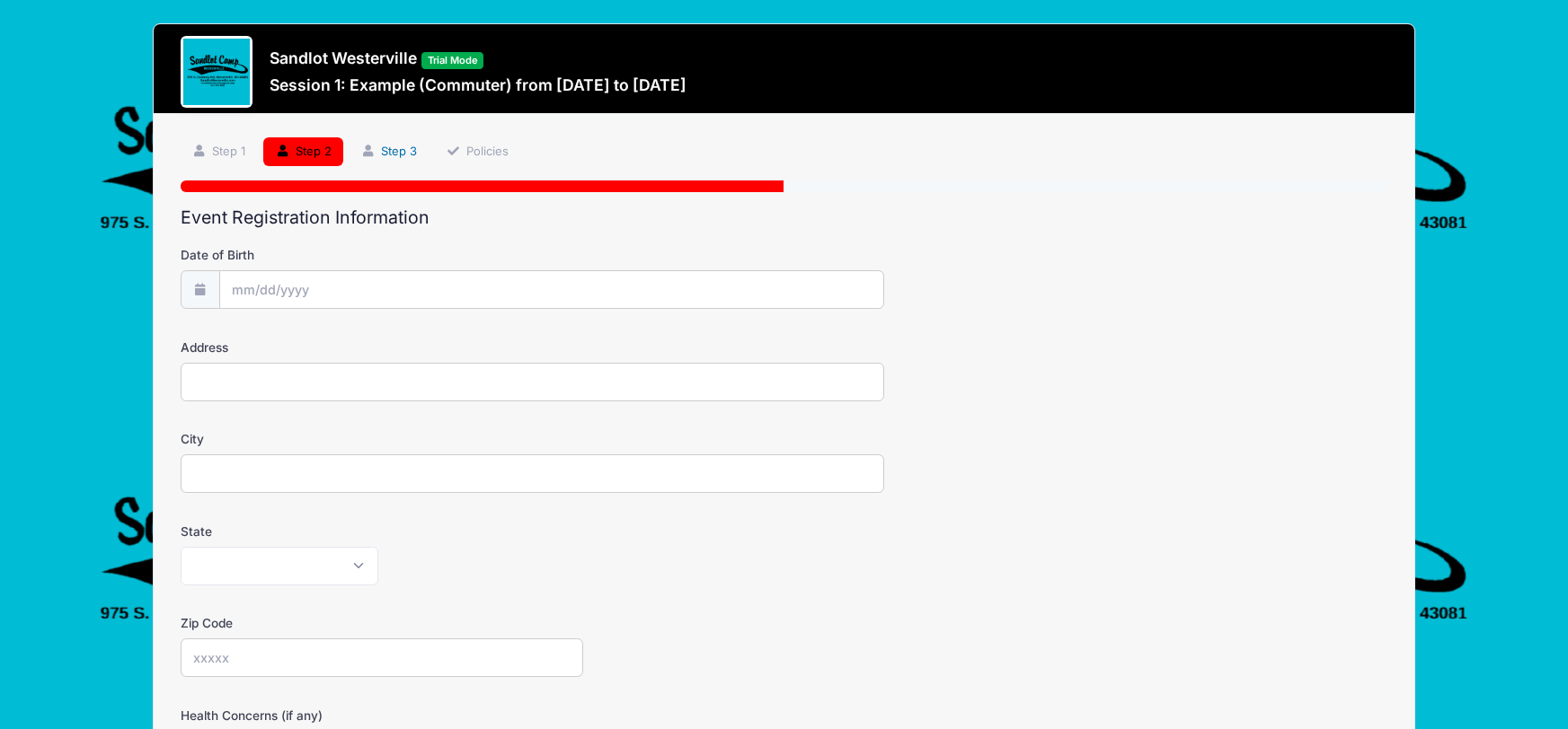
click at [375, 146] on icon at bounding box center [367, 151] width 15 height 12
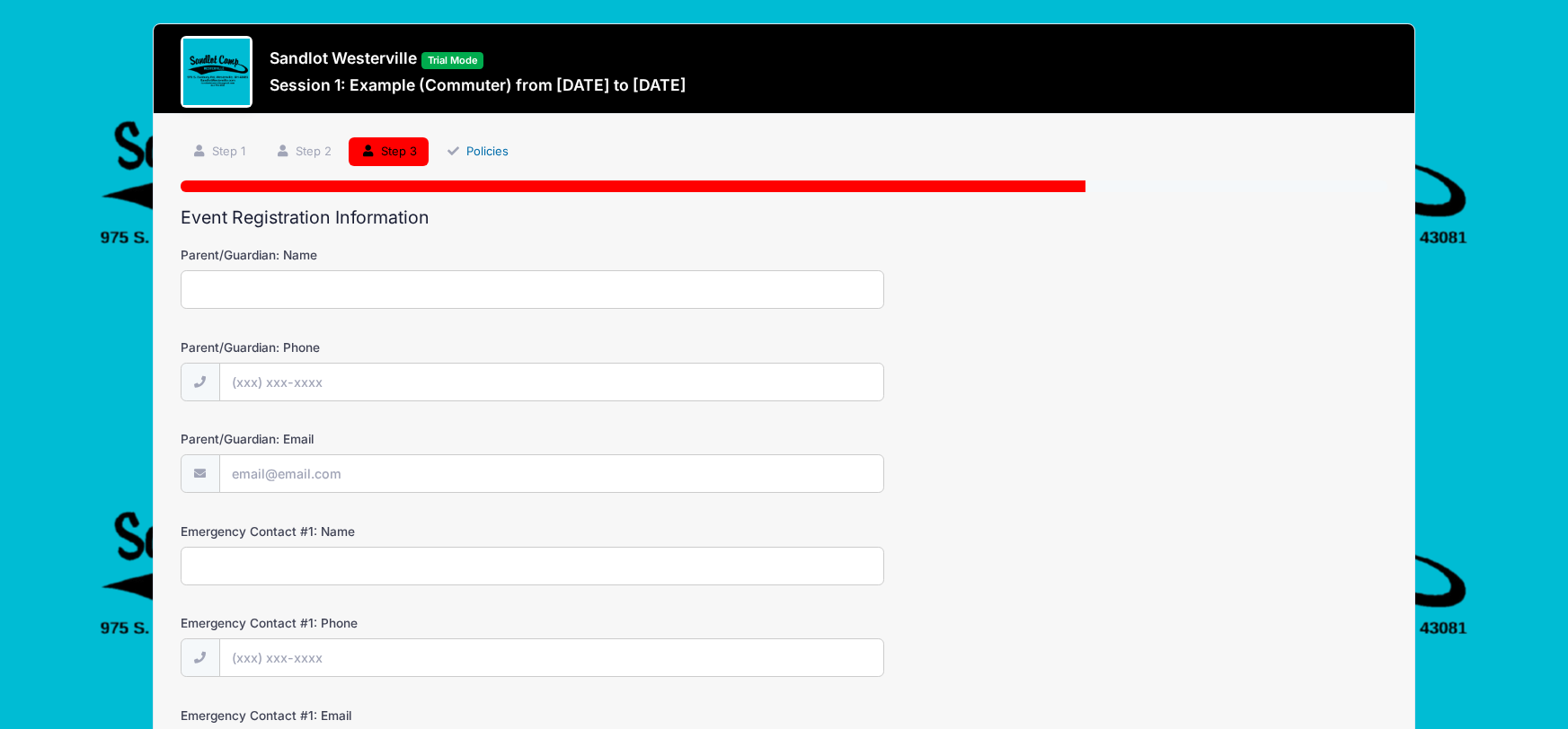
click at [481, 149] on link "Policies" at bounding box center [476, 152] width 86 height 30
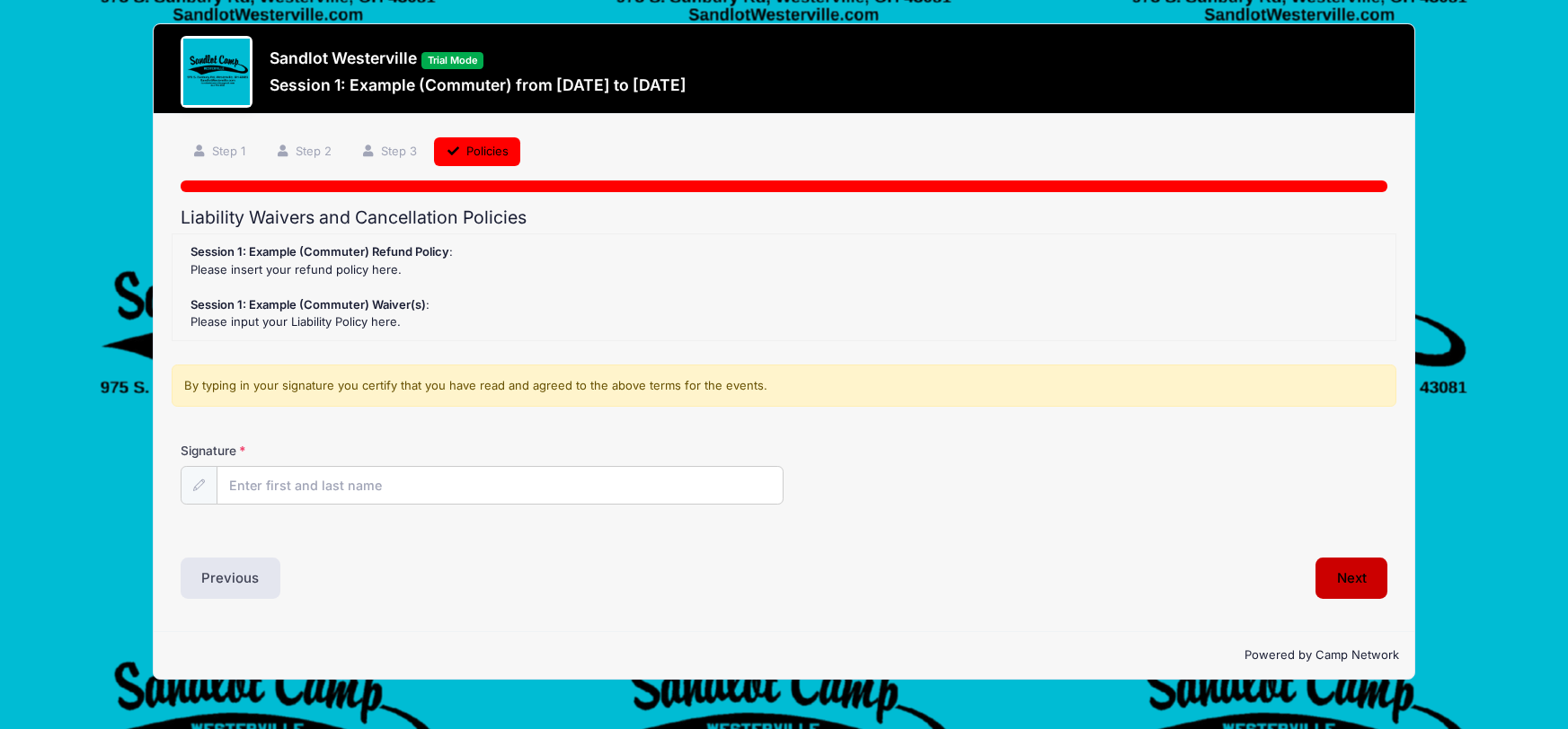
click at [1354, 583] on button "Next" at bounding box center [1351, 579] width 73 height 42
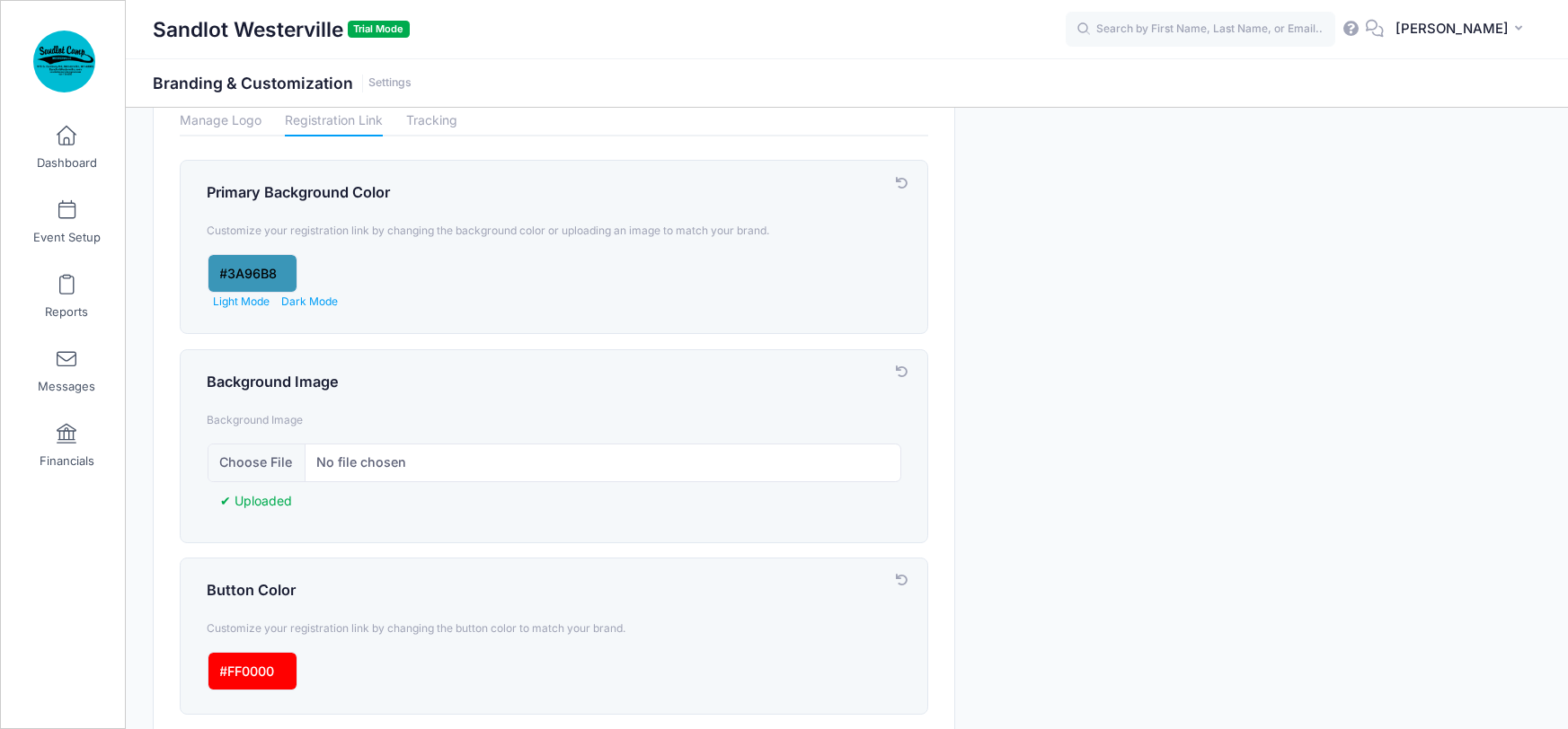
scroll to position [157, 0]
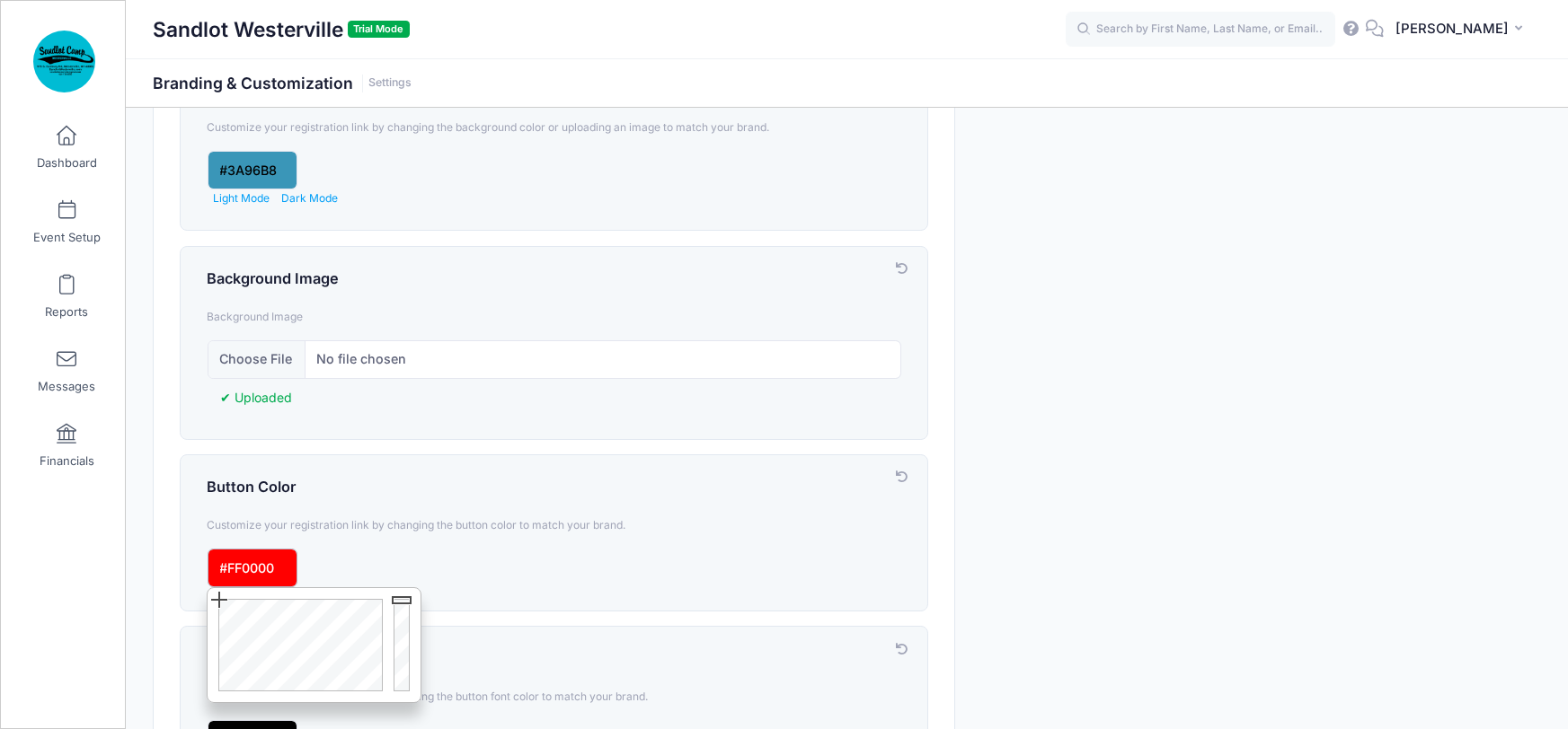
click at [281, 562] on input "input" at bounding box center [252, 568] width 90 height 39
type input "#0AFF21"
click at [276, 603] on div at bounding box center [298, 646] width 181 height 114
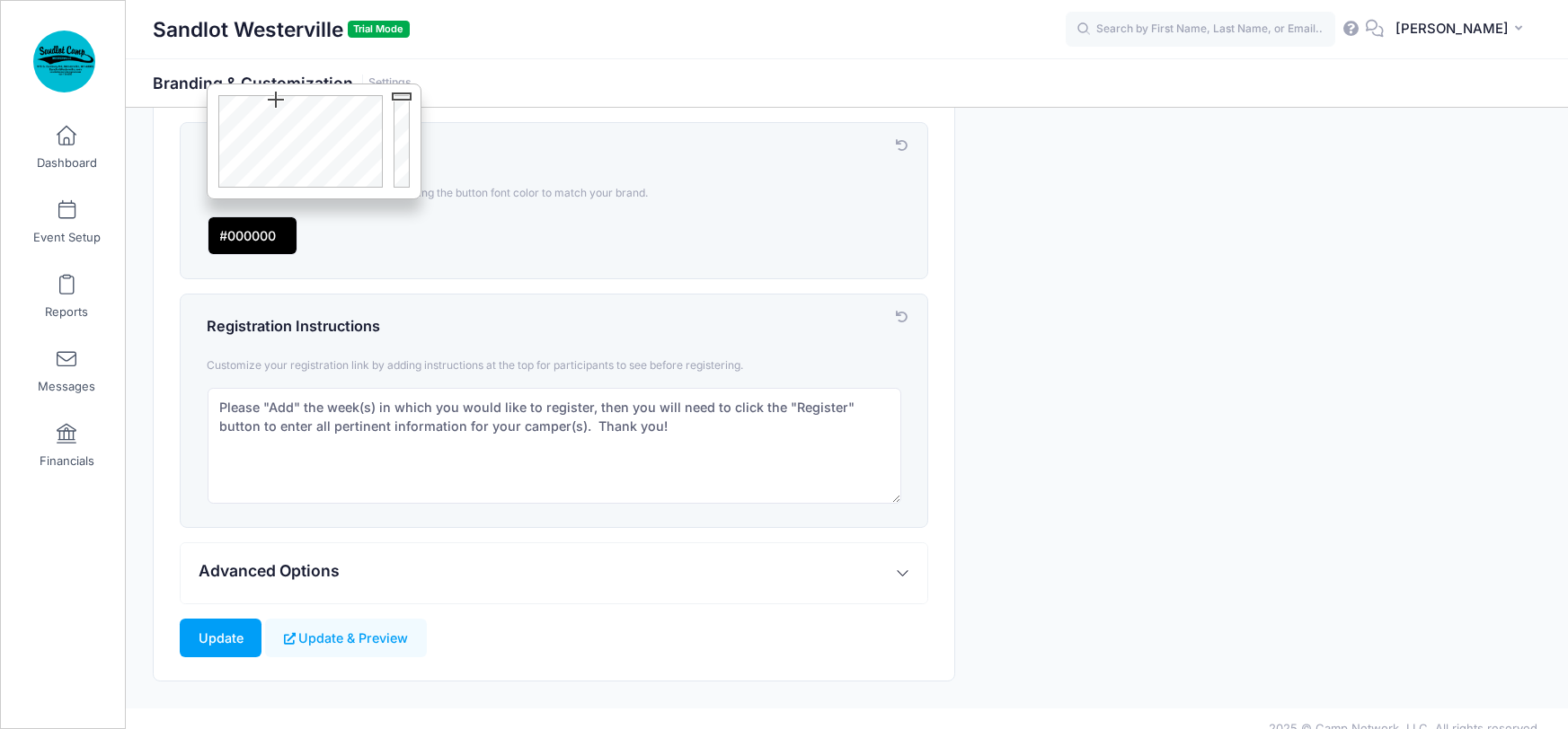
scroll to position [680, 0]
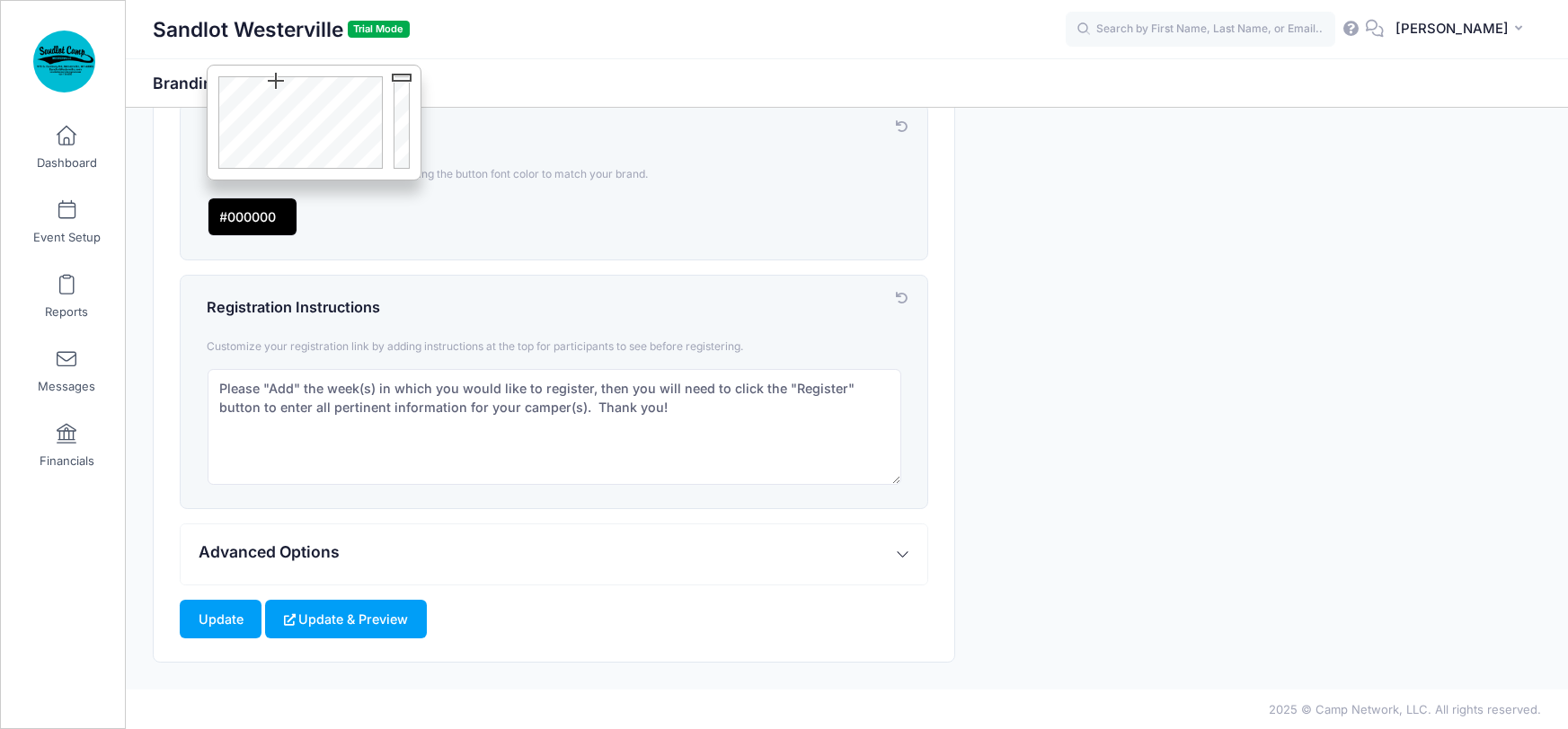
click at [386, 616] on button "Update & Preview" at bounding box center [345, 619] width 161 height 39
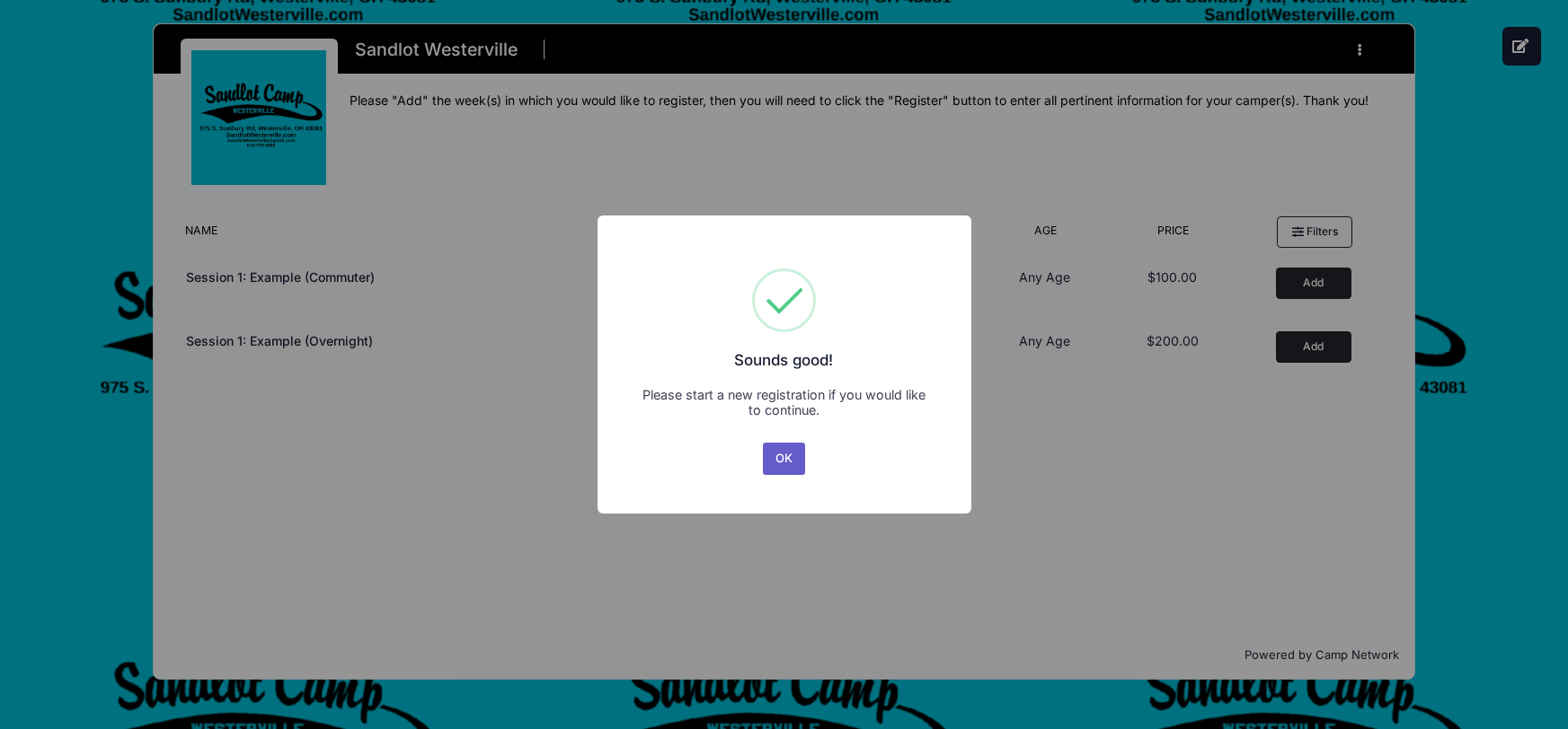
click at [792, 462] on button "OK" at bounding box center [784, 459] width 43 height 32
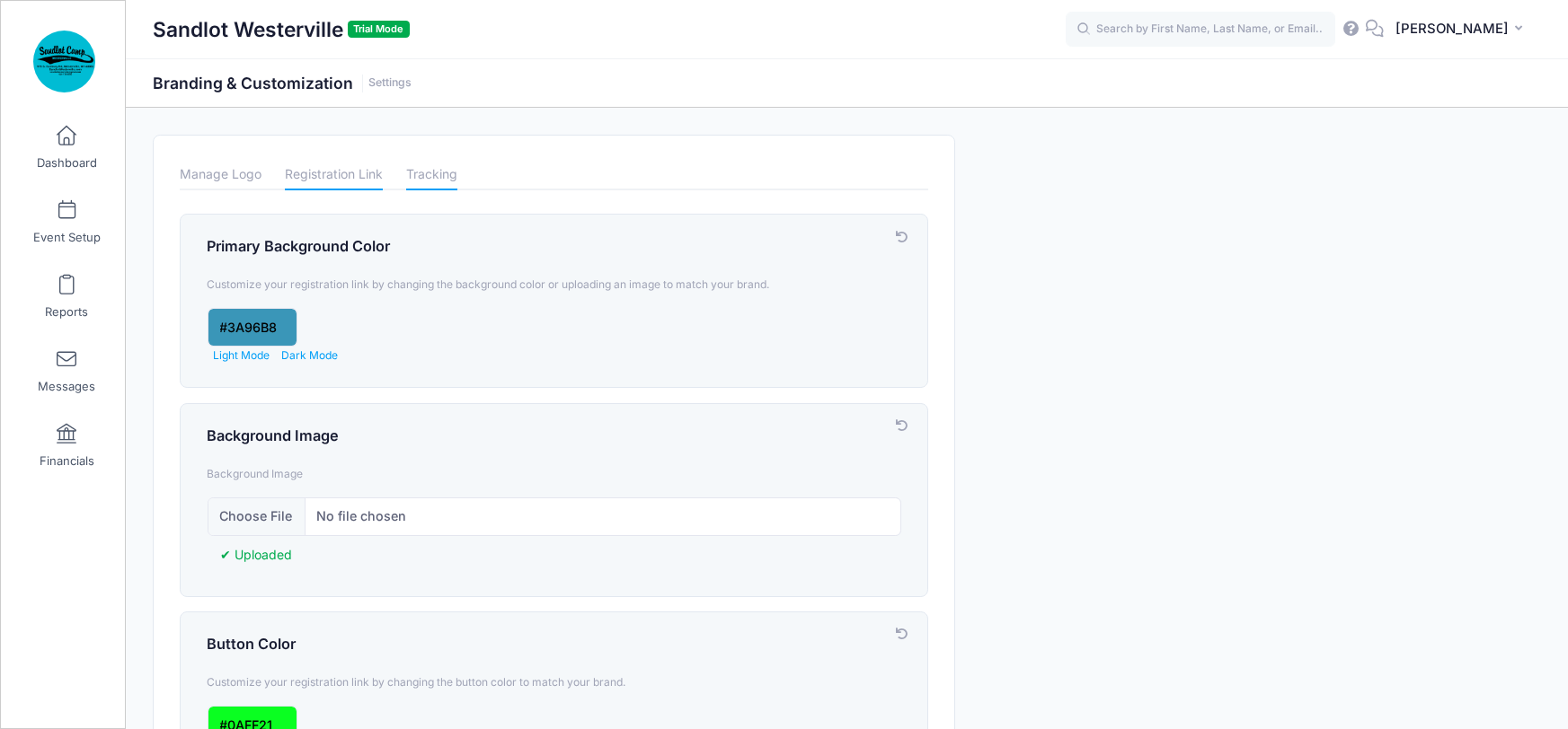
click at [442, 172] on link "Tracking" at bounding box center [431, 174] width 51 height 31
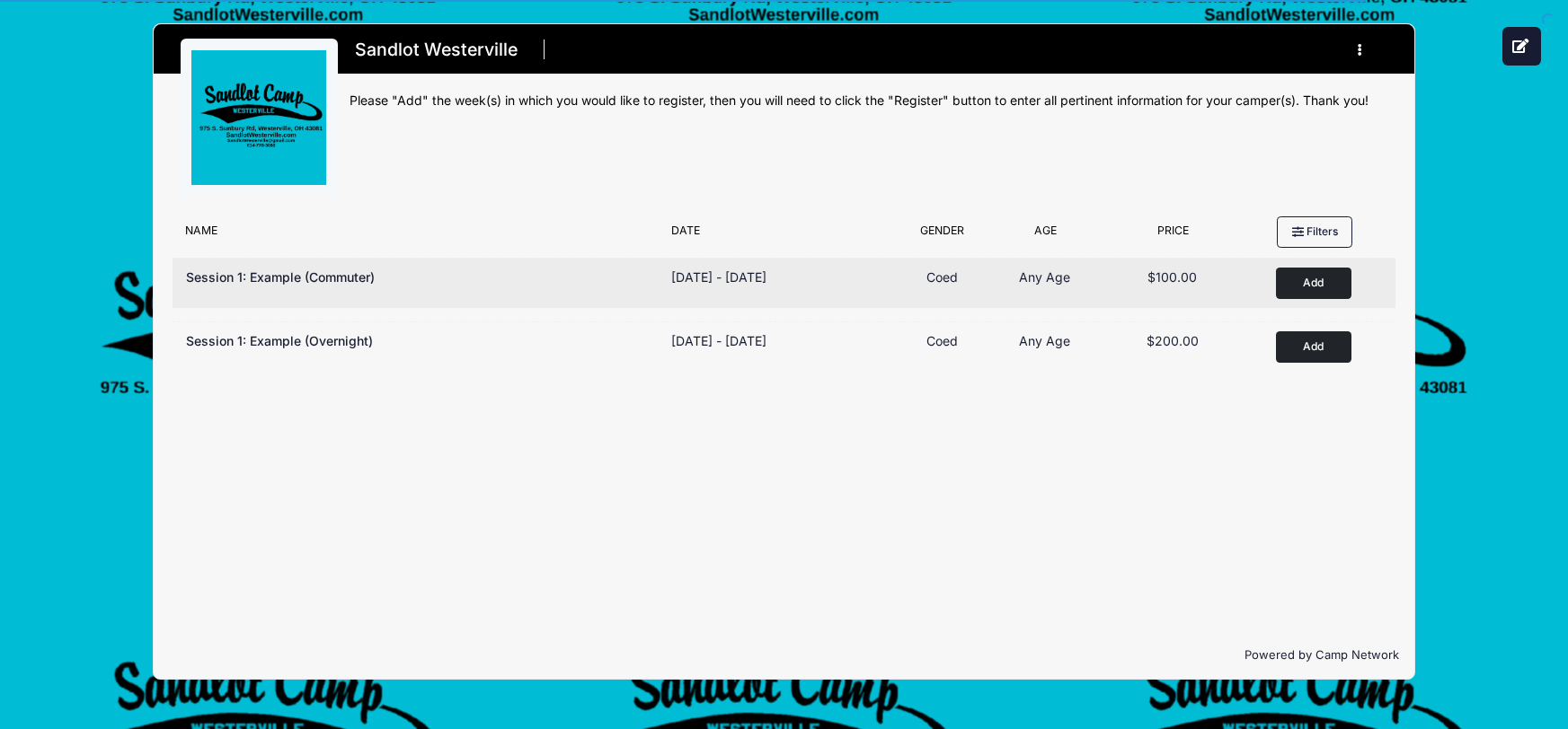
click at [1309, 288] on button "Add to Cart" at bounding box center [1313, 283] width 76 height 31
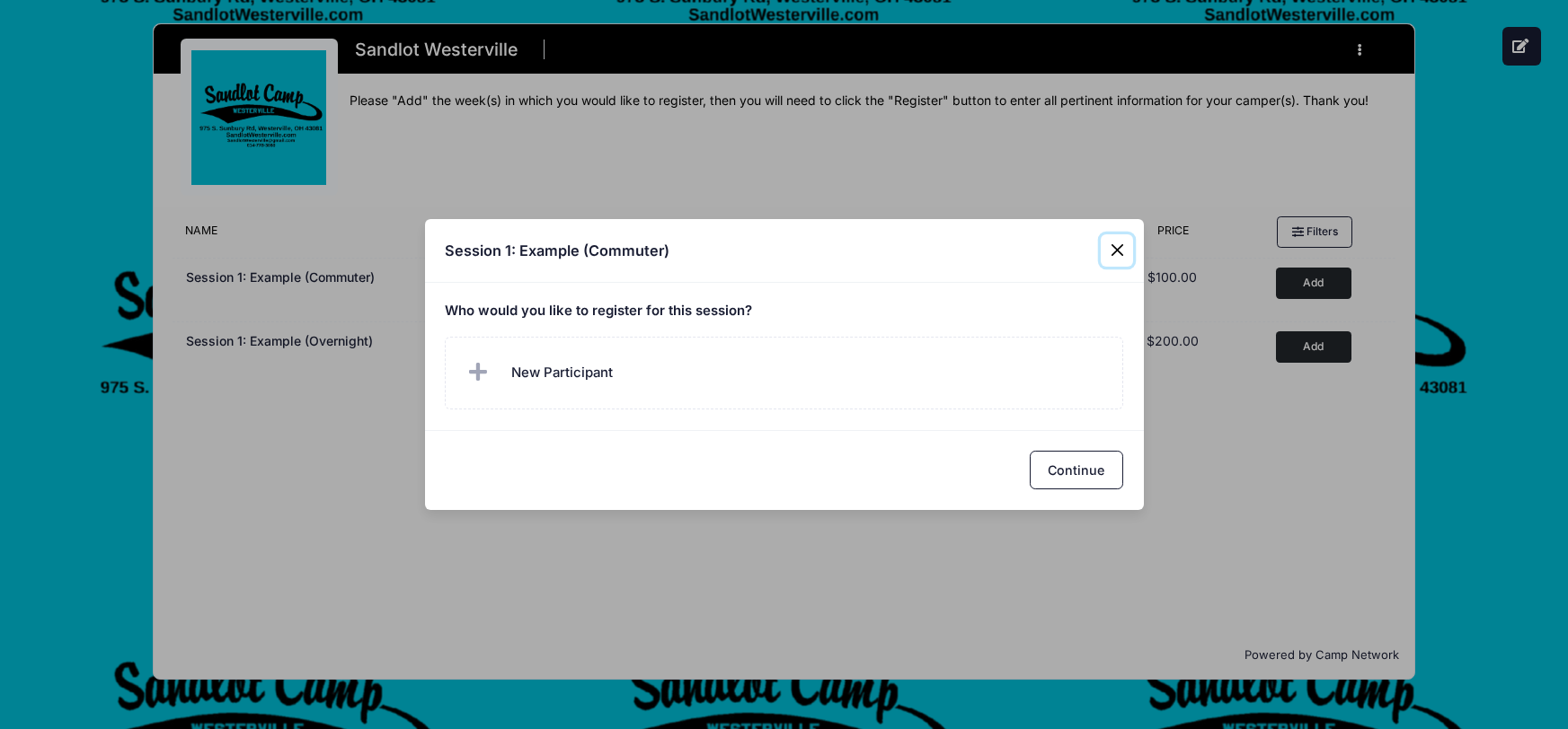
click at [1110, 251] on button "Close" at bounding box center [1117, 250] width 32 height 32
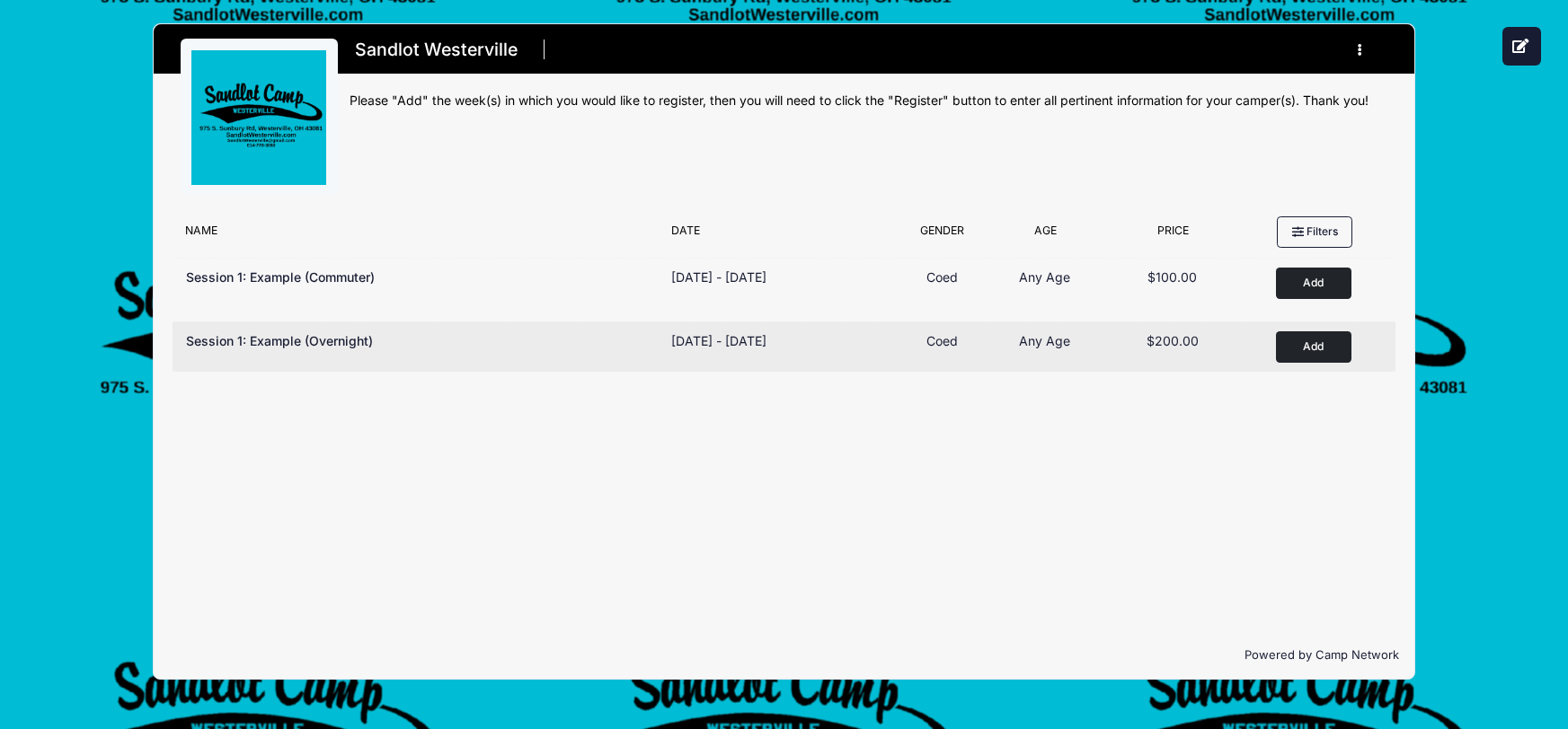
click at [734, 341] on div "Nov 4 - Nov 11, 2025" at bounding box center [718, 341] width 95 height 18
click at [1310, 344] on button "Add to Cart" at bounding box center [1313, 347] width 76 height 31
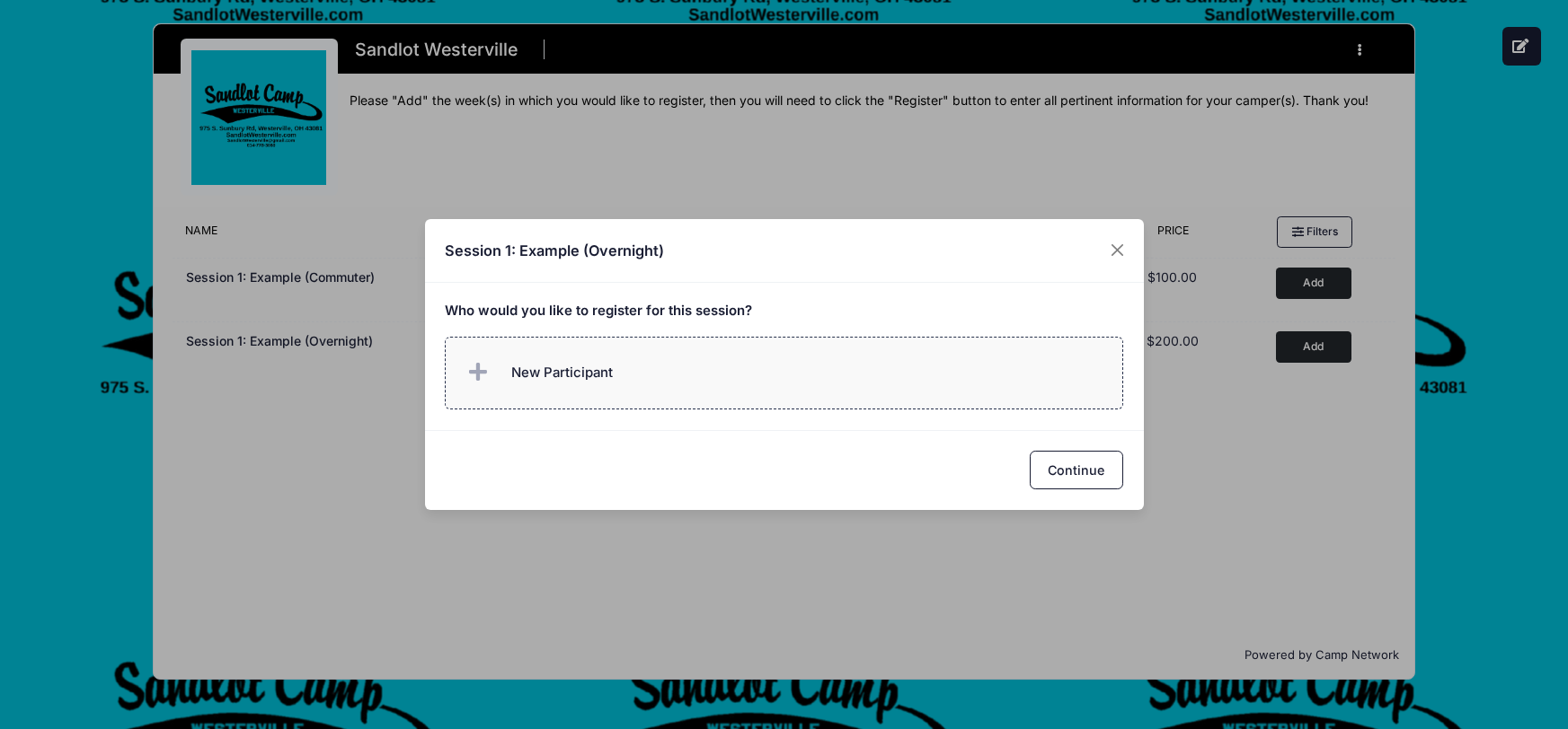
click at [577, 396] on label "New Participant" at bounding box center [784, 373] width 678 height 73
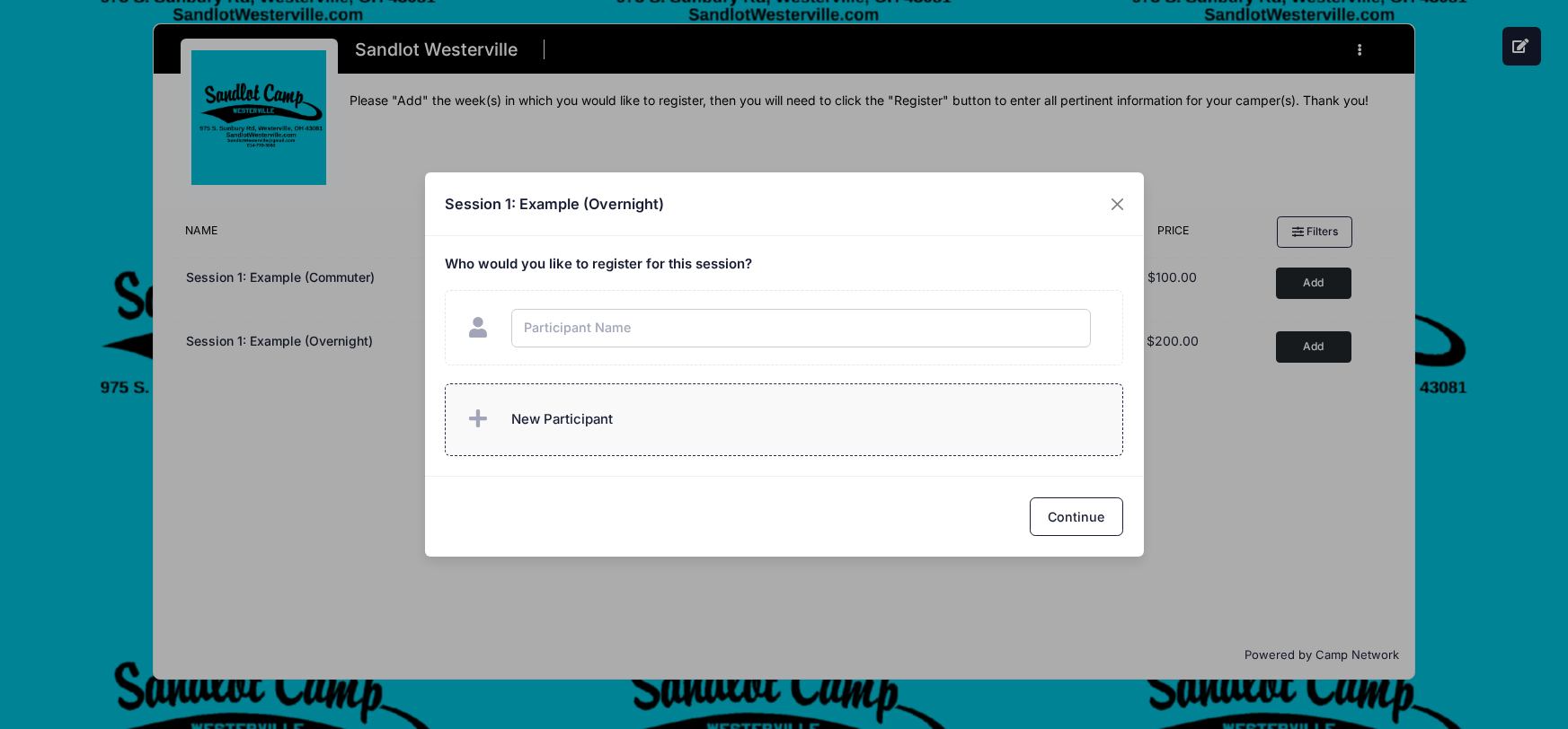
type input "e"
checkbox input "true"
click at [1059, 507] on button "Continue" at bounding box center [1076, 517] width 93 height 39
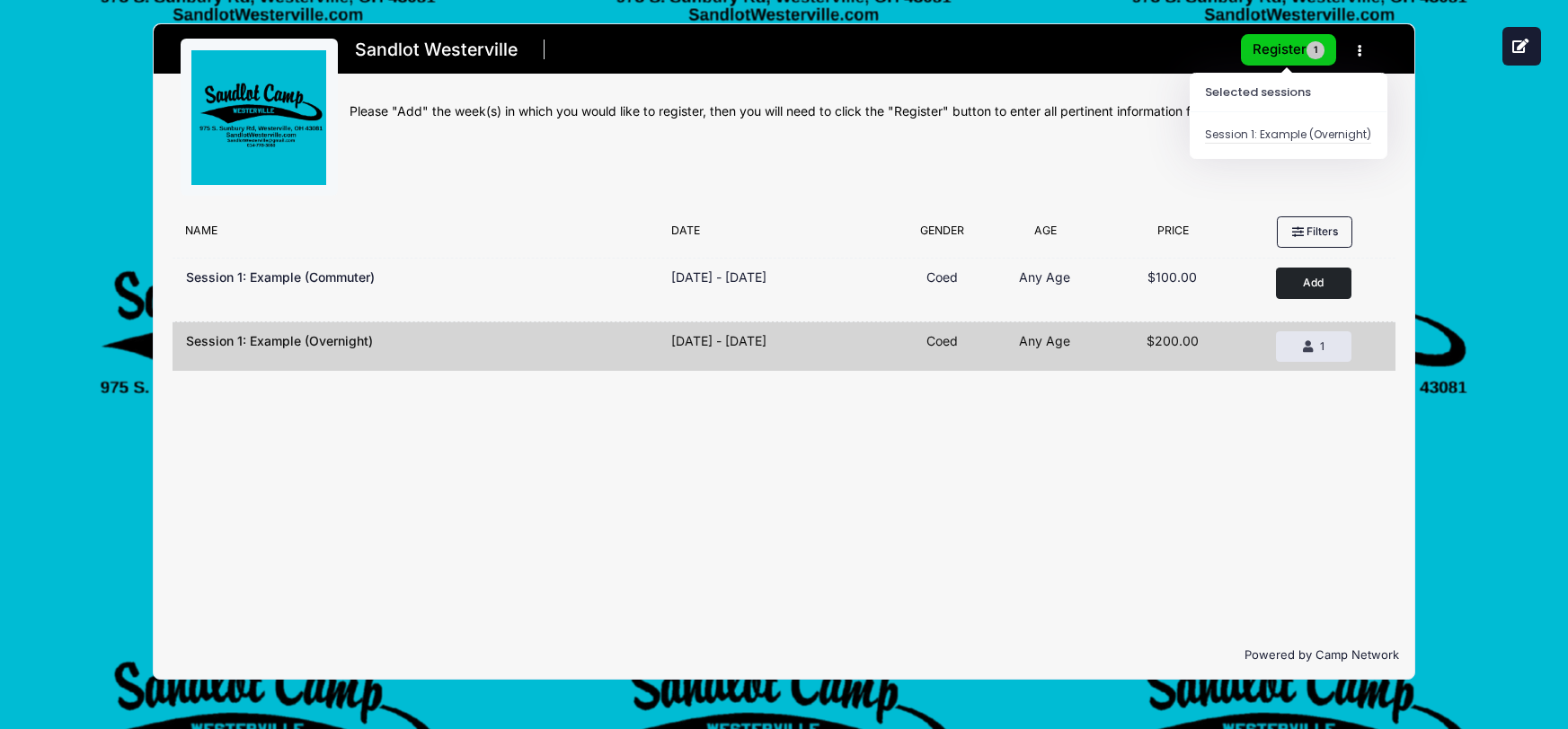
click at [1277, 43] on button "Register 1" at bounding box center [1287, 50] width 95 height 31
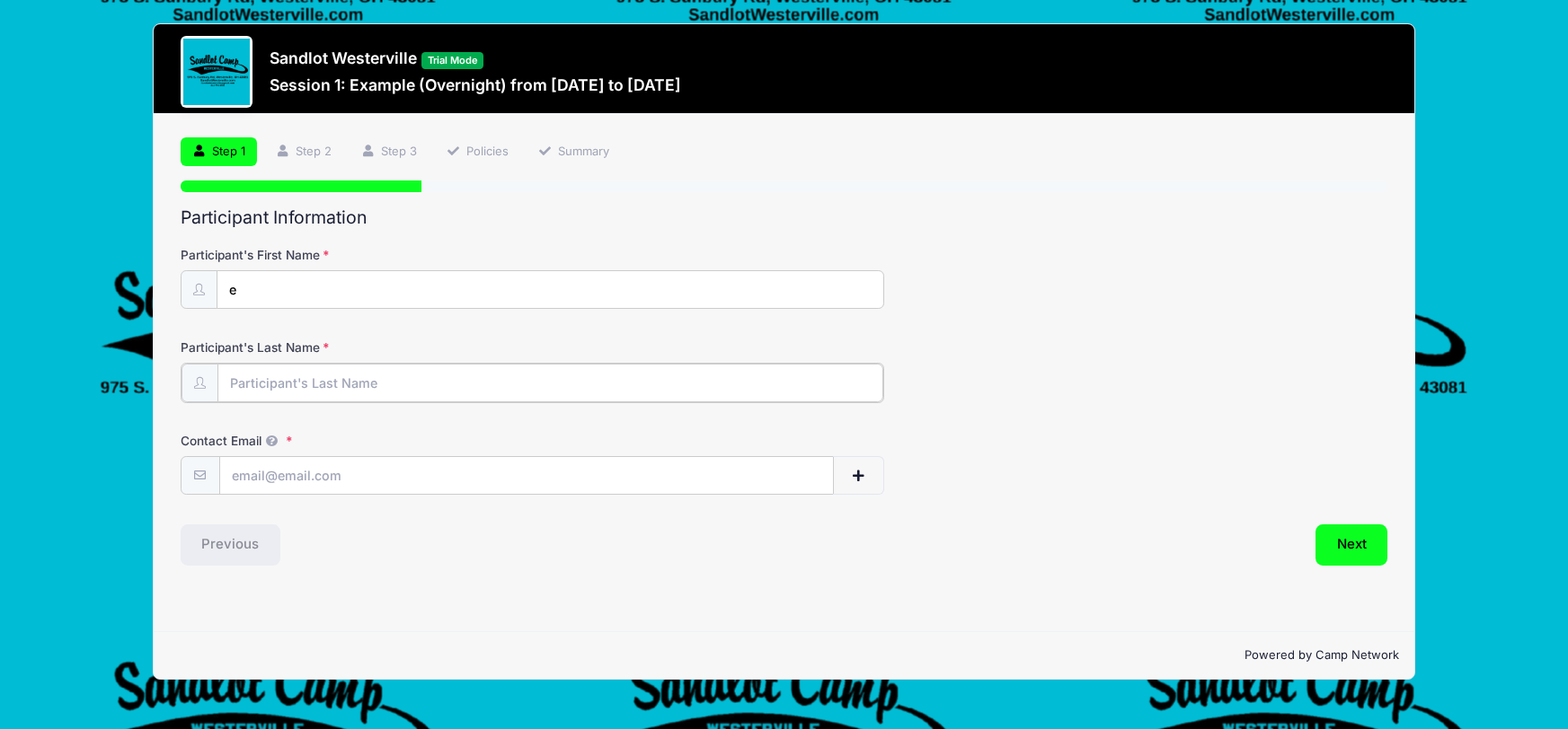
click at [267, 376] on input "Participant's Last Name" at bounding box center [551, 383] width 666 height 39
type input "d"
click at [275, 482] on input "Contact Email" at bounding box center [527, 475] width 613 height 39
click at [244, 477] on input "w2w.com" at bounding box center [527, 475] width 613 height 39
type input "w@w.com"
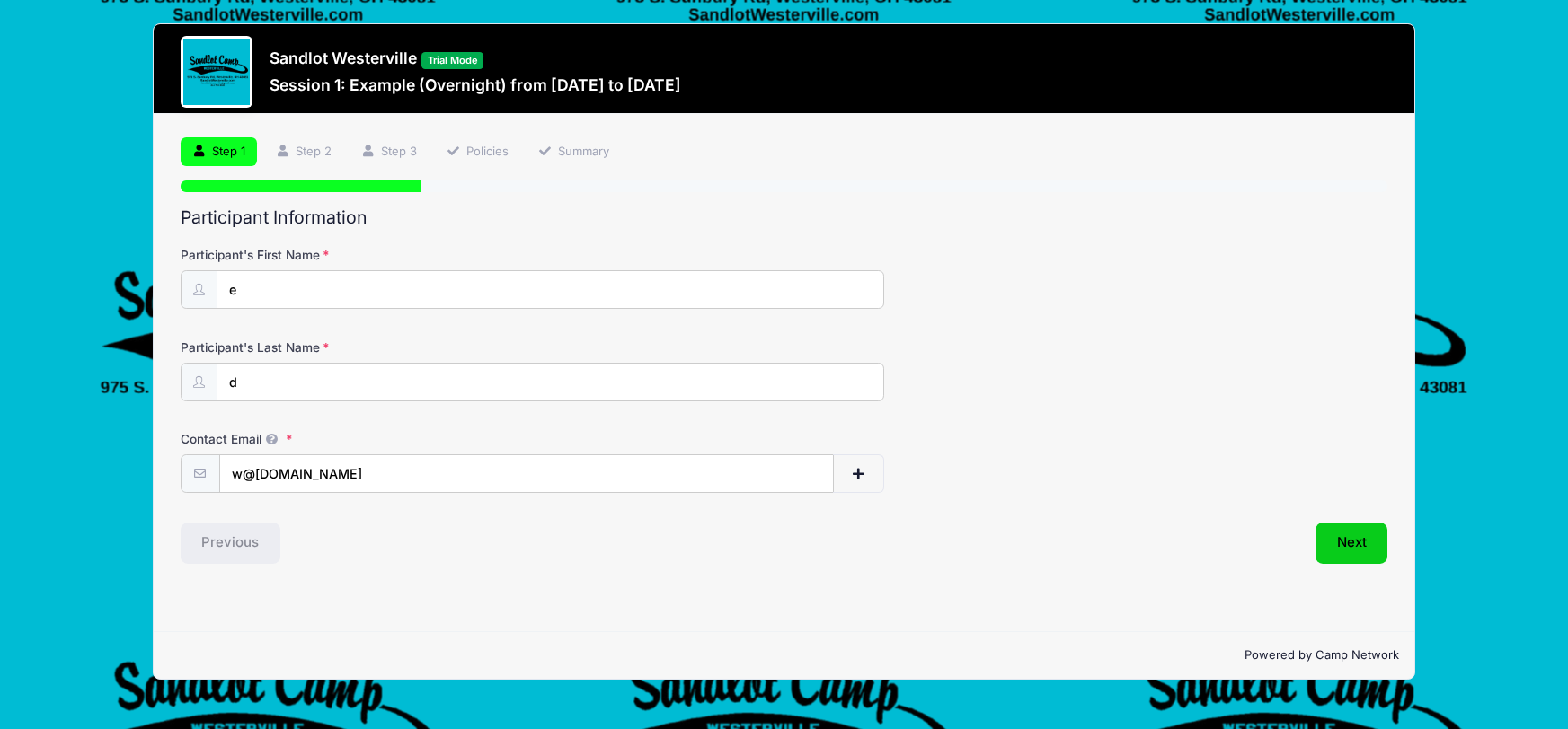
click at [1336, 540] on button "Next" at bounding box center [1351, 544] width 73 height 42
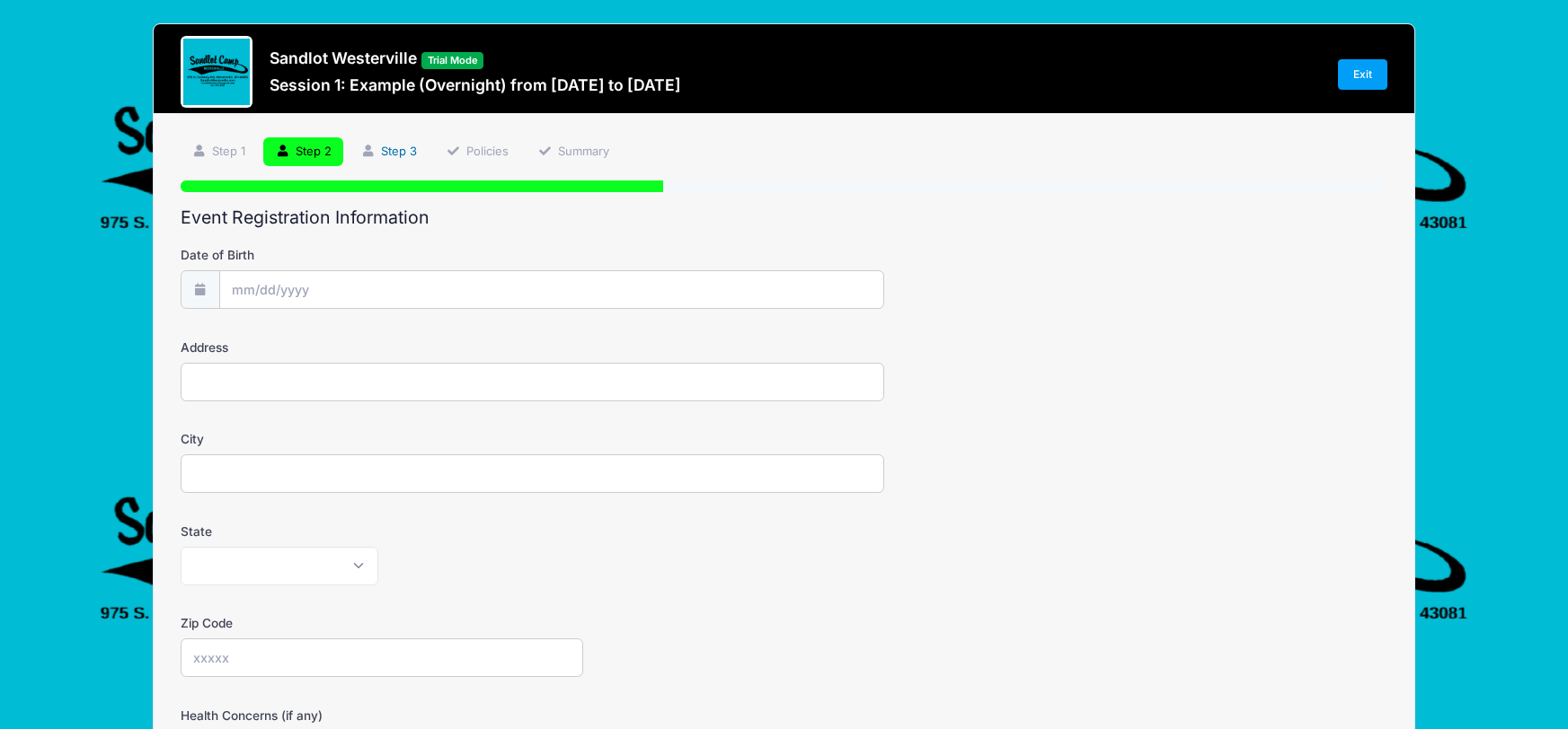
click at [401, 145] on link "Step 3" at bounding box center [389, 152] width 80 height 30
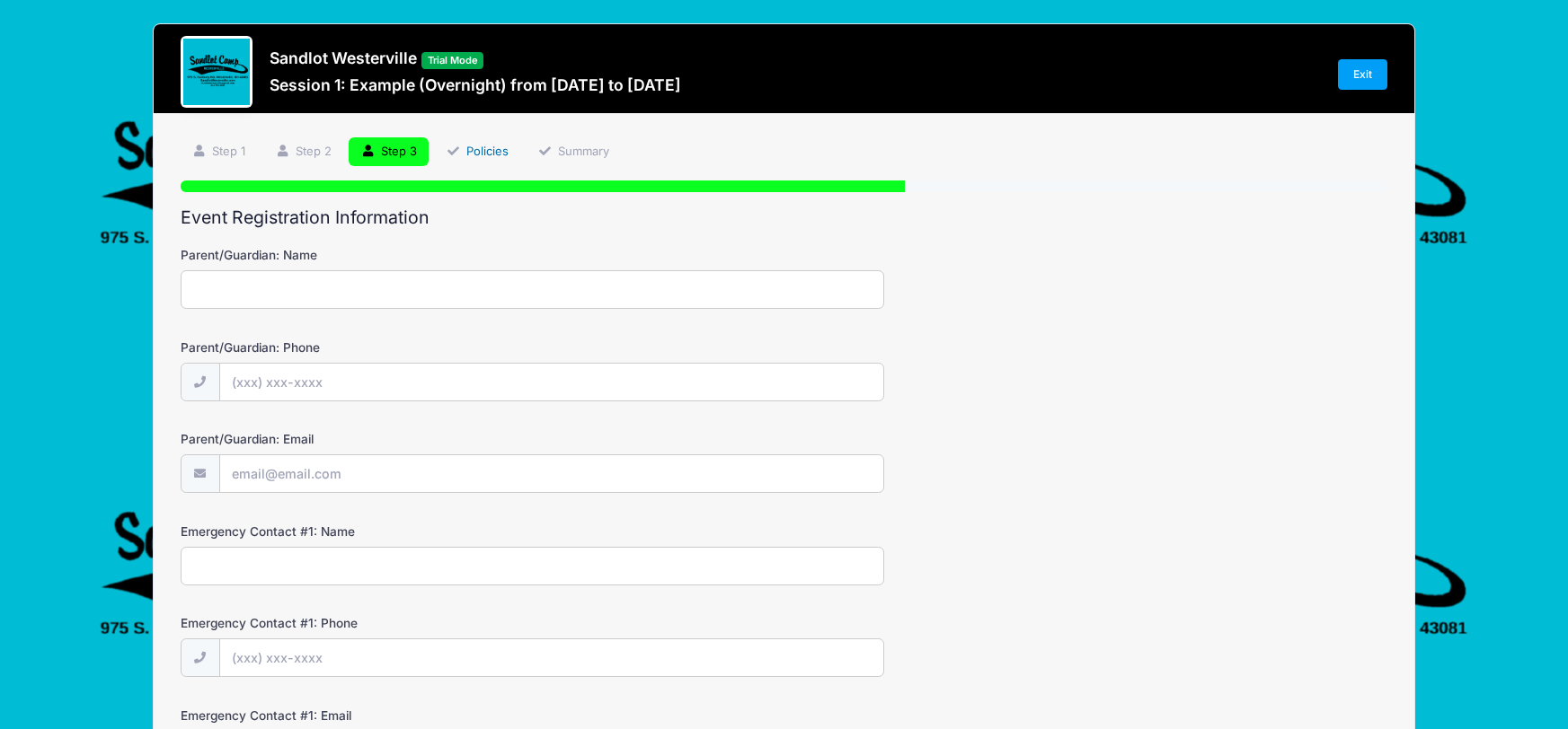
click at [491, 148] on link "Policies" at bounding box center [476, 152] width 86 height 30
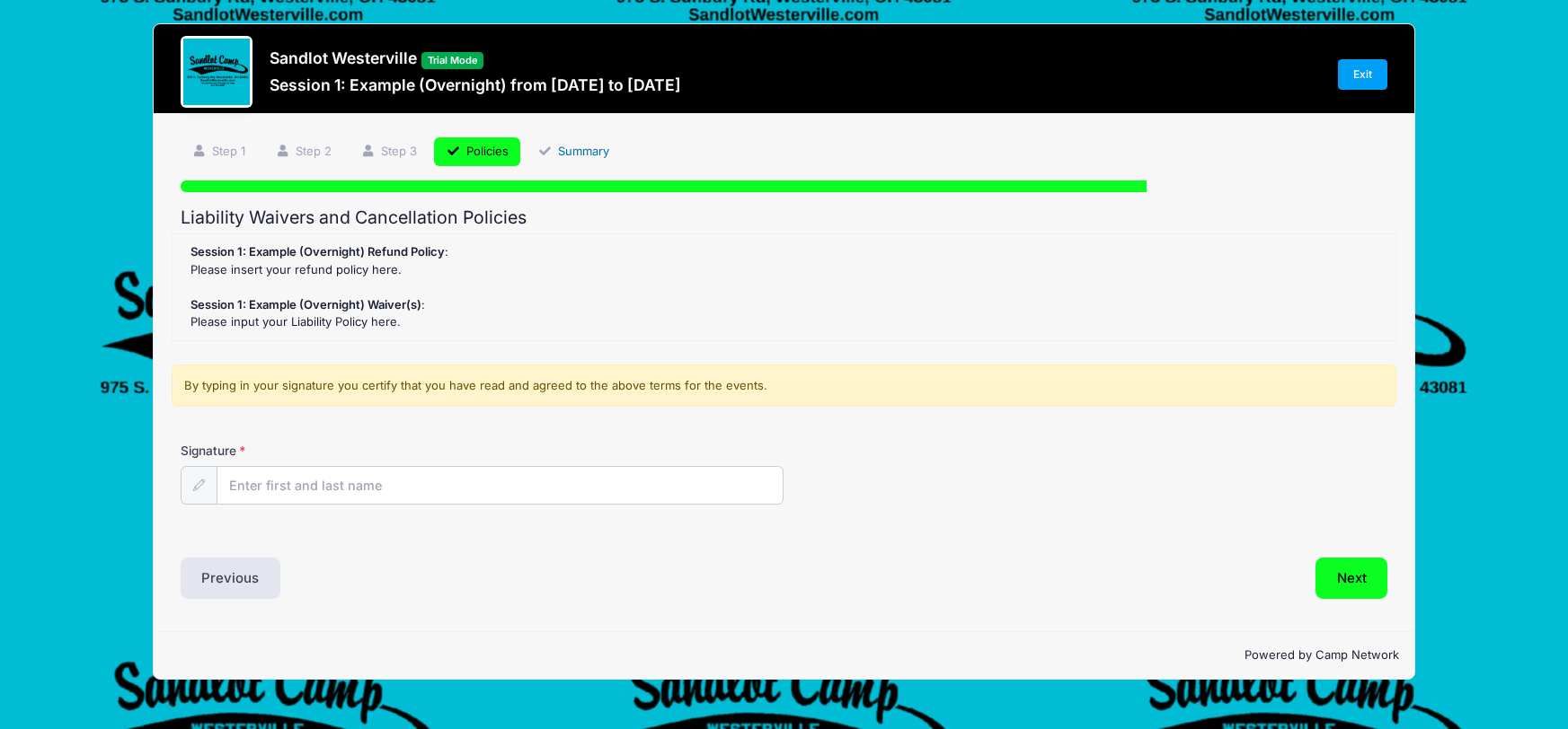
click at [594, 149] on link "Summary" at bounding box center [573, 152] width 95 height 30
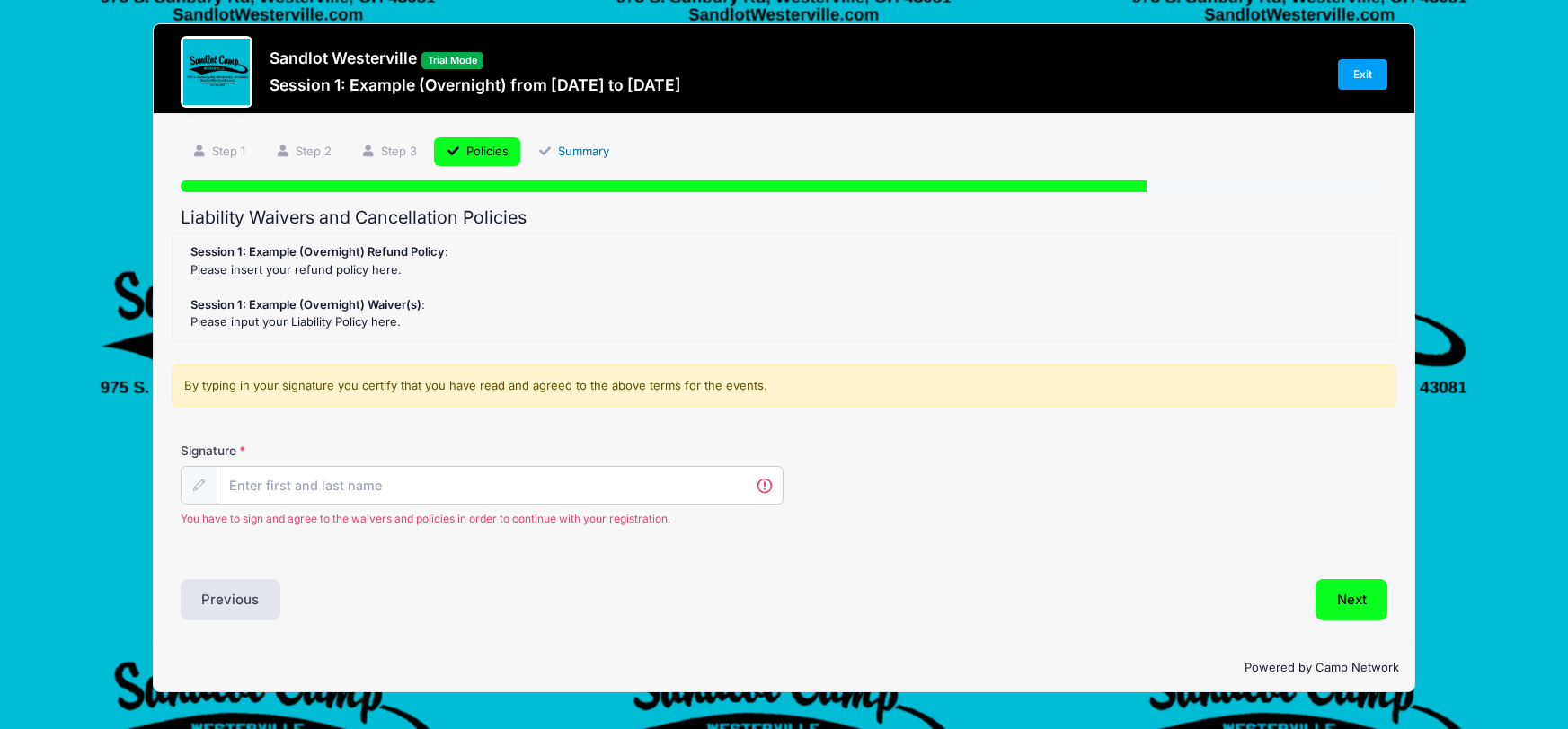
click at [598, 153] on link "Summary" at bounding box center [573, 152] width 95 height 30
click at [1367, 66] on link "Exit" at bounding box center [1363, 74] width 51 height 30
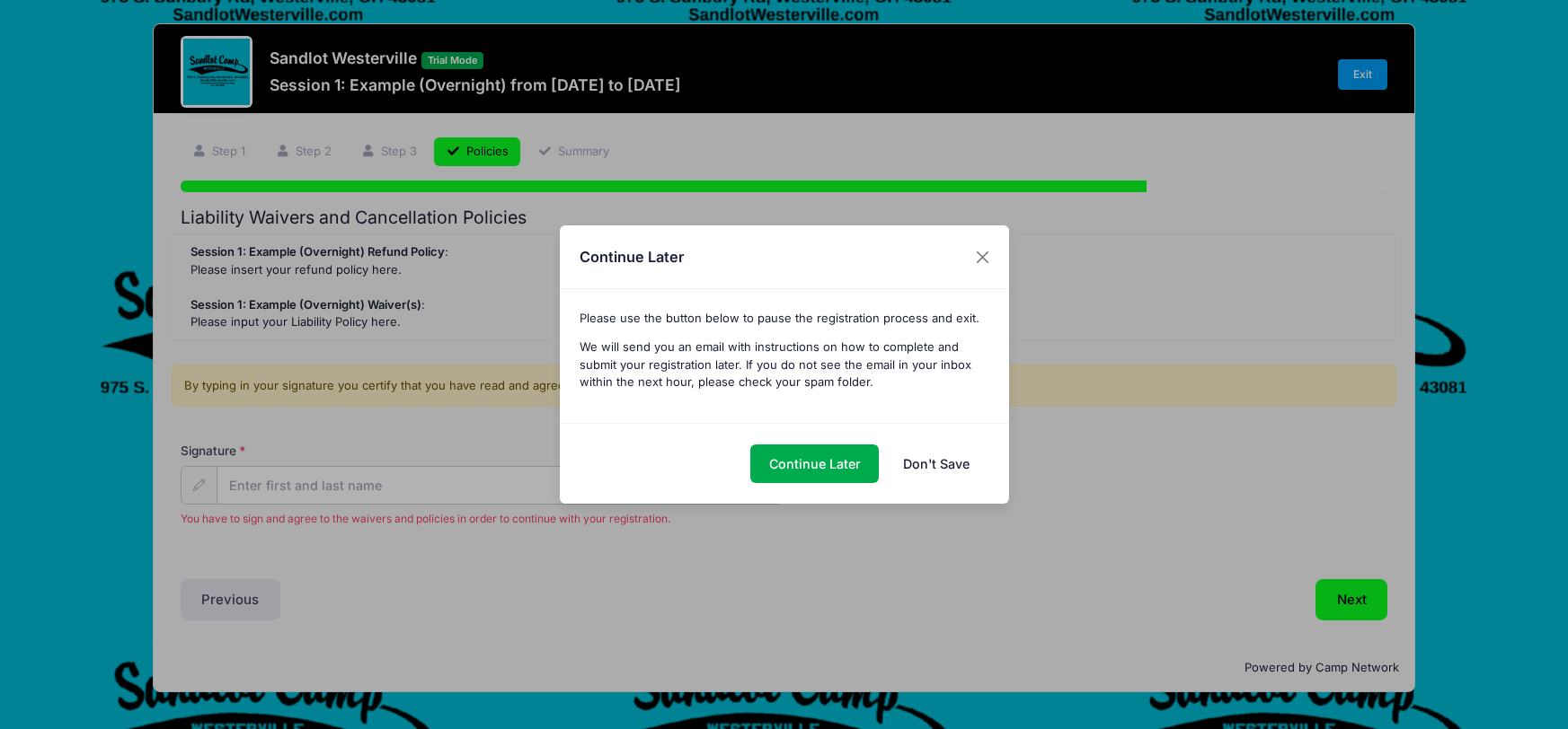
click at [940, 470] on link "Don't Save" at bounding box center [937, 464] width 103 height 39
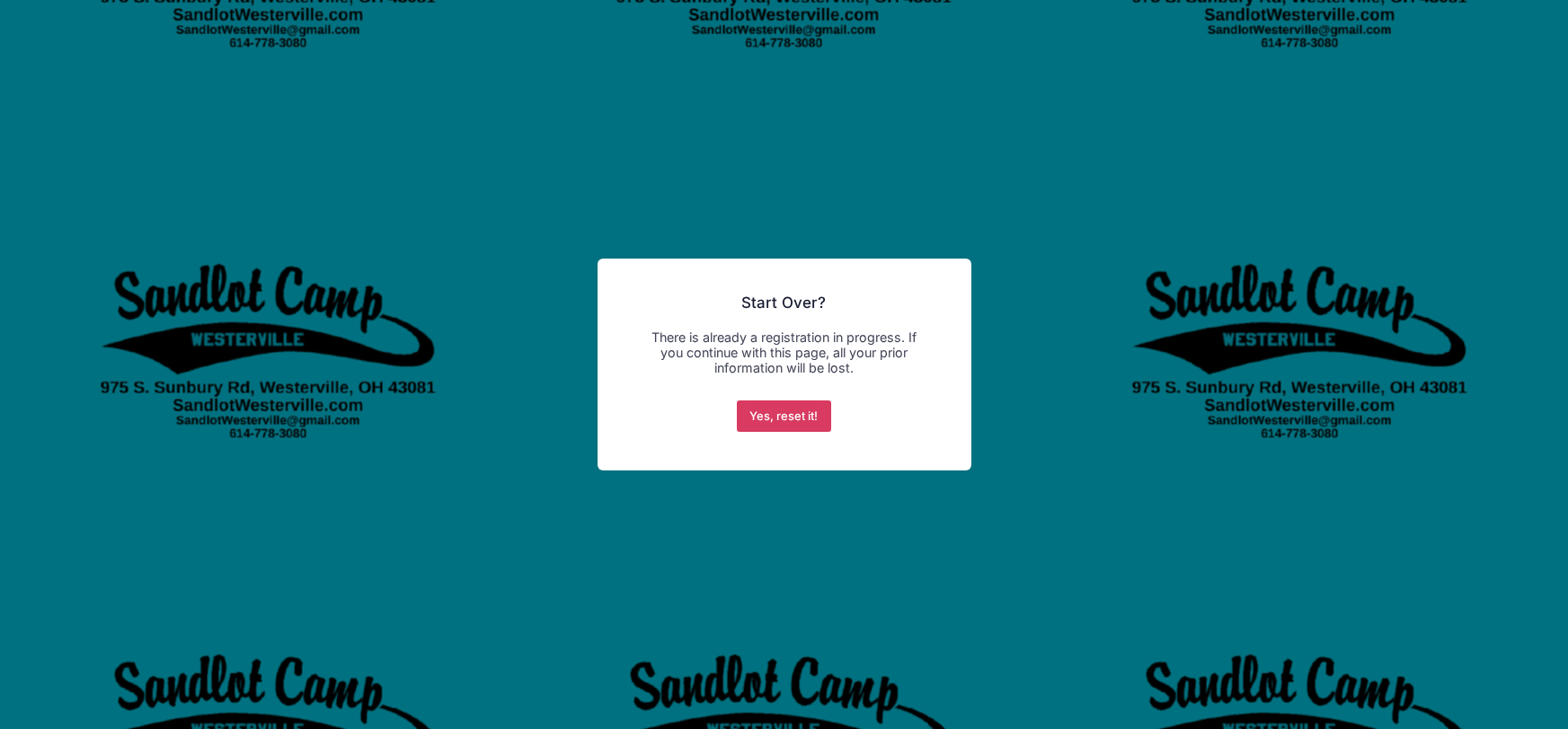
click at [805, 413] on button "Yes, reset it!" at bounding box center [784, 416] width 94 height 32
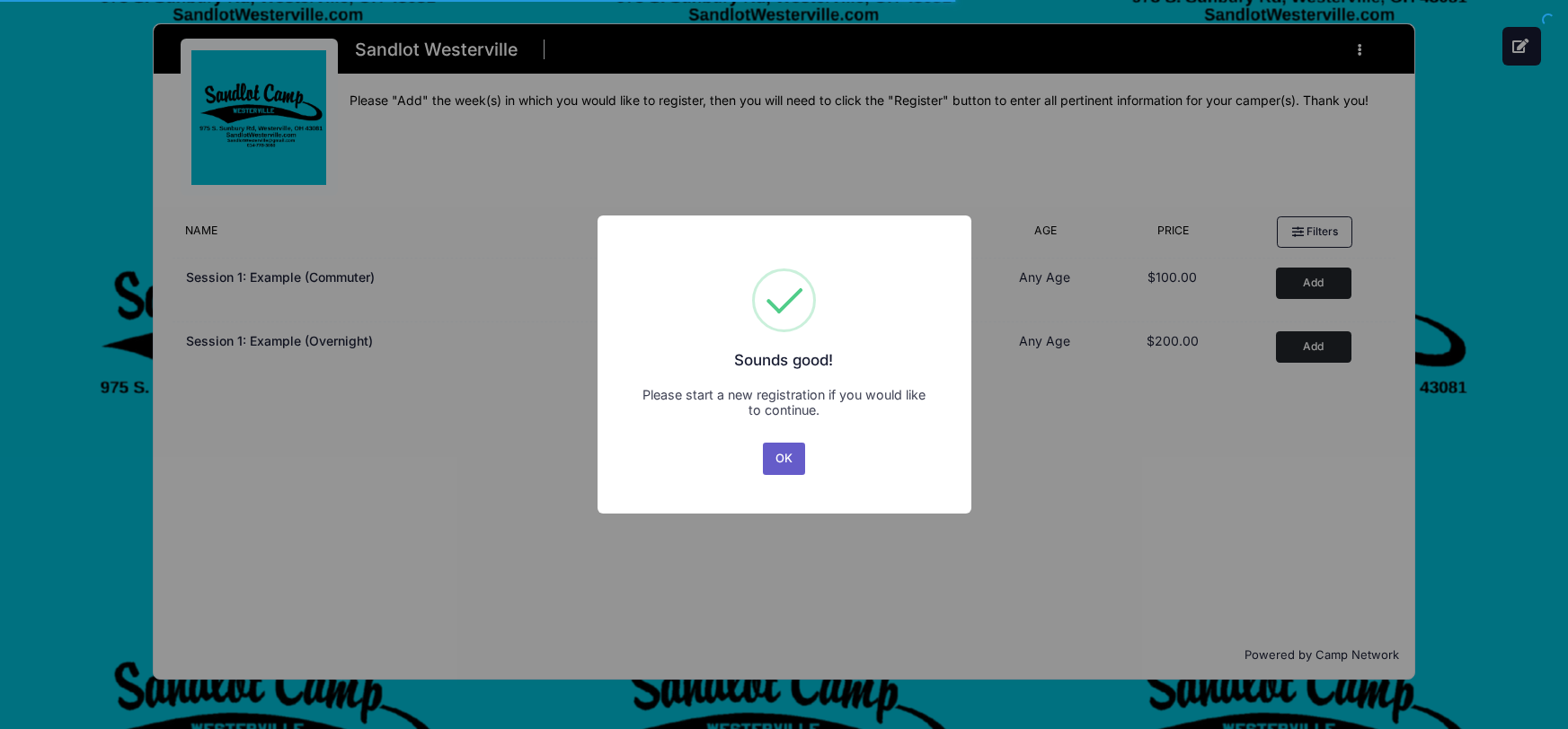
click at [775, 464] on button "OK" at bounding box center [784, 459] width 43 height 32
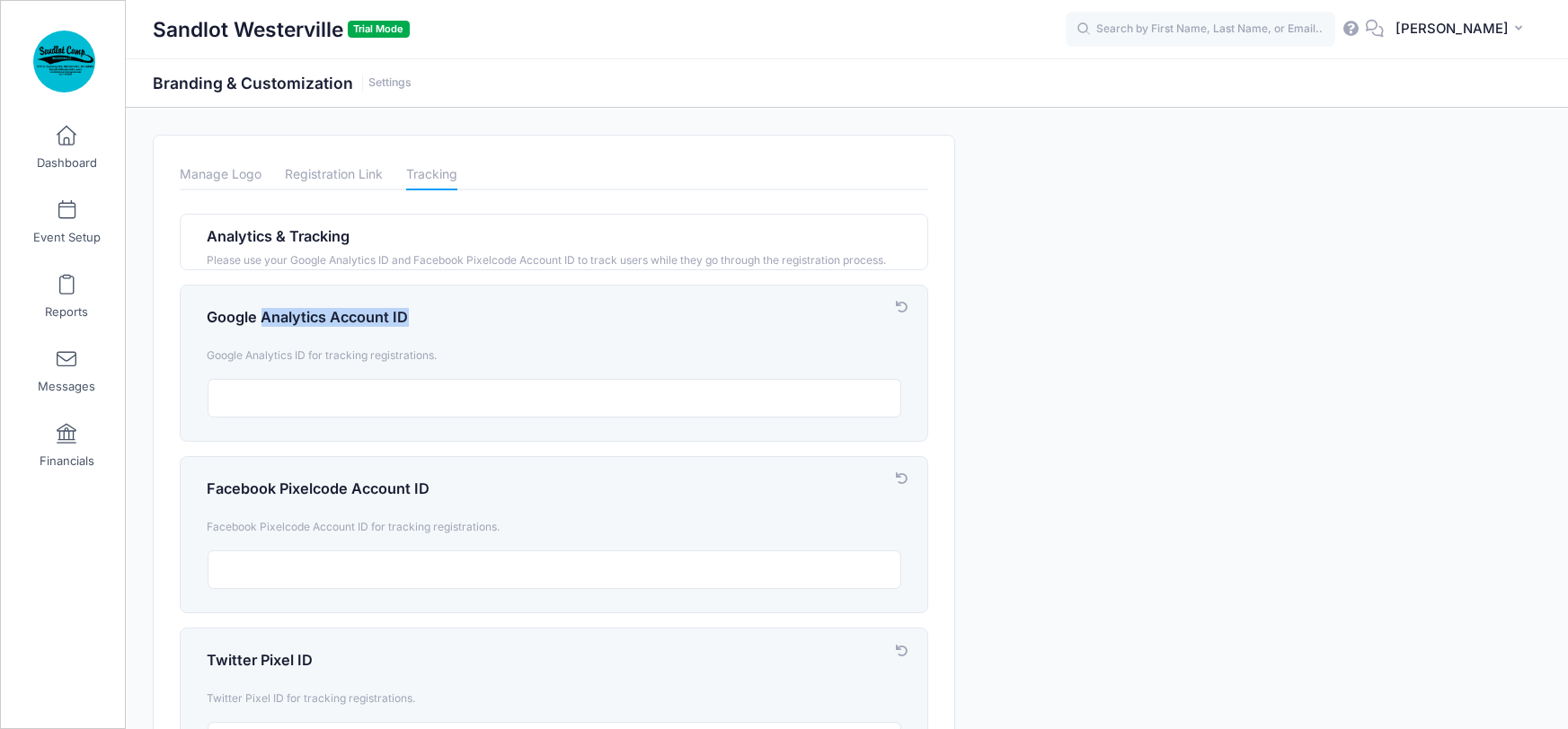
drag, startPoint x: 262, startPoint y: 315, endPoint x: 405, endPoint y: 309, distance: 143.1
click at [405, 309] on h4 "Google Analytics Account ID" at bounding box center [555, 317] width 694 height 18
copy h4 "Analytics Account ID"
click at [360, 176] on link "Registration Link" at bounding box center [334, 174] width 98 height 31
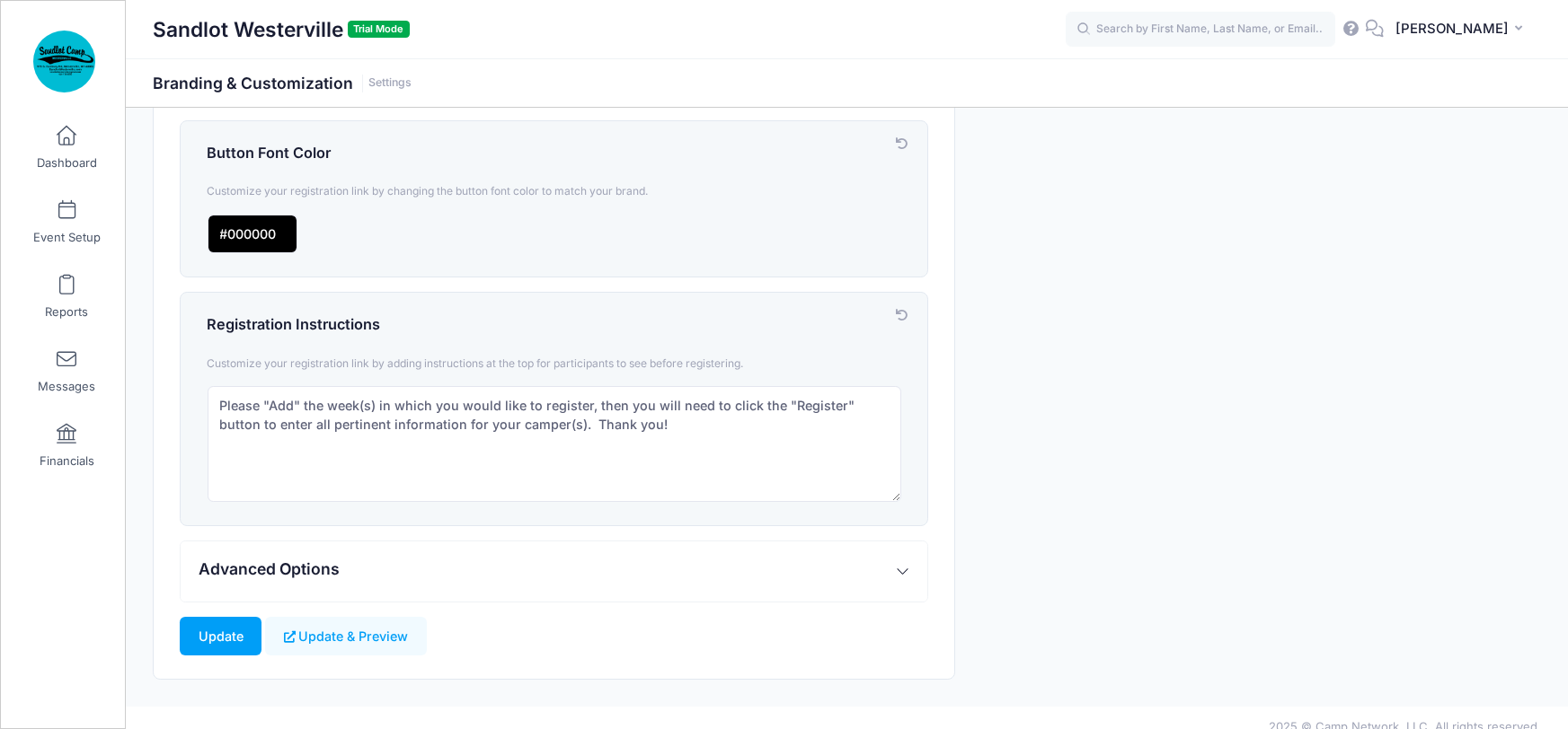
scroll to position [680, 0]
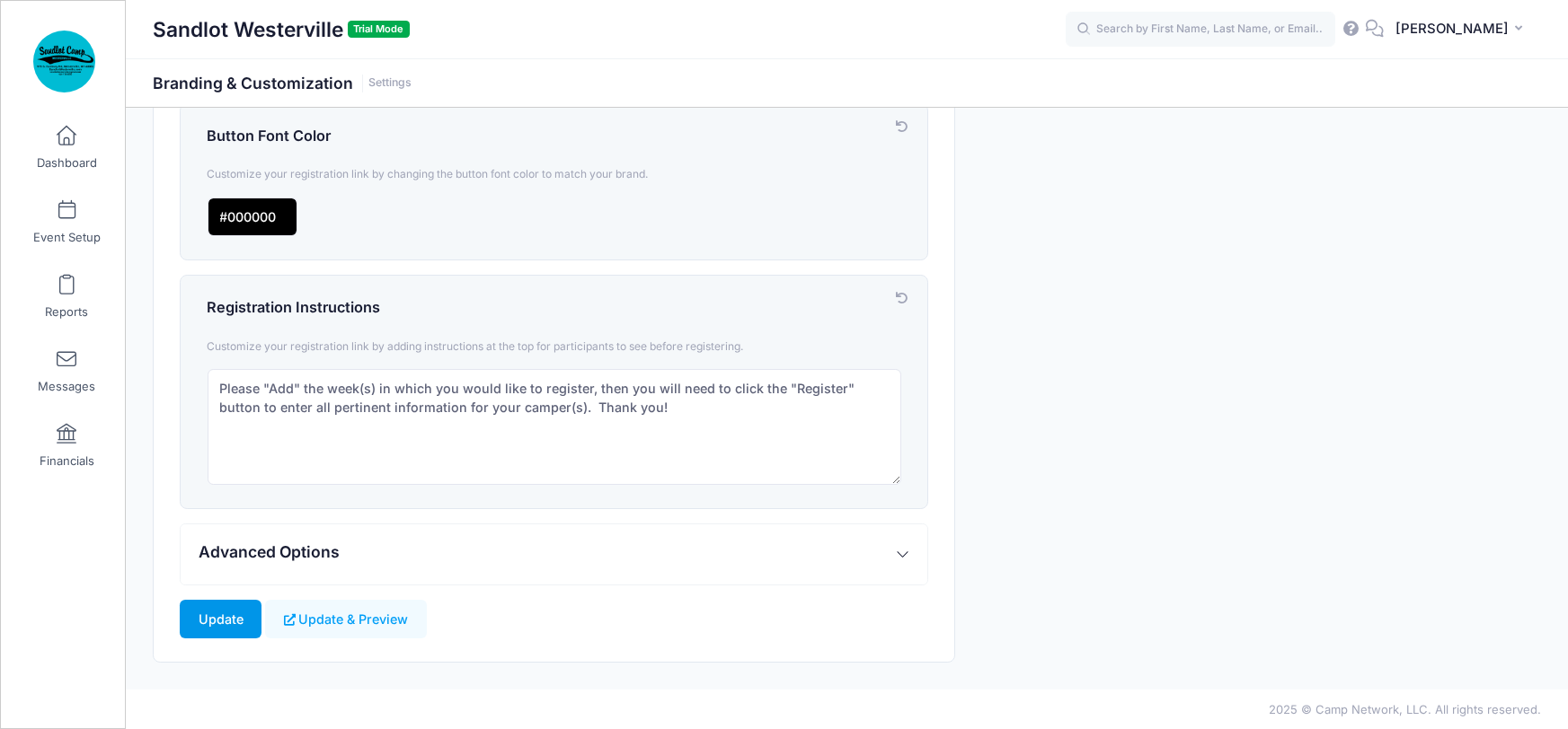
click at [226, 614] on input "Update" at bounding box center [221, 619] width 82 height 39
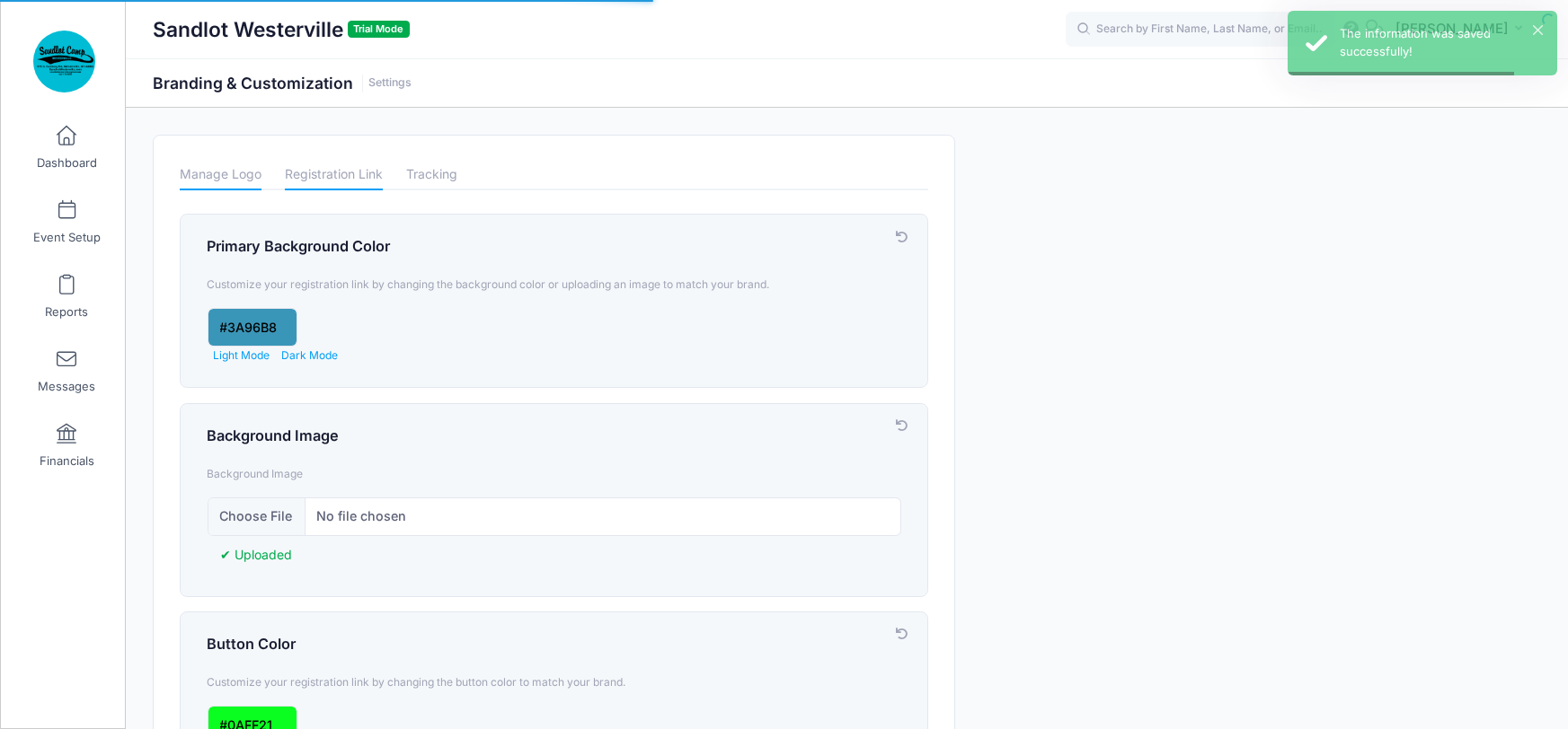
click at [234, 174] on link "Manage Logo" at bounding box center [221, 174] width 82 height 31
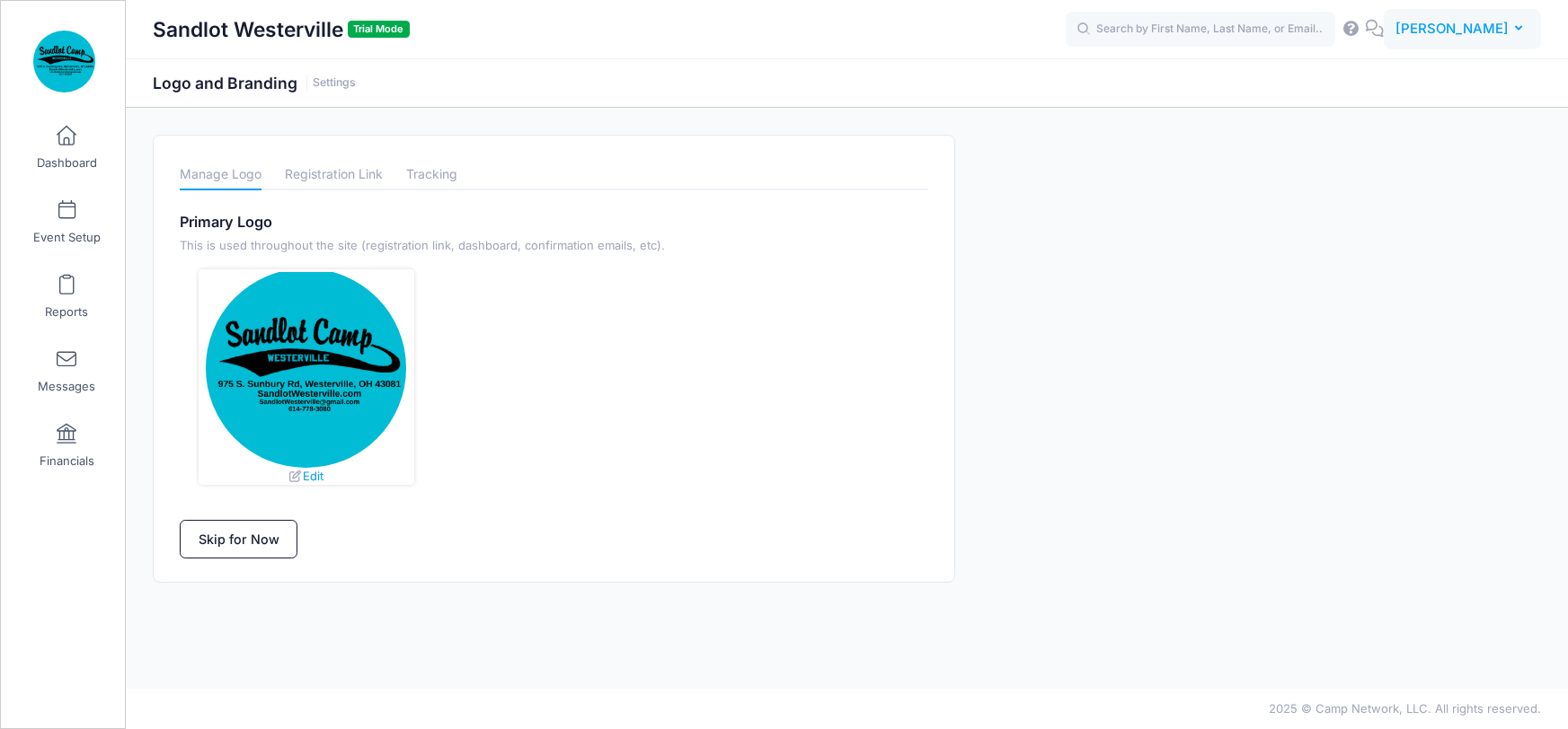
click at [1500, 24] on span "[PERSON_NAME]" at bounding box center [1452, 28] width 114 height 19
click at [1378, 180] on link "Announcements" at bounding box center [1417, 182] width 219 height 34
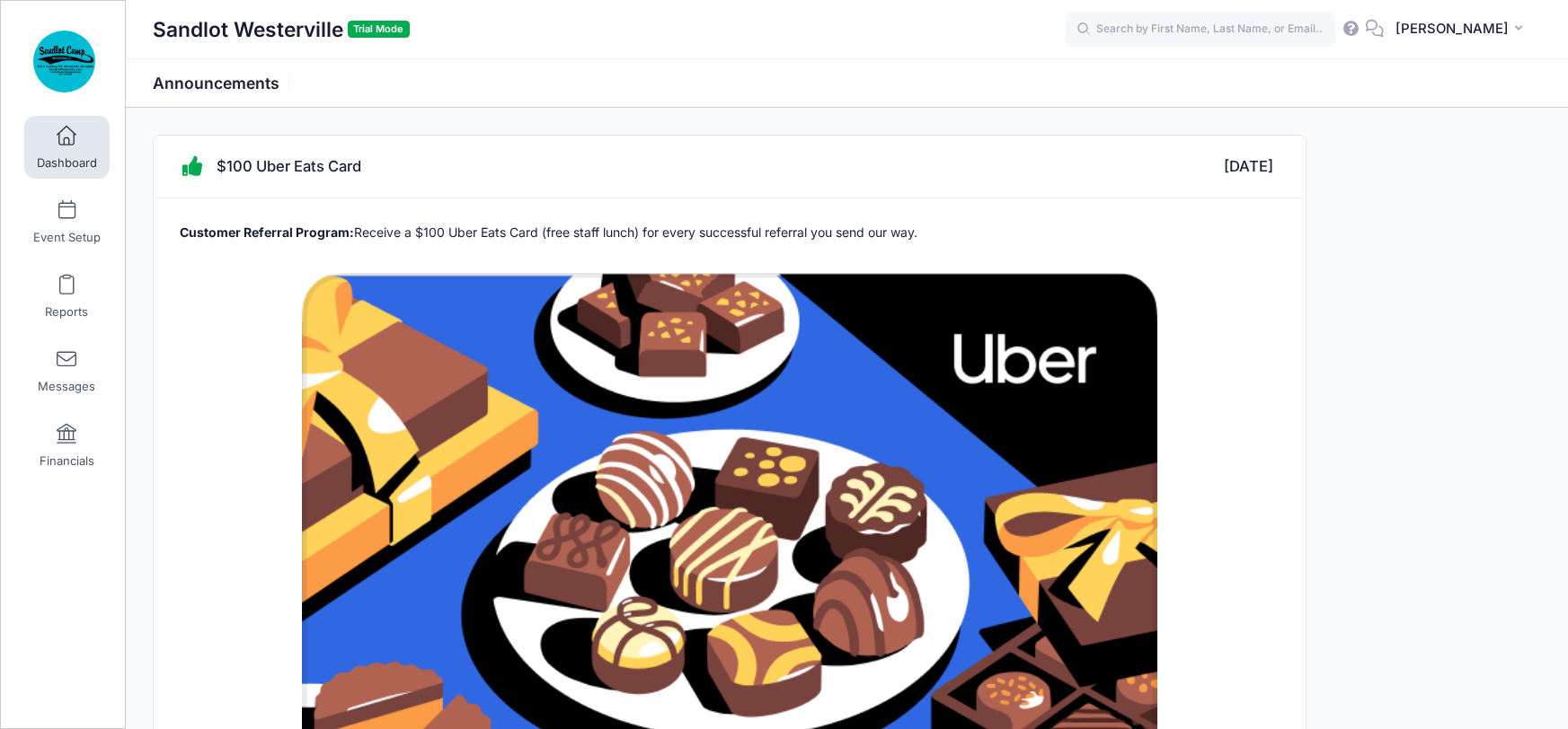
click at [61, 161] on span "Dashboard" at bounding box center [66, 162] width 60 height 16
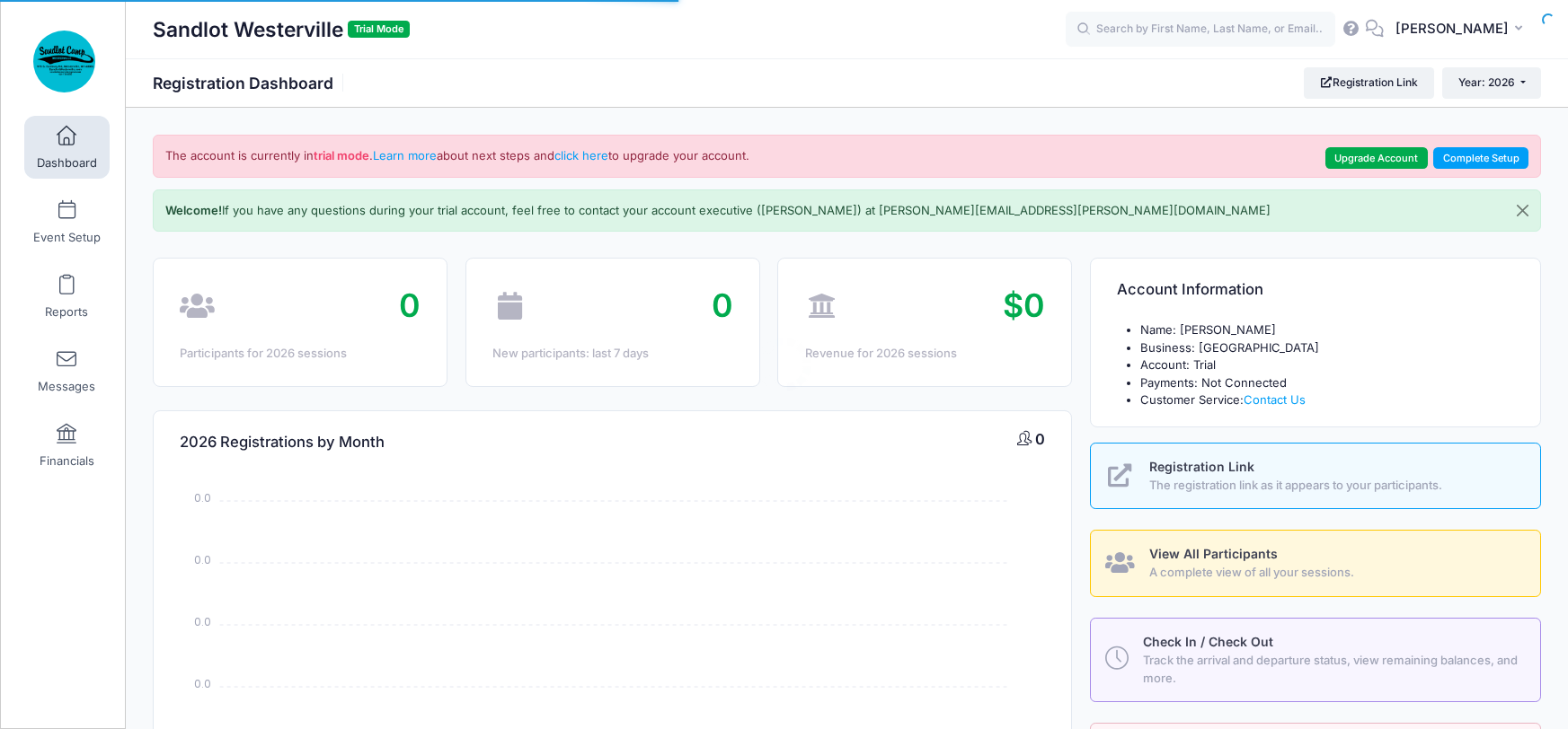
select select
click at [415, 160] on link "Learn more" at bounding box center [404, 156] width 64 height 15
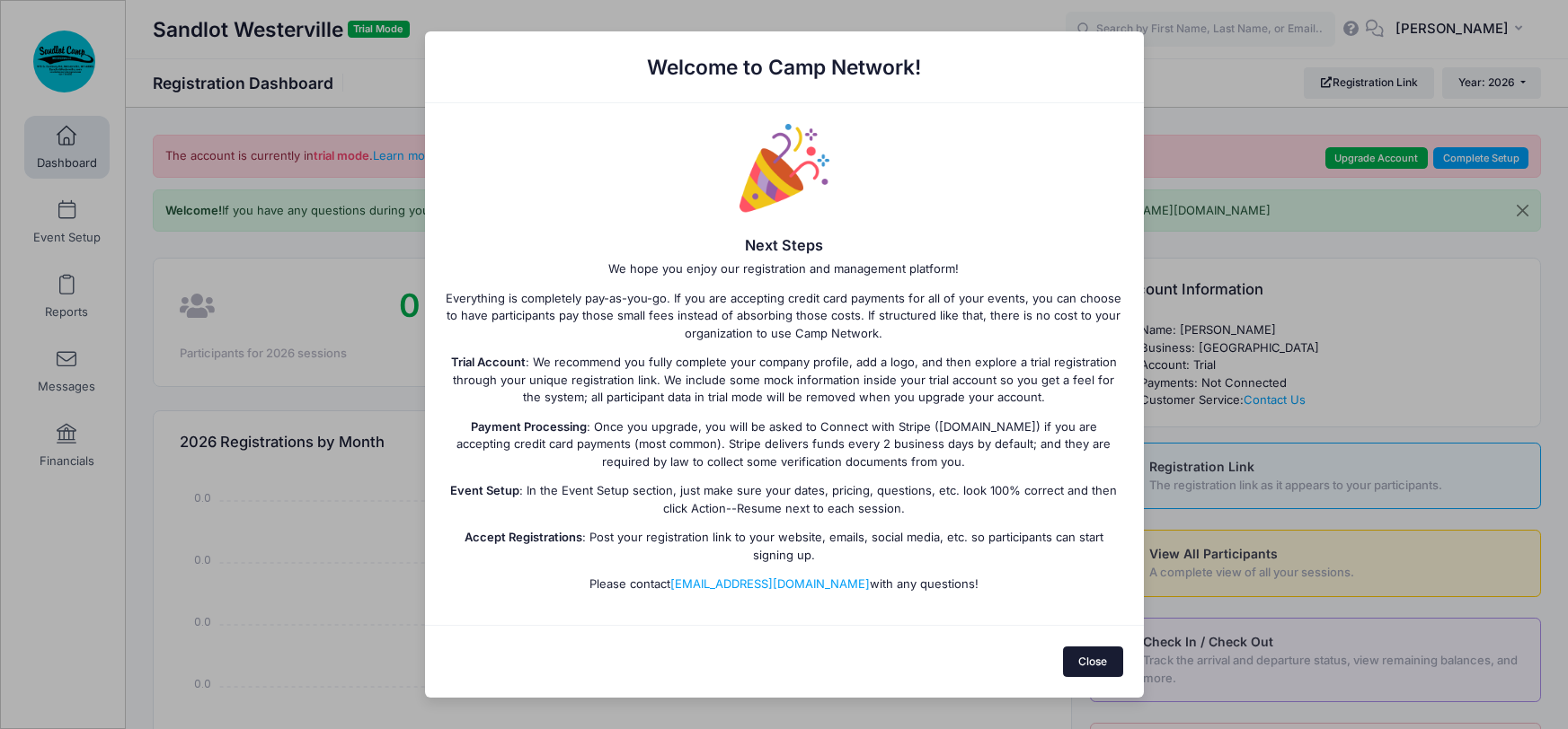
click at [1083, 655] on button "Close" at bounding box center [1093, 662] width 60 height 30
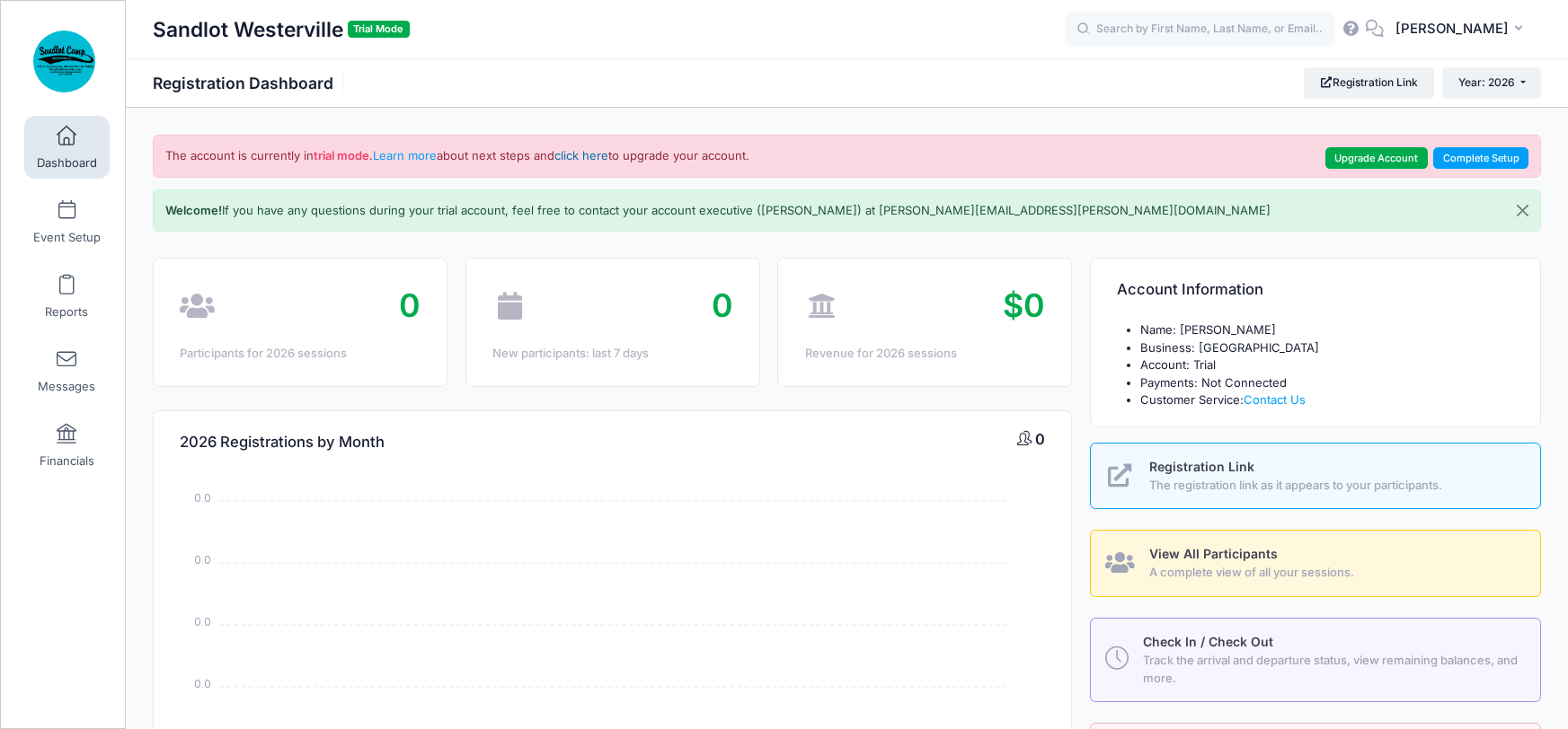
click at [592, 159] on link "click here" at bounding box center [581, 156] width 54 height 15
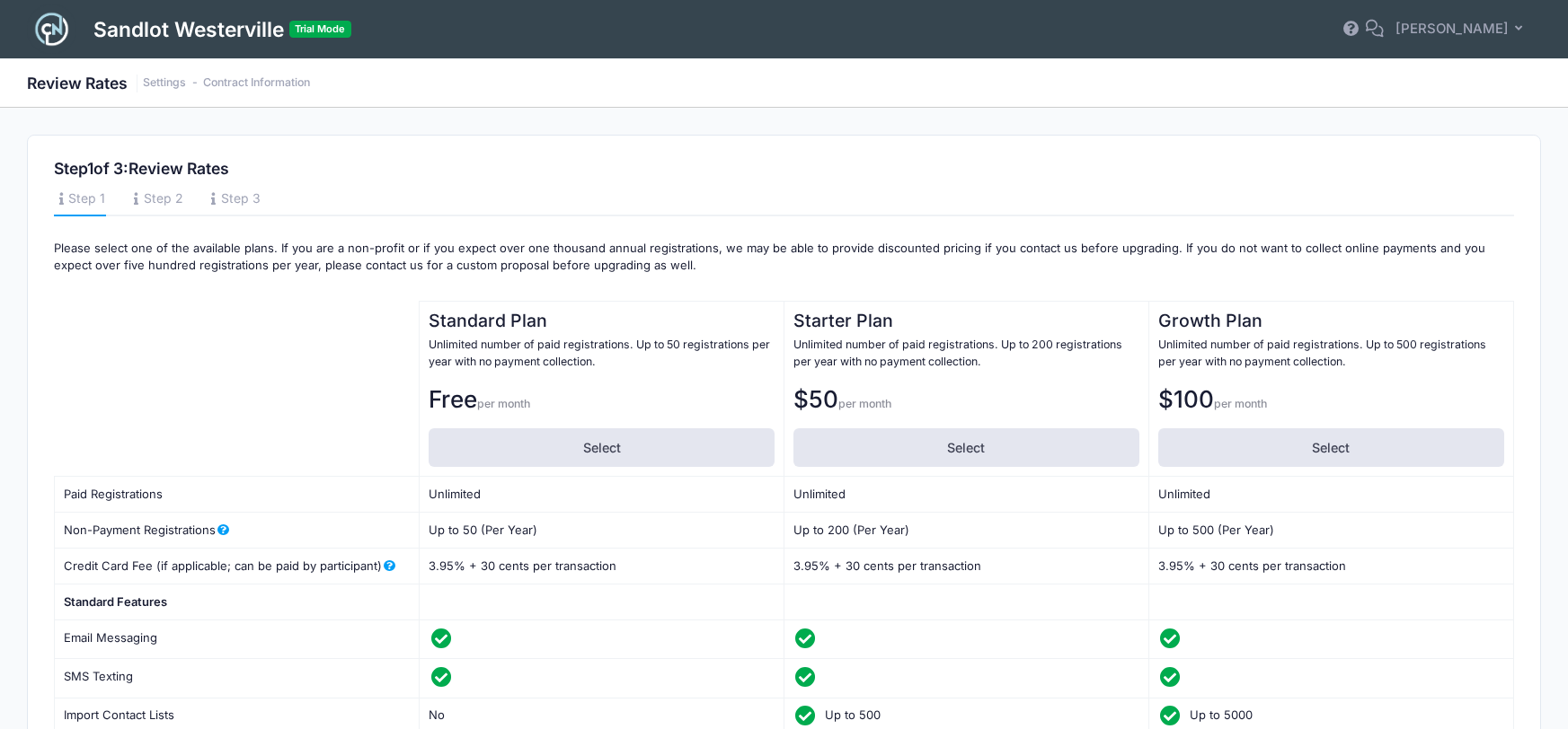
click at [130, 29] on h1 "Sandlot Westerville Trial Mode" at bounding box center [222, 30] width 257 height 50
click at [47, 28] on img at bounding box center [52, 30] width 50 height 50
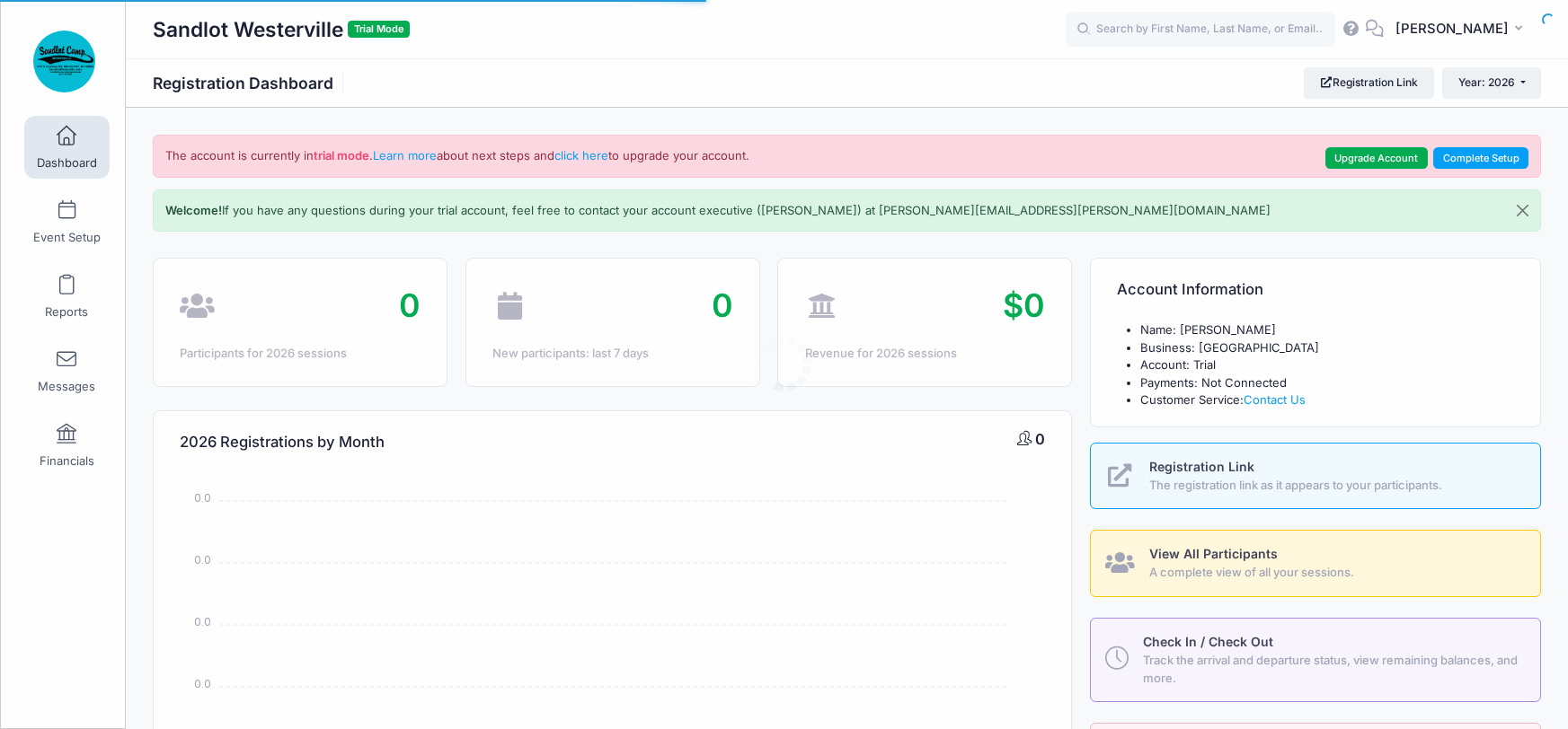
select select
